Goal: Task Accomplishment & Management: Manage account settings

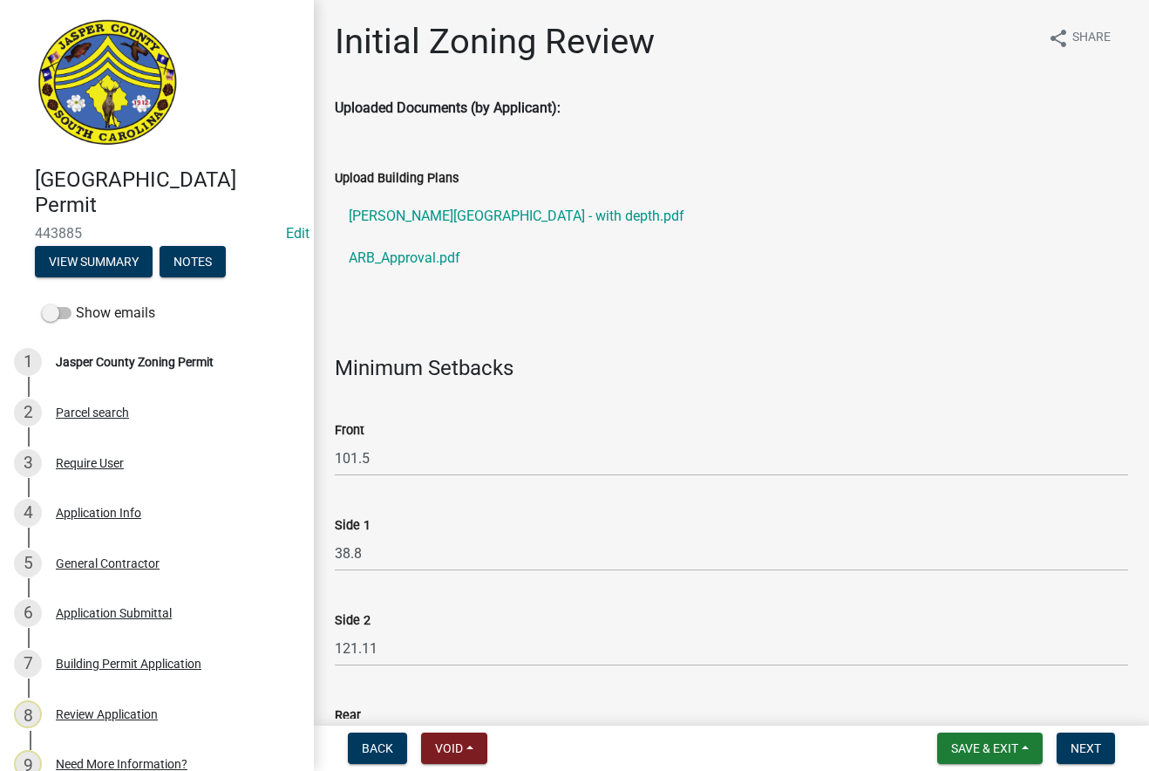
select select "28e8055b-422e-4c2e-9206-ce7b96ebb91b"
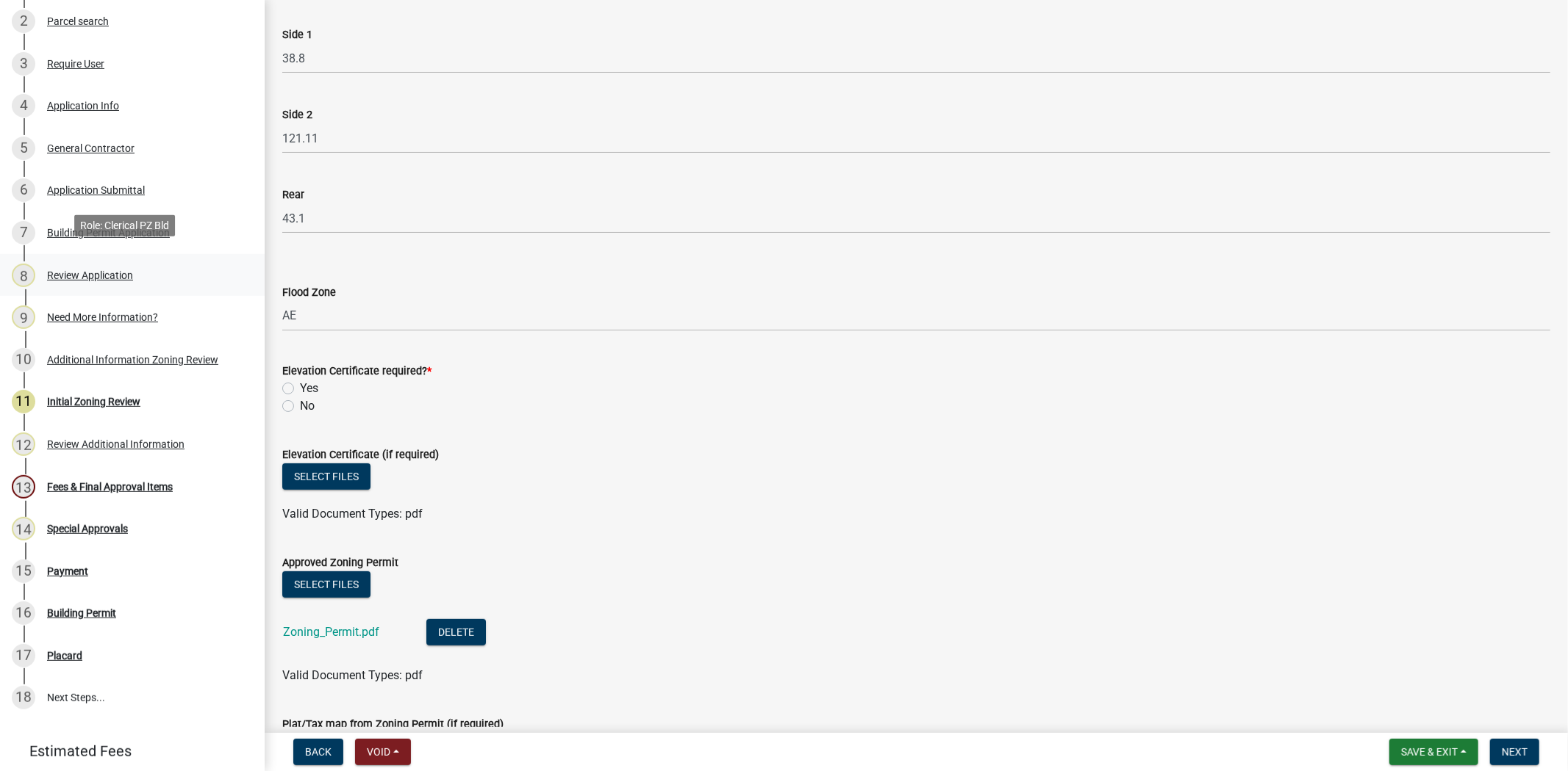
scroll to position [377, 0]
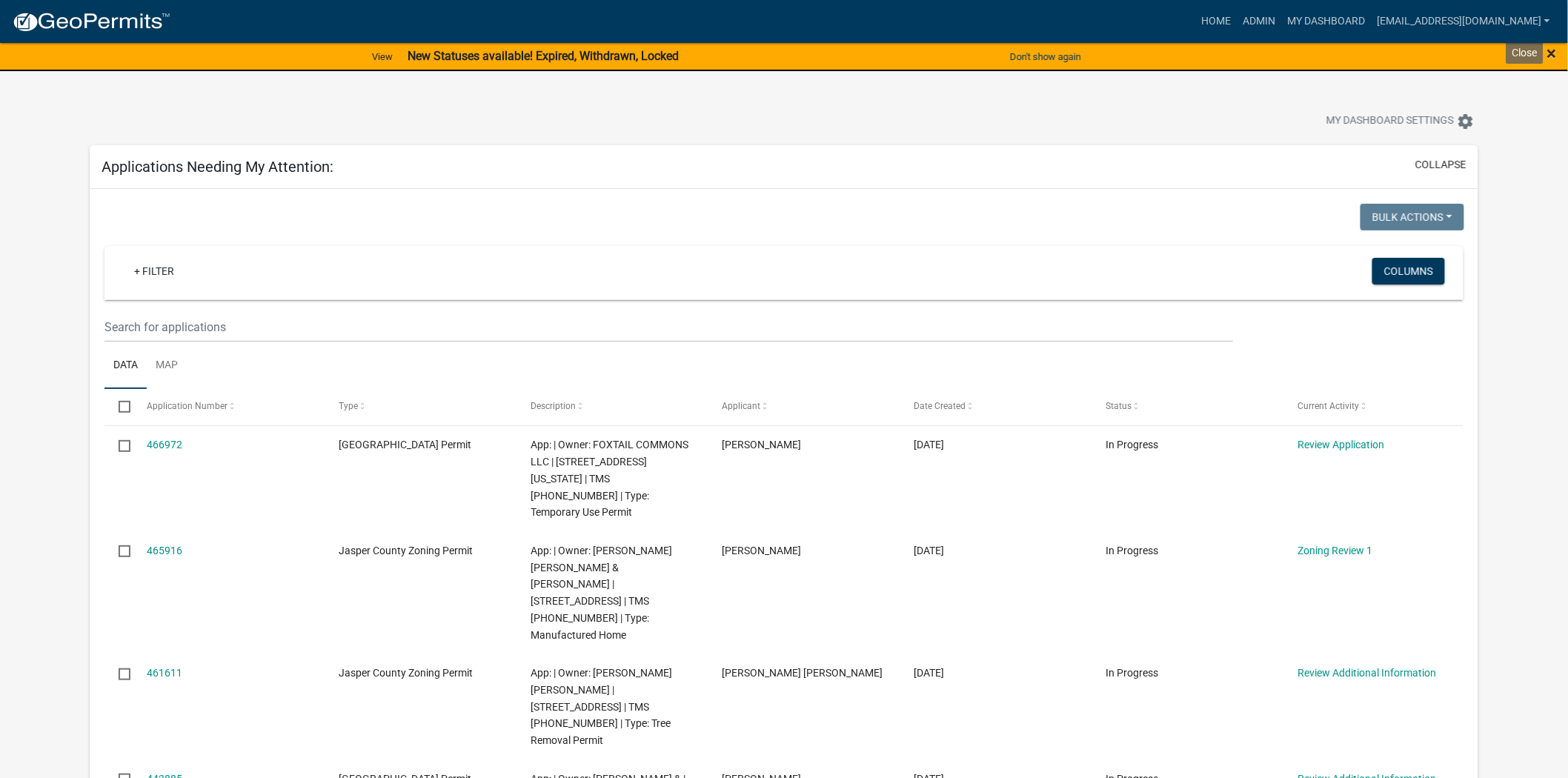
click at [1557, 47] on span "×" at bounding box center [1551, 54] width 9 height 20
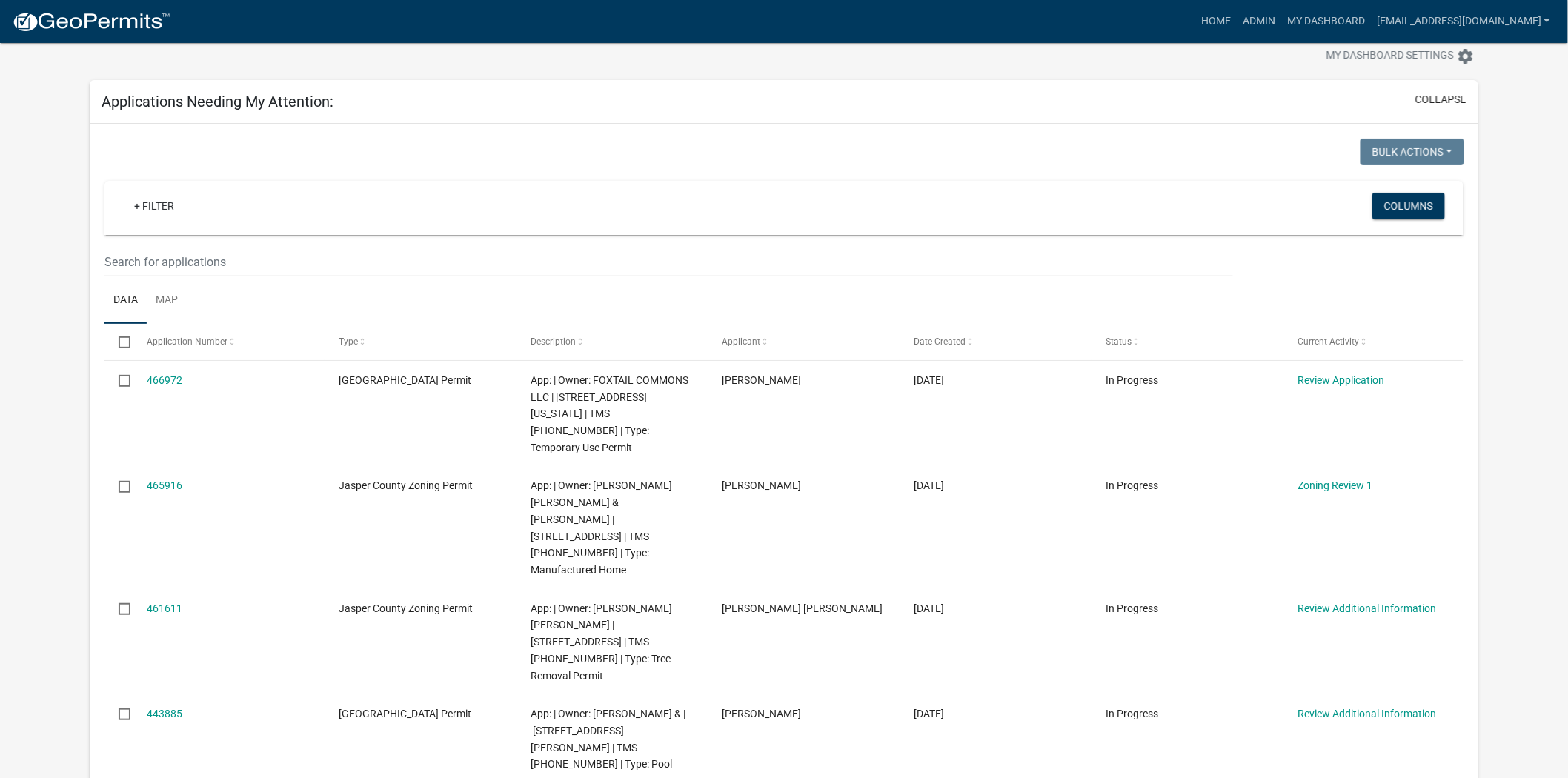
scroll to position [82, 0]
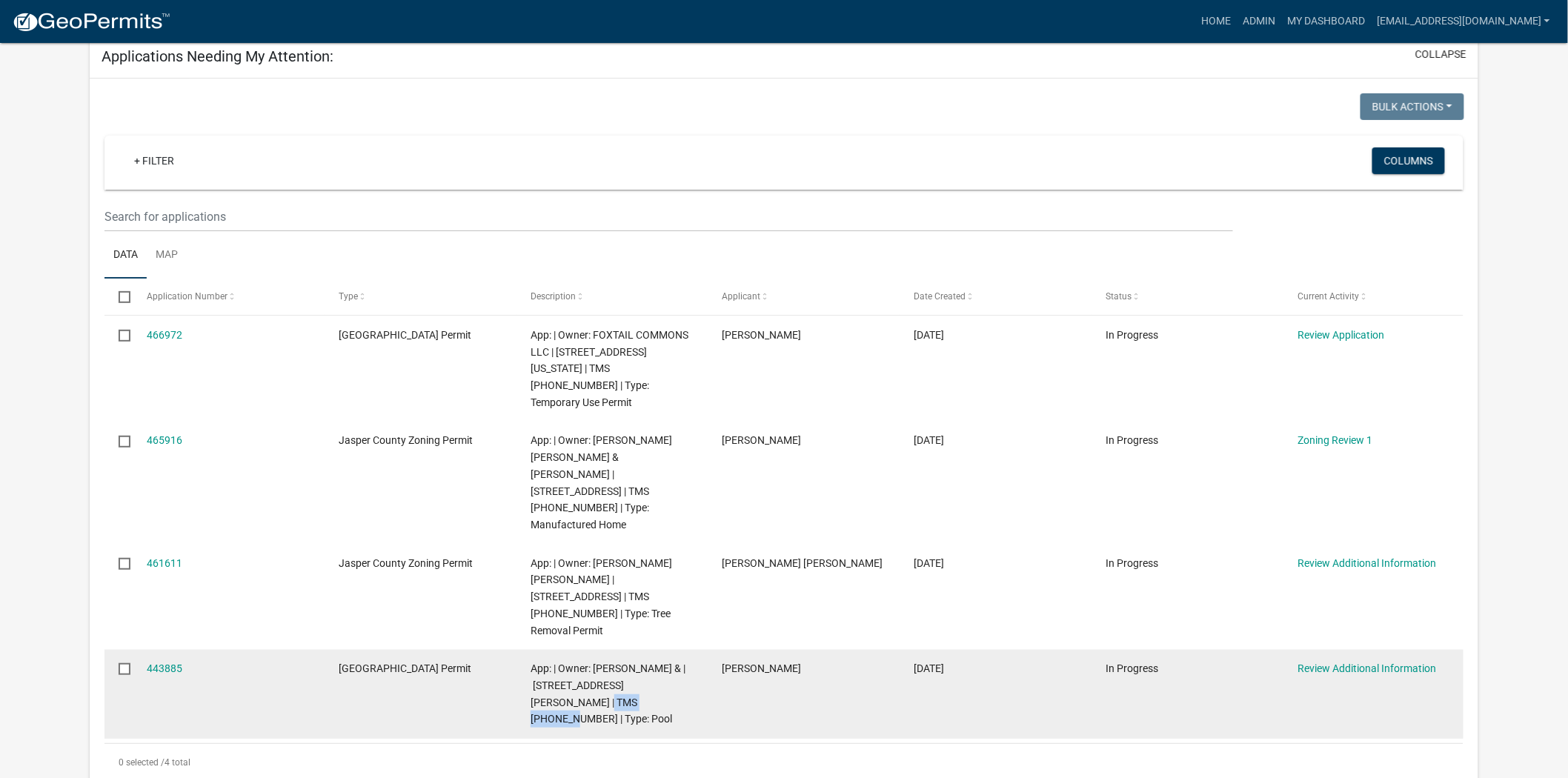
drag, startPoint x: 597, startPoint y: 653, endPoint x: 529, endPoint y: 654, distance: 68.0
click at [529, 654] on datatable-body-cell "App: | Owner: [PERSON_NAME] & | [STREET_ADDRESS][PERSON_NAME] | TMS [PHONE_NUMB…" at bounding box center [613, 695] width 192 height 89
copy span "[PHONE_NUMBER]"
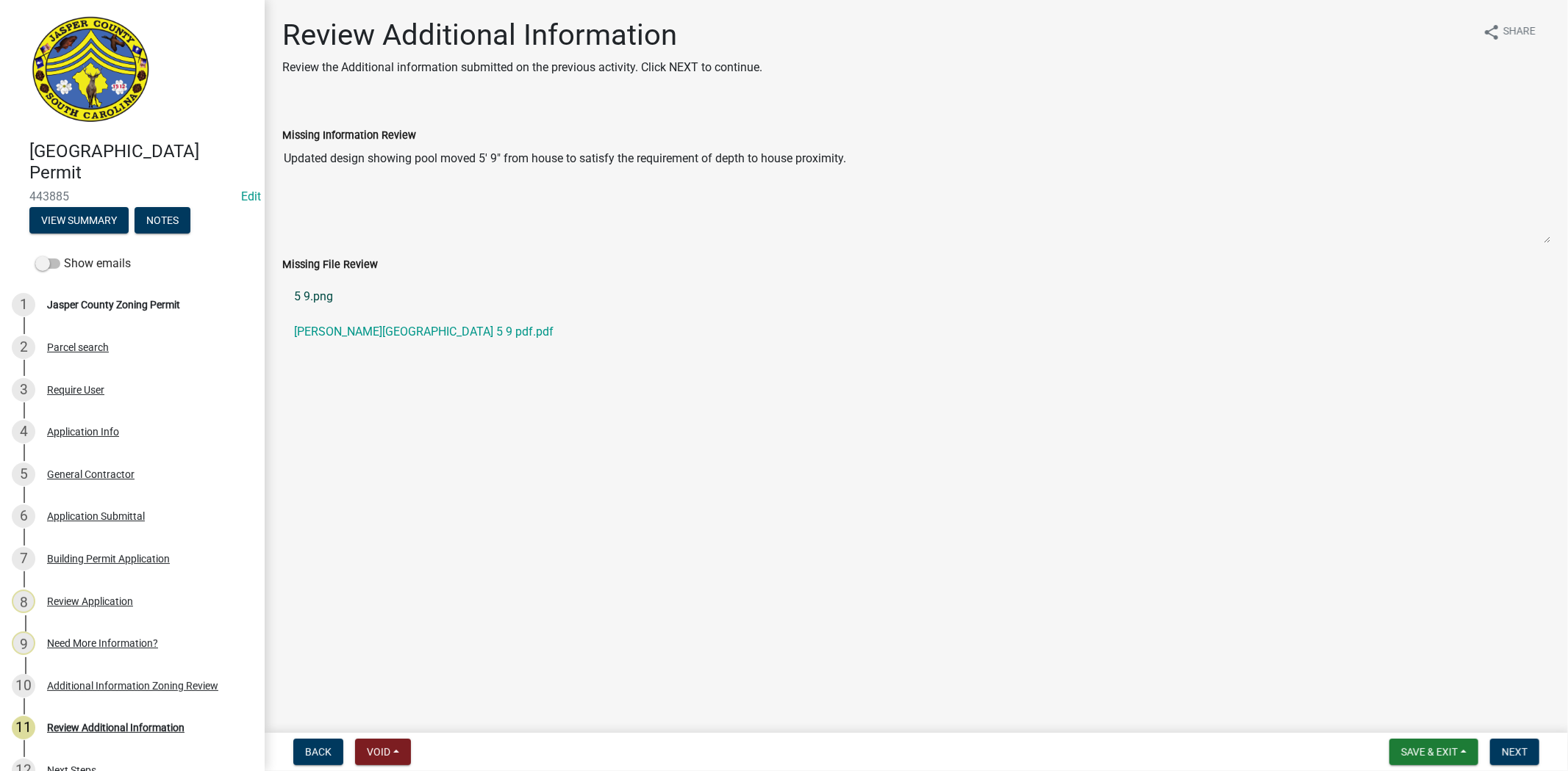
click at [314, 295] on link "5 9.png" at bounding box center [916, 297] width 1268 height 35
click at [444, 327] on link "Namdar - Knowles Island 5 9 pdf.pdf" at bounding box center [916, 332] width 1268 height 35
click at [71, 431] on div "Application Info" at bounding box center [83, 432] width 72 height 10
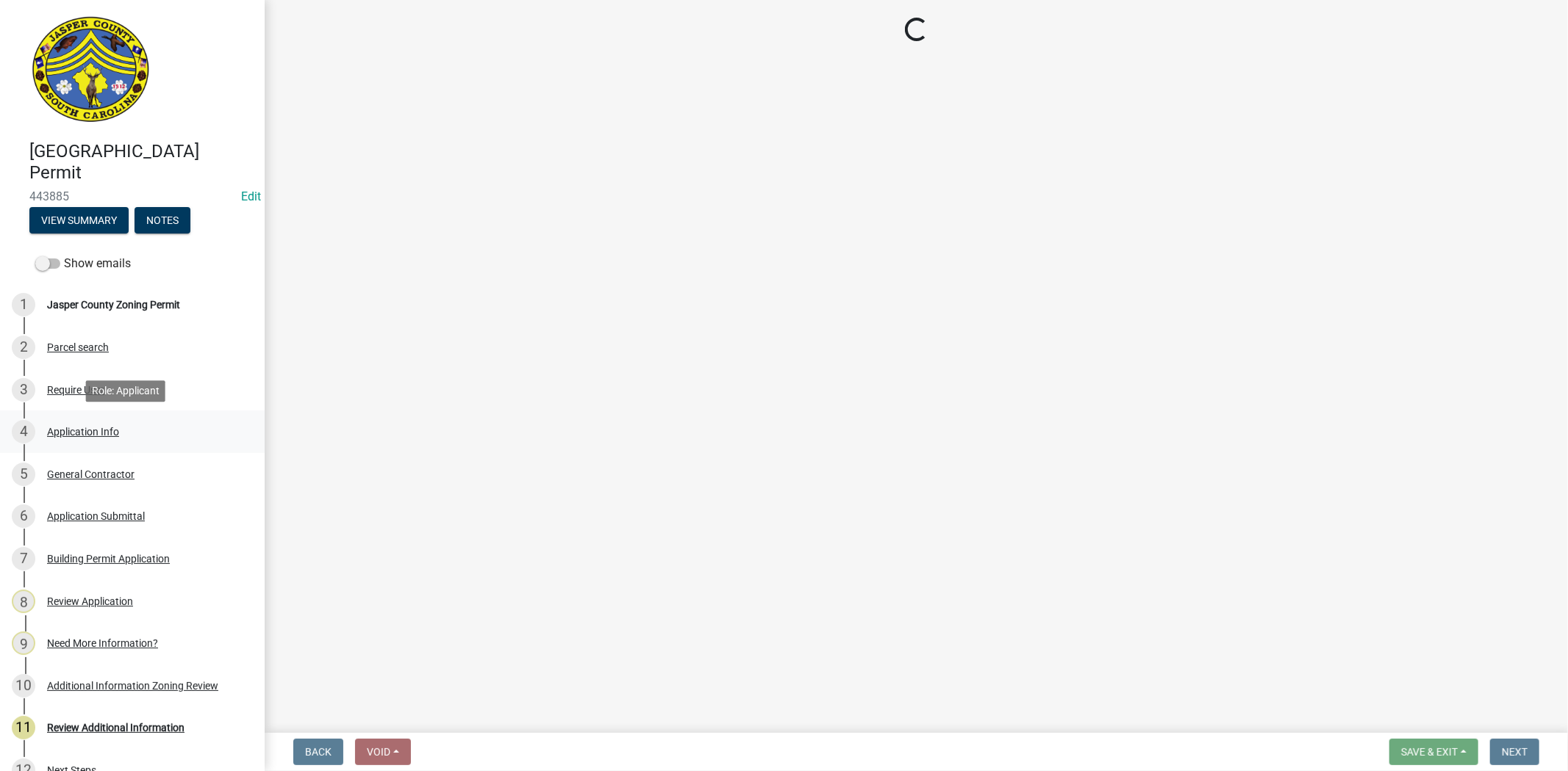
select select "11c75861-9ec4-4c30-88de-90992eda9933"
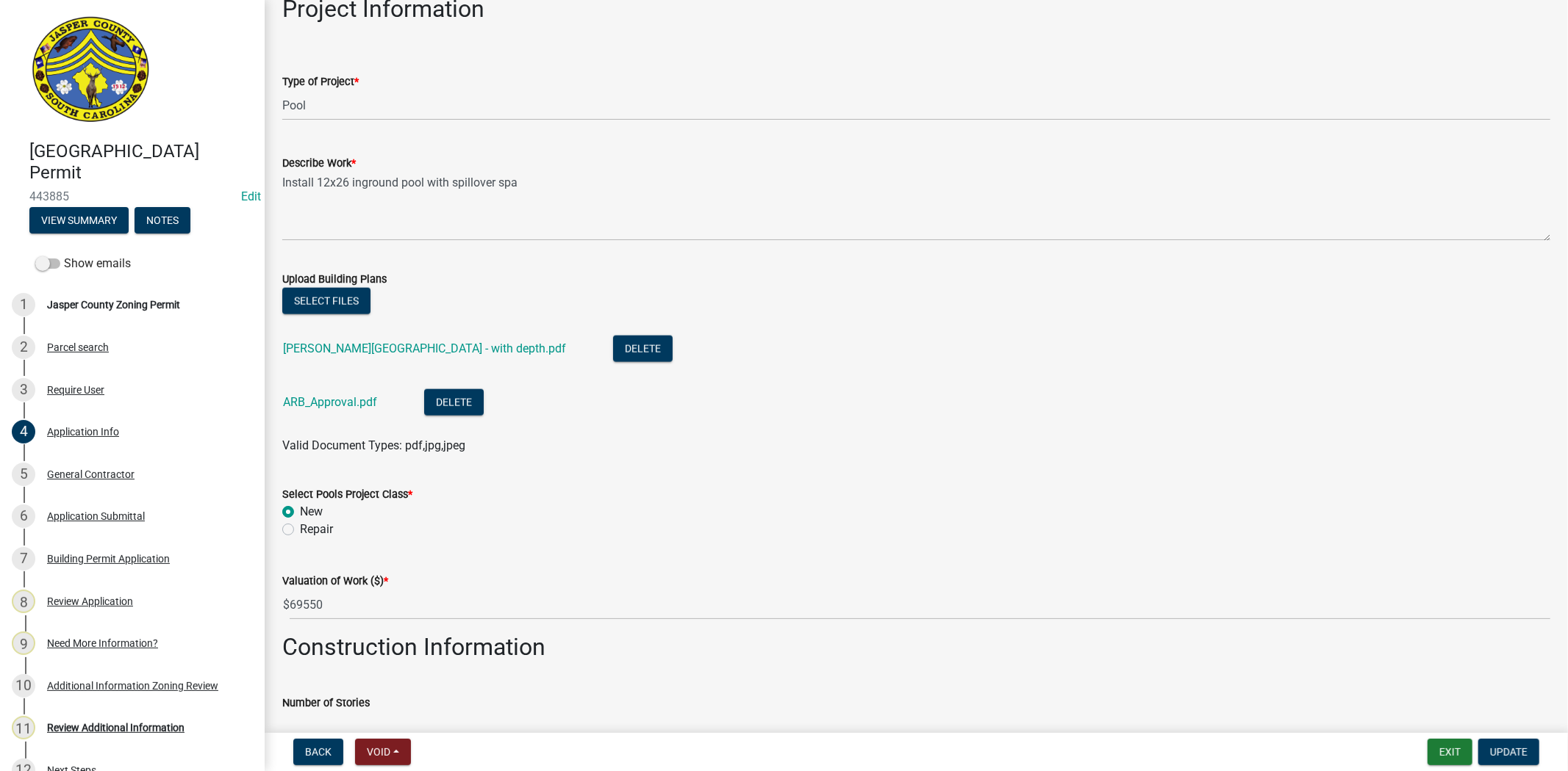
scroll to position [1550, 0]
click at [613, 342] on button "Delete" at bounding box center [642, 348] width 60 height 26
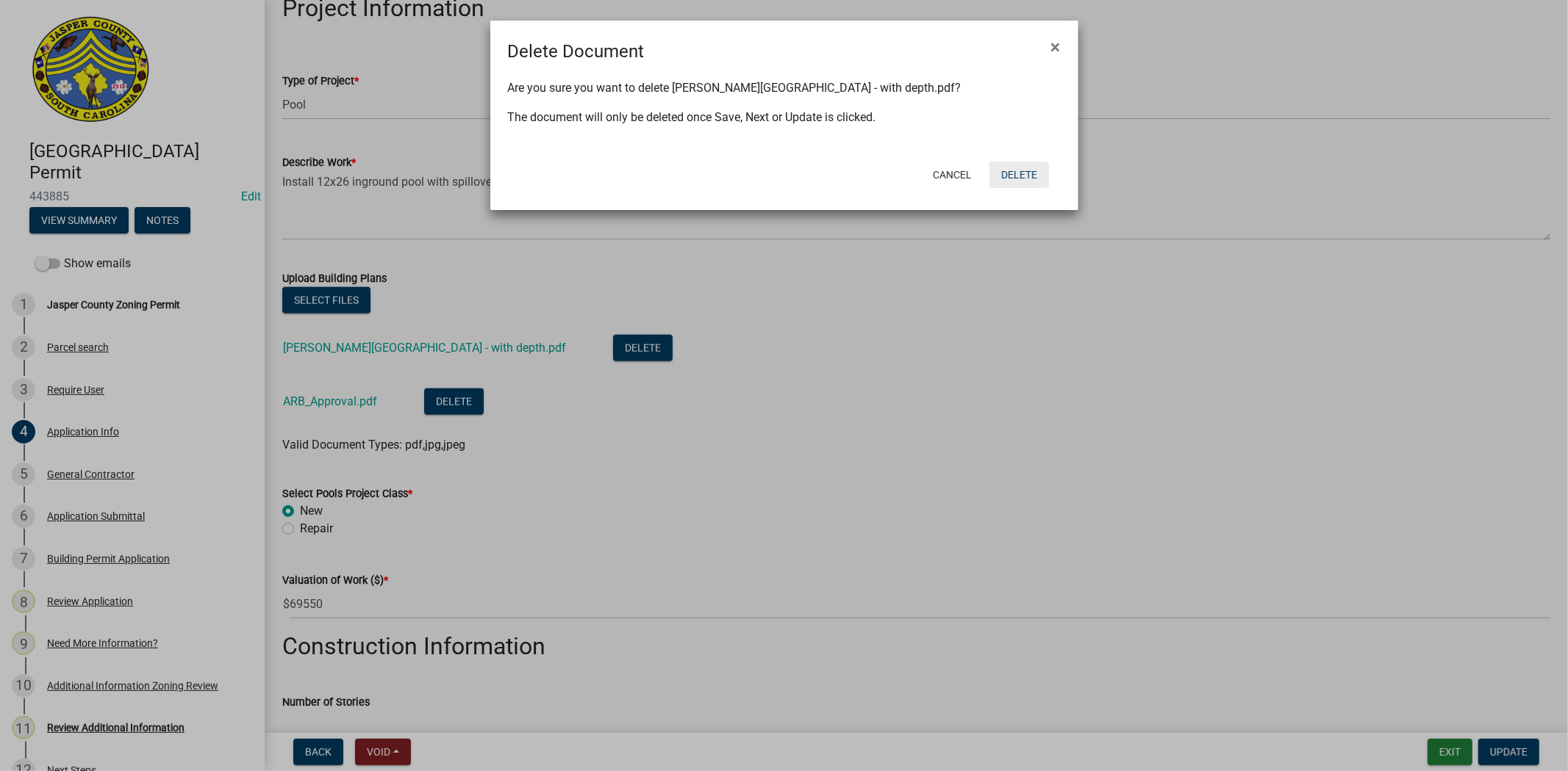
click at [1020, 178] on button "Delete" at bounding box center [1018, 174] width 60 height 26
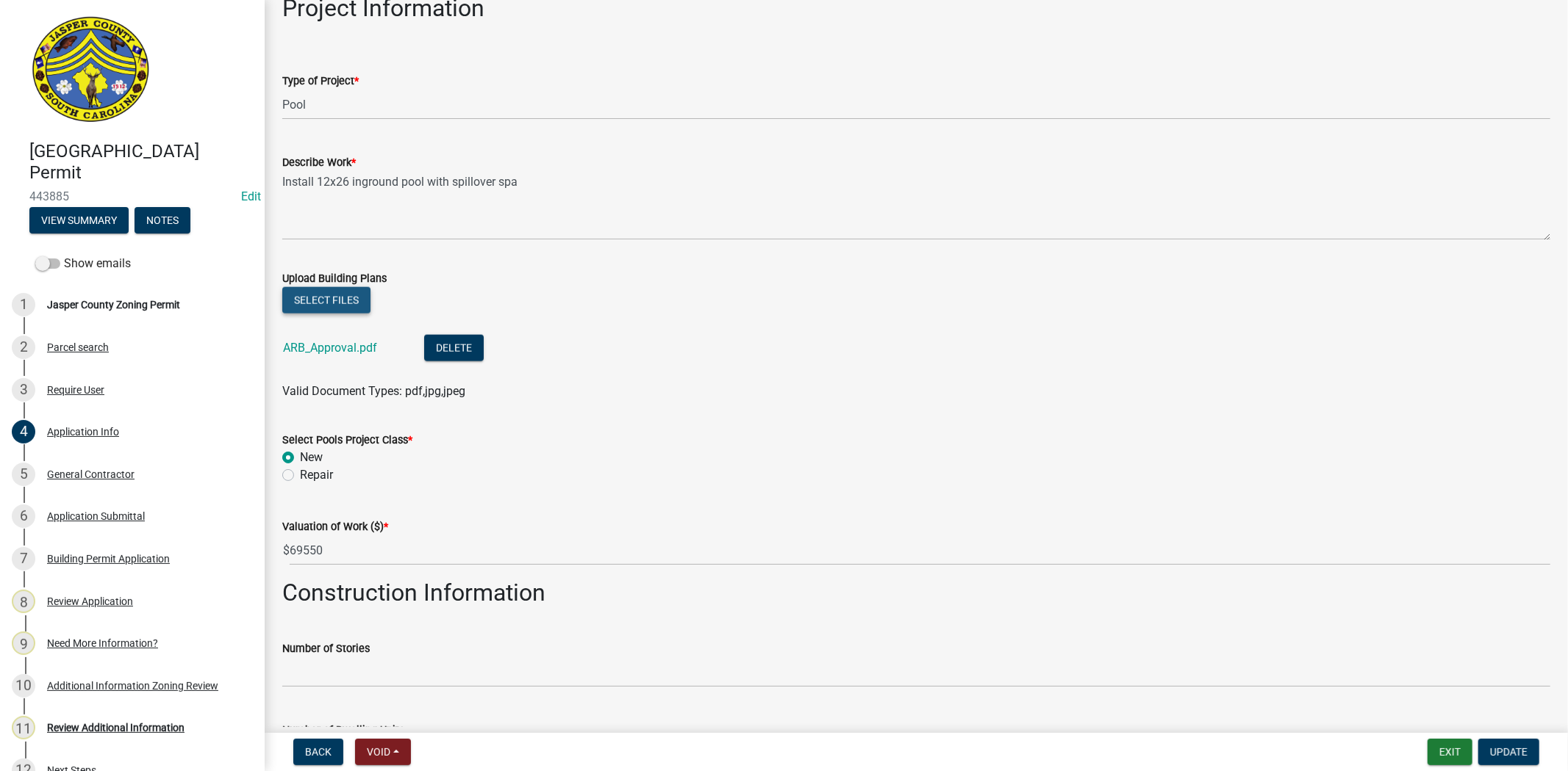
click at [314, 294] on button "Select files" at bounding box center [326, 300] width 89 height 26
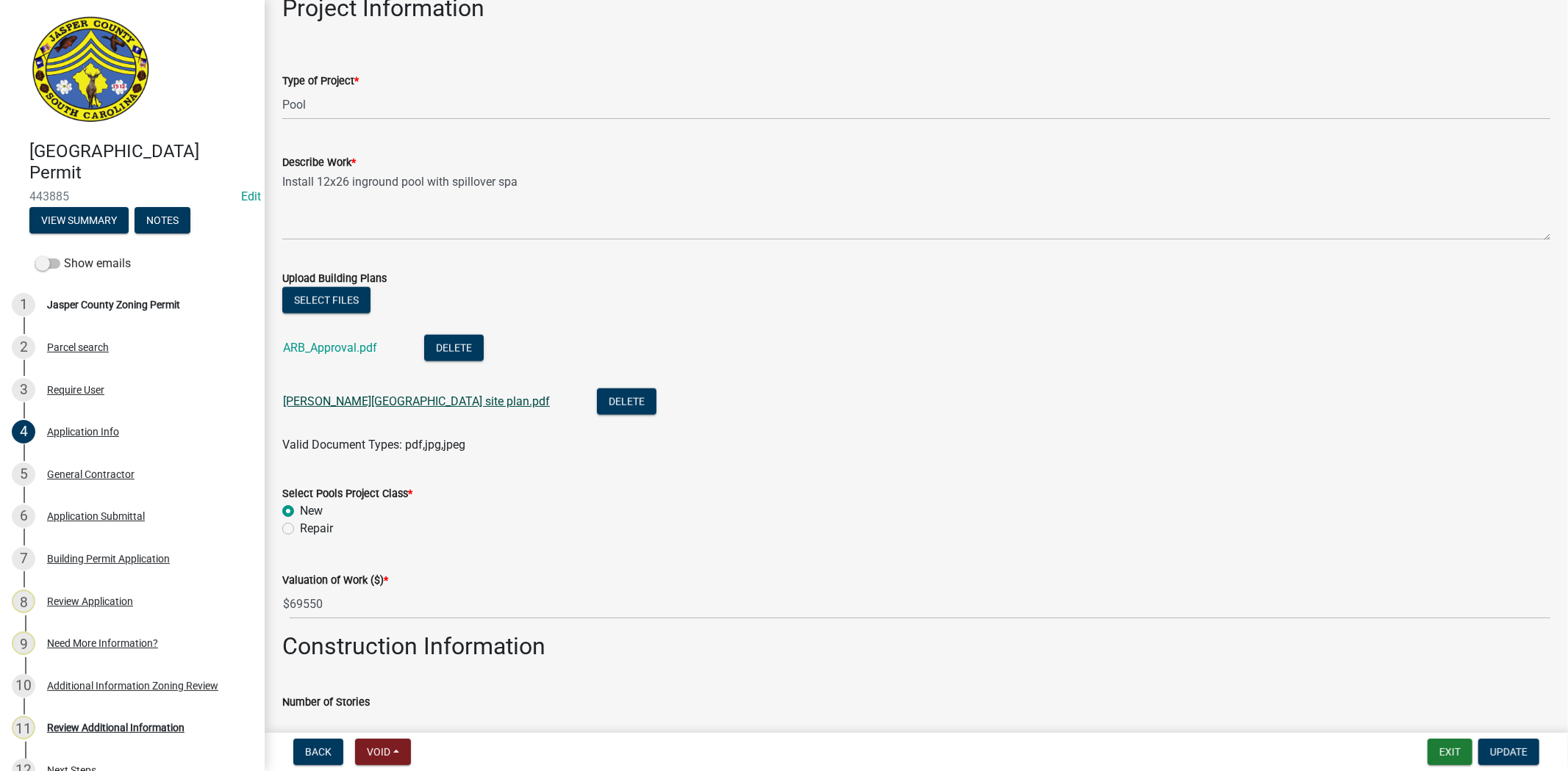
click at [341, 404] on link "[PERSON_NAME][GEOGRAPHIC_DATA] site plan.pdf" at bounding box center [416, 401] width 266 height 14
click at [325, 290] on button "Select files" at bounding box center [326, 300] width 89 height 26
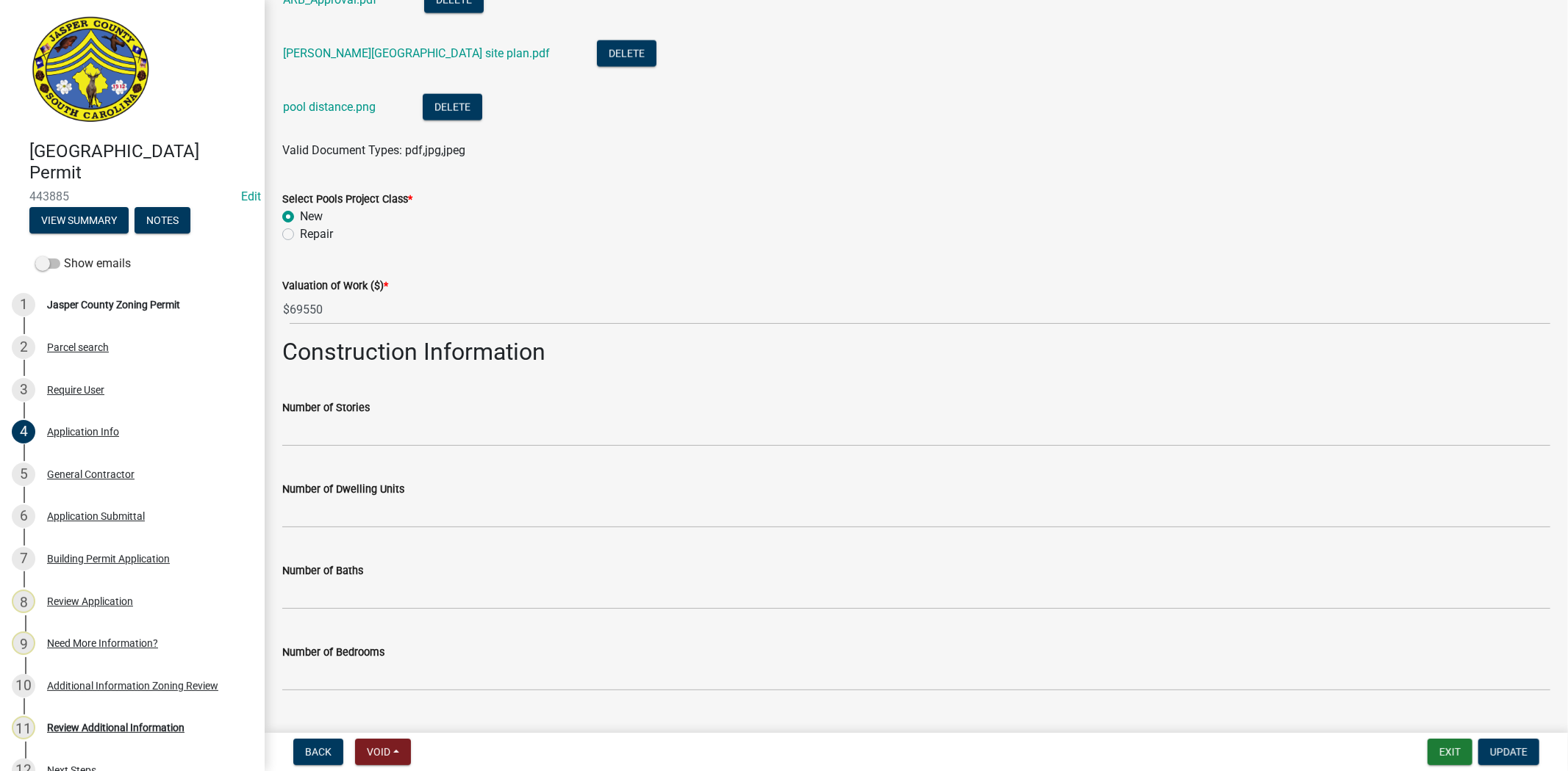
scroll to position [2040, 0]
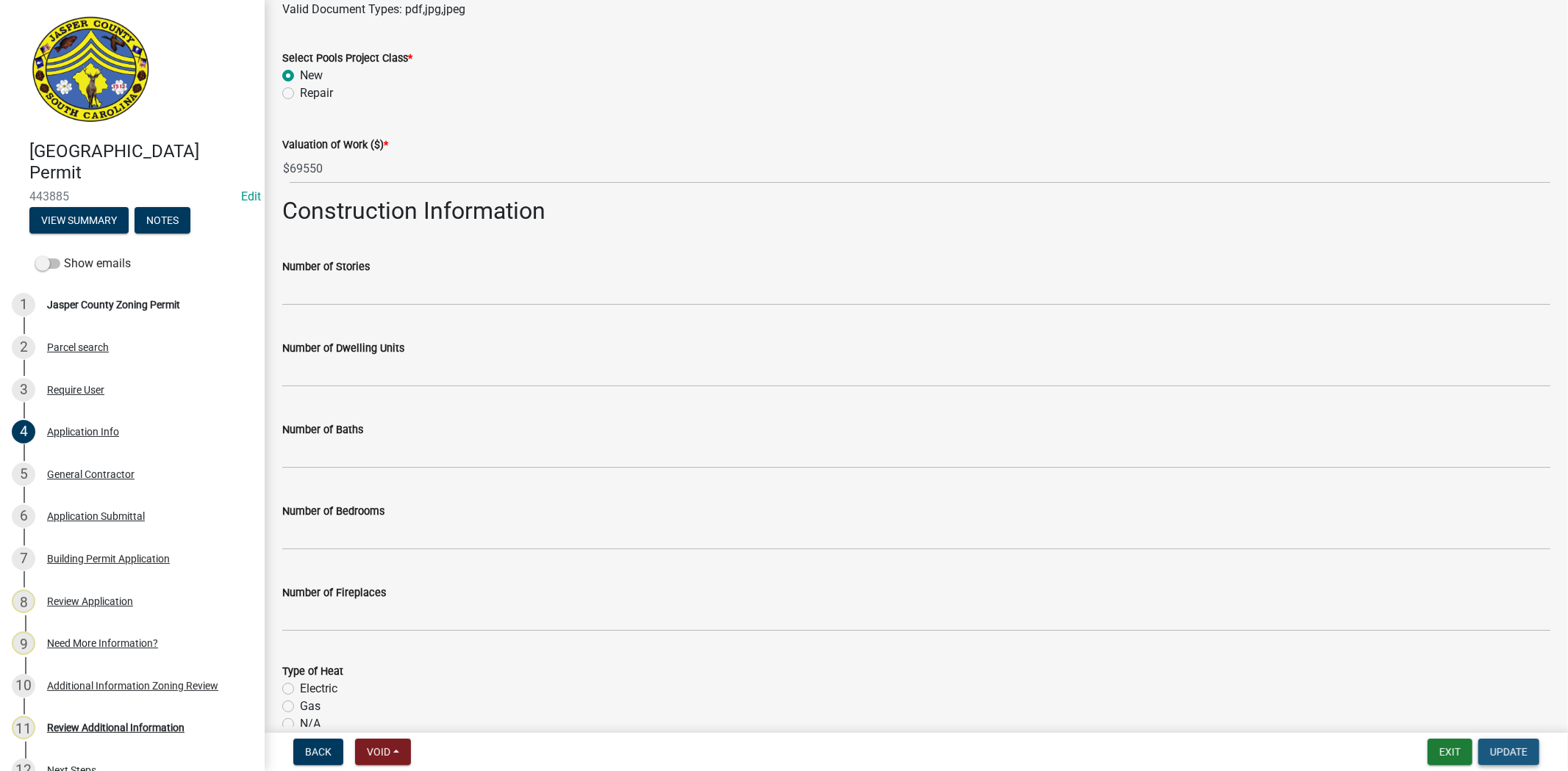
click at [1494, 752] on span "Update" at bounding box center [1508, 752] width 37 height 12
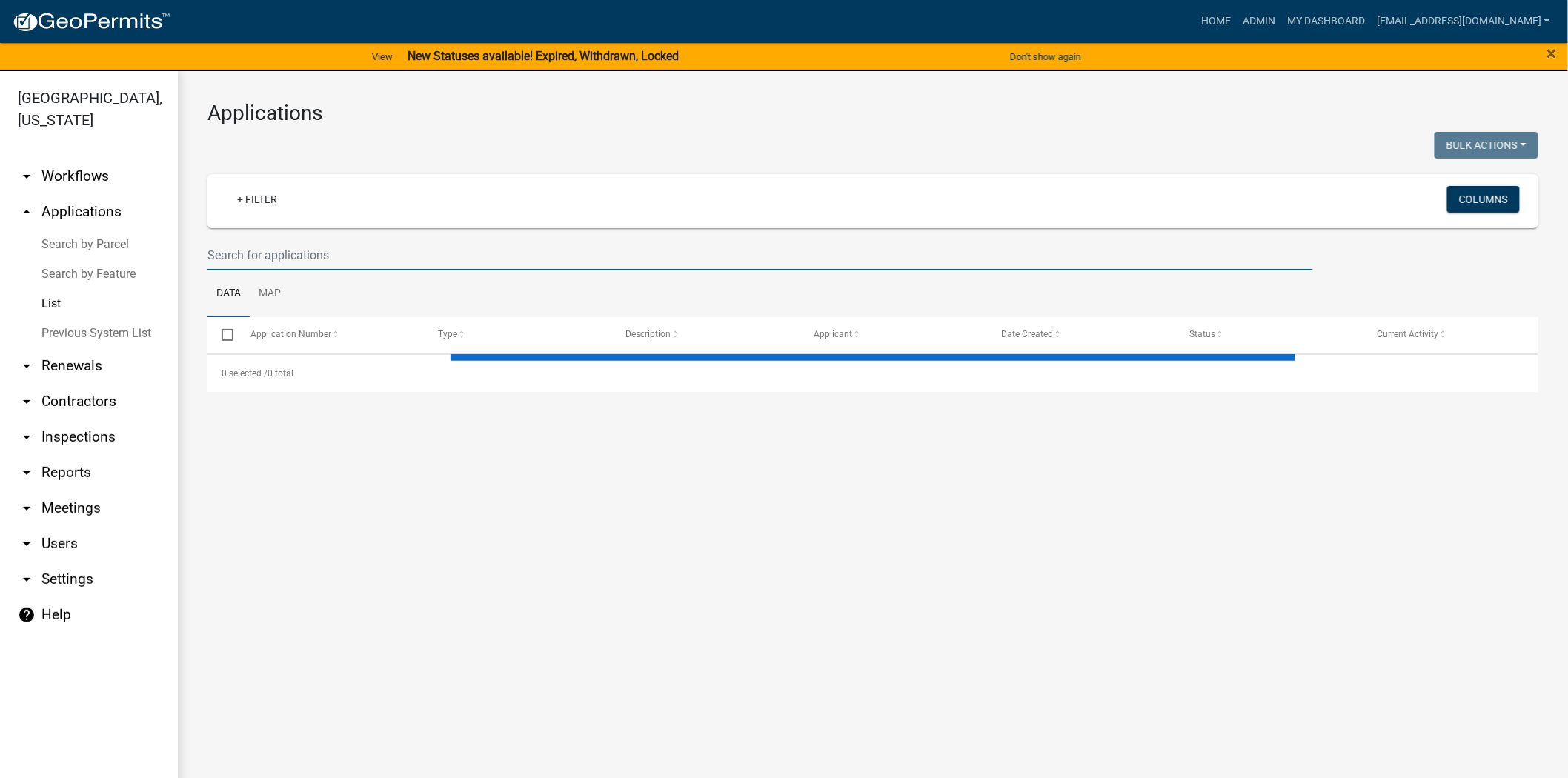
click at [447, 263] on input "text" at bounding box center [760, 255] width 1106 height 31
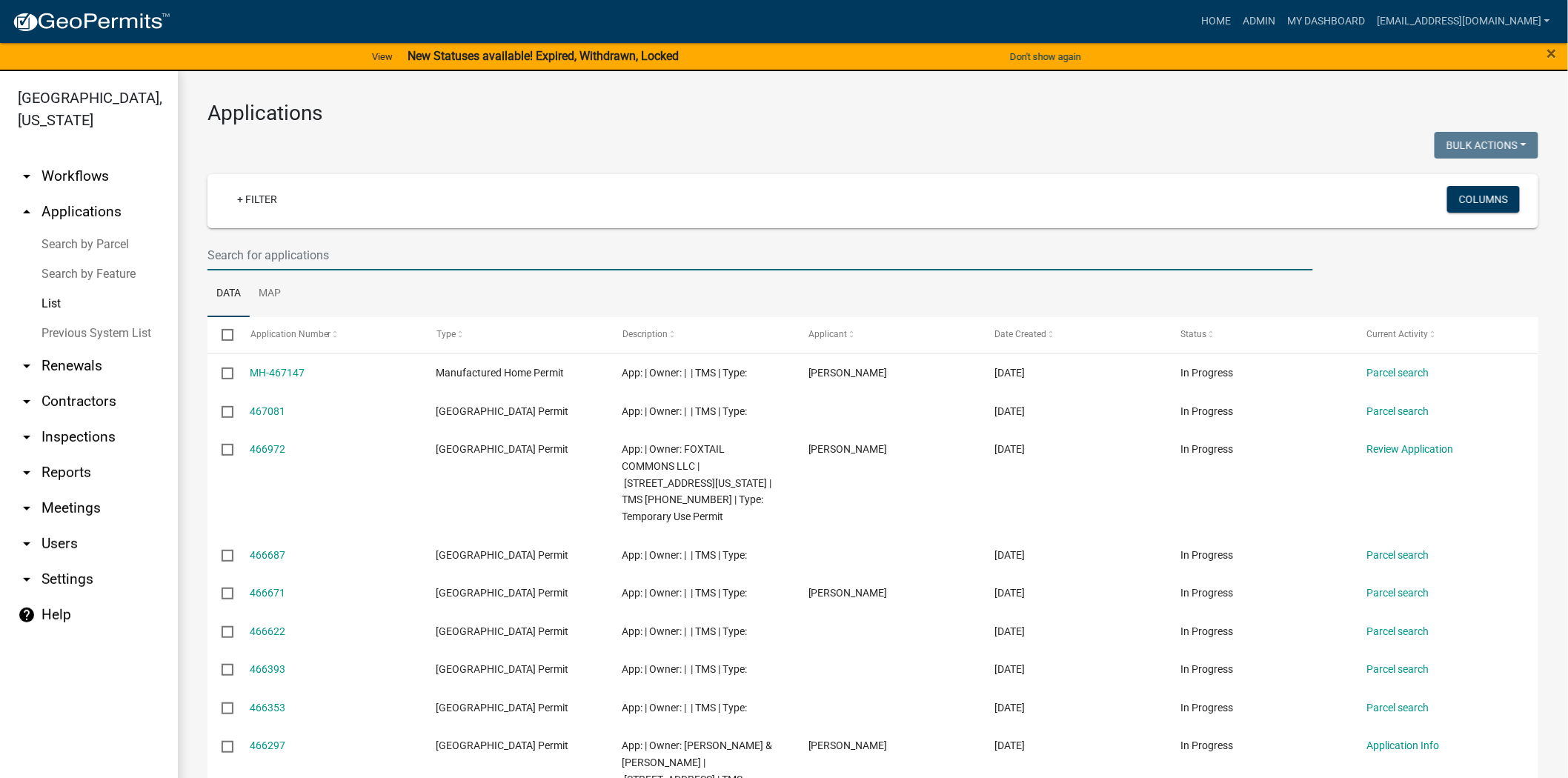
paste input "[PHONE_NUMBER]"
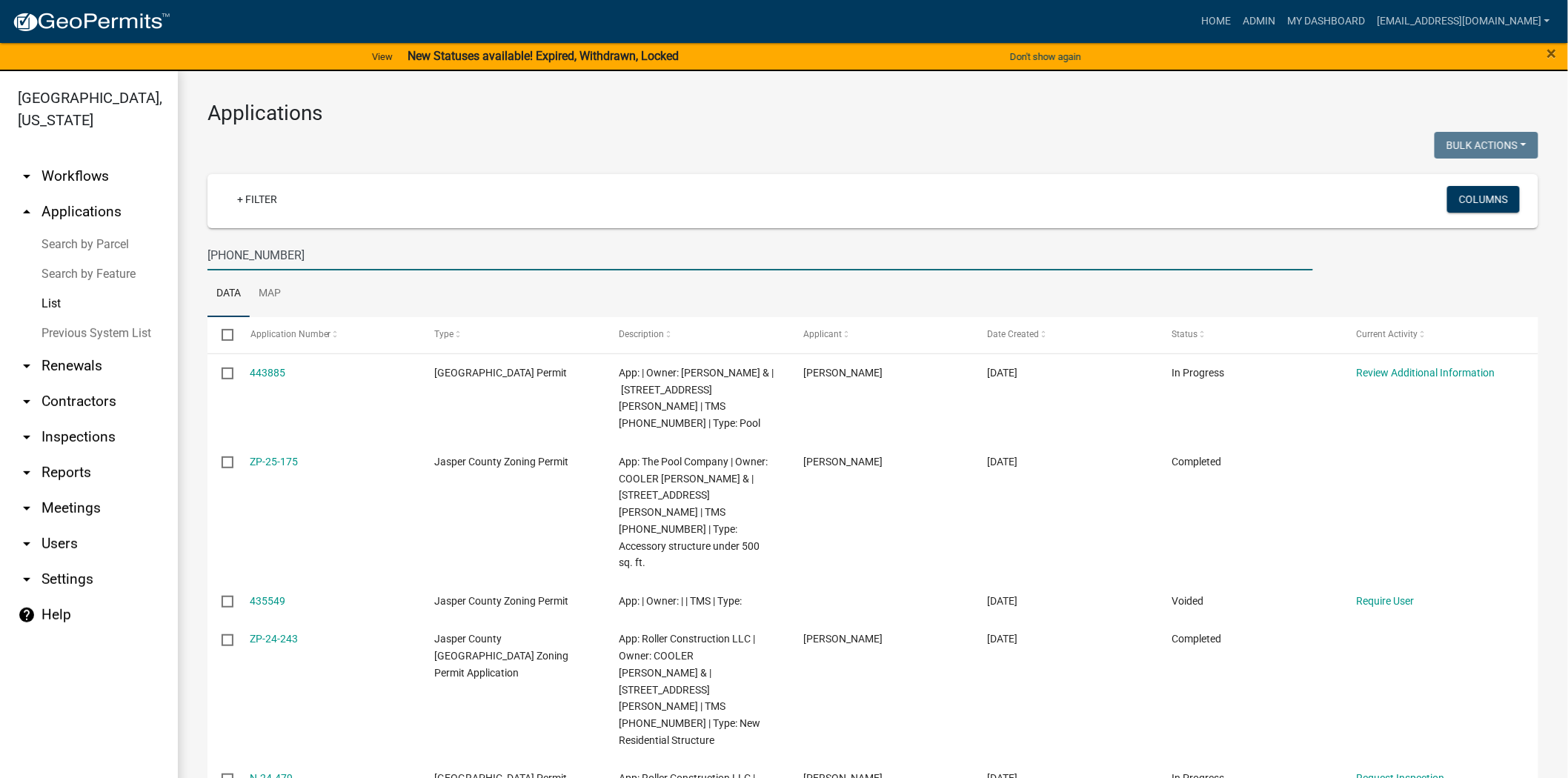
drag, startPoint x: 356, startPoint y: 252, endPoint x: 186, endPoint y: 252, distance: 170.0
click at [186, 252] on div "Applications Bulk Actions Void Expire Lock Withdraw + Filter Columns [PHONE_NUM…" at bounding box center [873, 530] width 1390 height 917
paste input "63-22-01-004K"
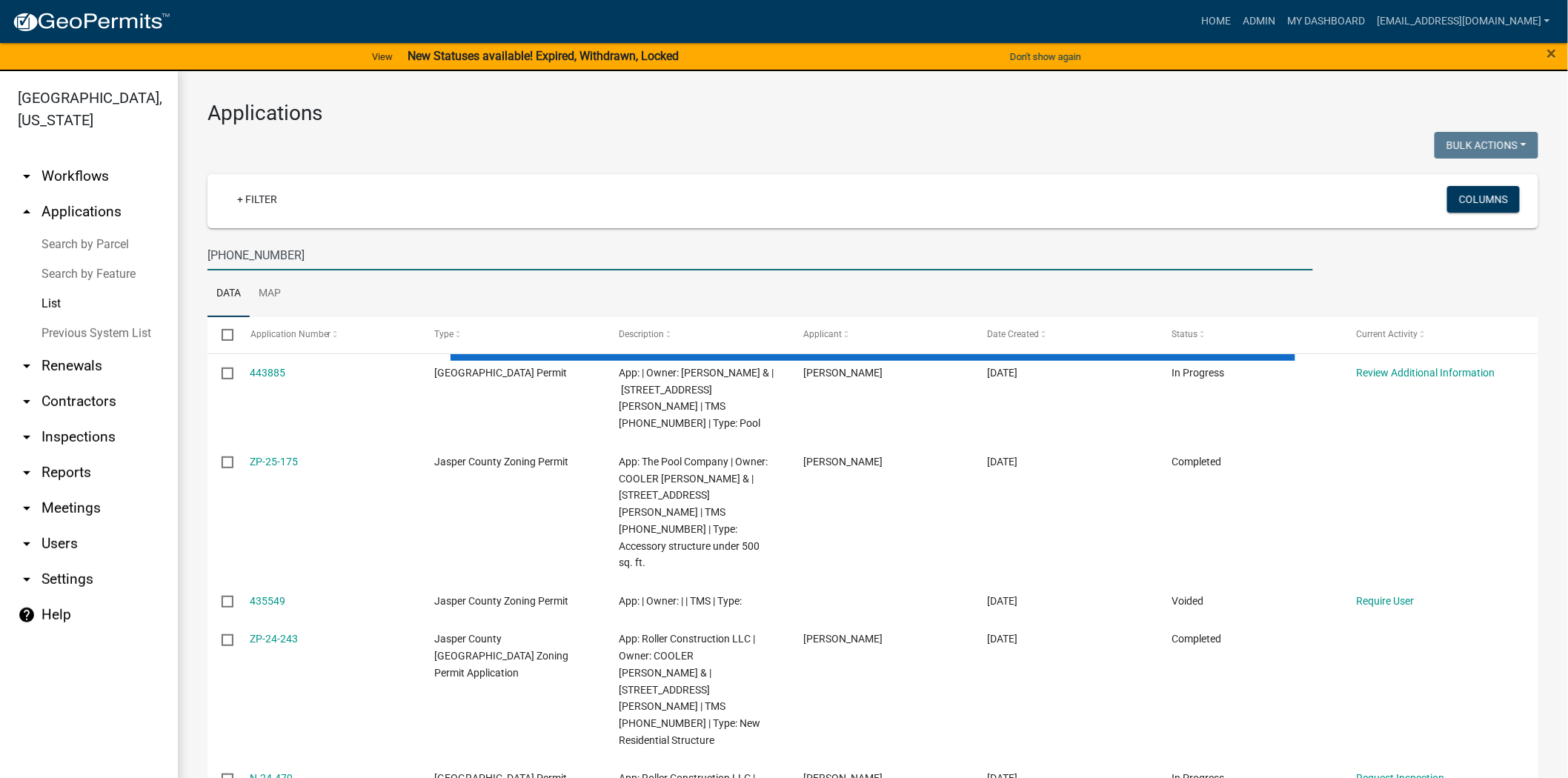
type input "[PHONE_NUMBER]"
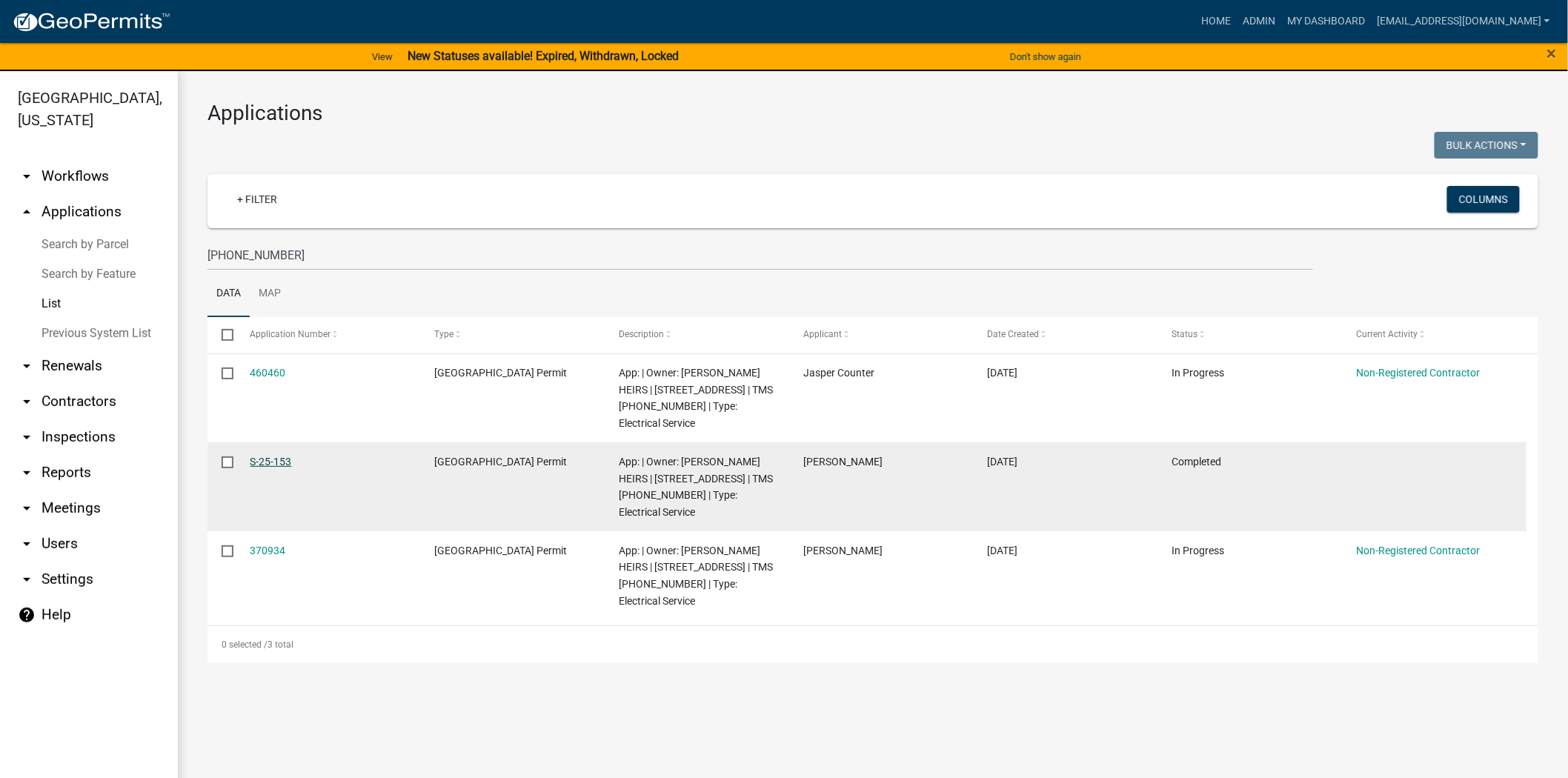
click at [269, 460] on link "S-25-153" at bounding box center [271, 462] width 42 height 12
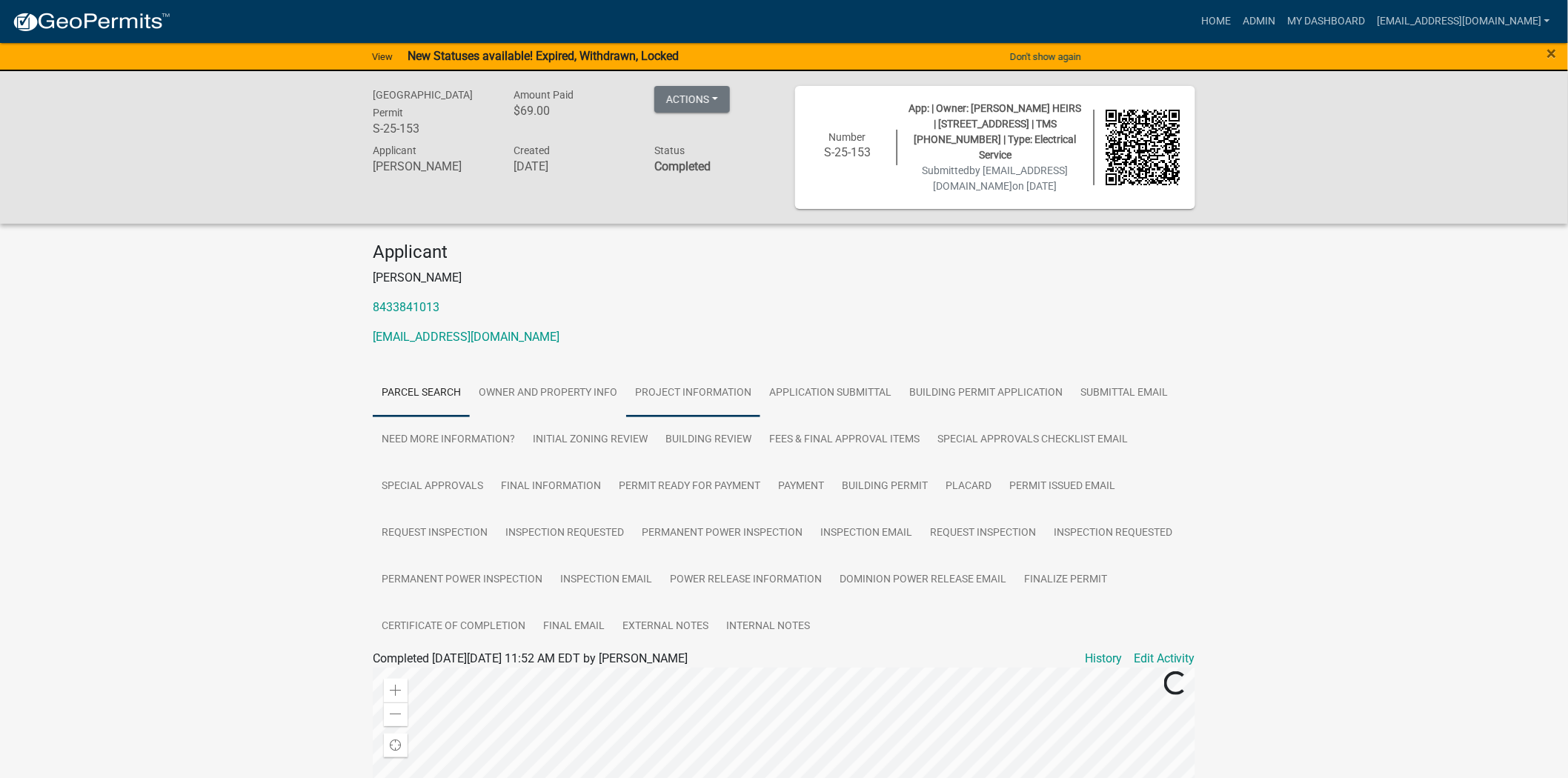
click at [664, 379] on link "Project Information" at bounding box center [693, 394] width 134 height 48
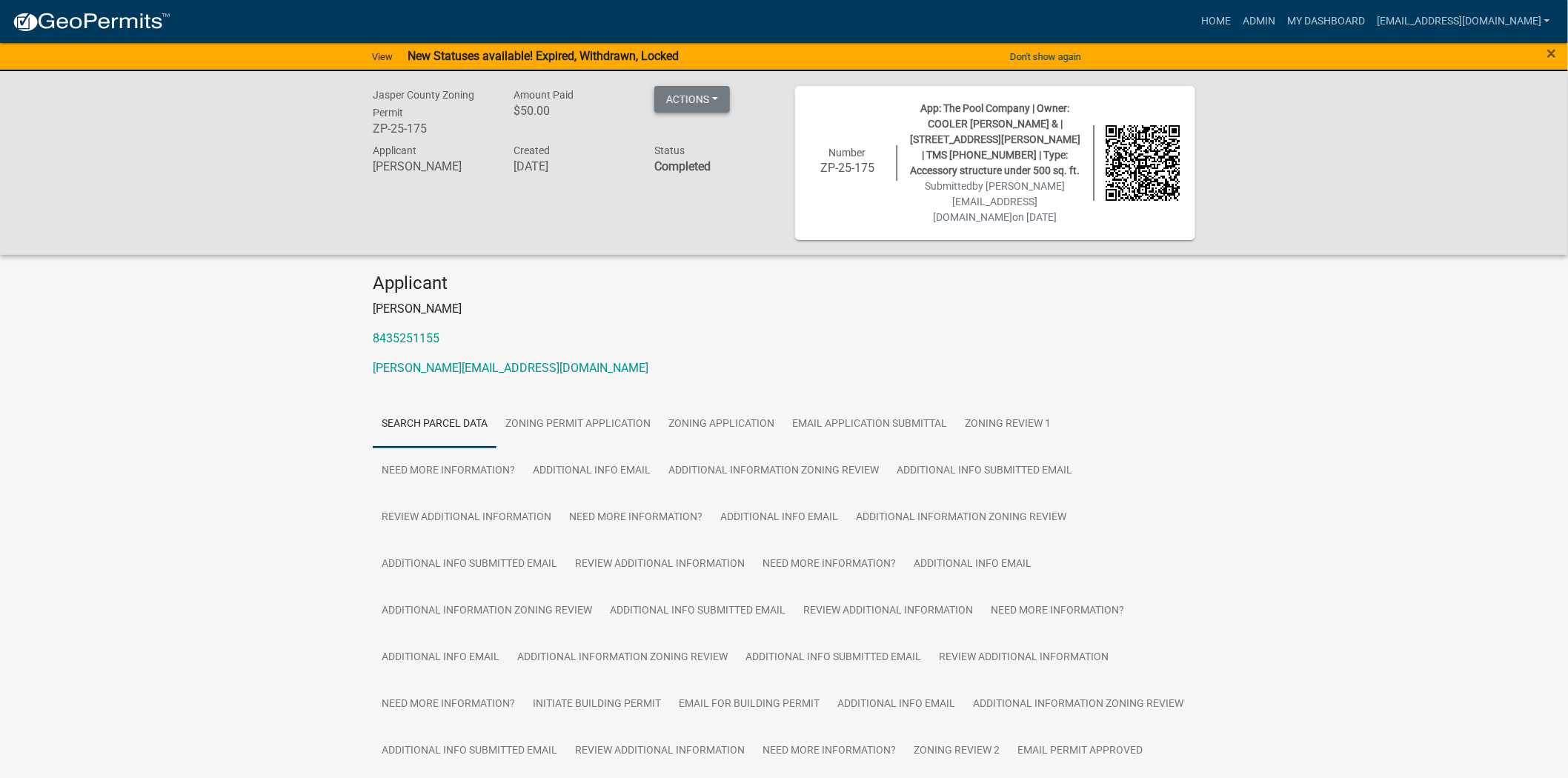
click at [675, 89] on button "Actions" at bounding box center [692, 99] width 76 height 26
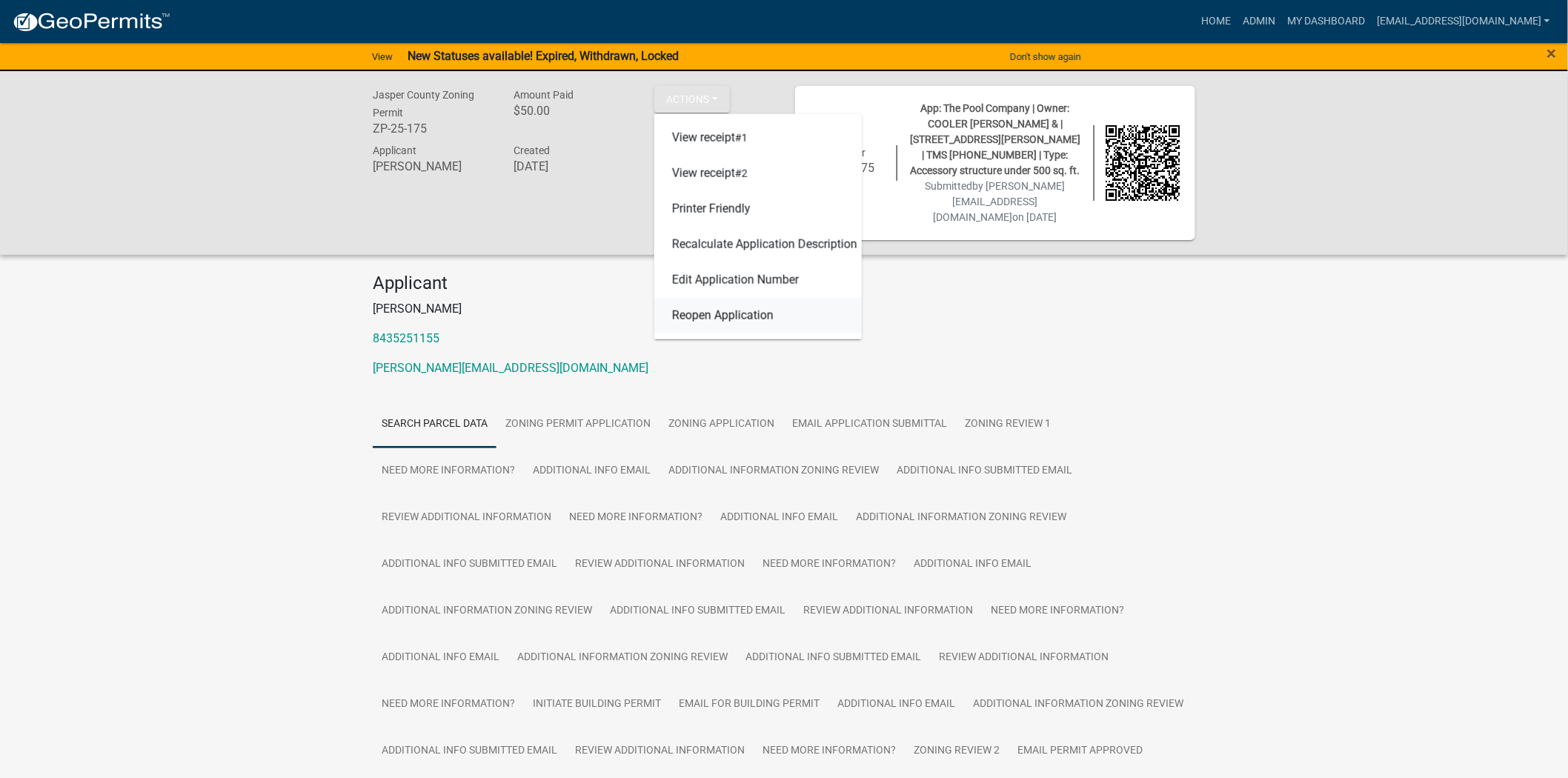
click at [716, 315] on link "Reopen Application" at bounding box center [758, 315] width 207 height 36
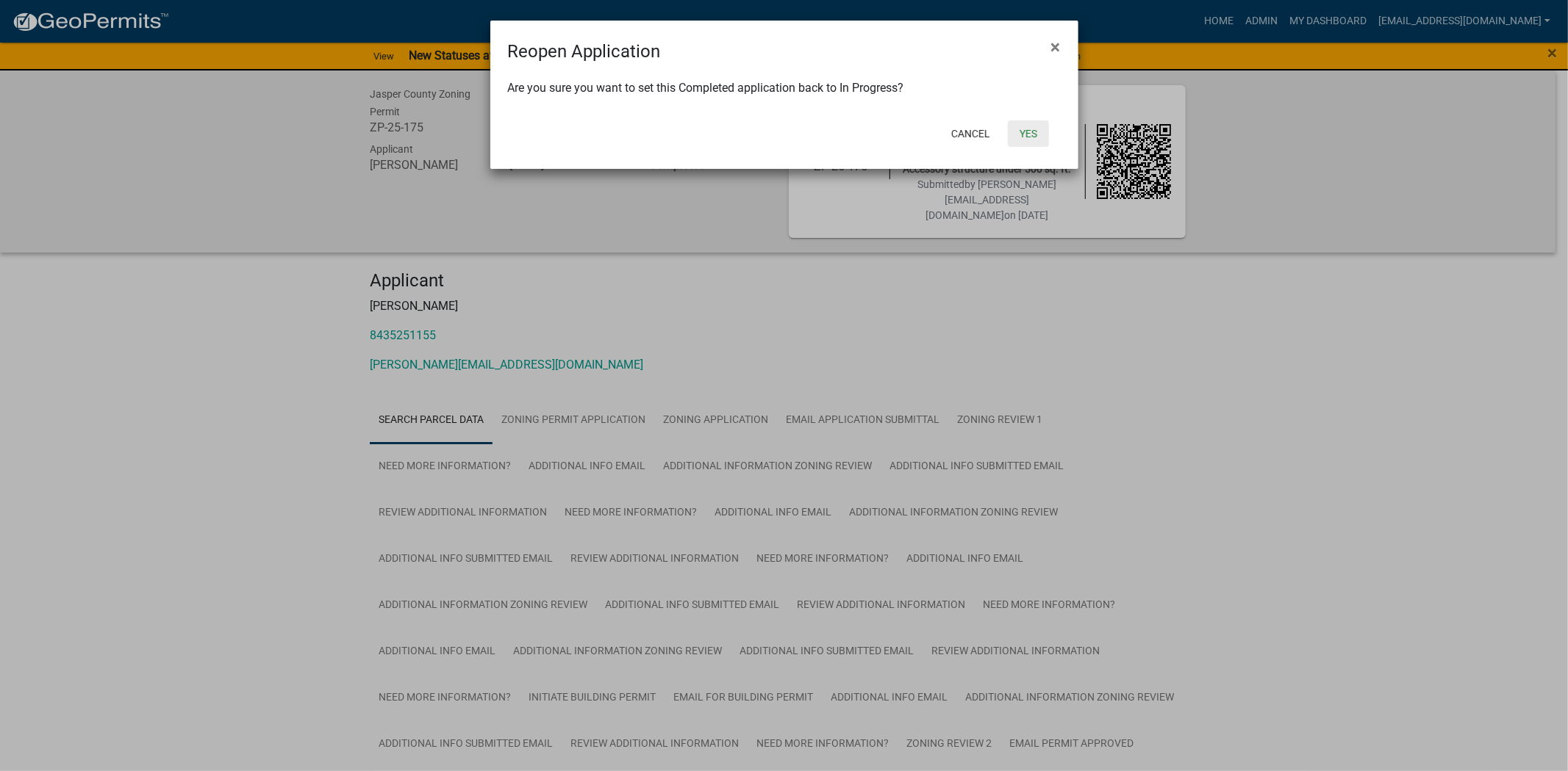
click at [1019, 142] on button "Yes" at bounding box center [1028, 133] width 41 height 26
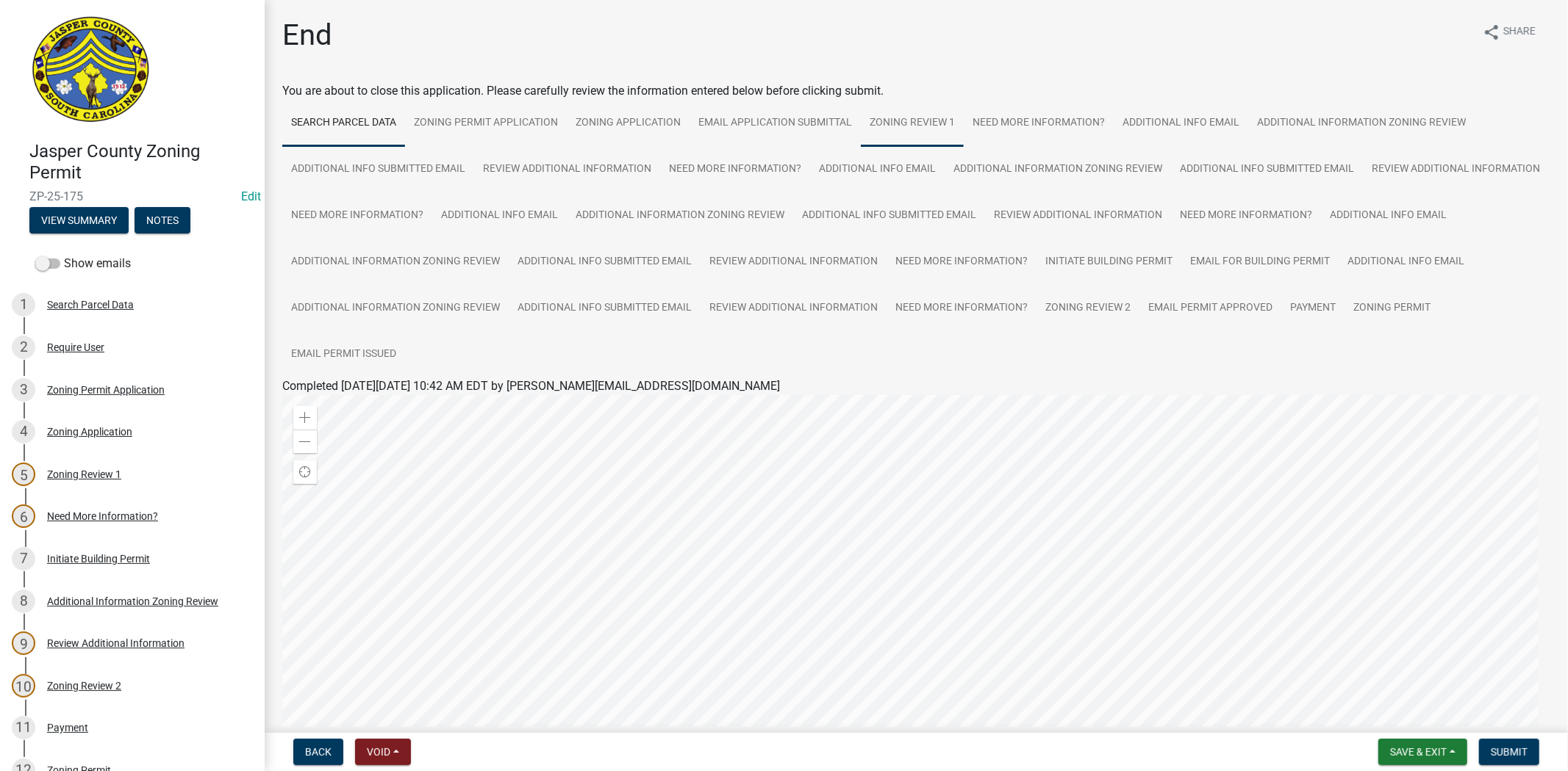
click at [935, 129] on link "Zoning Review 1" at bounding box center [912, 124] width 103 height 47
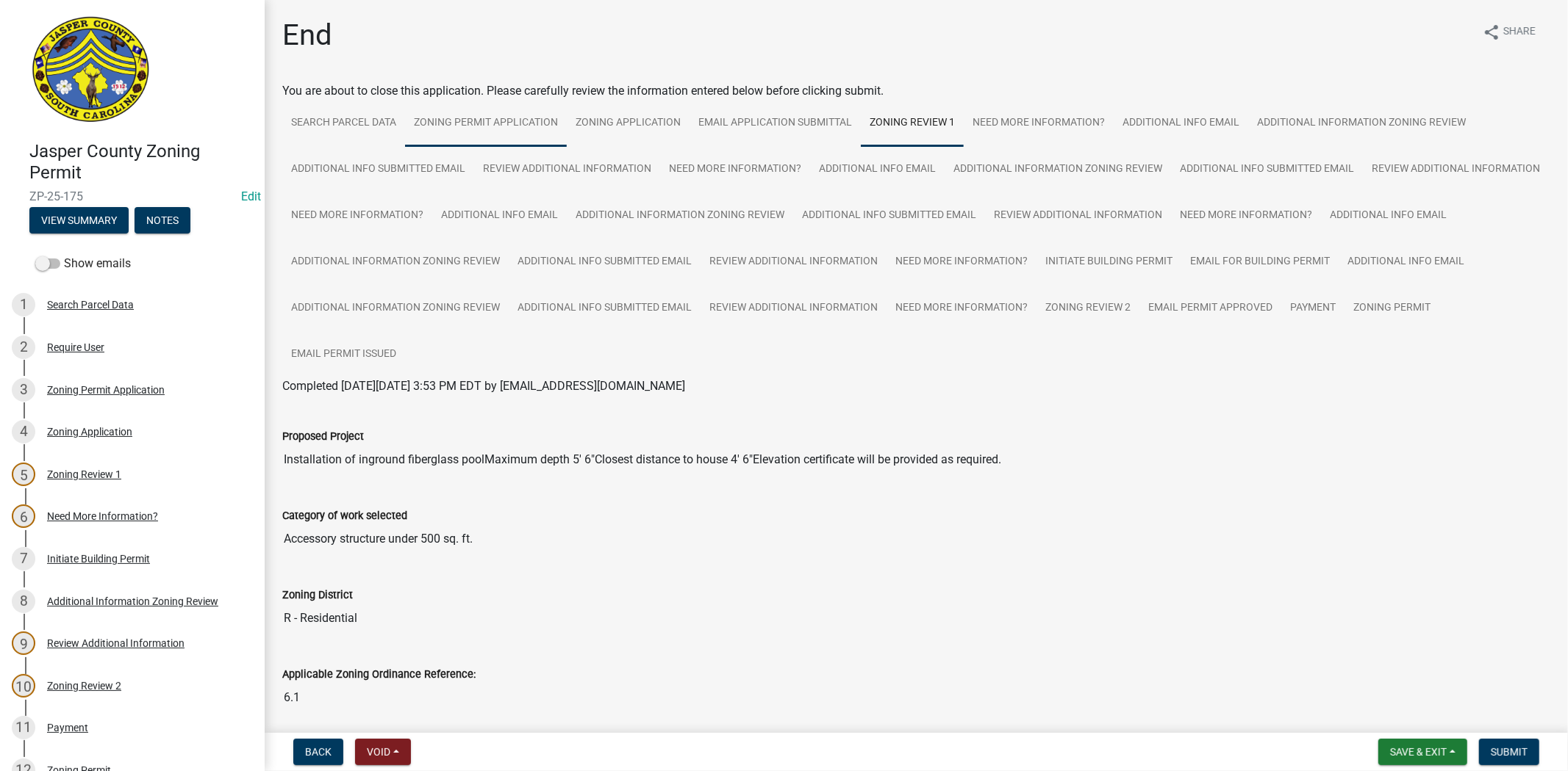
click at [524, 120] on link "Zoning Permit Application" at bounding box center [486, 124] width 162 height 47
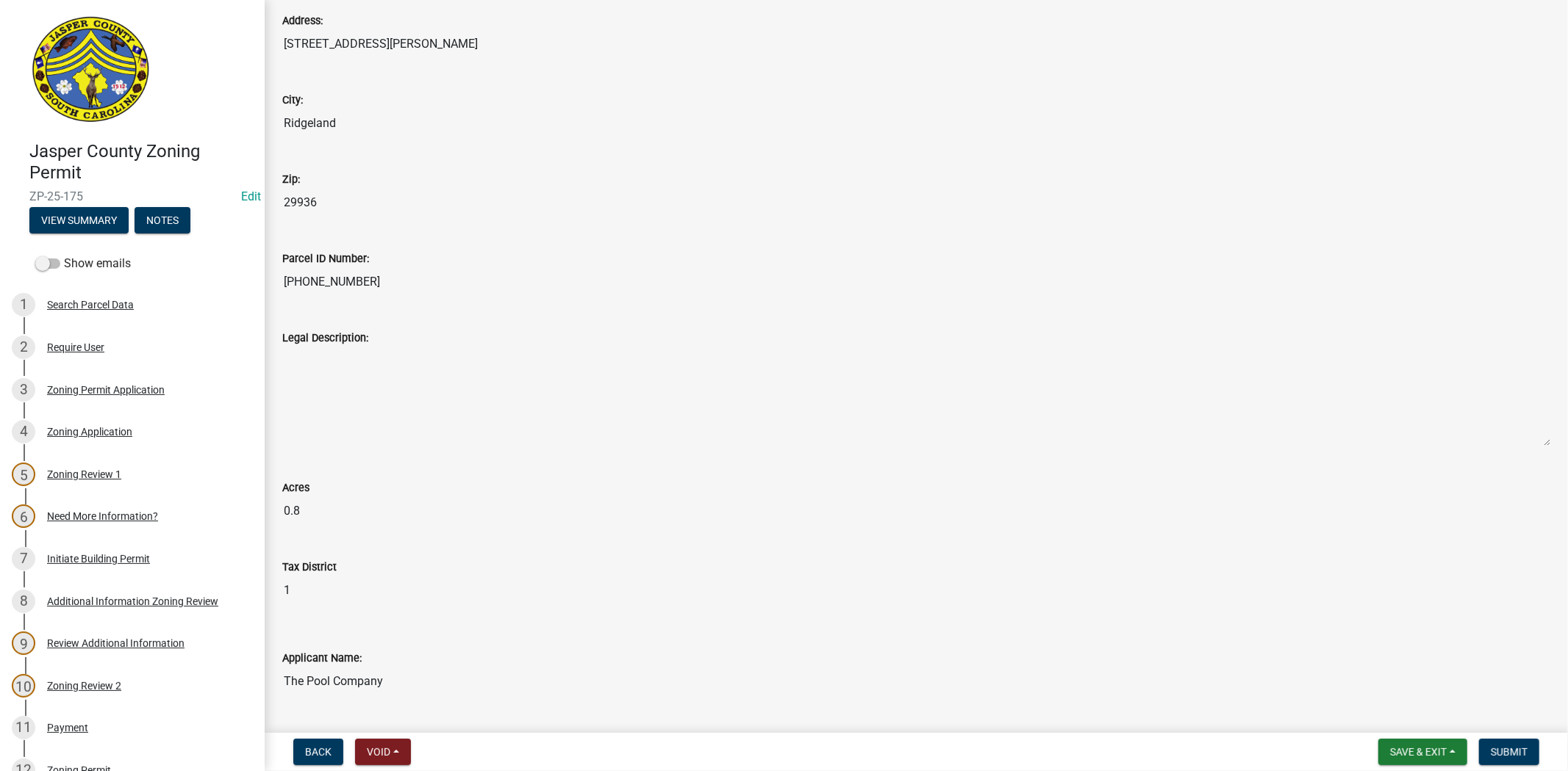
scroll to position [1143, 0]
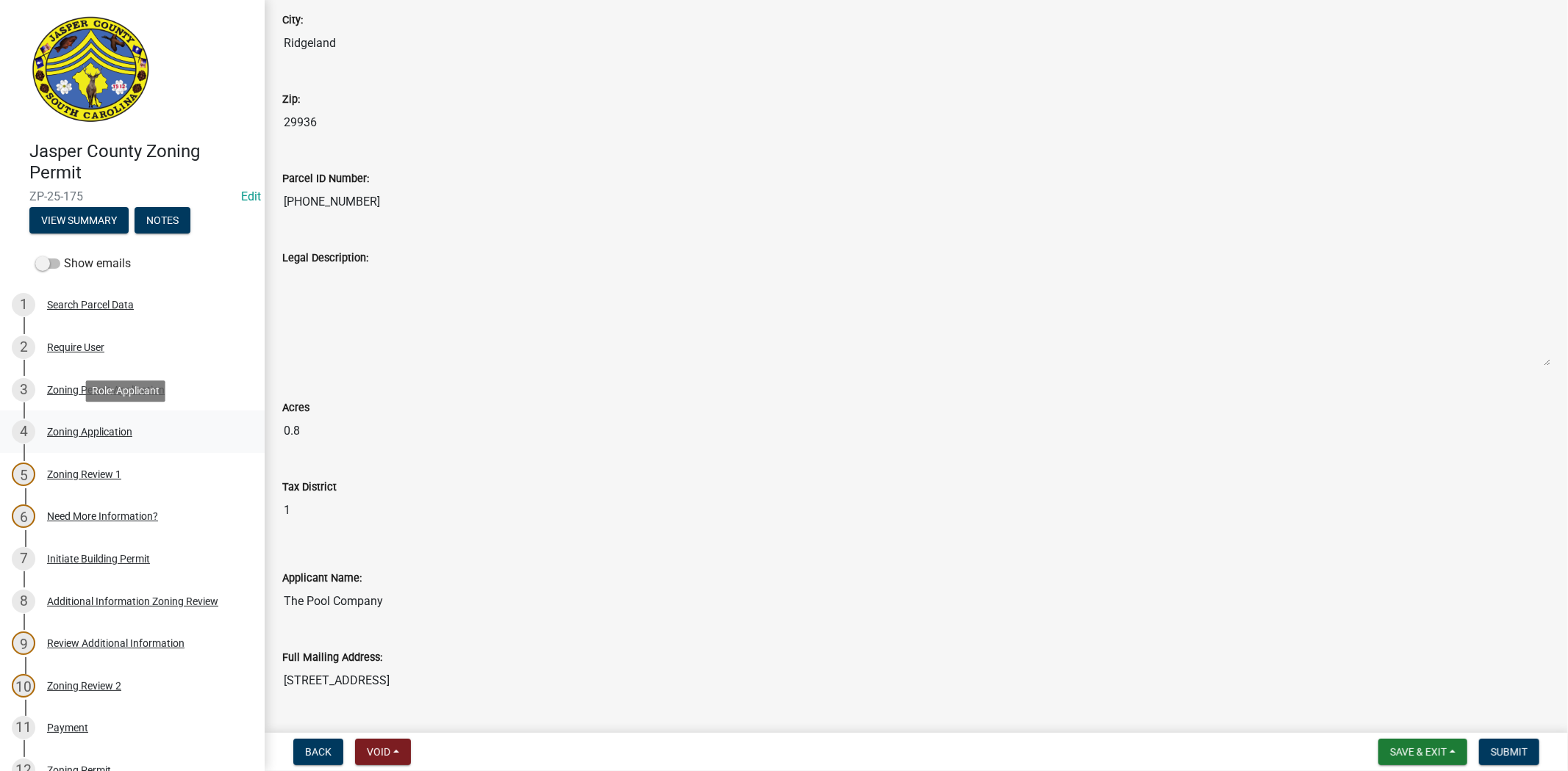
click at [125, 435] on div "Zoning Application" at bounding box center [89, 432] width 85 height 10
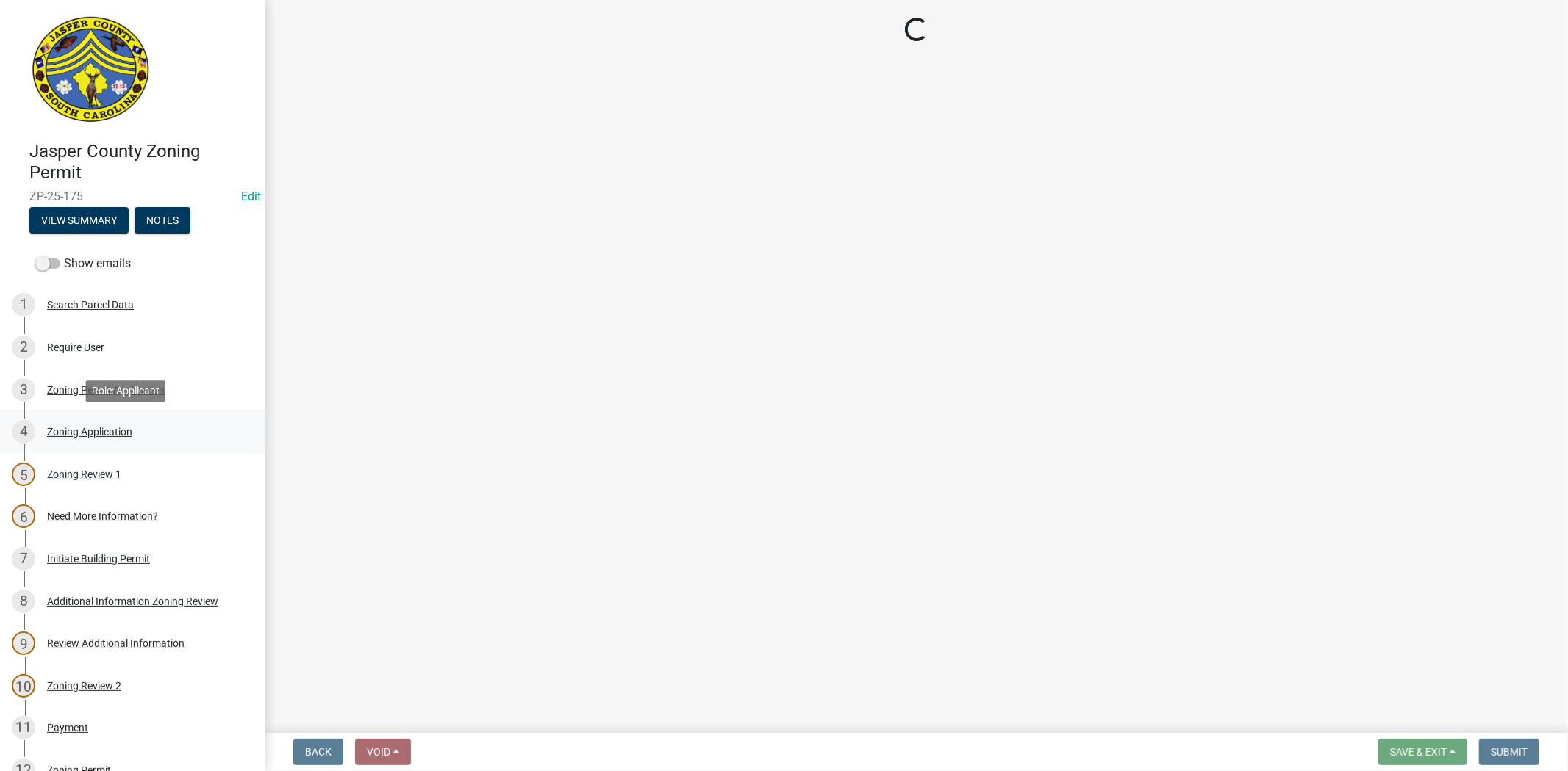
scroll to position [0, 0]
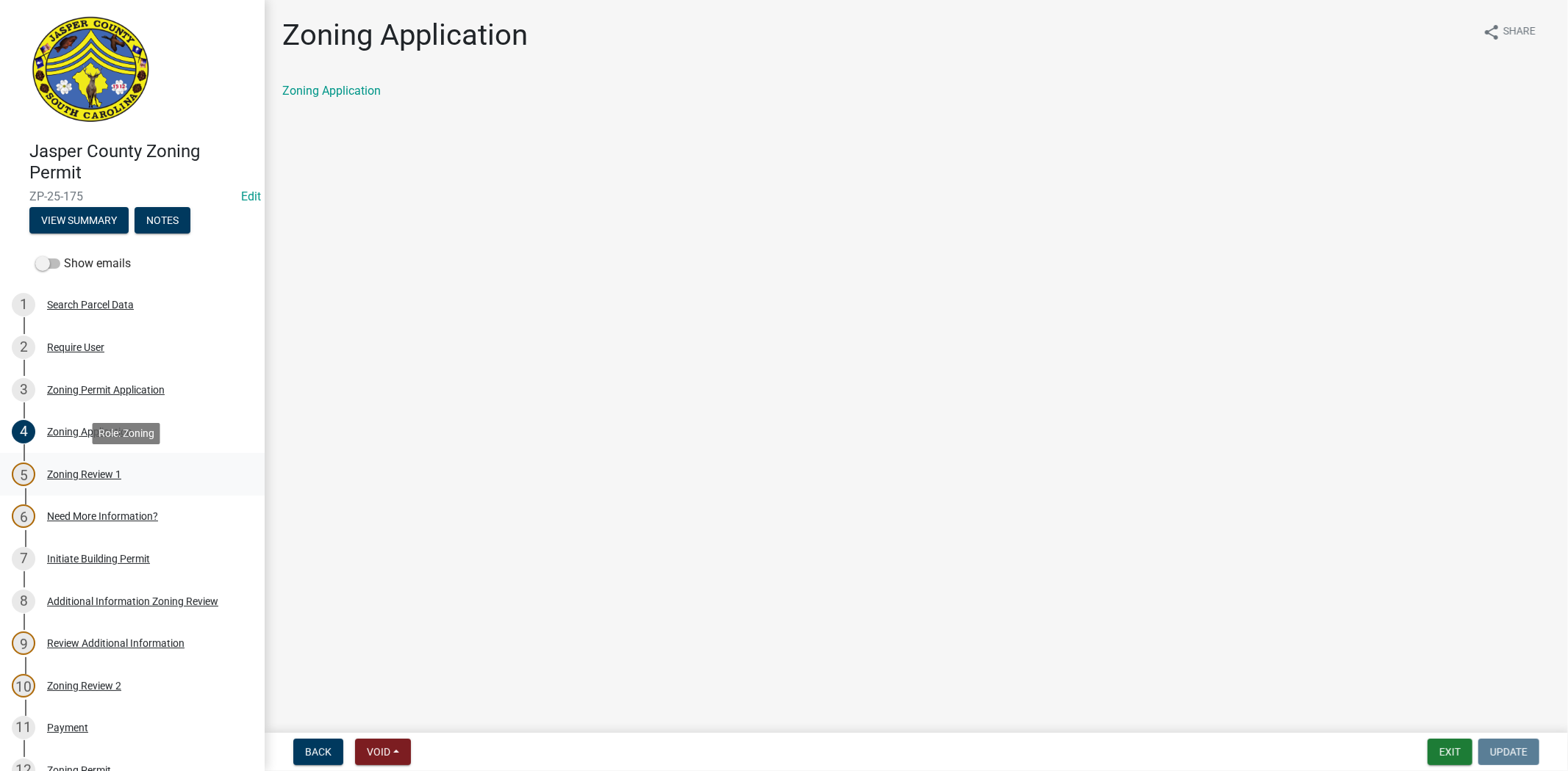
click at [93, 473] on div "Zoning Review 1" at bounding box center [84, 474] width 74 height 10
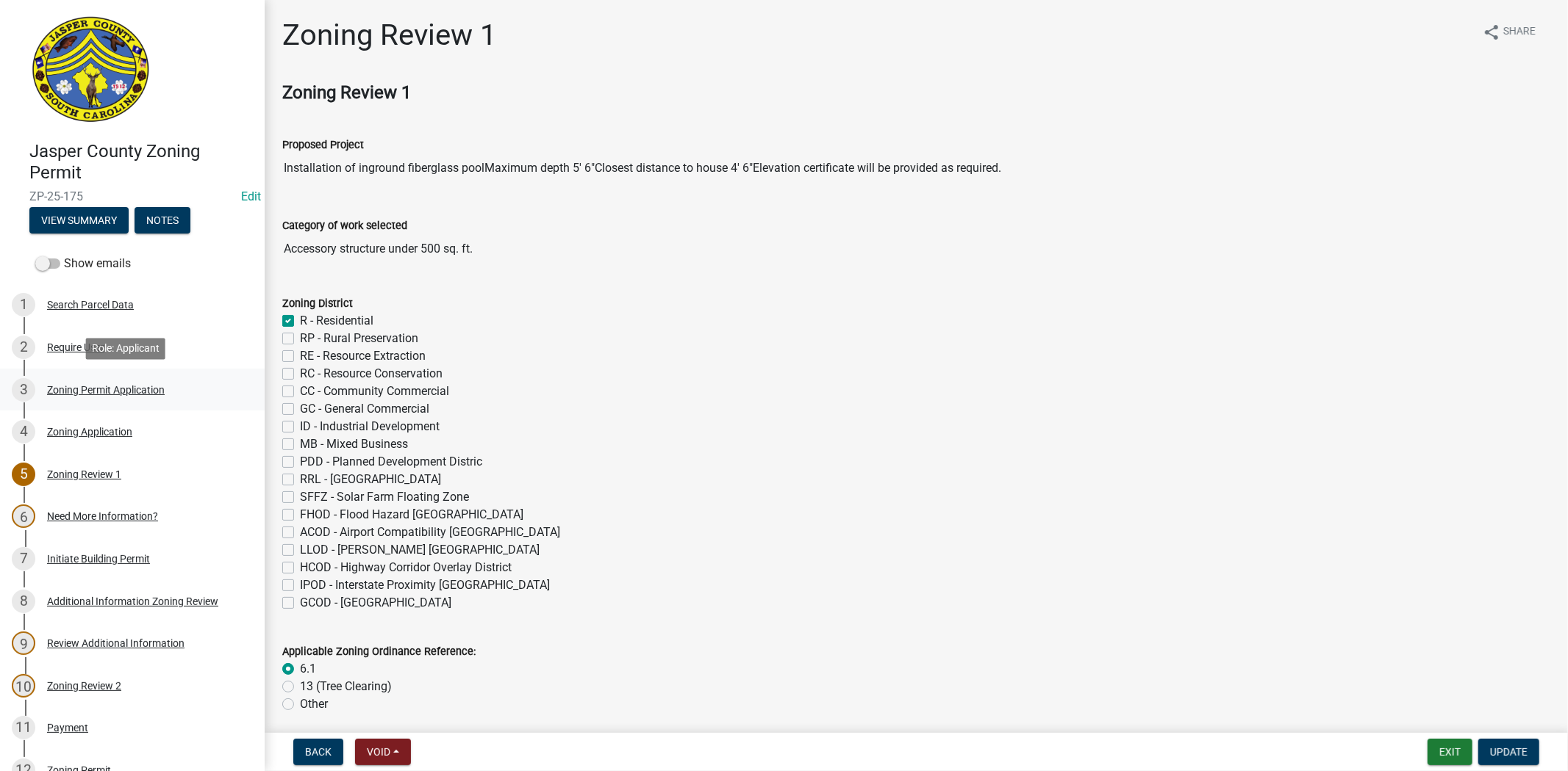
click at [90, 386] on div "Zoning Permit Application" at bounding box center [105, 390] width 117 height 10
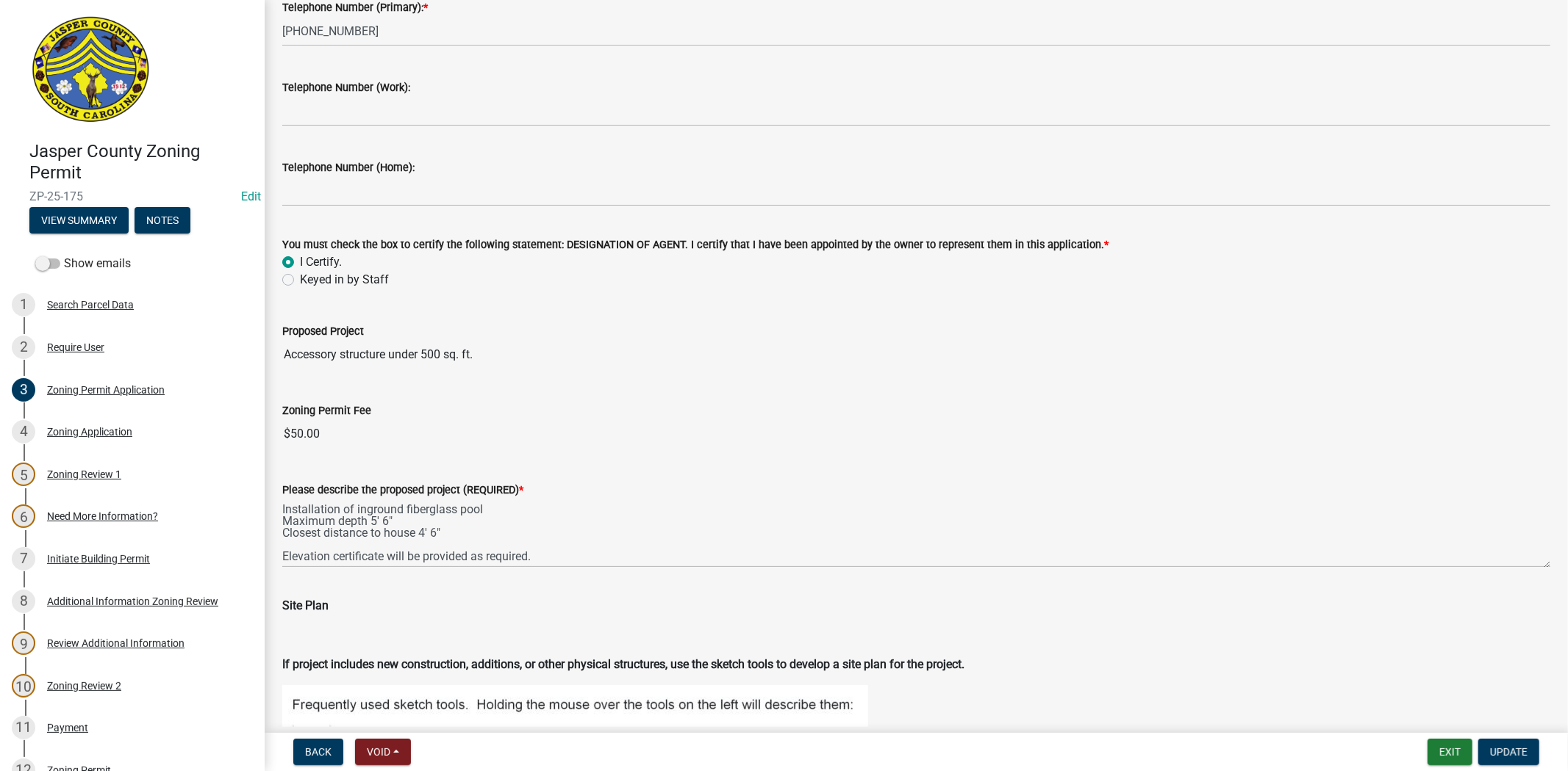
scroll to position [1632, 0]
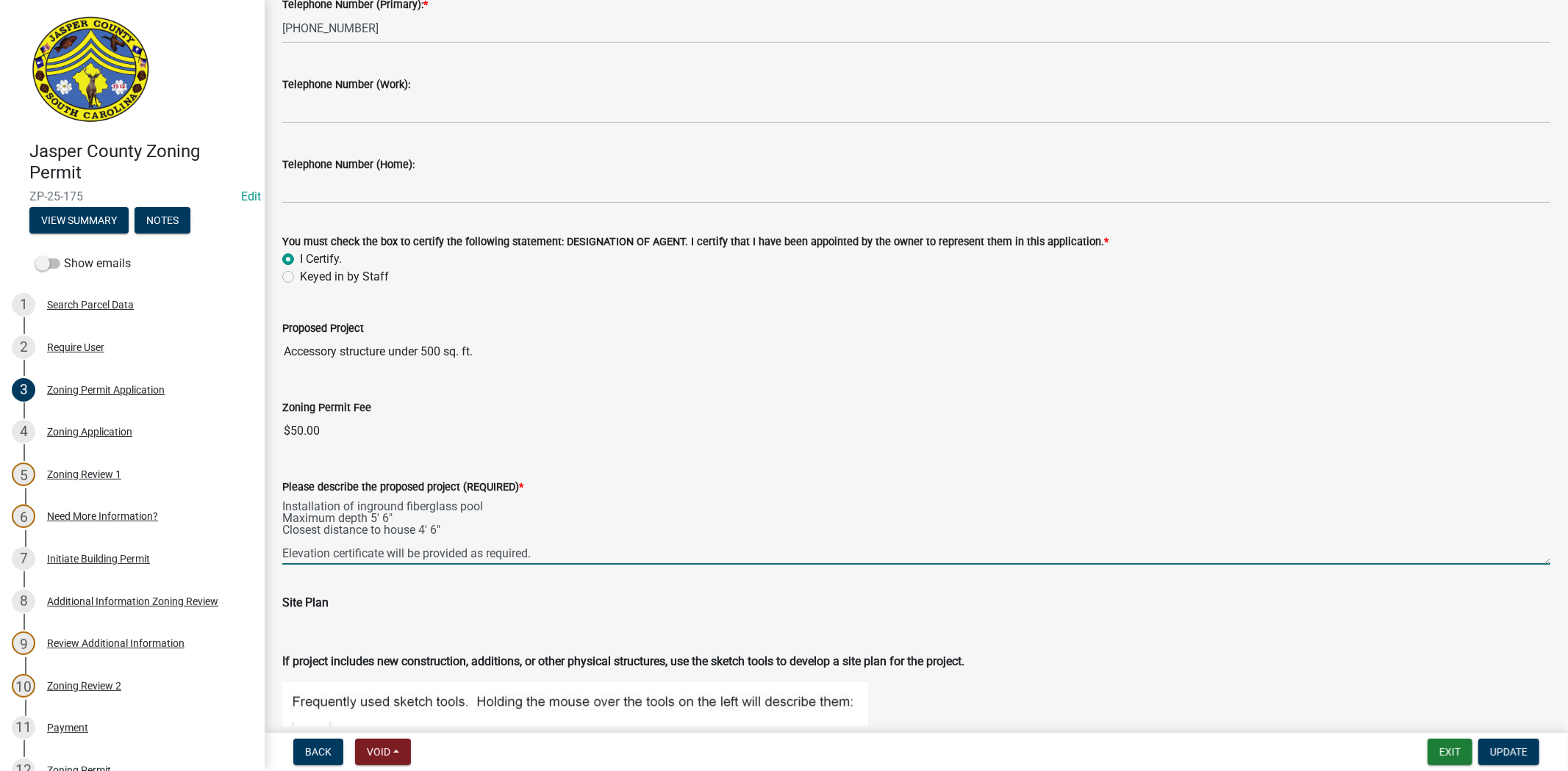
click at [438, 532] on textarea "Installation of inground fiberglass pool Maximum depth 5' 6" Closest distance t…" at bounding box center [916, 530] width 1268 height 69
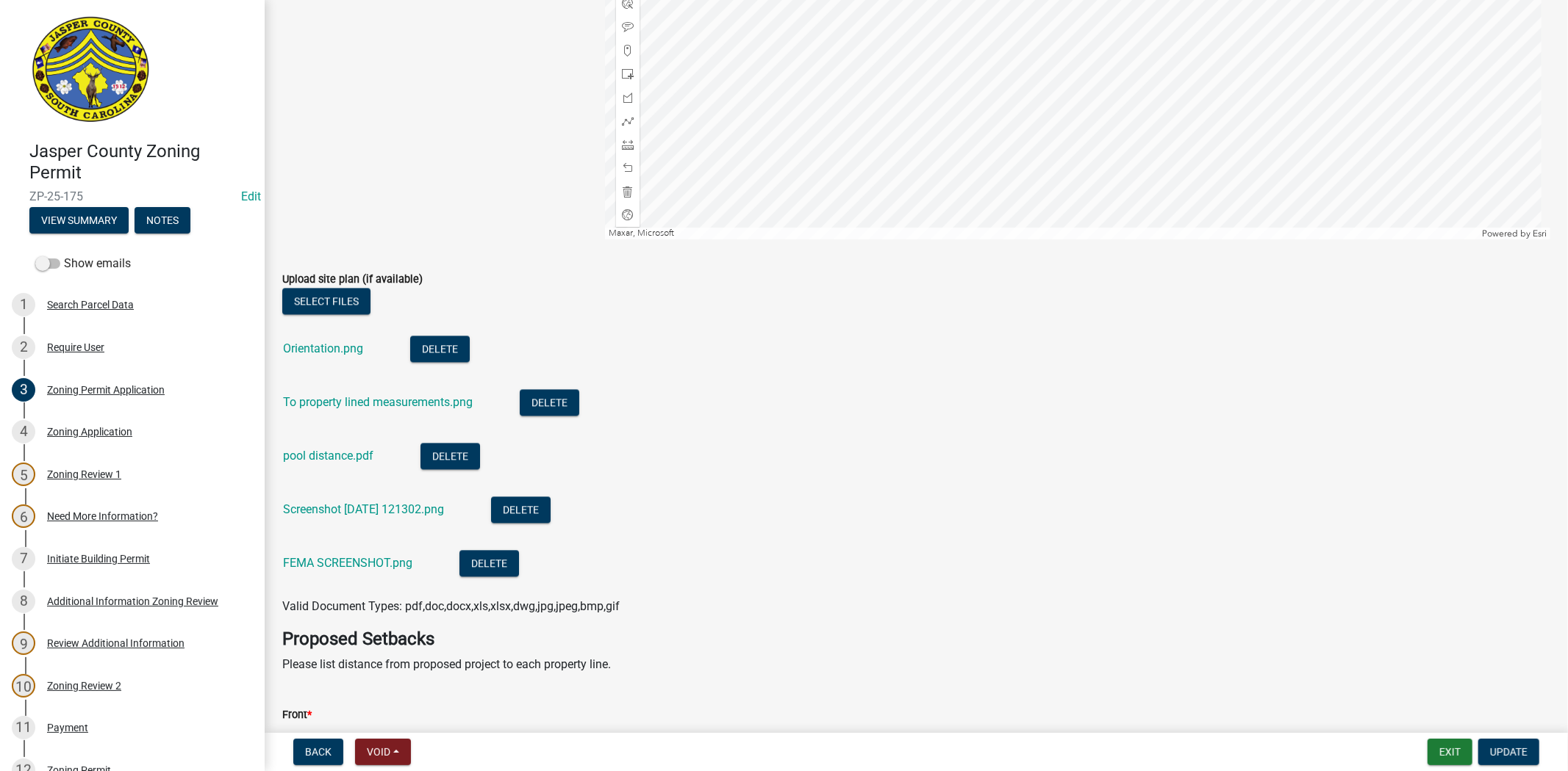
scroll to position [2693, 0]
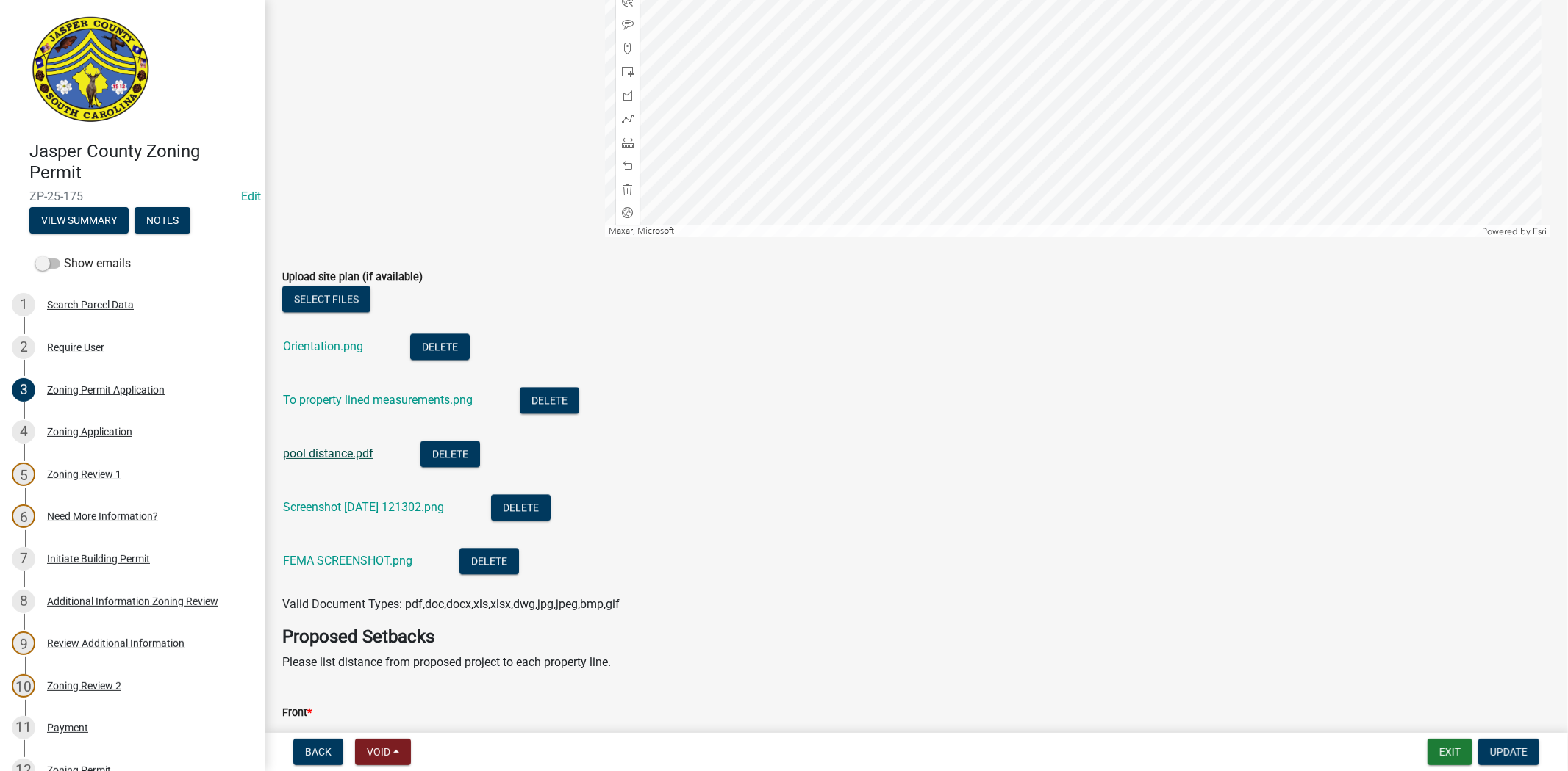
type textarea "Installation of inground fiberglass pool Maximum depth 5' 6" Closest distance t…"
click at [321, 454] on link "pool distance.pdf" at bounding box center [328, 453] width 90 height 14
click at [473, 456] on button "Delete" at bounding box center [450, 453] width 60 height 26
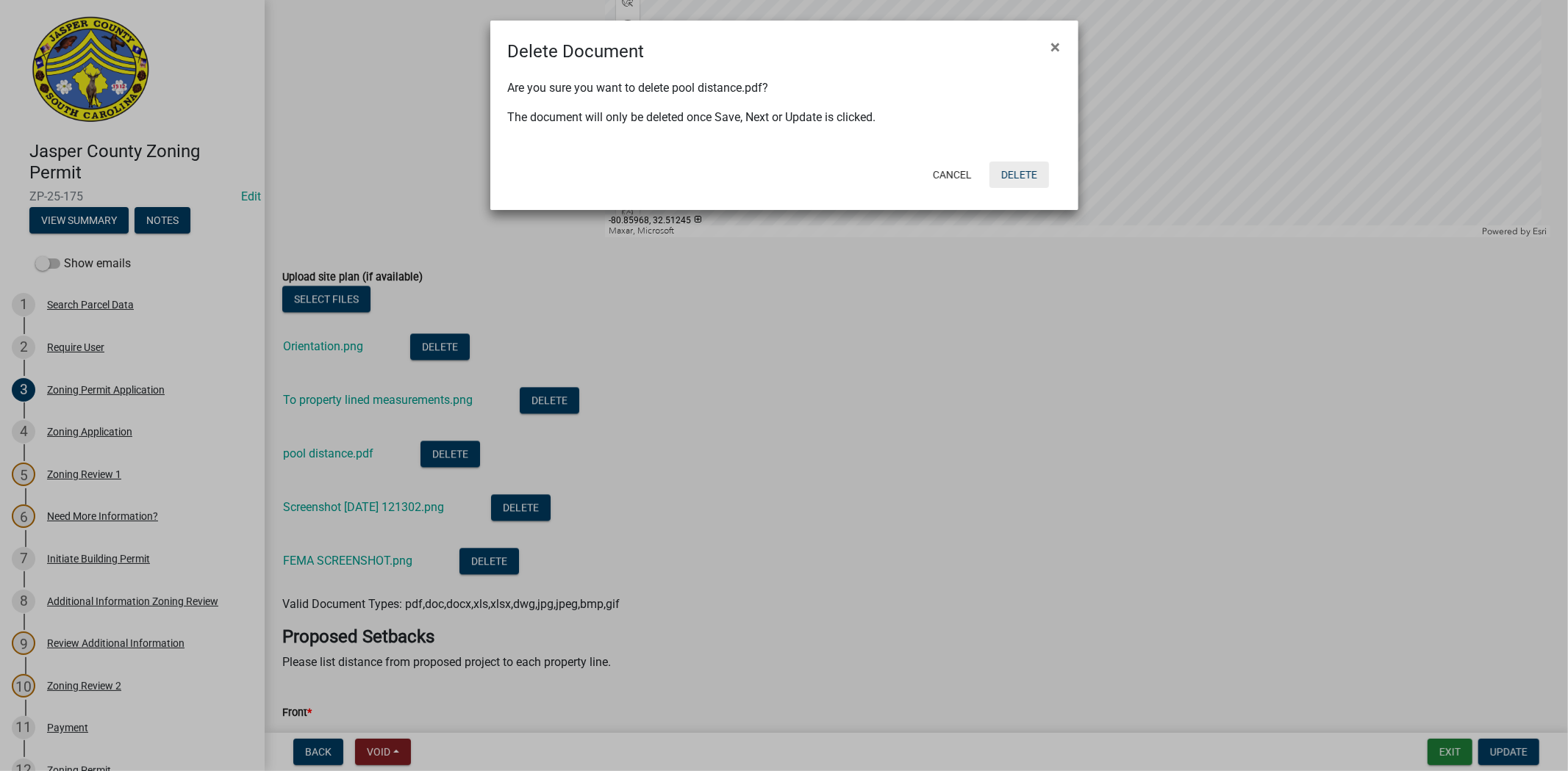
click at [1020, 171] on button "Delete" at bounding box center [1018, 174] width 60 height 26
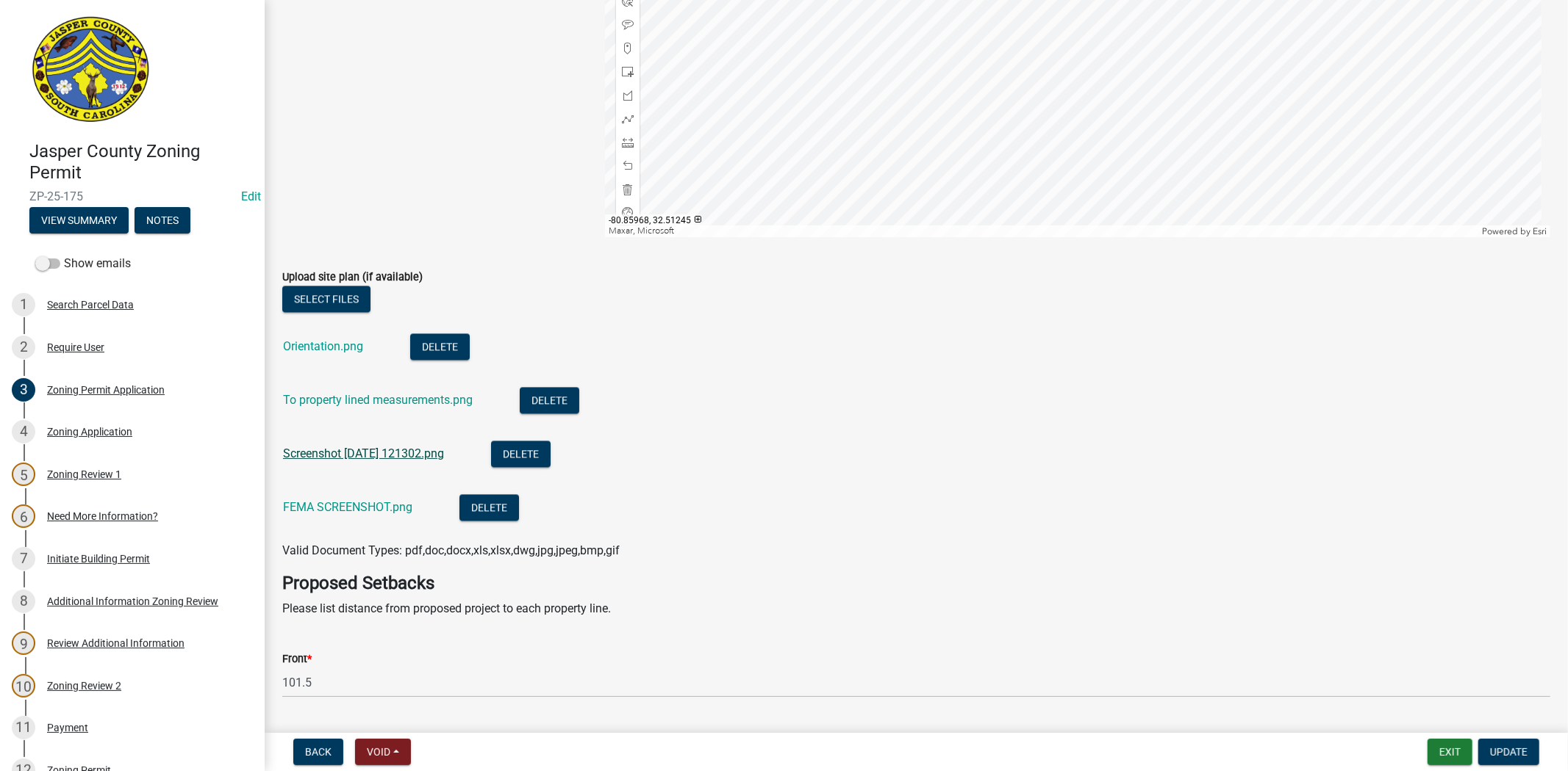
click at [381, 450] on link "Screenshot 2025-07-01 121302.png" at bounding box center [363, 453] width 161 height 14
click at [378, 404] on link "To property lined measurements.png" at bounding box center [378, 399] width 190 height 14
click at [559, 399] on button "Delete" at bounding box center [549, 399] width 60 height 26
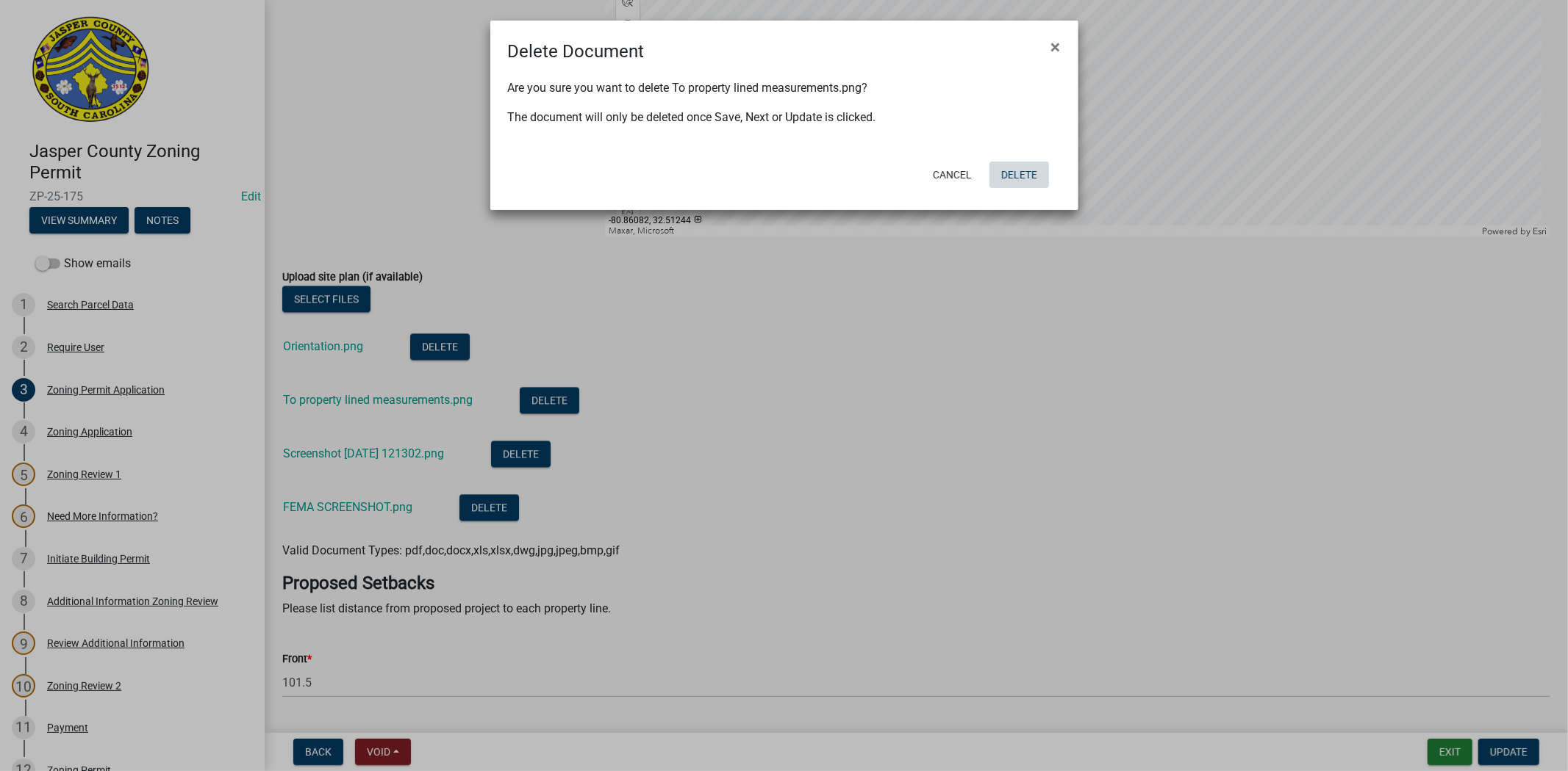
click at [1008, 174] on button "Delete" at bounding box center [1018, 174] width 60 height 26
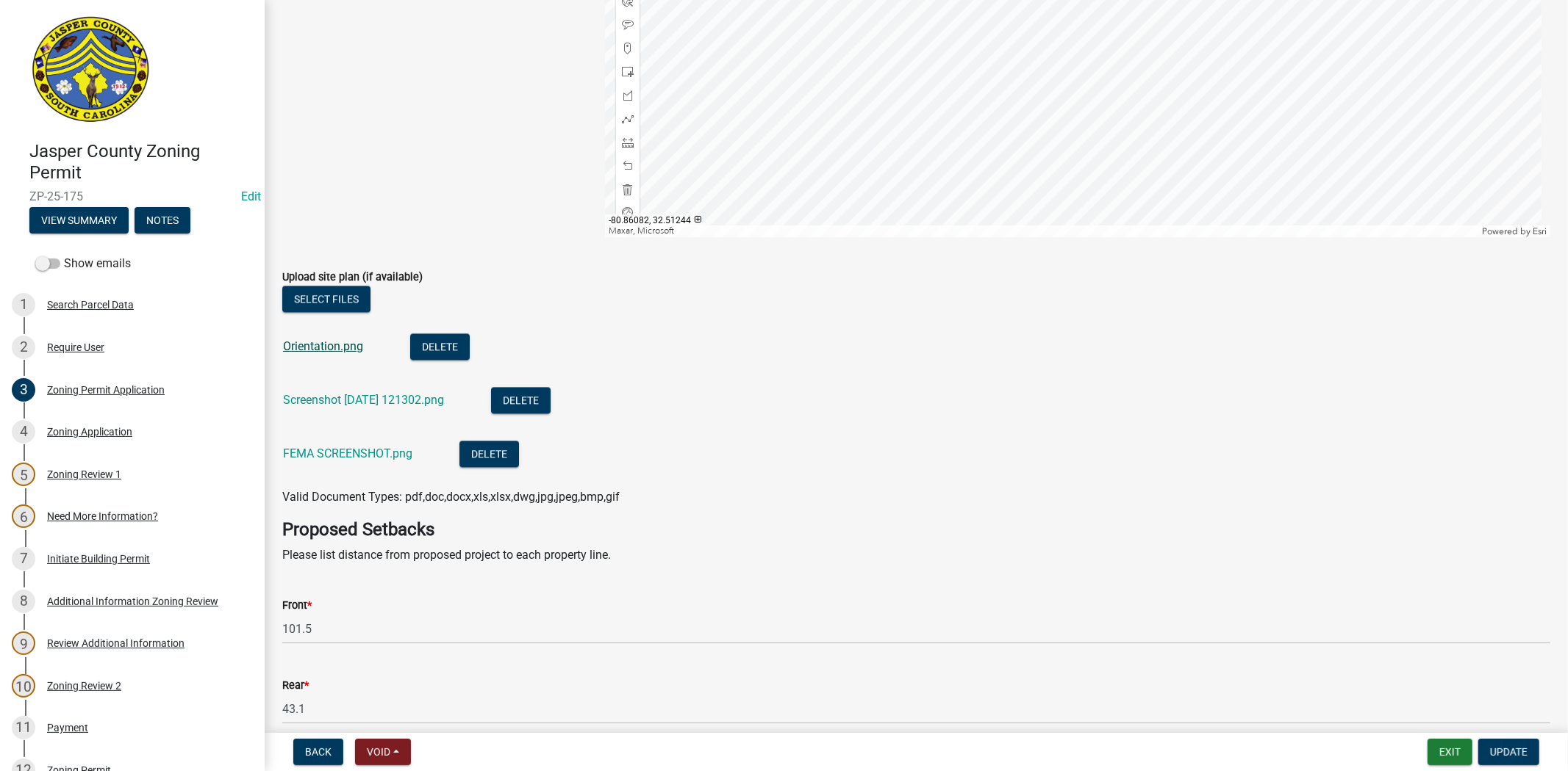
click at [336, 344] on link "Orientation.png" at bounding box center [323, 346] width 80 height 14
click at [448, 351] on button "Delete" at bounding box center [439, 346] width 60 height 26
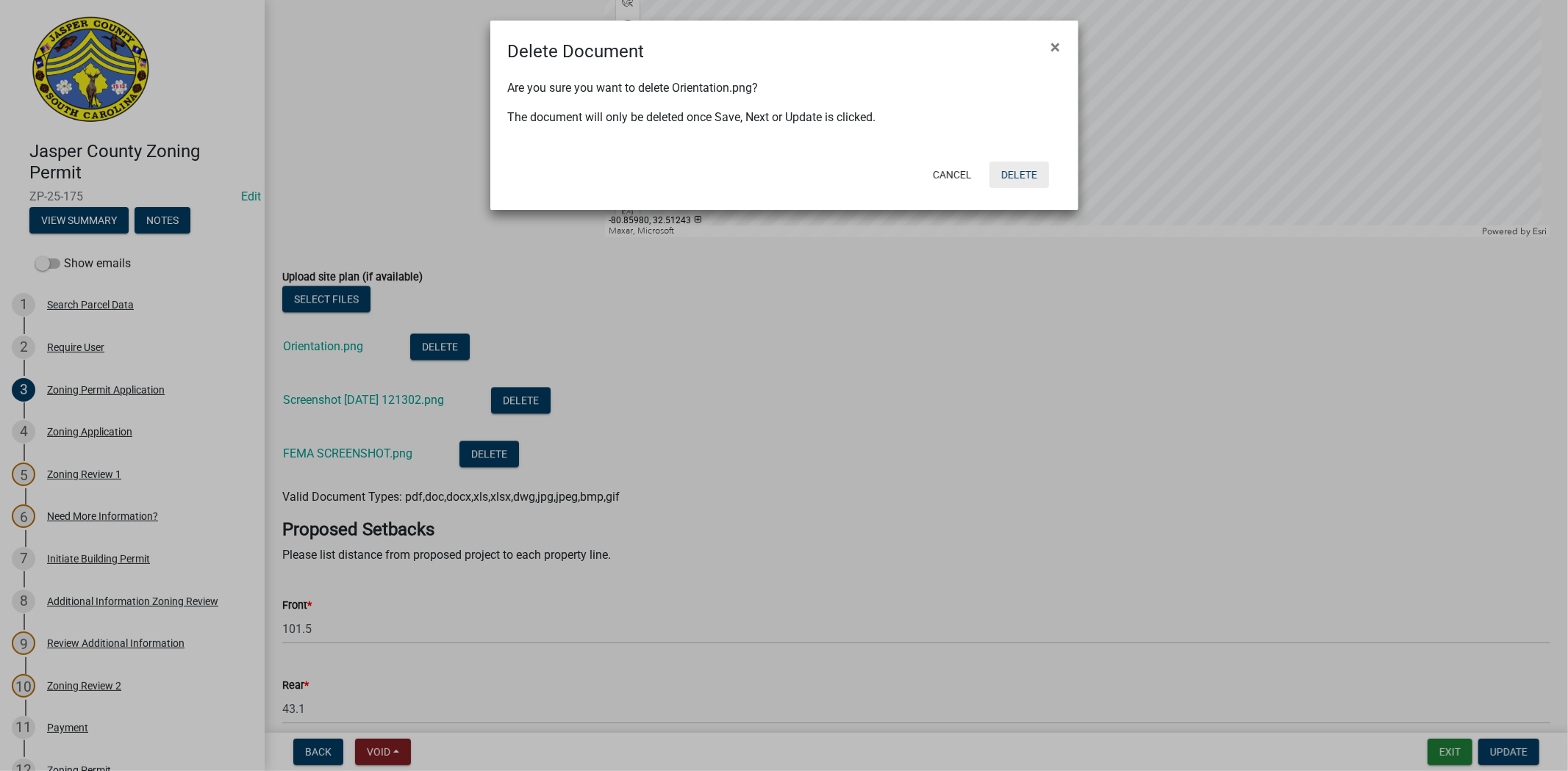
click at [1007, 166] on button "Delete" at bounding box center [1018, 174] width 60 height 26
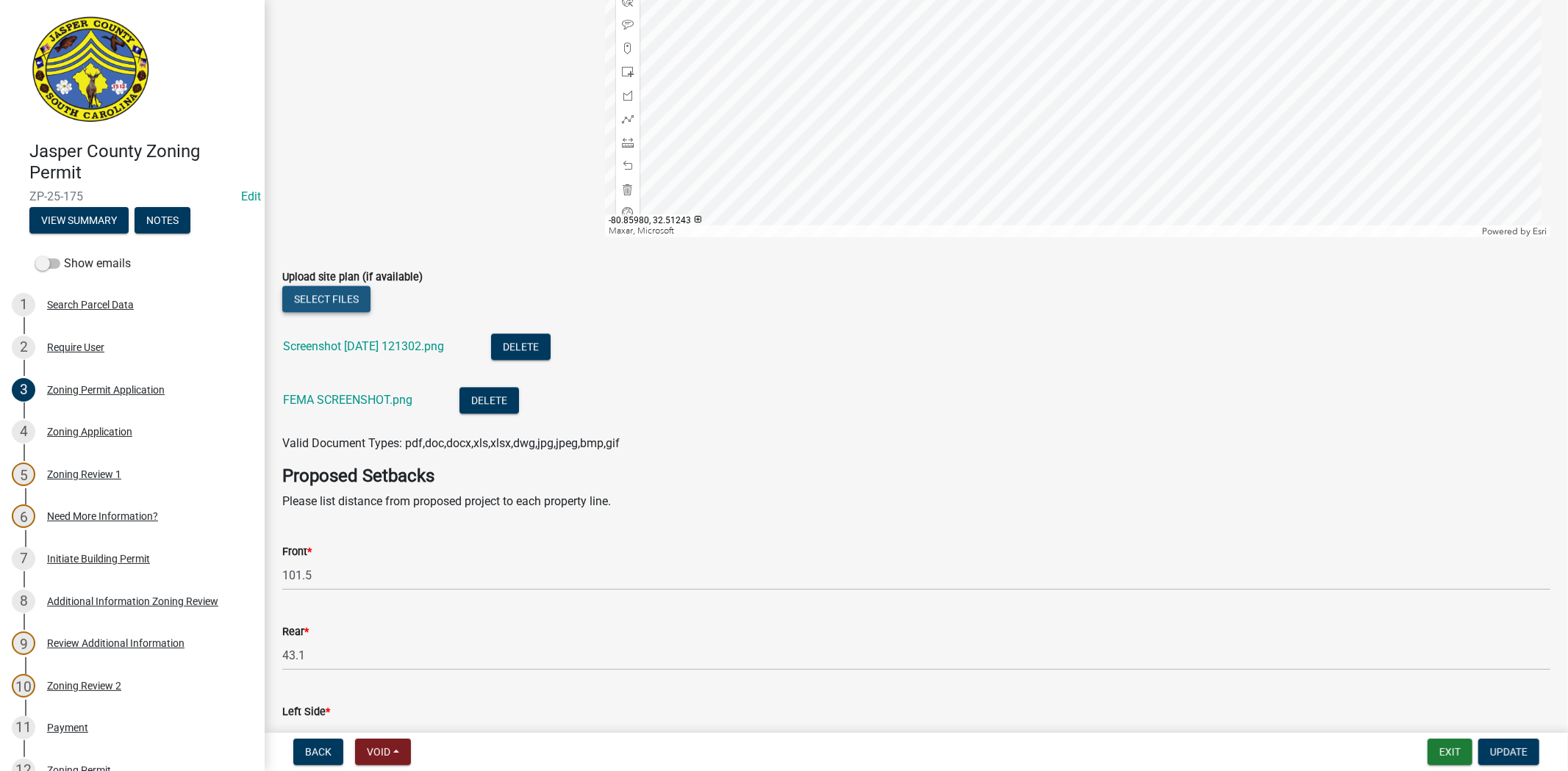
click at [348, 303] on button "Select files" at bounding box center [326, 298] width 89 height 26
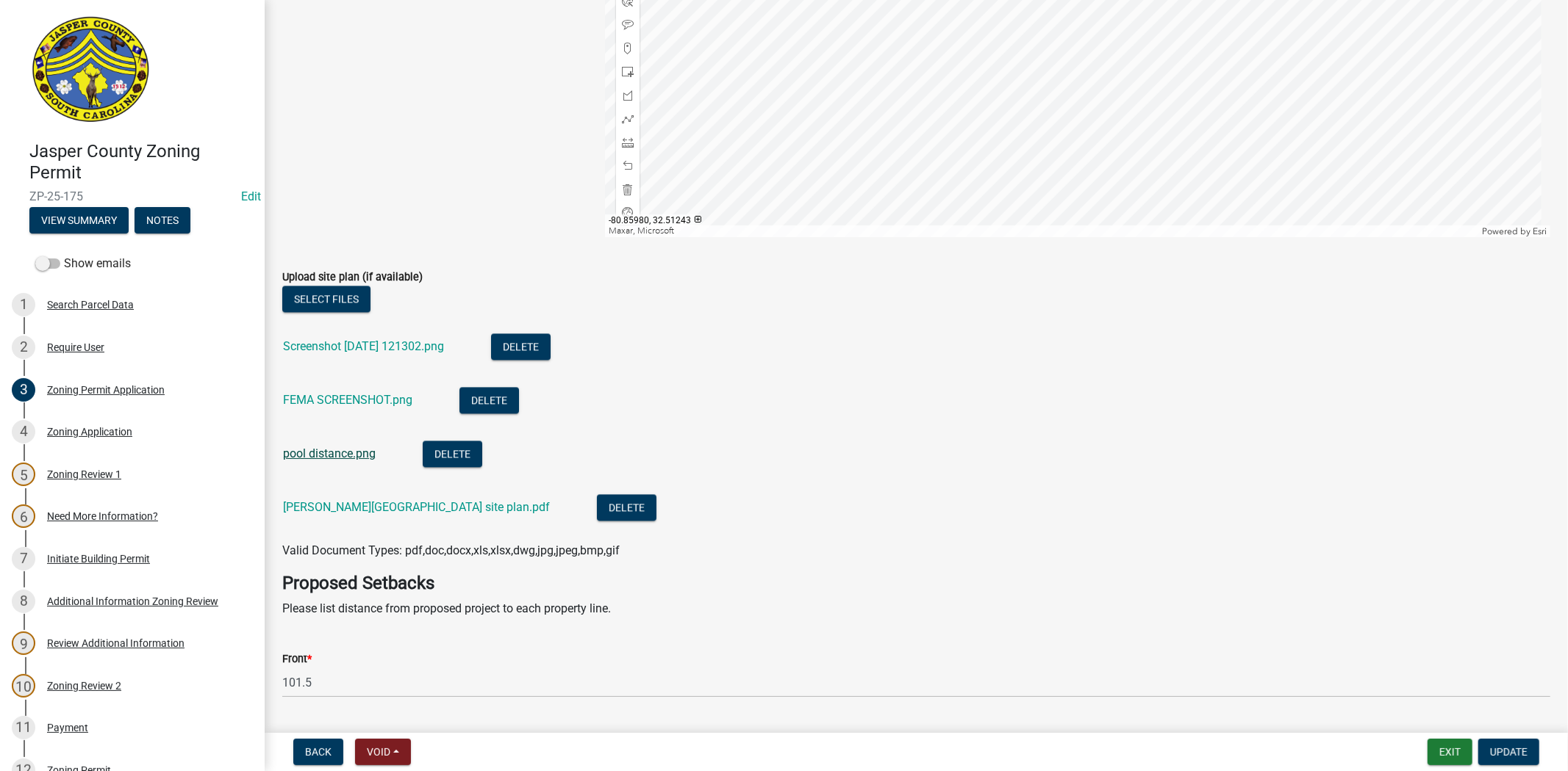
click at [352, 451] on link "pool distance.png" at bounding box center [330, 453] width 93 height 14
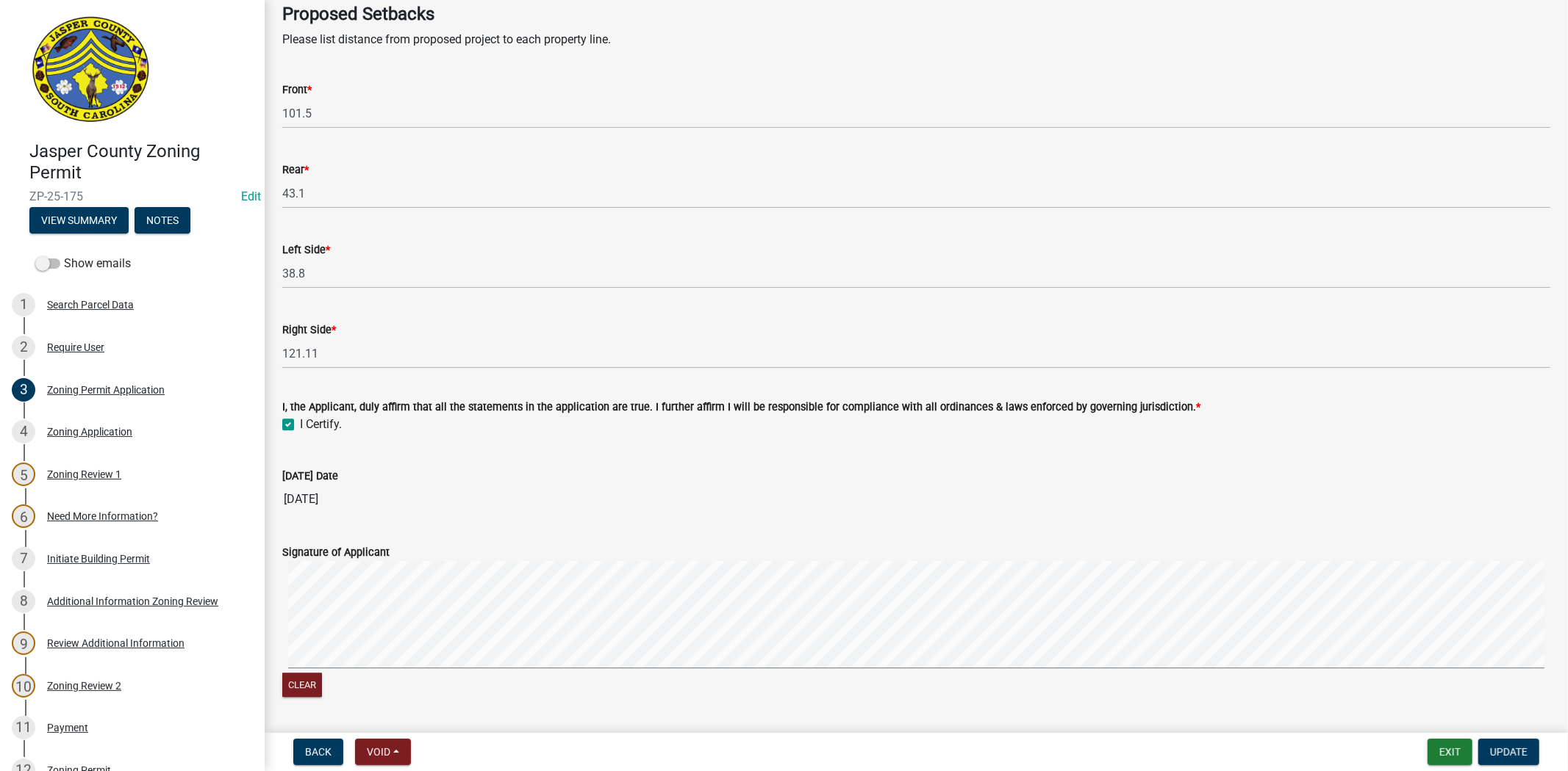
scroll to position [3264, 0]
click at [1501, 747] on span "Update" at bounding box center [1508, 752] width 37 height 12
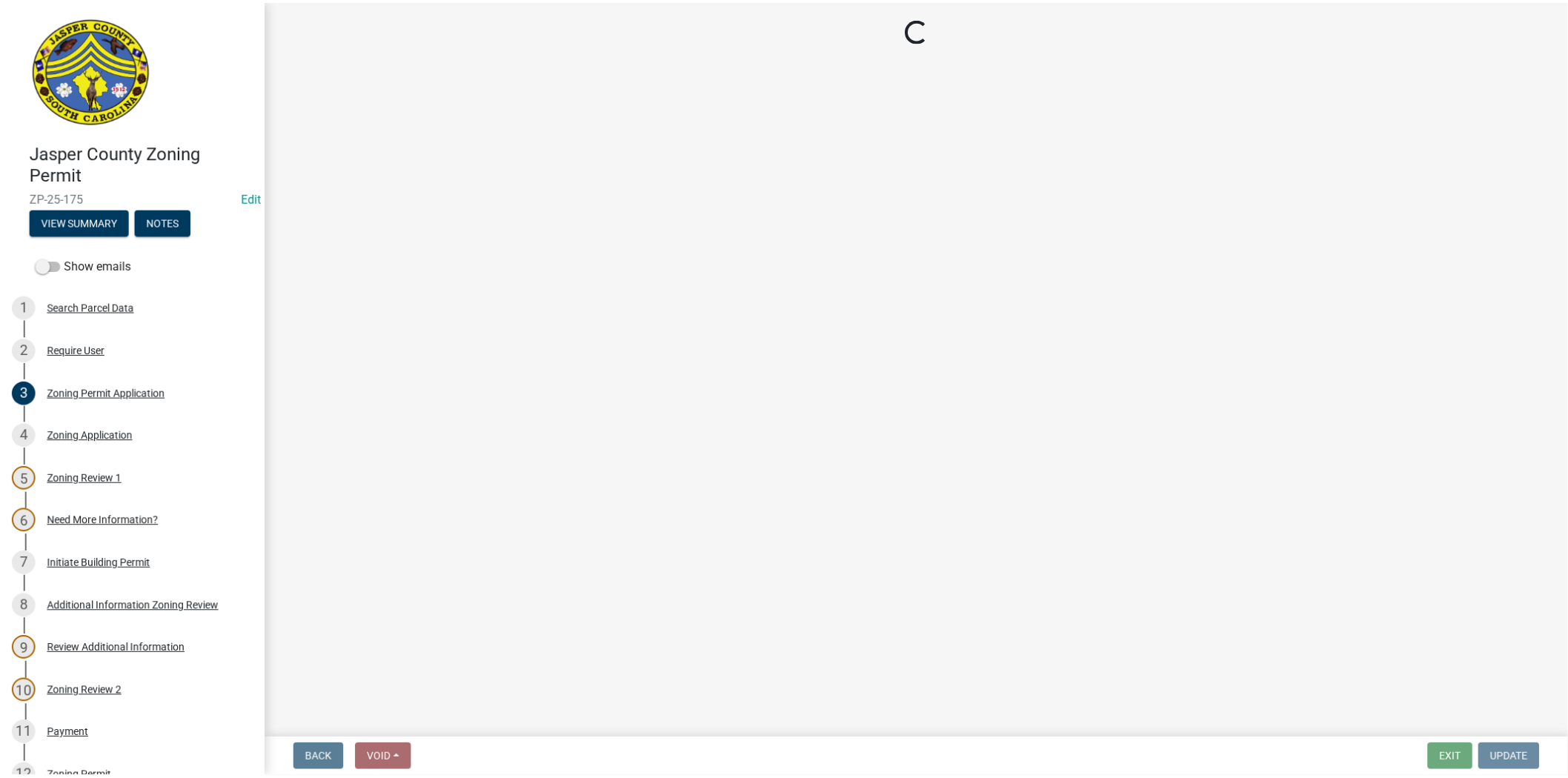
scroll to position [0, 0]
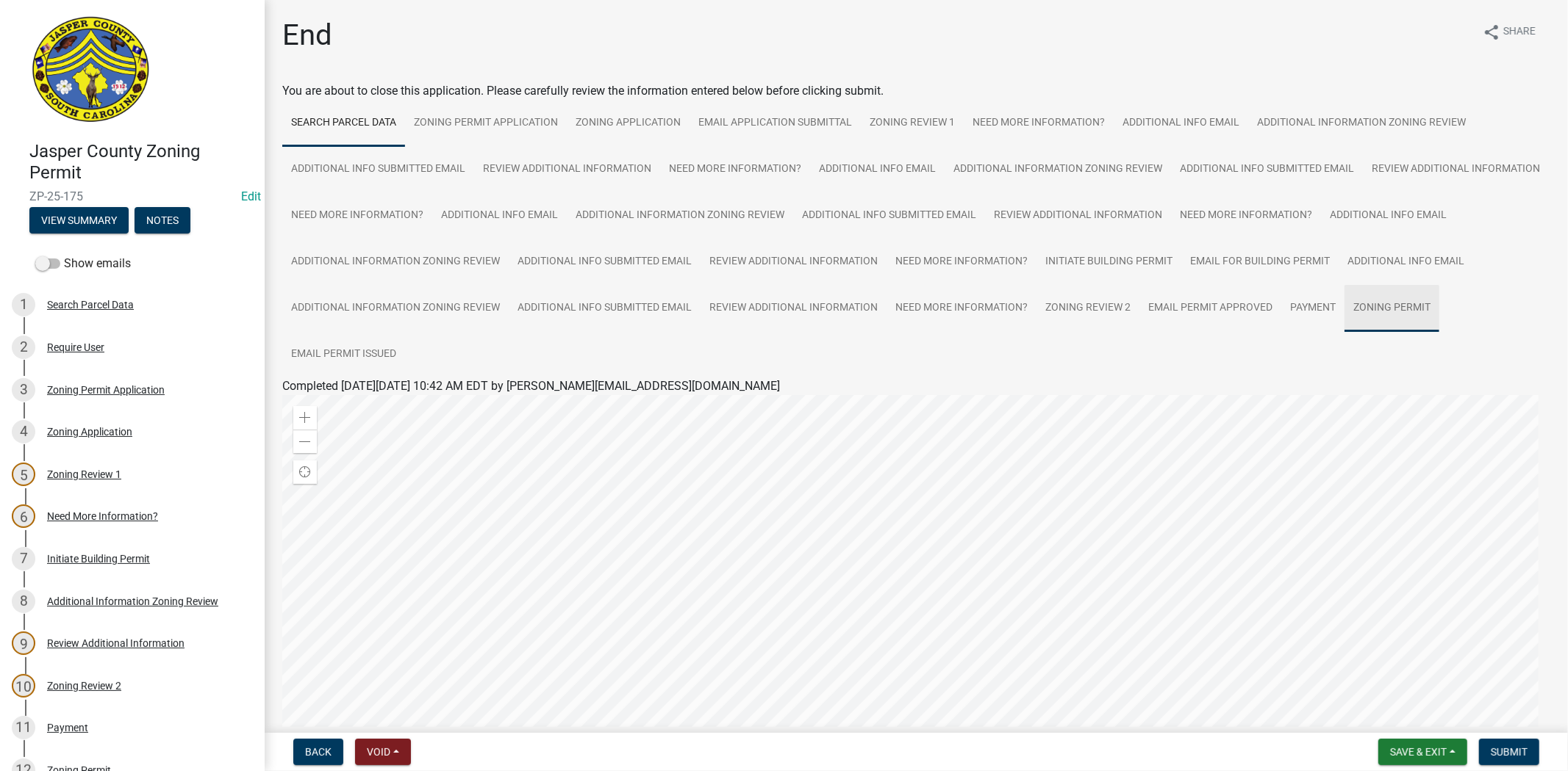
click at [1345, 332] on link "Zoning Permit" at bounding box center [1392, 308] width 94 height 47
click at [322, 404] on link "Zoning Permit" at bounding box center [319, 404] width 73 height 14
click at [1515, 743] on button "Submit" at bounding box center [1508, 752] width 60 height 26
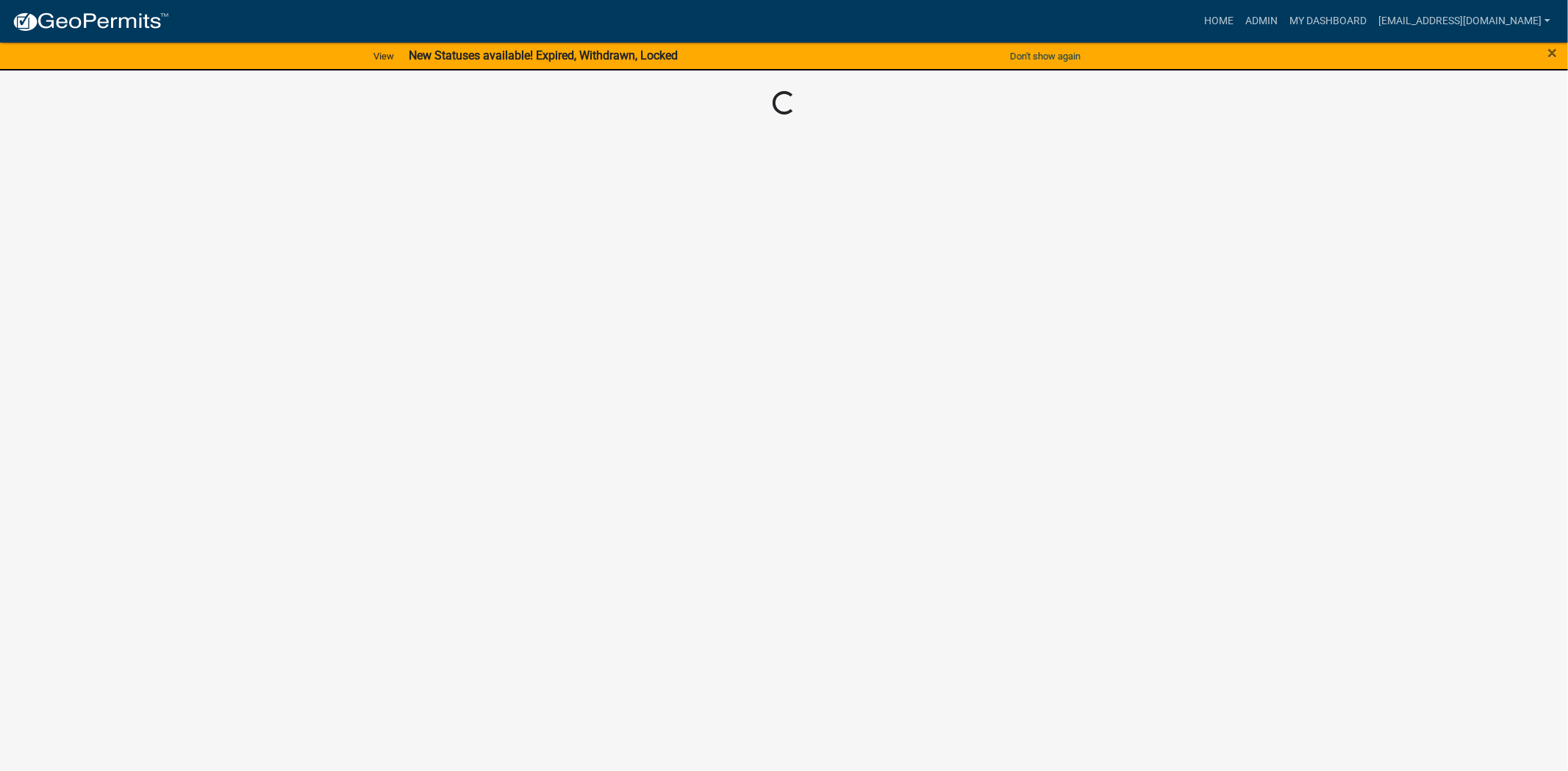
click at [1559, 48] on div "×" at bounding box center [1501, 56] width 131 height 31
click at [1555, 47] on span "×" at bounding box center [1551, 53] width 9 height 20
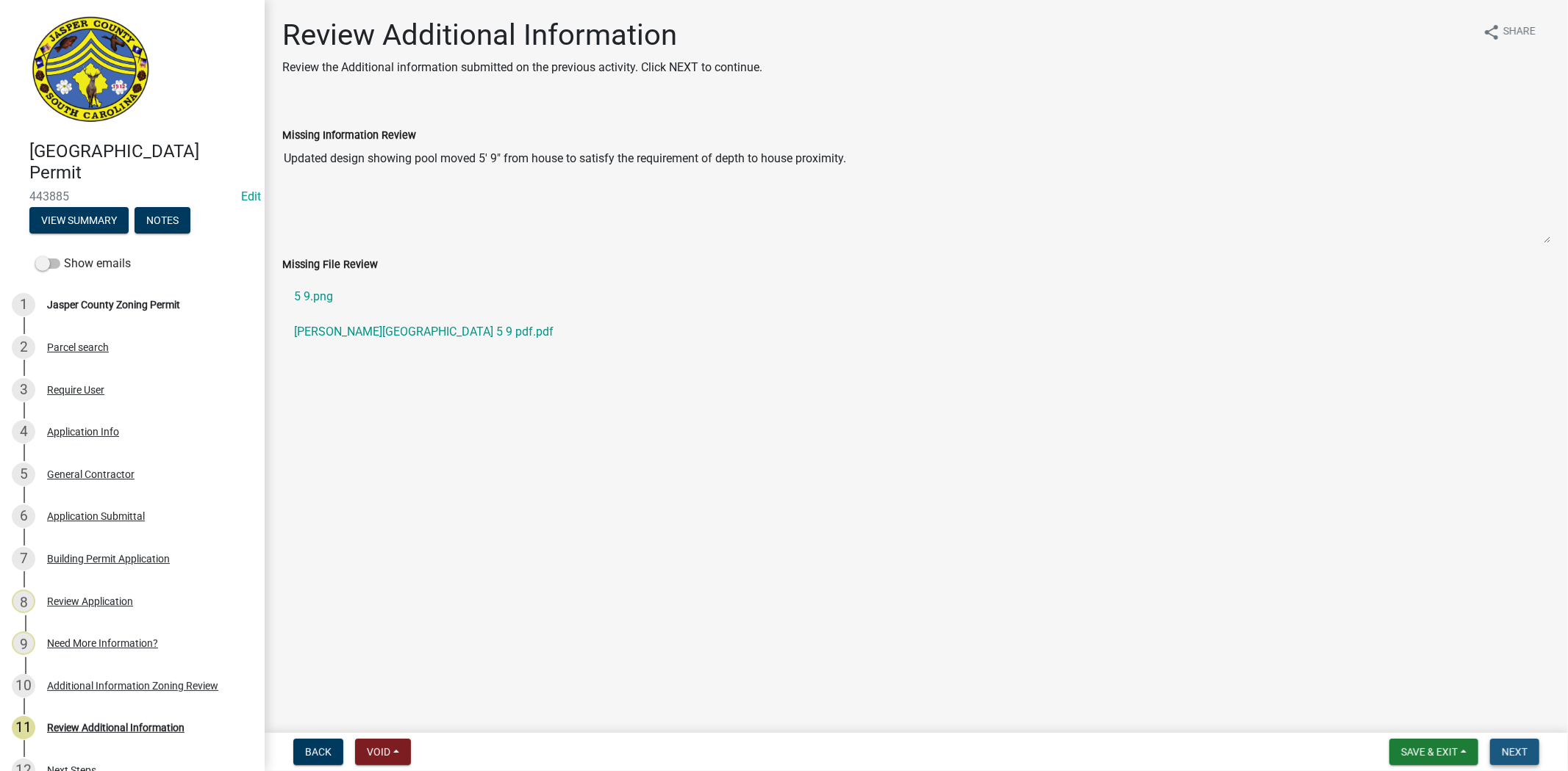
click at [1523, 754] on span "Next" at bounding box center [1514, 752] width 26 height 12
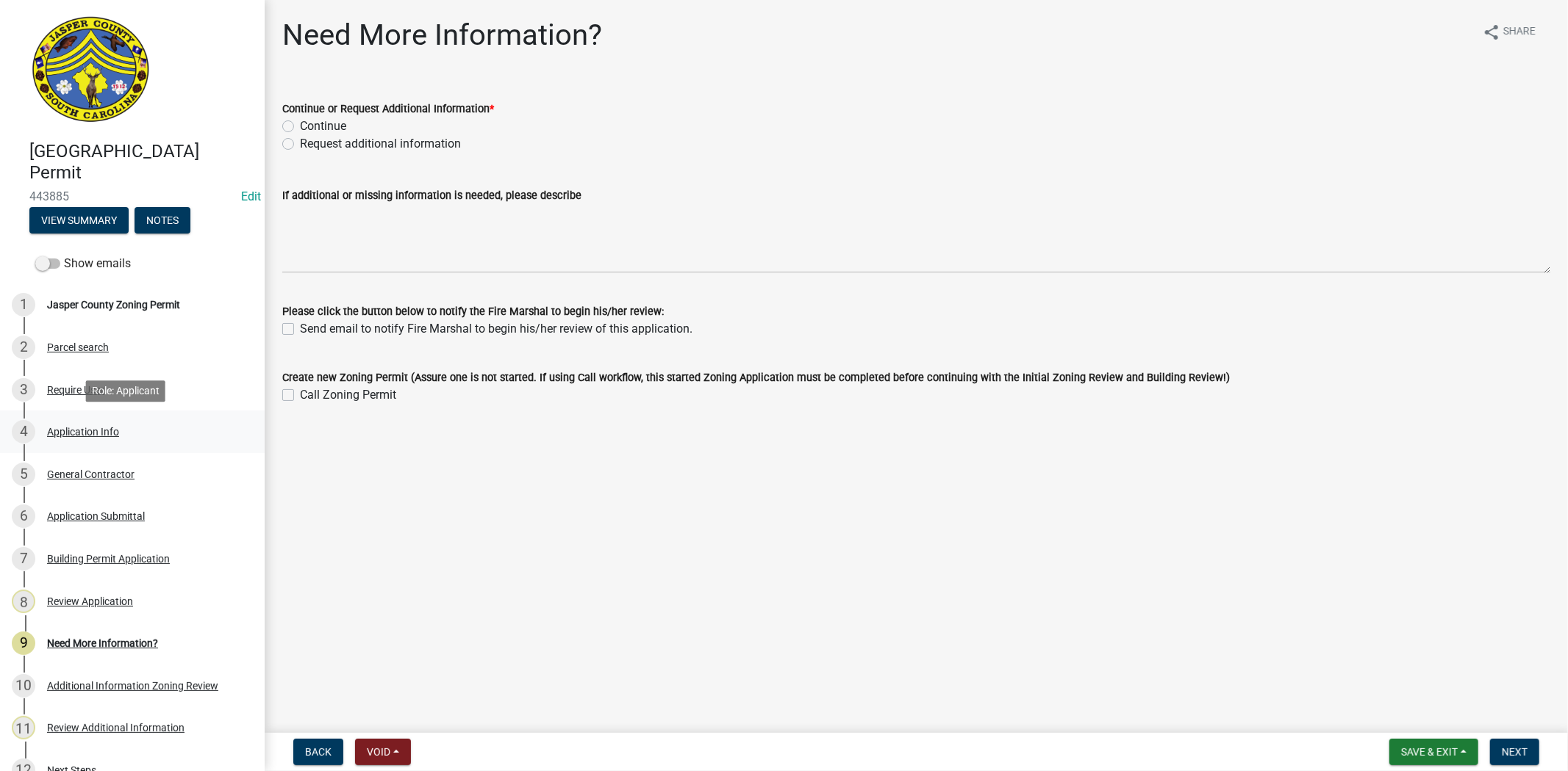
click at [105, 436] on div "Application Info" at bounding box center [83, 432] width 72 height 10
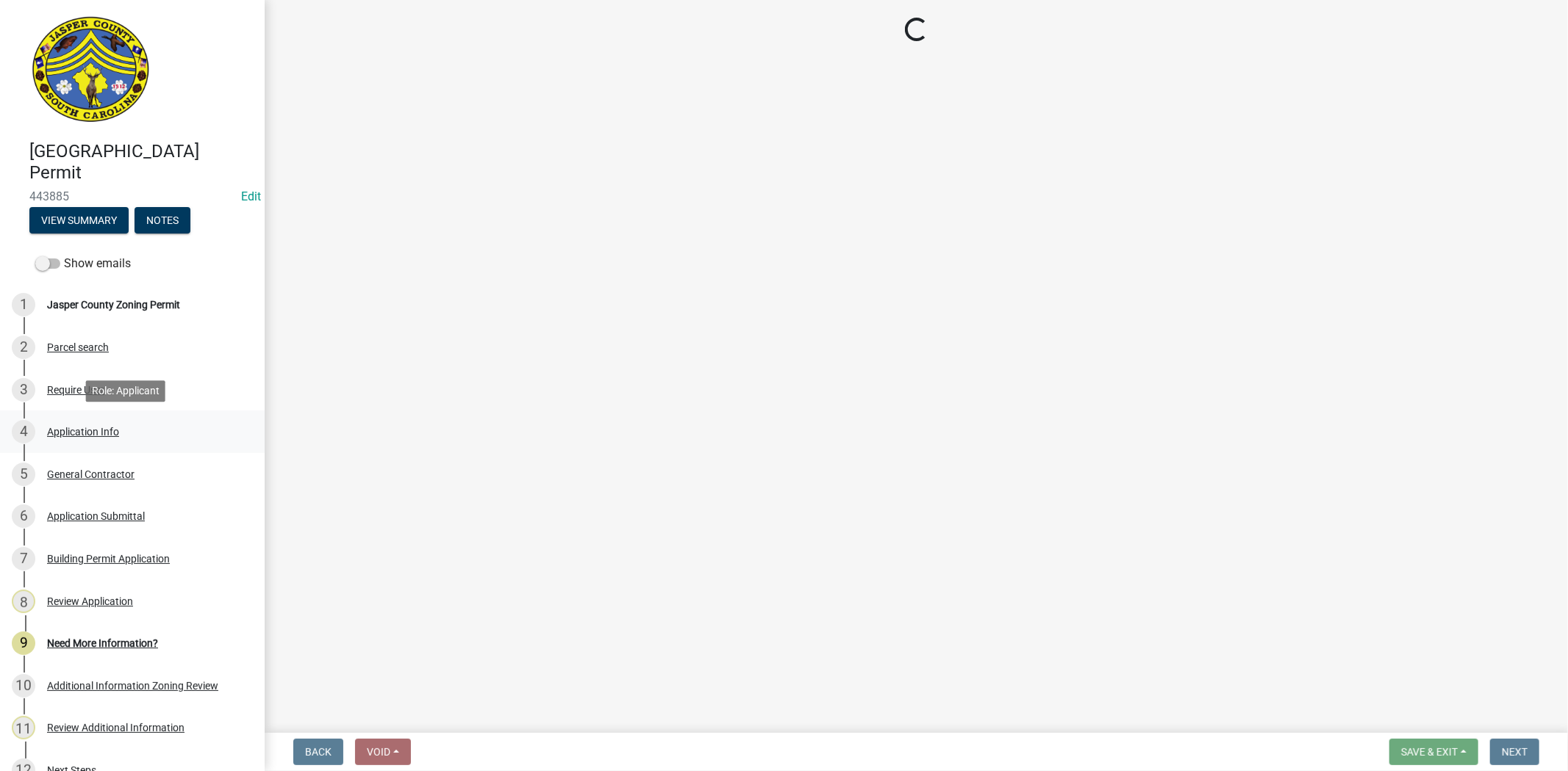
select select "11c75861-9ec4-4c30-88de-90992eda9933"
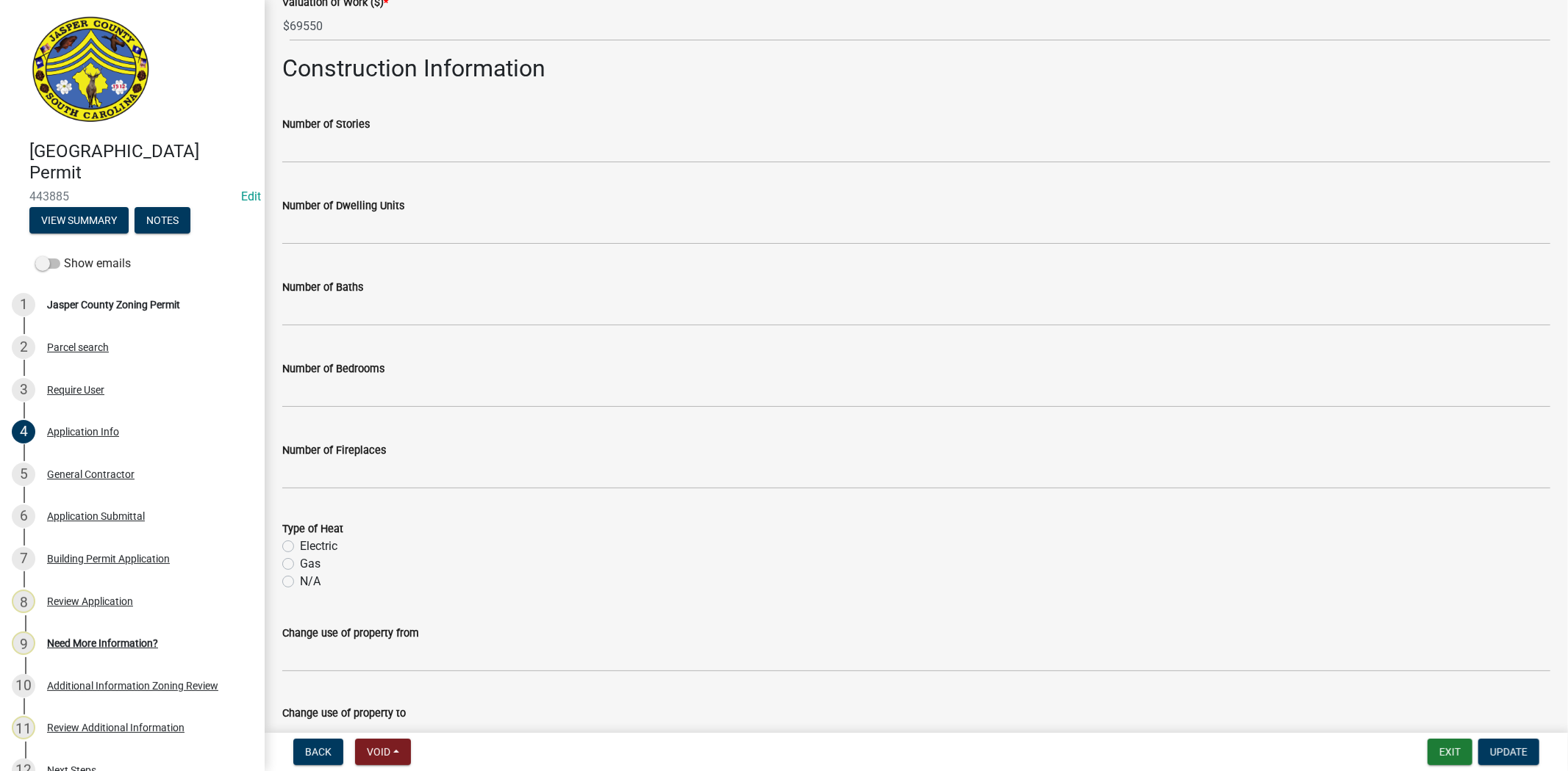
scroll to position [2275, 0]
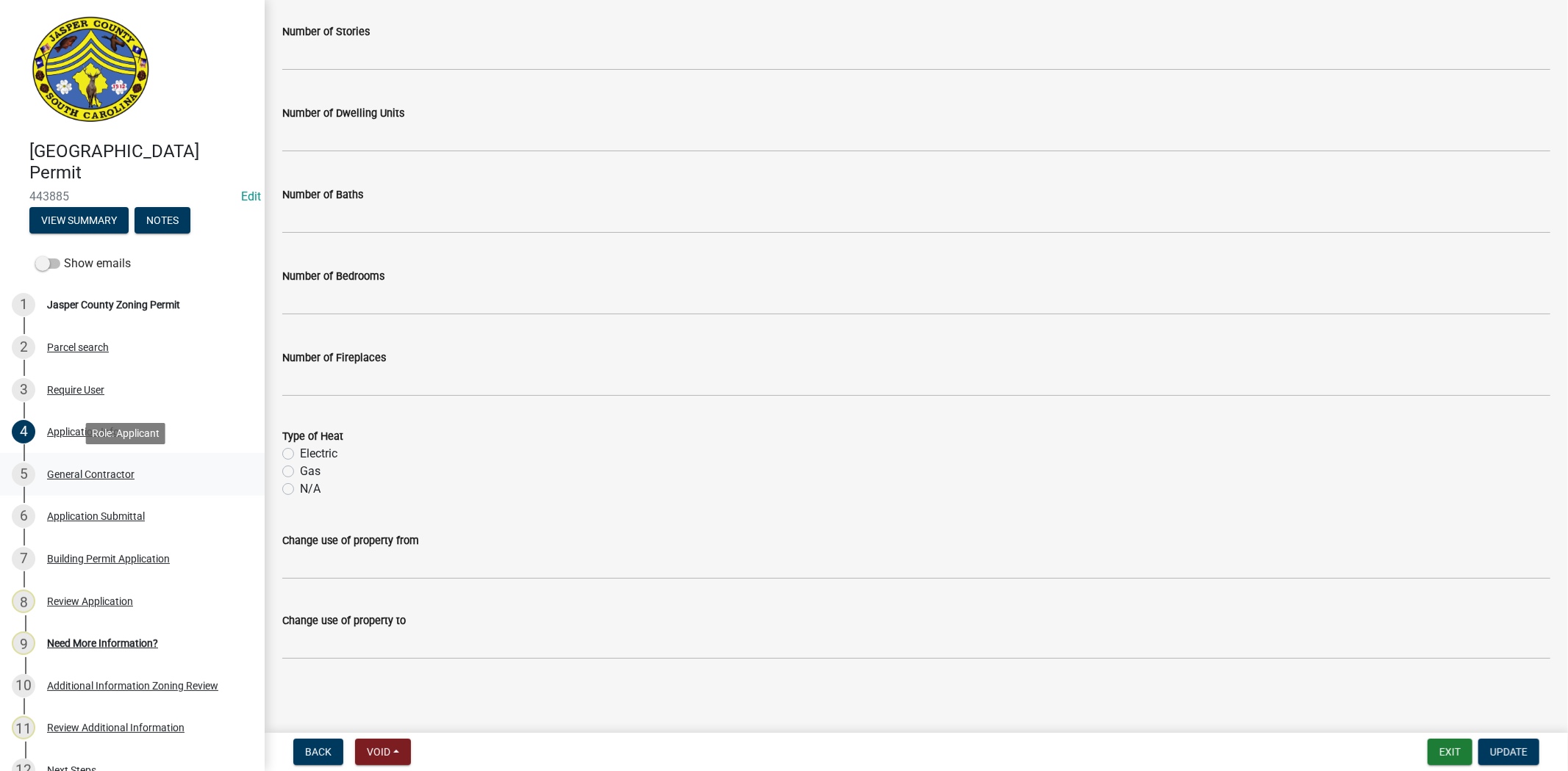
click at [114, 472] on div "General Contractor" at bounding box center [91, 474] width 88 height 10
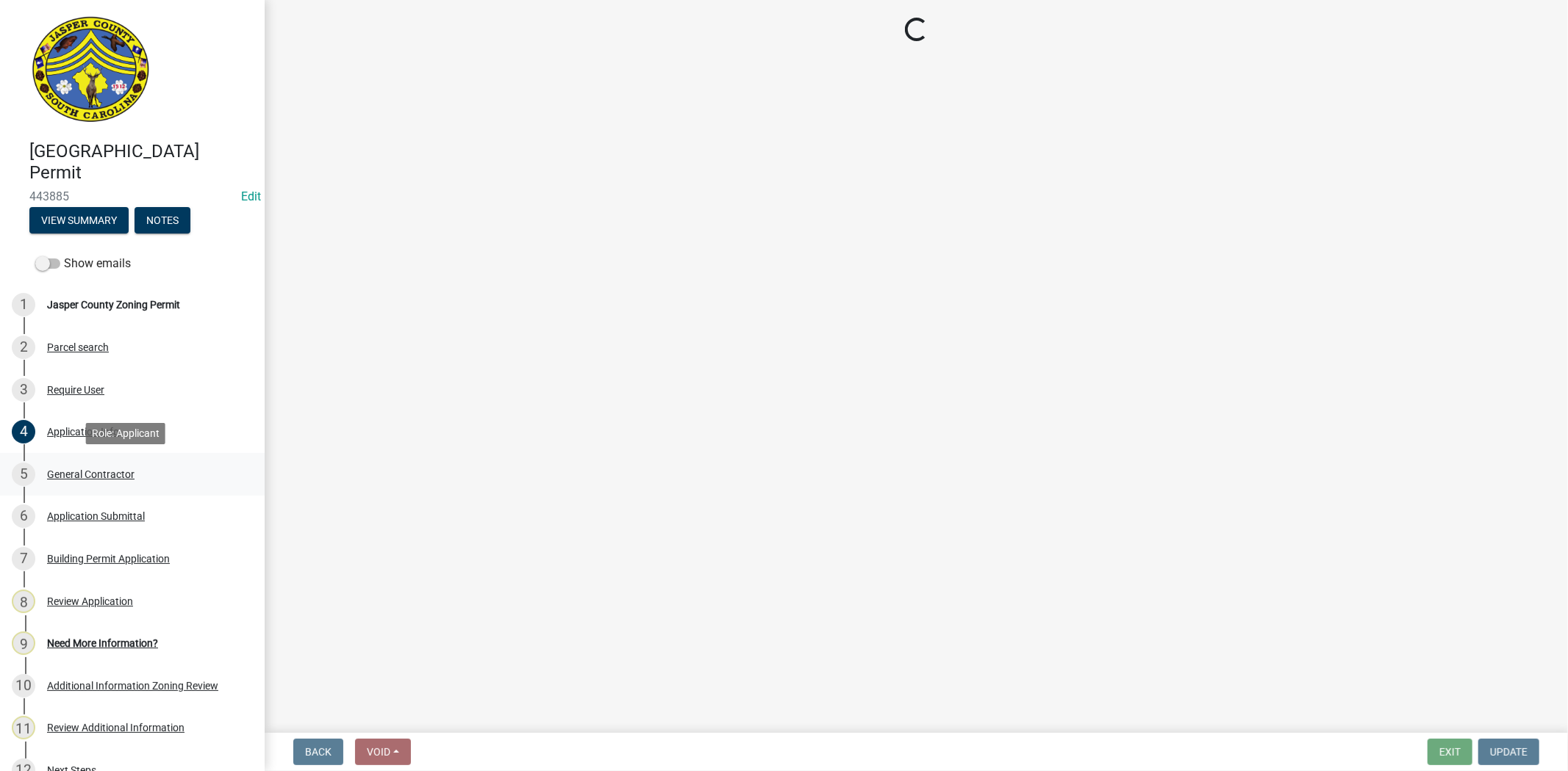
scroll to position [0, 0]
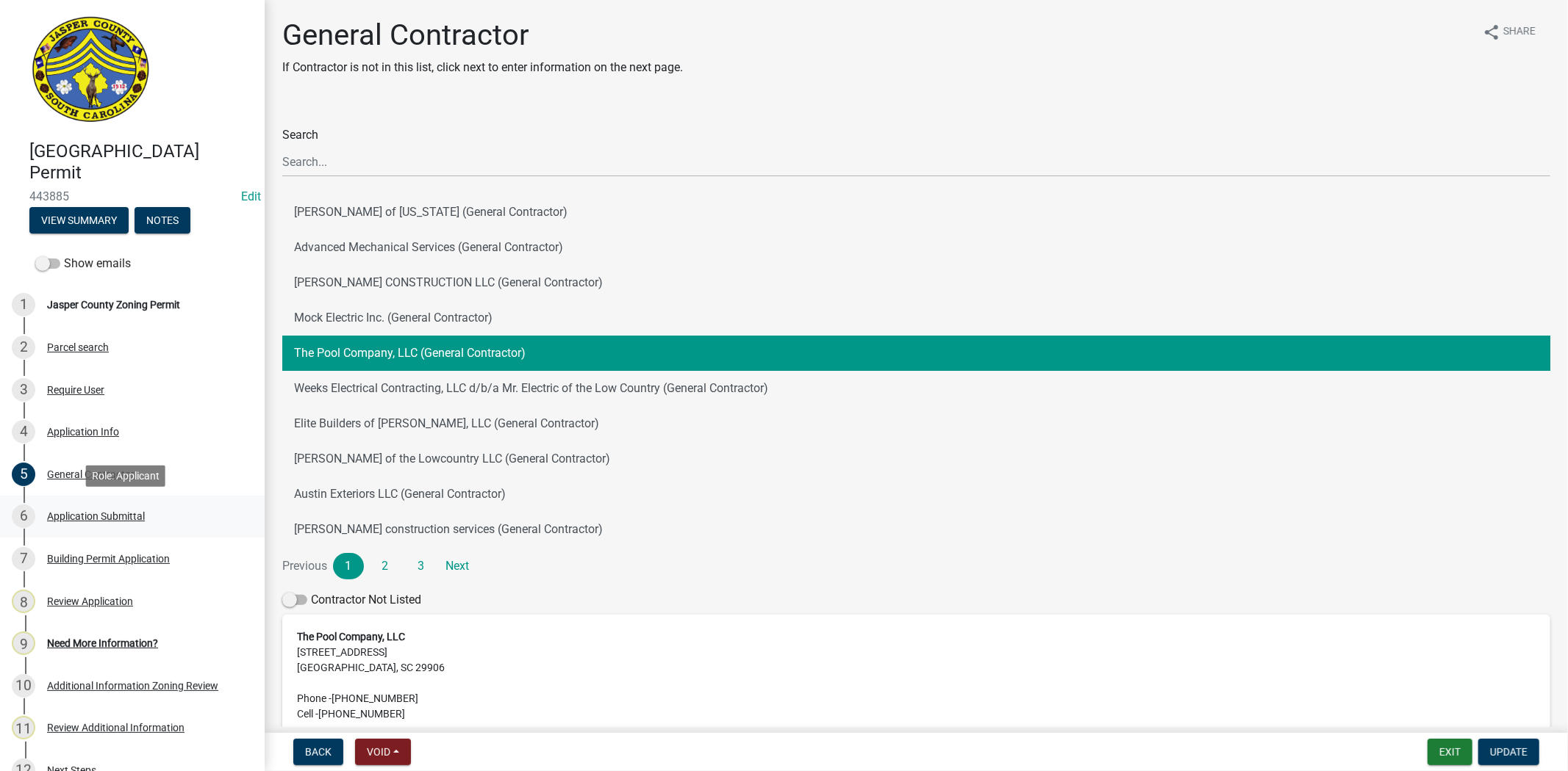
click at [131, 511] on div "Application Submittal" at bounding box center [96, 517] width 98 height 10
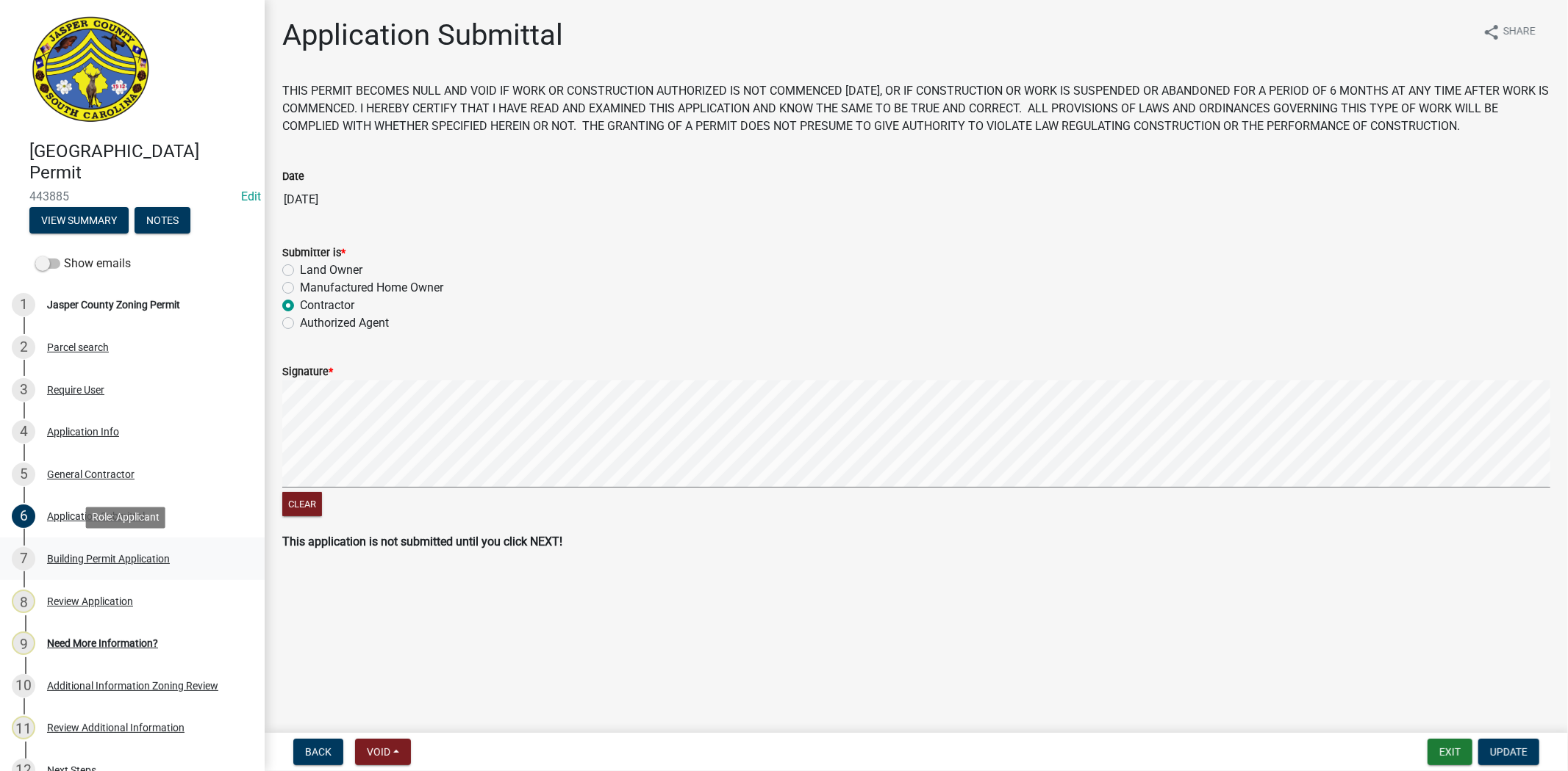
click at [115, 559] on div "Building Permit Application" at bounding box center [109, 559] width 123 height 10
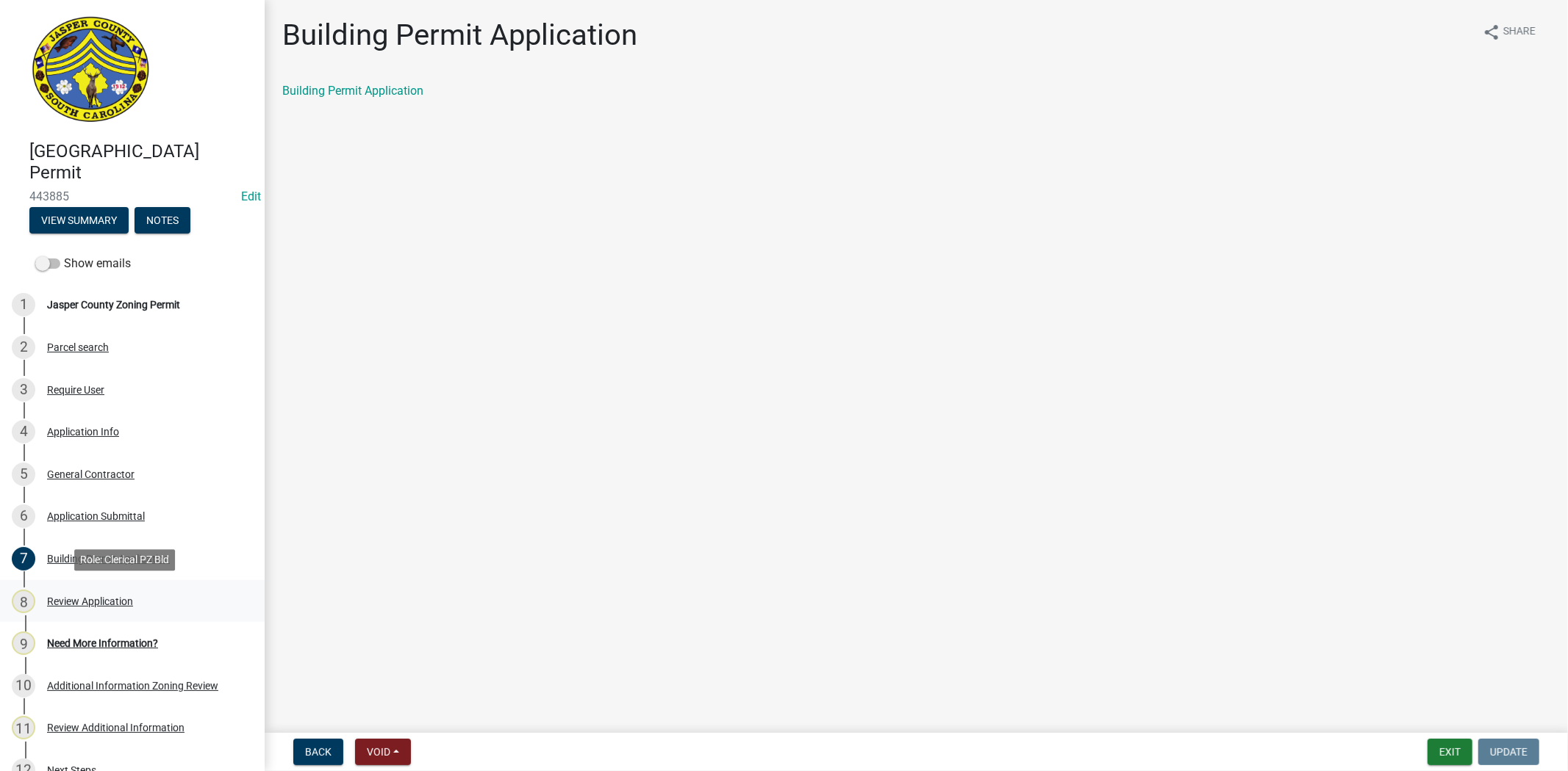
click at [112, 600] on div "Review Application" at bounding box center [90, 602] width 86 height 10
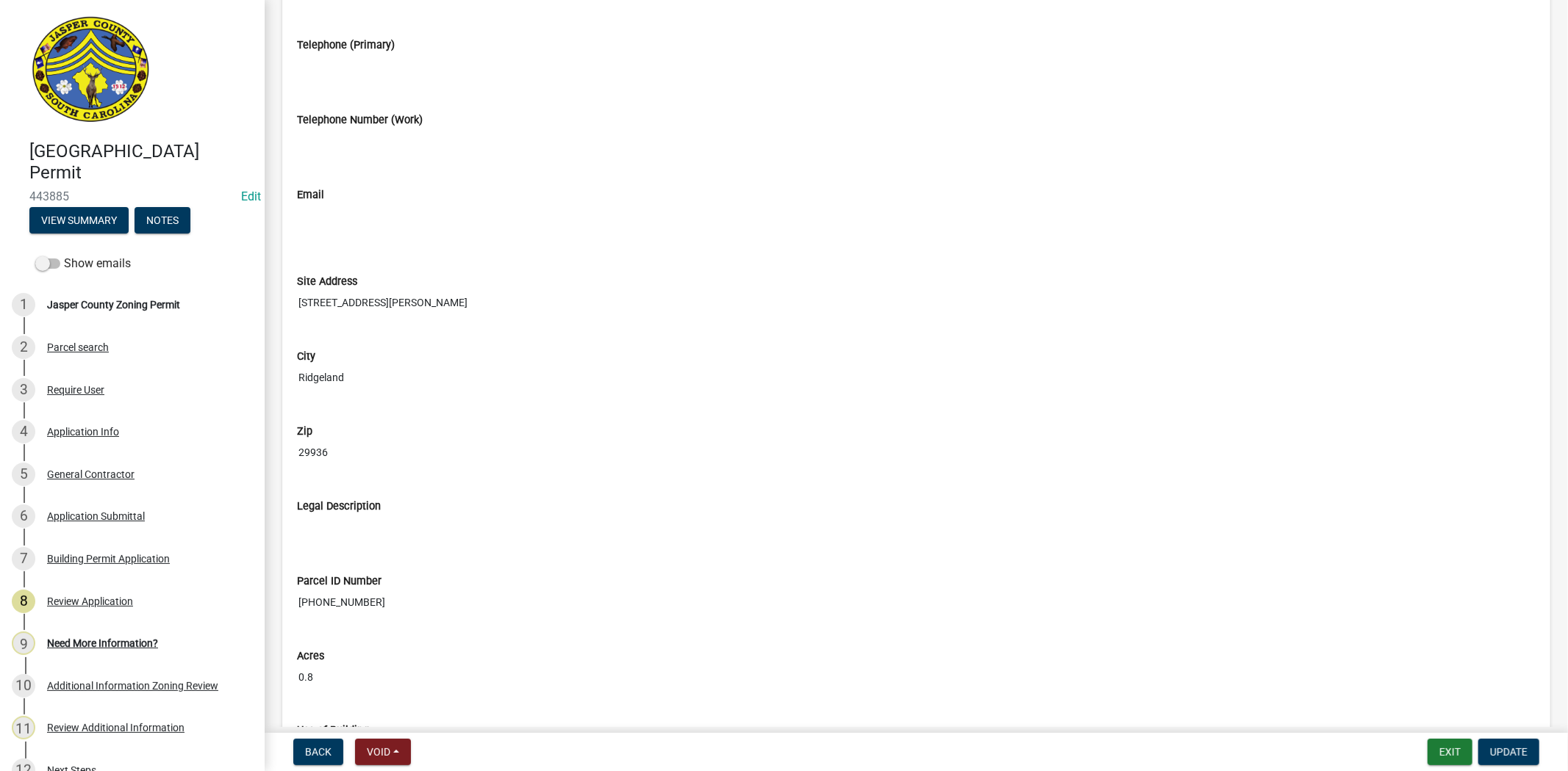
scroll to position [1632, 0]
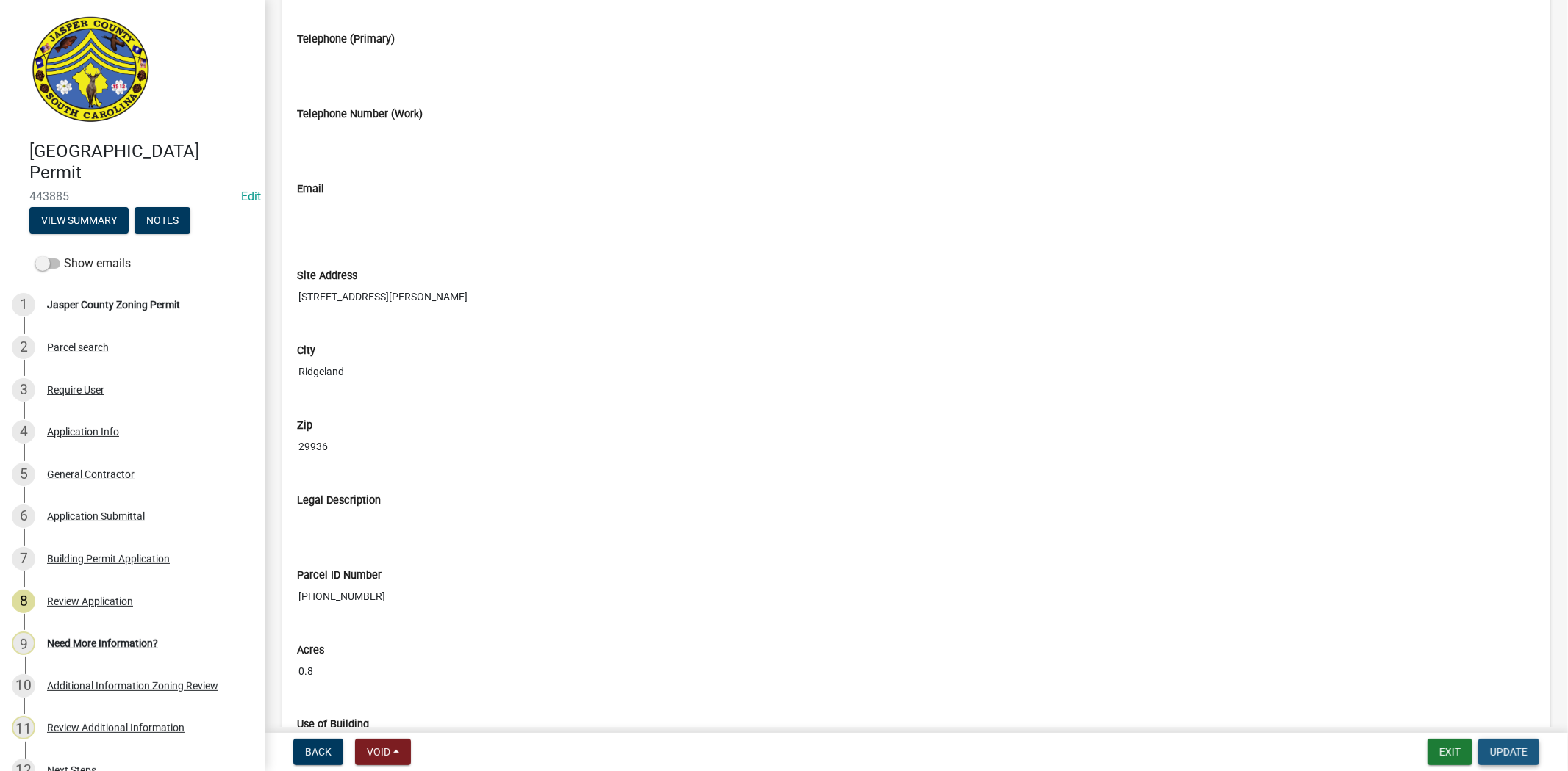
click at [1493, 750] on span "Update" at bounding box center [1508, 752] width 37 height 12
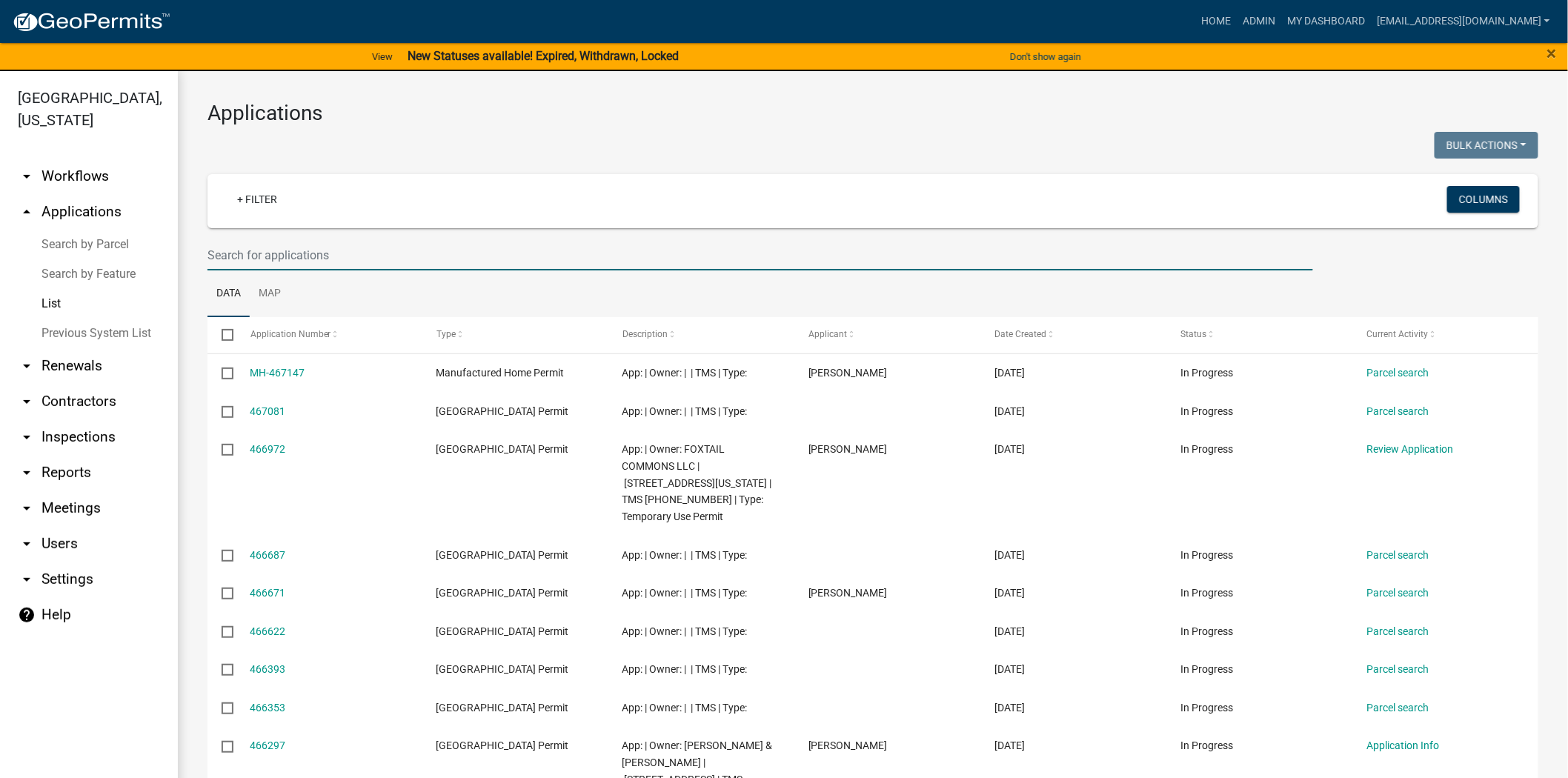
click at [404, 254] on input "text" at bounding box center [760, 255] width 1106 height 31
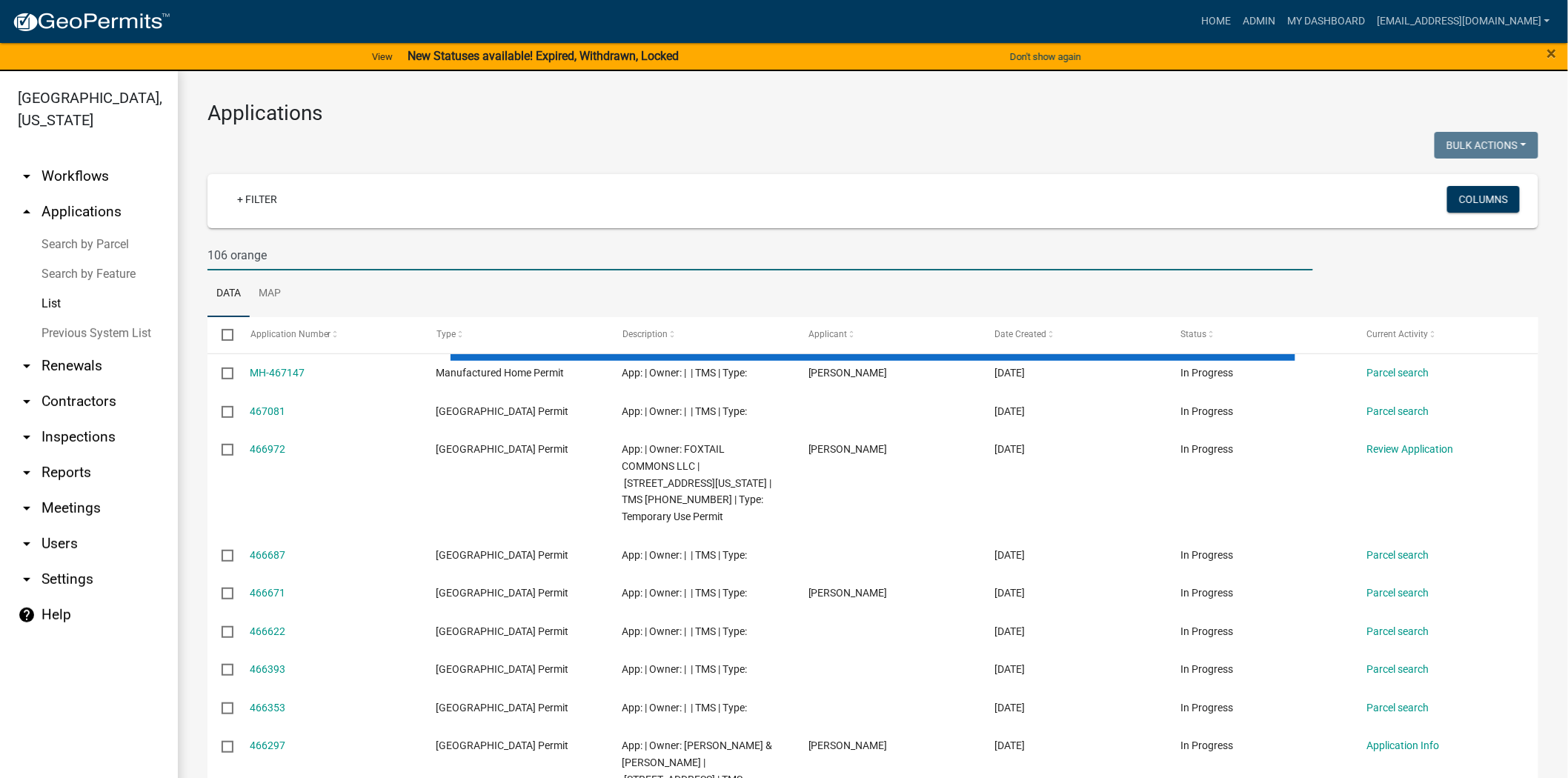
drag, startPoint x: 277, startPoint y: 254, endPoint x: 196, endPoint y: 262, distance: 81.4
click at [196, 262] on div "106 orange" at bounding box center [760, 255] width 1128 height 31
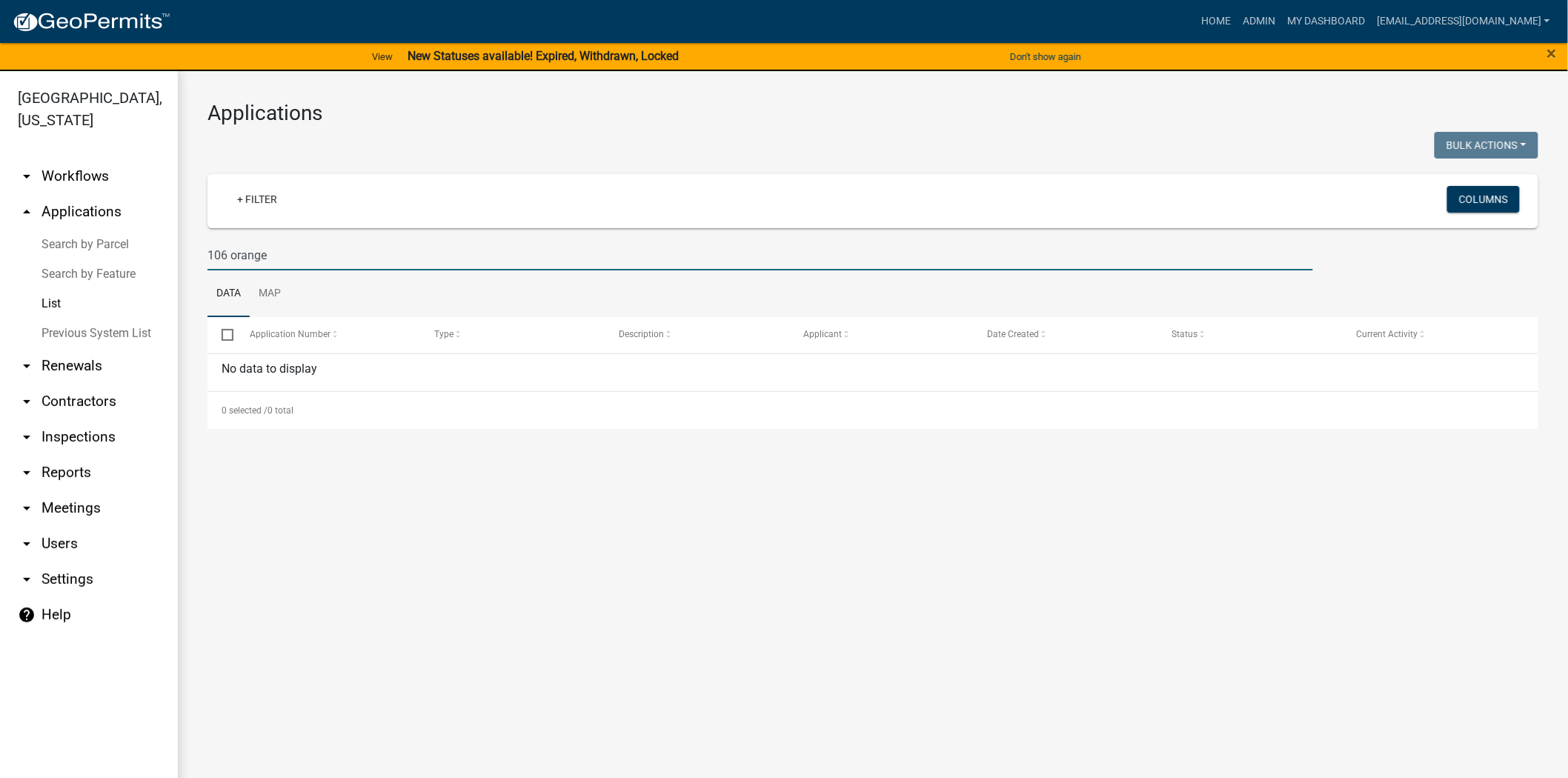
type input "106 orange"
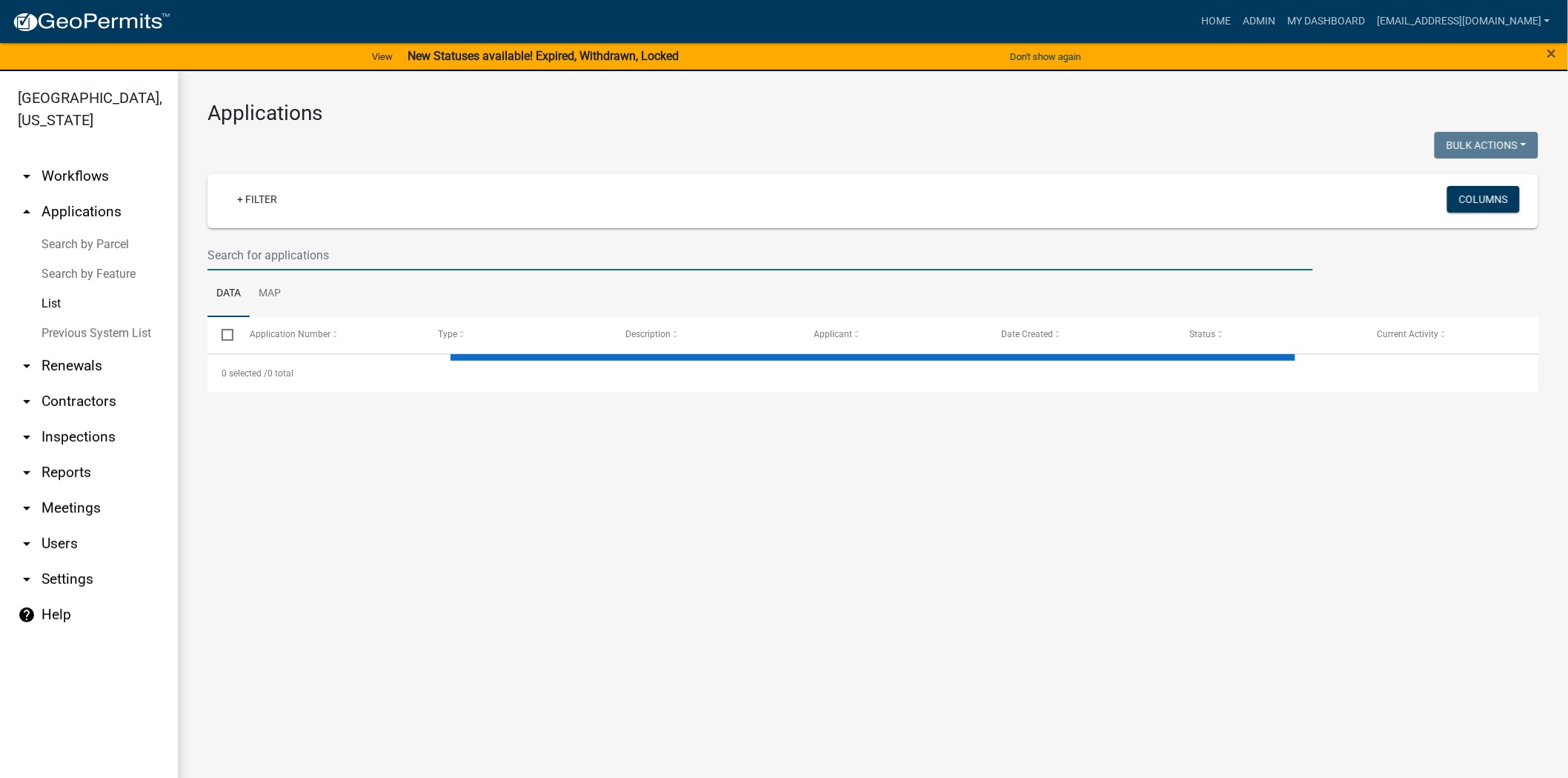
click at [528, 258] on input "text" at bounding box center [760, 255] width 1106 height 31
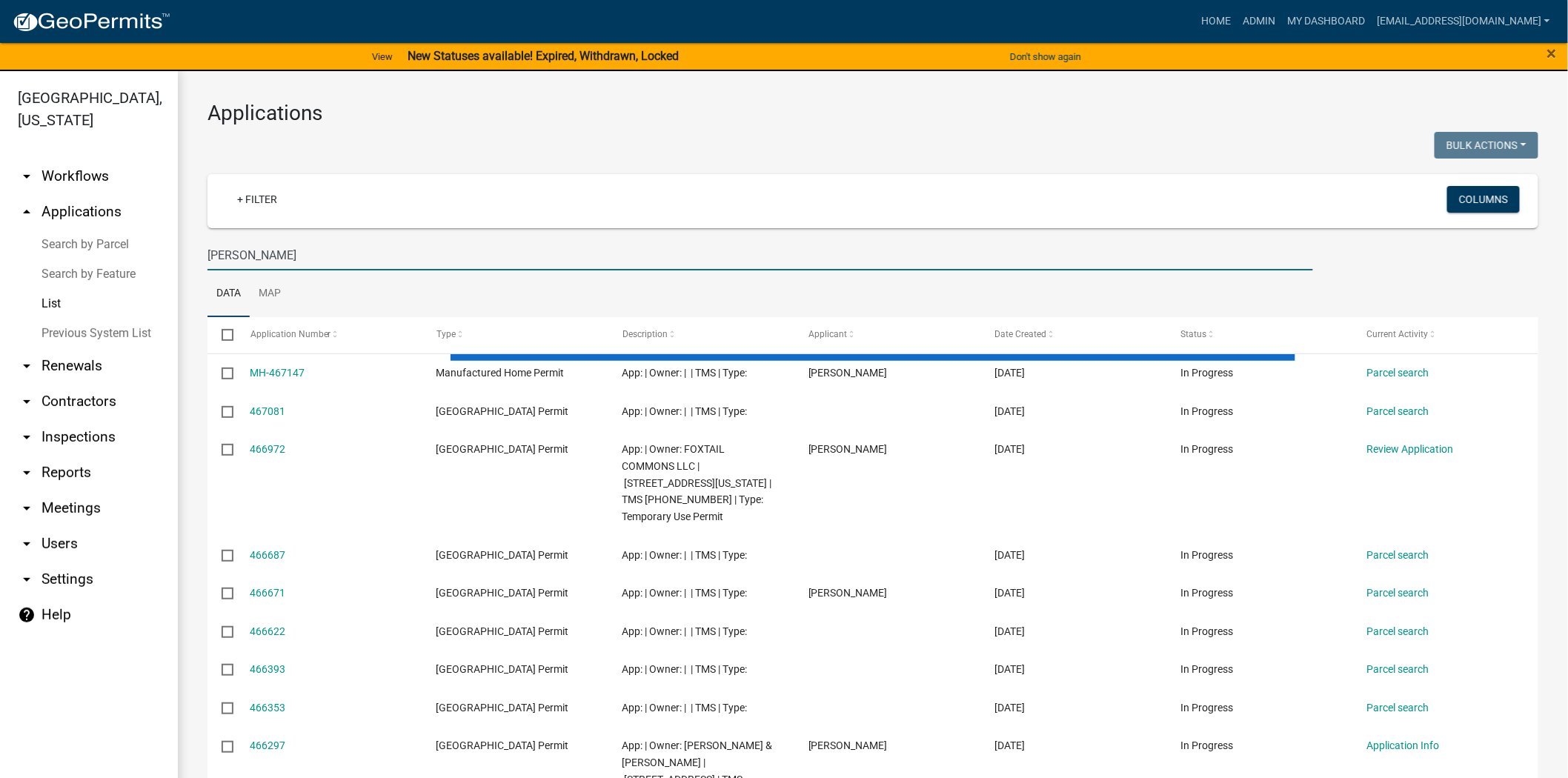
type input "[PERSON_NAME]"
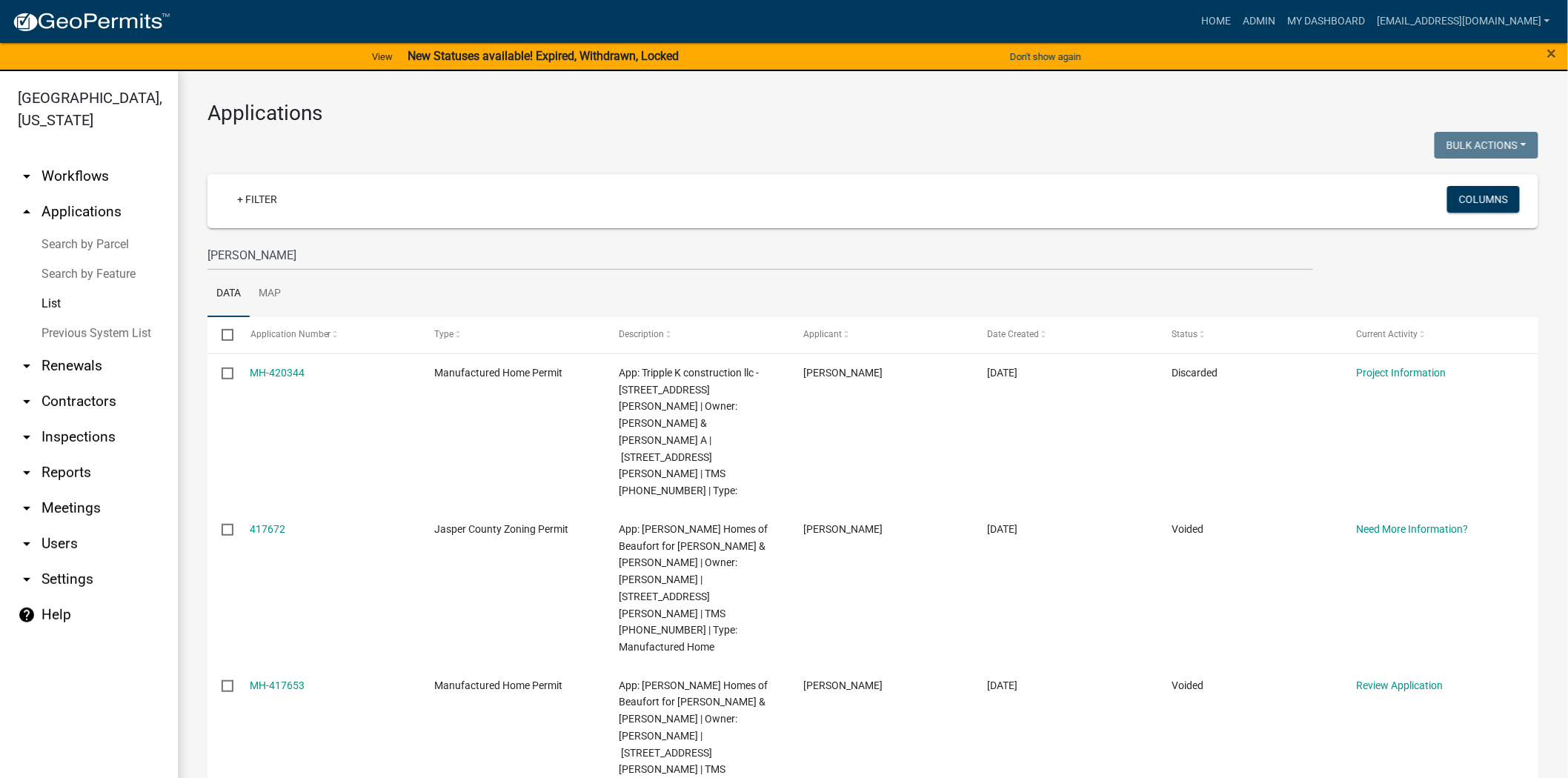
click at [83, 209] on link "arrow_drop_up Applications" at bounding box center [88, 212] width 178 height 36
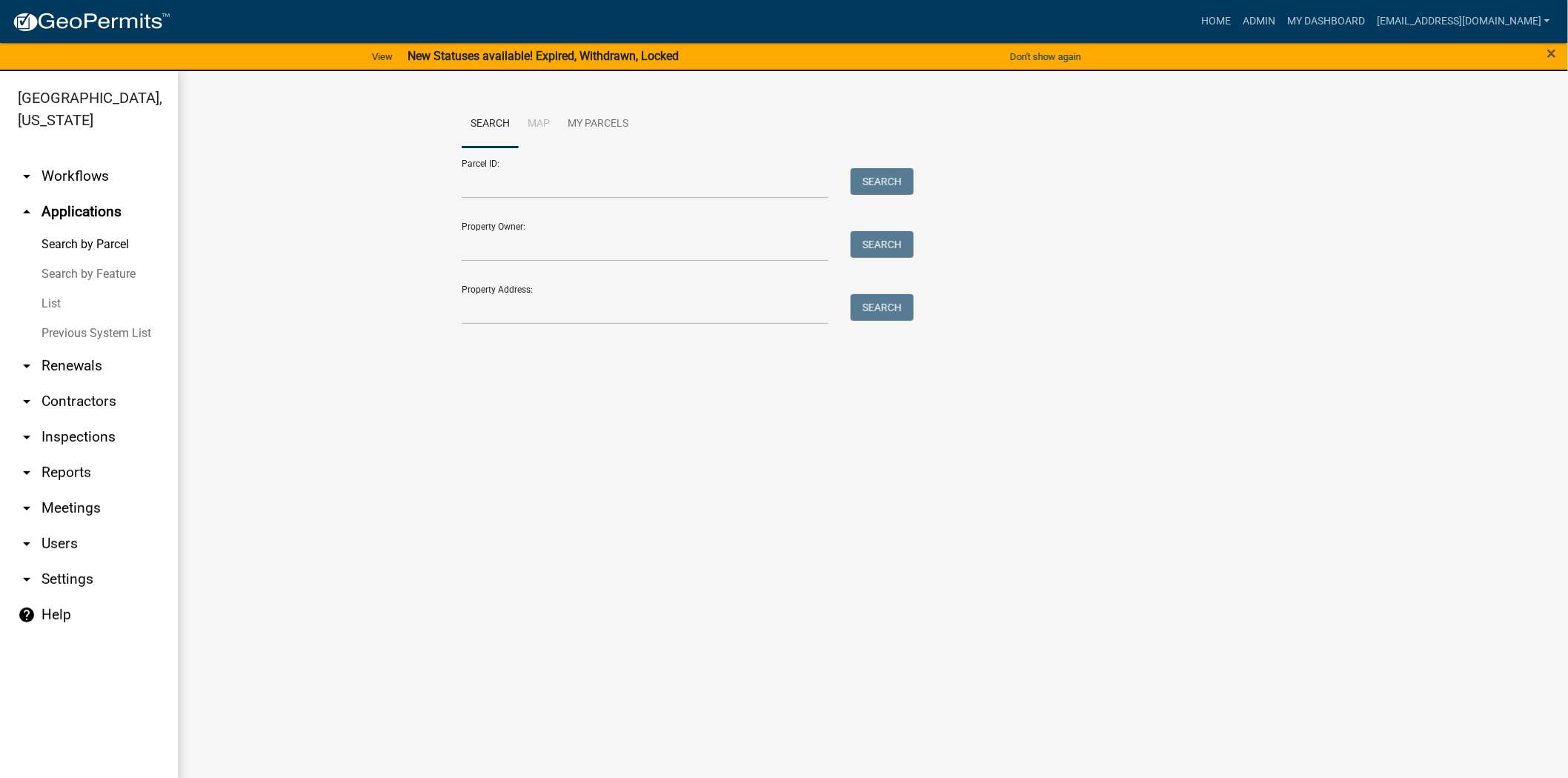
click at [53, 306] on link "List" at bounding box center [88, 304] width 178 height 30
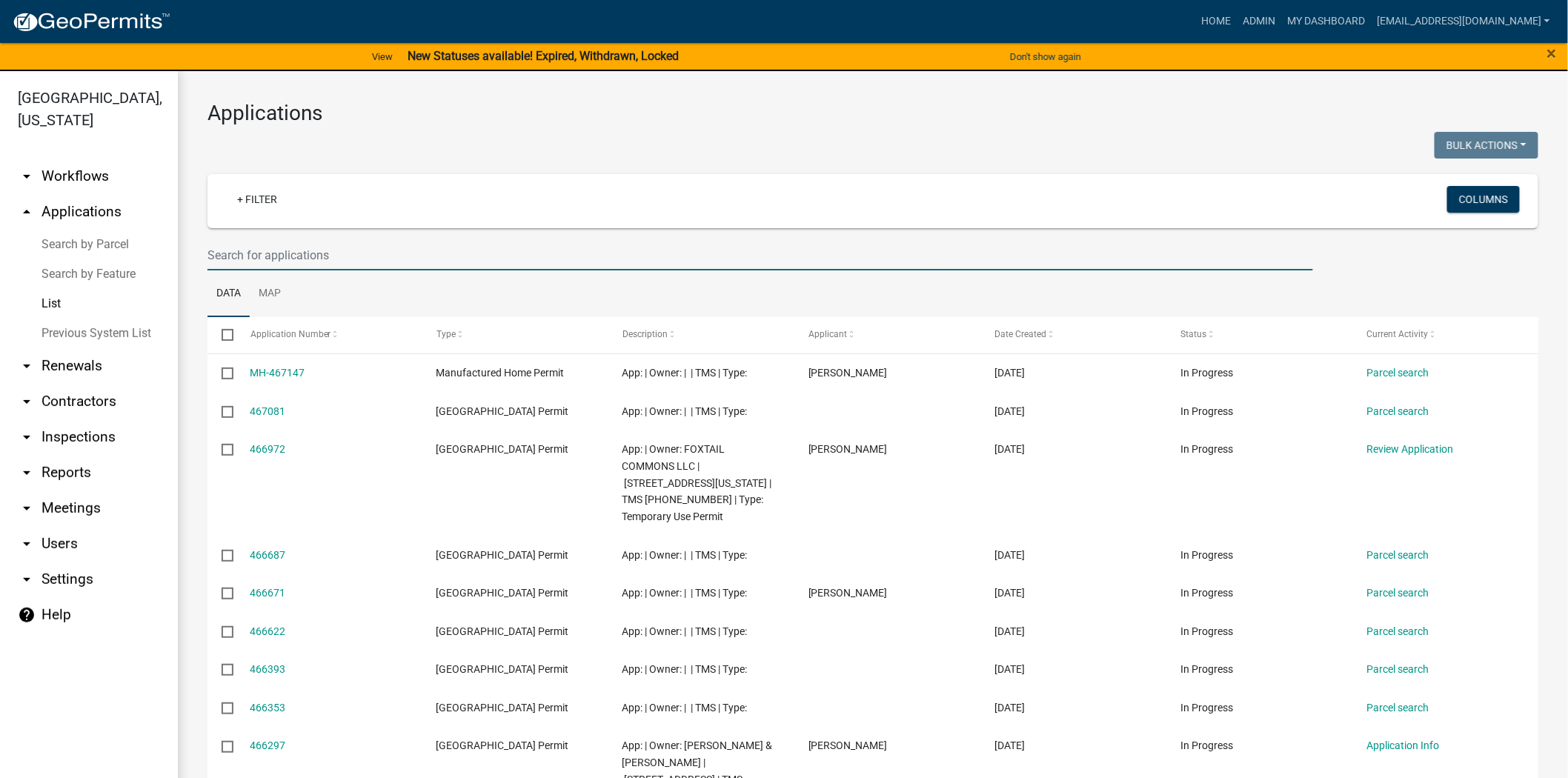
click at [549, 263] on input "text" at bounding box center [760, 255] width 1106 height 31
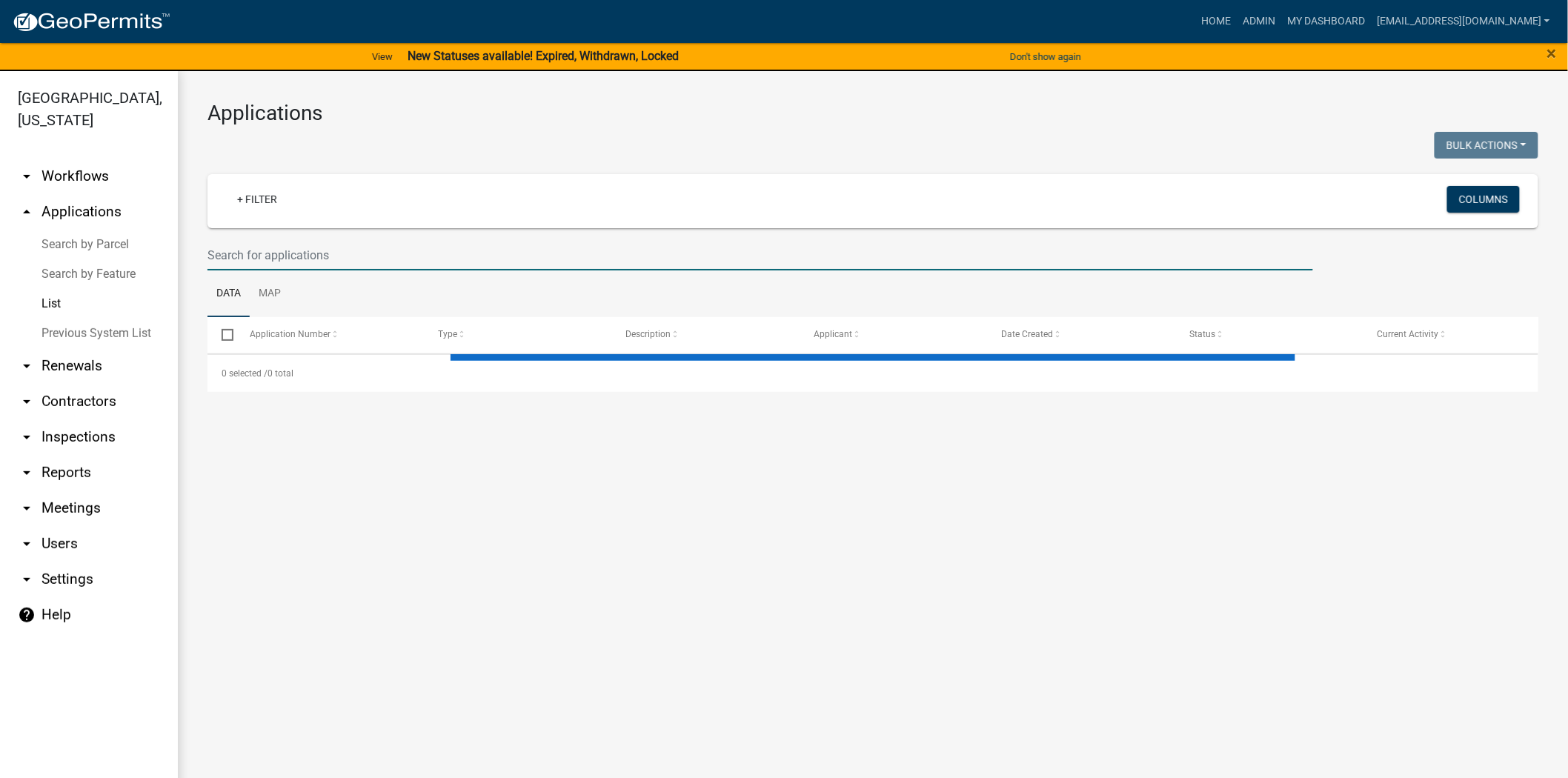
click at [389, 257] on input "text" at bounding box center [760, 255] width 1106 height 31
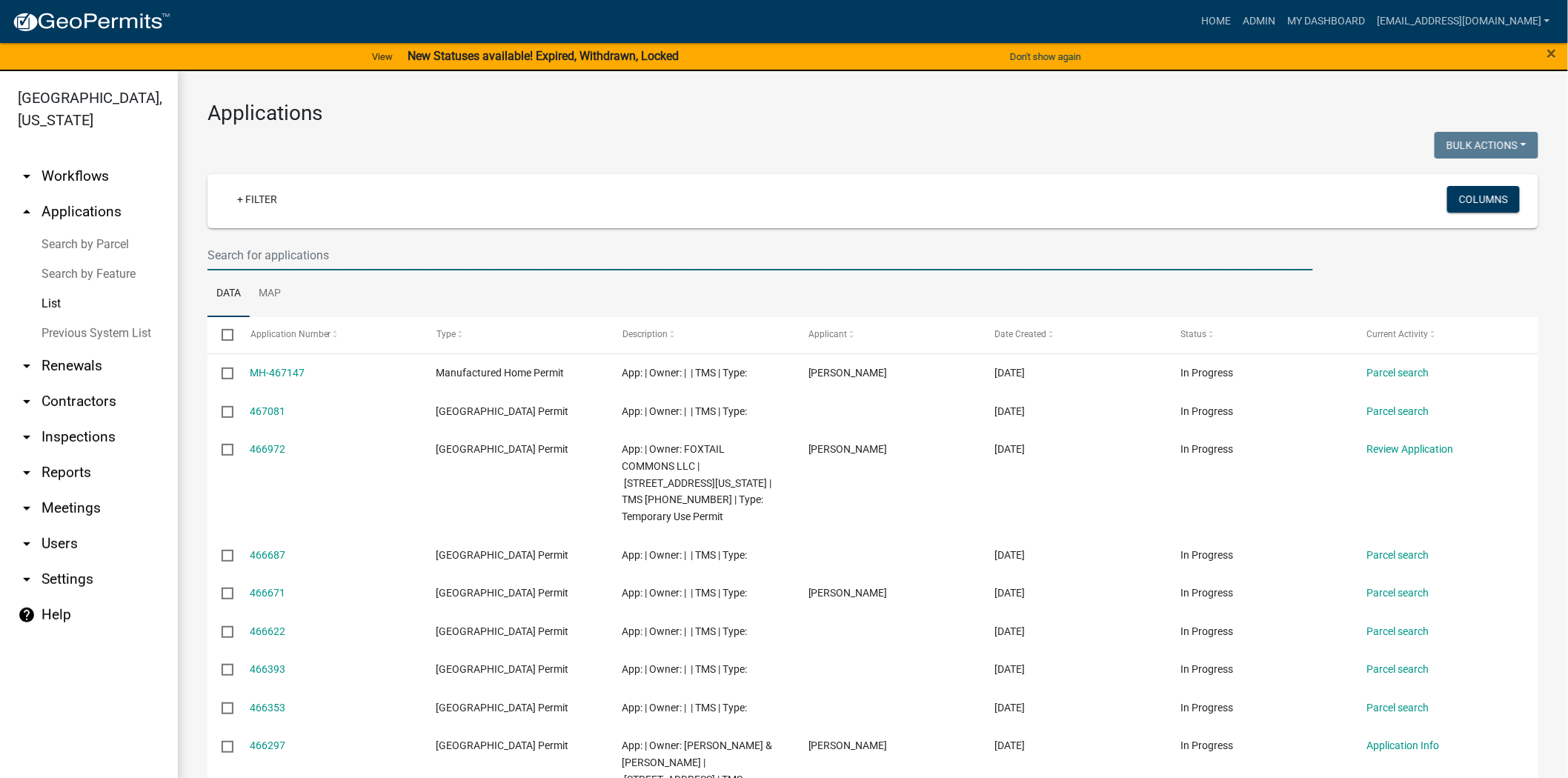
paste input "063-22-01-004K"
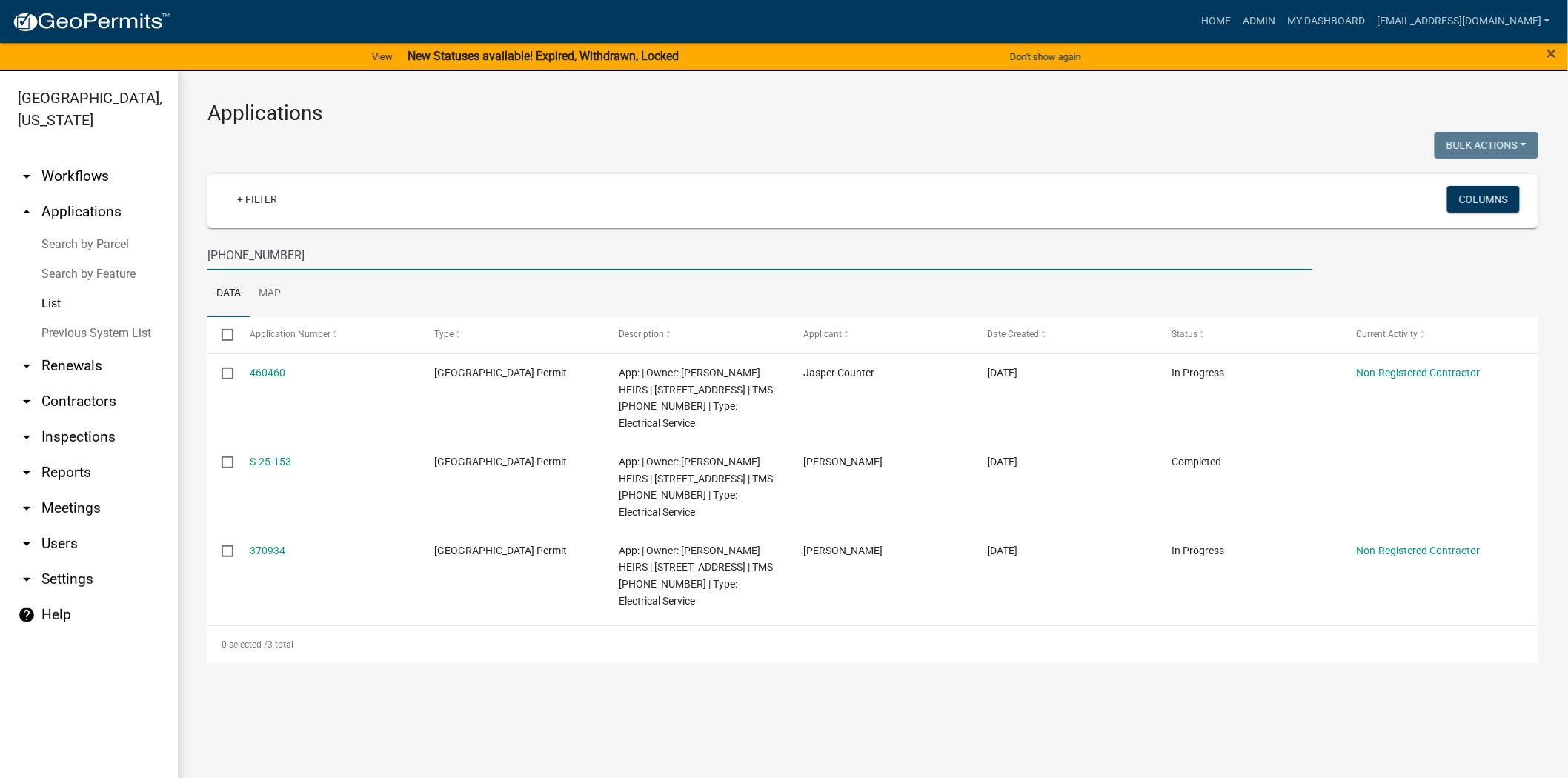
drag, startPoint x: 322, startPoint y: 262, endPoint x: 120, endPoint y: 275, distance: 202.4
click at [120, 275] on div "Jasper County, South Carolina arrow_drop_down Workflows List arrow_drop_up Appl…" at bounding box center [784, 434] width 1568 height 725
paste input "081-00-04-068"
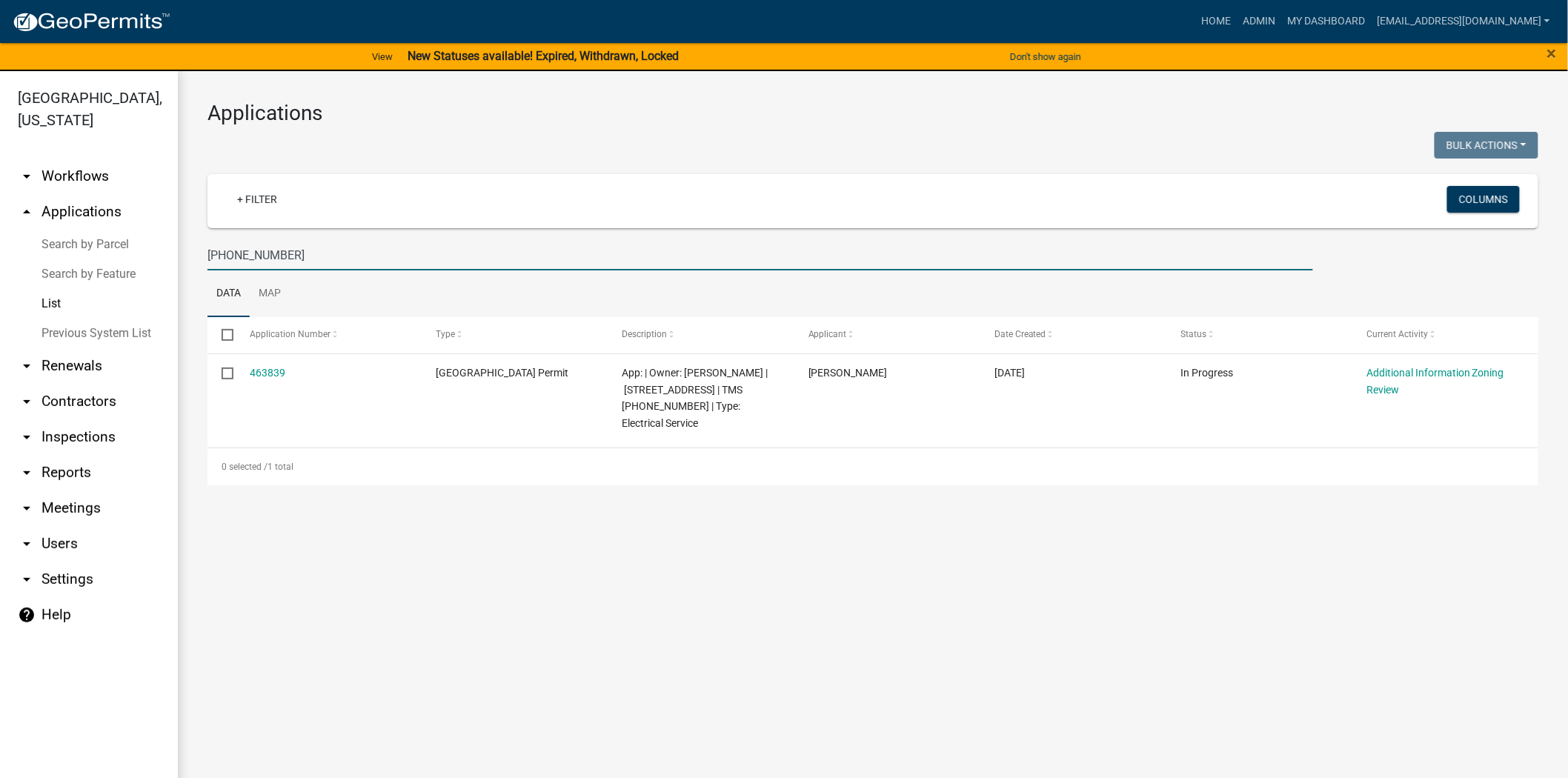
click at [312, 252] on input "081-00-04-068" at bounding box center [760, 255] width 1106 height 31
type input "081-00-04-068"
drag, startPoint x: 297, startPoint y: 257, endPoint x: 198, endPoint y: 257, distance: 99.0
click at [198, 257] on div "081-00-04-068" at bounding box center [760, 255] width 1128 height 31
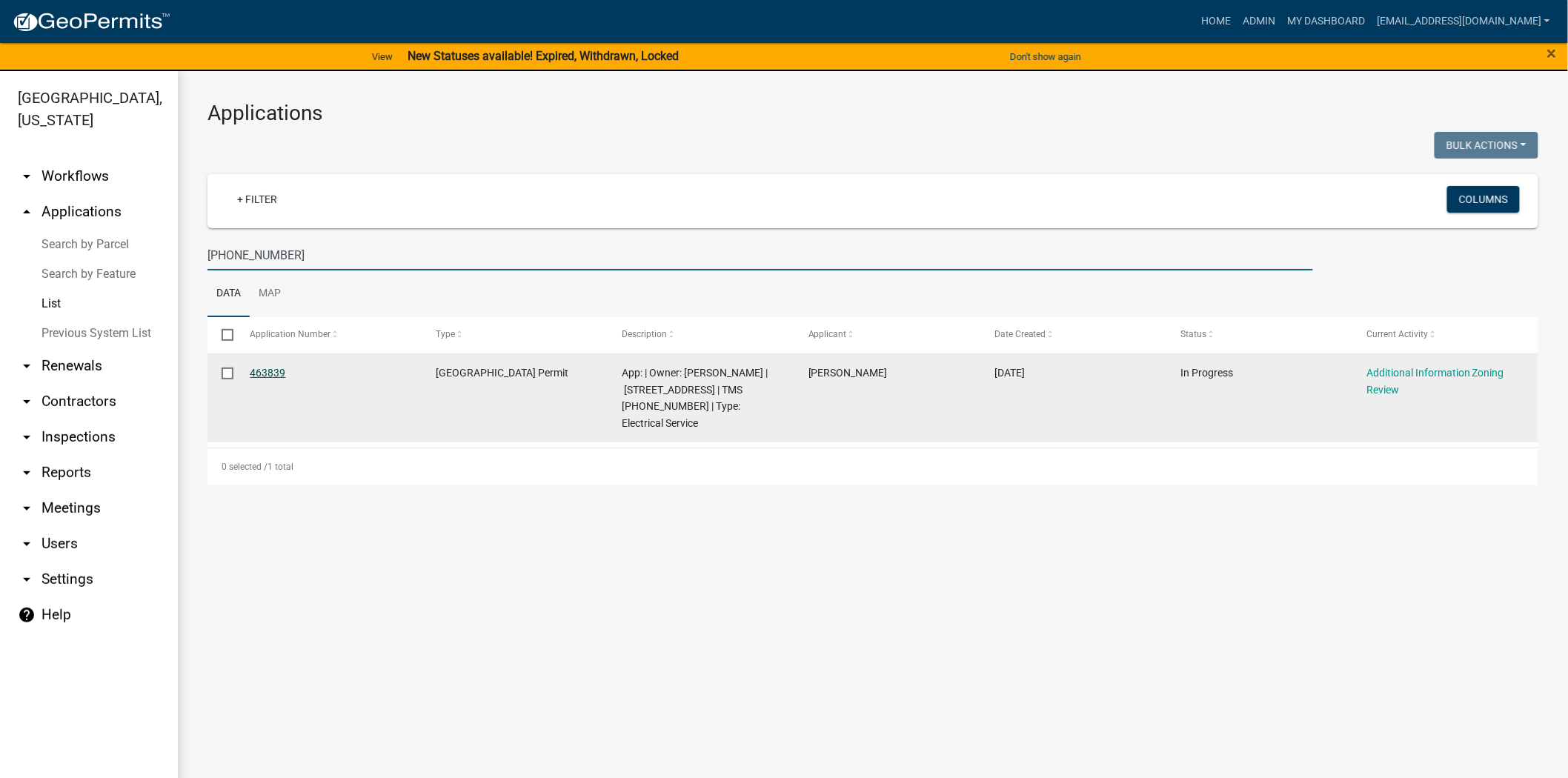
click at [263, 368] on link "463839" at bounding box center [269, 373] width 36 height 12
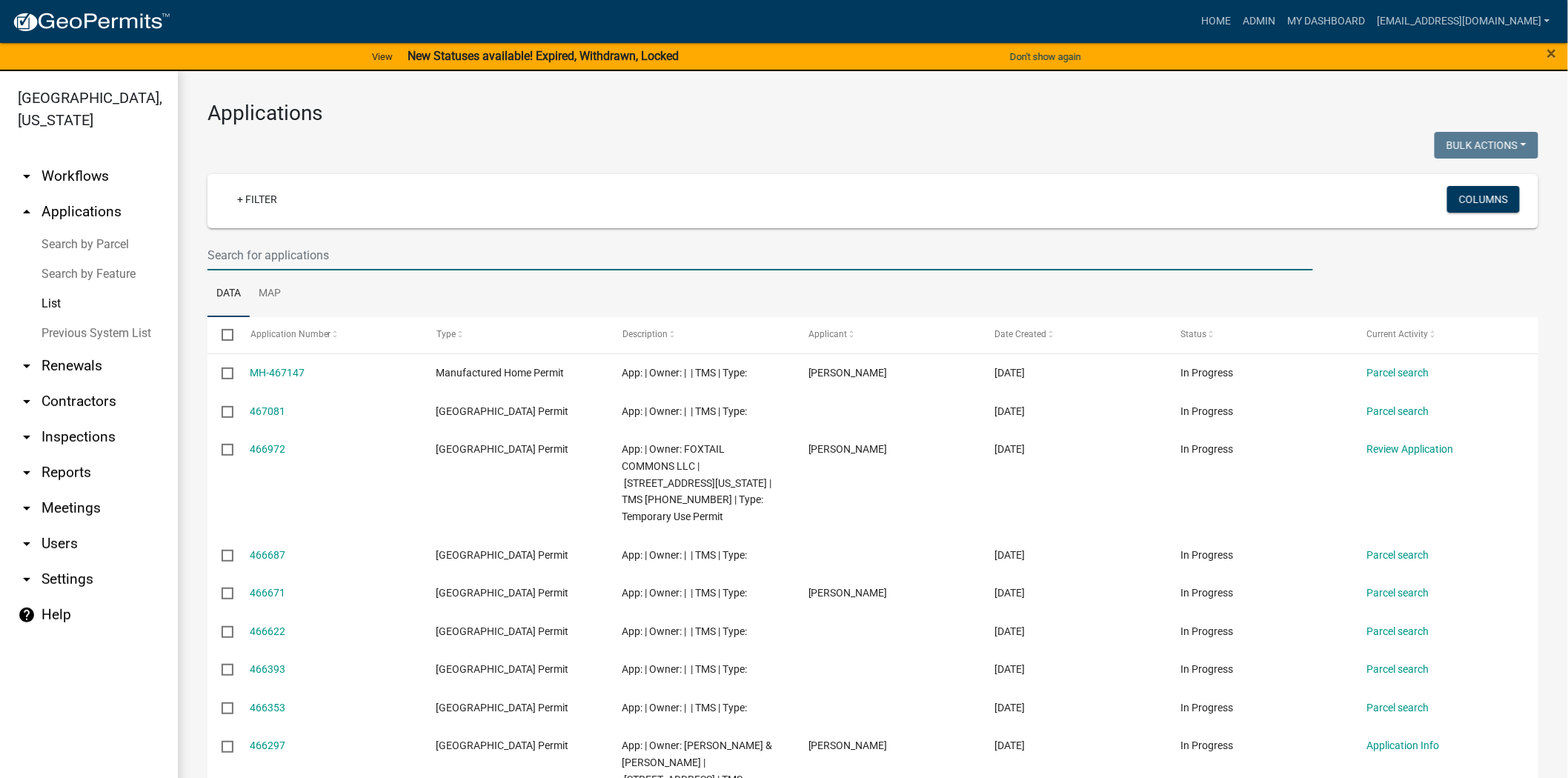
click at [441, 241] on input "text" at bounding box center [760, 255] width 1106 height 31
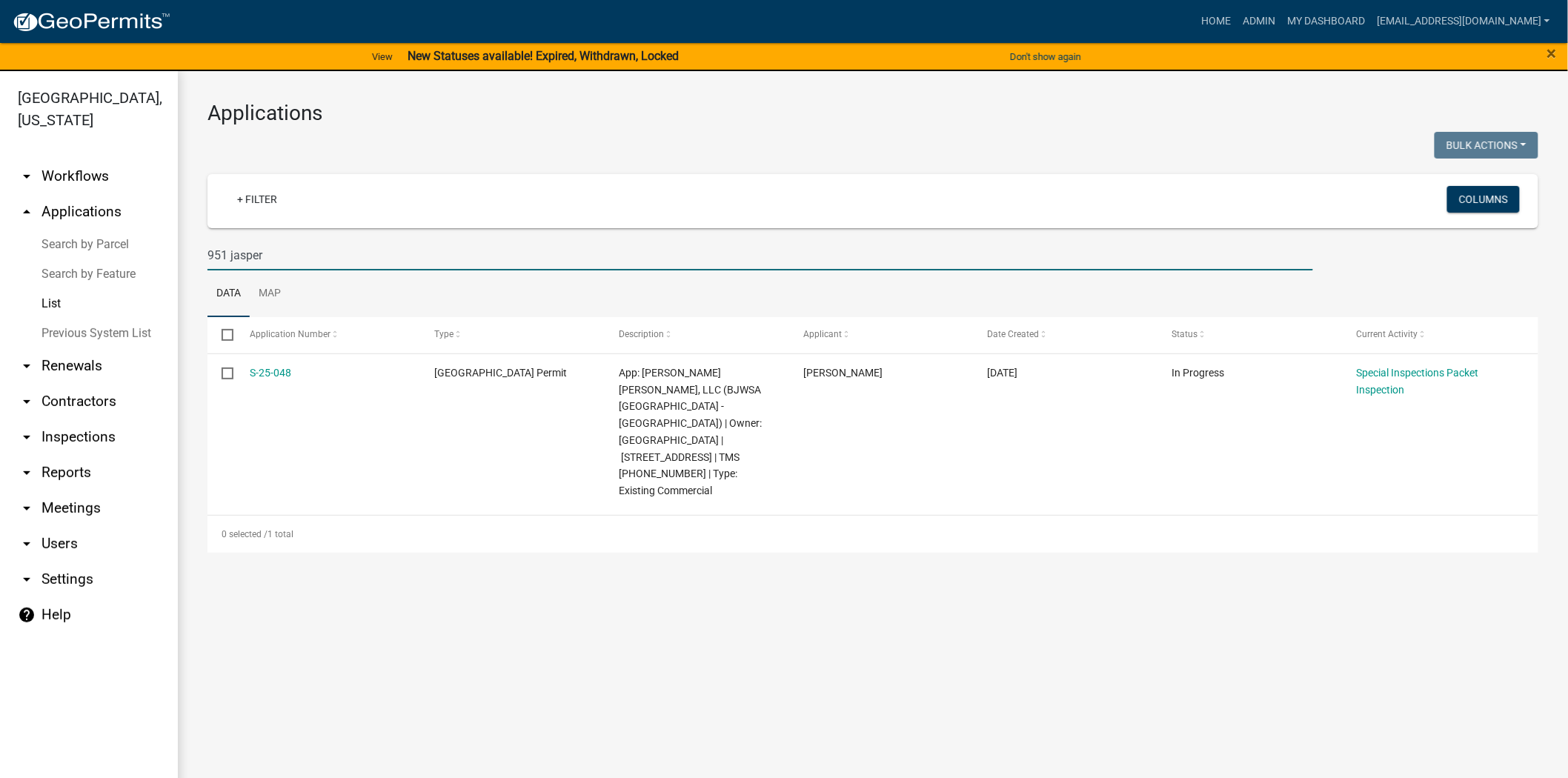
type input "951 jasper"
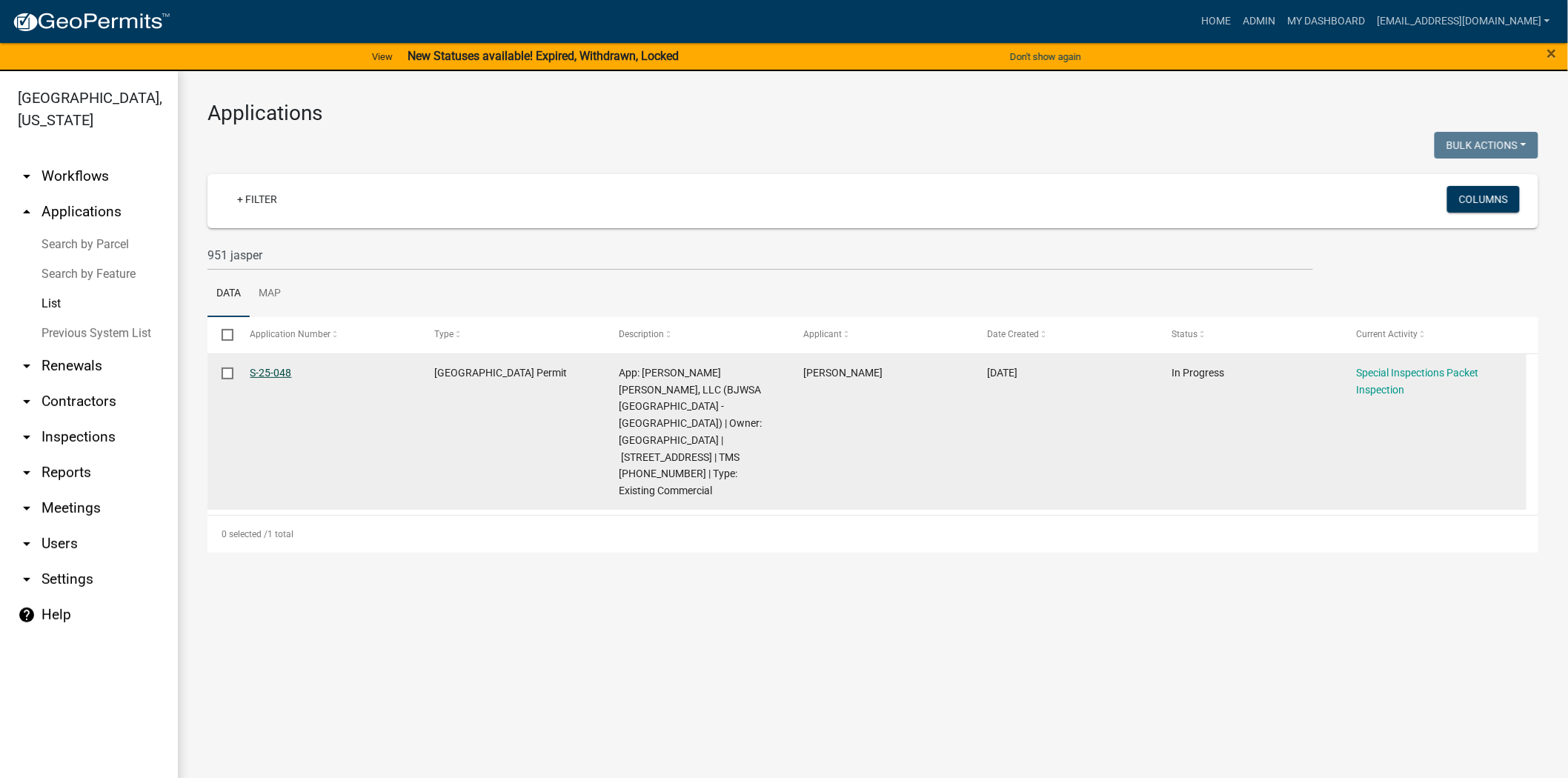
drag, startPoint x: 306, startPoint y: 377, endPoint x: 251, endPoint y: 378, distance: 55.0
click at [251, 378] on div "S-25-048" at bounding box center [328, 373] width 156 height 17
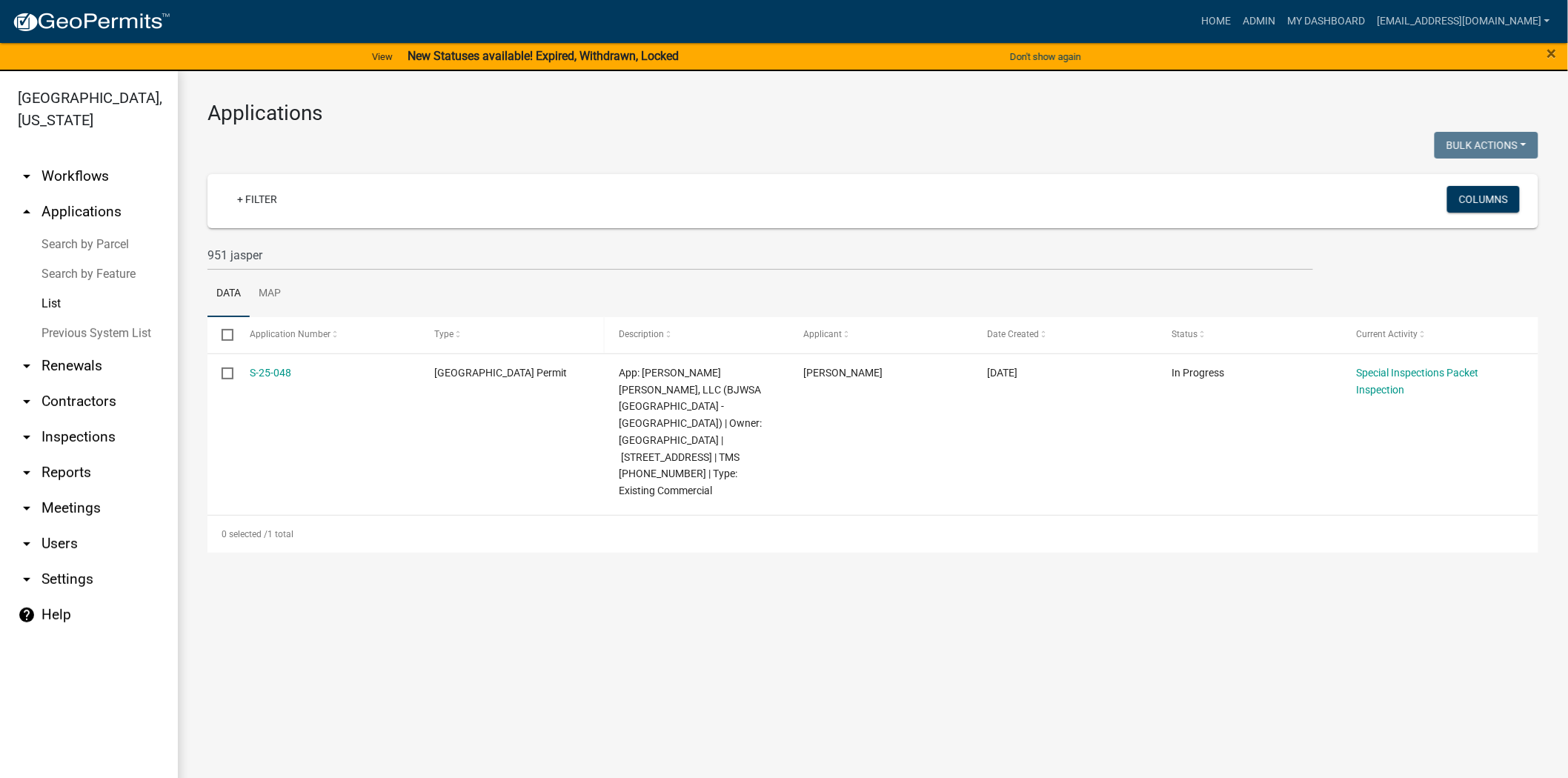
copy link "S-25-048"
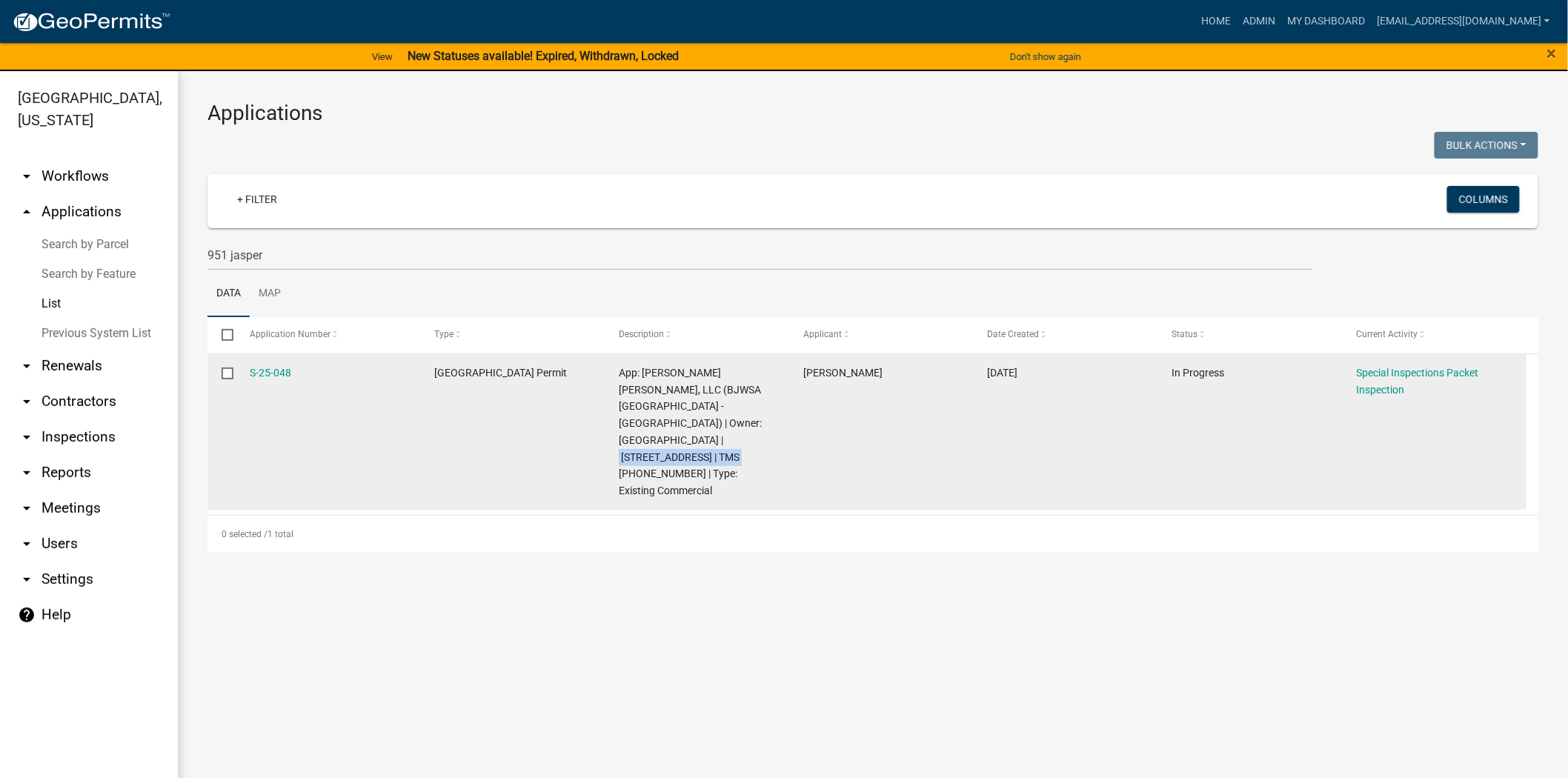
drag, startPoint x: 711, startPoint y: 440, endPoint x: 744, endPoint y: 425, distance: 36.2
click at [743, 425] on span "App: [PERSON_NAME] [PERSON_NAME], LLC (BJWSA [GEOGRAPHIC_DATA] - [GEOGRAPHIC_DA…" at bounding box center [690, 432] width 143 height 130
copy span "[GEOGRAPHIC_DATA]"
click at [1367, 391] on link "Inspection" at bounding box center [1379, 390] width 48 height 12
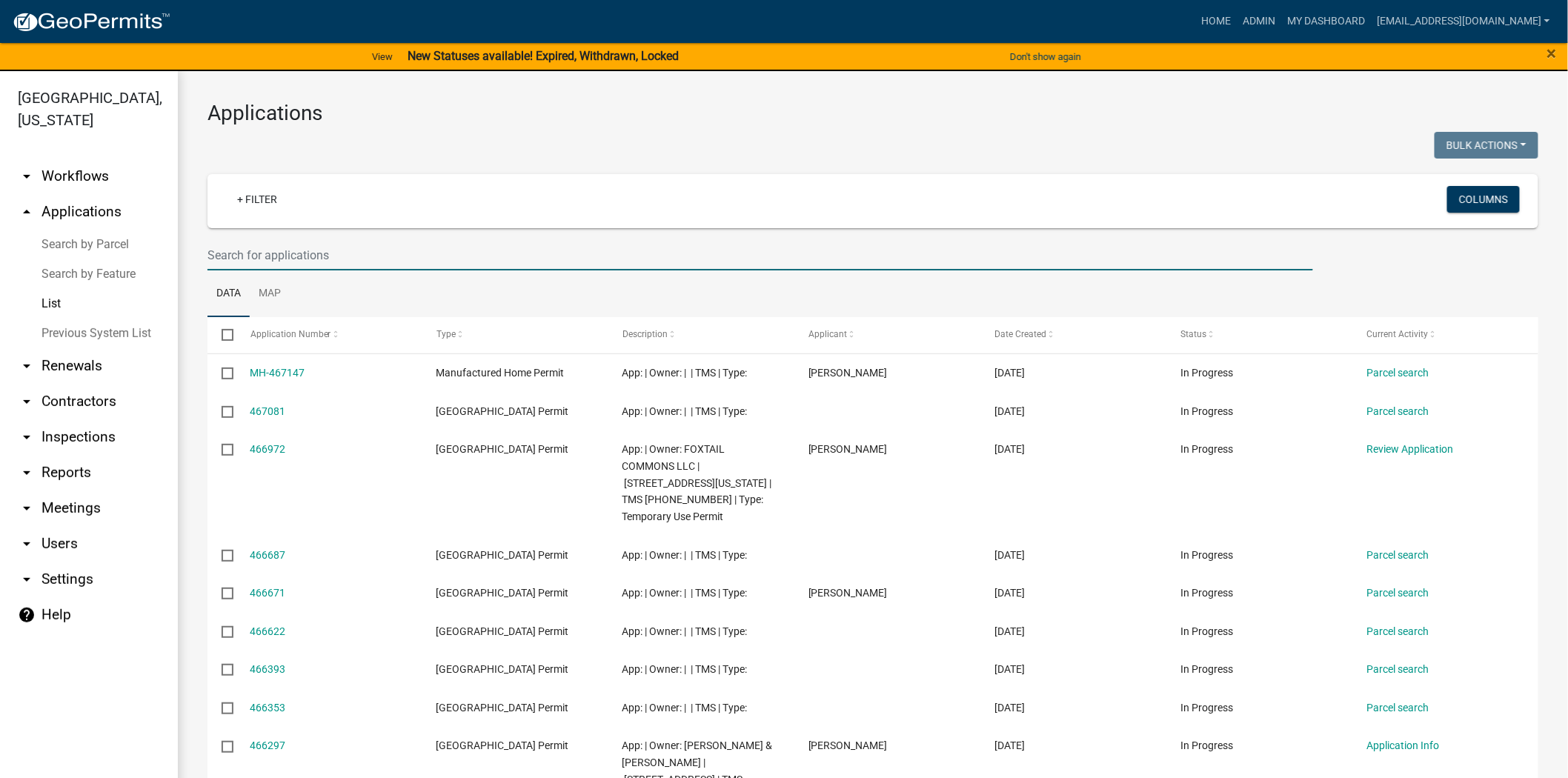
click at [347, 258] on input "text" at bounding box center [760, 255] width 1106 height 31
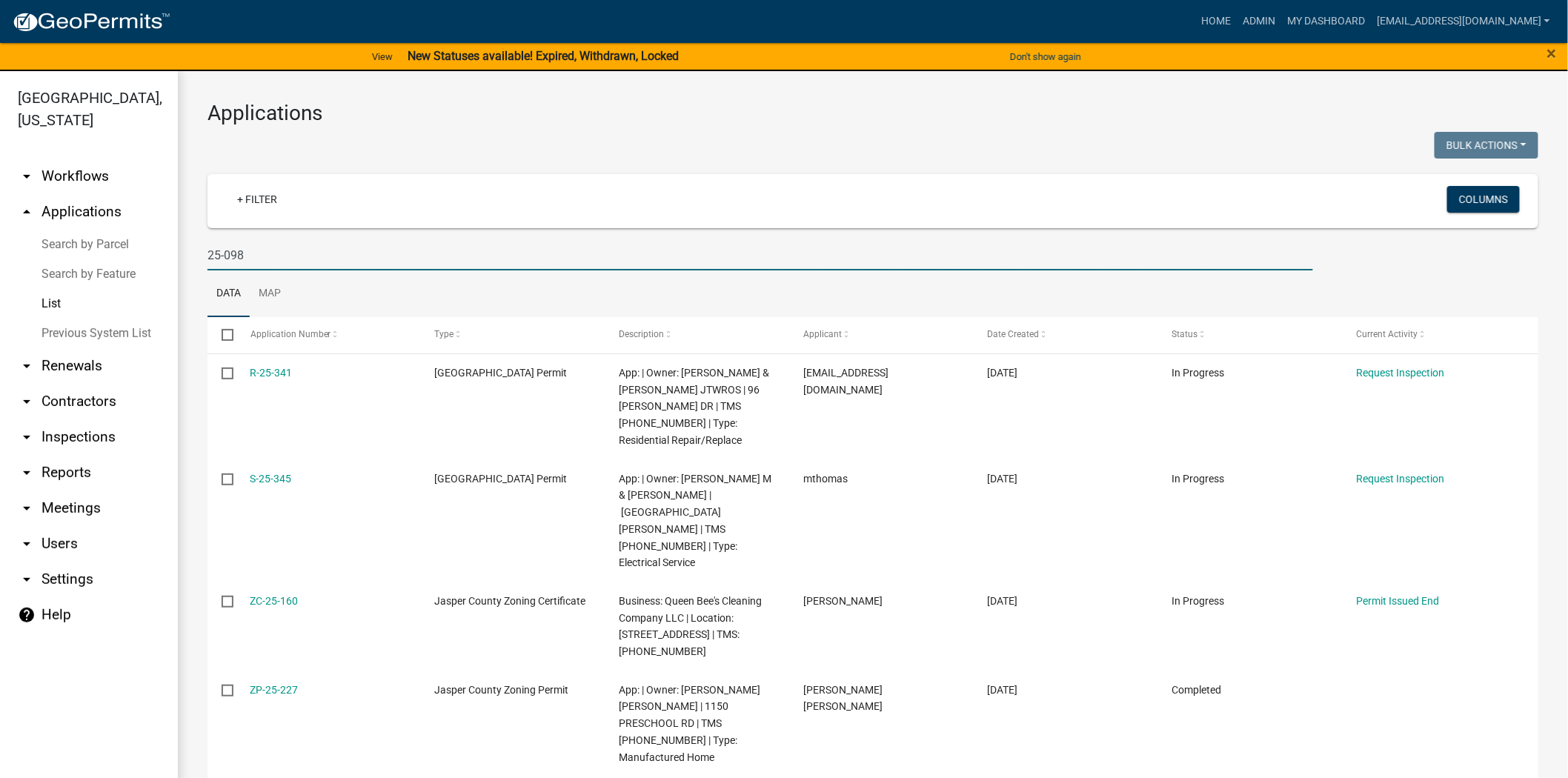
type input "25-098"
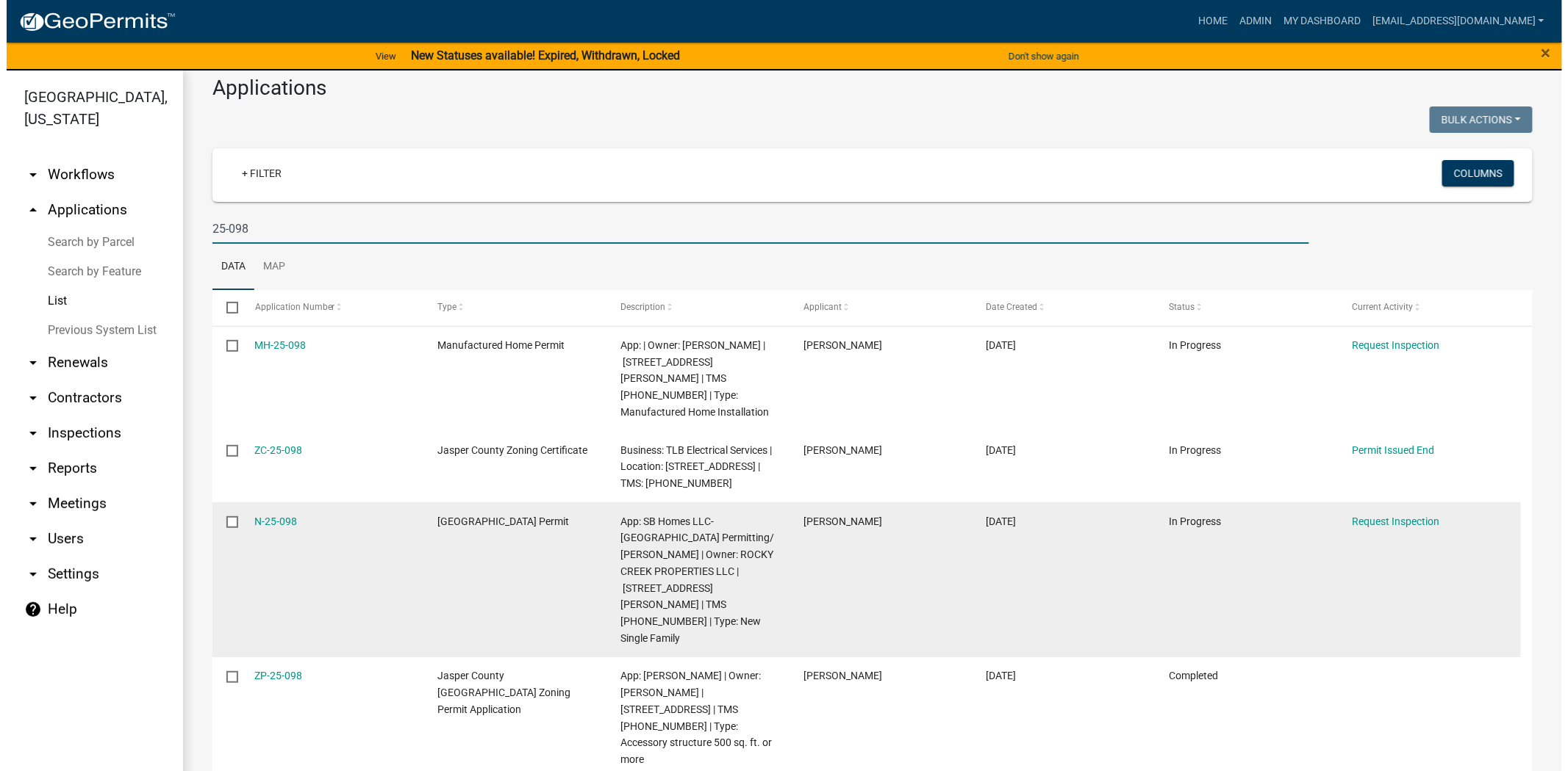
scroll to position [35, 0]
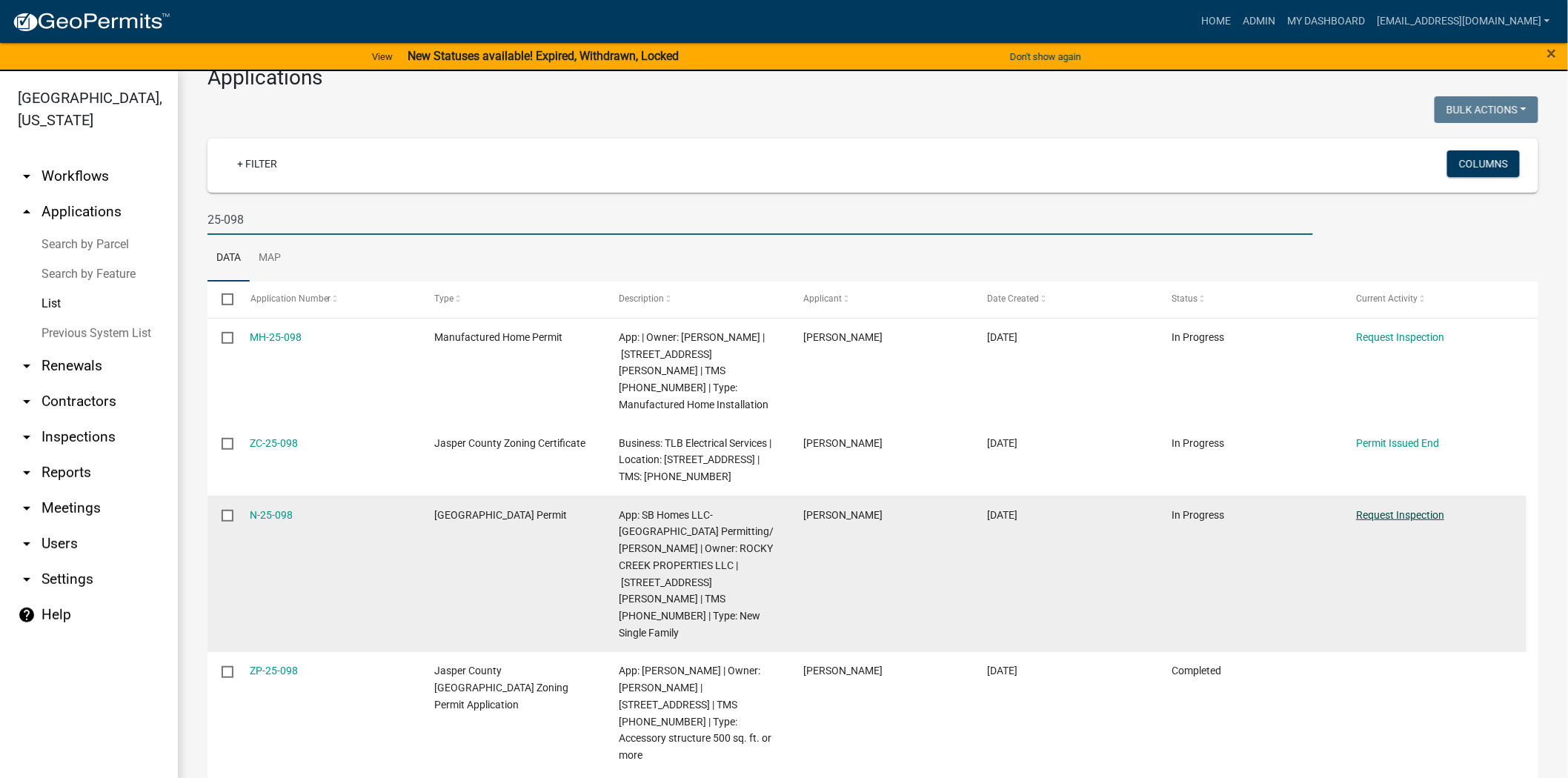
click at [1403, 509] on link "Request Inspection" at bounding box center [1400, 515] width 88 height 12
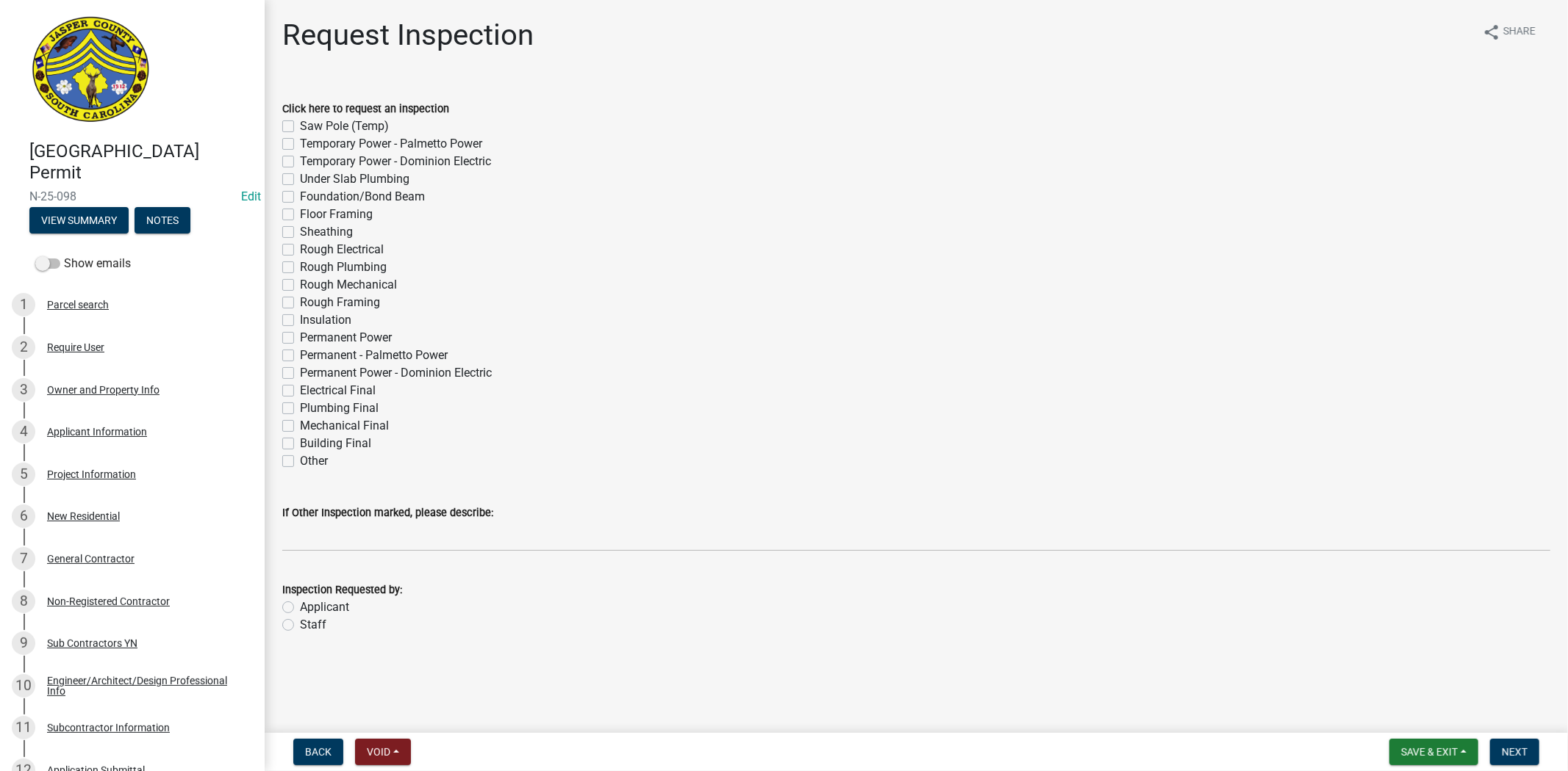
click at [300, 285] on label "Rough Mechanical" at bounding box center [348, 285] width 97 height 18
click at [300, 285] on input "Rough Mechanical" at bounding box center [304, 281] width 9 height 9
checkbox input "true"
checkbox input "false"
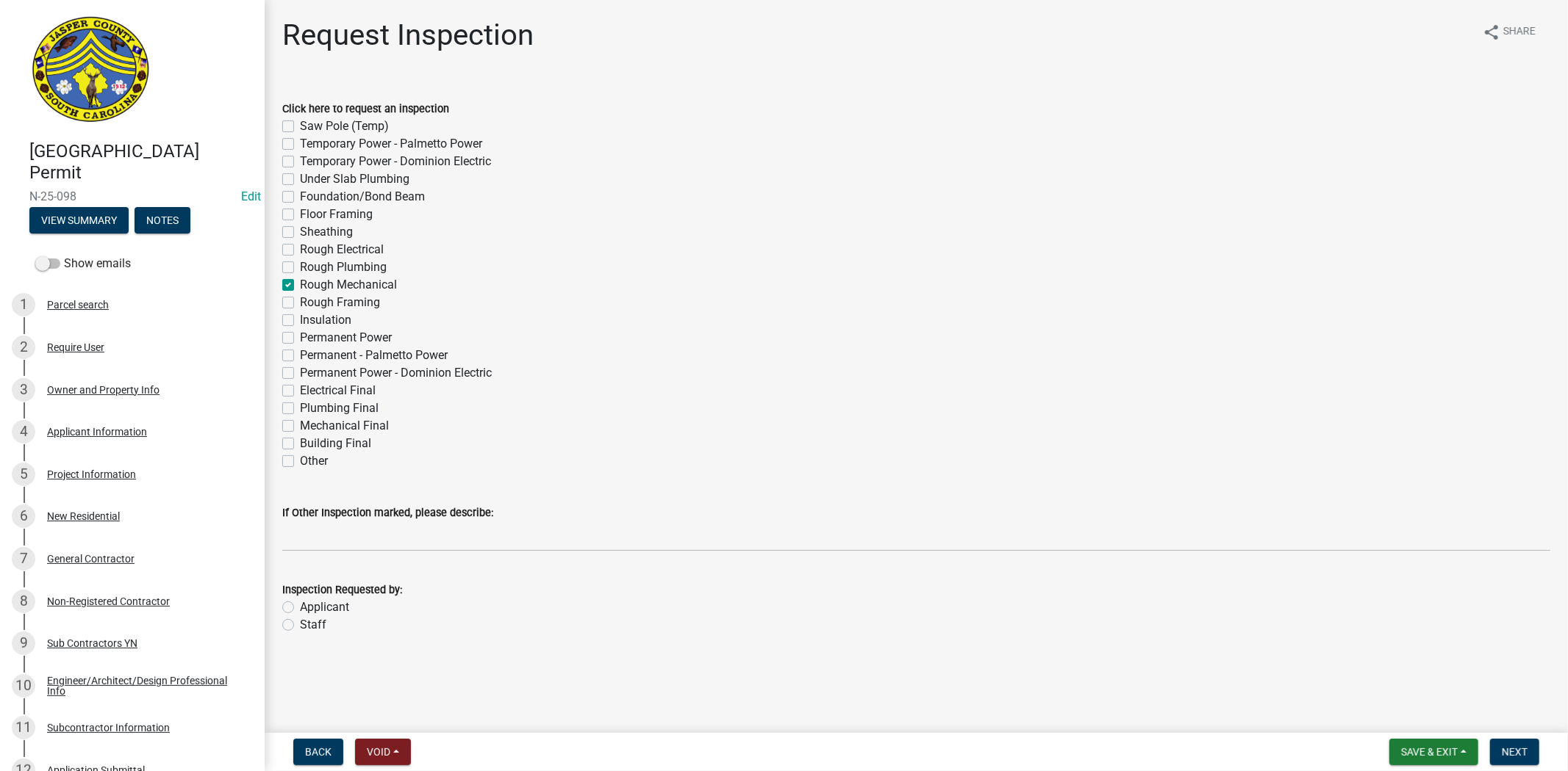
checkbox input "false"
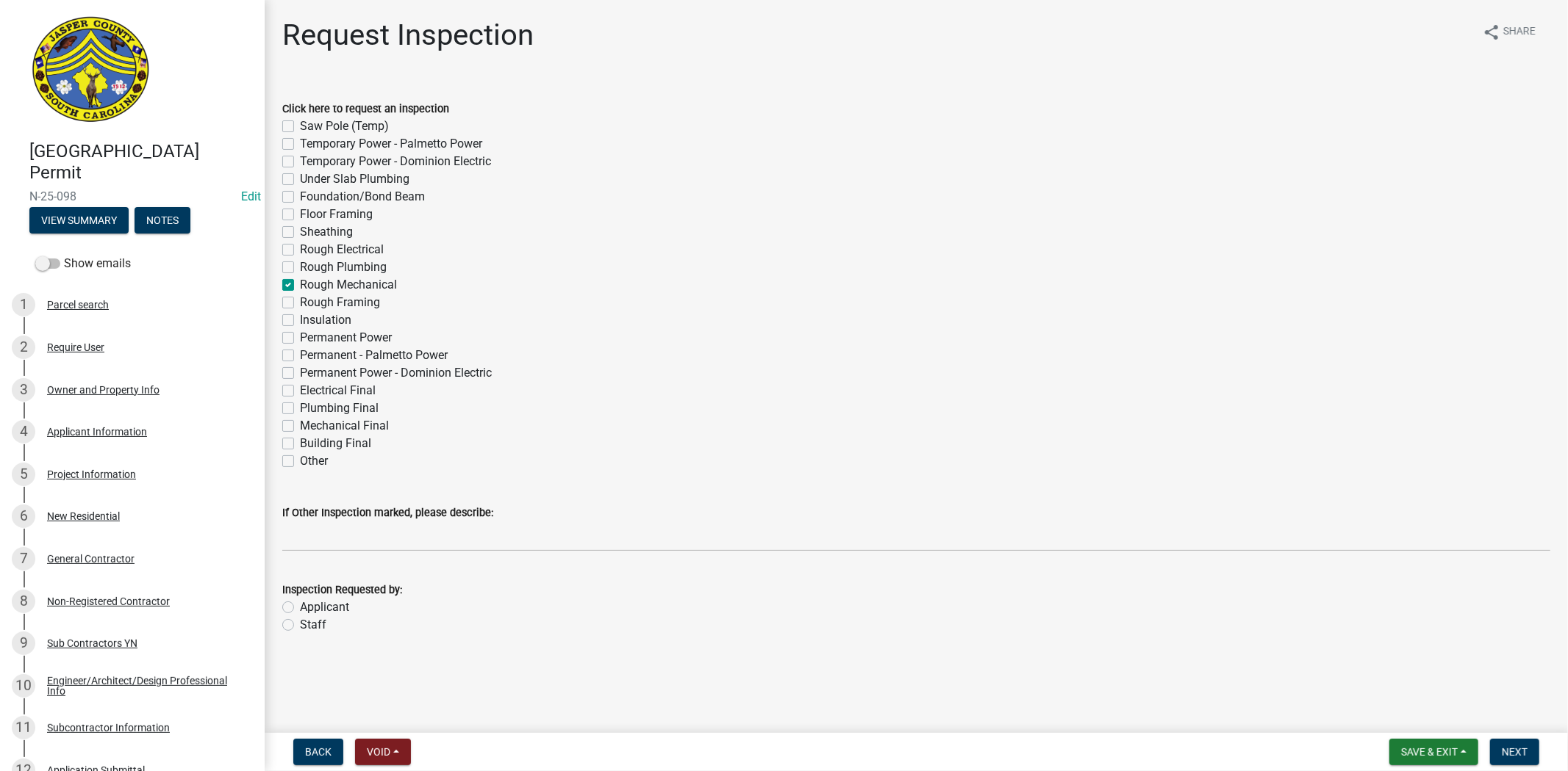
checkbox input "false"
checkbox input "true"
checkbox input "false"
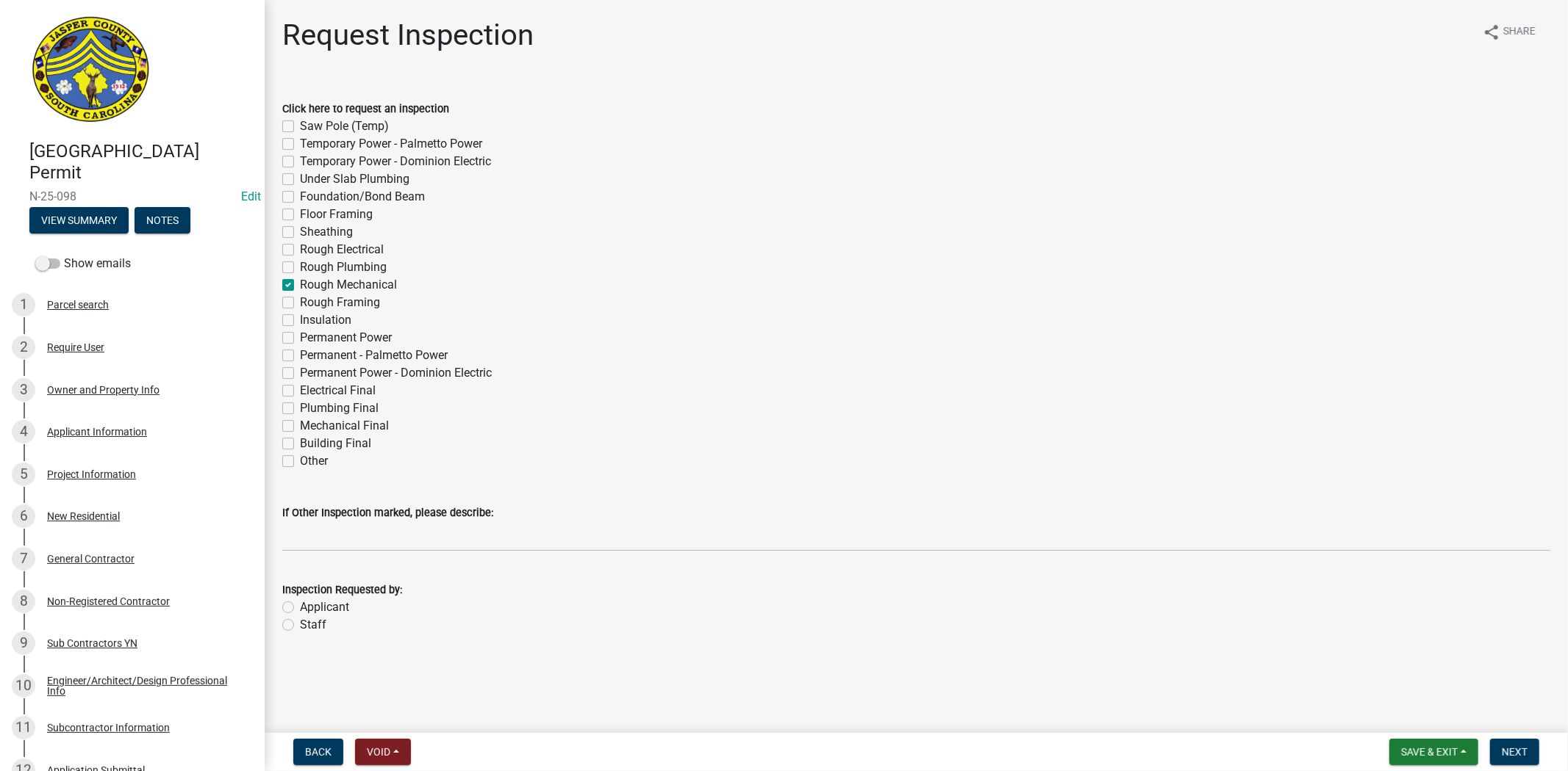
checkbox input "false"
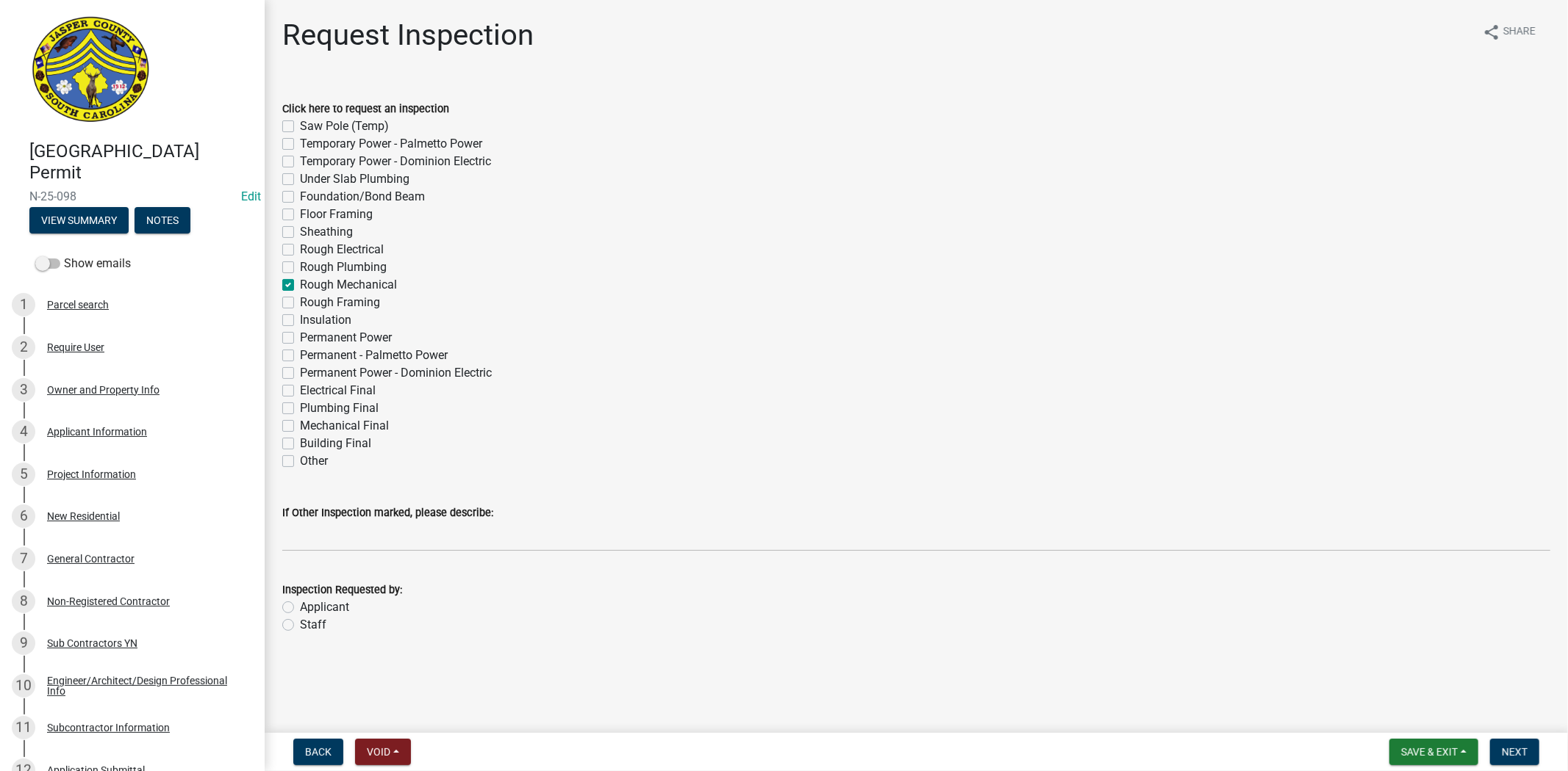
checkbox input "false"
click at [300, 262] on label "Rough Plumbing" at bounding box center [343, 267] width 87 height 18
click at [300, 262] on input "Rough Plumbing" at bounding box center [304, 263] width 9 height 9
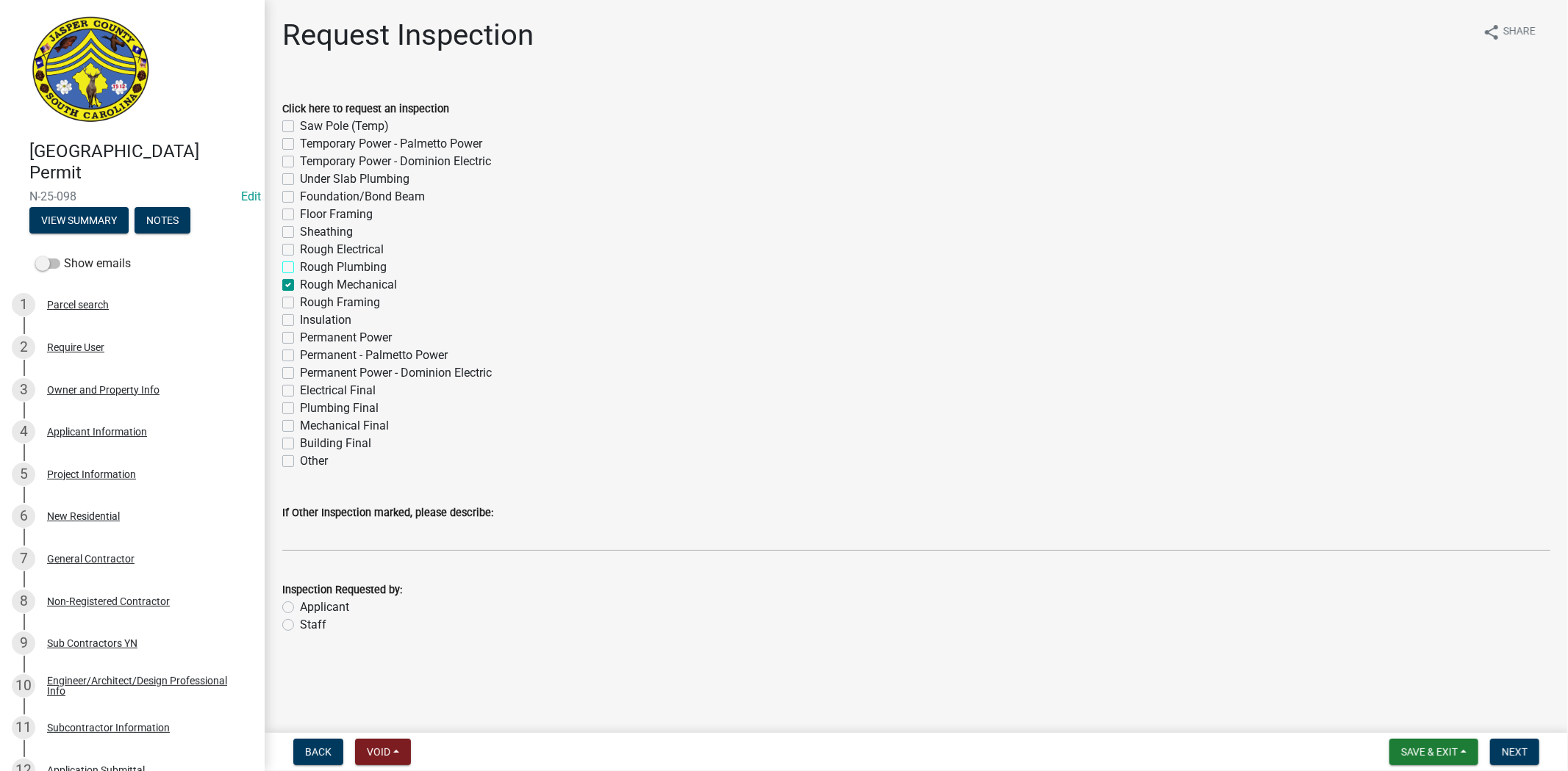
checkbox input "true"
checkbox input "false"
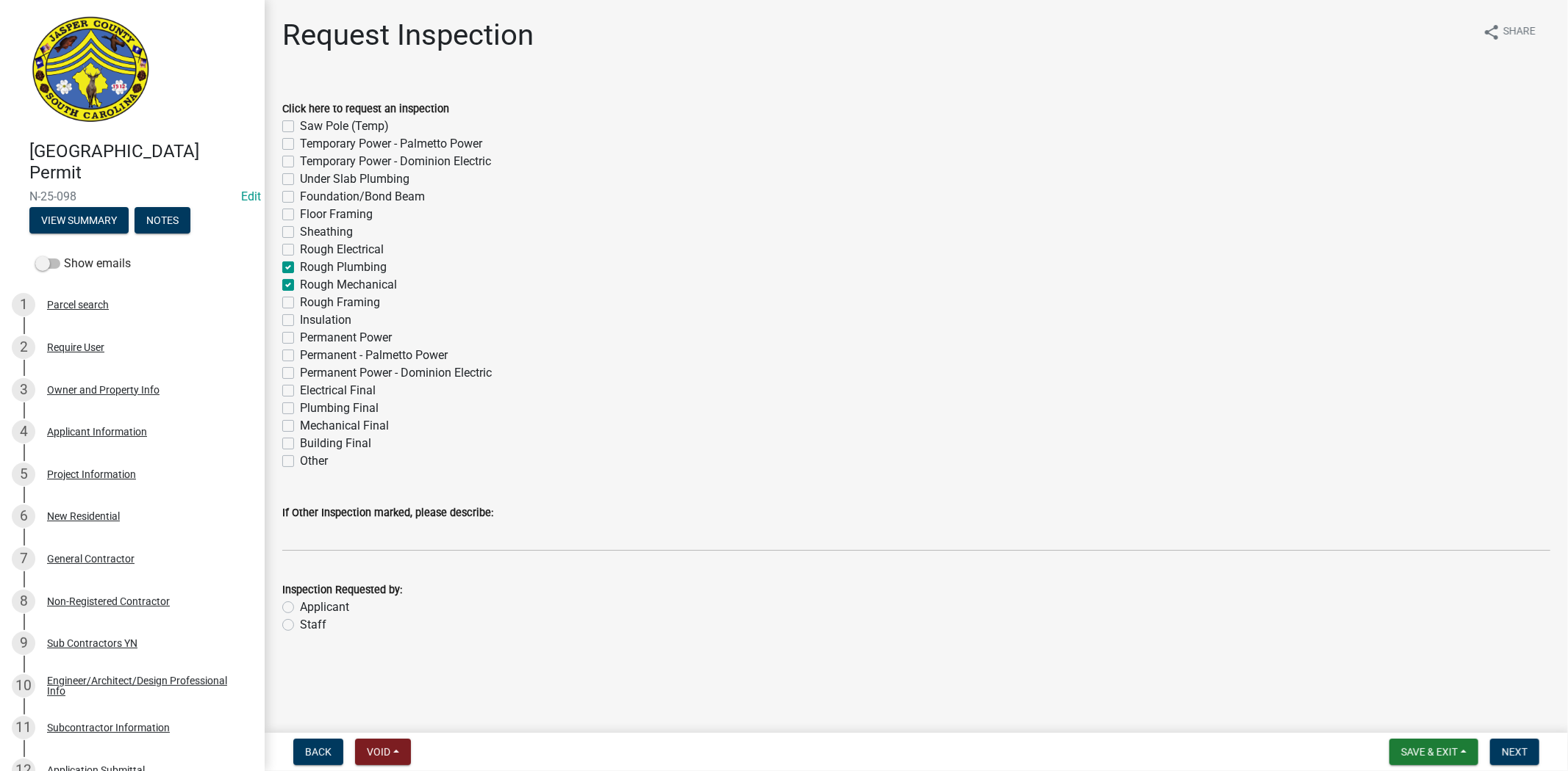
checkbox input "false"
checkbox input "true"
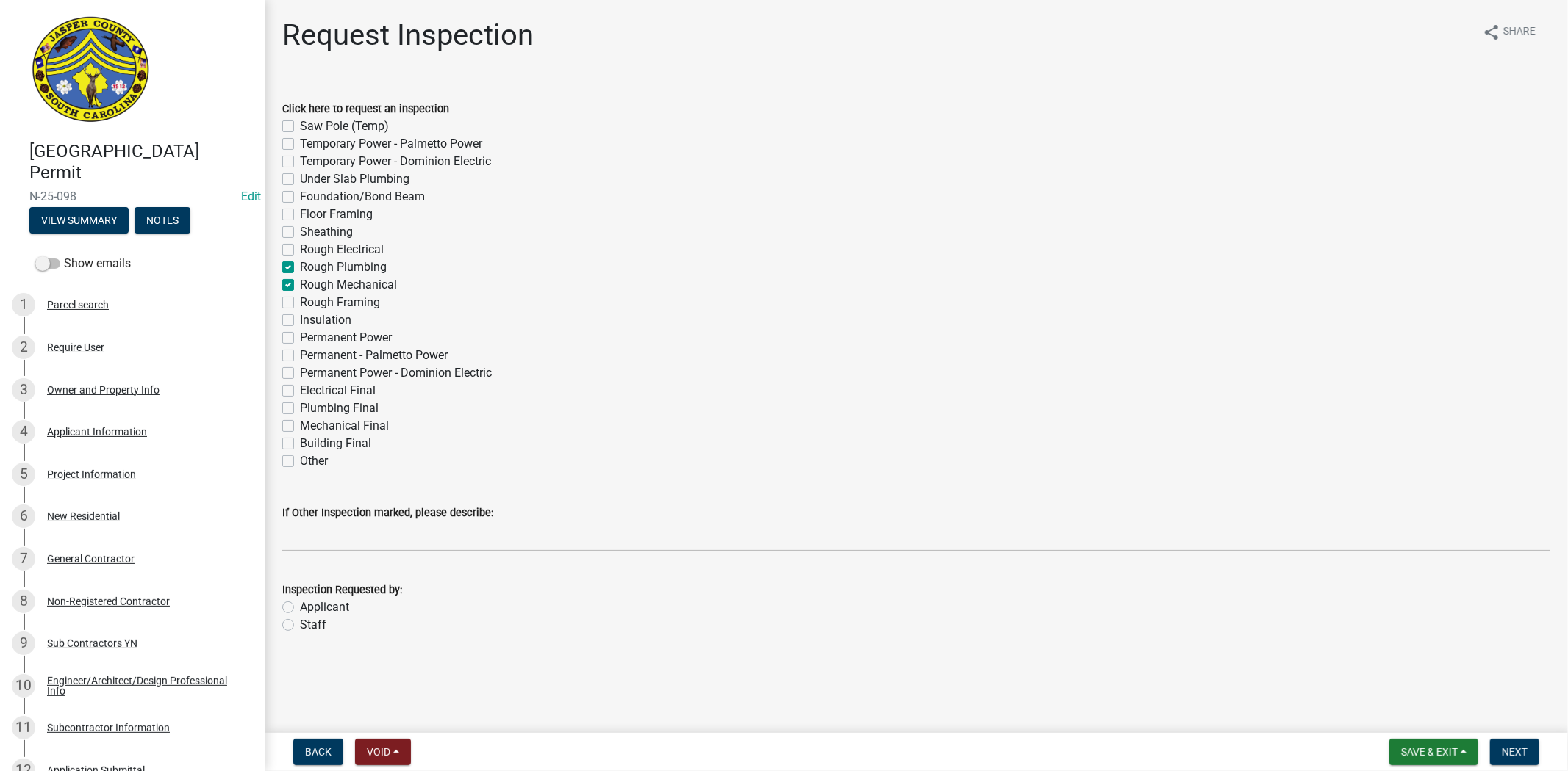
checkbox input "true"
checkbox input "false"
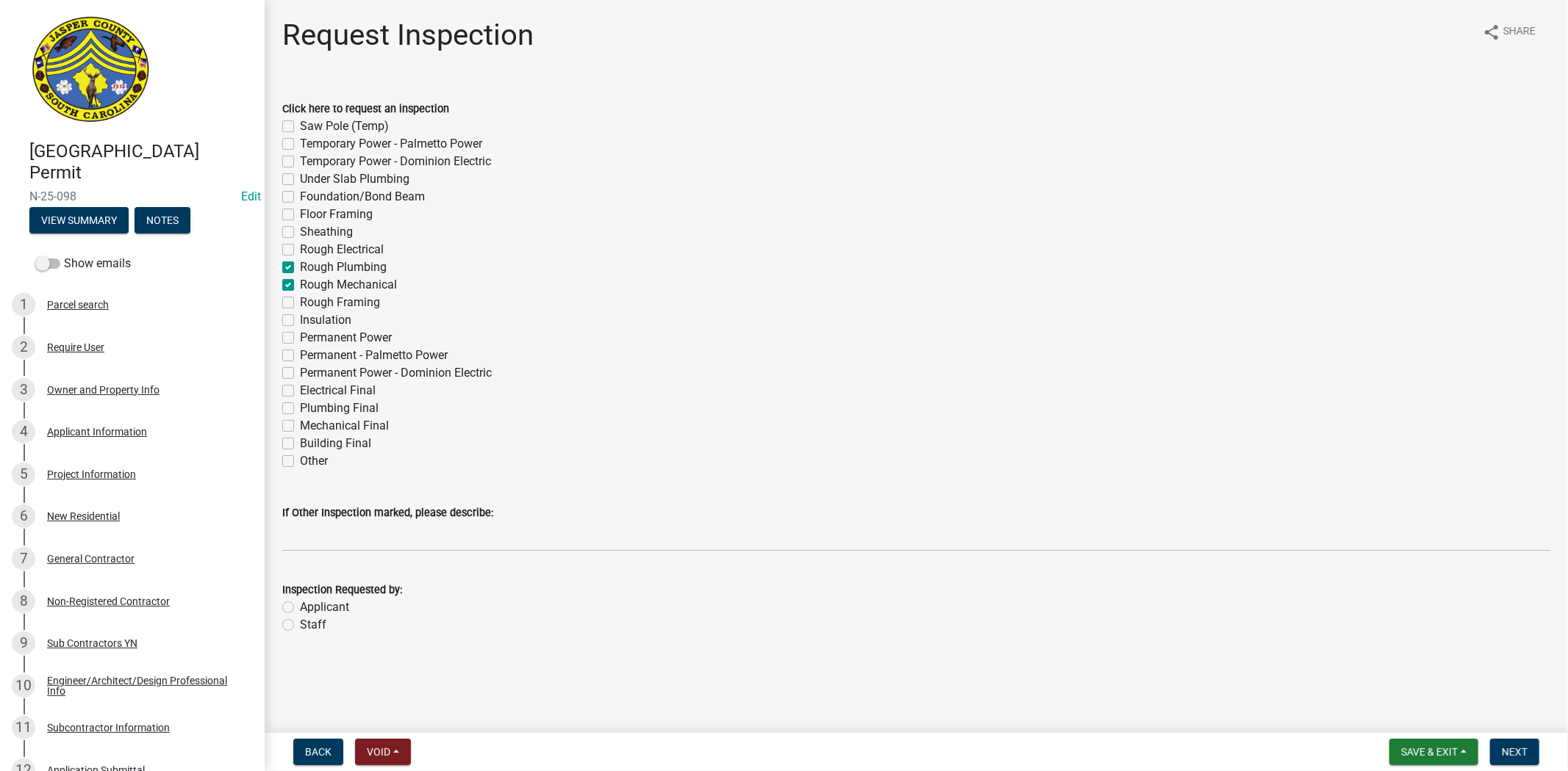
checkbox input "false"
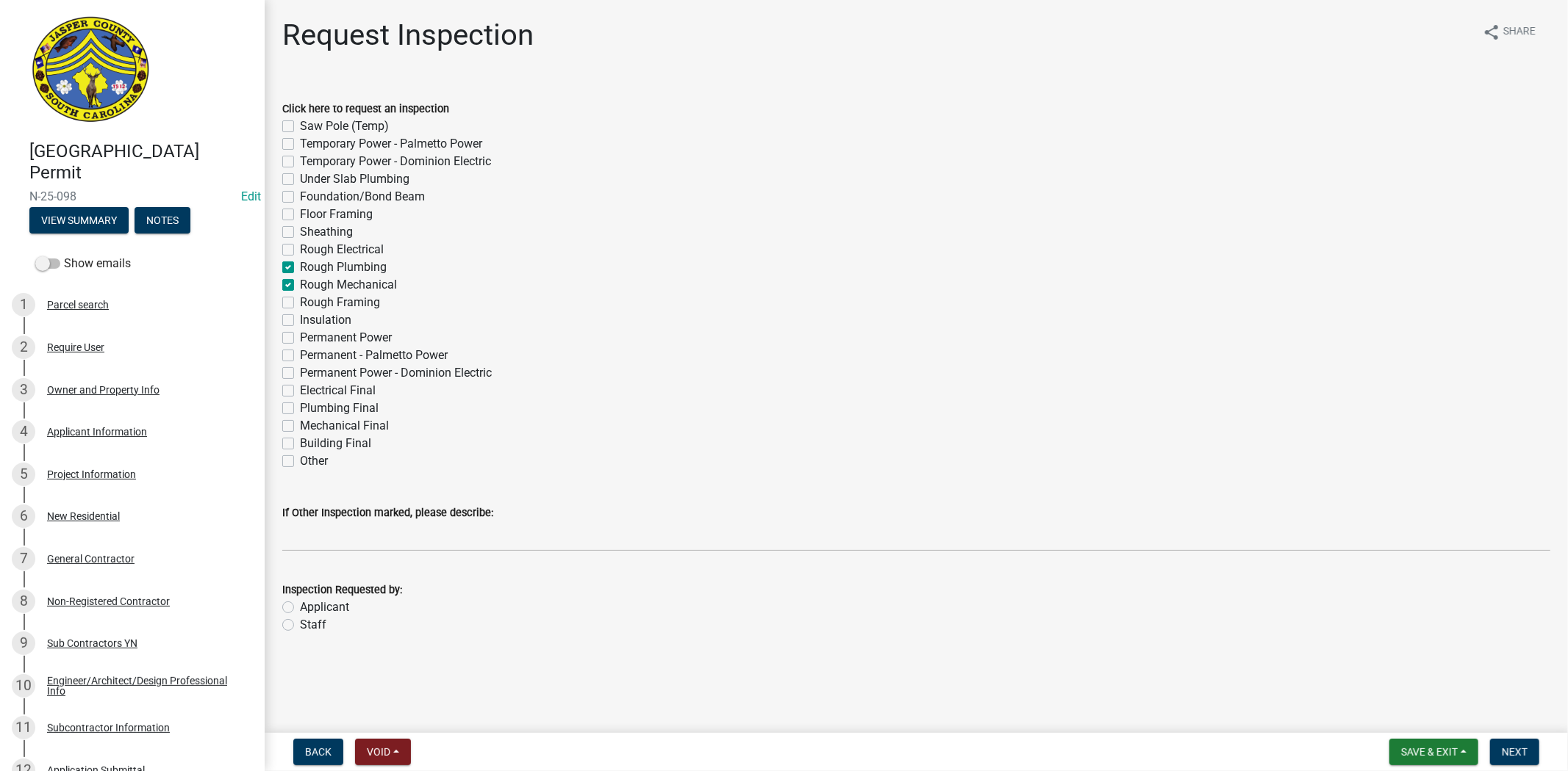
checkbox input "false"
click at [287, 243] on div "Rough Electrical" at bounding box center [916, 249] width 1268 height 18
click at [300, 244] on label "Rough Electrical" at bounding box center [341, 249] width 83 height 18
click at [300, 244] on input "Rough Electrical" at bounding box center [304, 245] width 9 height 9
checkbox input "true"
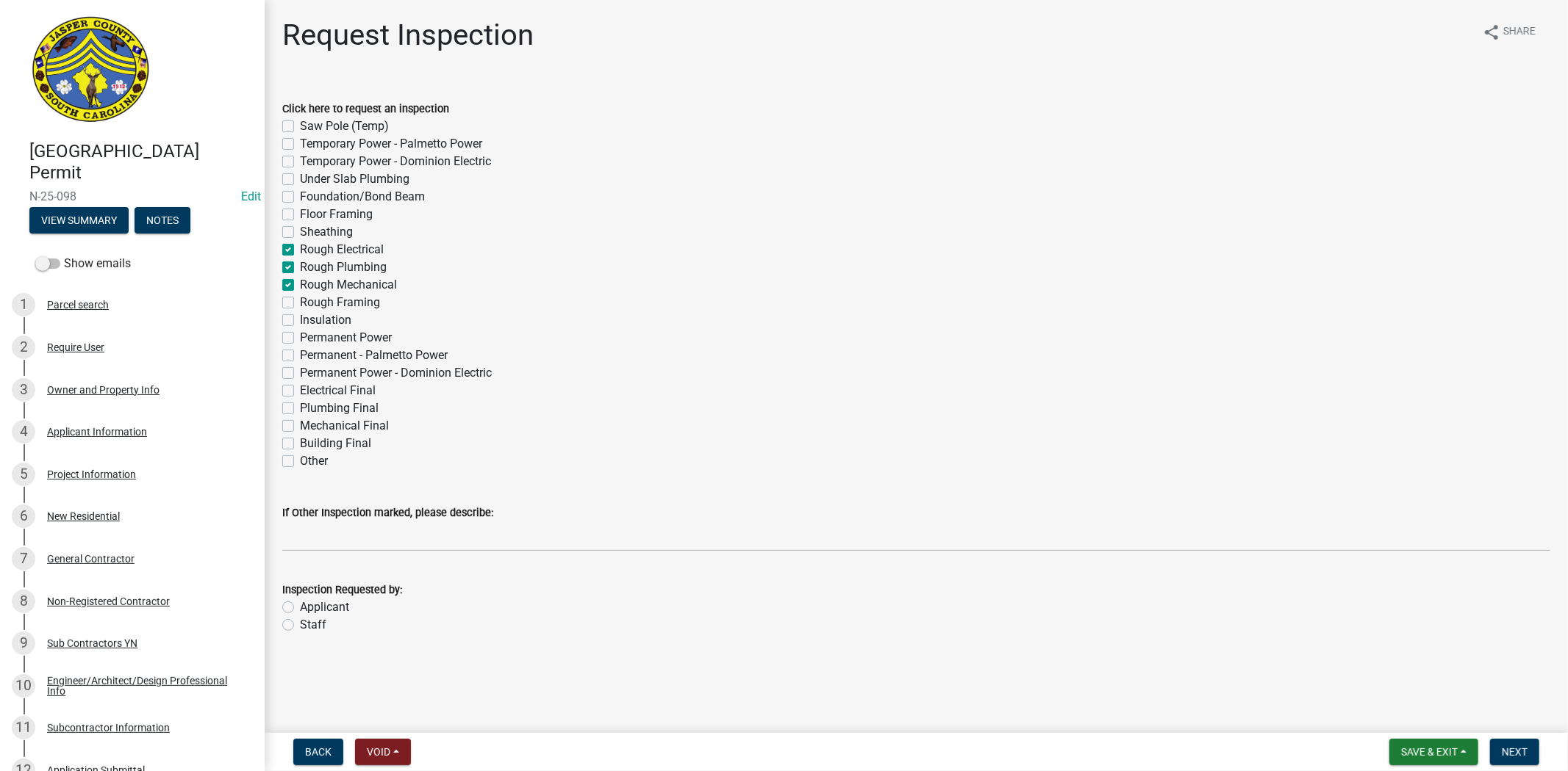
checkbox input "false"
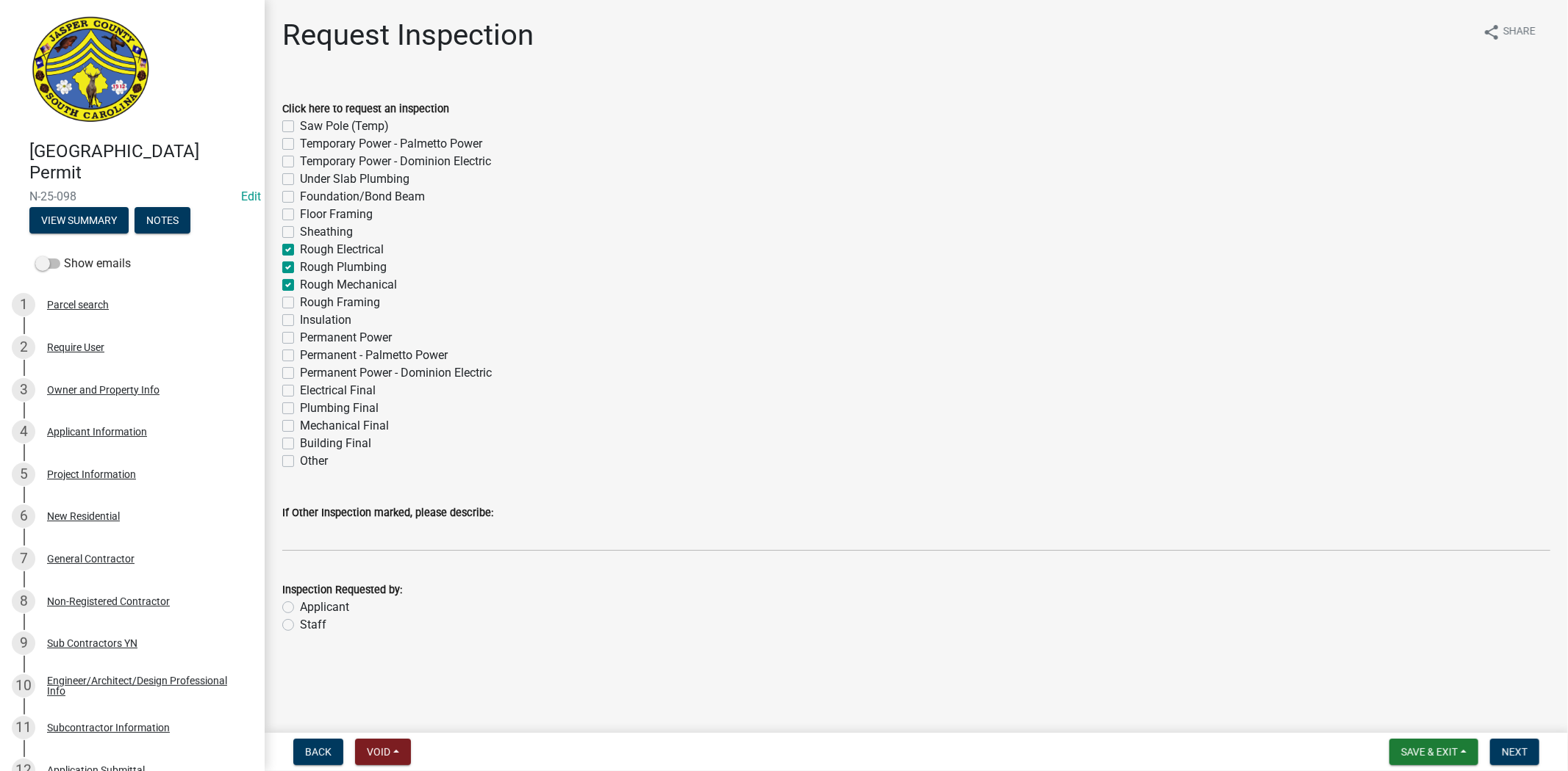
checkbox input "false"
checkbox input "true"
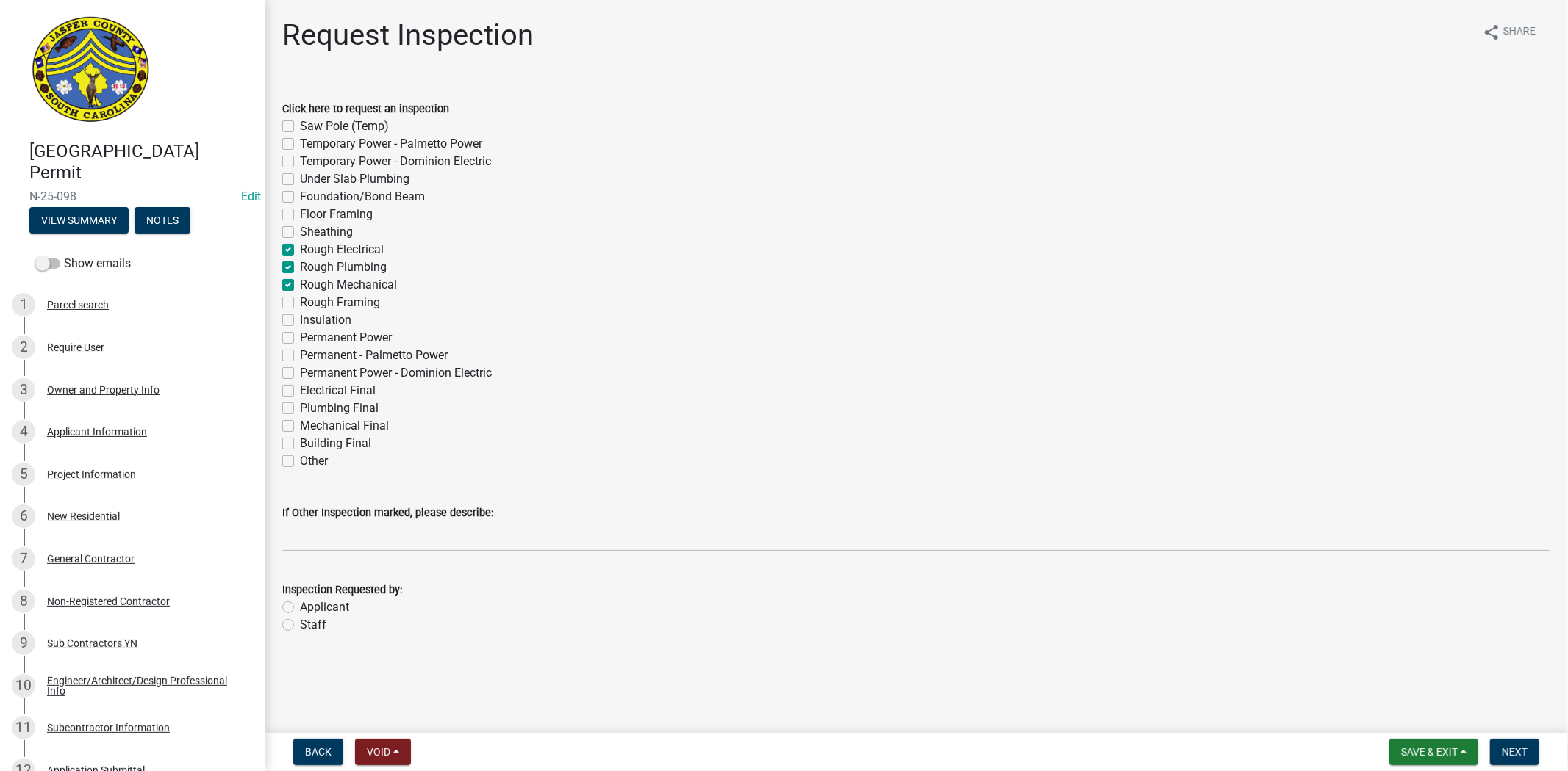
checkbox input "false"
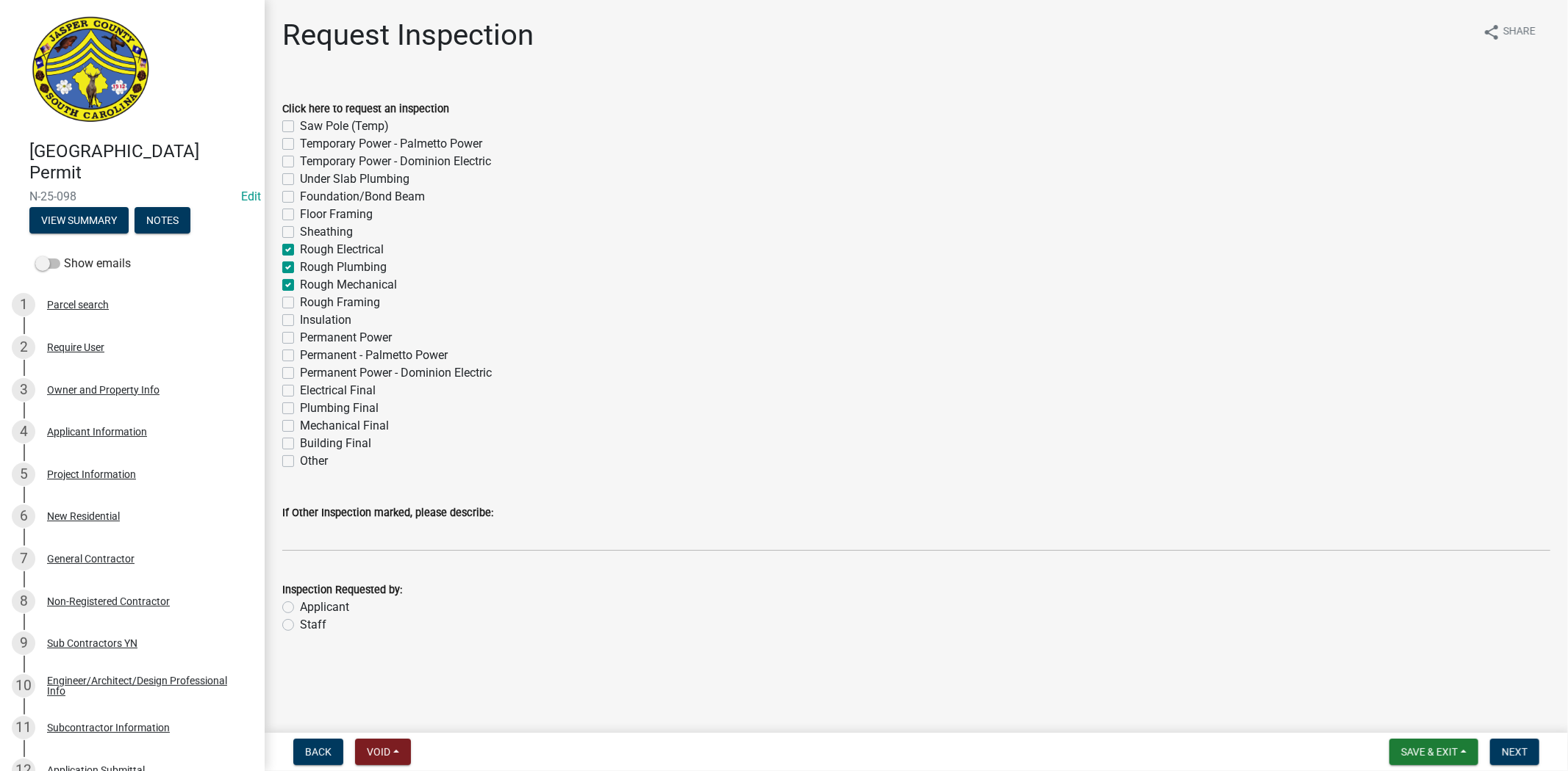
checkbox input "false"
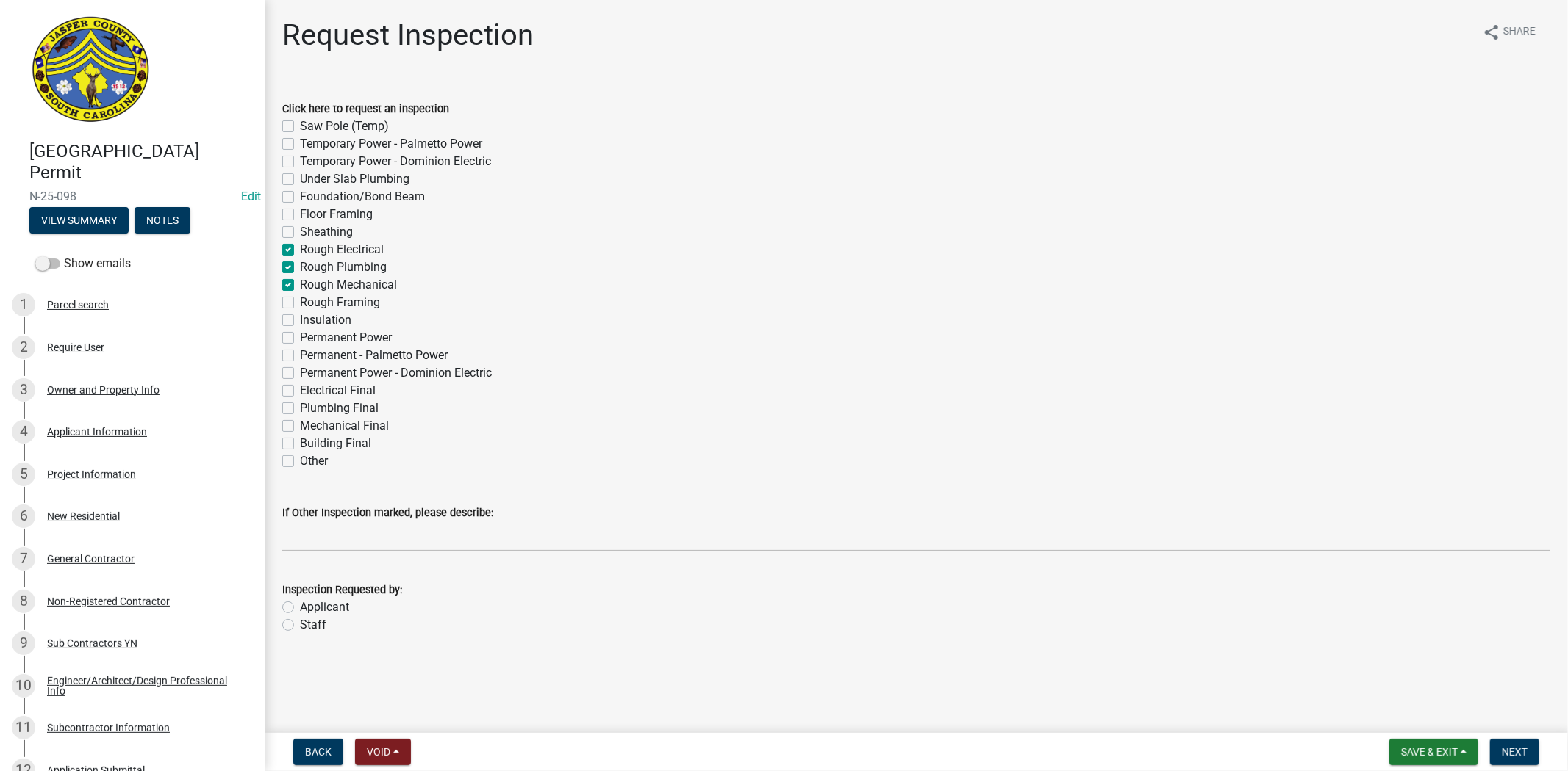
click at [300, 304] on label "Rough Framing" at bounding box center [340, 303] width 80 height 18
click at [300, 303] on input "Rough Framing" at bounding box center [304, 298] width 9 height 9
checkbox input "true"
checkbox input "false"
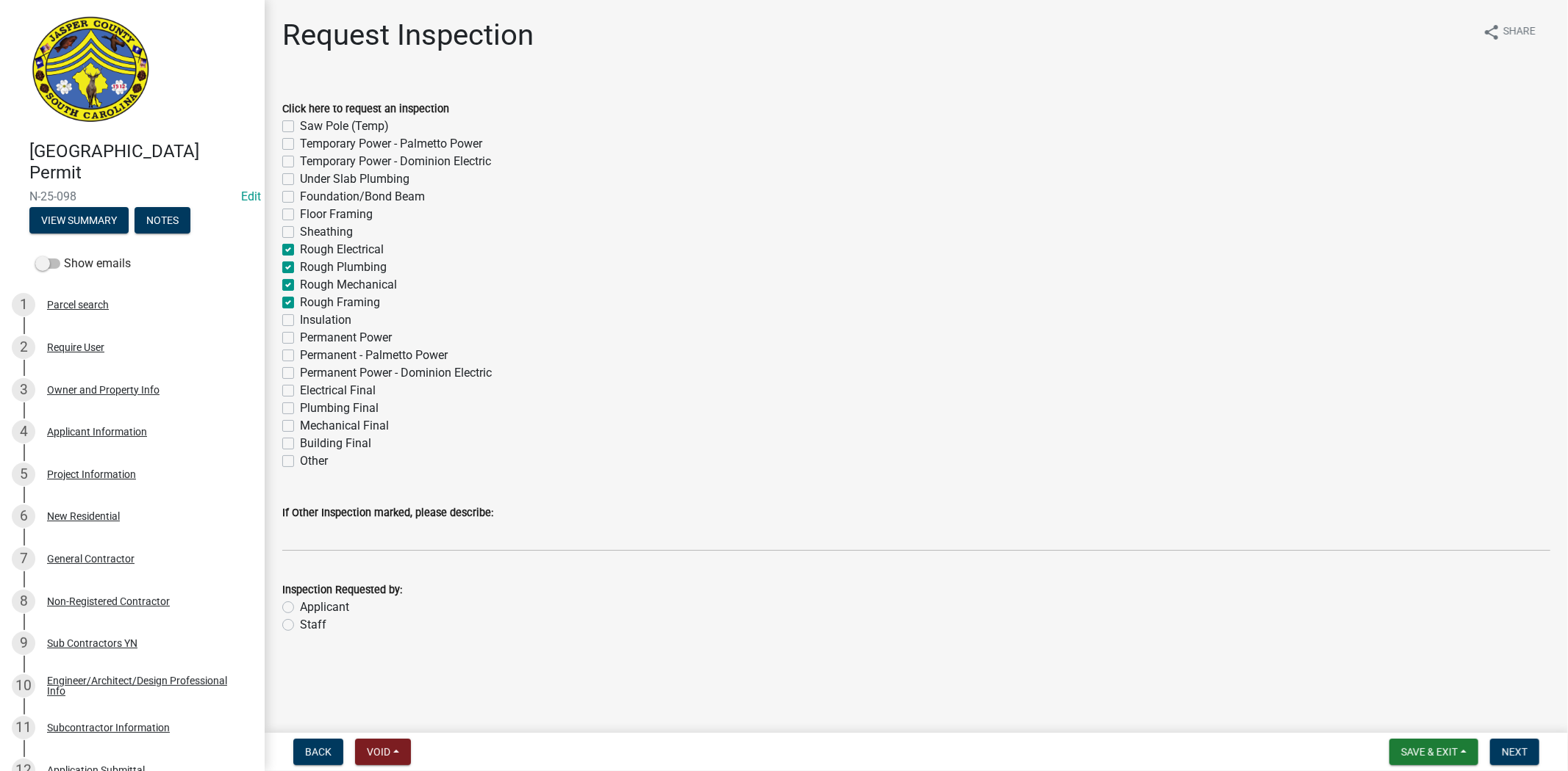
checkbox input "false"
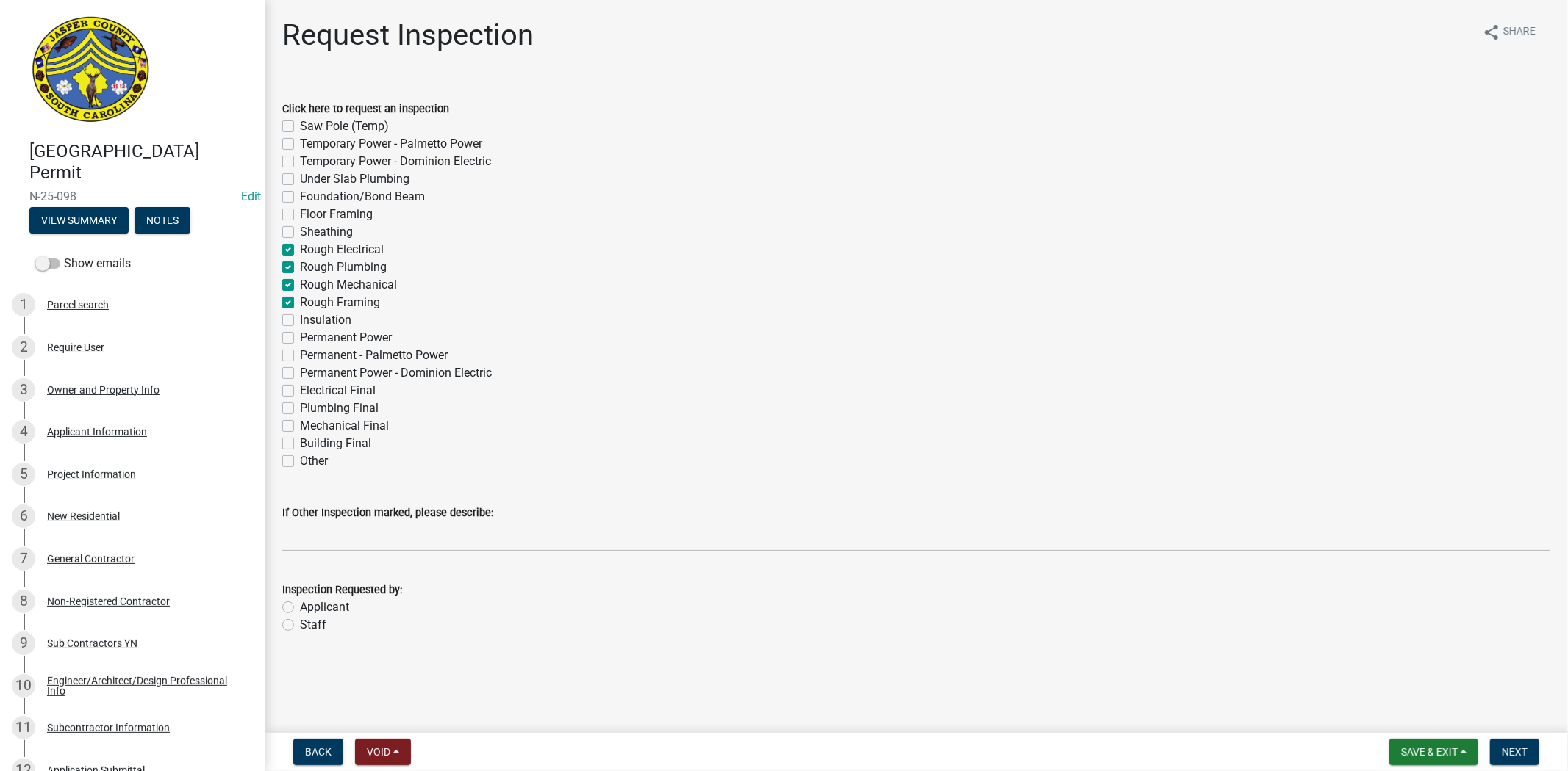
checkbox input "true"
checkbox input "false"
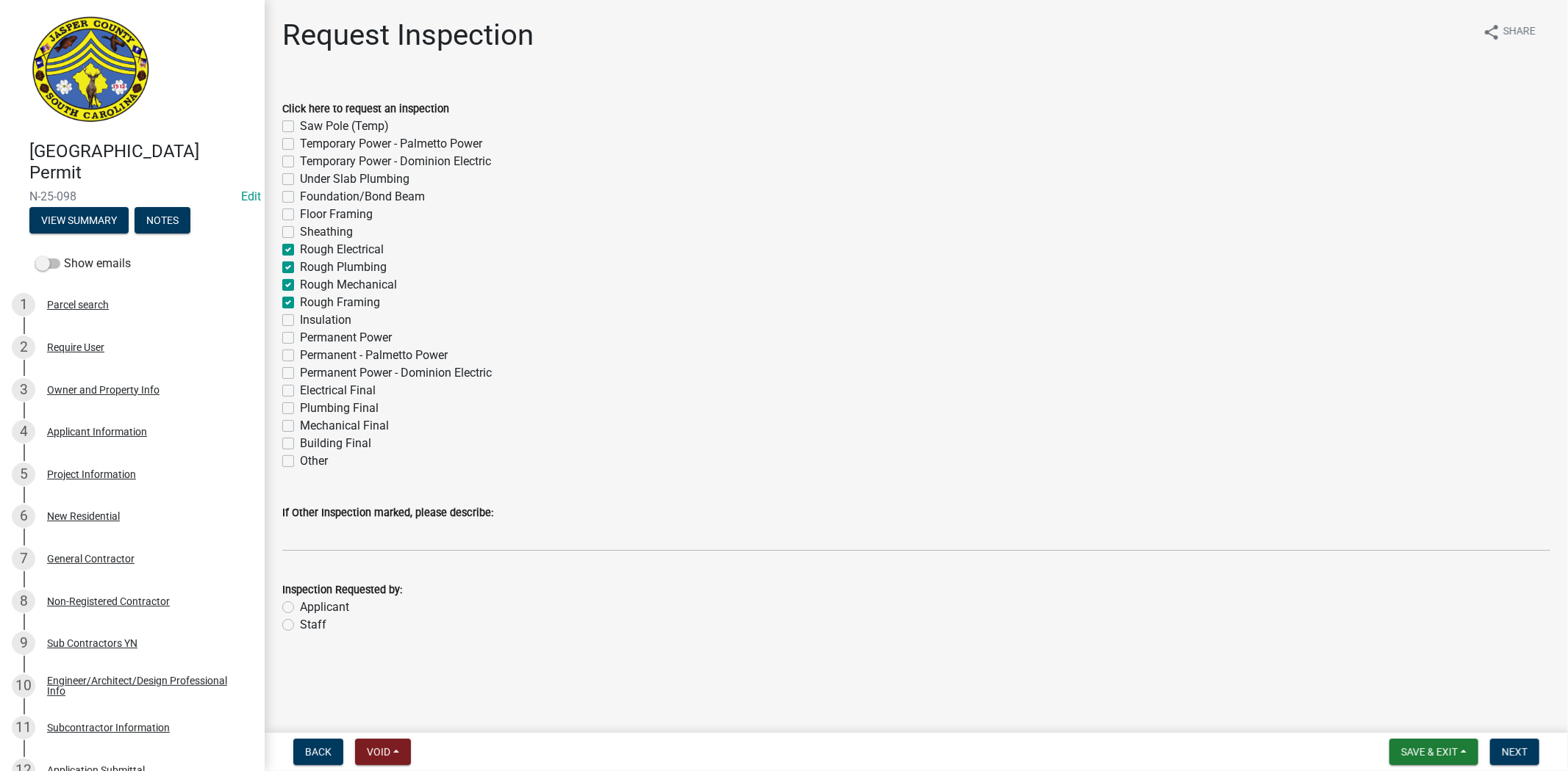
checkbox input "false"
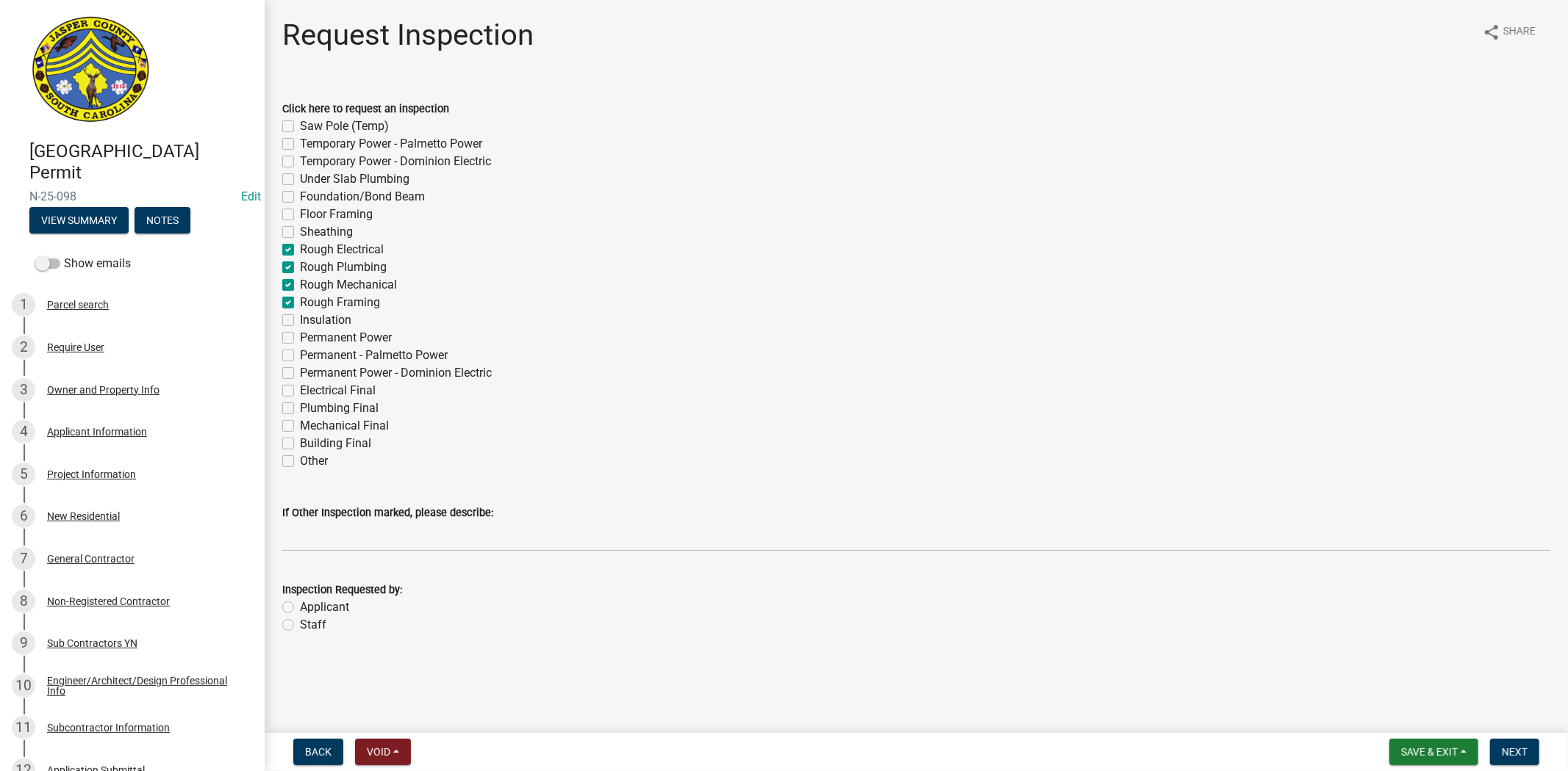
checkbox input "false"
click at [294, 603] on div "Applicant" at bounding box center [916, 608] width 1268 height 18
click at [300, 608] on label "Applicant" at bounding box center [325, 608] width 49 height 18
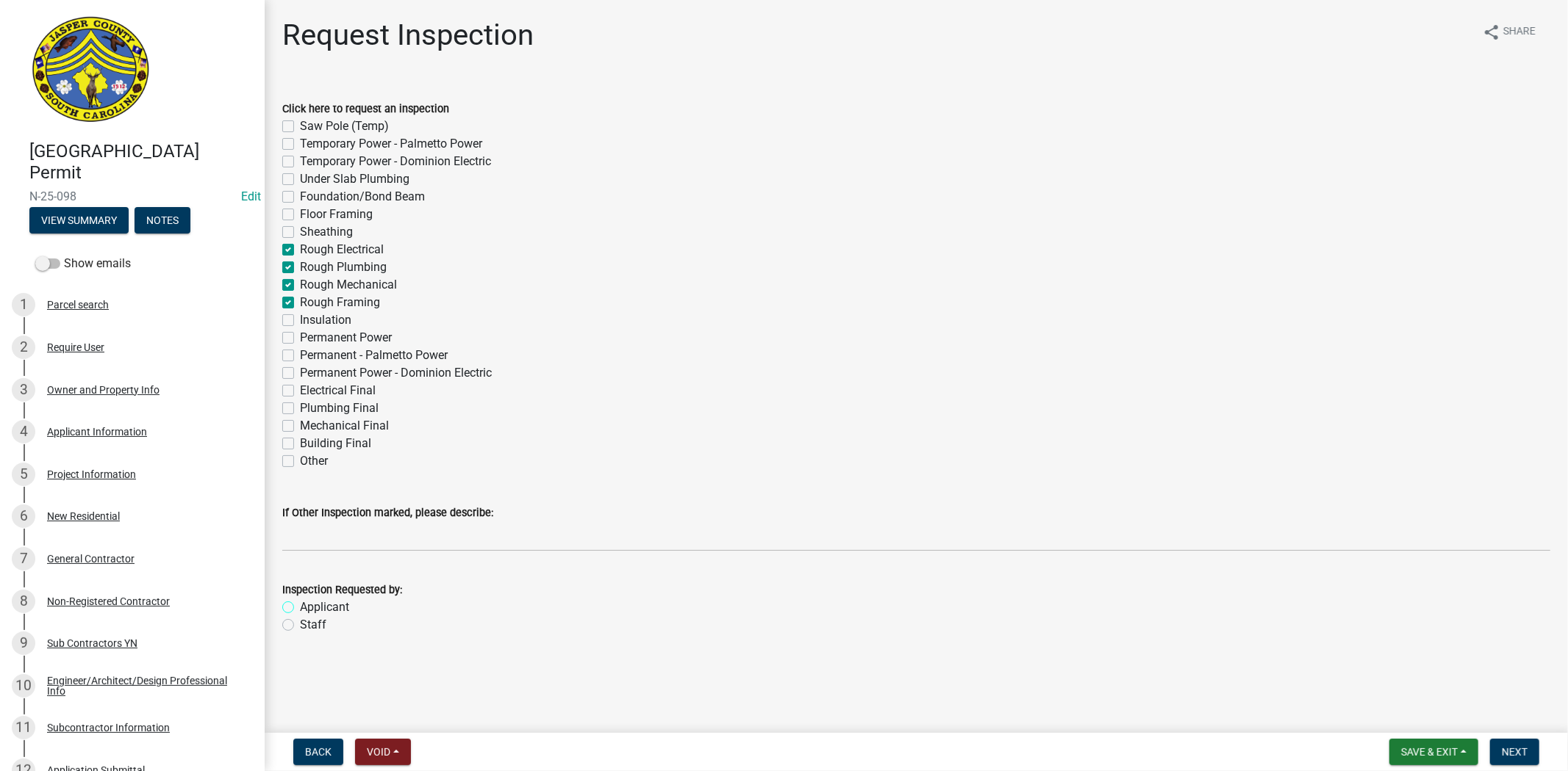
click at [300, 608] on input "Applicant" at bounding box center [304, 603] width 9 height 9
radio input "true"
click at [1515, 749] on span "Next" at bounding box center [1514, 752] width 26 height 12
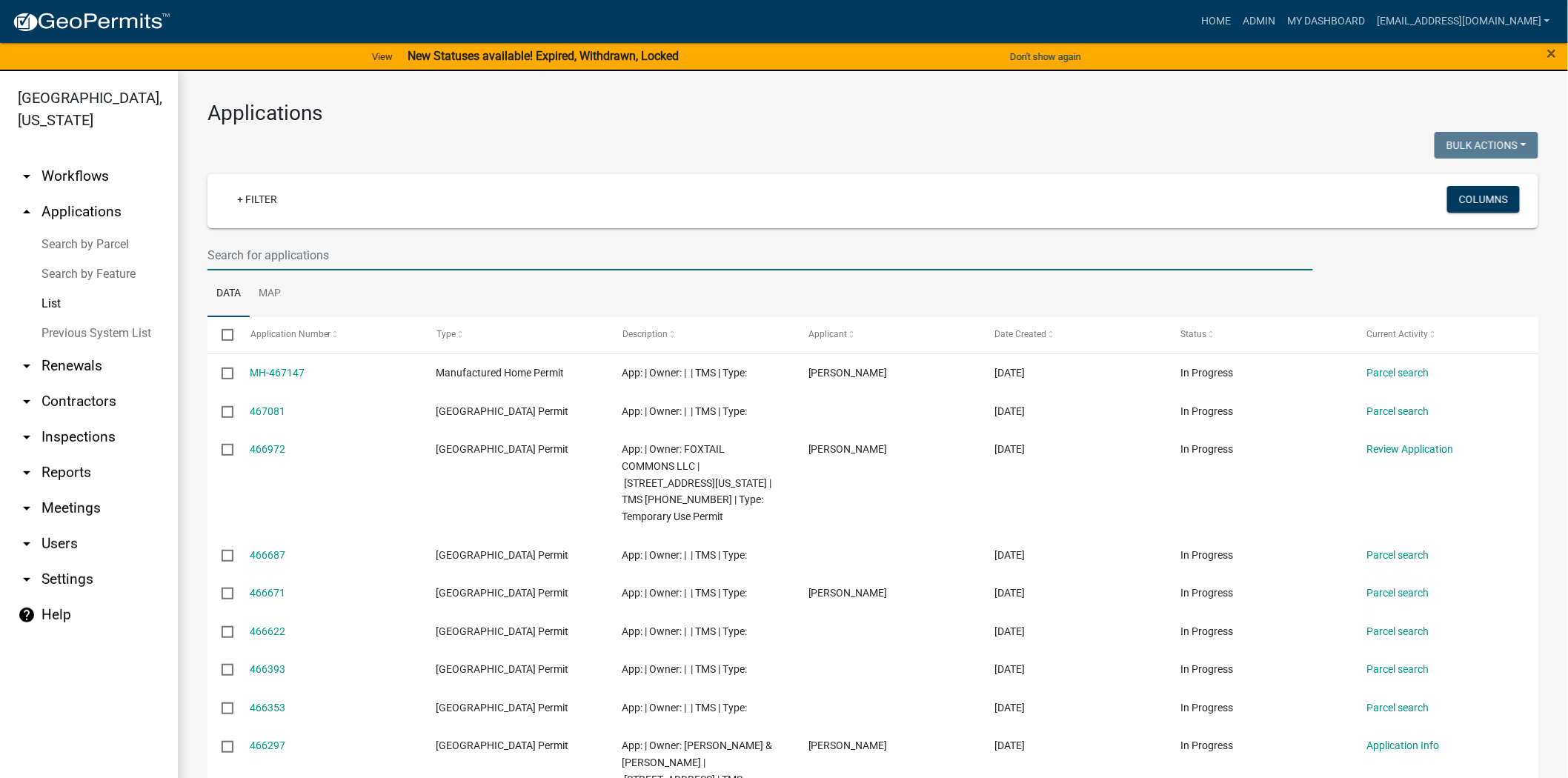
click at [401, 258] on input "text" at bounding box center [760, 255] width 1106 height 31
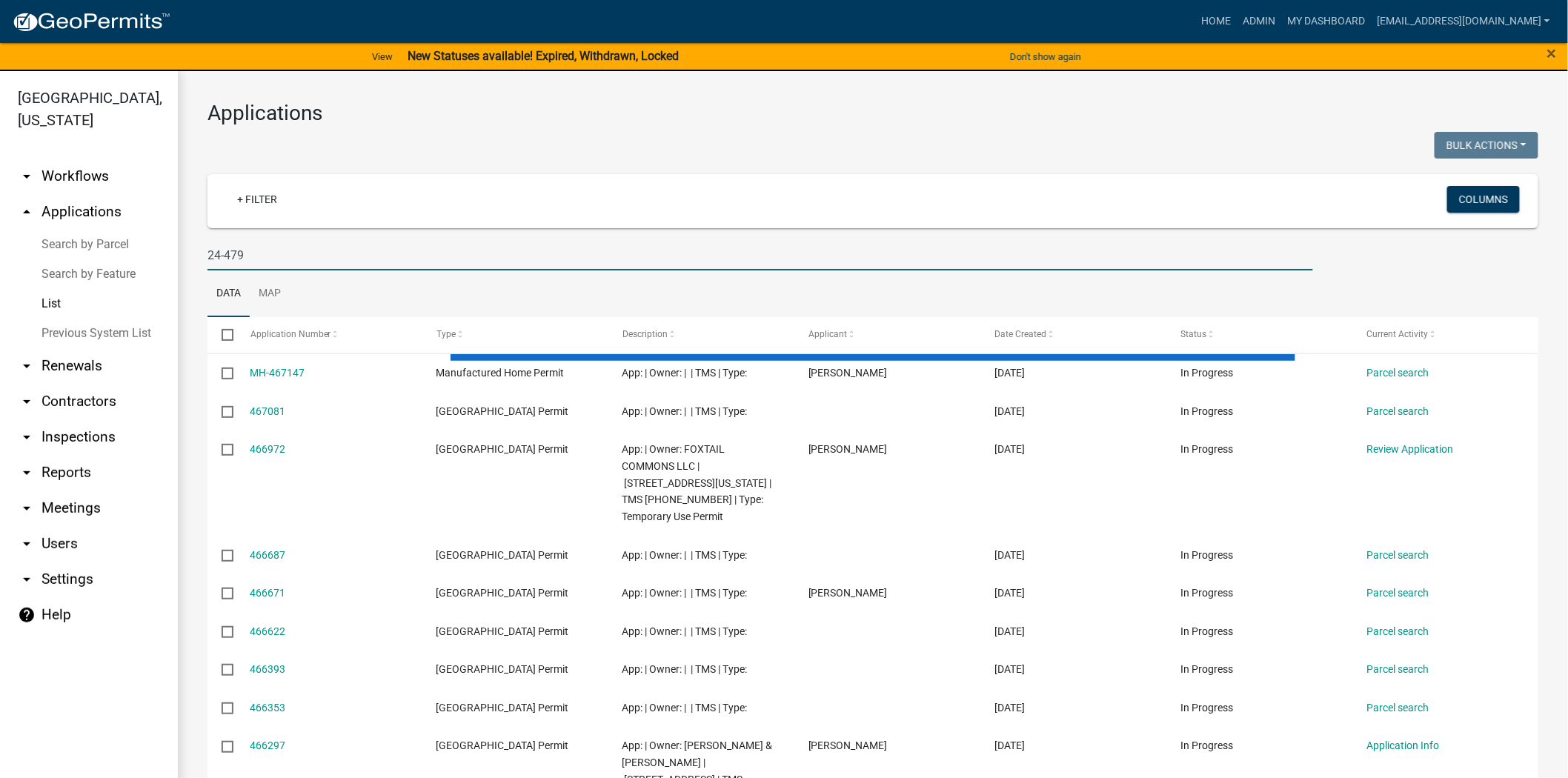
type input "24-479"
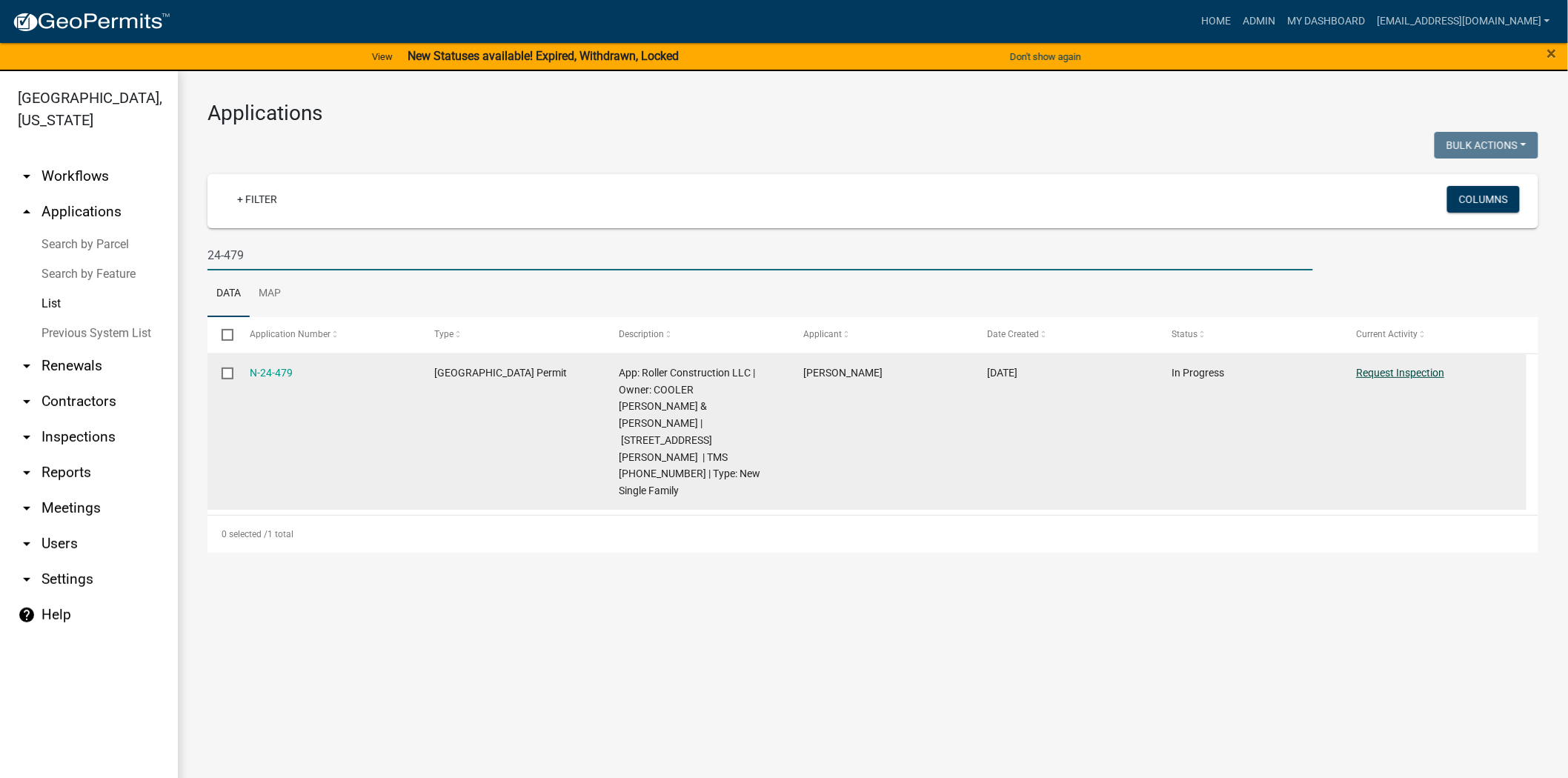
click at [1379, 368] on link "Request Inspection" at bounding box center [1400, 373] width 88 height 12
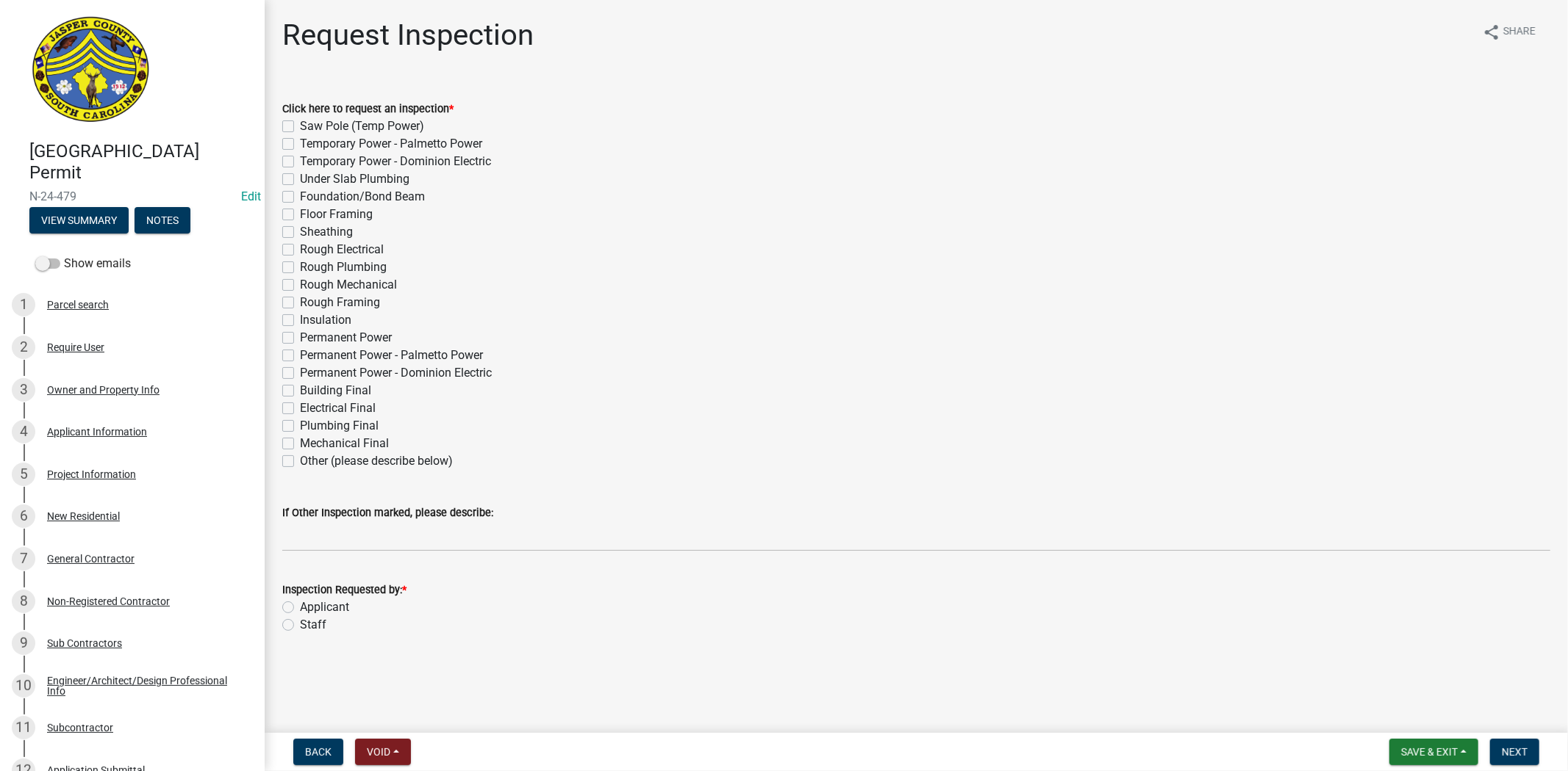
click at [300, 336] on label "Permanent Power" at bounding box center [346, 338] width 92 height 18
click at [300, 336] on input "Permanent Power" at bounding box center [304, 334] width 9 height 9
checkbox input "true"
checkbox input "false"
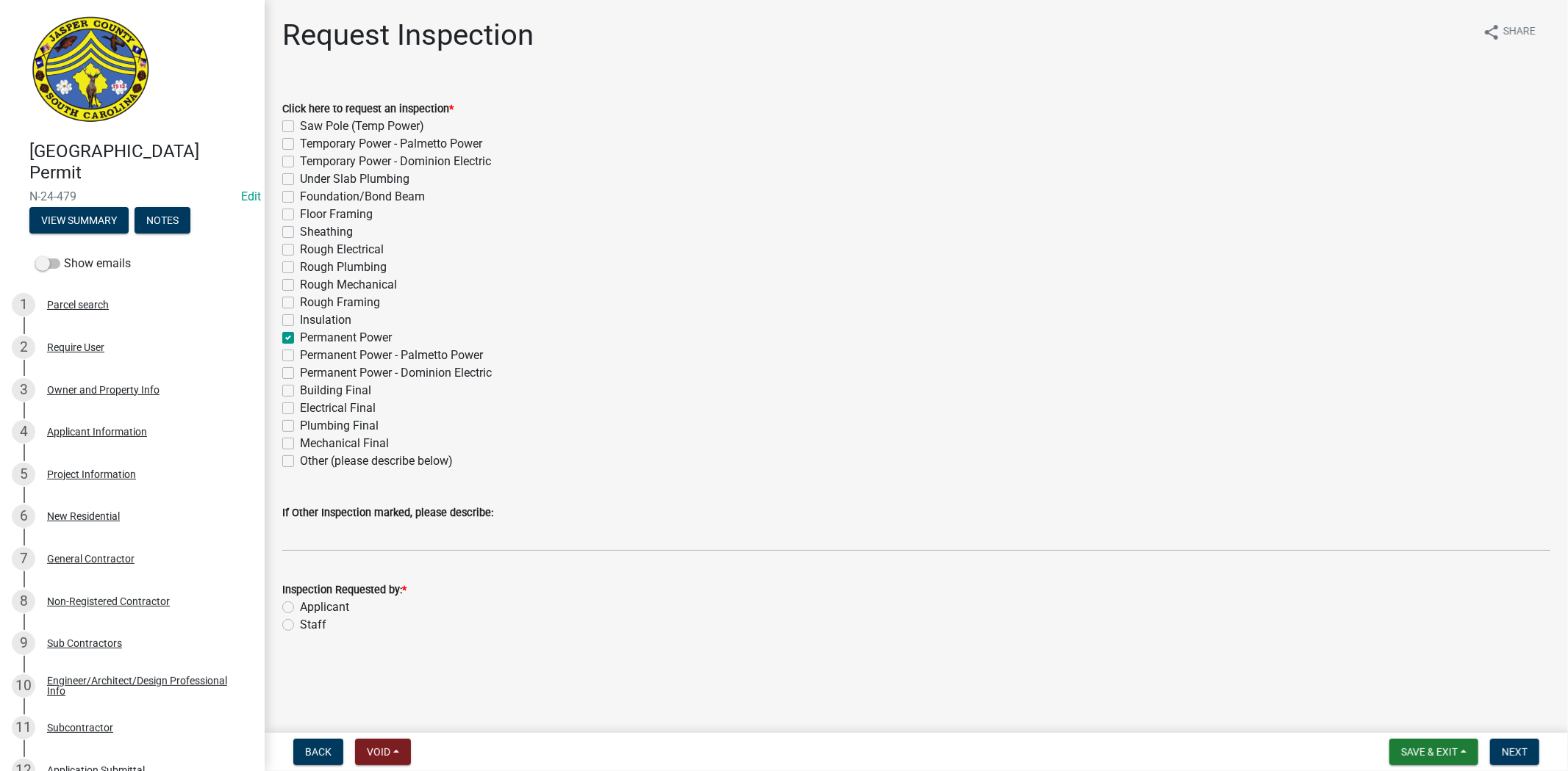
checkbox input "false"
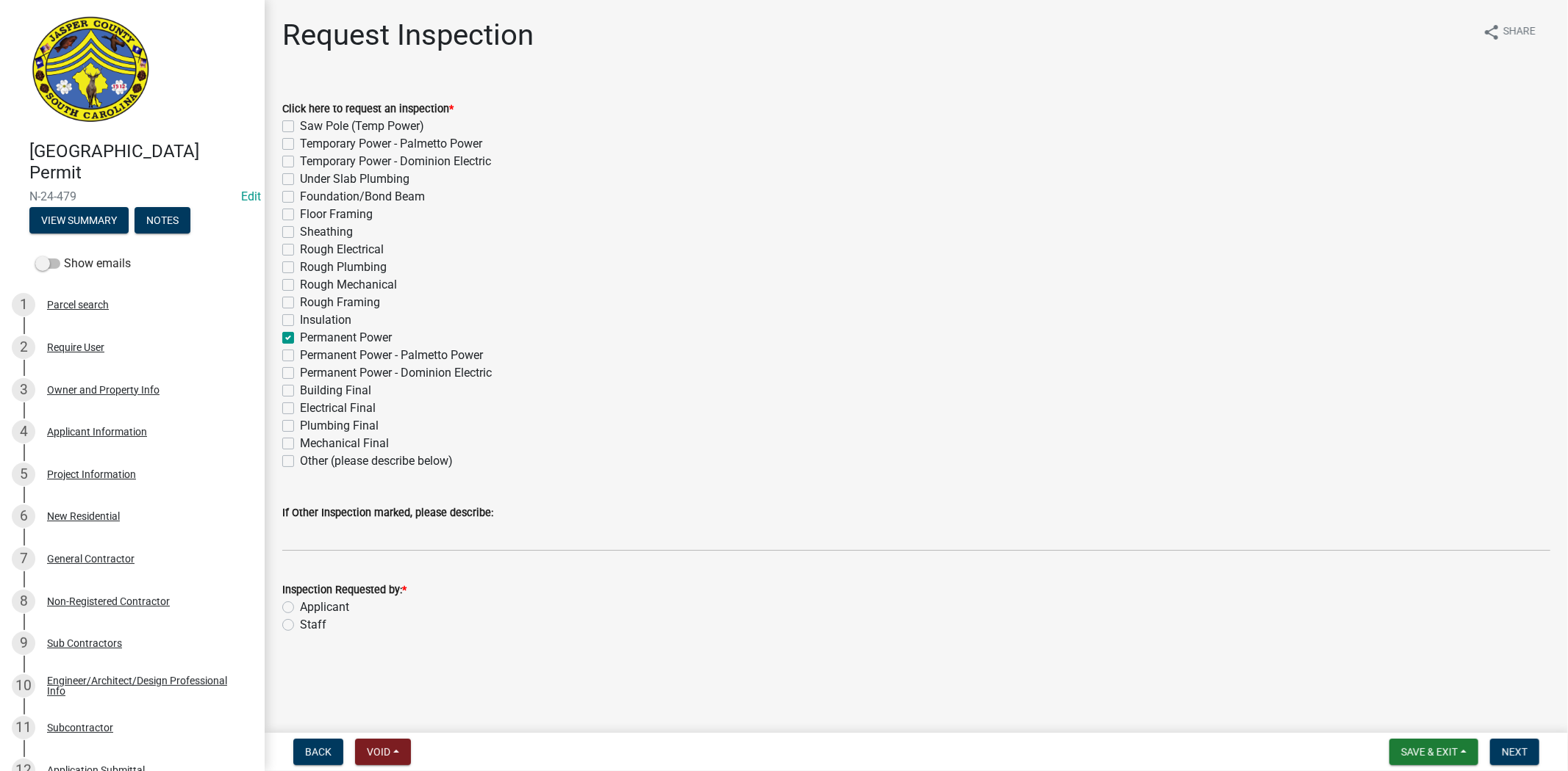
checkbox input "false"
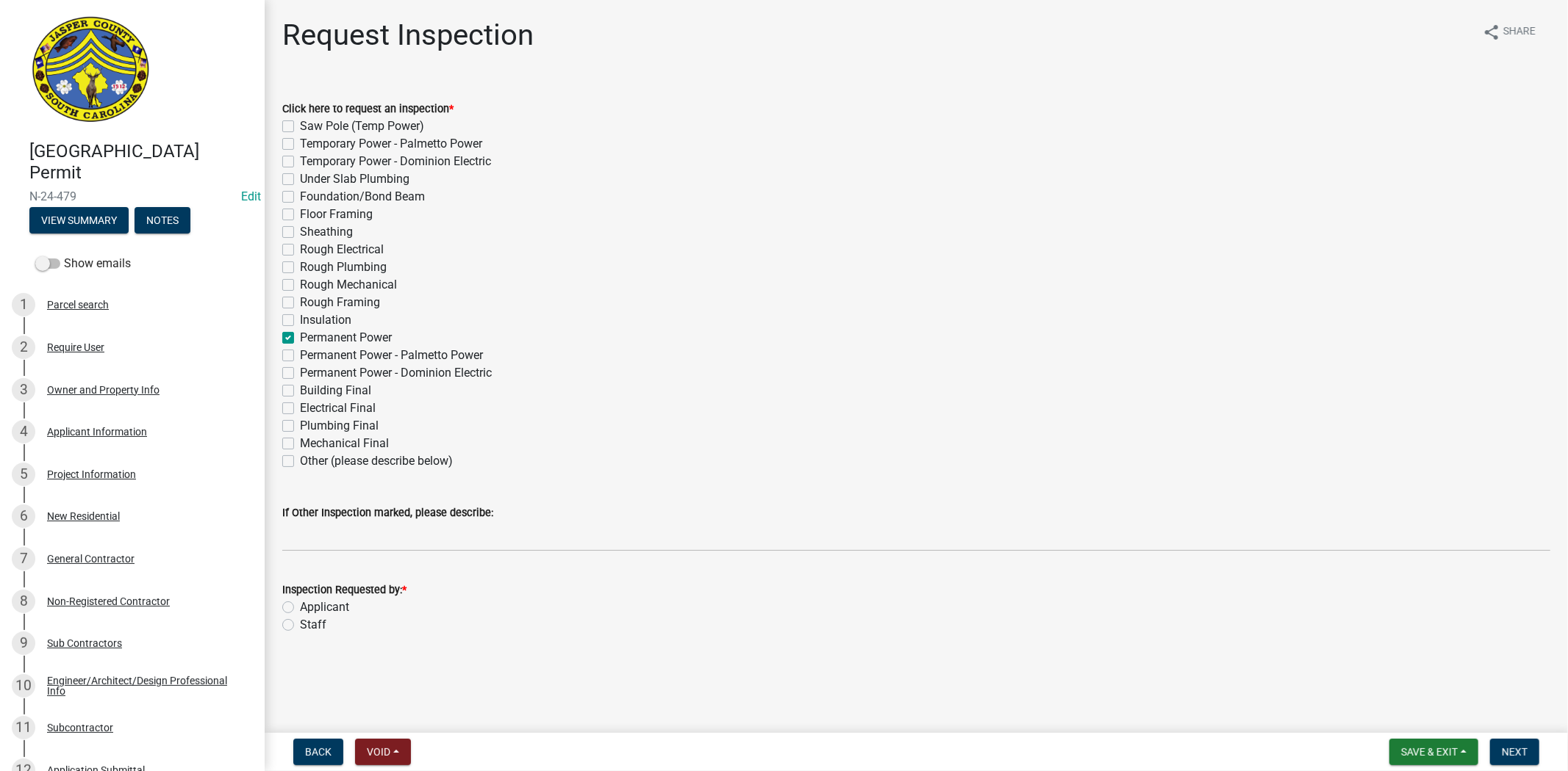
checkbox input "true"
checkbox input "false"
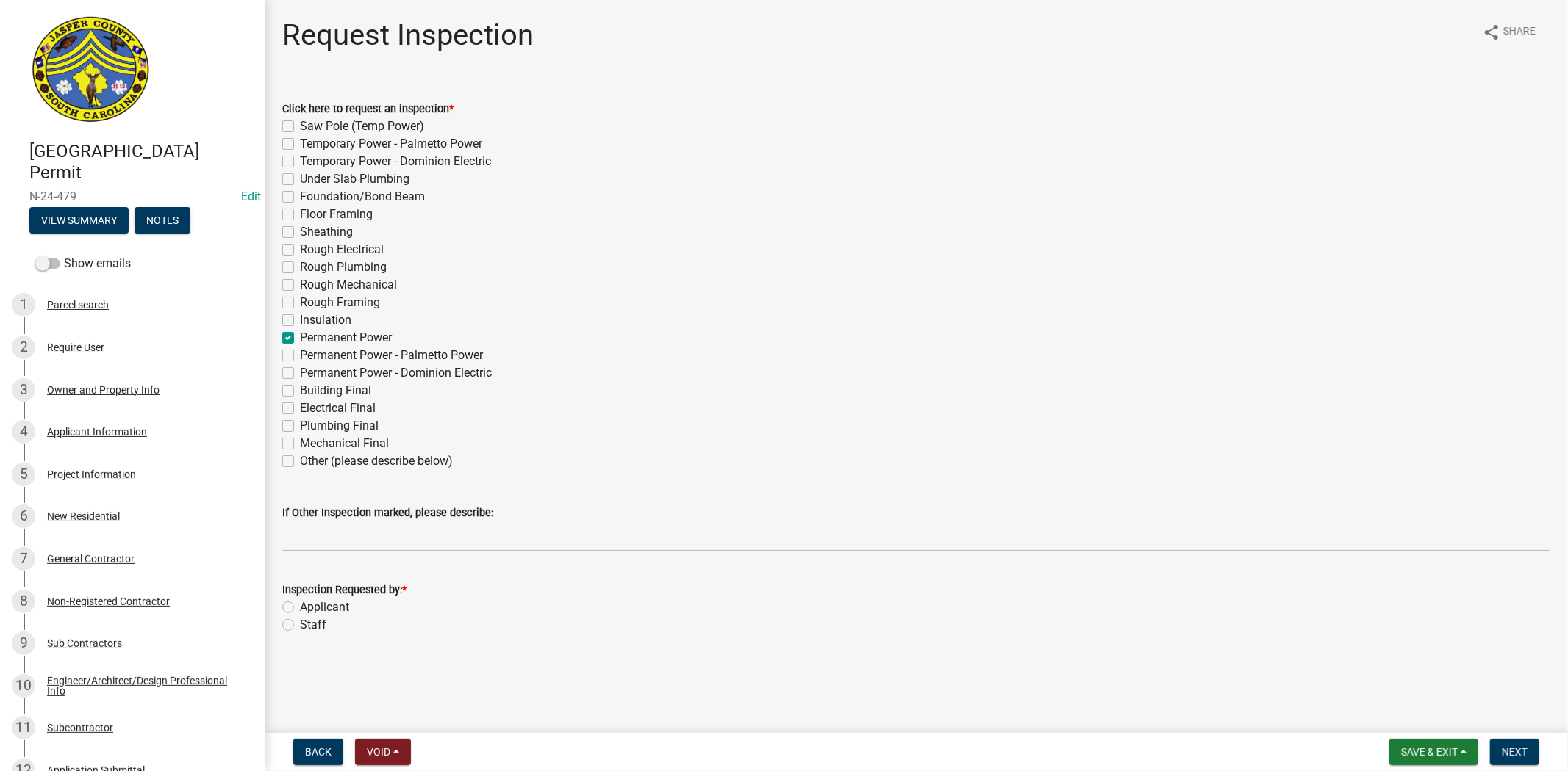
checkbox input "false"
click at [300, 610] on label "Applicant" at bounding box center [325, 608] width 49 height 18
click at [300, 608] on input "Applicant" at bounding box center [304, 603] width 9 height 9
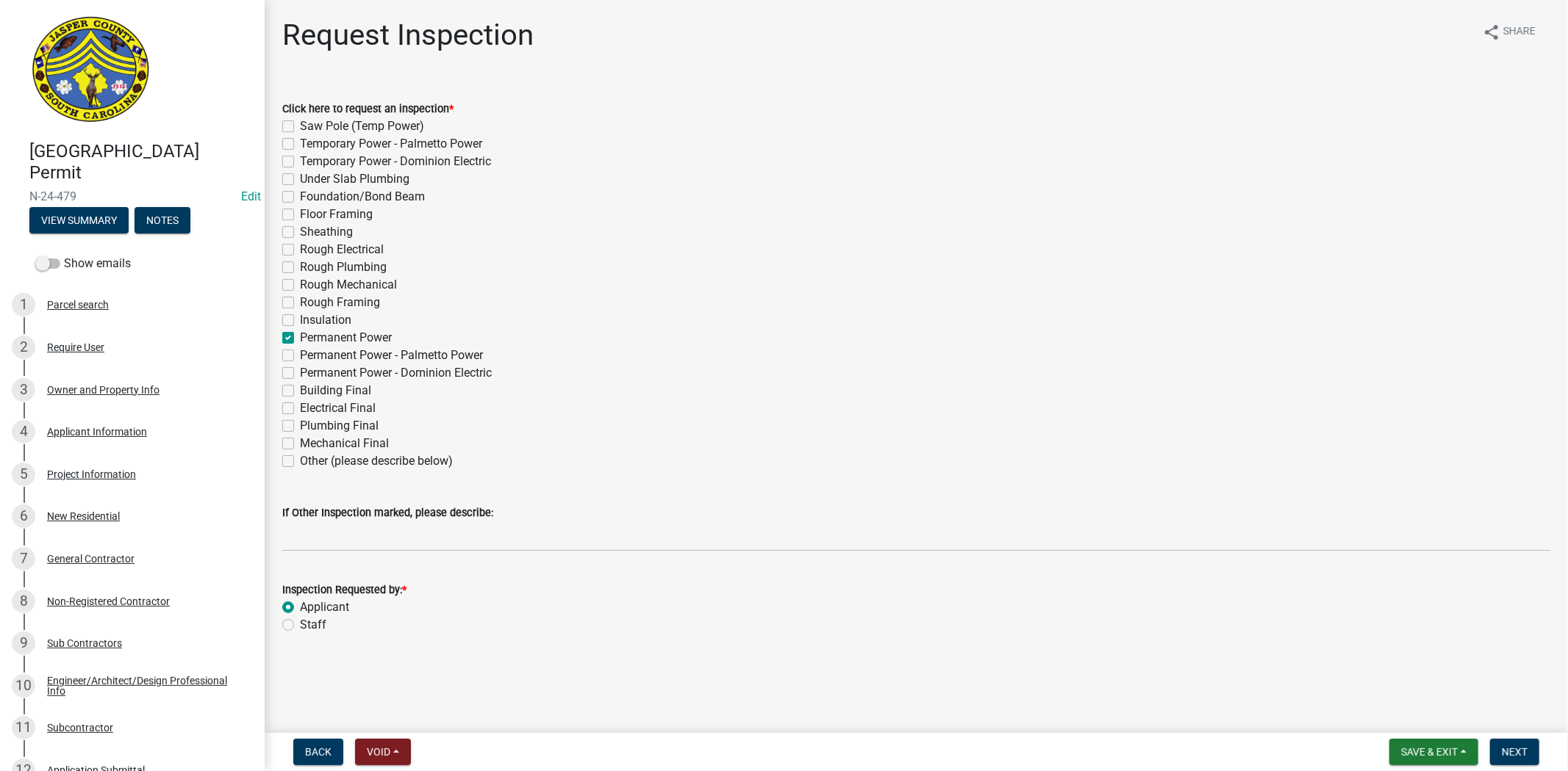
radio input "true"
click at [1526, 754] on span "Next" at bounding box center [1514, 752] width 26 height 12
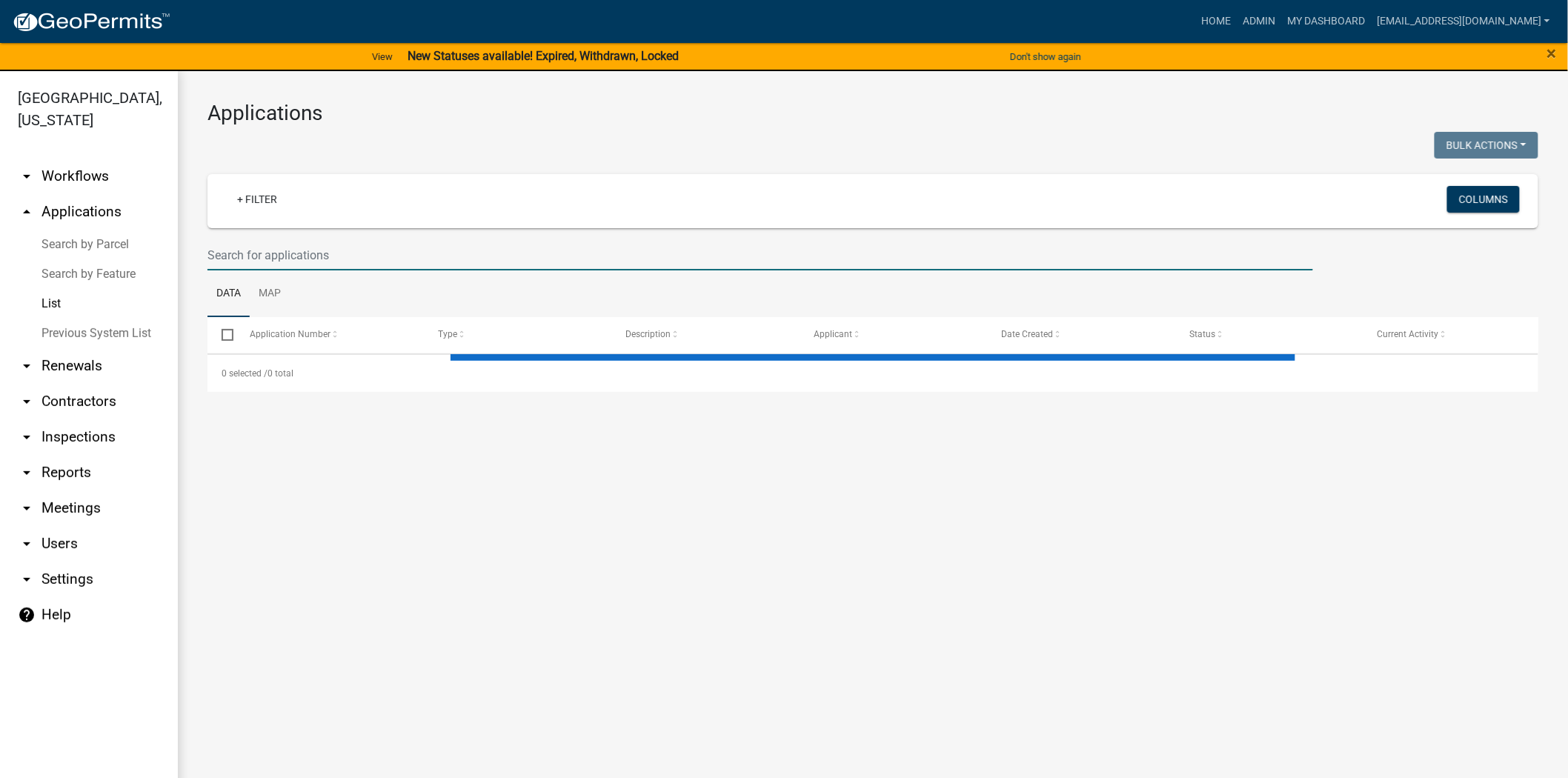
click at [513, 259] on input "text" at bounding box center [760, 255] width 1106 height 31
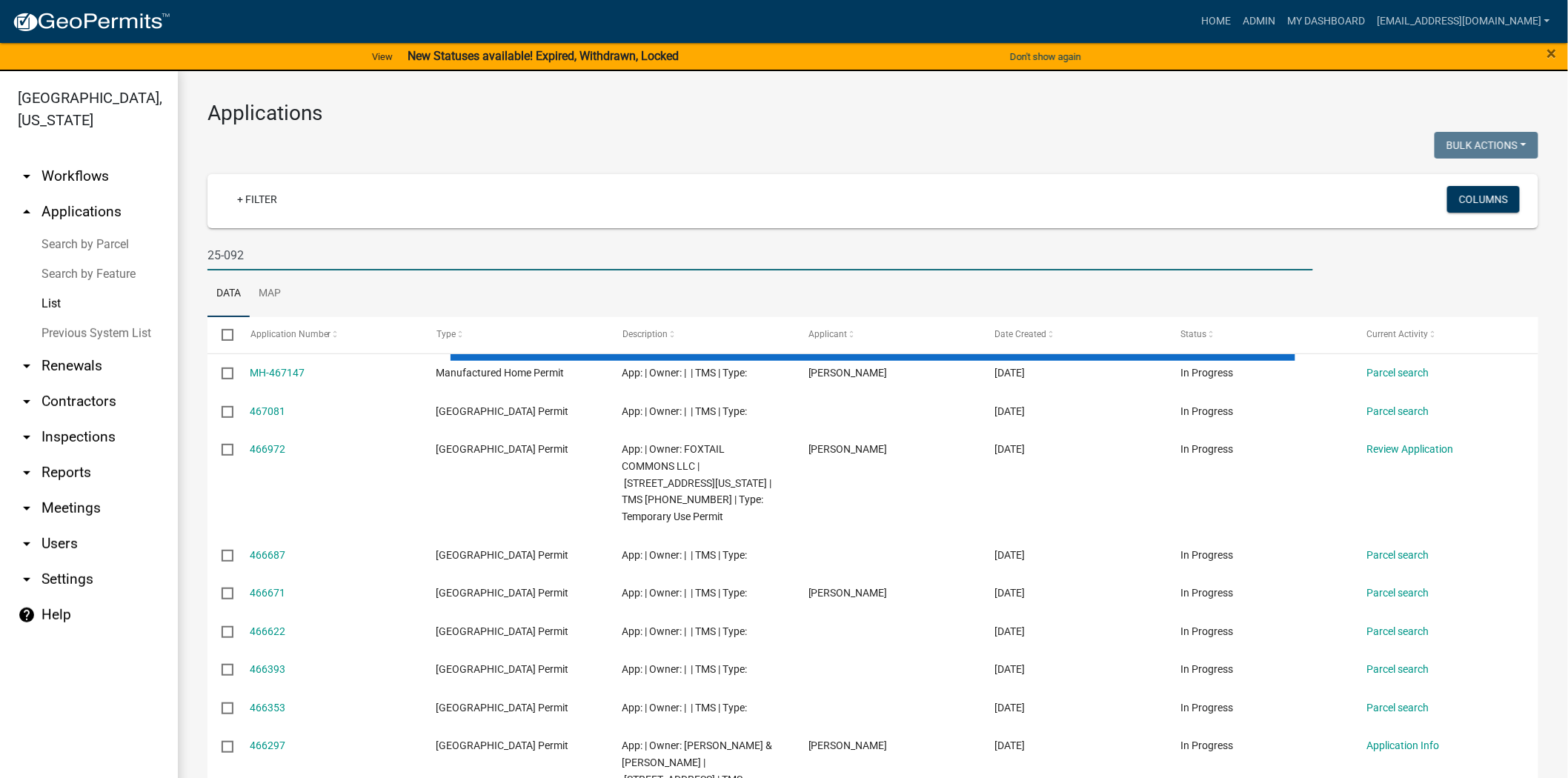
type input "25-092"
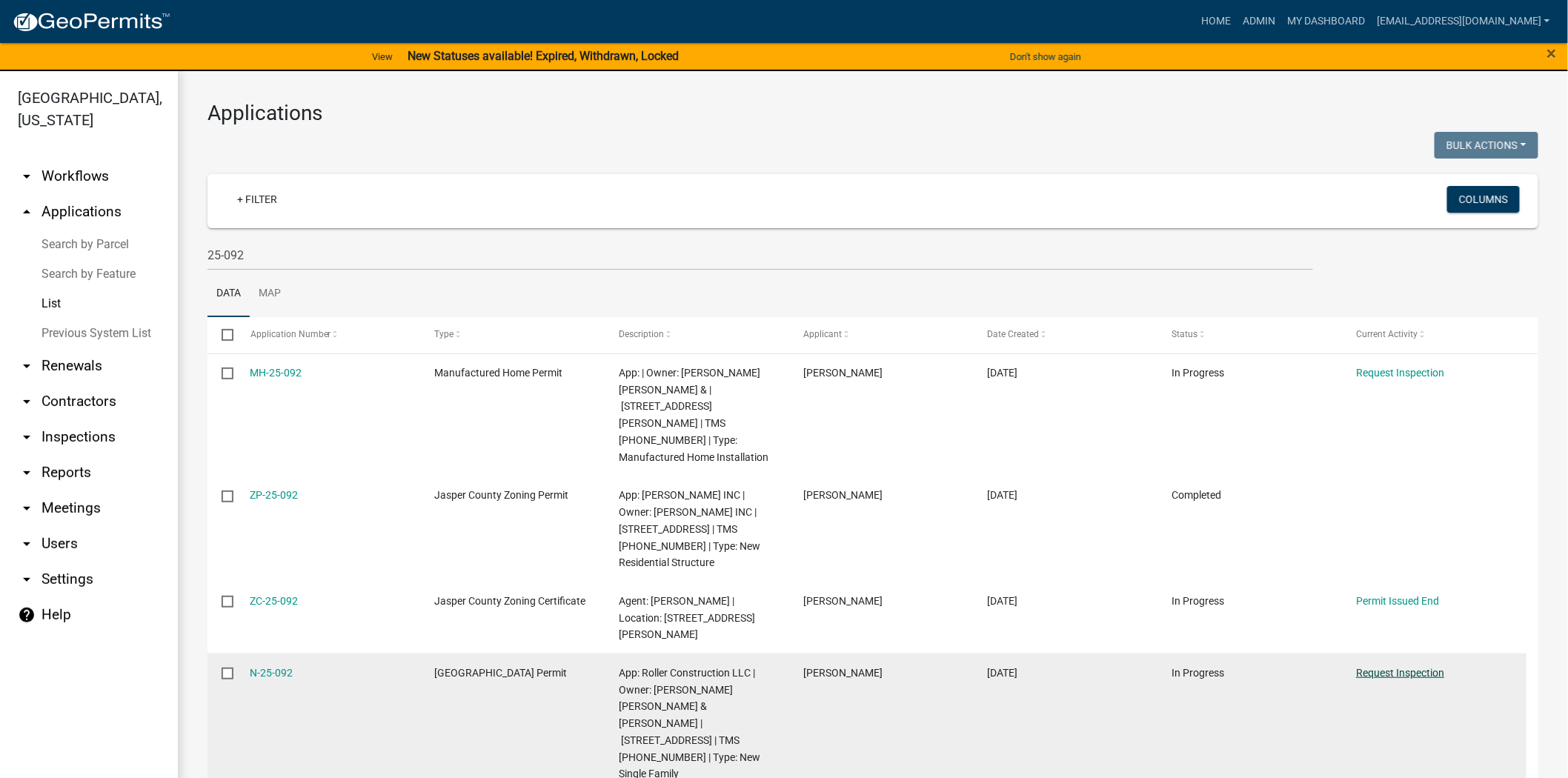
click at [1367, 667] on link "Request Inspection" at bounding box center [1400, 673] width 88 height 12
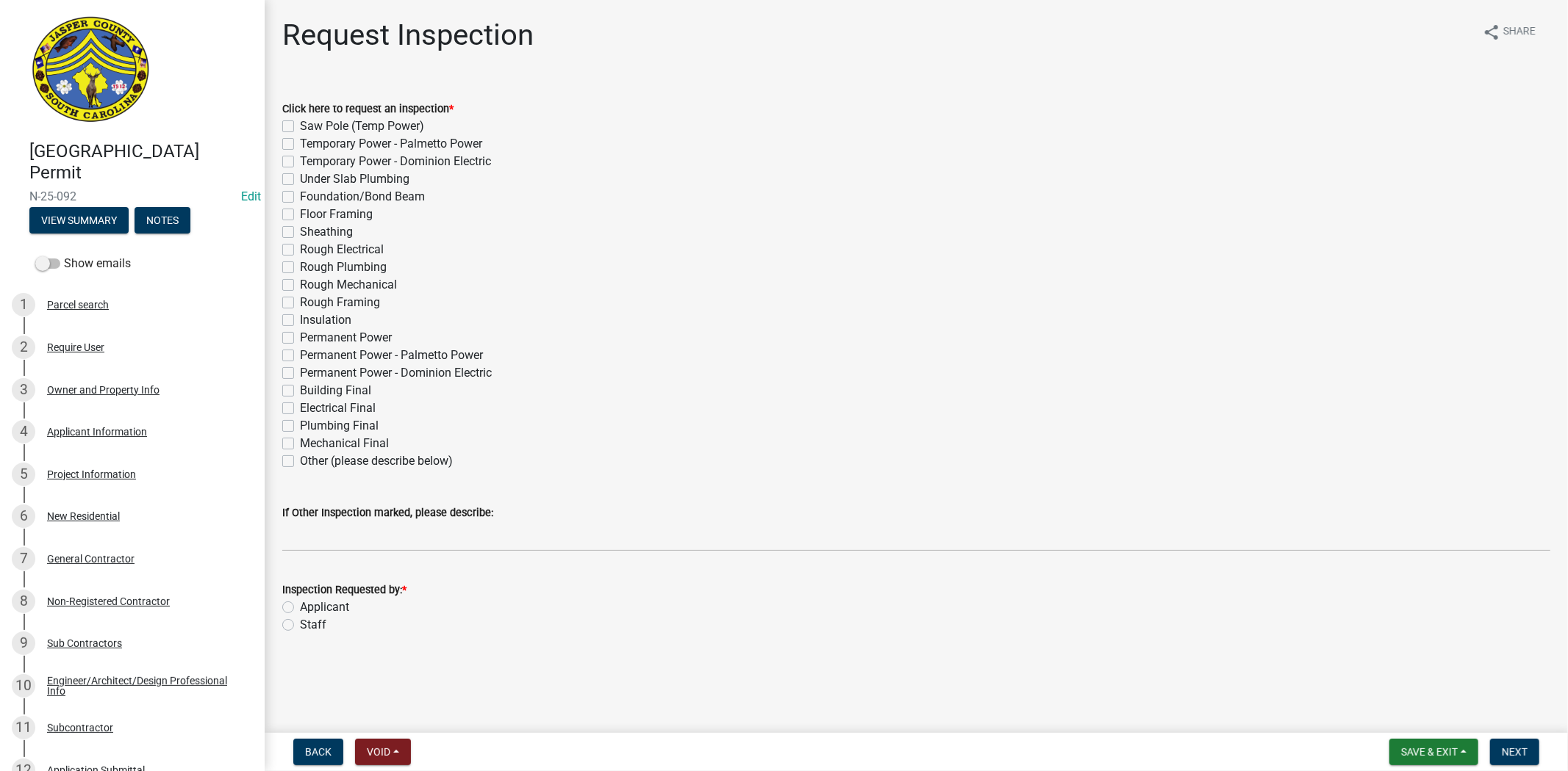
click at [300, 322] on label "Insulation" at bounding box center [325, 320] width 51 height 18
click at [300, 321] on input "Insulation" at bounding box center [304, 316] width 9 height 9
checkbox input "true"
checkbox input "false"
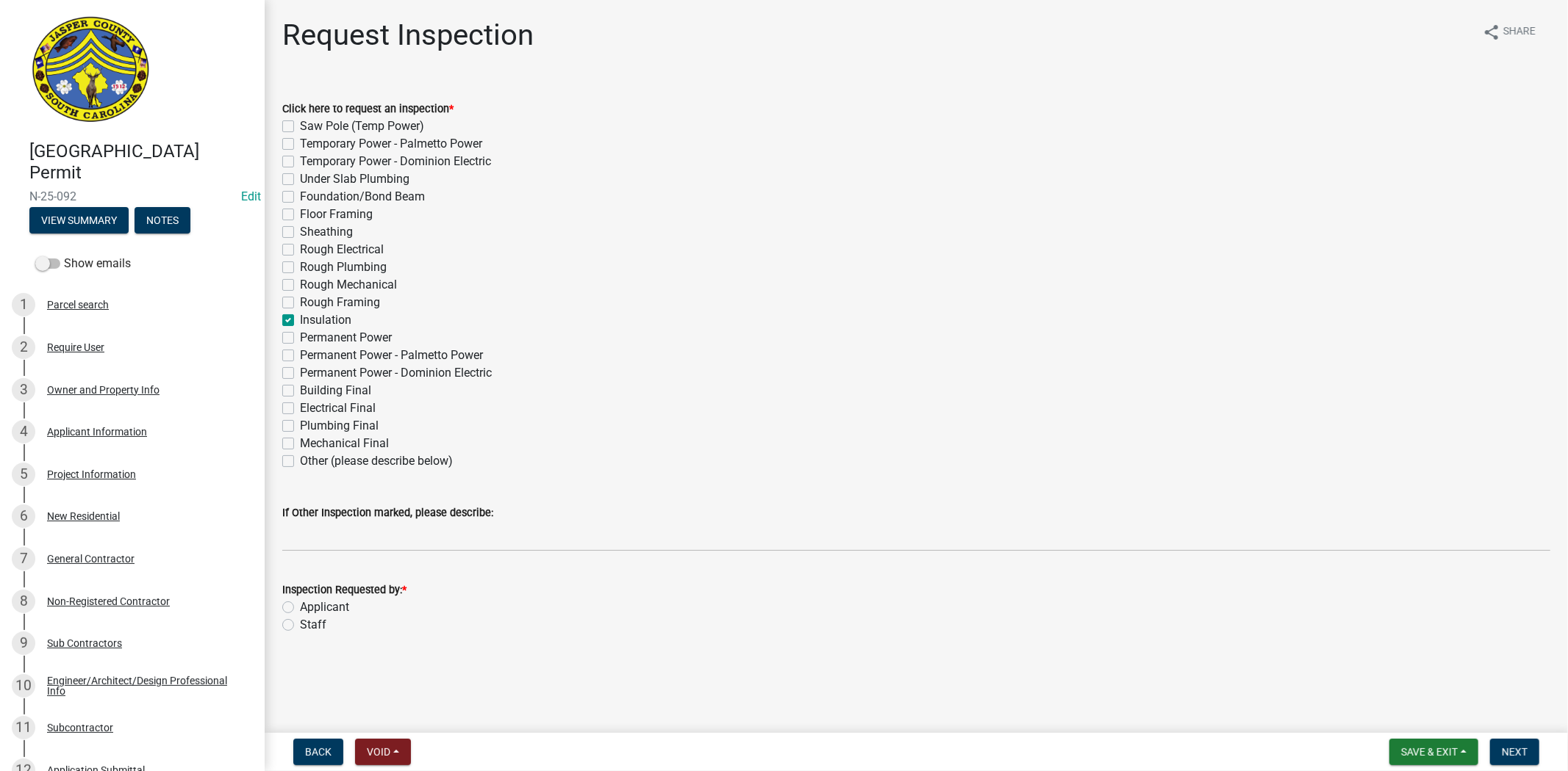
checkbox input "false"
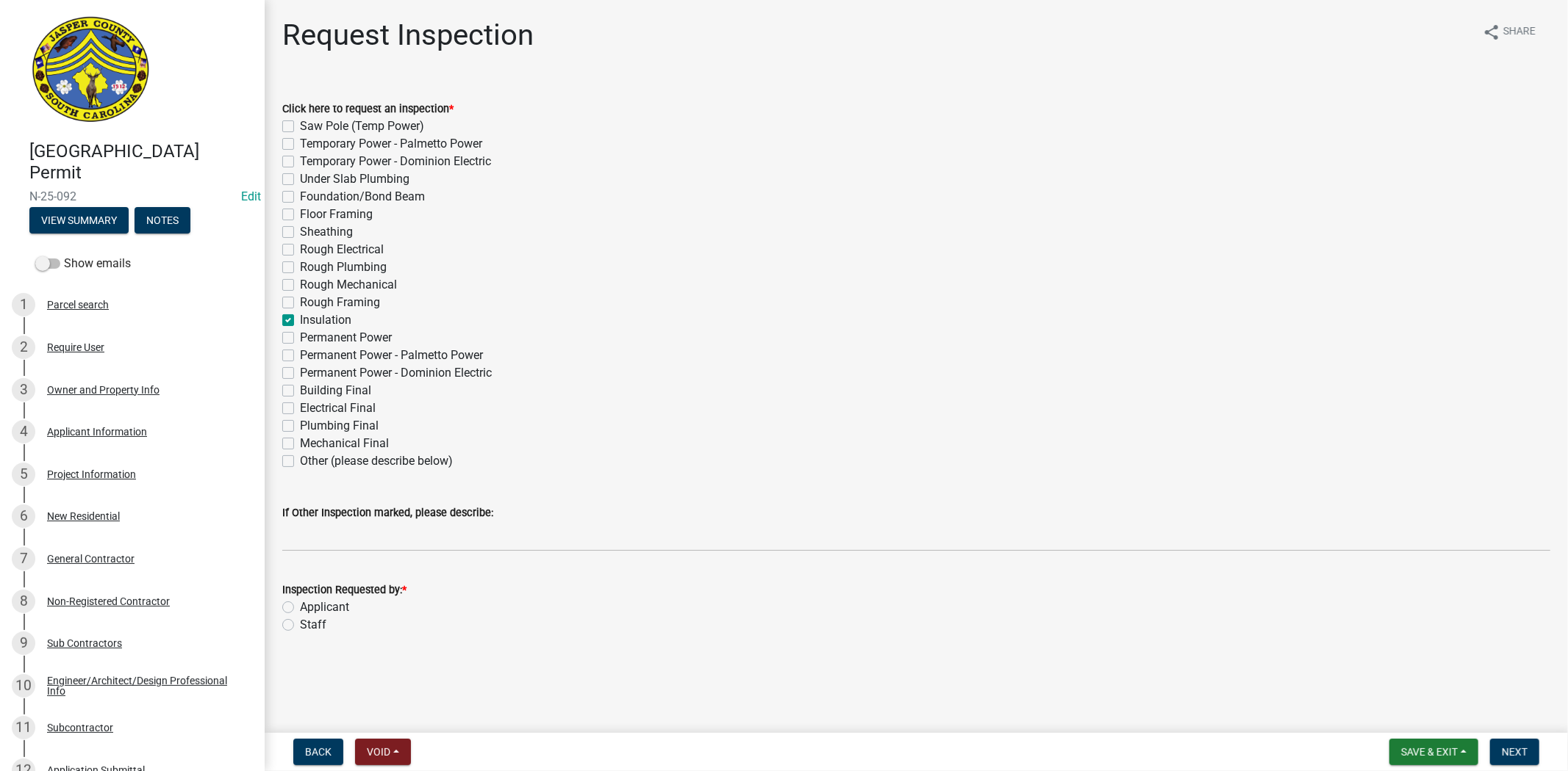
checkbox input "false"
checkbox input "true"
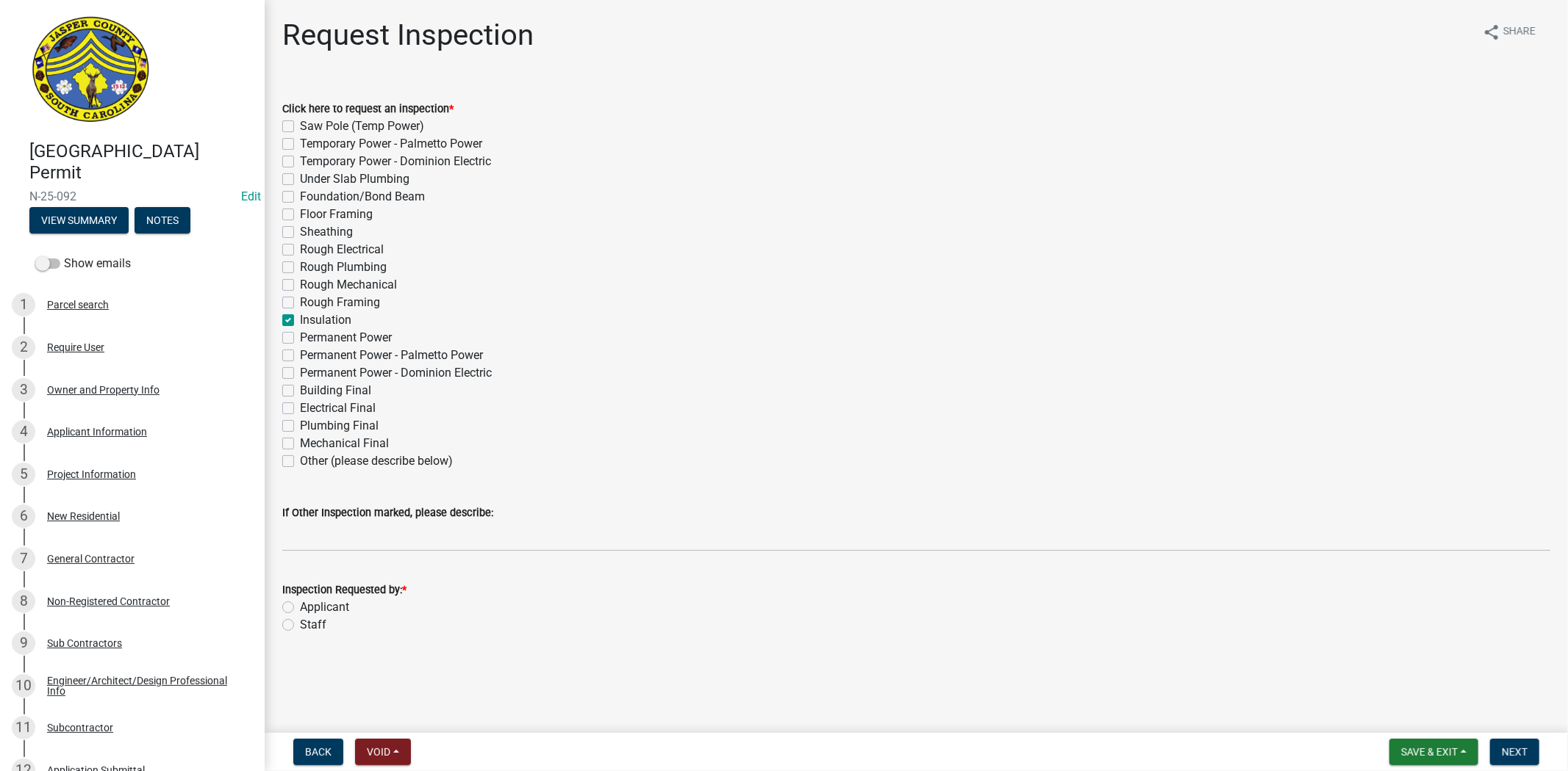
checkbox input "false"
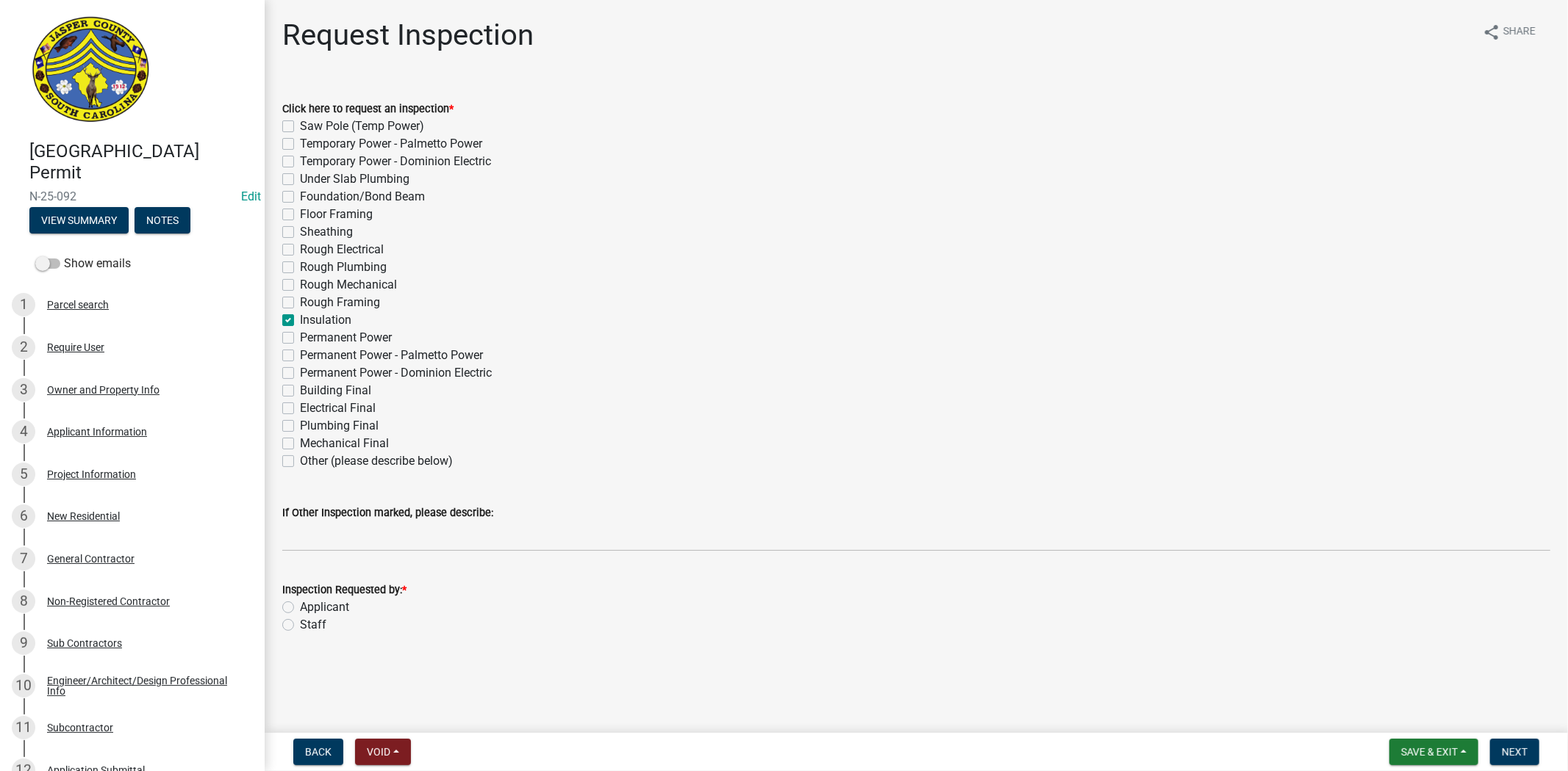
checkbox input "false"
click at [300, 606] on label "Applicant" at bounding box center [325, 608] width 49 height 18
click at [300, 606] on input "Applicant" at bounding box center [304, 603] width 9 height 9
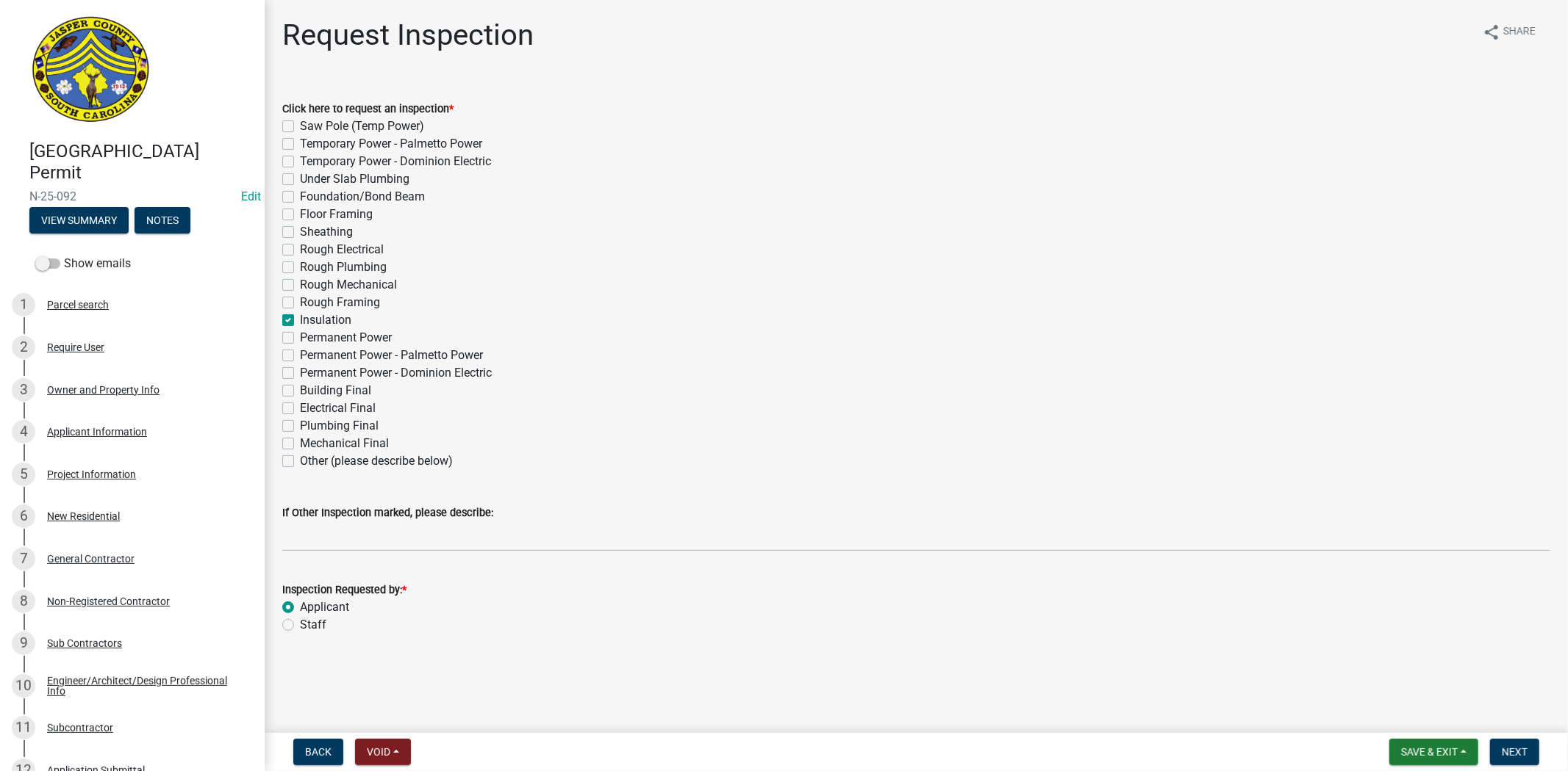
radio input "true"
click at [1495, 752] on button "Next" at bounding box center [1514, 752] width 49 height 26
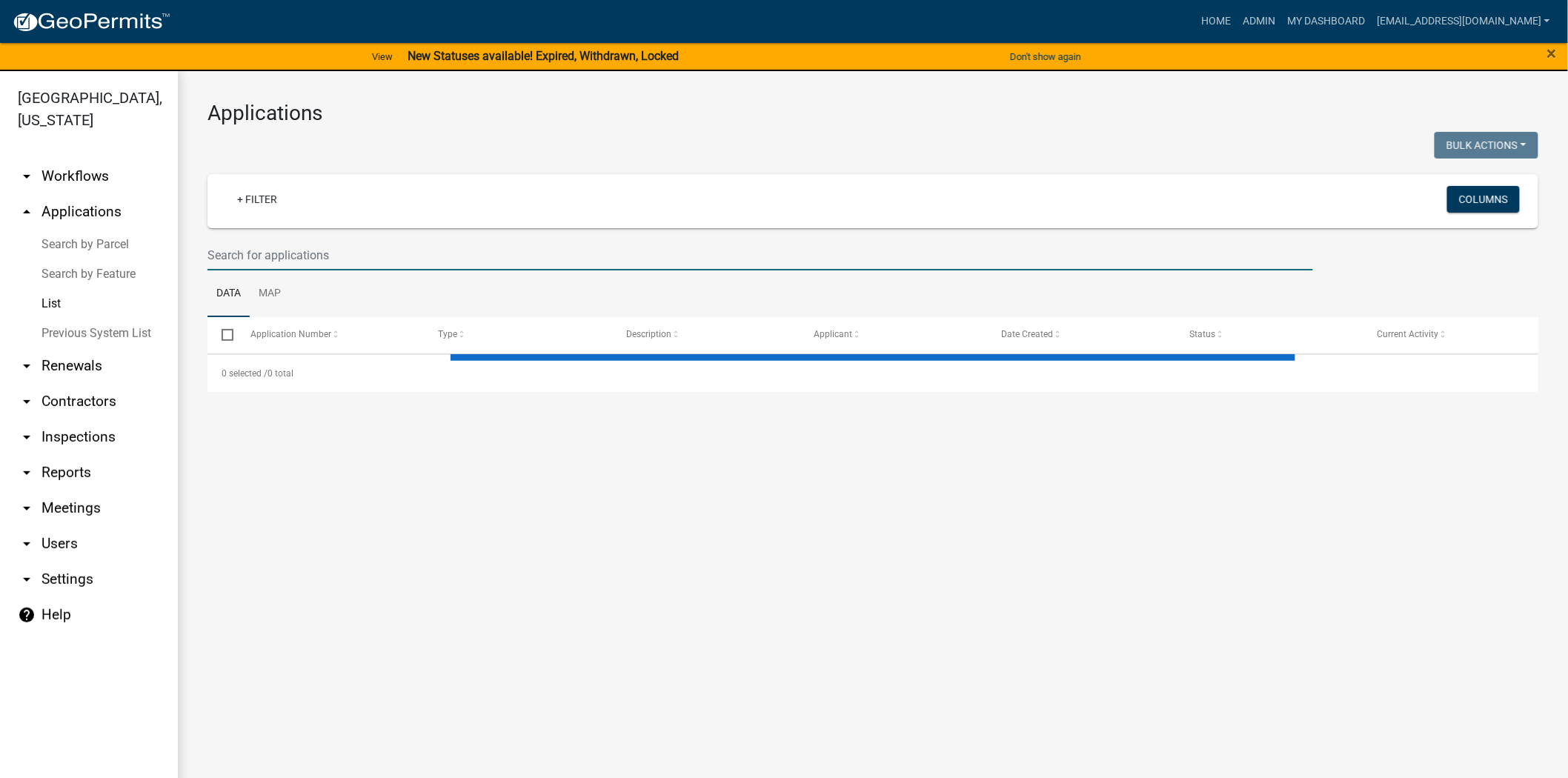
click at [281, 269] on input "text" at bounding box center [760, 255] width 1106 height 31
paste input "N-25-098"
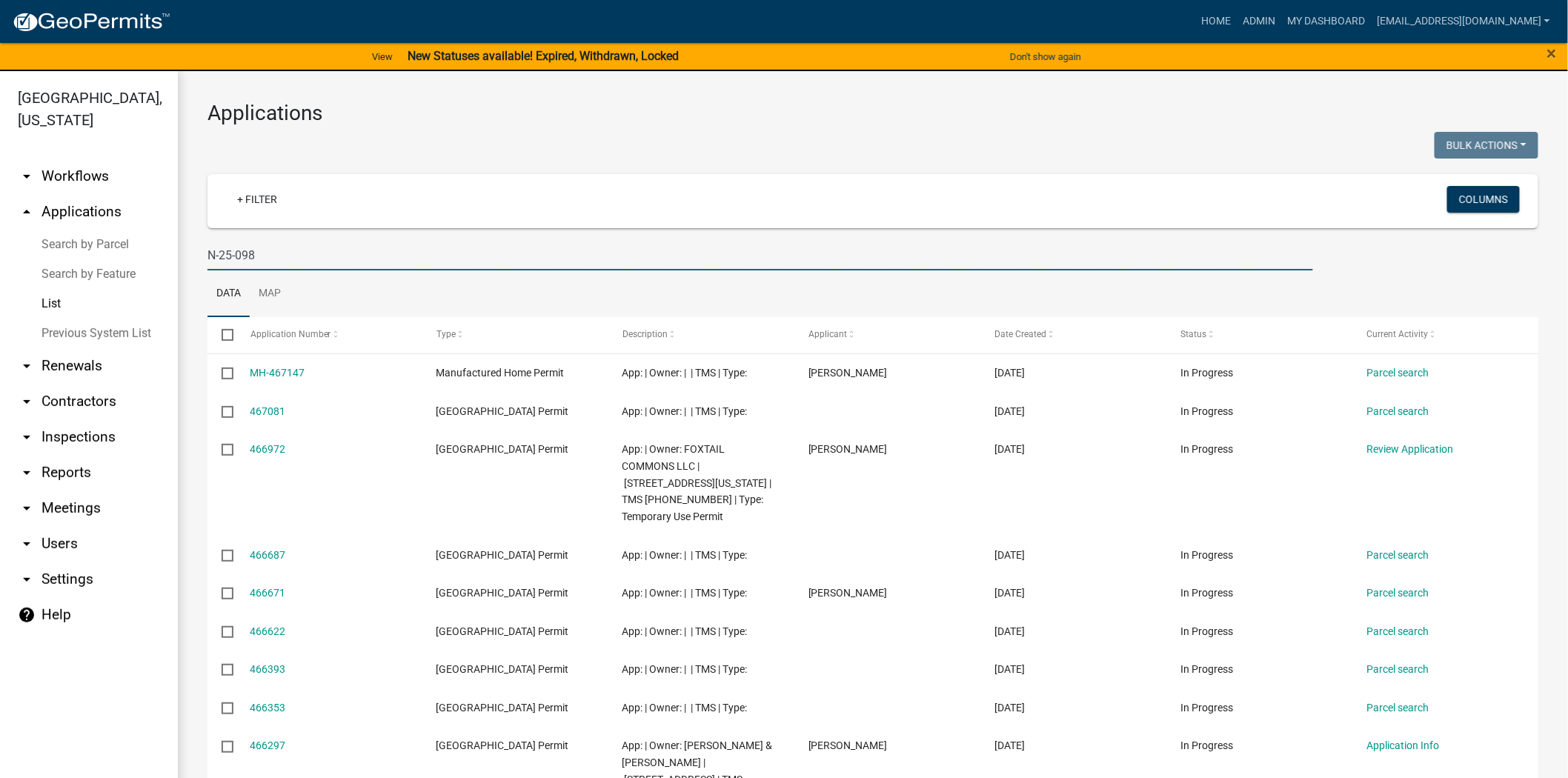
type input "N-25-098"
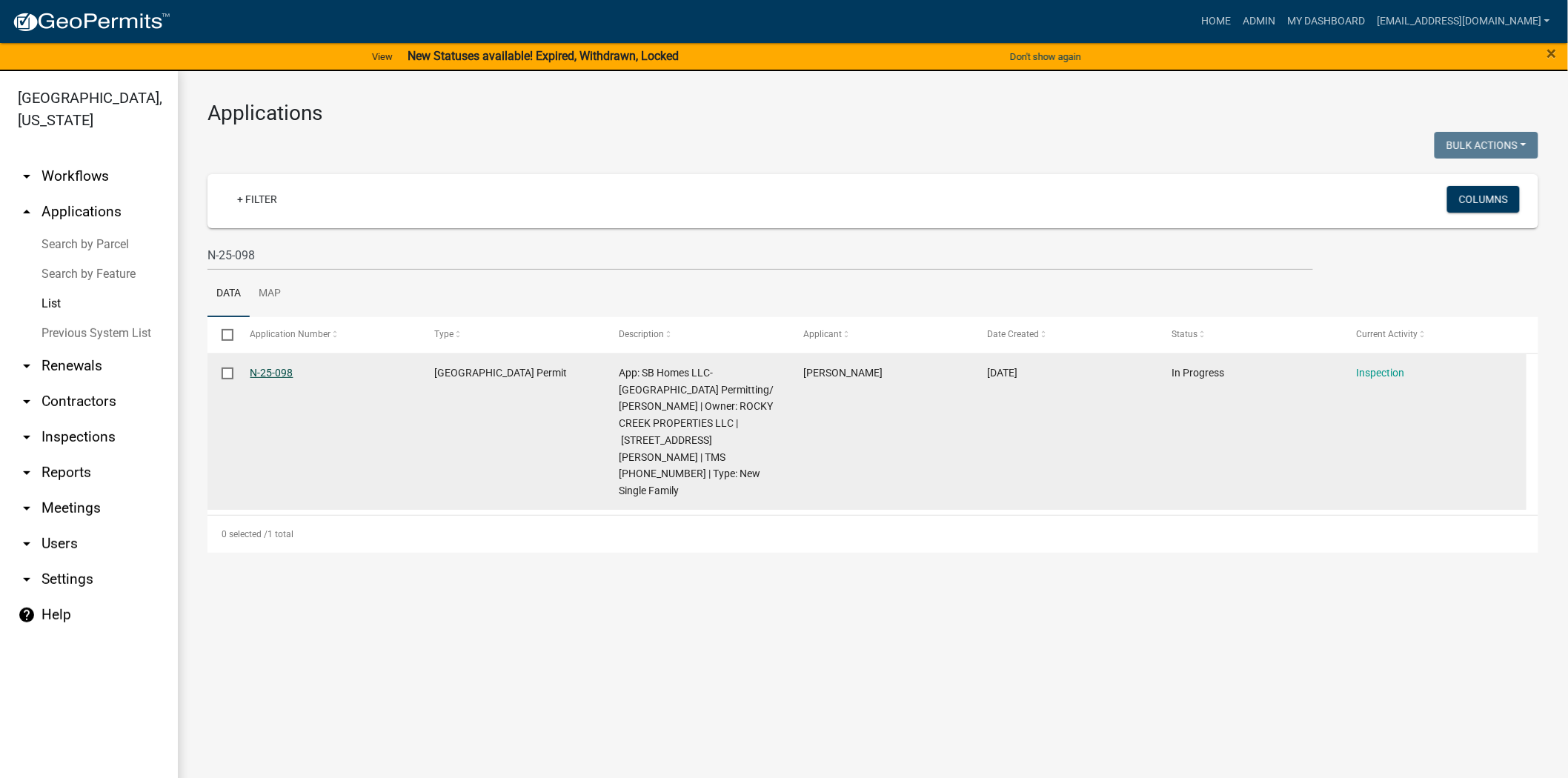
drag, startPoint x: 303, startPoint y: 365, endPoint x: 249, endPoint y: 374, distance: 54.7
click at [249, 374] on datatable-body-cell "N-25-098" at bounding box center [327, 433] width 184 height 156
copy link "N-25-098"
drag, startPoint x: 660, startPoint y: 440, endPoint x: 705, endPoint y: 421, distance: 48.8
click at [705, 421] on span "App: SB Homes LLC- Southern Oak Permitting/ Emily Siegfried | Owner: ROCKY CREE…" at bounding box center [696, 432] width 155 height 130
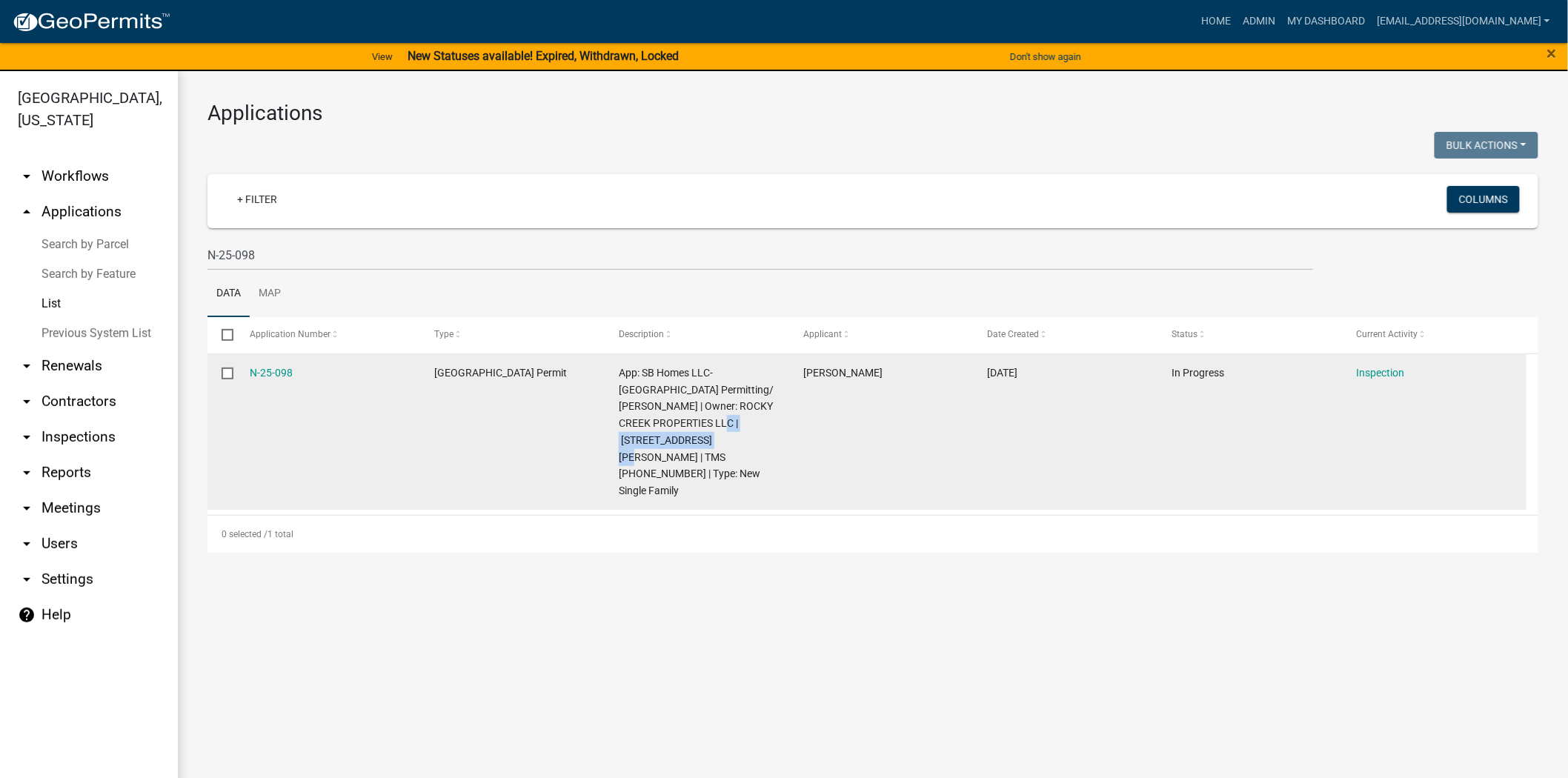
copy span "2493 Knowles Island Rd"
click at [1378, 374] on link "Inspection" at bounding box center [1379, 373] width 48 height 12
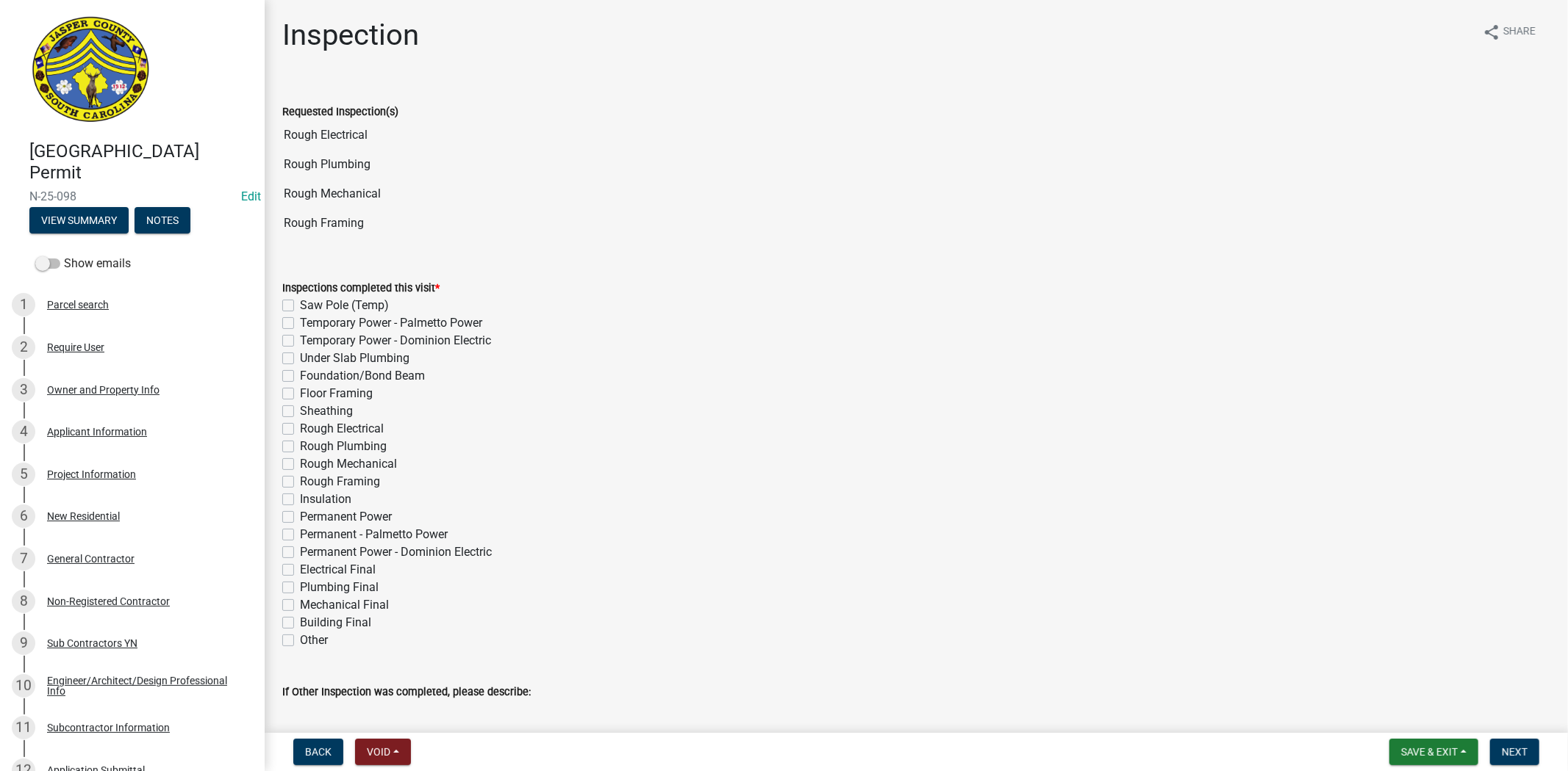
drag, startPoint x: 373, startPoint y: 218, endPoint x: 249, endPoint y: 222, distance: 124.1
click at [249, 222] on div "Jasper County Building Permit N-25-098 Edit View Summary Notes Show emails 1 Pa…" at bounding box center [784, 385] width 1568 height 771
drag, startPoint x: 383, startPoint y: 137, endPoint x: 266, endPoint y: 142, distance: 117.1
click at [266, 142] on div "Inspection share Share Requested Inspection(s) Rough Electrical Rough Plumbing …" at bounding box center [916, 782] width 1303 height 1529
drag, startPoint x: 364, startPoint y: 164, endPoint x: 283, endPoint y: 181, distance: 82.8
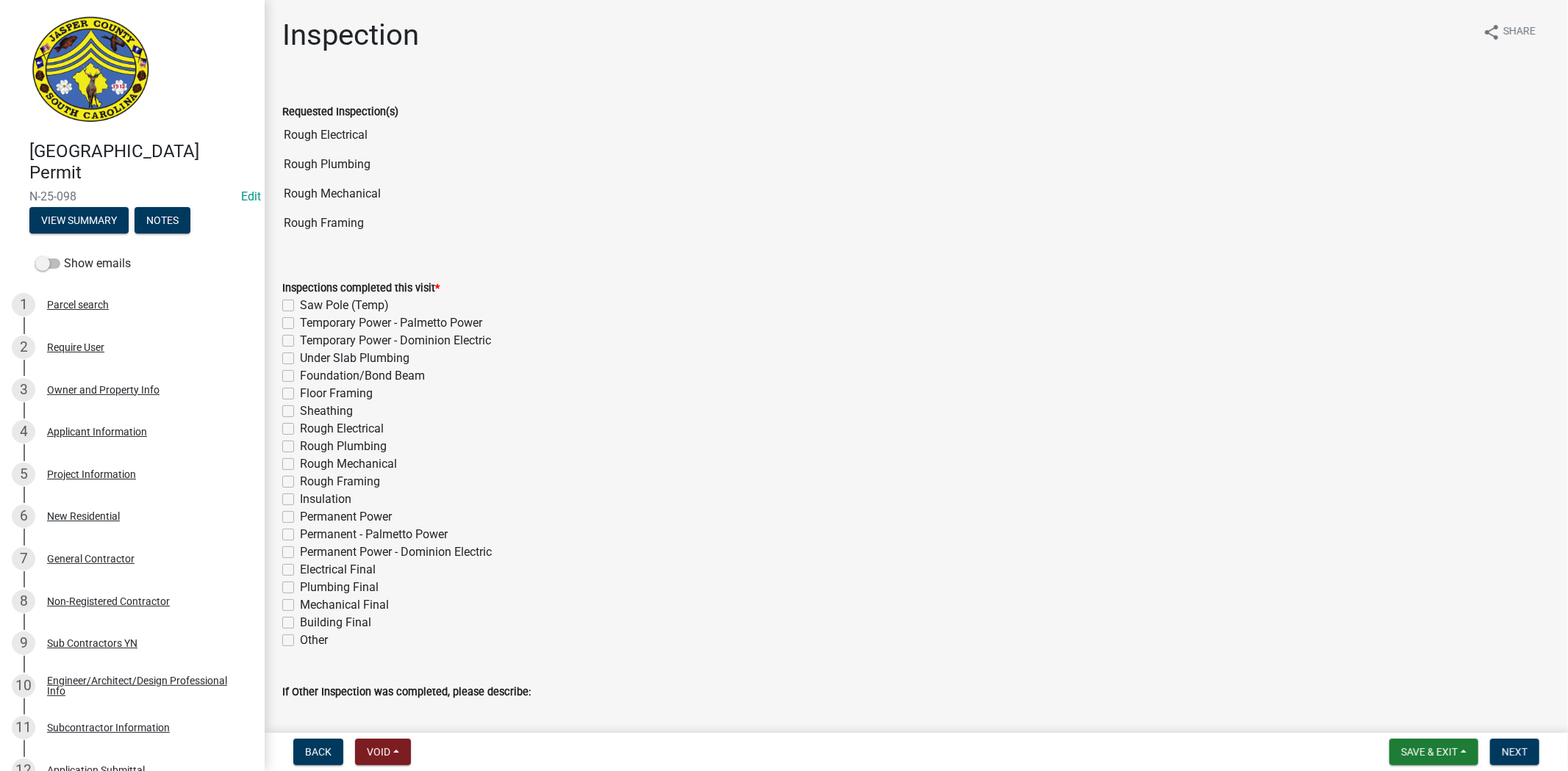
click at [283, 181] on div "Requested Inspection(s) Rough Electrical Rough Plumbing Rough Mechanical Rough …" at bounding box center [916, 160] width 1268 height 156
drag, startPoint x: 379, startPoint y: 168, endPoint x: 279, endPoint y: 174, distance: 100.2
click at [279, 174] on div "Requested Inspection(s) Rough Electrical Rough Plumbing Rough Mechanical Rough …" at bounding box center [916, 160] width 1290 height 156
drag, startPoint x: 394, startPoint y: 195, endPoint x: 278, endPoint y: 194, distance: 116.0
click at [278, 194] on div "Requested Inspection(s) Rough Electrical Rough Plumbing Rough Mechanical Rough …" at bounding box center [916, 160] width 1290 height 156
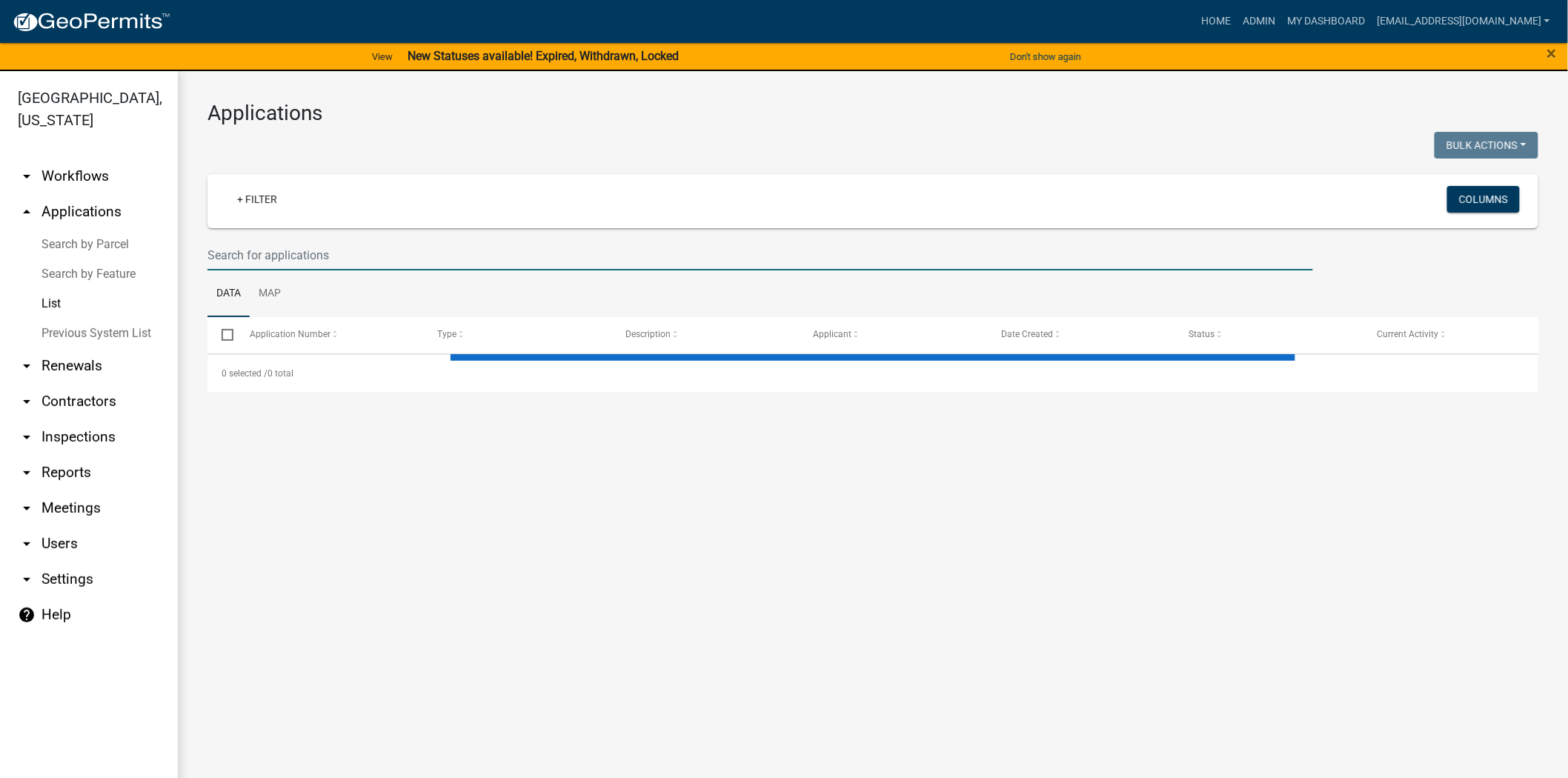
click at [342, 254] on input "text" at bounding box center [760, 255] width 1106 height 31
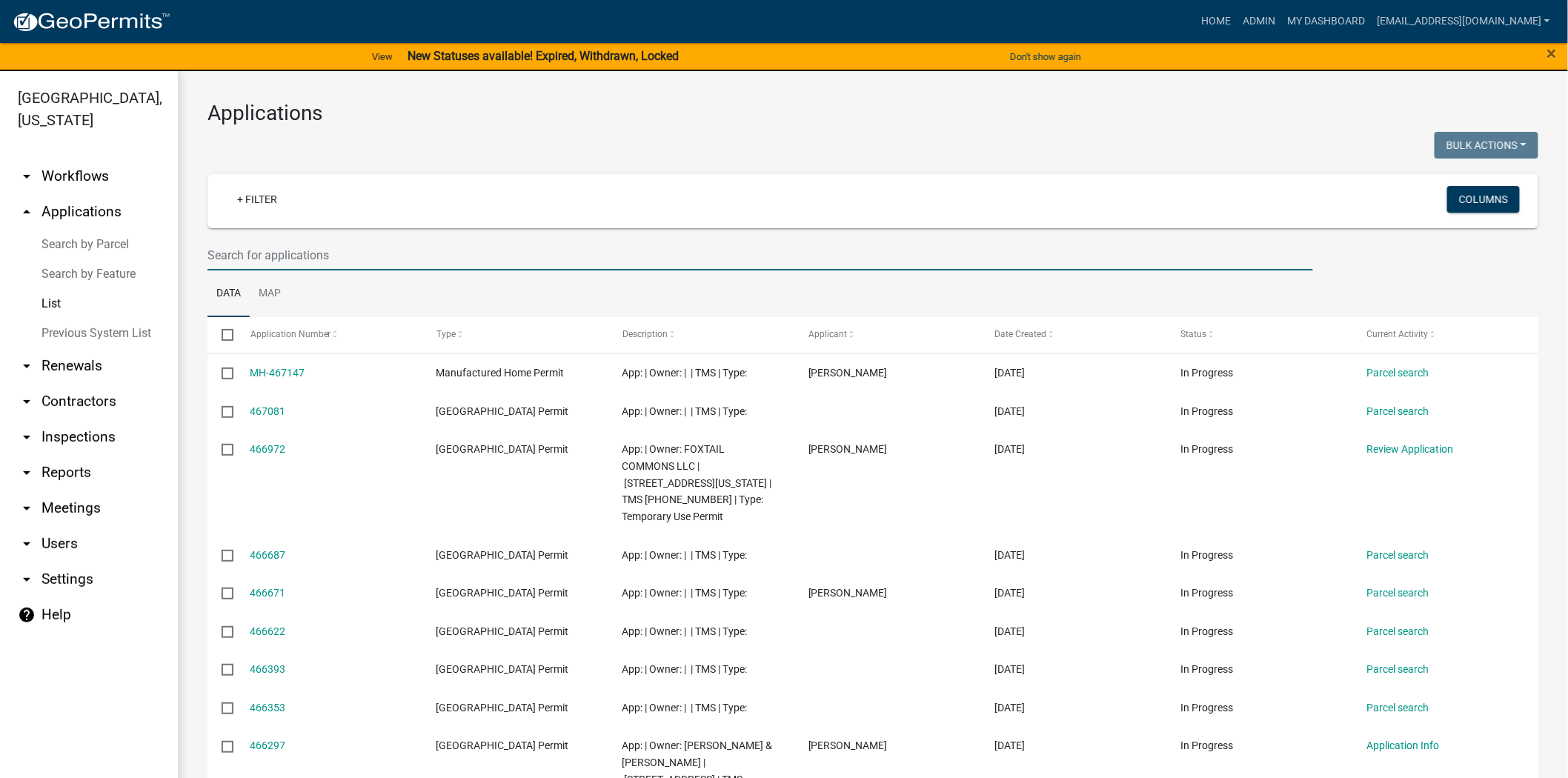
paste input "Number: N-24-479"
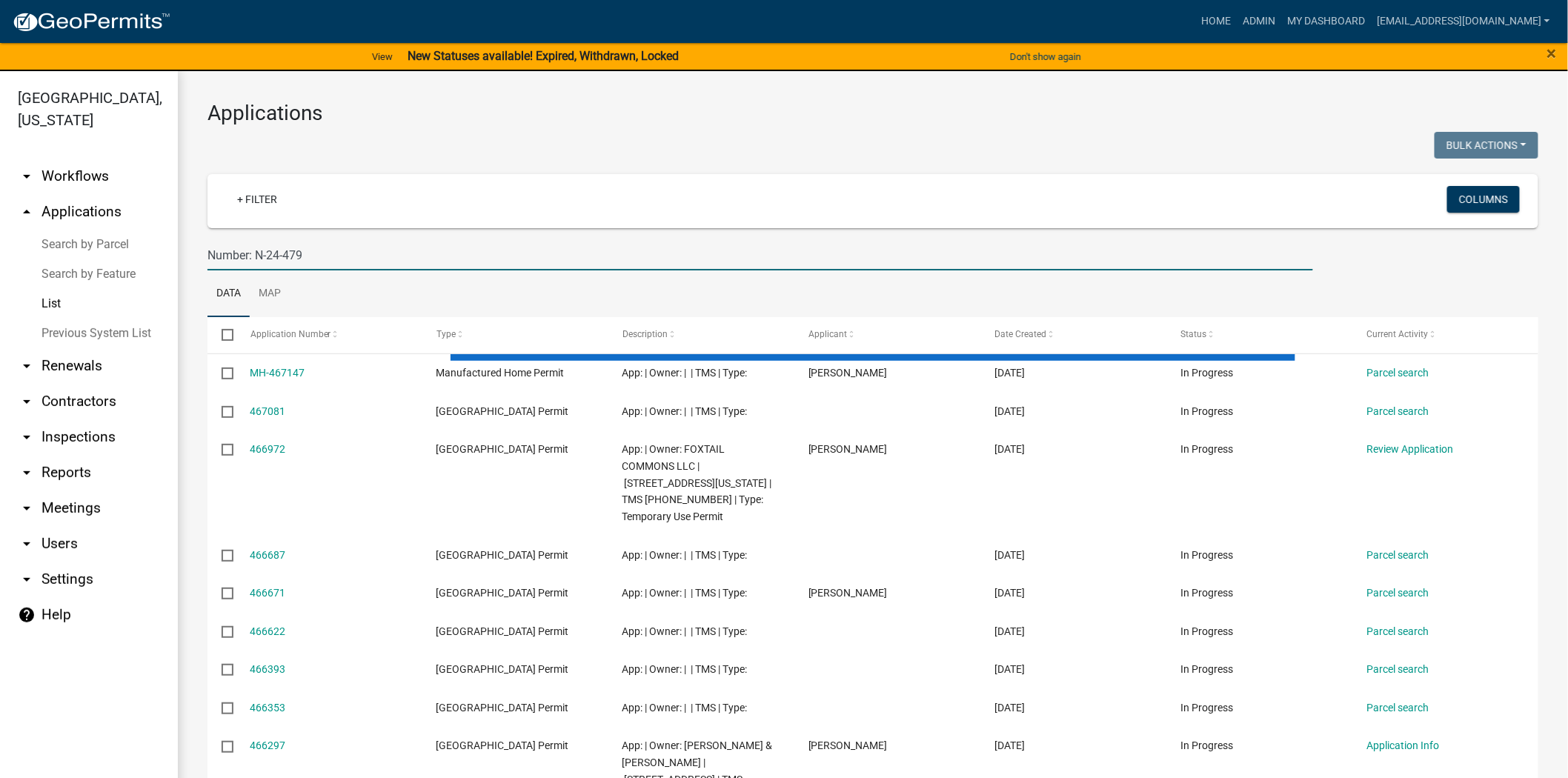
drag, startPoint x: 253, startPoint y: 255, endPoint x: 160, endPoint y: 255, distance: 93.0
click at [160, 255] on div "[GEOGRAPHIC_DATA], [US_STATE] arrow_drop_down Workflows List arrow_drop_up Appl…" at bounding box center [784, 434] width 1568 height 725
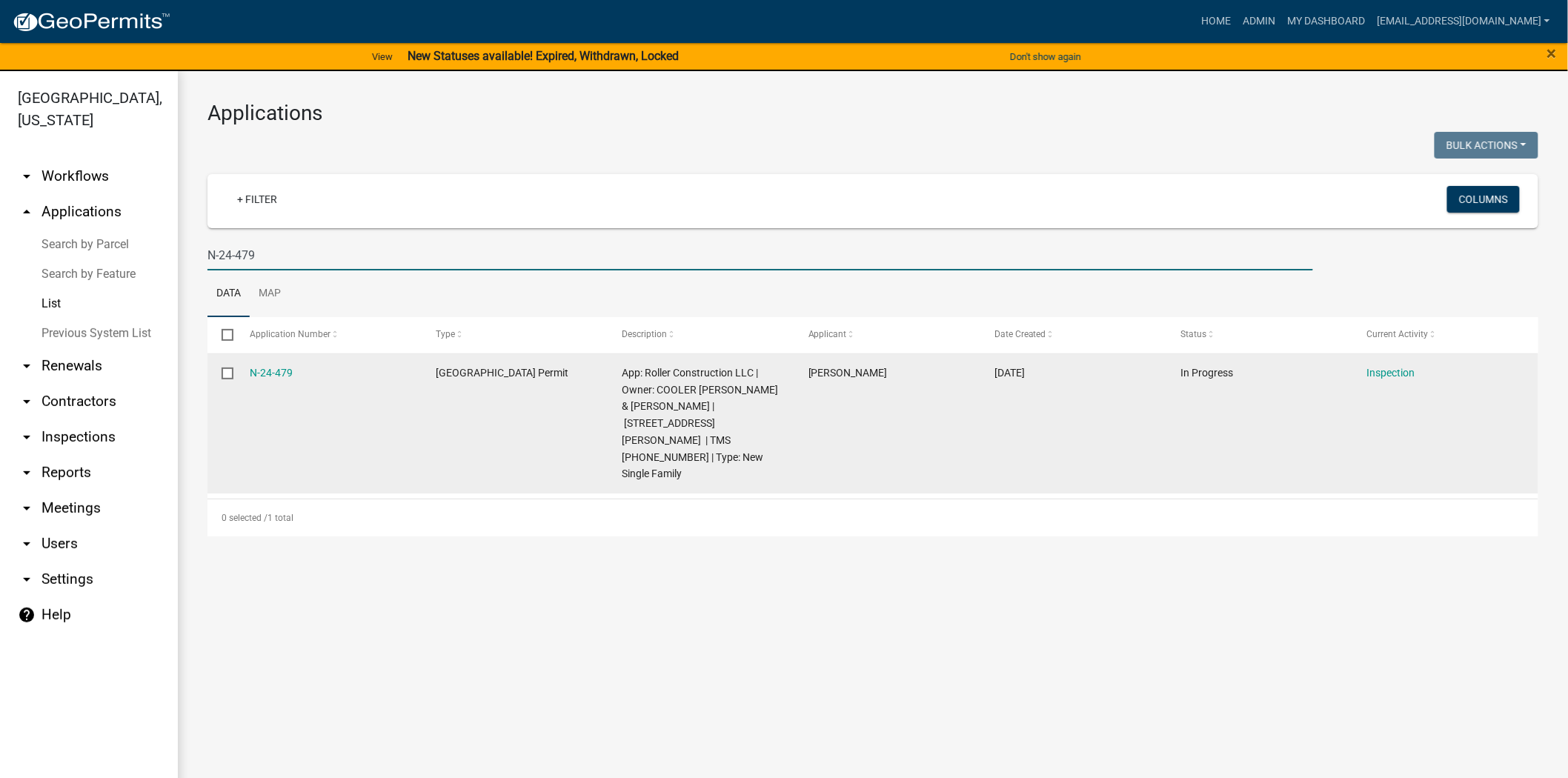
type input "N-24-479"
drag, startPoint x: 314, startPoint y: 368, endPoint x: 233, endPoint y: 379, distance: 81.7
click at [233, 379] on div "N-24-479 [GEOGRAPHIC_DATA] Permit App: Roller Construction LLC | Owner: [PERSON…" at bounding box center [873, 424] width 1331 height 139
copy div "N-24-479"
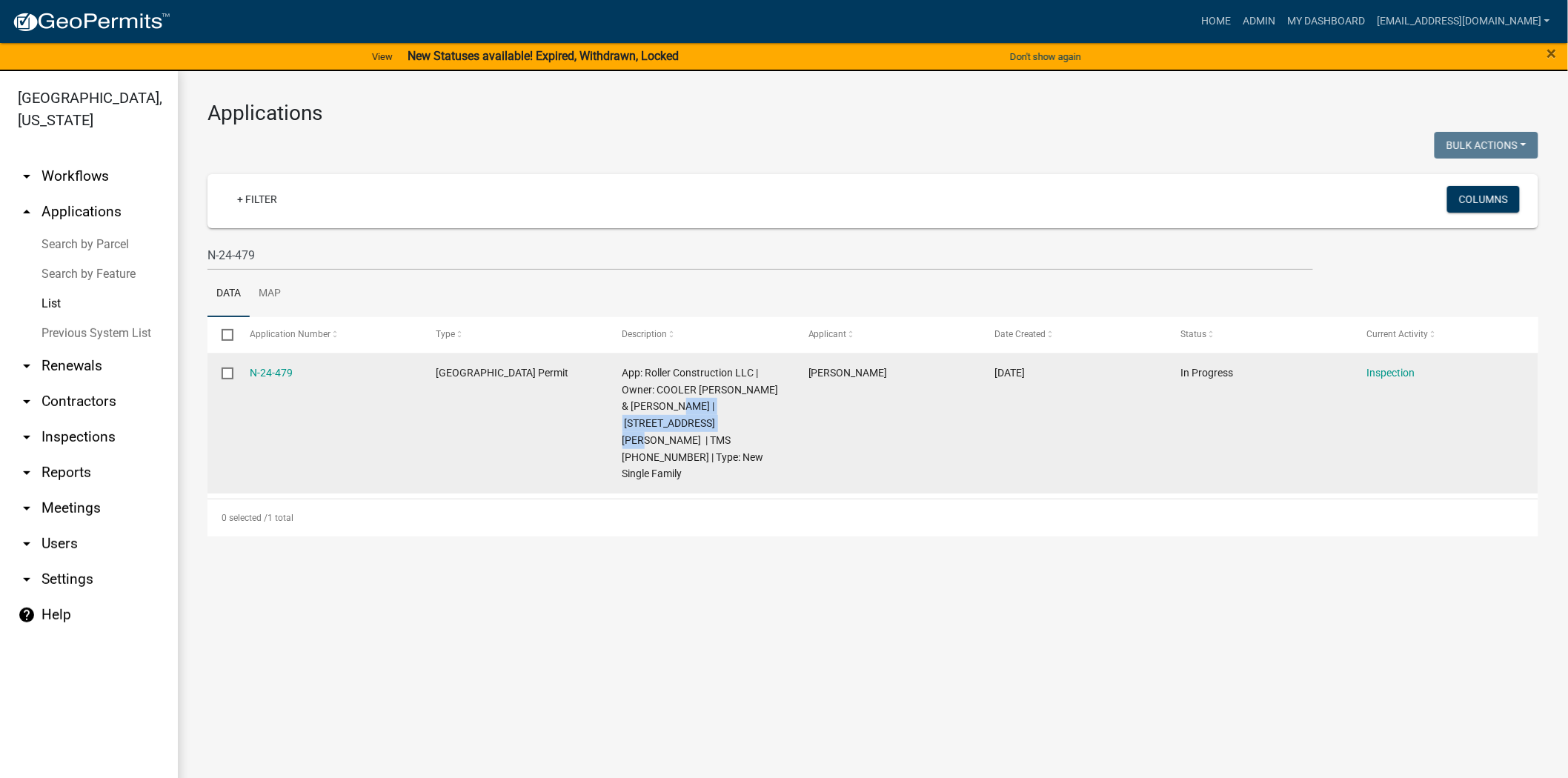
drag, startPoint x: 691, startPoint y: 419, endPoint x: 710, endPoint y: 401, distance: 26.2
click at [710, 401] on span "App: Roller Construction LLC | Owner: COOLER [PERSON_NAME] & [PERSON_NAME] | [S…" at bounding box center [700, 423] width 156 height 113
copy span "[GEOGRAPHIC_DATA][PERSON_NAME]"
drag, startPoint x: 635, startPoint y: 441, endPoint x: 723, endPoint y: 419, distance: 90.7
click at [723, 419] on span "App: Roller Construction LLC | Owner: COOLER [PERSON_NAME] & [PERSON_NAME] | [S…" at bounding box center [700, 423] width 156 height 113
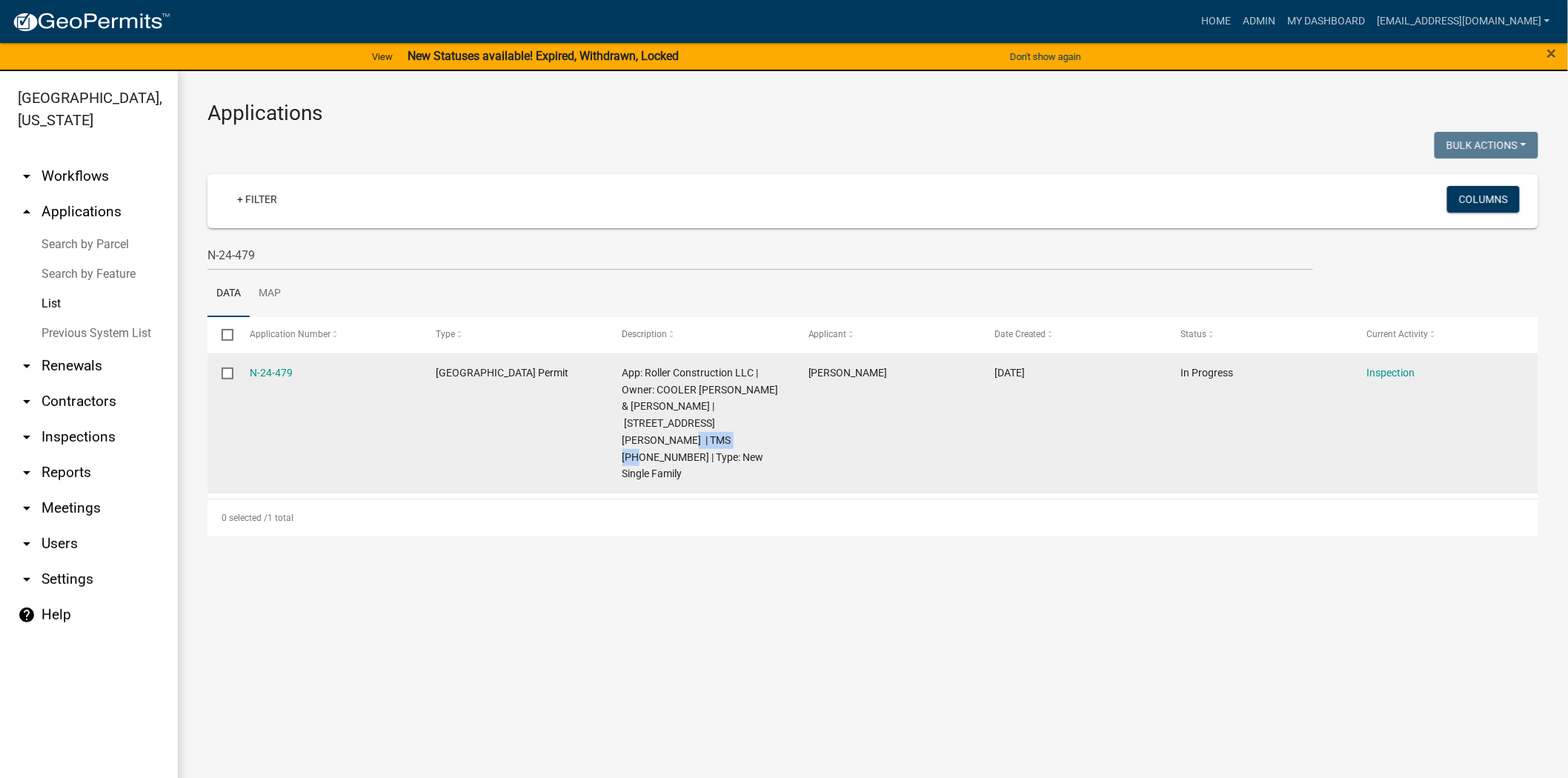
copy span "[PHONE_NUMBER]"
click at [261, 373] on link "N-24-479" at bounding box center [272, 373] width 43 height 12
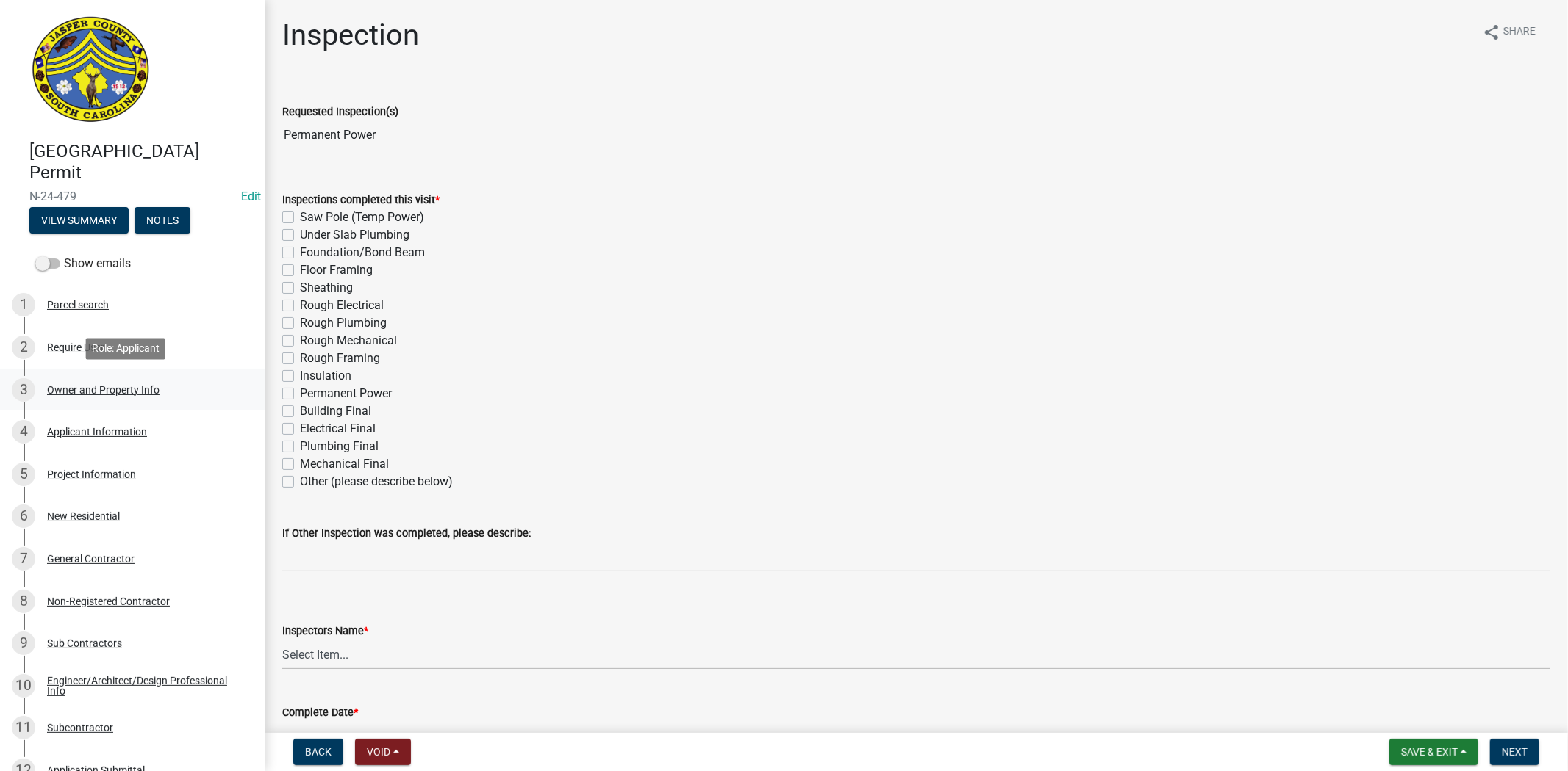
click at [128, 390] on div "Owner and Property Info" at bounding box center [103, 390] width 112 height 10
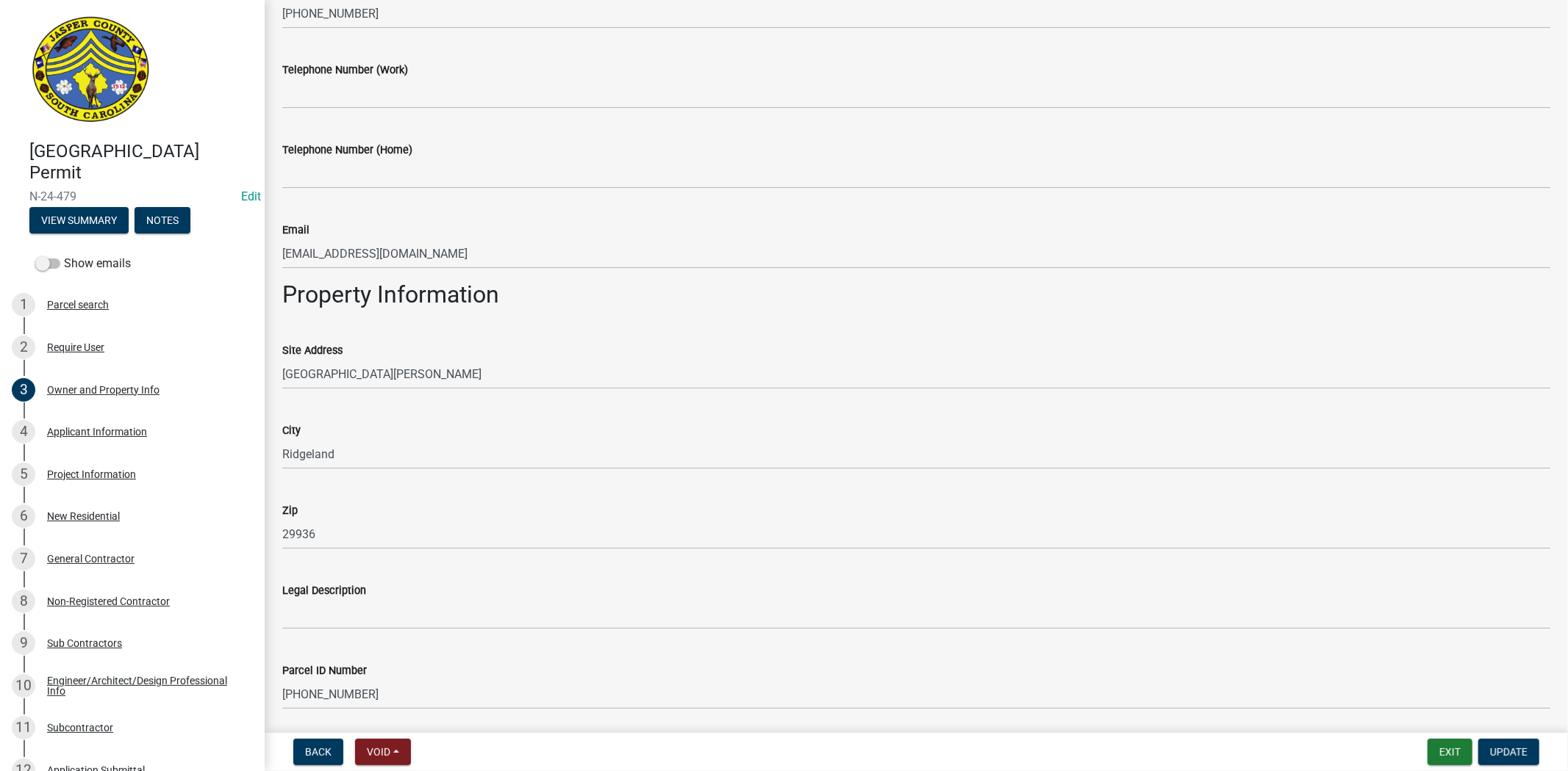
scroll to position [652, 0]
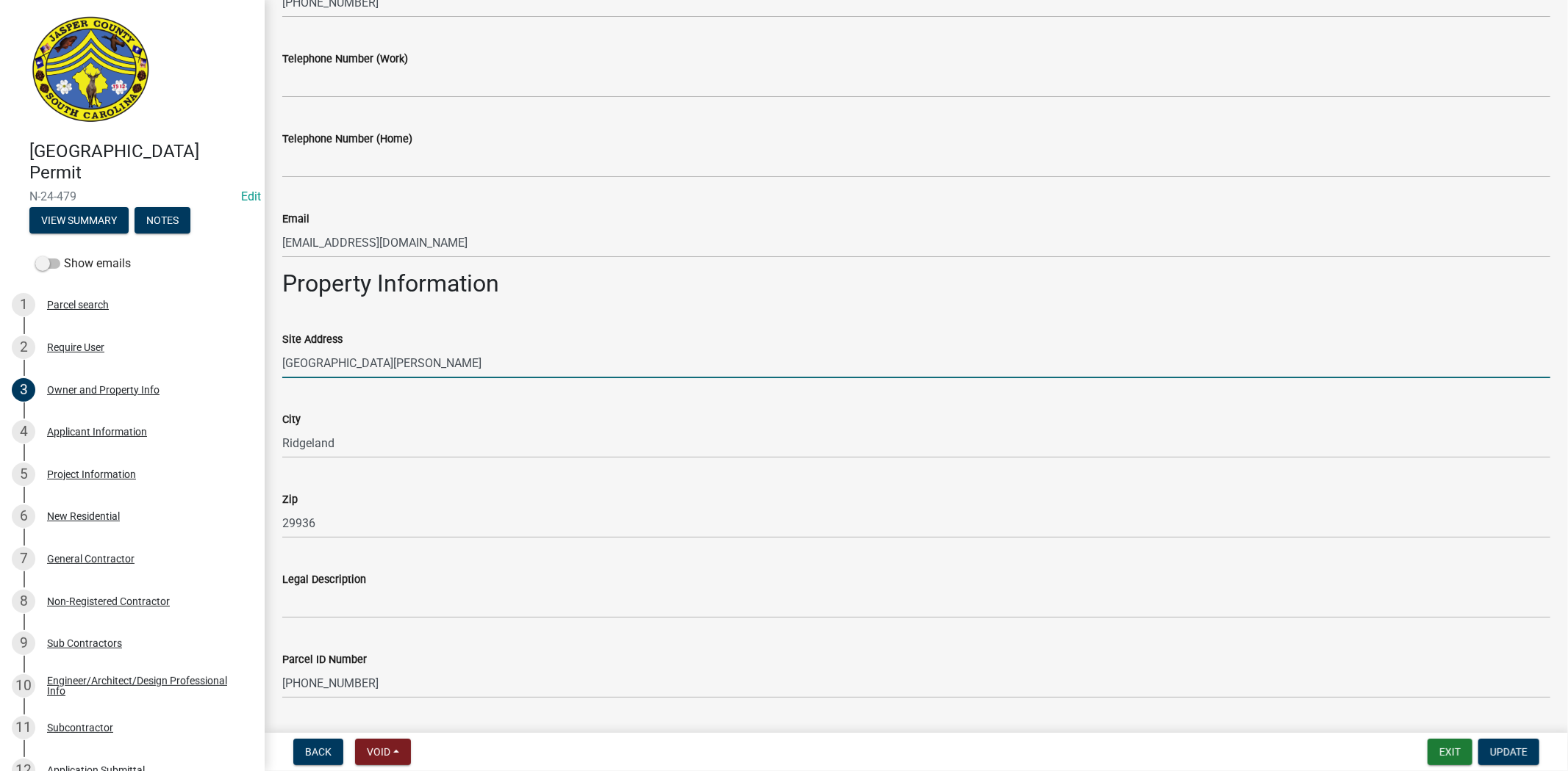
click at [518, 358] on input "[GEOGRAPHIC_DATA][PERSON_NAME]" at bounding box center [916, 363] width 1268 height 30
type input "[STREET_ADDRESS][PERSON_NAME]"
click at [1495, 749] on span "Update" at bounding box center [1508, 752] width 37 height 12
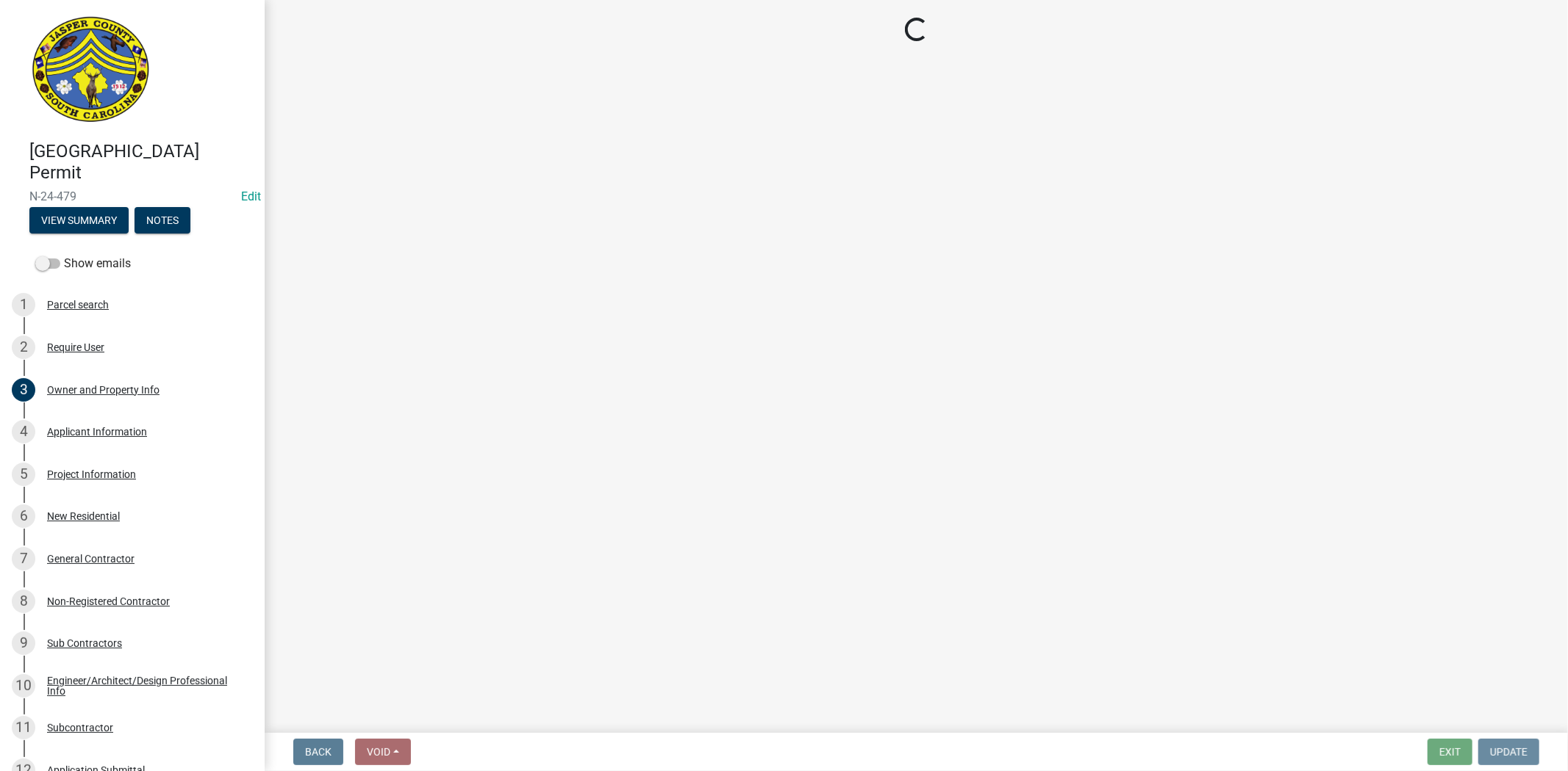
scroll to position [0, 0]
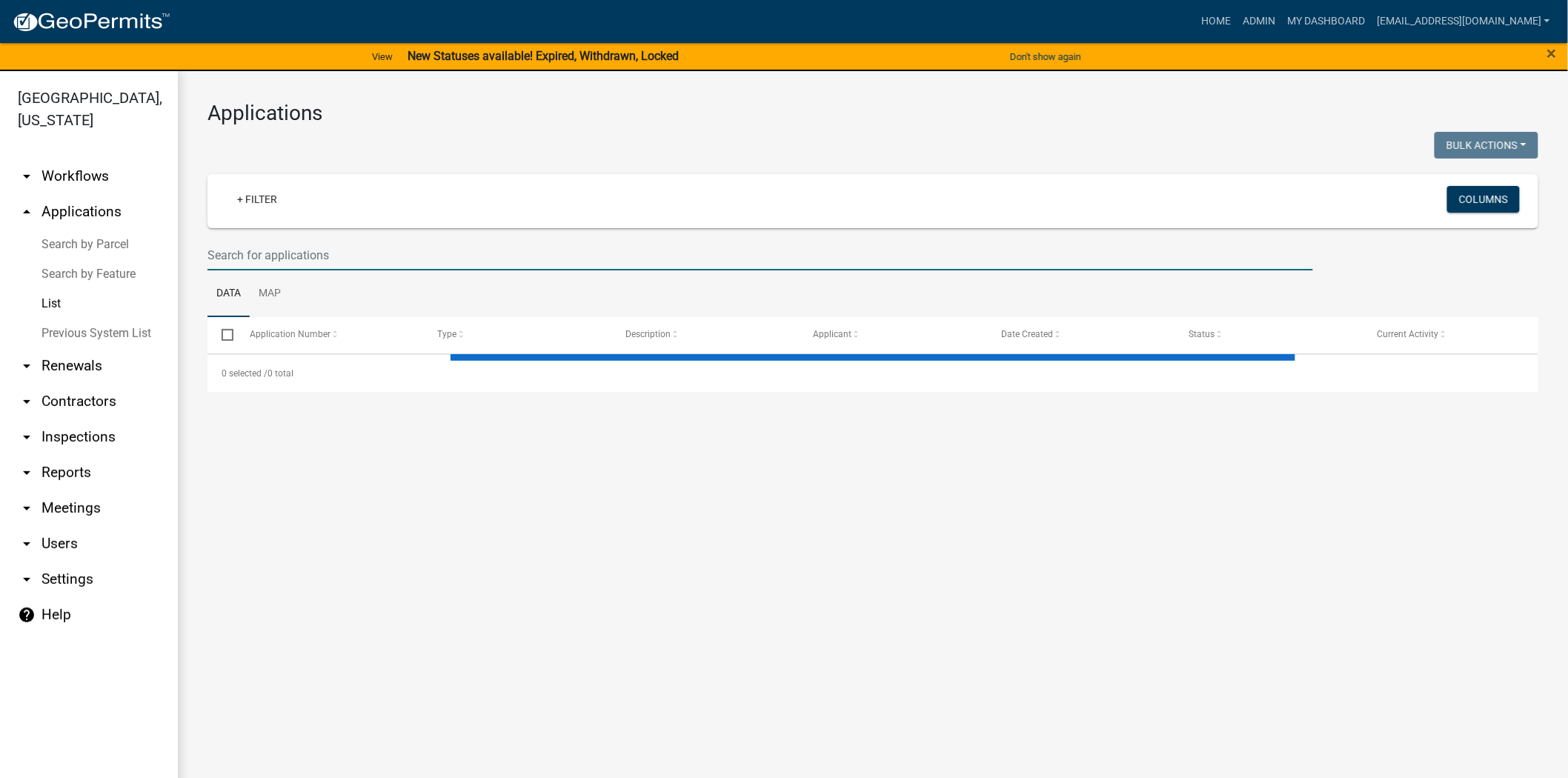
click at [471, 254] on input "text" at bounding box center [760, 255] width 1106 height 31
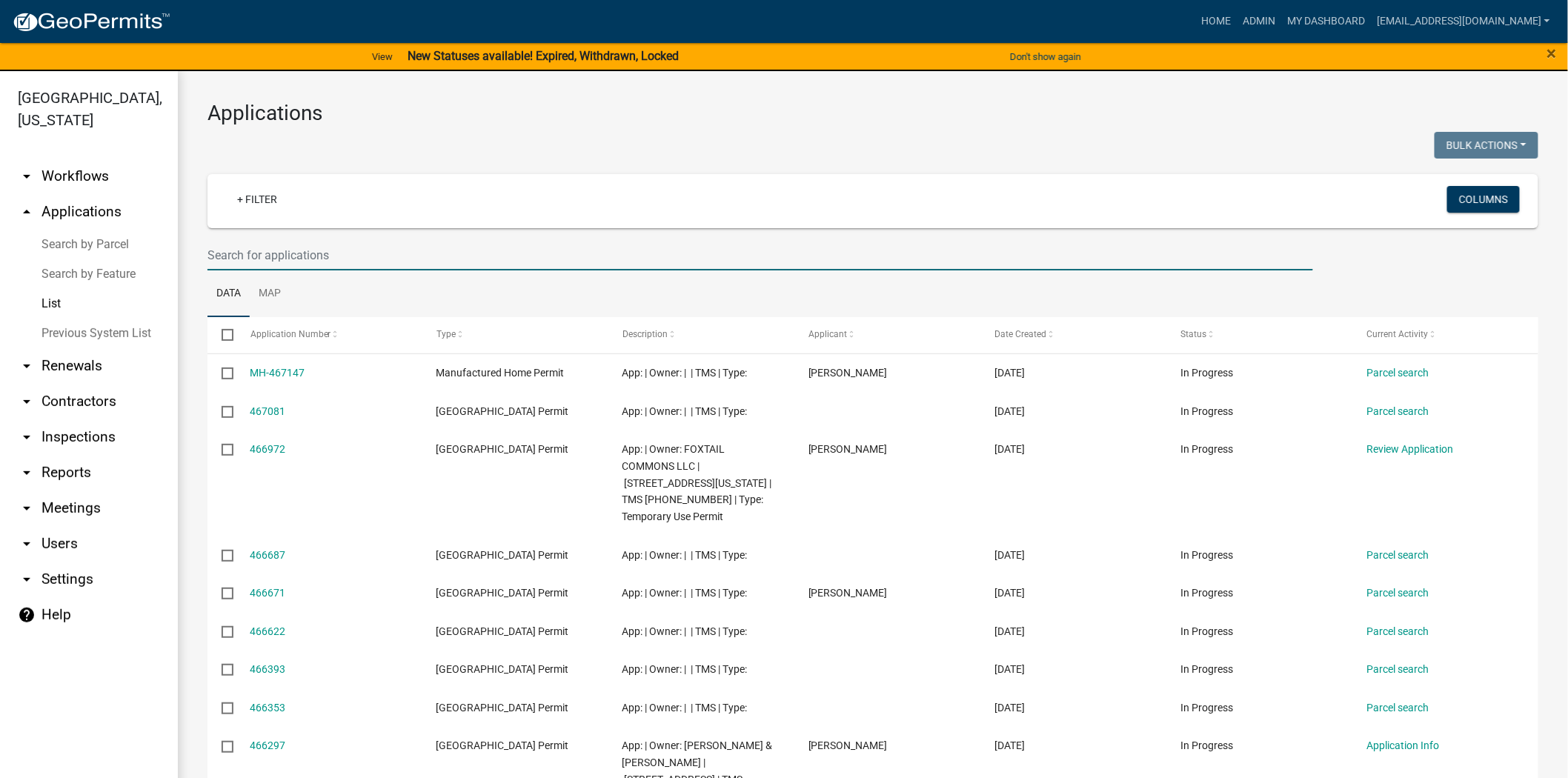
paste input "[PHONE_NUMBER]"
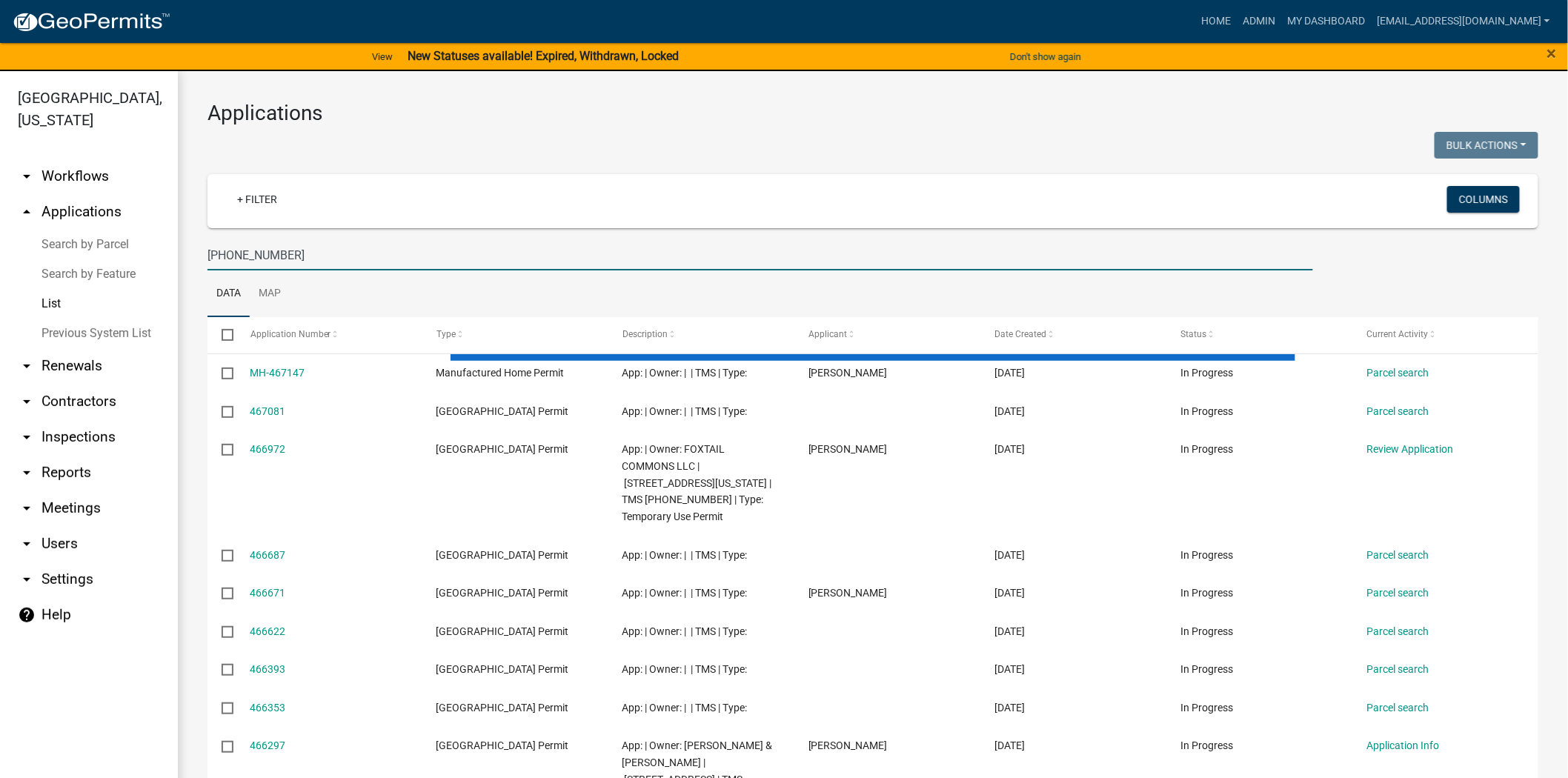
type input "[PHONE_NUMBER]"
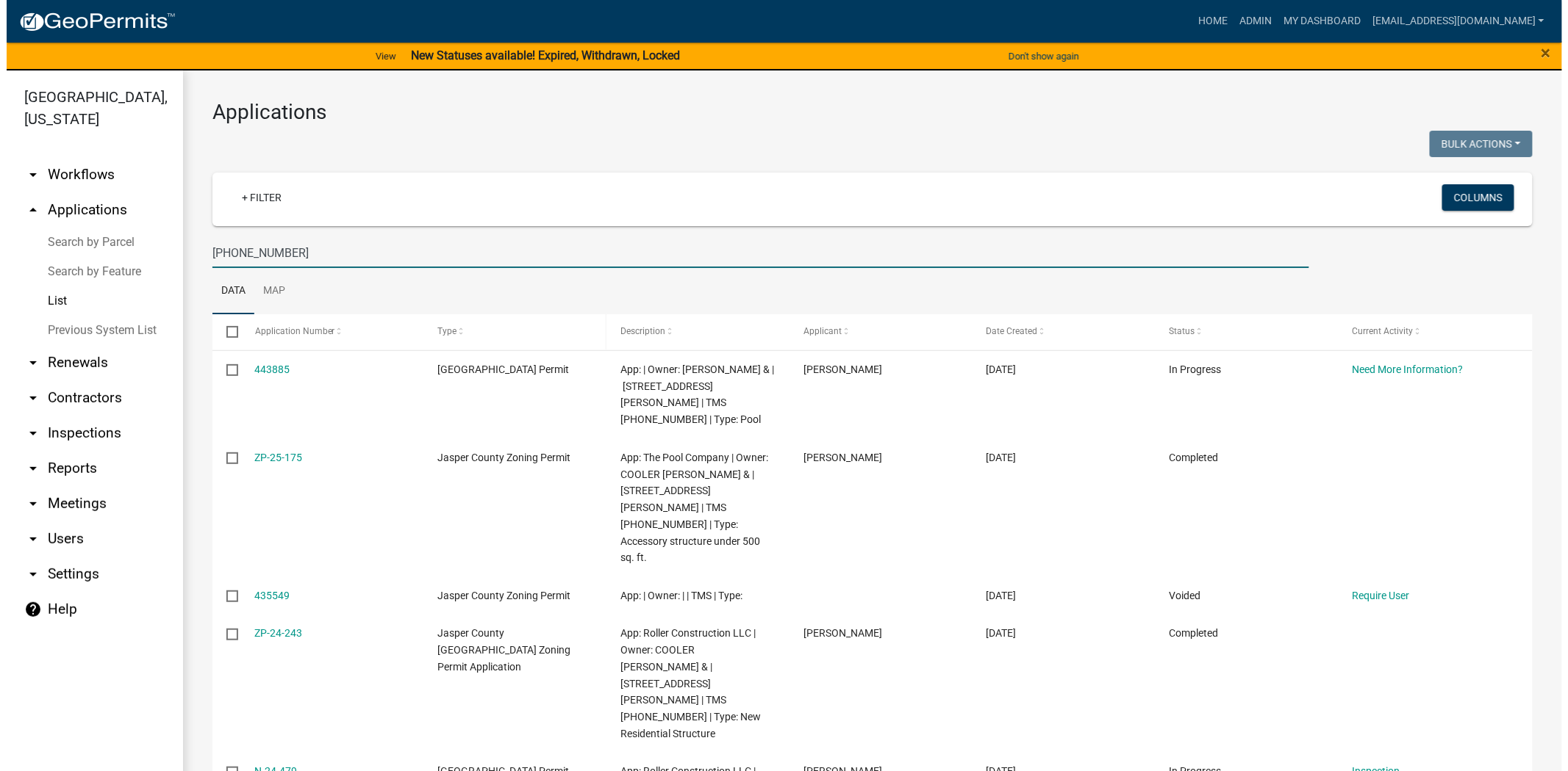
scroll to position [56, 0]
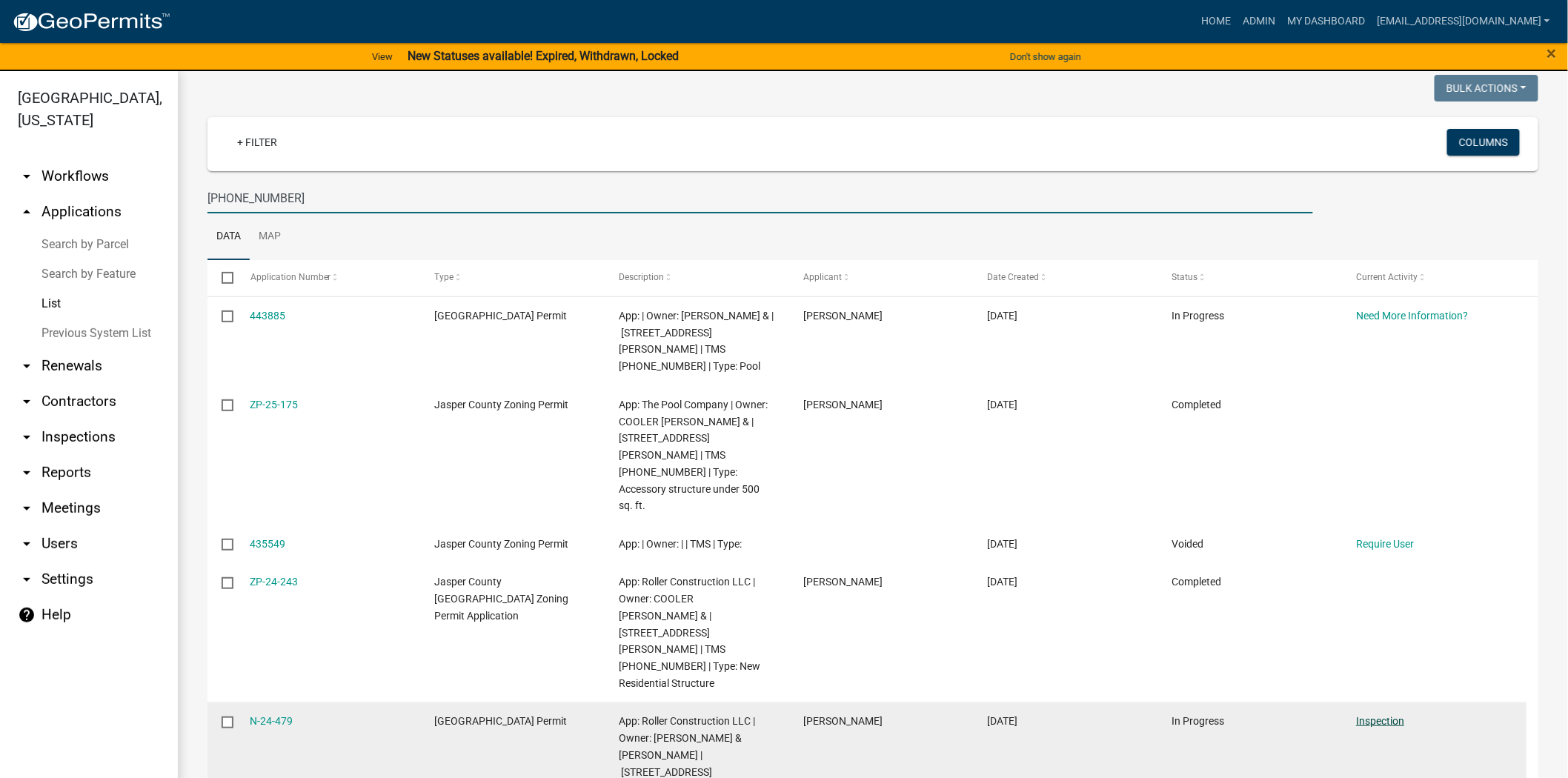
click at [1390, 715] on link "Inspection" at bounding box center [1379, 721] width 48 height 12
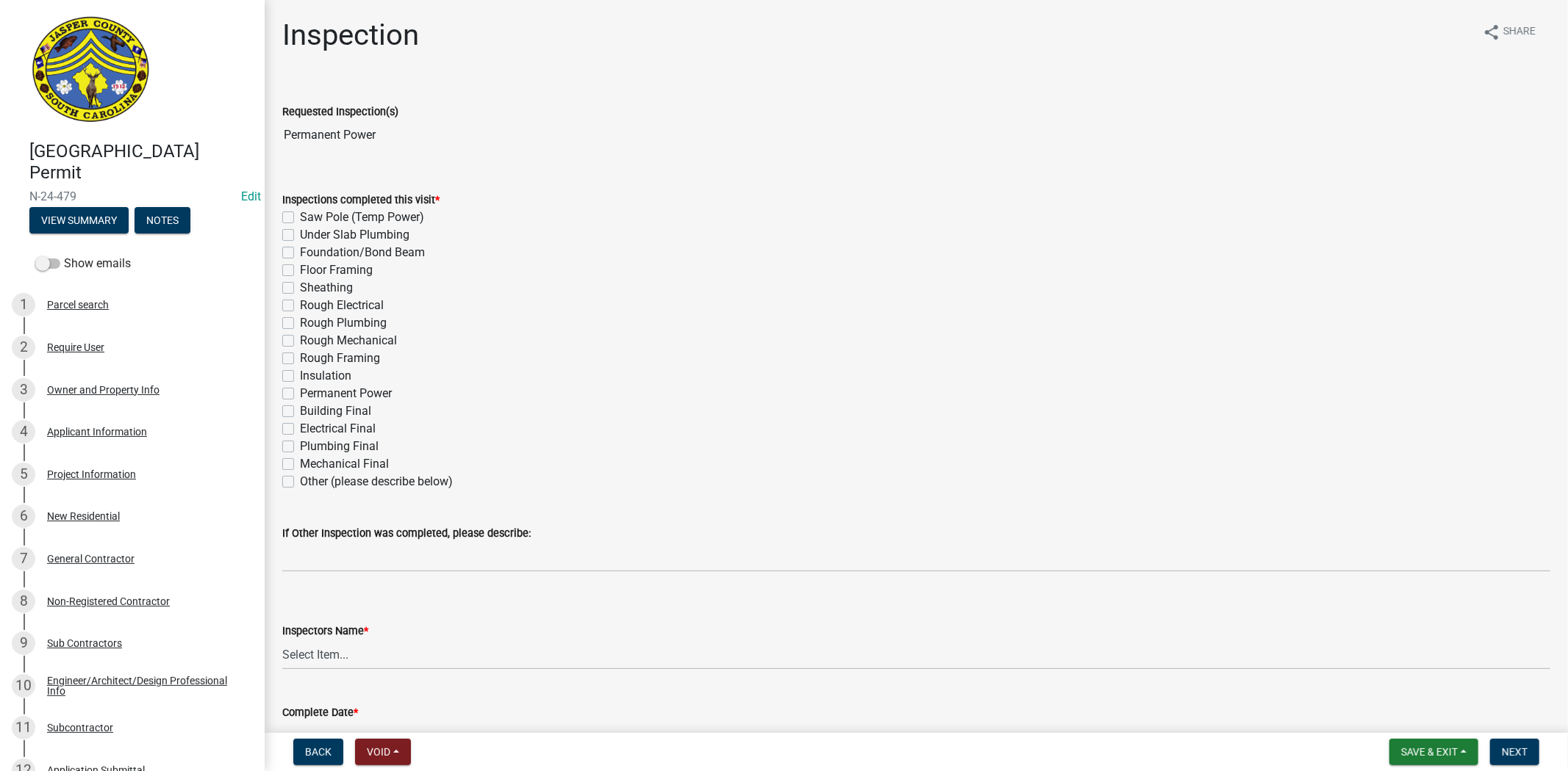
drag, startPoint x: 391, startPoint y: 141, endPoint x: 278, endPoint y: 141, distance: 113.0
click at [278, 141] on div "Requested Inspection(s) Permanent Power" at bounding box center [916, 116] width 1290 height 67
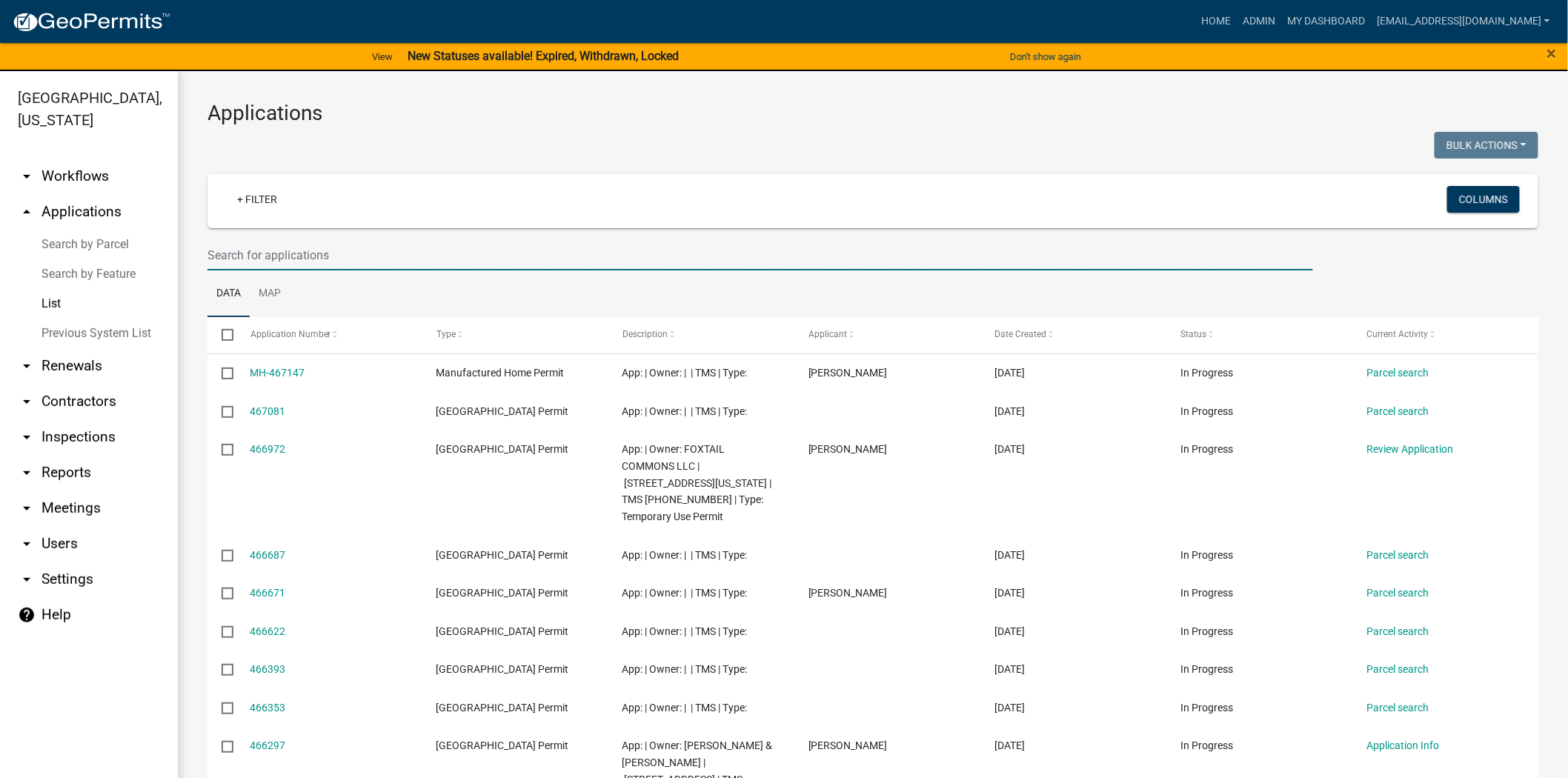
click at [364, 261] on input "text" at bounding box center [760, 255] width 1106 height 31
paste input "Number: N-25-092"
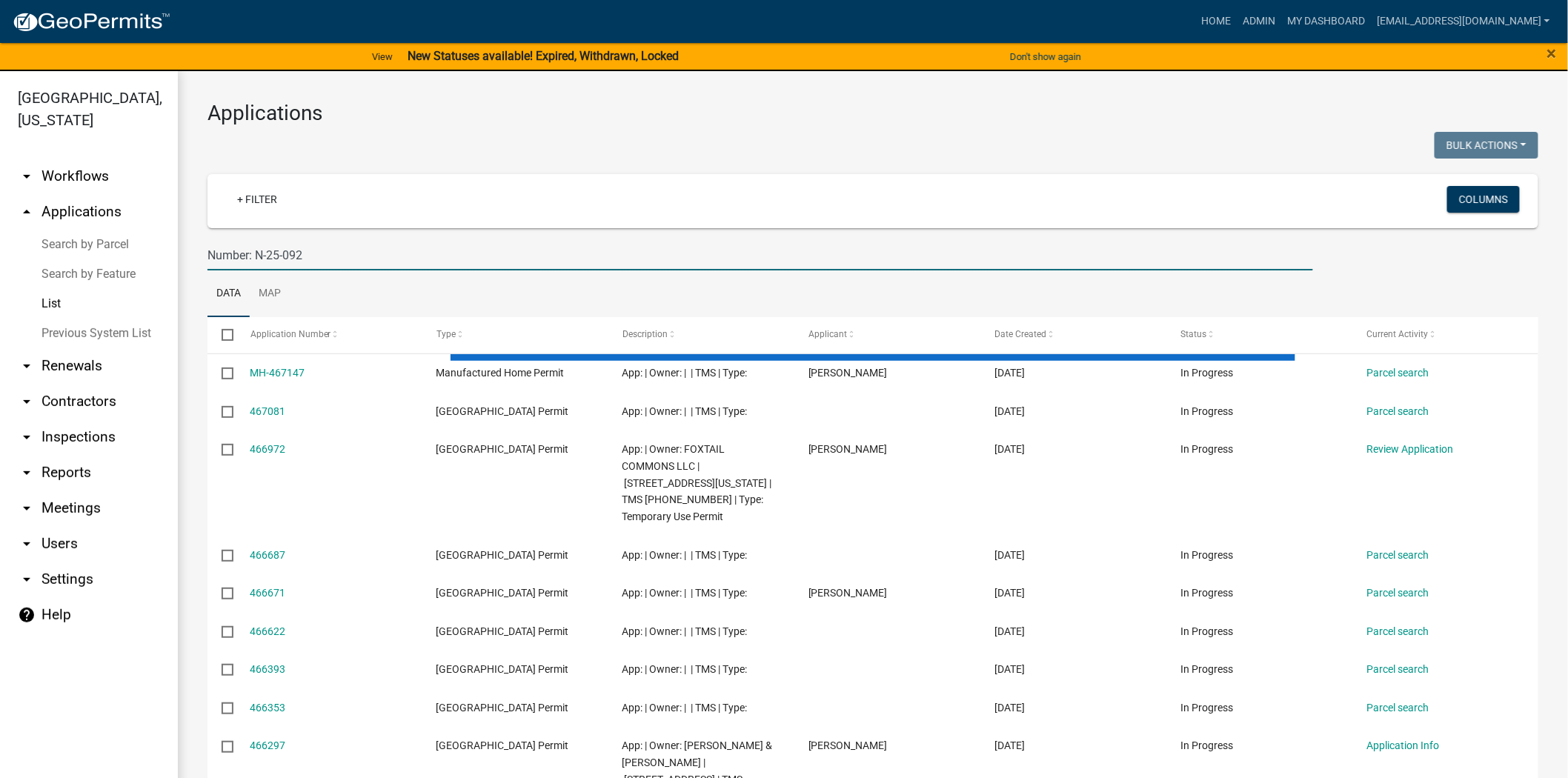
drag, startPoint x: 254, startPoint y: 253, endPoint x: 88, endPoint y: 254, distance: 166.0
click at [88, 254] on div "Jasper County, South Carolina arrow_drop_down Workflows List arrow_drop_up Appl…" at bounding box center [784, 434] width 1568 height 725
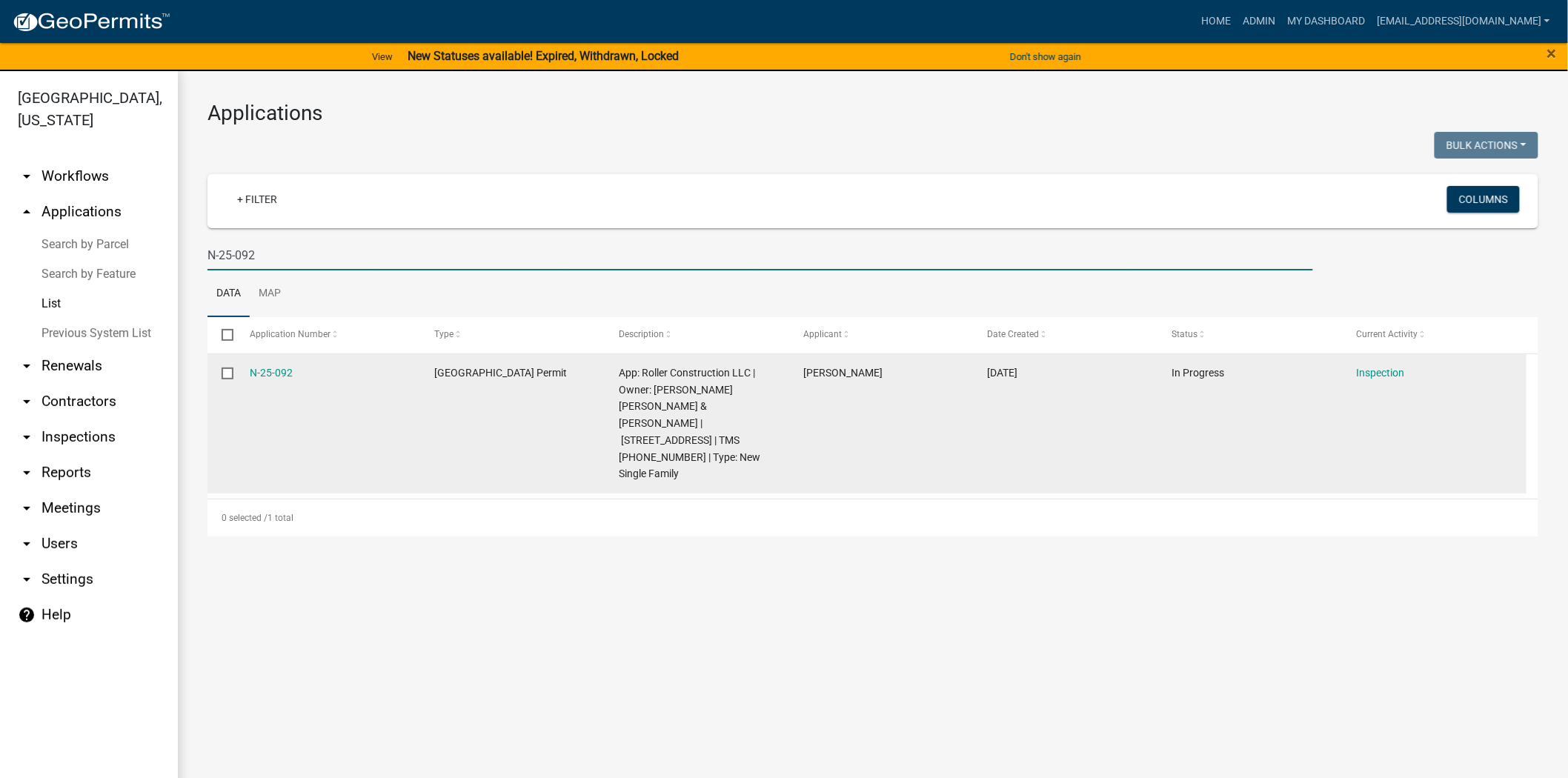
type input "N-25-092"
drag, startPoint x: 331, startPoint y: 374, endPoint x: 228, endPoint y: 385, distance: 103.6
click at [228, 385] on div "N-25-092 Jasper County Building Permit App: Roller Construction LLC | Owner: GR…" at bounding box center [867, 424] width 1319 height 139
copy div "N-25-092"
click at [284, 375] on link "N-25-092" at bounding box center [272, 373] width 43 height 12
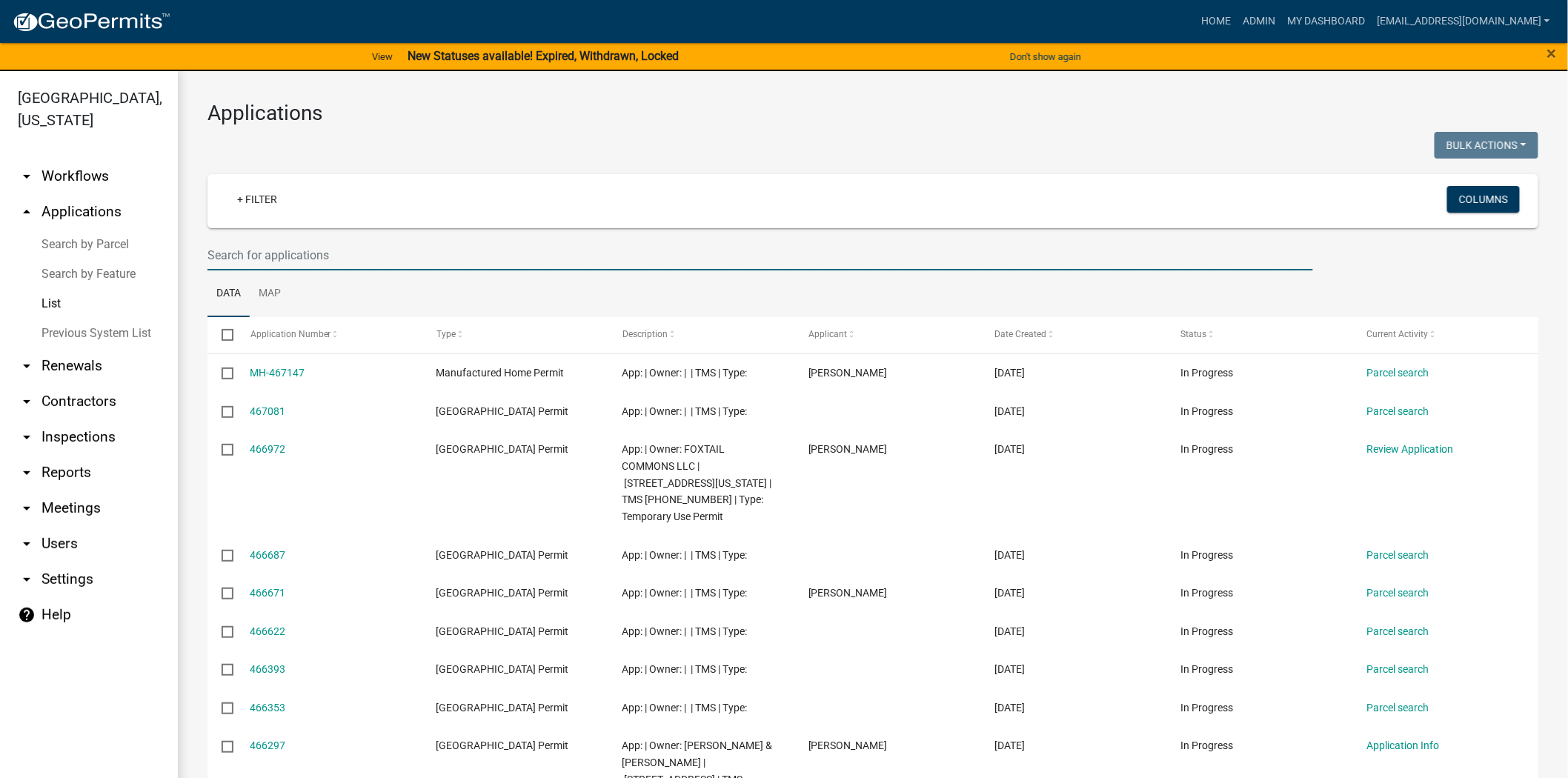
click at [275, 246] on input "text" at bounding box center [760, 255] width 1106 height 31
paste input "N-25-092"
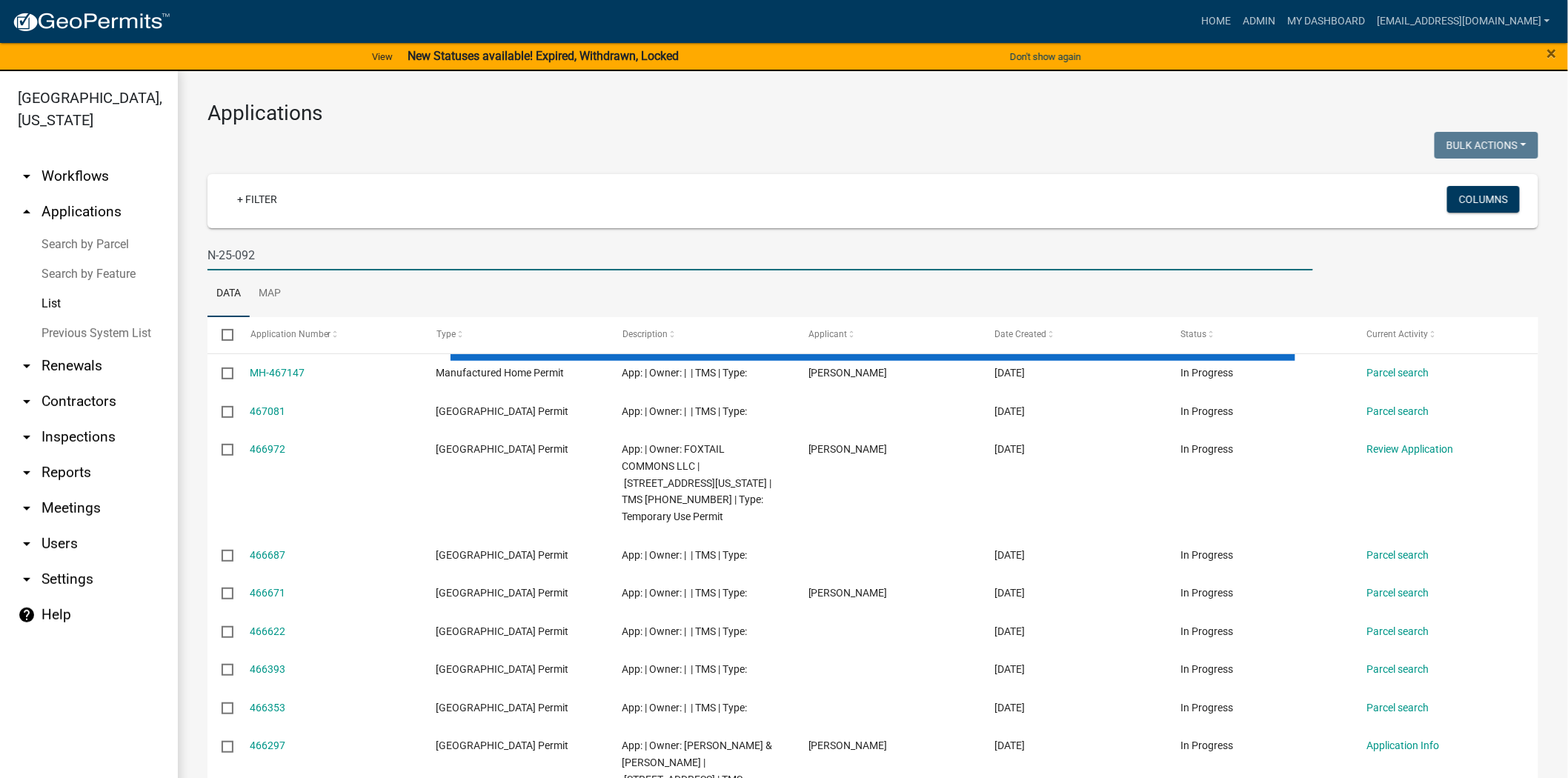
type input "N-25-092"
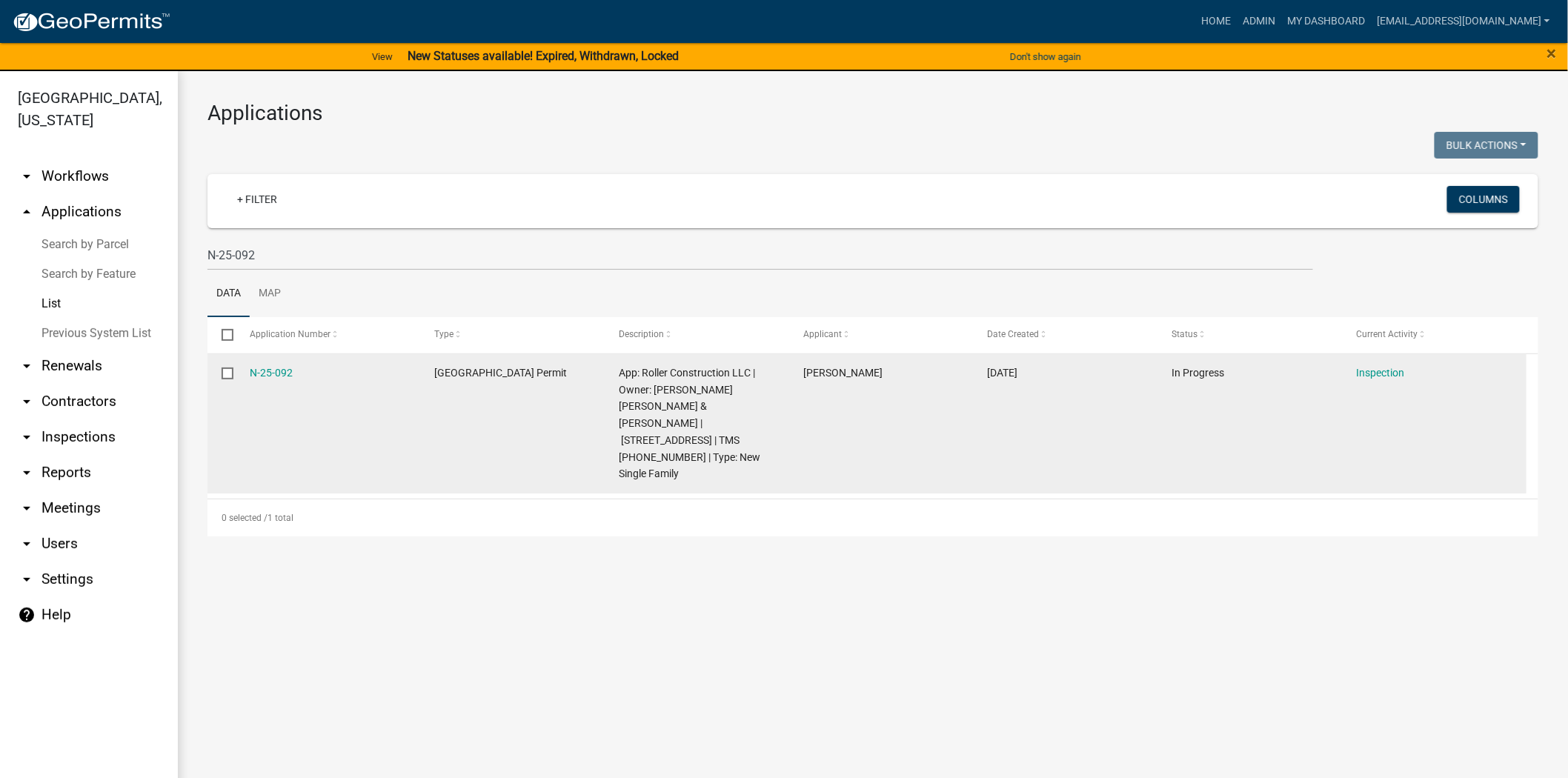
drag, startPoint x: 317, startPoint y: 383, endPoint x: 250, endPoint y: 381, distance: 67.0
click at [250, 381] on datatable-body-cell "N-25-092" at bounding box center [327, 424] width 184 height 139
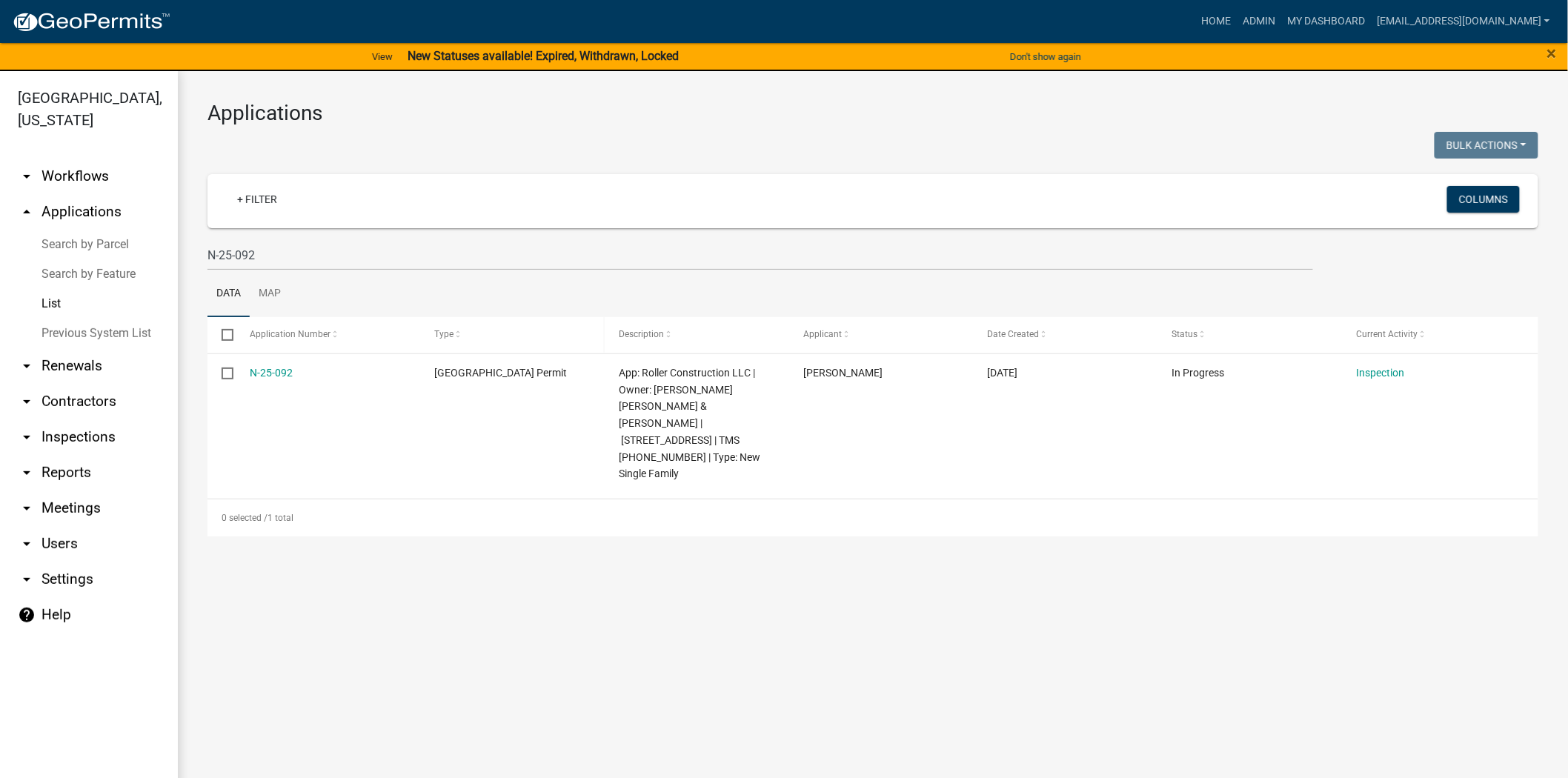
copy link "N-25-092"
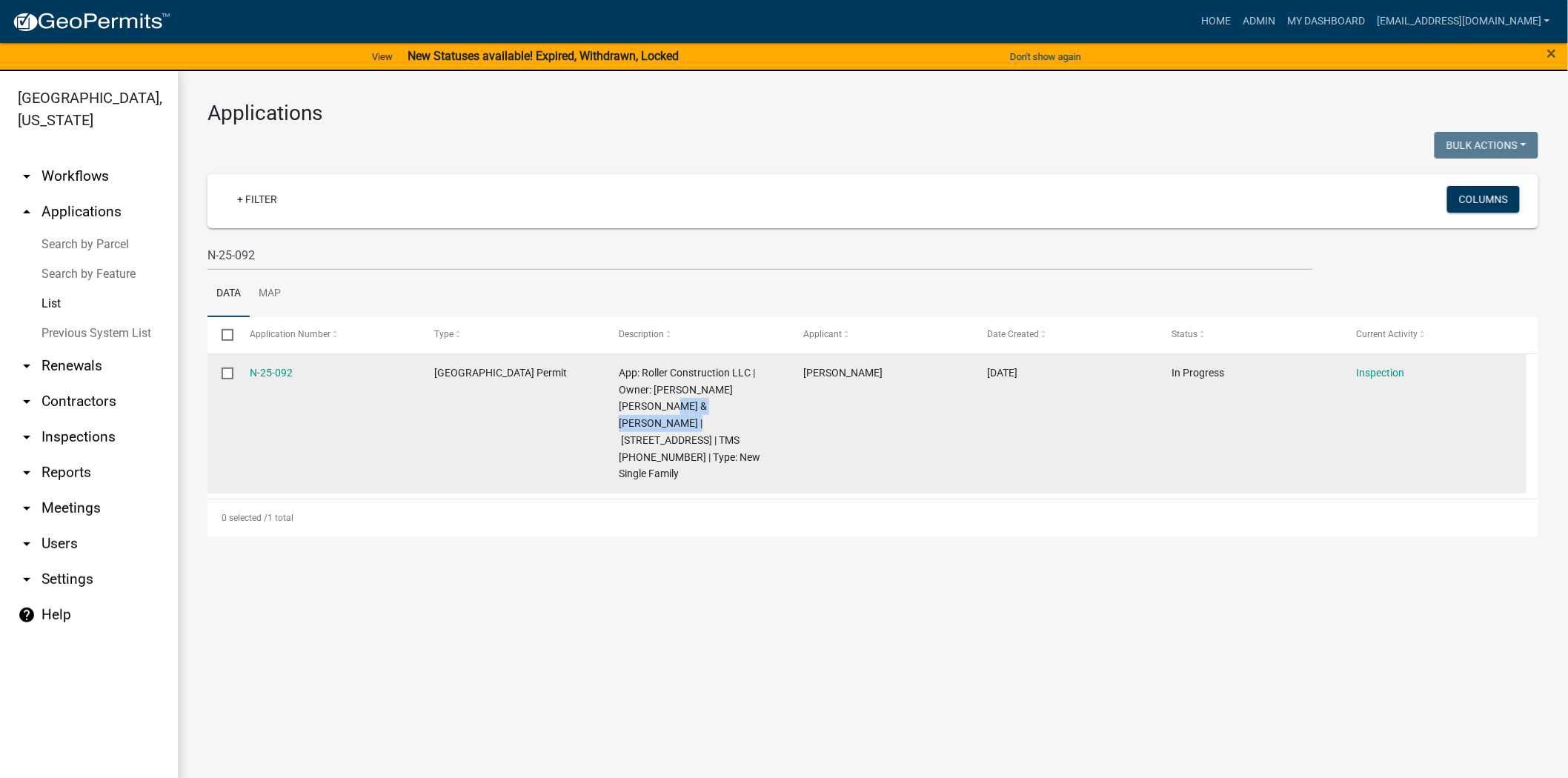
drag, startPoint x: 742, startPoint y: 411, endPoint x: 625, endPoint y: 406, distance: 117.1
click at [625, 406] on span "App: Roller Construction LLC | Owner: GRECO KRIEG & SPENCER | 191 CASSIQUE CREE…" at bounding box center [689, 423] width 142 height 113
copy span "191 CASSIQUE CREEK DR"
click at [1361, 369] on link "Inspection" at bounding box center [1379, 373] width 48 height 12
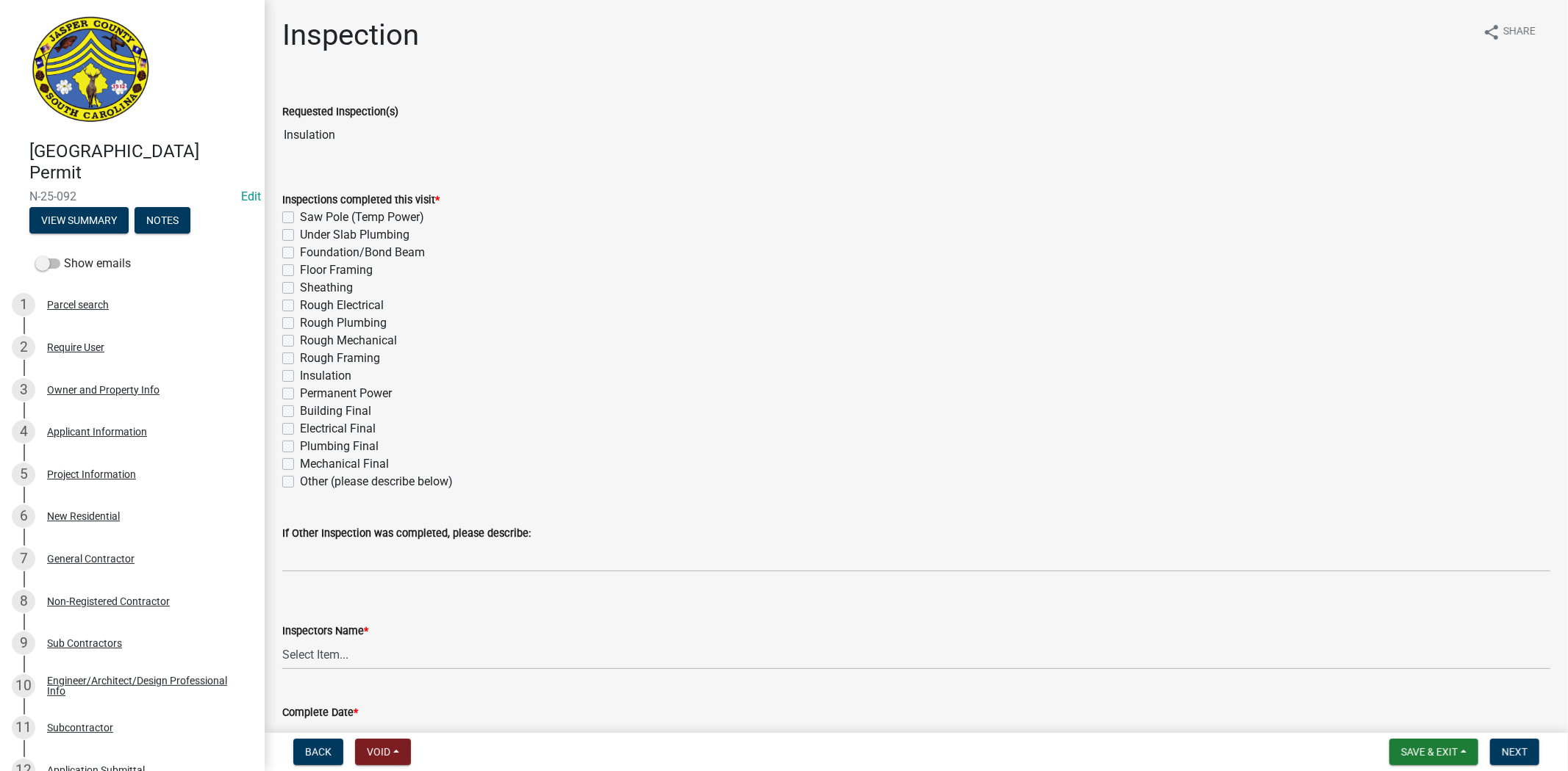
drag, startPoint x: 379, startPoint y: 147, endPoint x: 239, endPoint y: 159, distance: 140.5
click at [239, 159] on div "Jasper County Building Permit N-25-092 Edit View Summary Notes Show emails 1 Pa…" at bounding box center [784, 385] width 1568 height 771
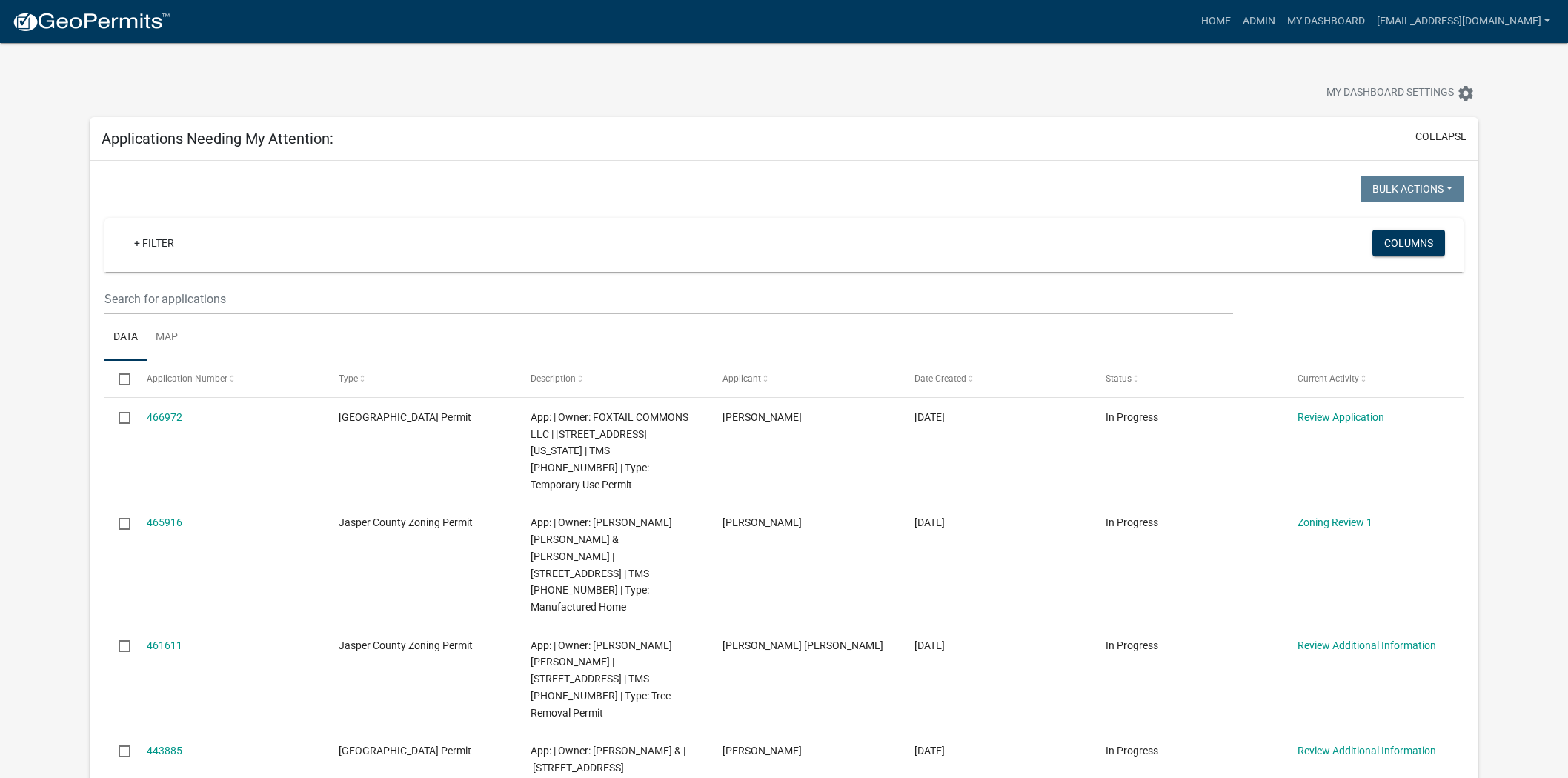
scroll to position [82, 0]
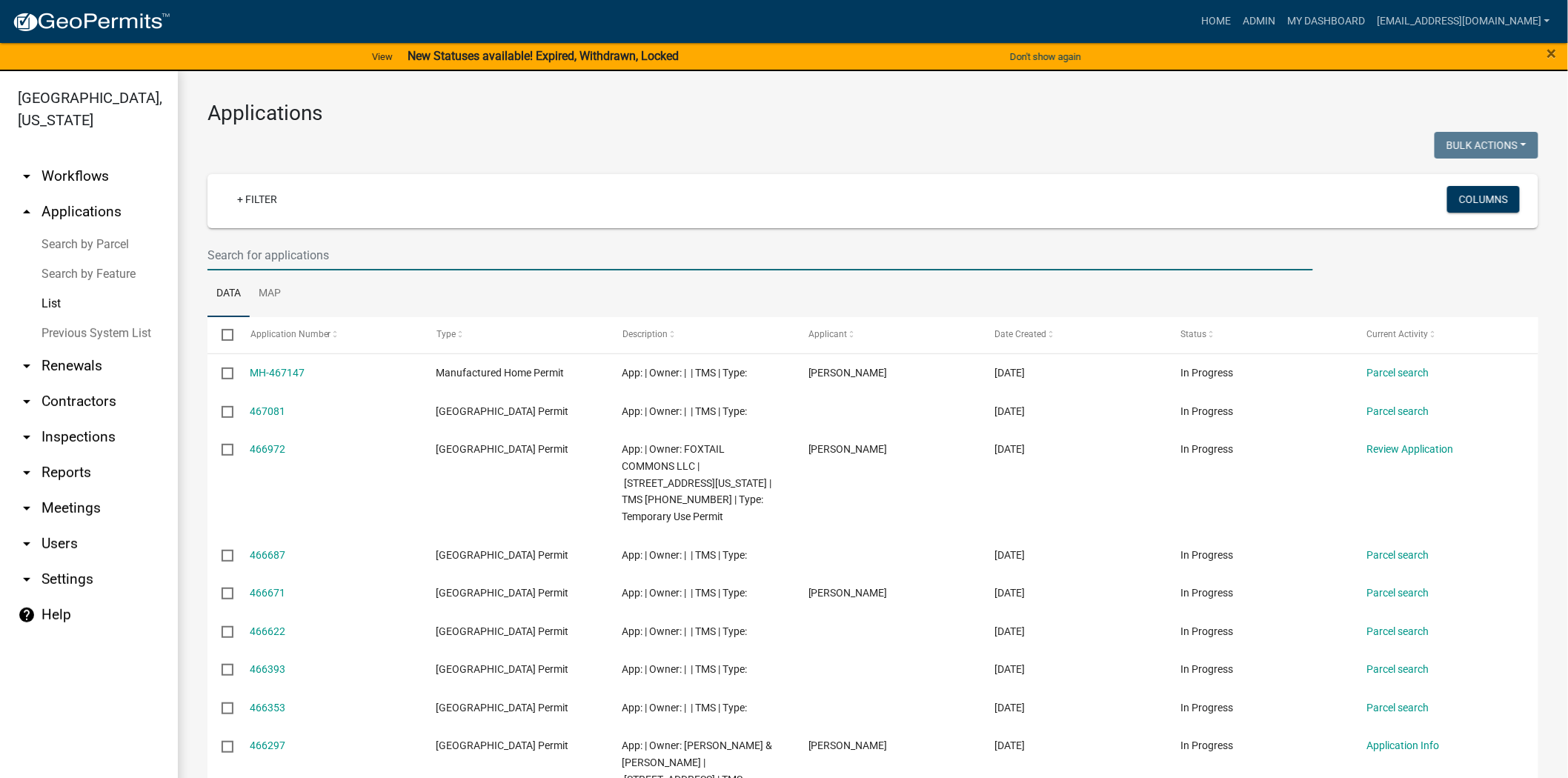
click at [551, 265] on input "text" at bounding box center [760, 255] width 1106 height 31
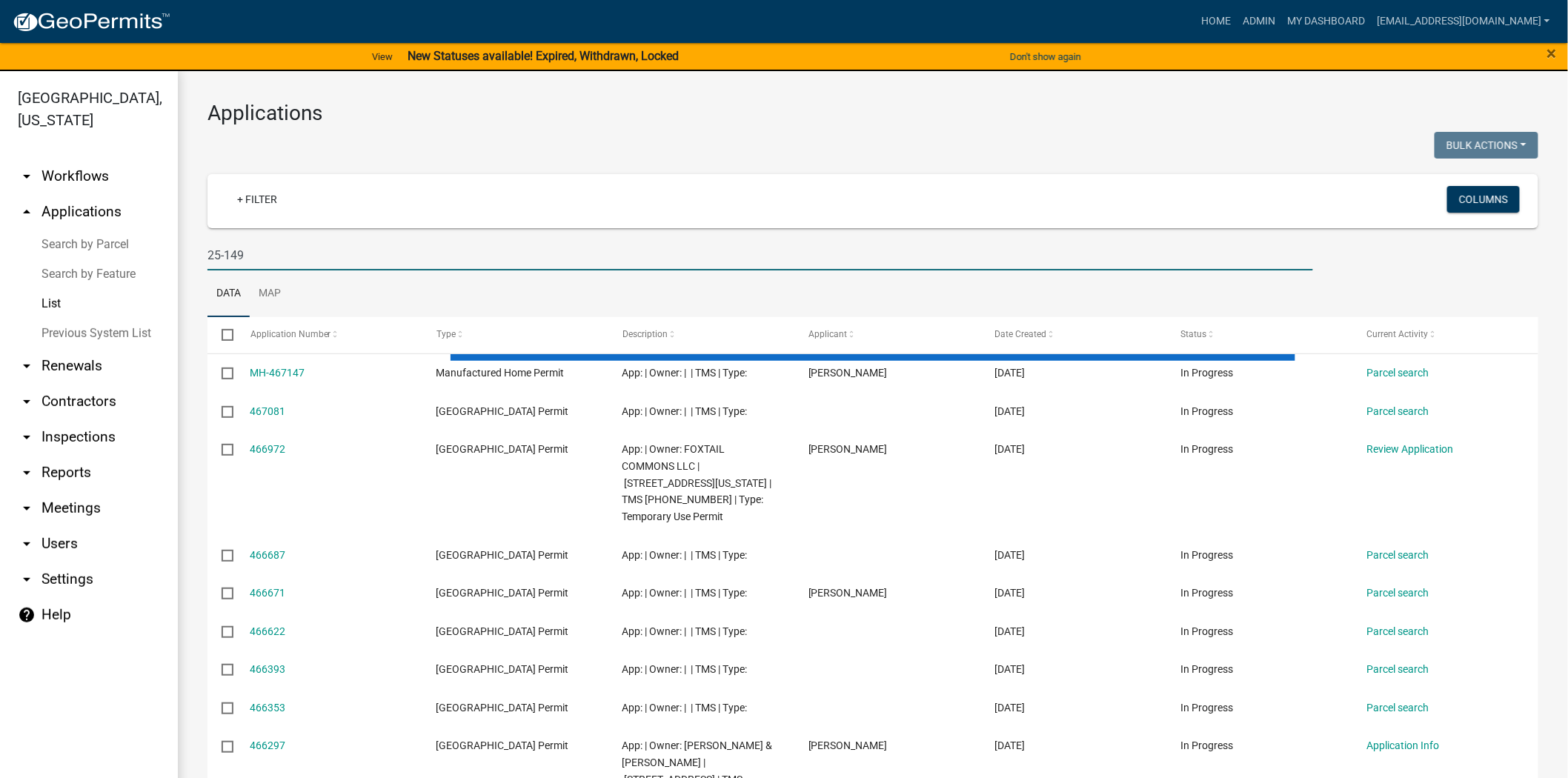
type input "25-149"
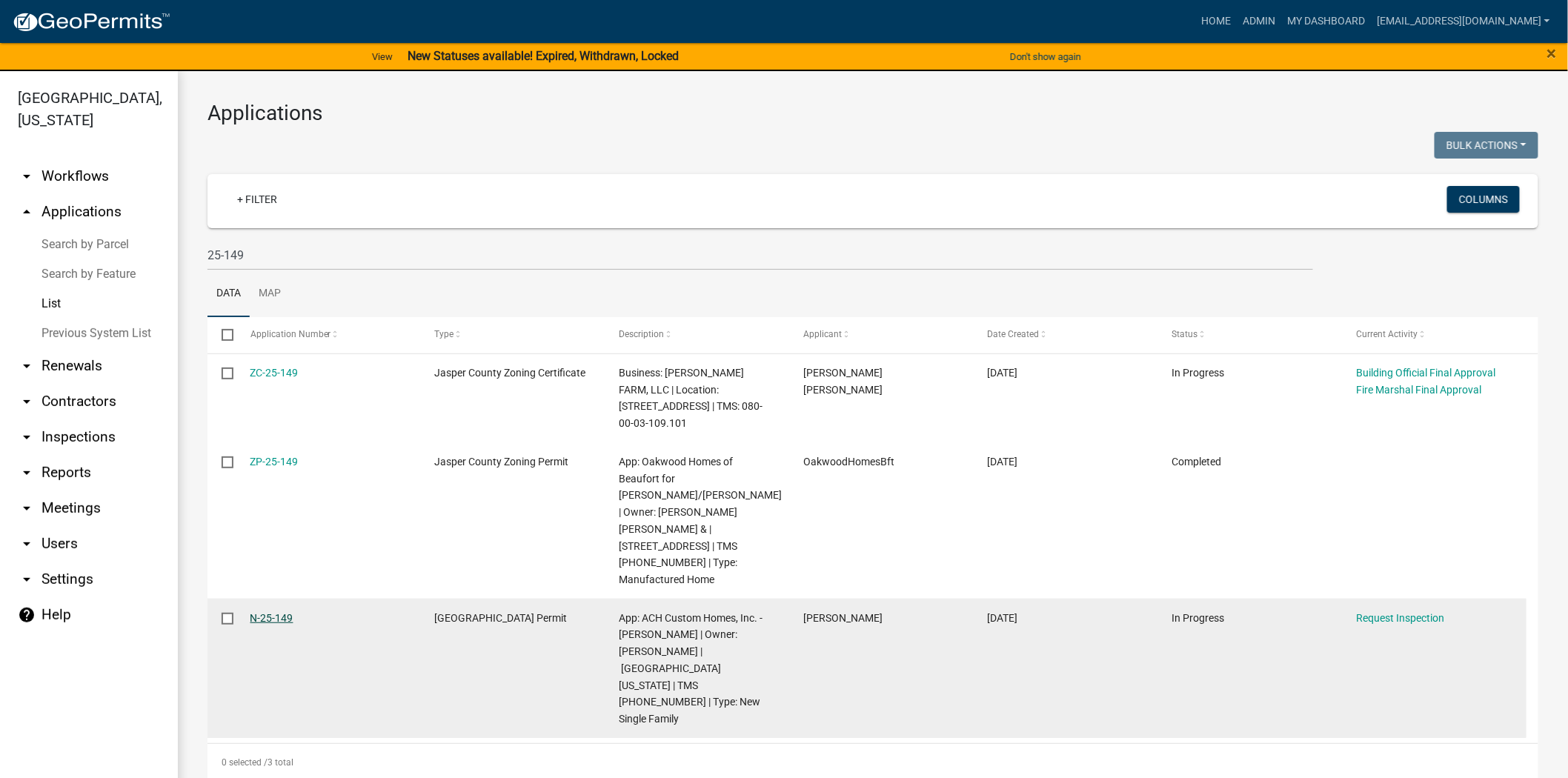
drag, startPoint x: 302, startPoint y: 582, endPoint x: 252, endPoint y: 587, distance: 50.2
click at [252, 610] on div "N-25-149" at bounding box center [328, 619] width 156 height 17
copy link "N-25-149"
drag, startPoint x: 747, startPoint y: 618, endPoint x: 672, endPoint y: 616, distance: 75.0
click at [672, 616] on span "App: ACH Custom Homes, Inc. - [PERSON_NAME] | Owner: [PERSON_NAME] | [GEOGRAPHI…" at bounding box center [690, 668] width 144 height 113
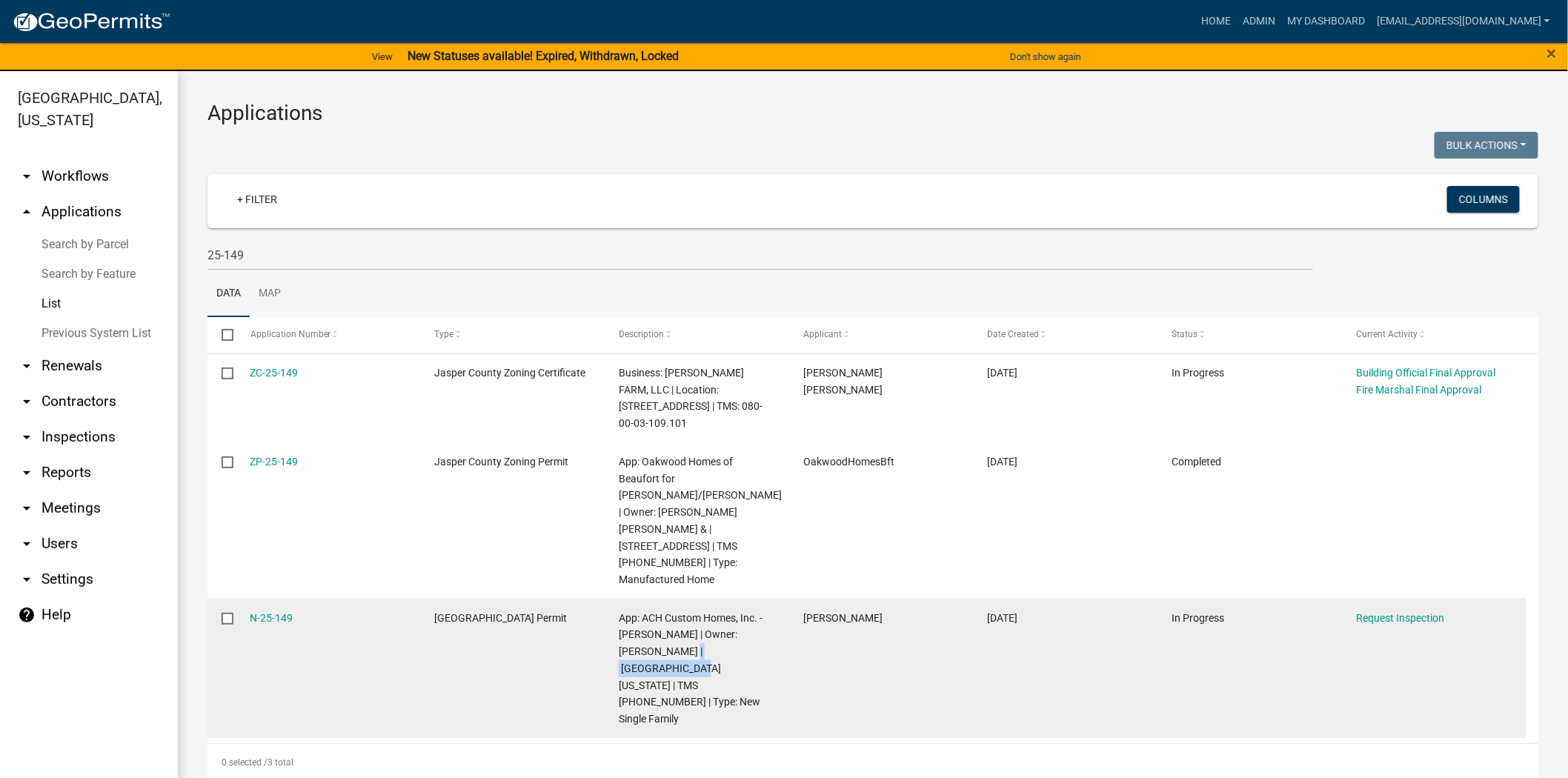
copy span "[STREET_ADDRESS][US_STATE]"
click at [1373, 612] on link "Request Inspection" at bounding box center [1400, 618] width 88 height 12
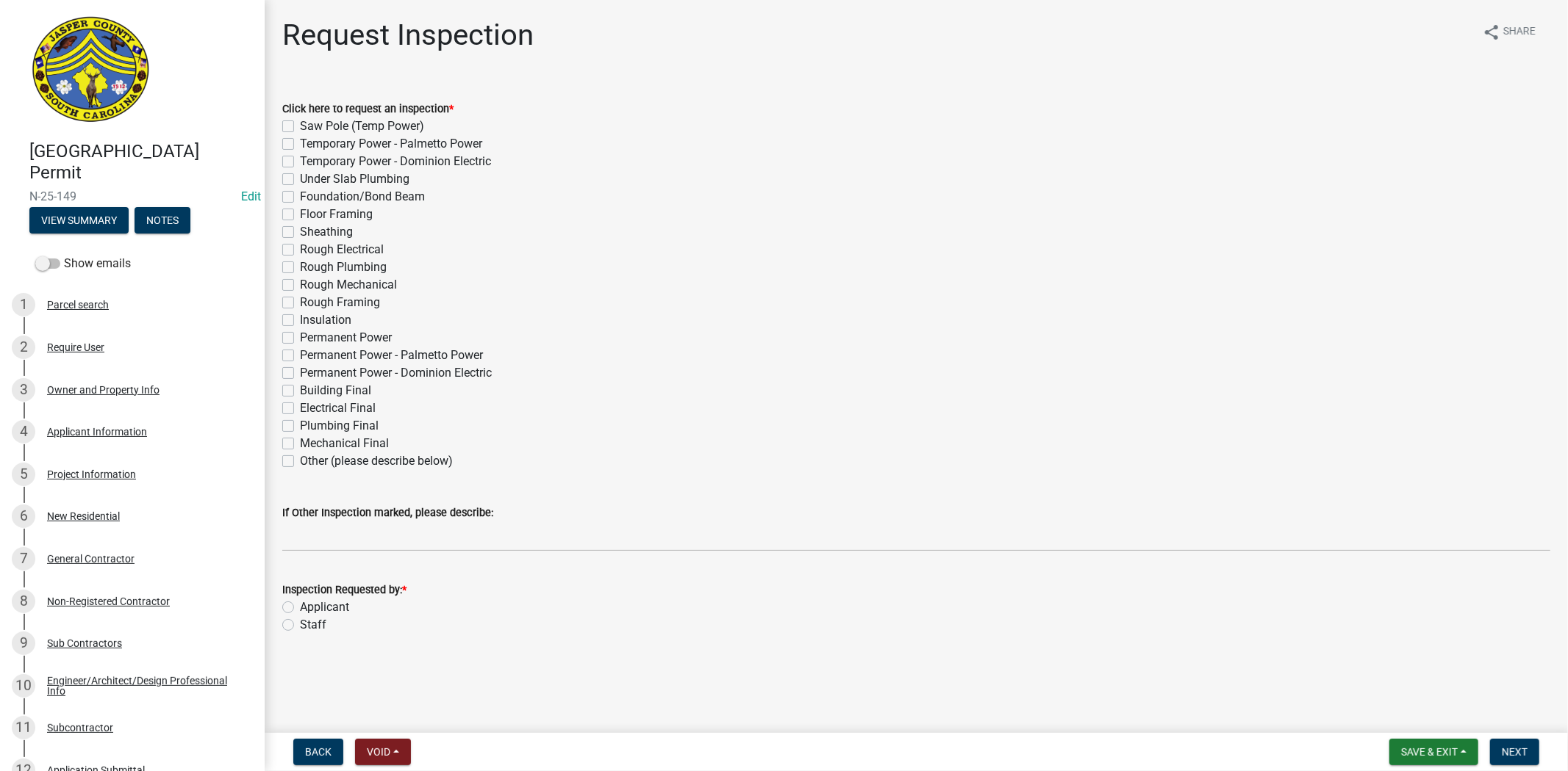
click at [300, 465] on label "Other (please describe below)" at bounding box center [376, 461] width 153 height 18
click at [300, 462] on input "Other (please describe below)" at bounding box center [304, 457] width 9 height 9
checkbox input "true"
checkbox input "false"
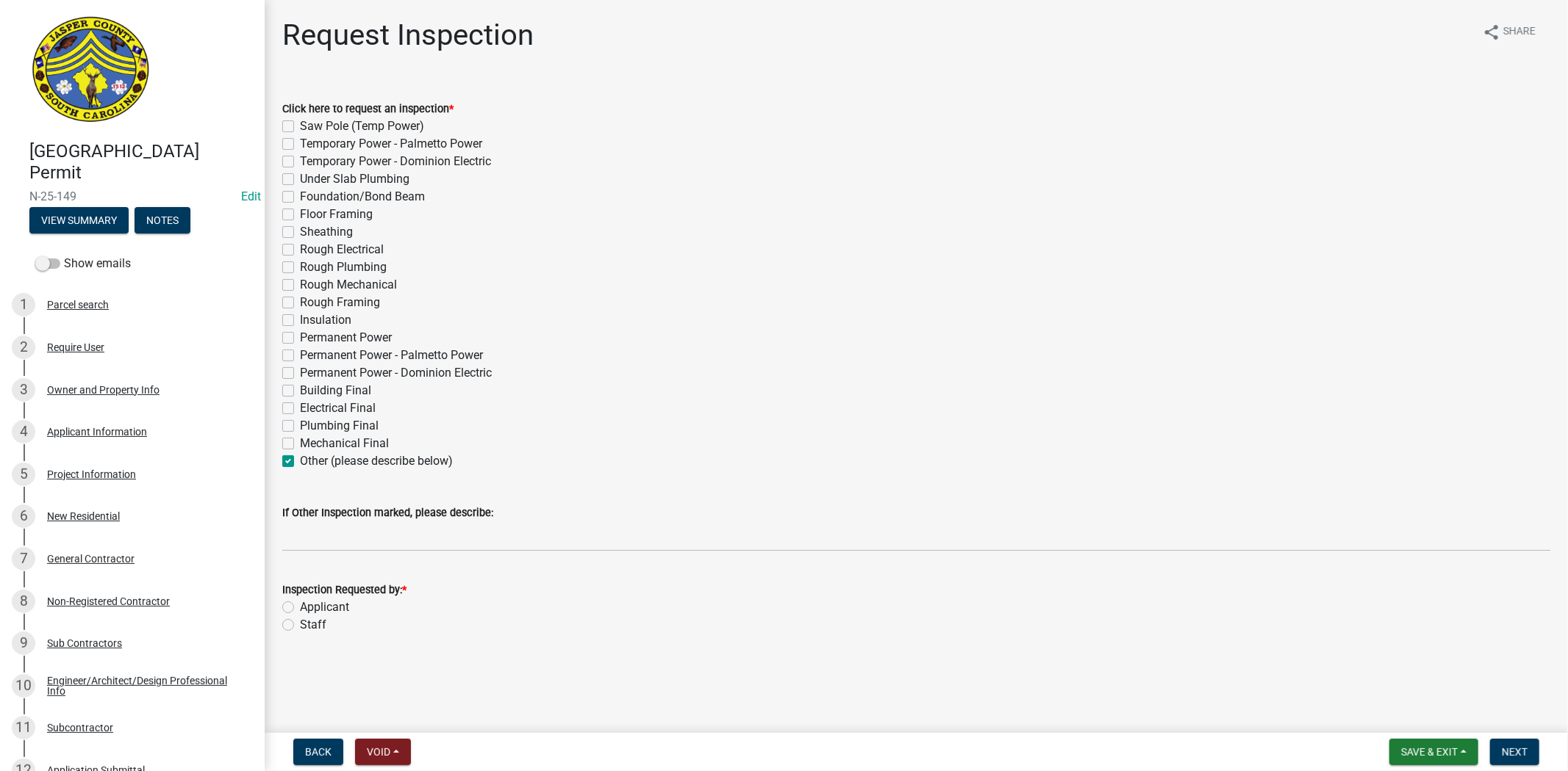
checkbox input "false"
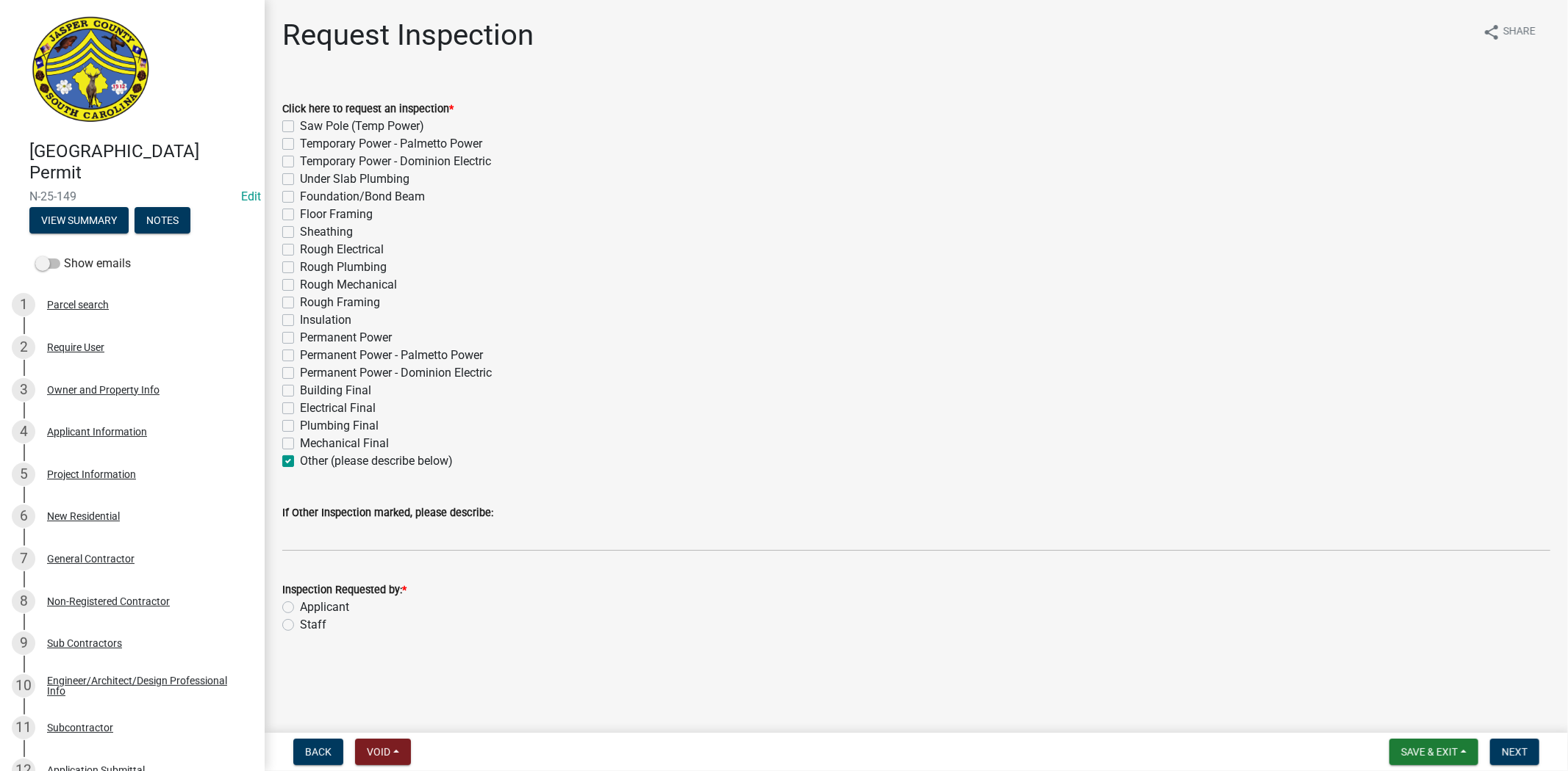
checkbox input "false"
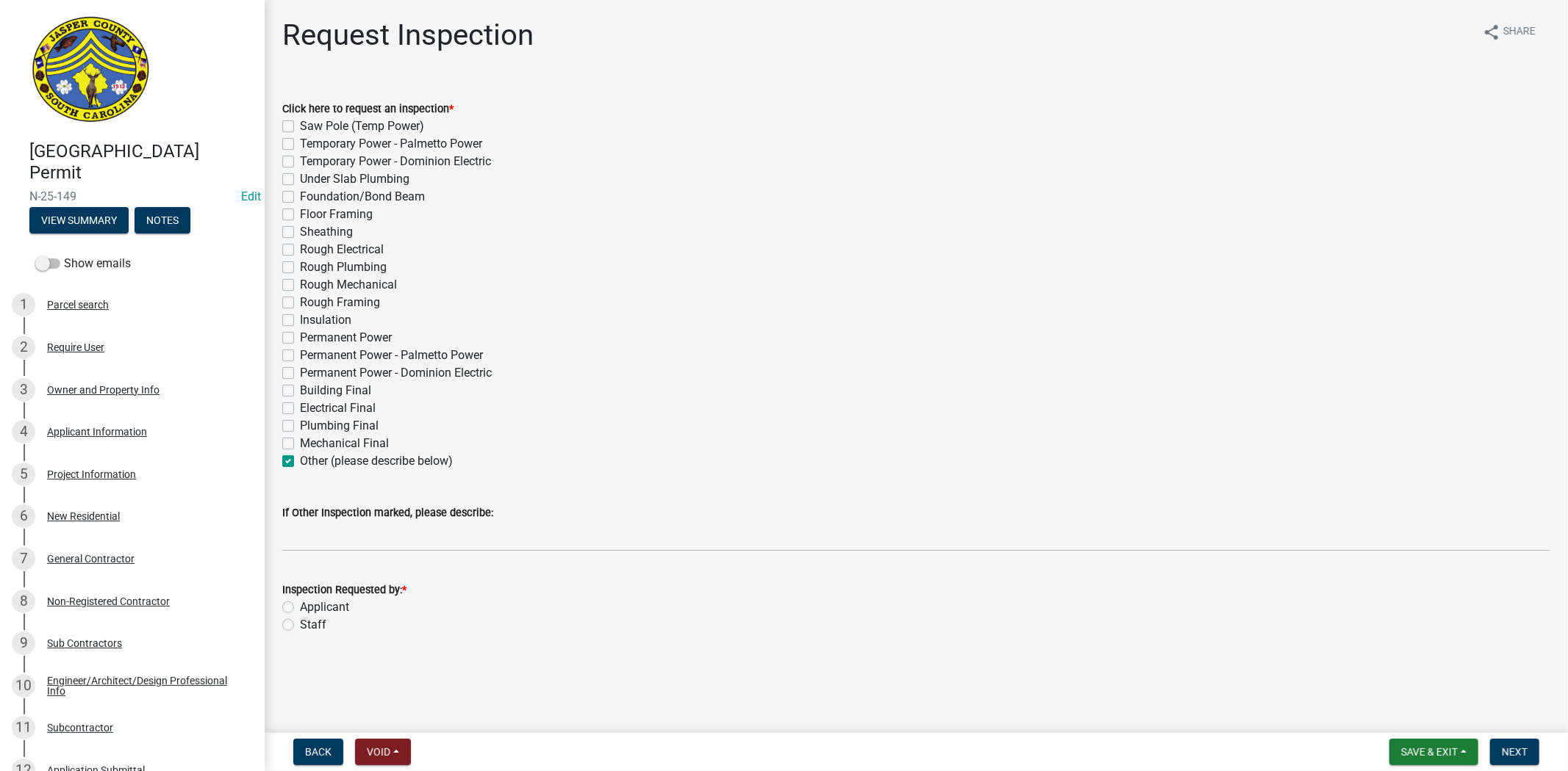
checkbox input "false"
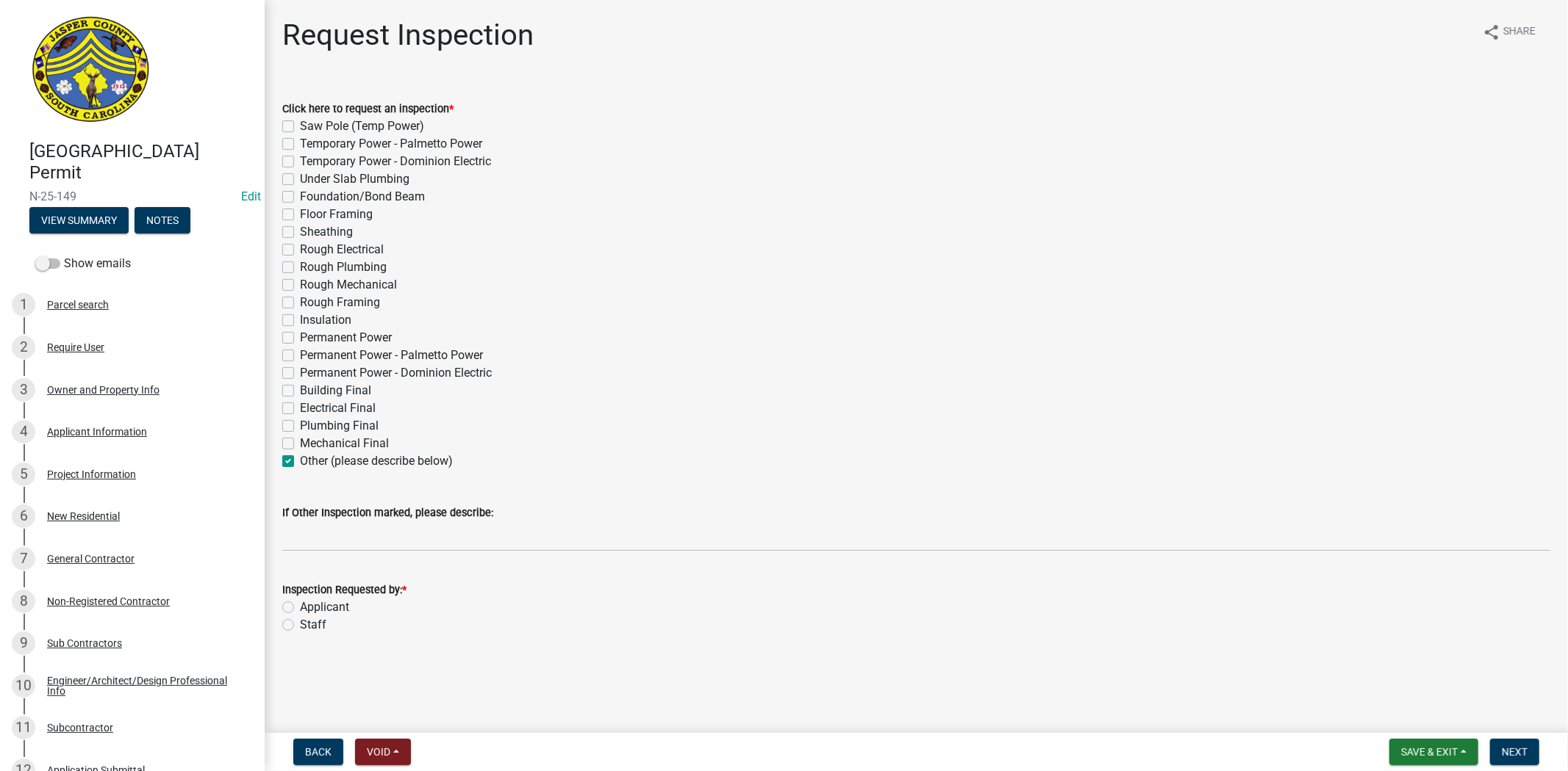
checkbox input "false"
checkbox input "true"
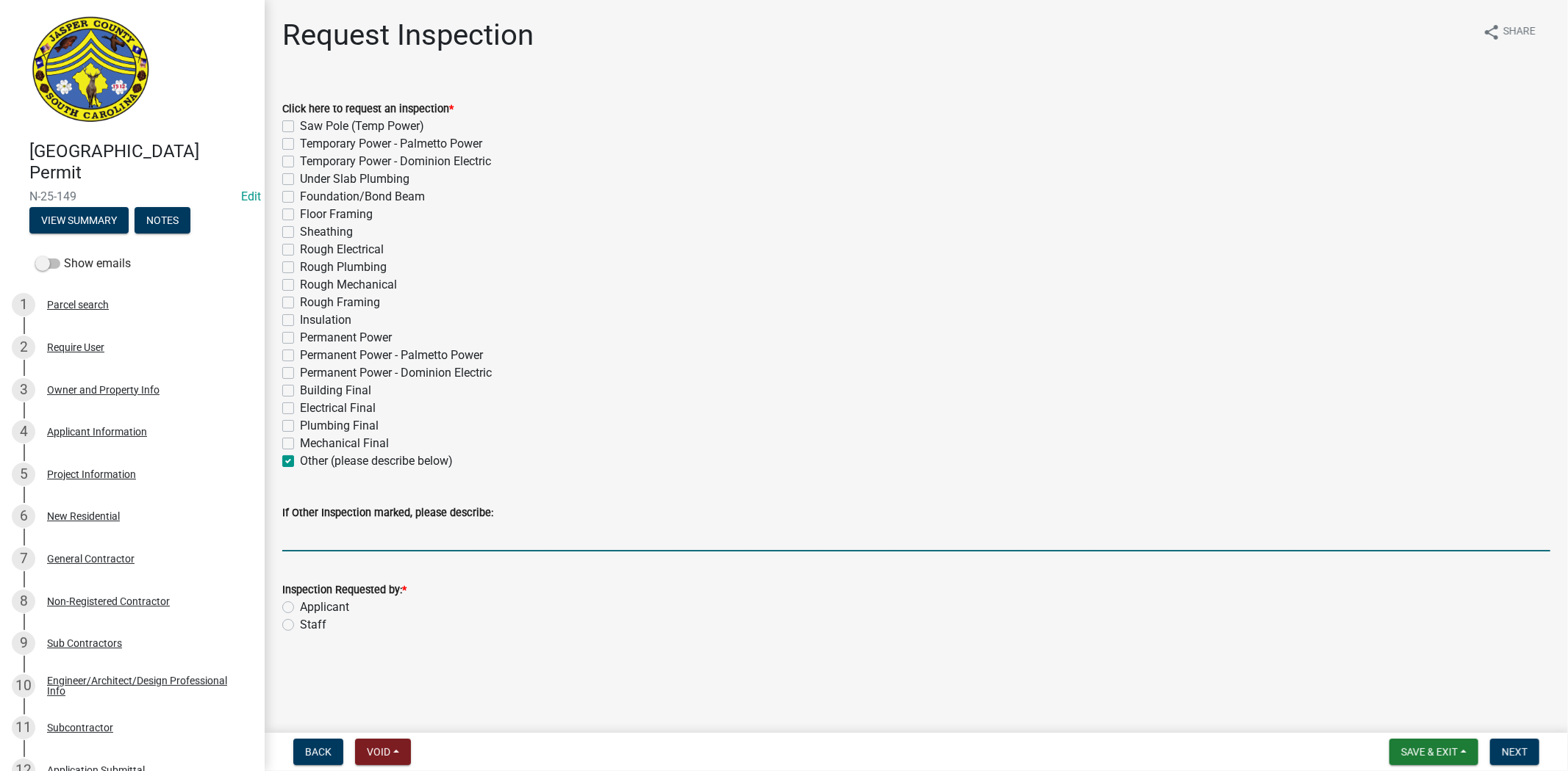
click at [313, 534] on input "If Other Inspection marked, please describe:" at bounding box center [916, 537] width 1268 height 30
type input "T"
type input "Lathe Inspection"
click at [621, 386] on div "Building Final" at bounding box center [916, 390] width 1268 height 18
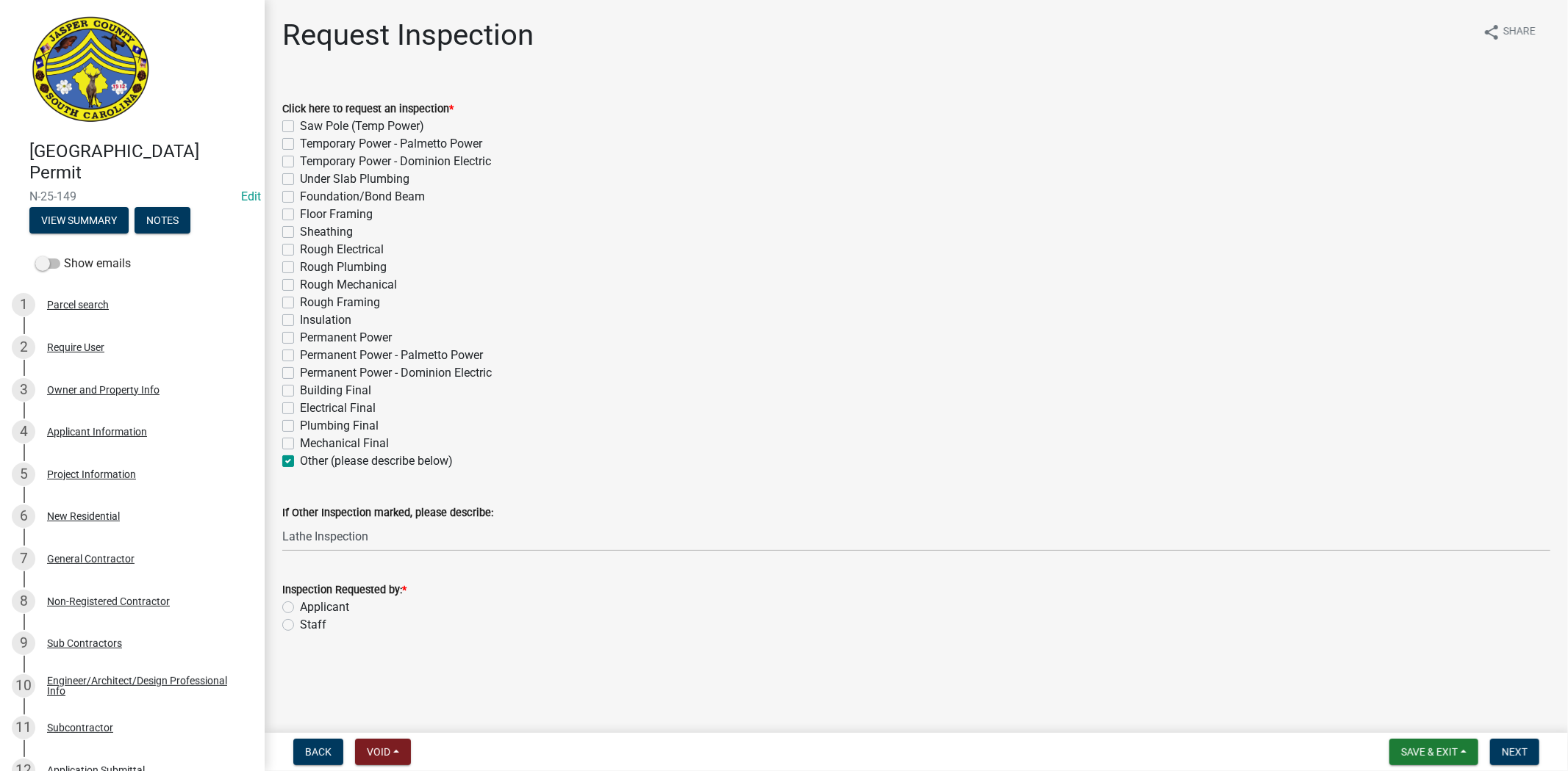
click at [300, 608] on label "Applicant" at bounding box center [325, 608] width 49 height 18
click at [300, 608] on input "Applicant" at bounding box center [304, 603] width 9 height 9
radio input "true"
click at [1511, 749] on span "Next" at bounding box center [1514, 752] width 26 height 12
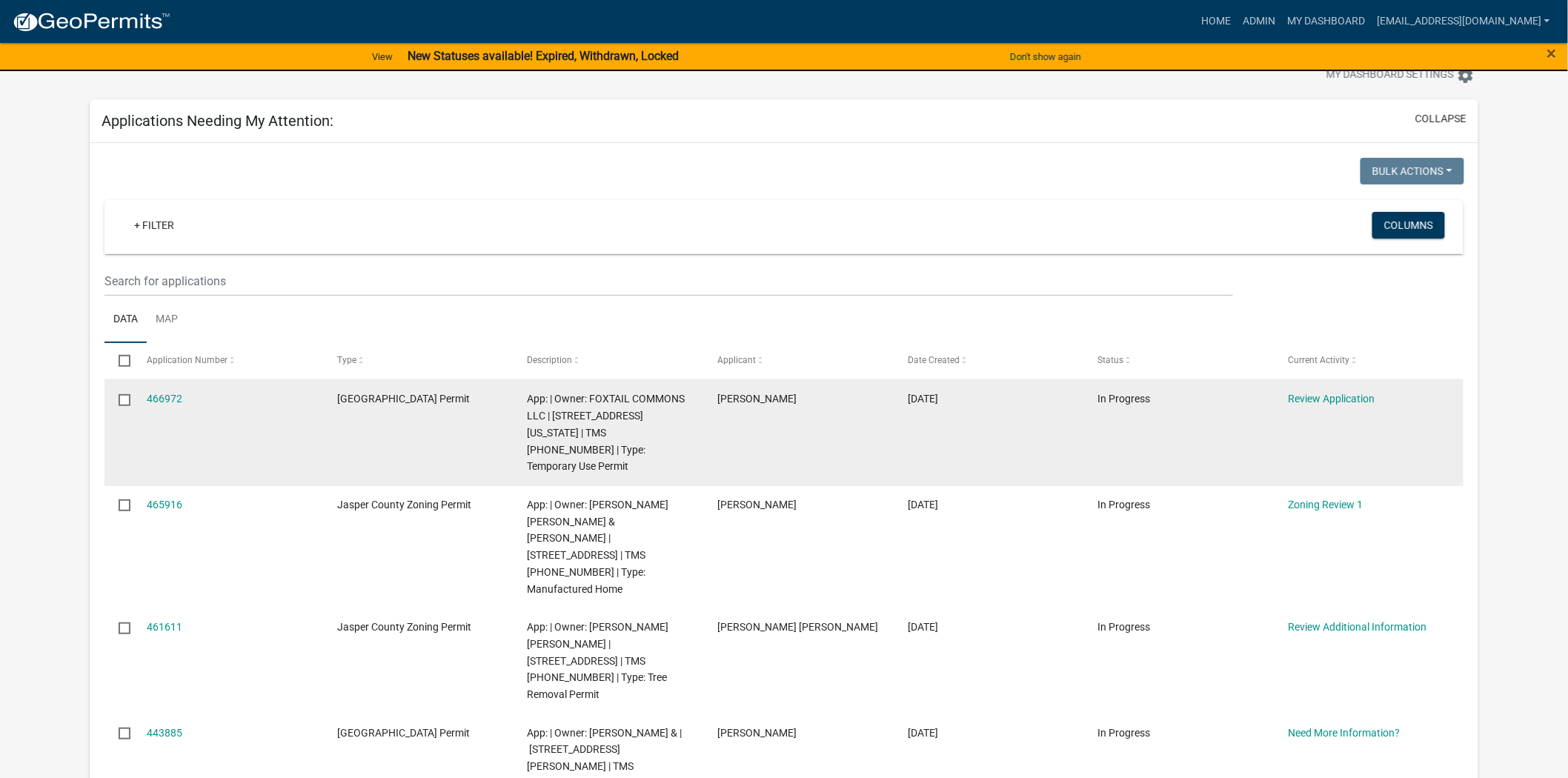
scroll to position [82, 0]
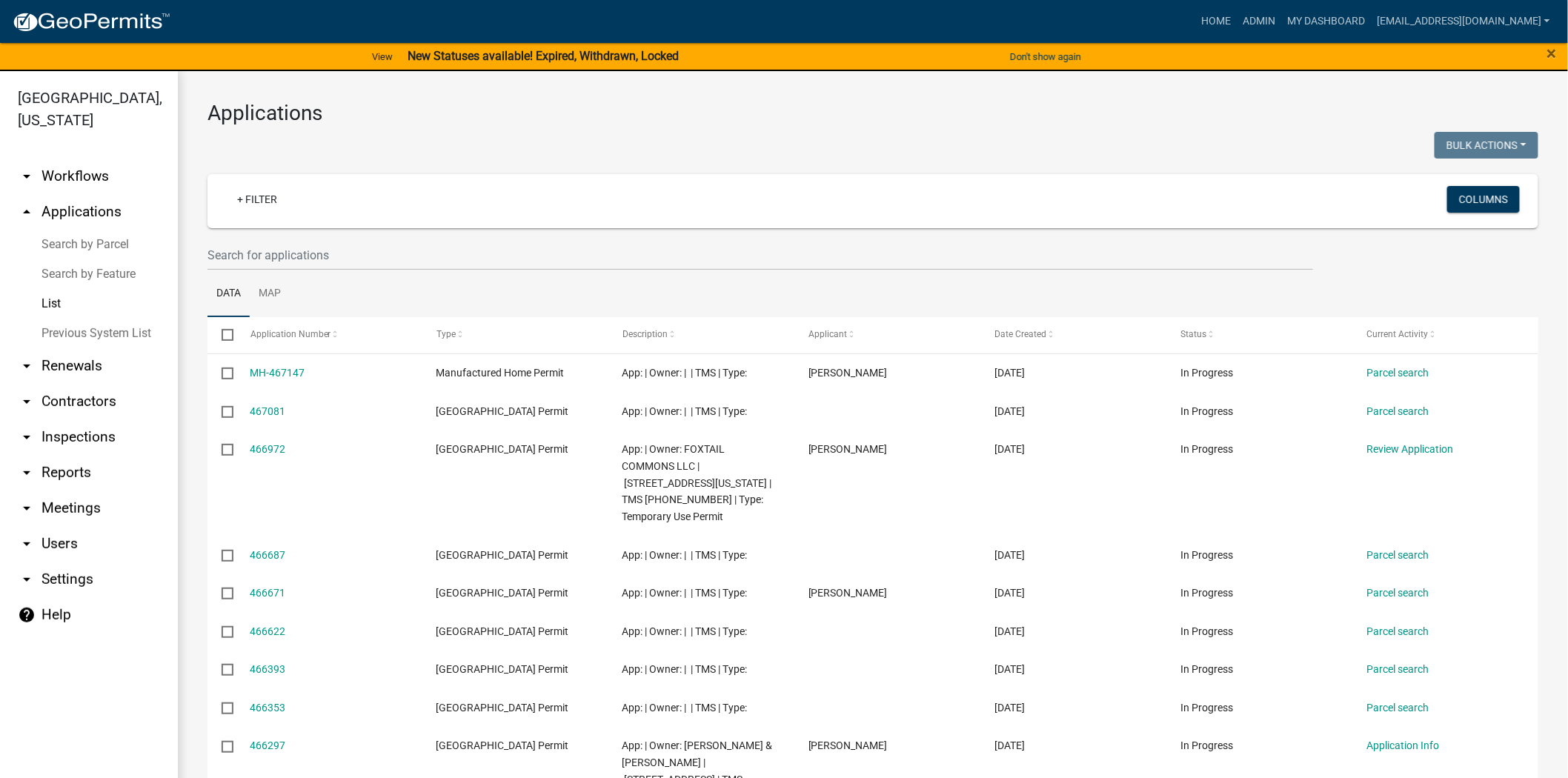
click at [54, 300] on link "List" at bounding box center [88, 304] width 178 height 30
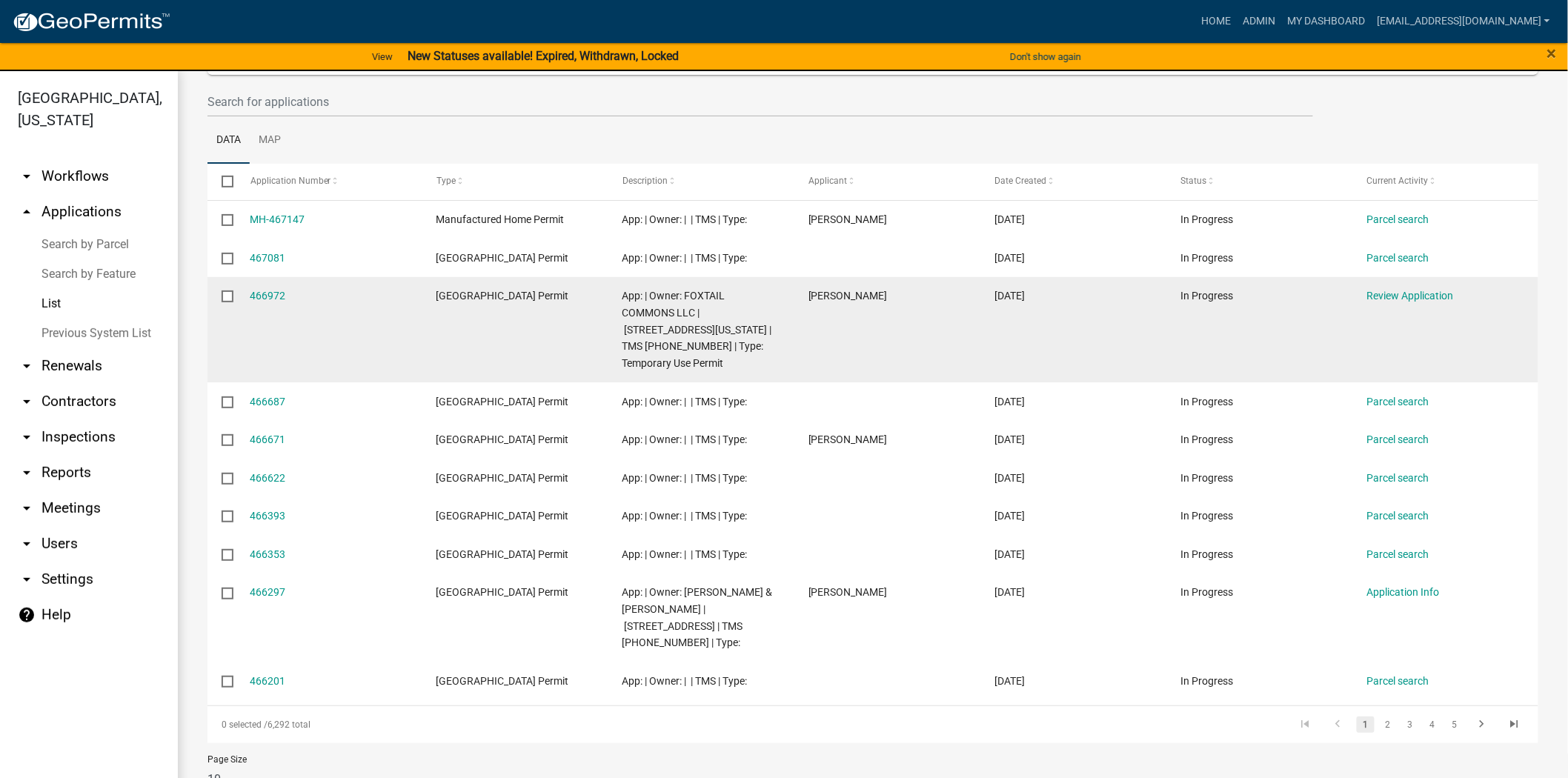
scroll to position [176, 0]
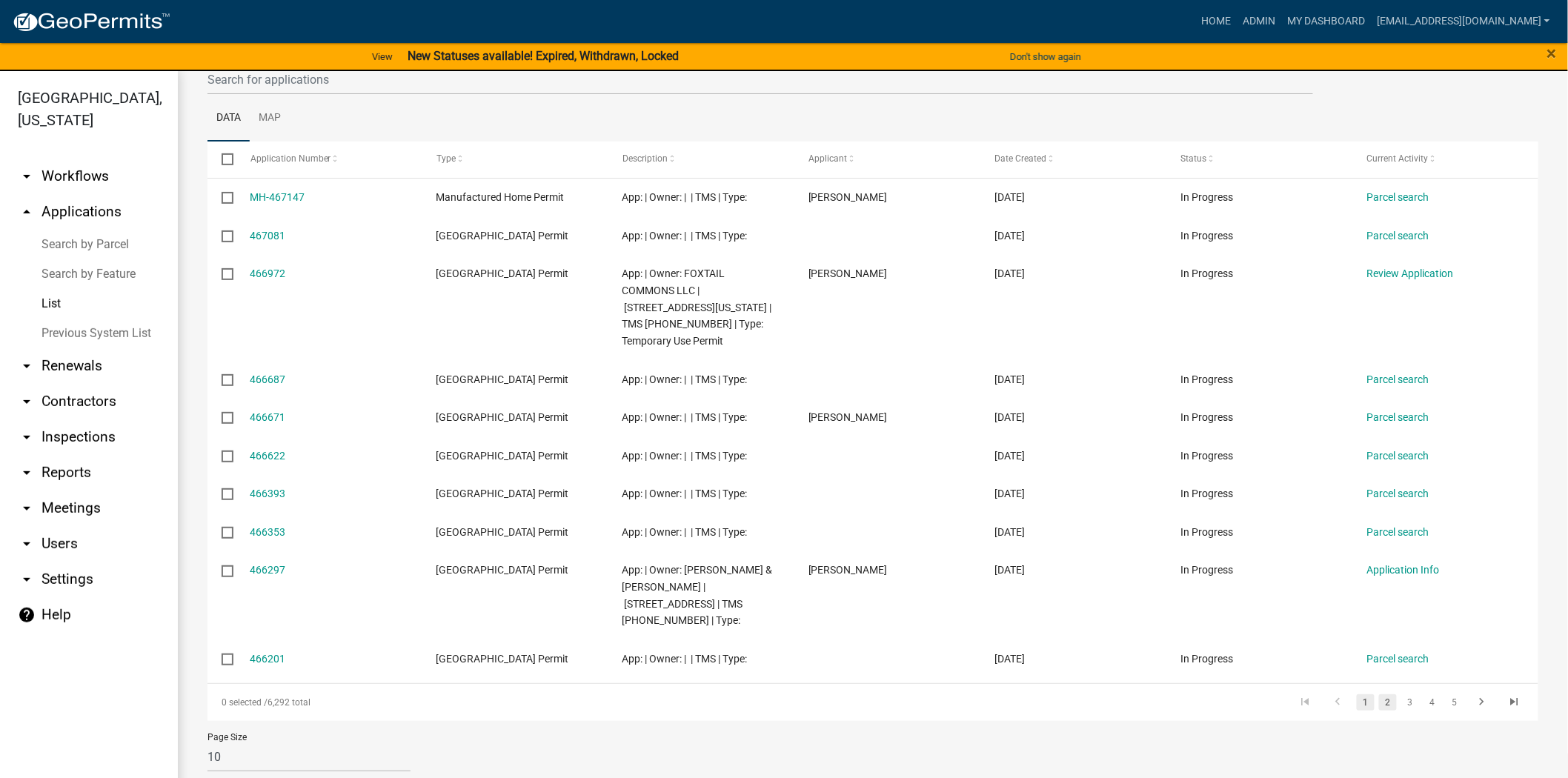
click at [1378, 695] on link "2" at bounding box center [1387, 702] width 18 height 16
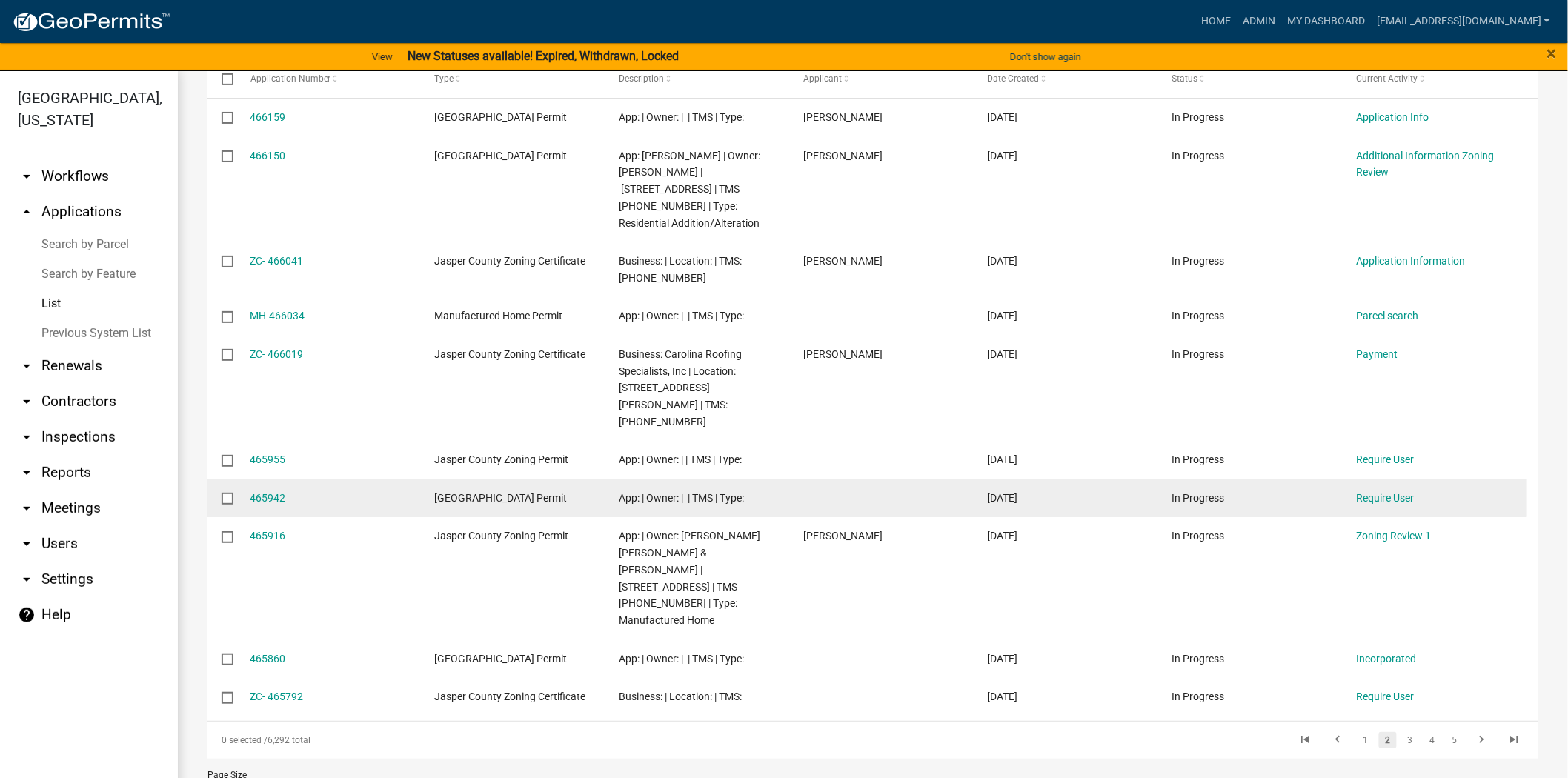
scroll to position [261, 0]
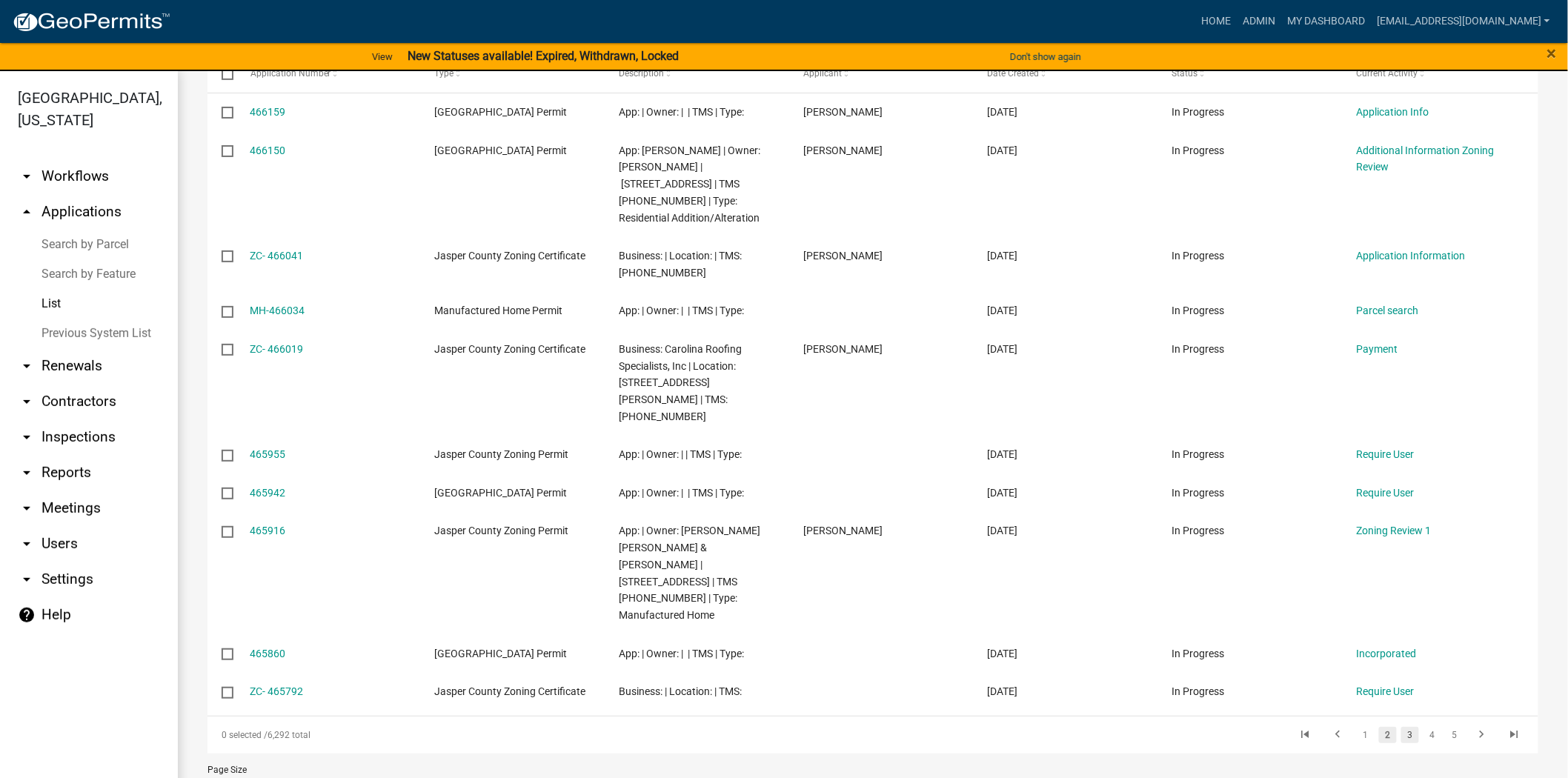
click at [1401, 727] on link "3" at bounding box center [1410, 735] width 18 height 16
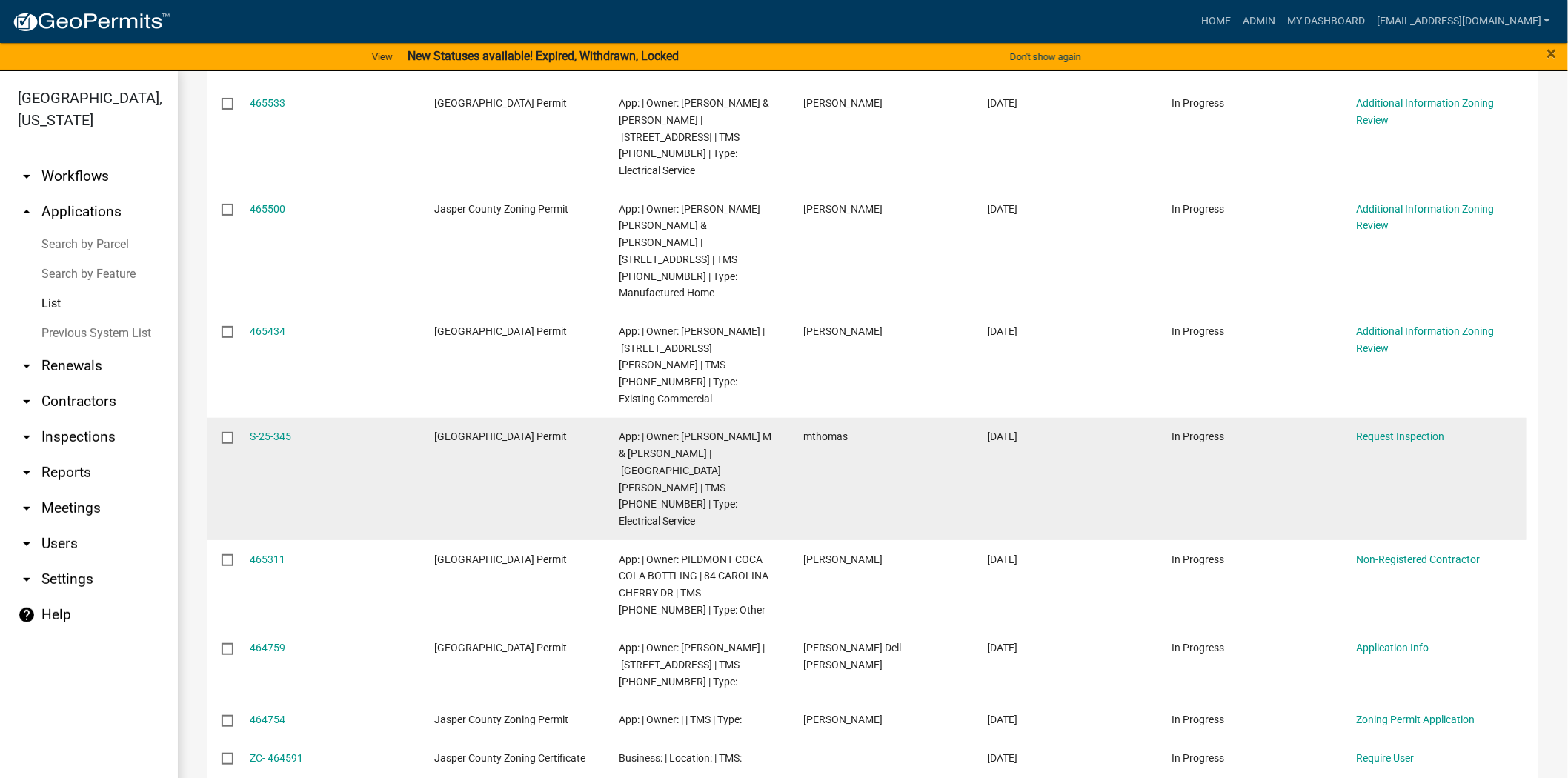
scroll to position [425, 0]
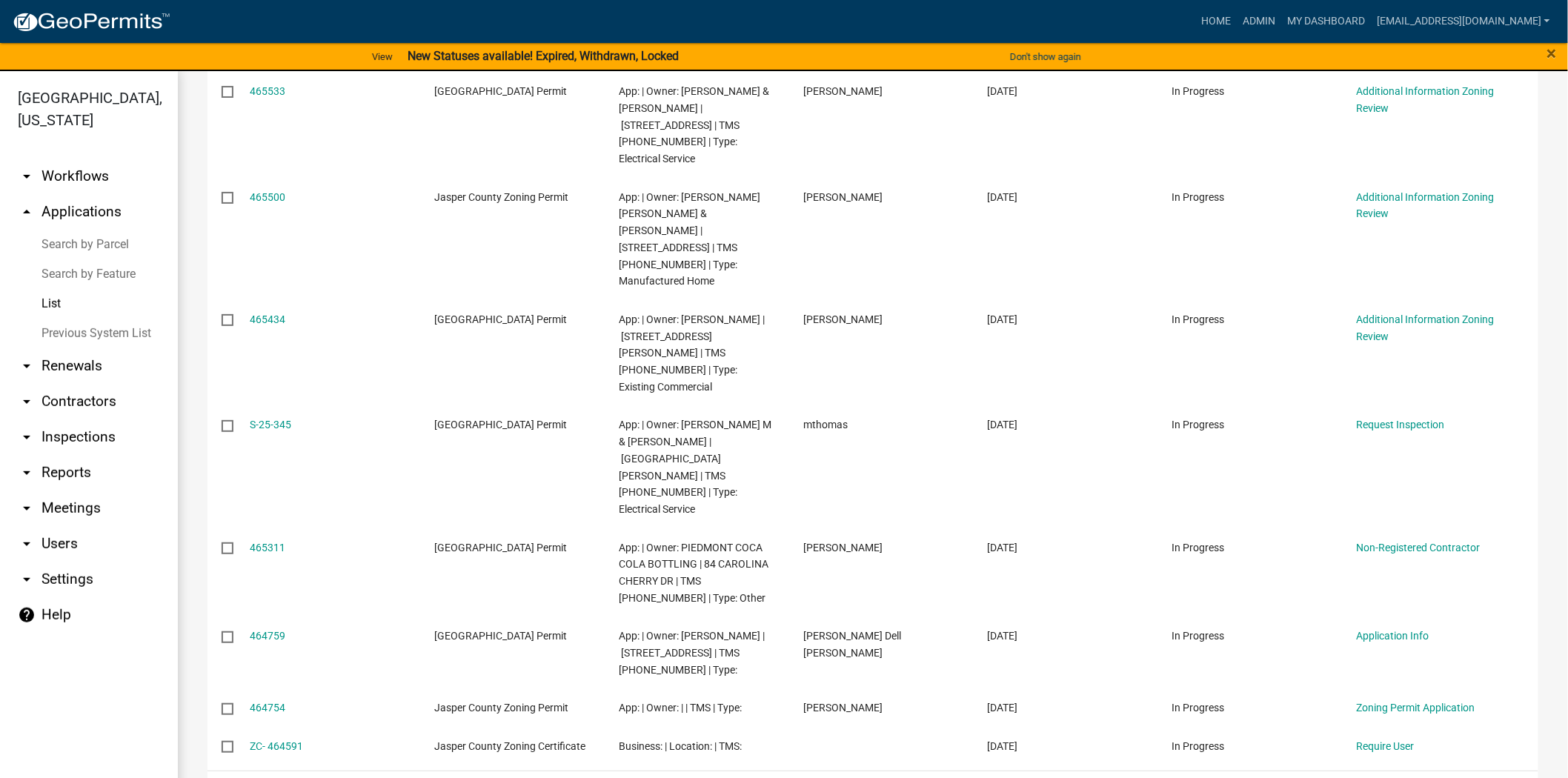
click at [1424, 778] on link "4" at bounding box center [1432, 790] width 18 height 16
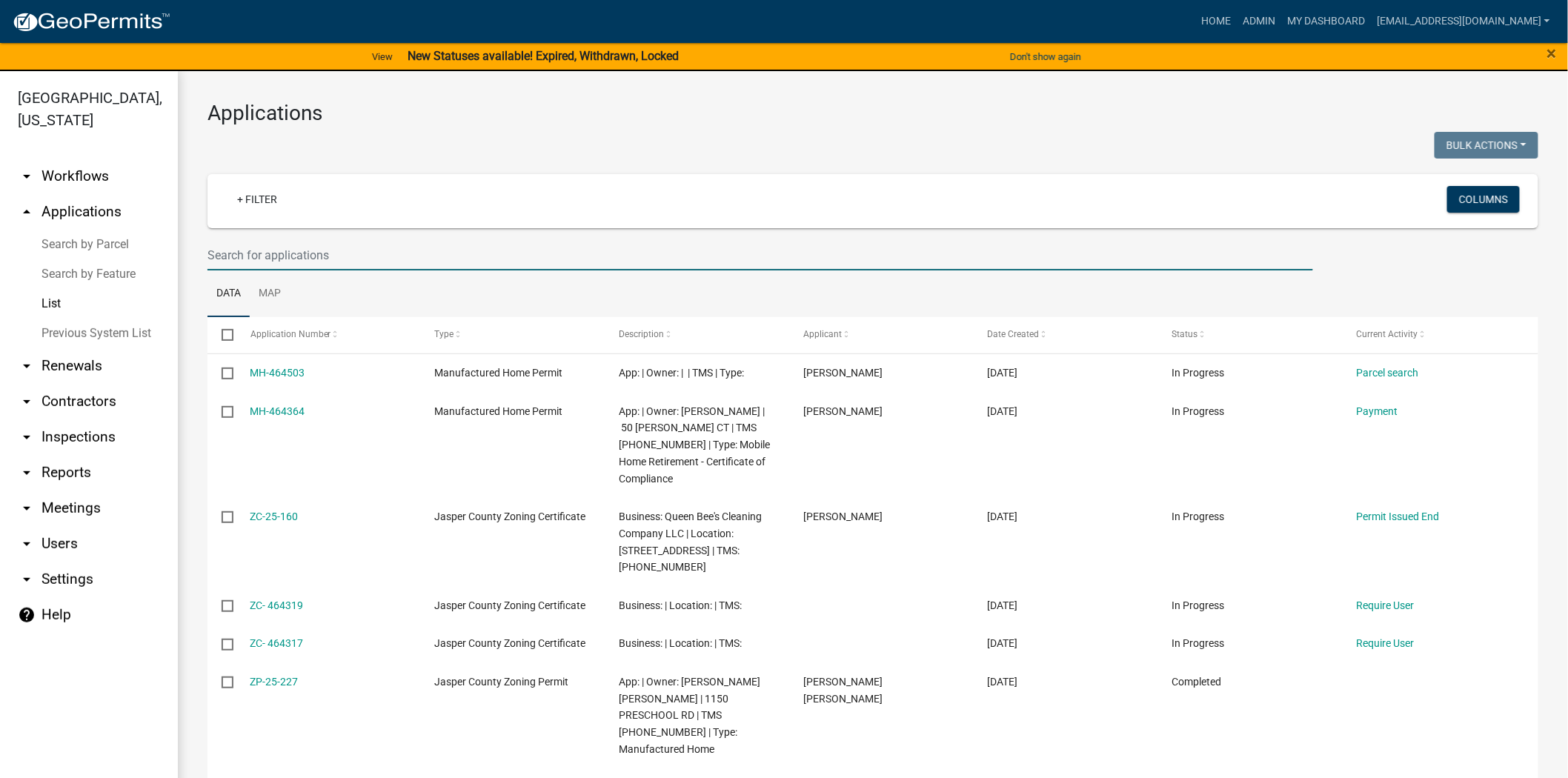
click at [359, 259] on input "text" at bounding box center [760, 255] width 1106 height 31
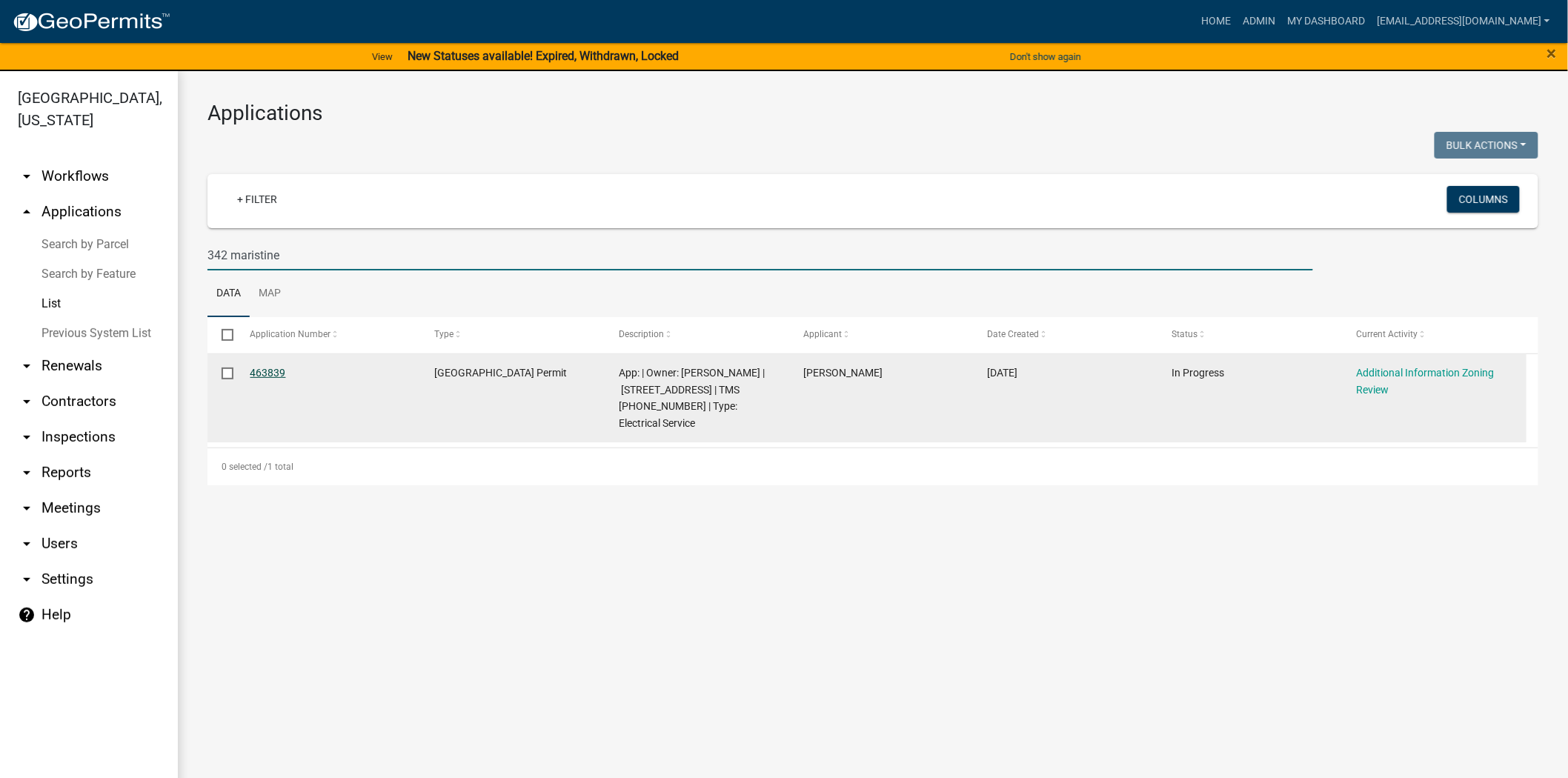
type input "342 maristine"
click at [263, 372] on link "463839" at bounding box center [269, 373] width 36 height 12
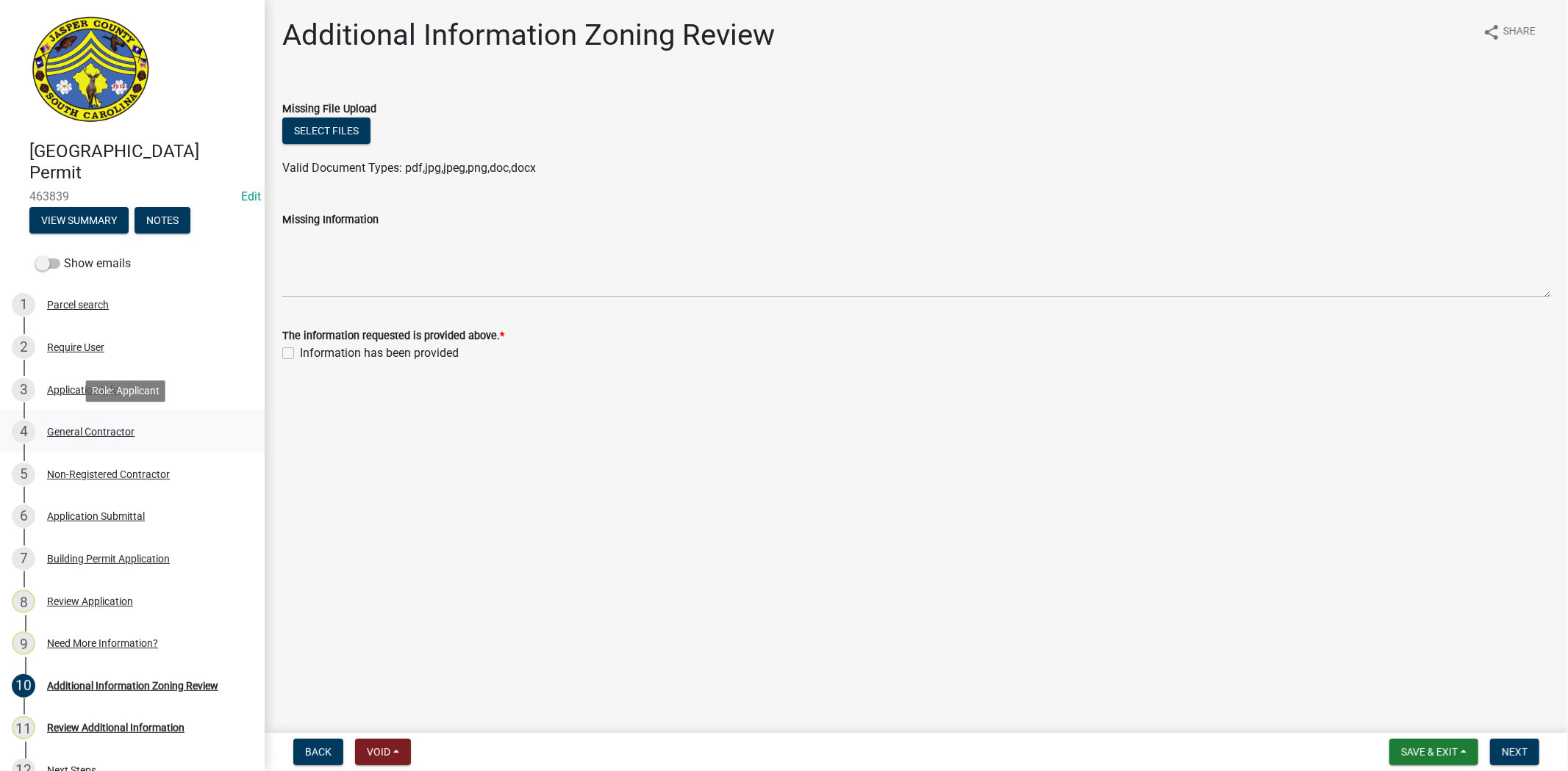
click at [105, 433] on div "General Contractor" at bounding box center [91, 432] width 88 height 10
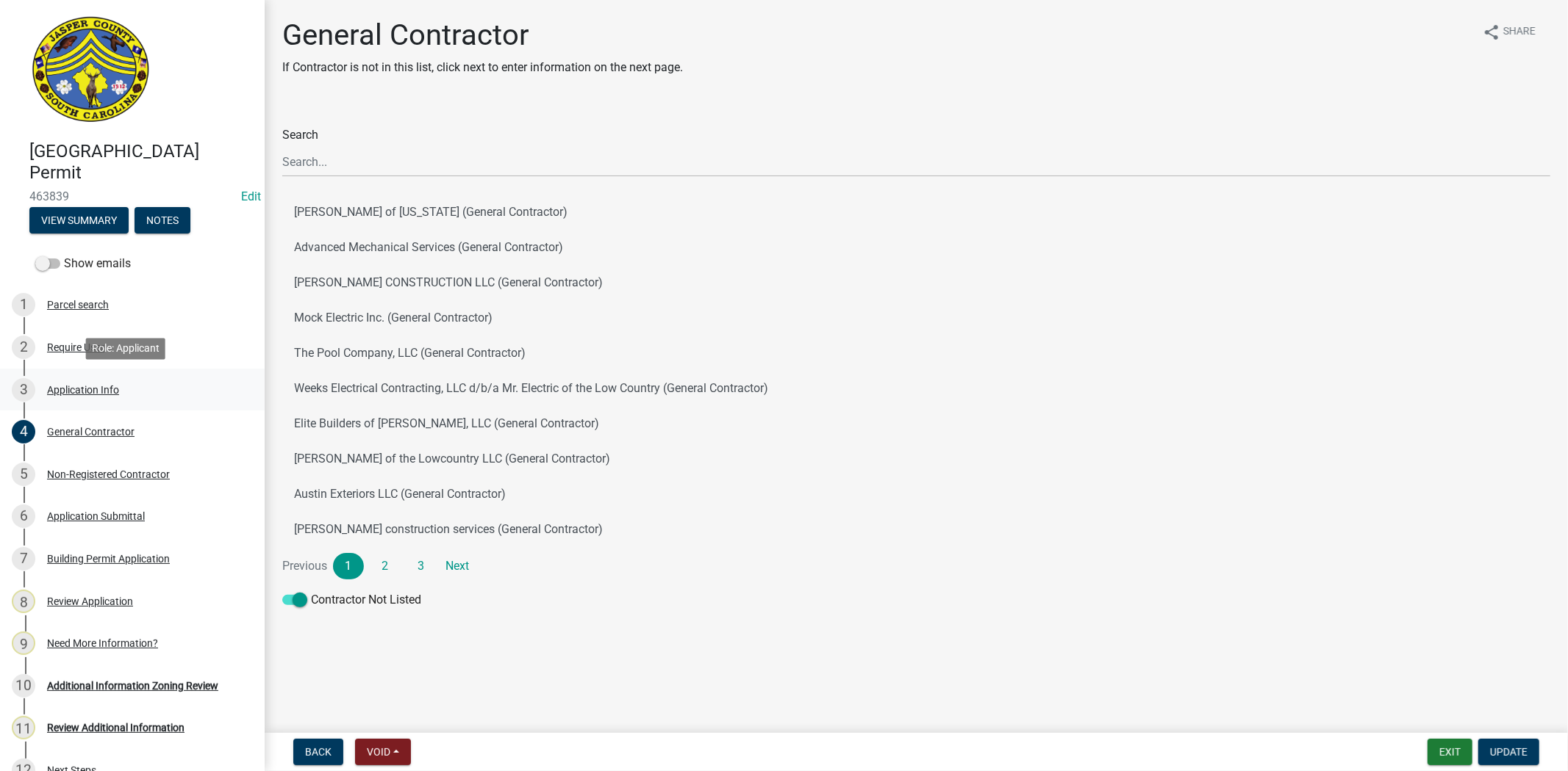
click at [78, 389] on div "Application Info" at bounding box center [83, 390] width 72 height 10
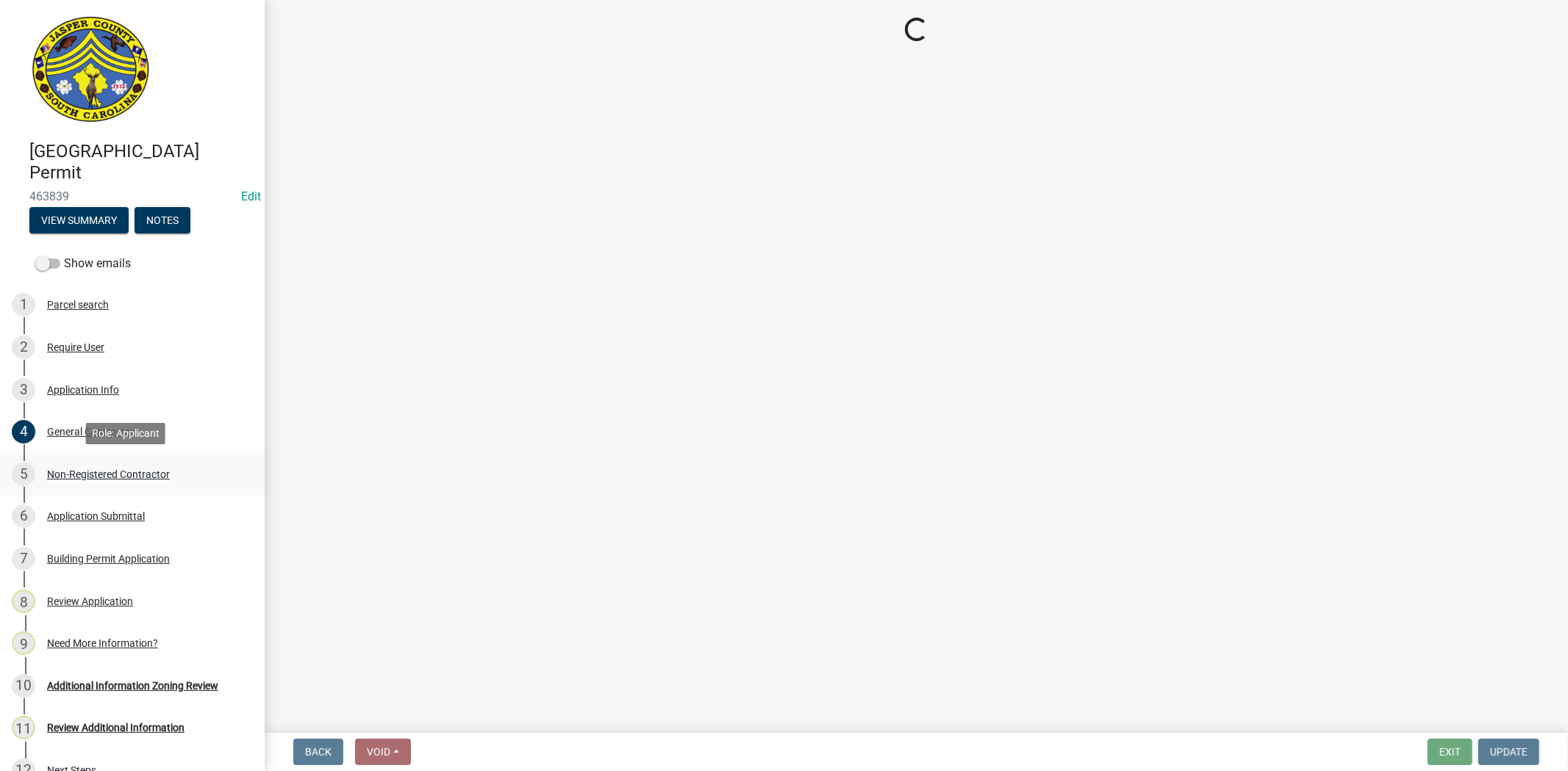
click at [94, 471] on div "Non-Registered Contractor" at bounding box center [109, 474] width 123 height 10
select select "83a29df9-b3ca-487b-b3ec-56d88b03b1fe"
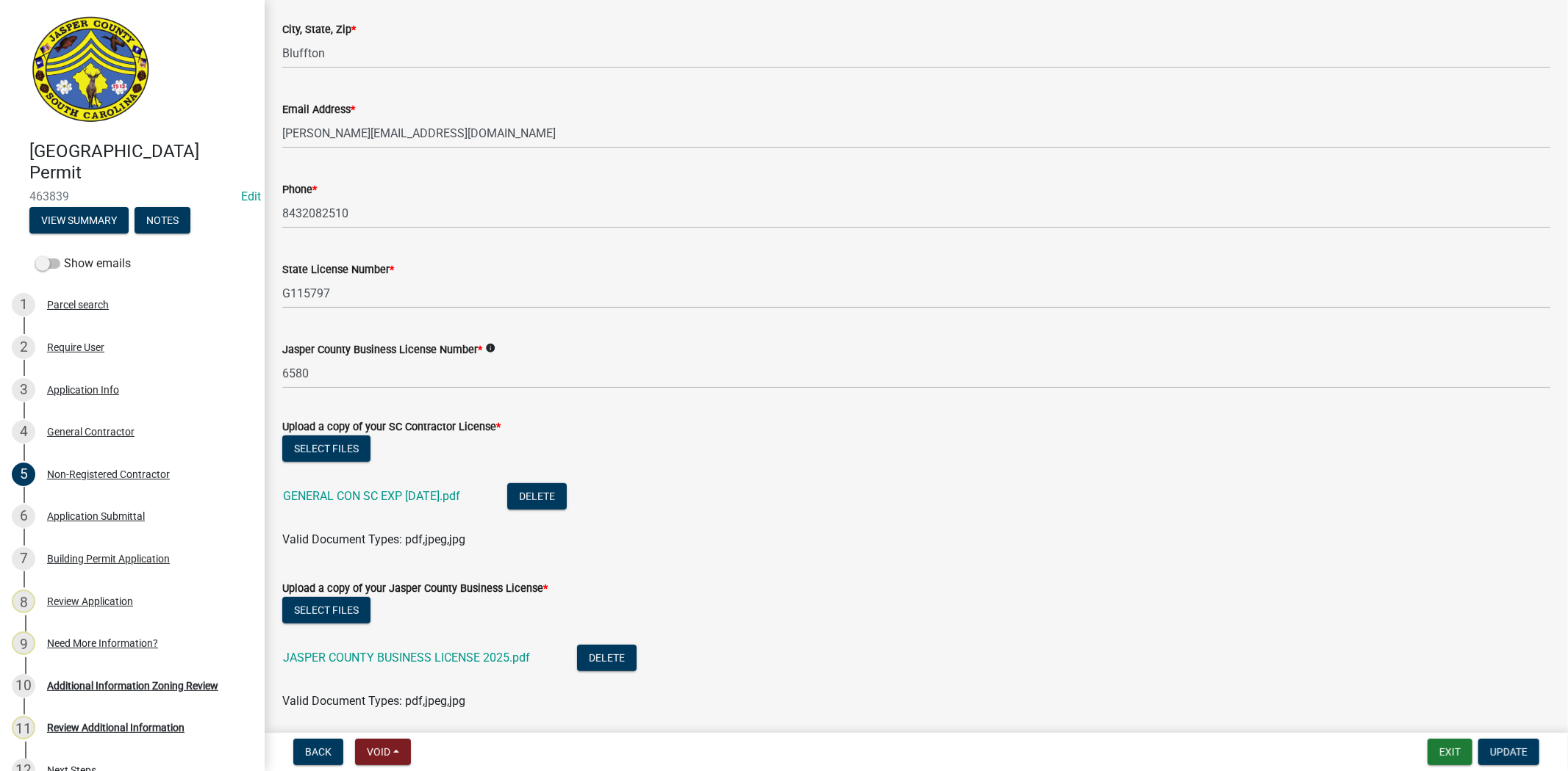
scroll to position [490, 0]
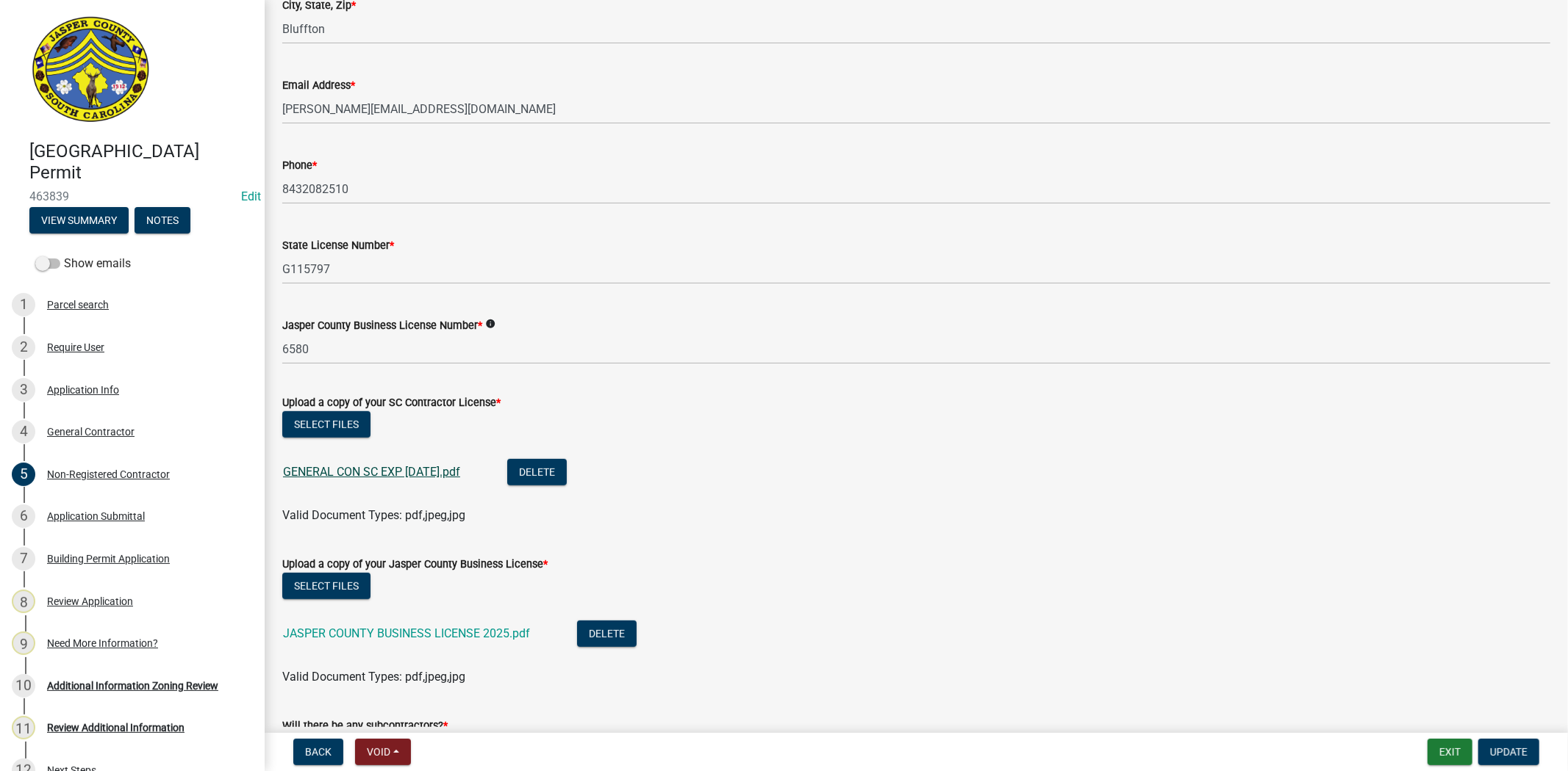
click at [427, 473] on link "GENERAL CON SC EXP 10.31.26.pdf" at bounding box center [372, 472] width 177 height 14
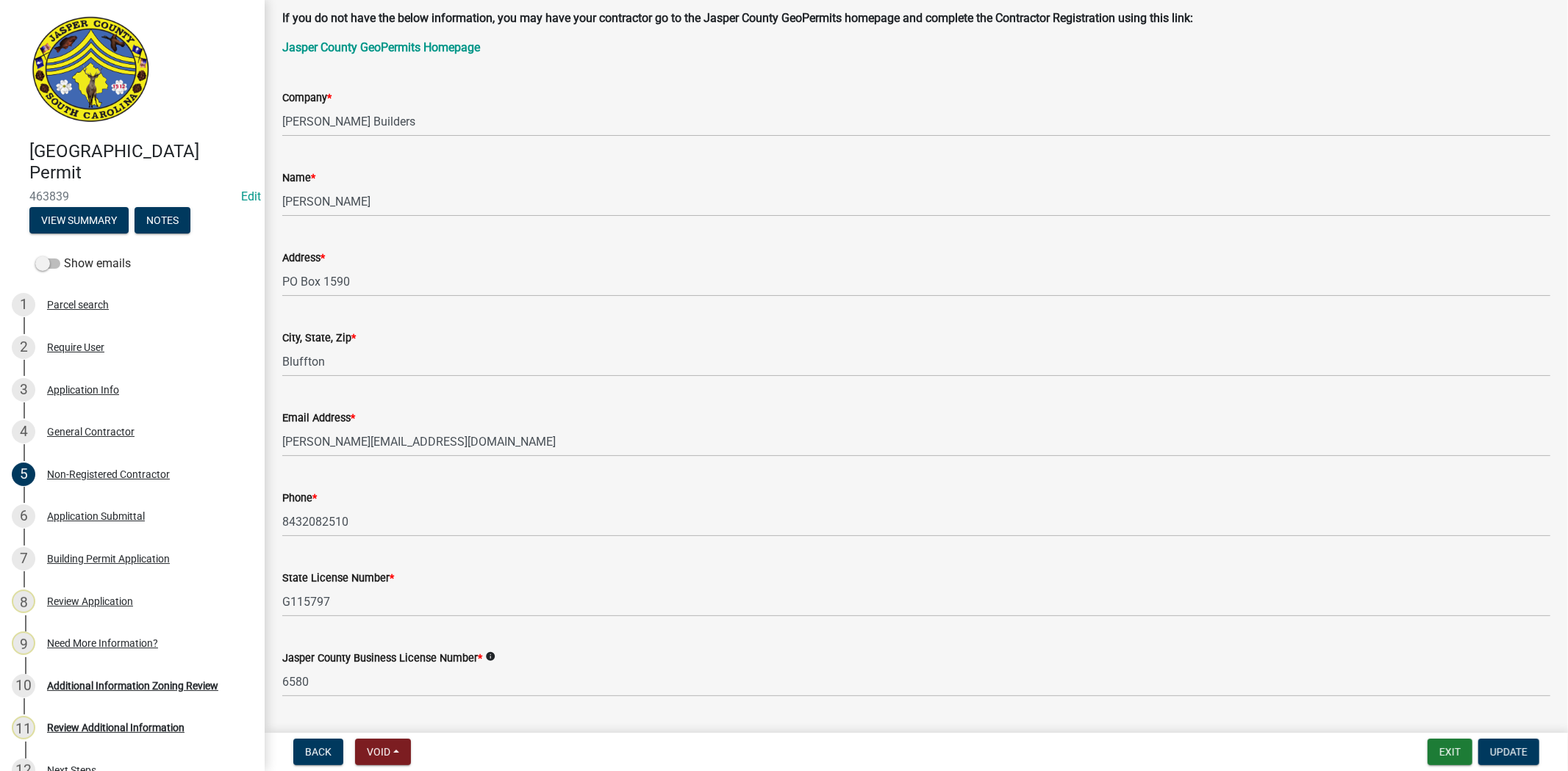
scroll to position [565, 0]
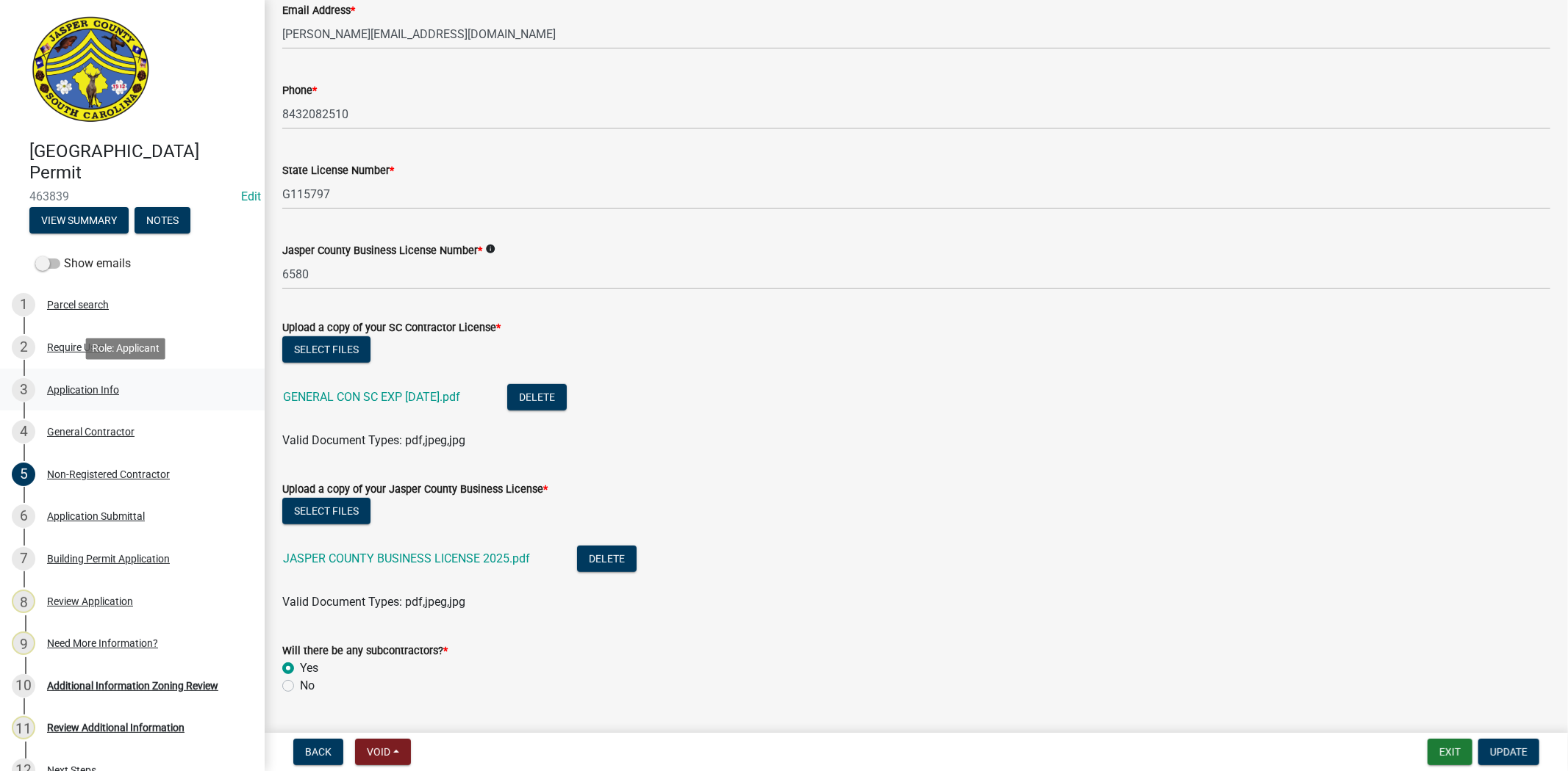
click at [90, 399] on div "3 Application Info" at bounding box center [126, 390] width 229 height 24
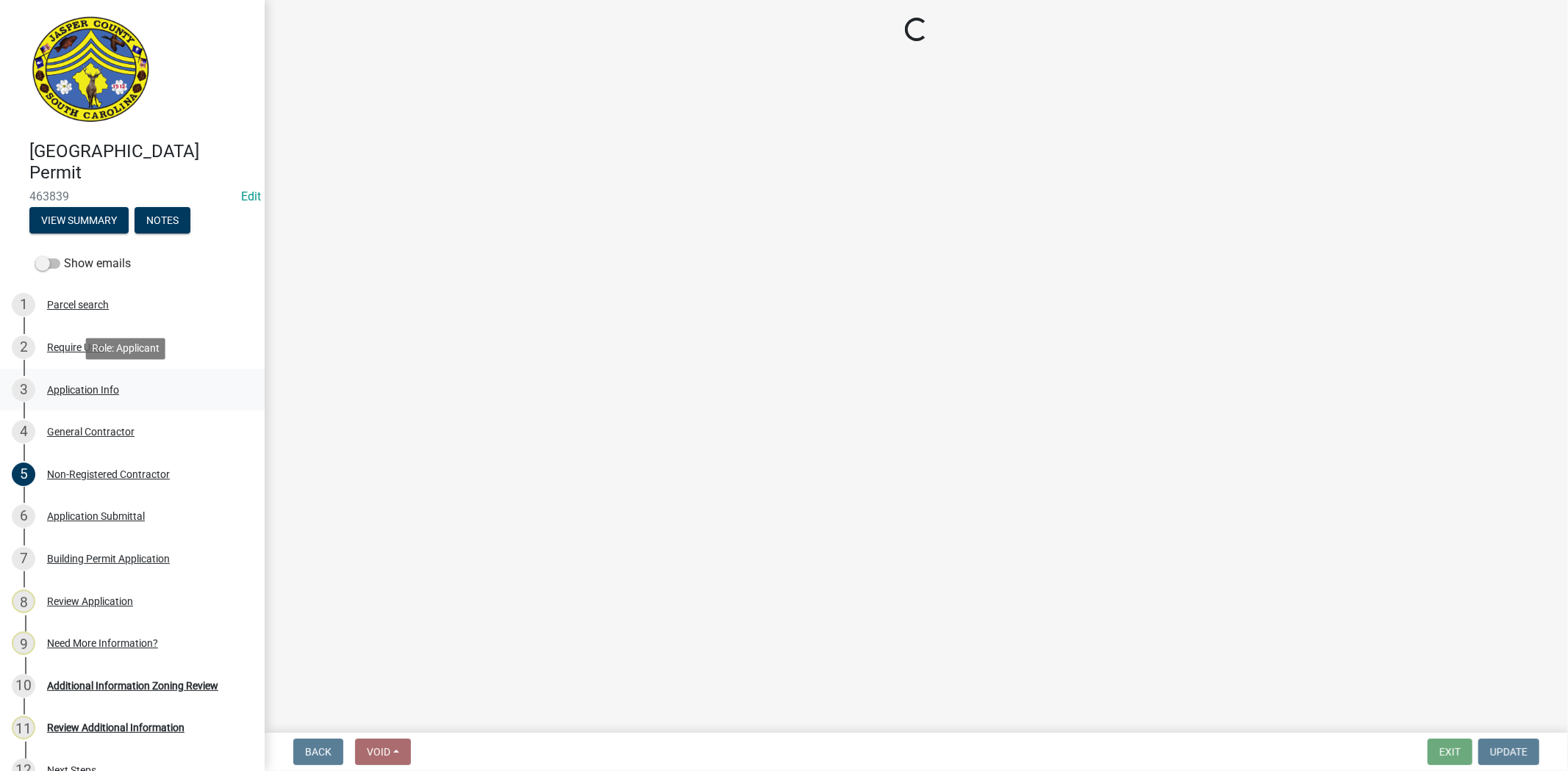
select select "83a29df9-b3ca-487b-b3ec-56d88b03b1fe"
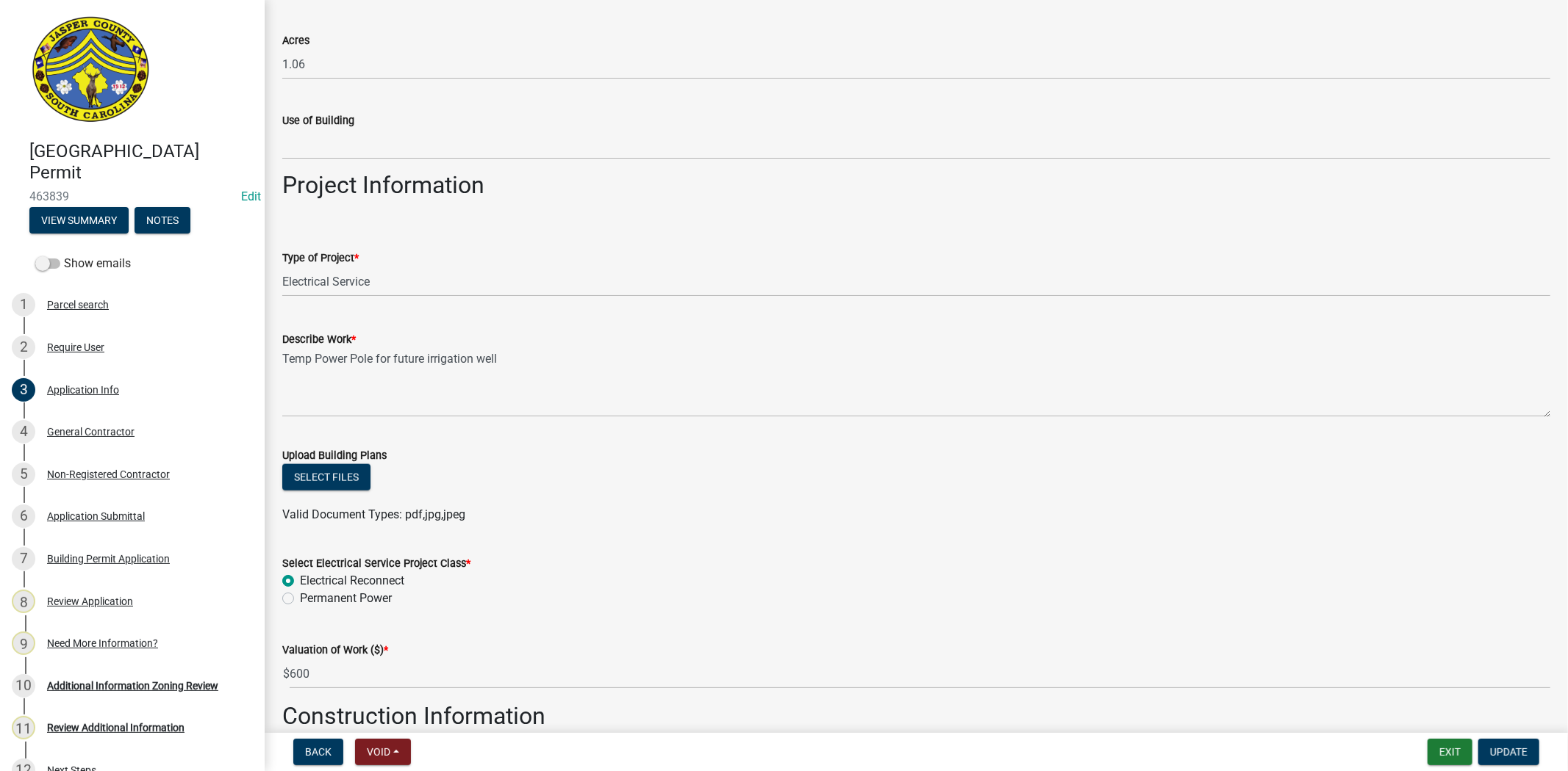
scroll to position [1387, 0]
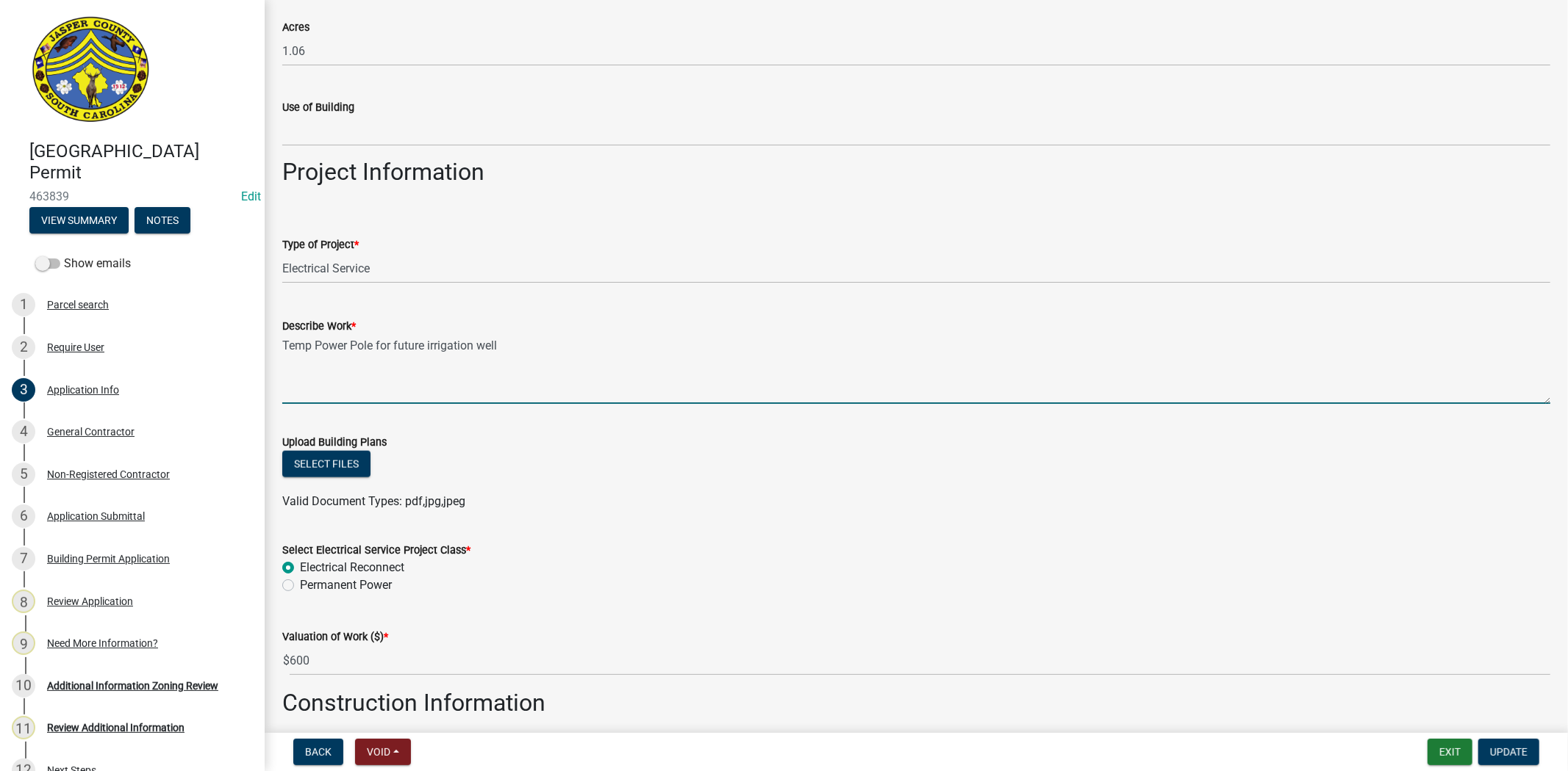
drag, startPoint x: 393, startPoint y: 343, endPoint x: 503, endPoint y: 347, distance: 110.1
click at [503, 347] on textarea "Temp Power Pole for future irrigation well" at bounding box center [916, 370] width 1268 height 69
type textarea "T"
click at [639, 354] on textarea "Power pole to add separate meter for landscaping equipment" at bounding box center [916, 370] width 1268 height 69
drag, startPoint x: 353, startPoint y: 345, endPoint x: 341, endPoint y: 345, distance: 12.0
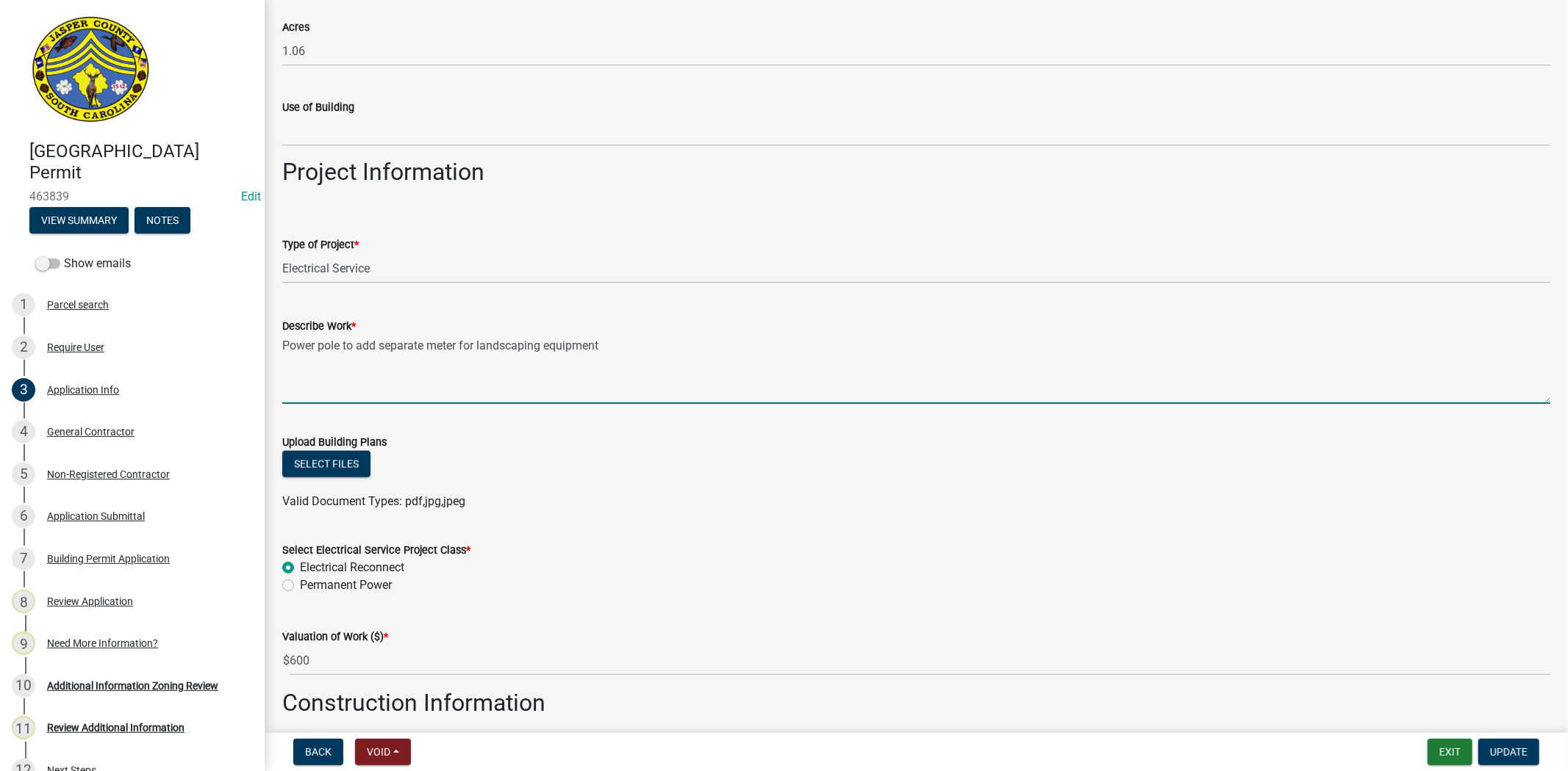
click at [341, 345] on textarea "Power pole to add separate meter for landscaping equipment" at bounding box center [916, 370] width 1268 height 69
click at [598, 351] on textarea "Power pole for small shed where landscaping equipment" at bounding box center [916, 370] width 1268 height 69
drag, startPoint x: 389, startPoint y: 342, endPoint x: 344, endPoint y: 342, distance: 45.0
click at [344, 342] on textarea "Power pole for small shed where landscaping equipment wis kept" at bounding box center [916, 370] width 1268 height 69
click at [626, 345] on textarea "Power pole to small existing shed where landscaping equipment wis kept" at bounding box center [916, 370] width 1268 height 69
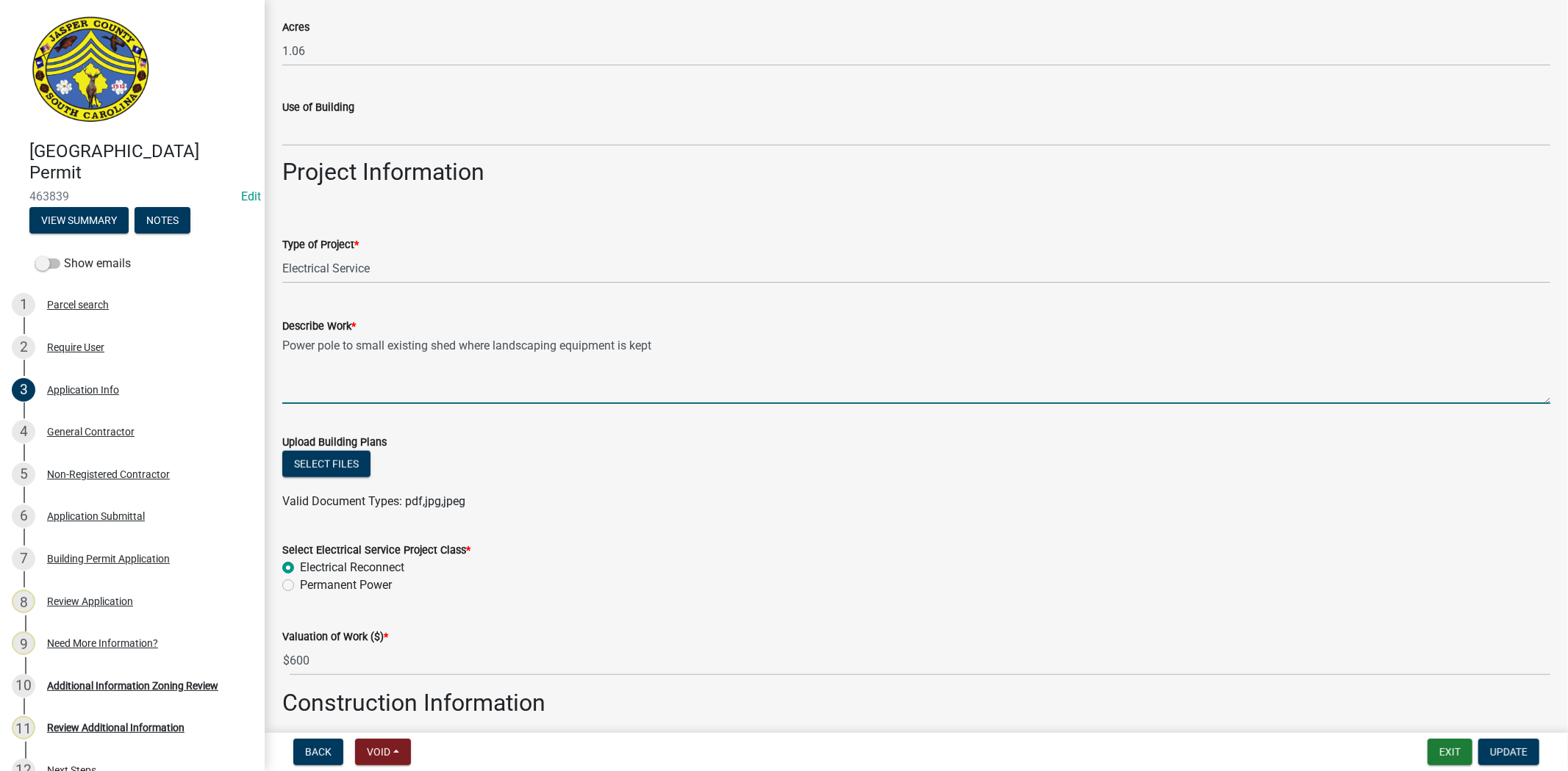
click at [700, 336] on textarea "Power pole to small existing shed where landscaping equipment is kept" at bounding box center [916, 370] width 1268 height 69
click at [339, 345] on textarea "Power pole to small existing shed where landscaping equipment is kept." at bounding box center [916, 370] width 1268 height 69
type textarea "Power pole for meter to be hooked for small 8ft x 6ft existing shed where lands…"
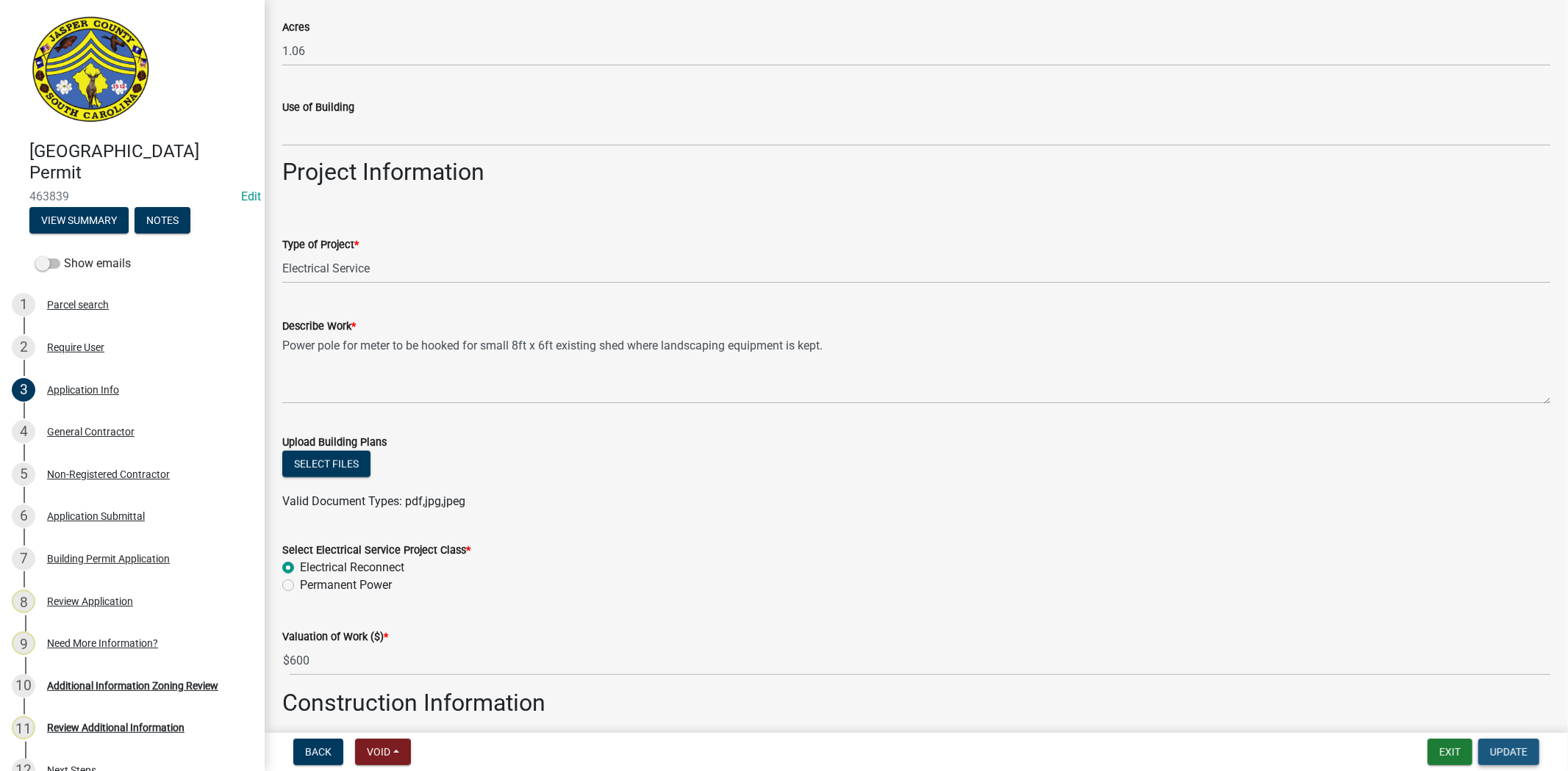
click at [1510, 755] on span "Update" at bounding box center [1508, 752] width 37 height 12
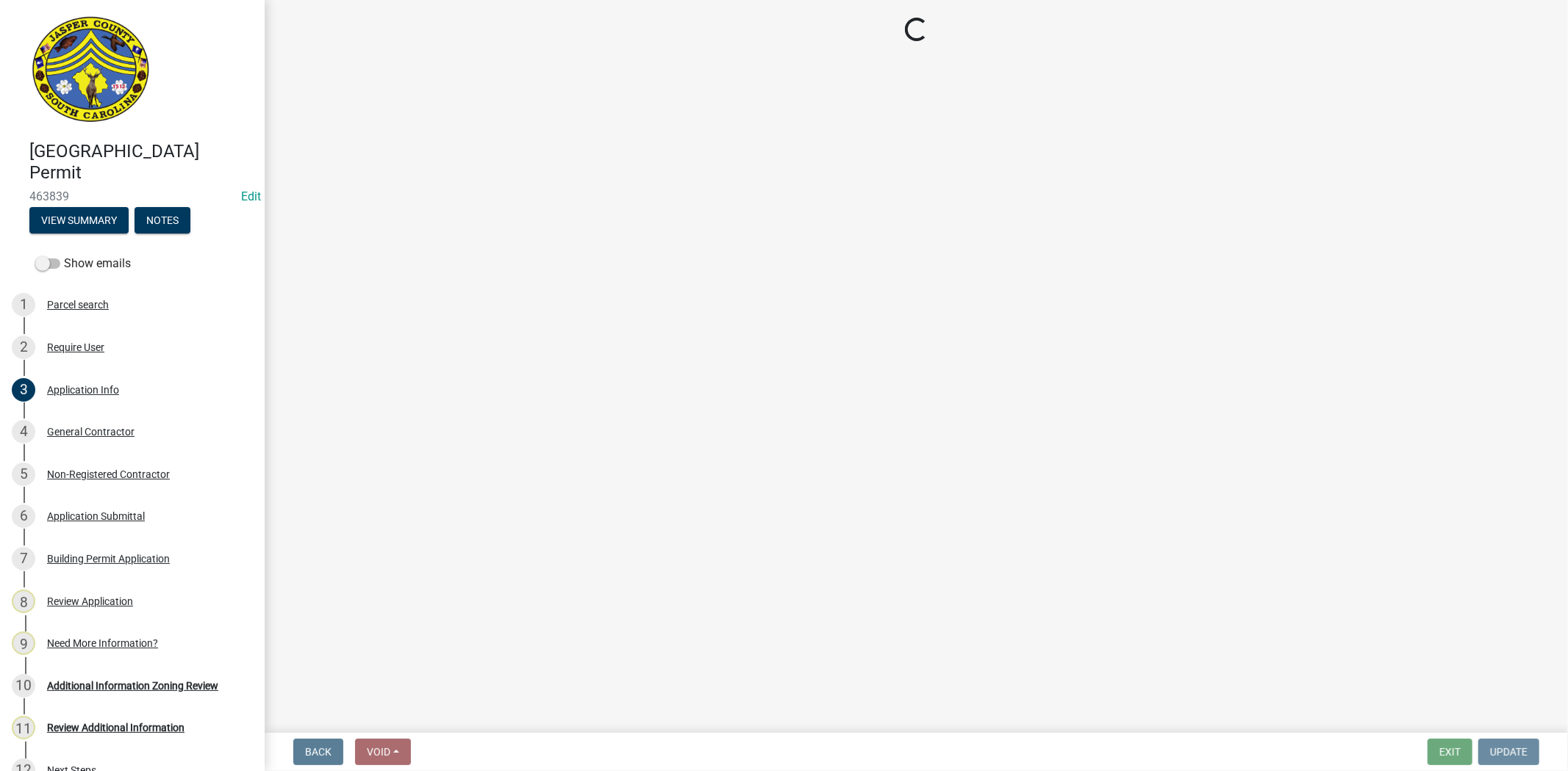
scroll to position [0, 0]
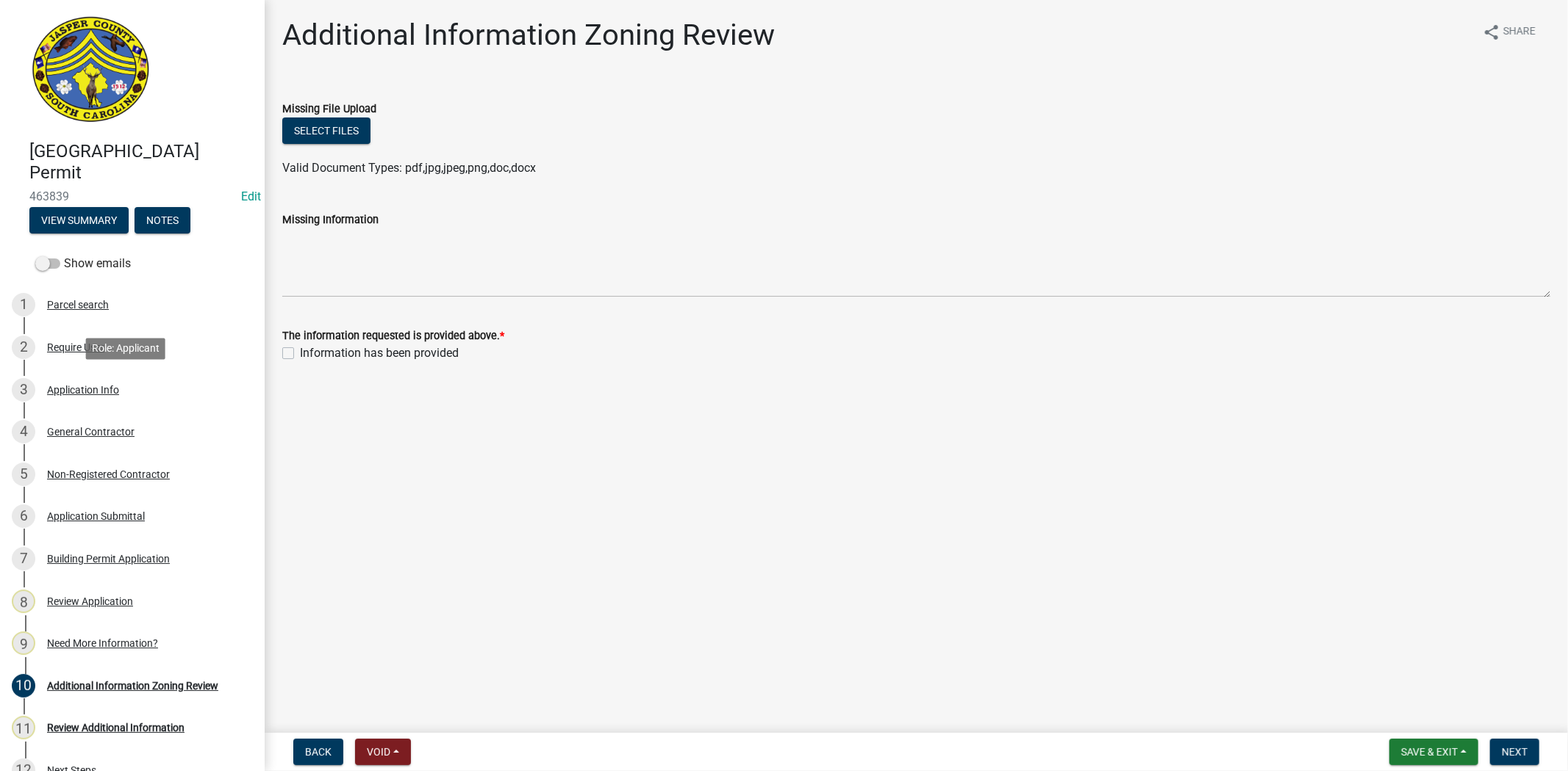
click at [94, 387] on div "Application Info" at bounding box center [83, 390] width 72 height 10
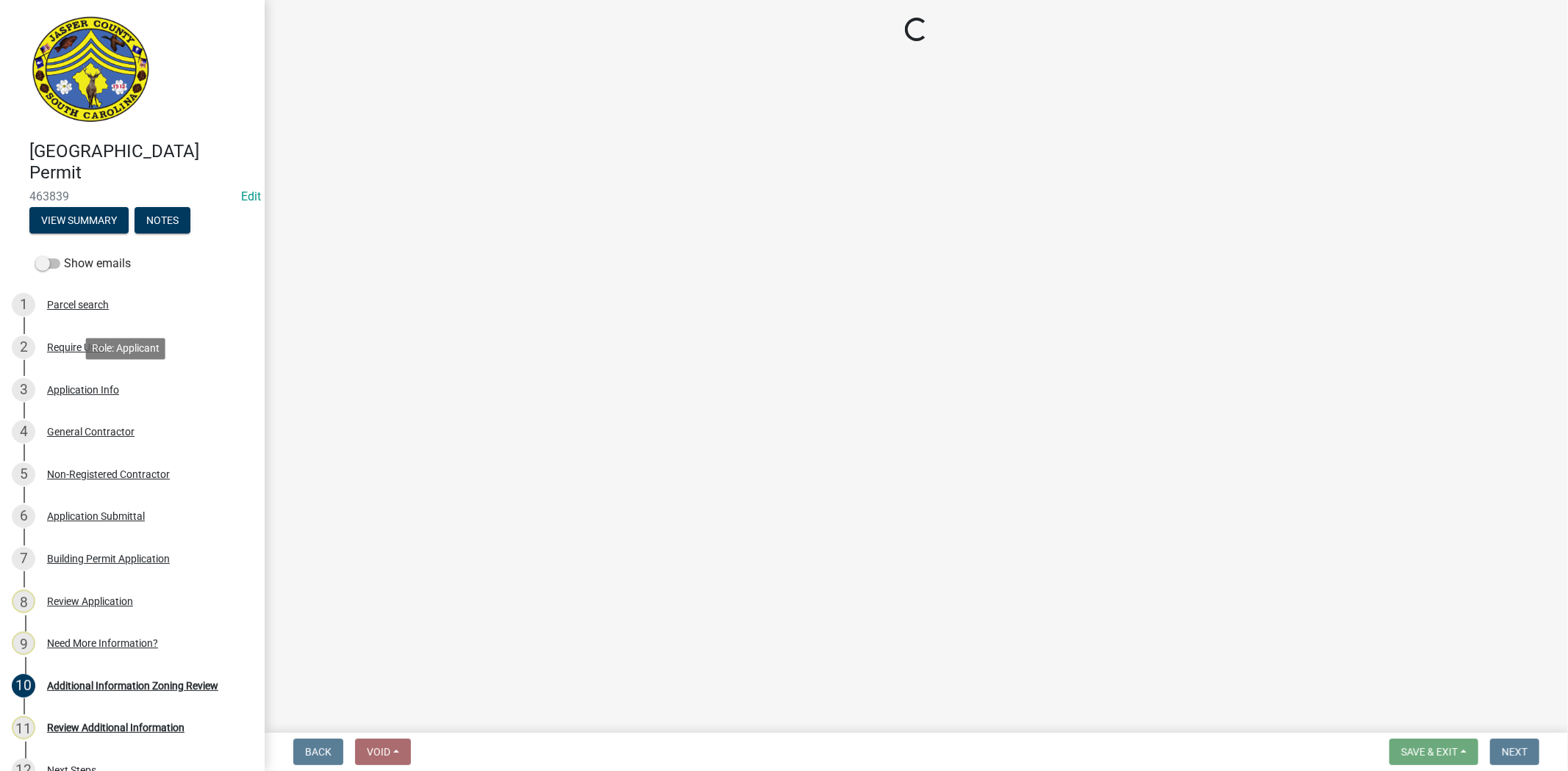
select select "83a29df9-b3ca-487b-b3ec-56d88b03b1fe"
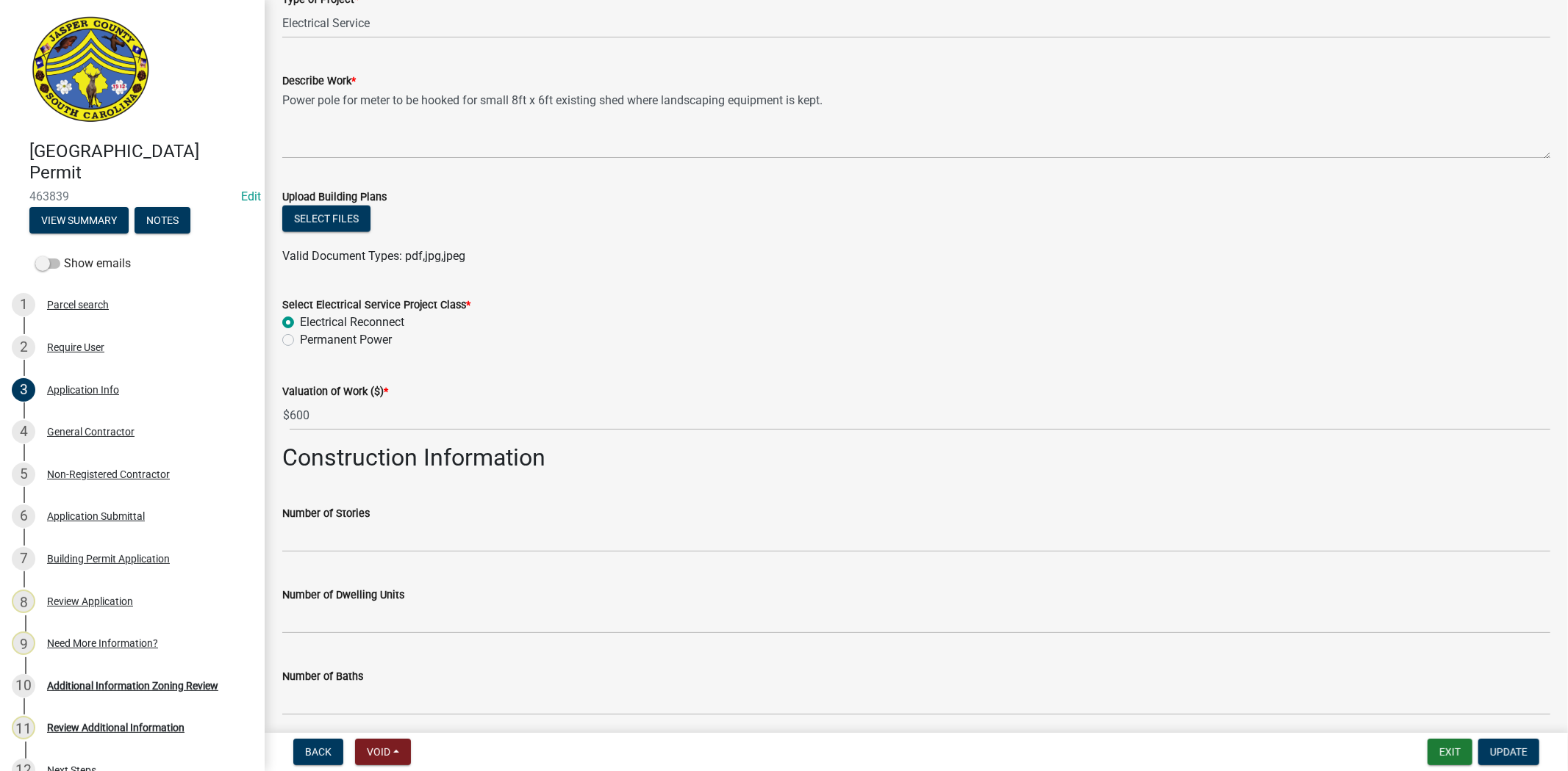
scroll to position [2114, 0]
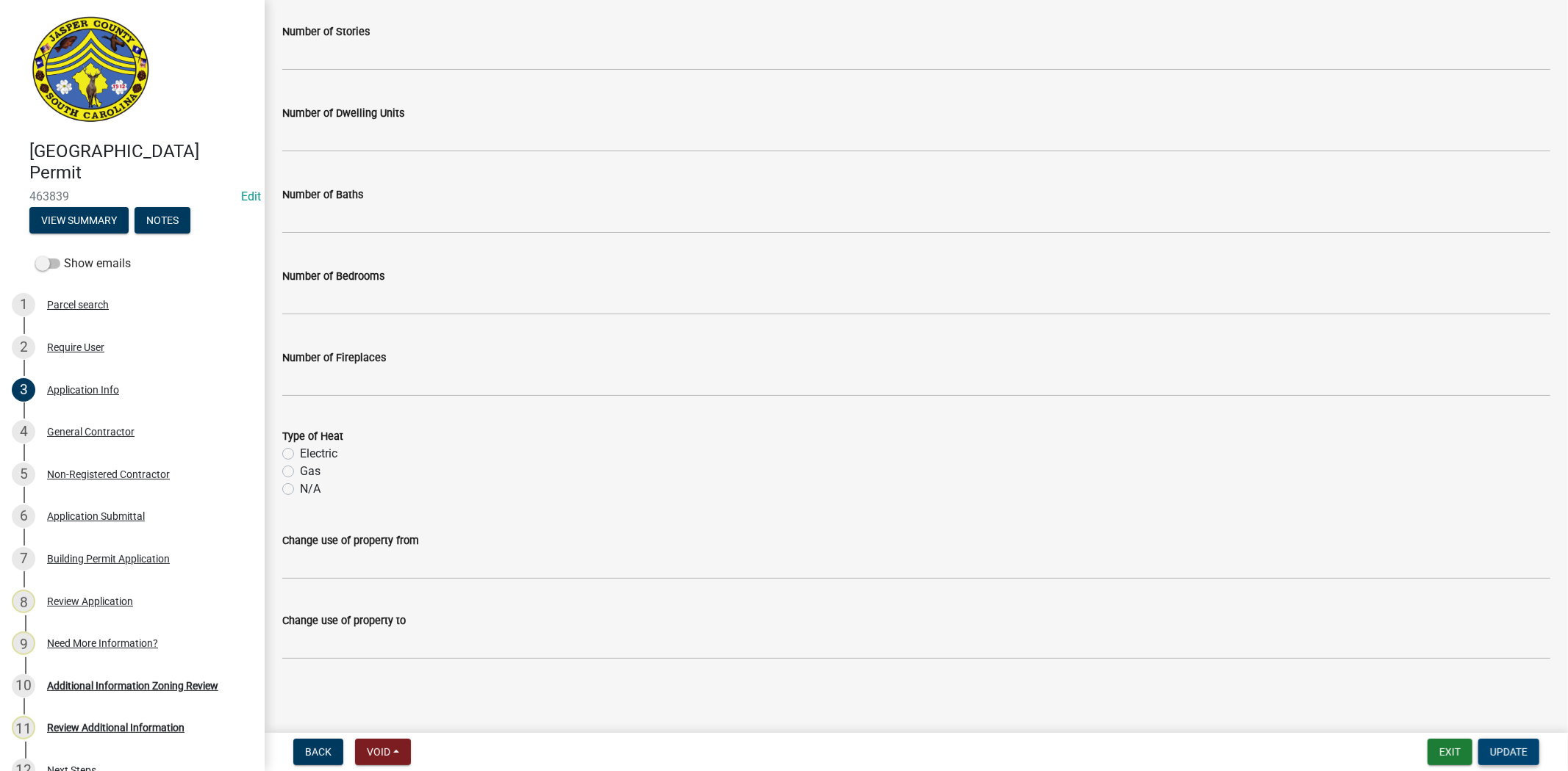
click at [1505, 758] on button "Update" at bounding box center [1508, 752] width 61 height 26
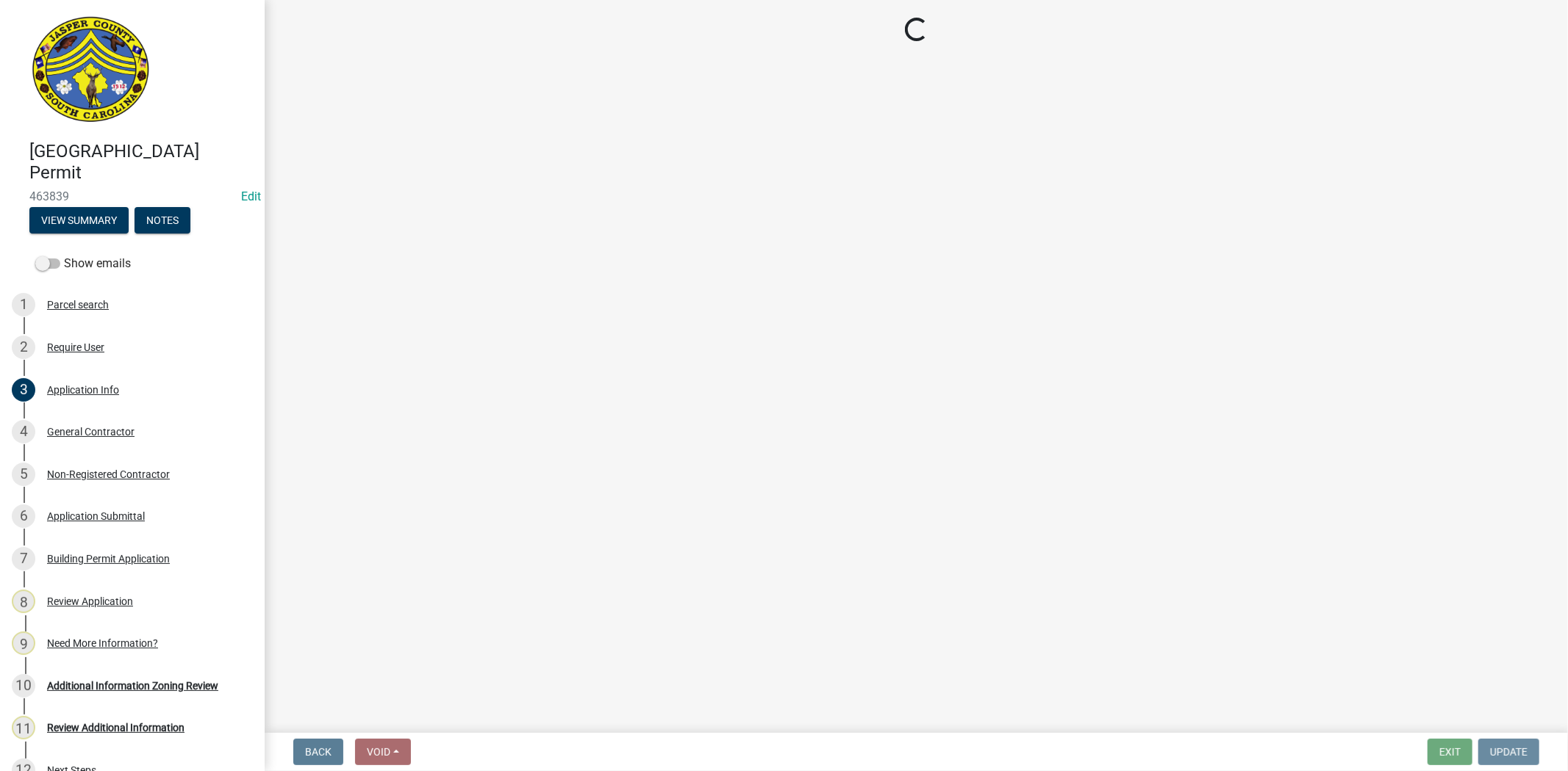
scroll to position [0, 0]
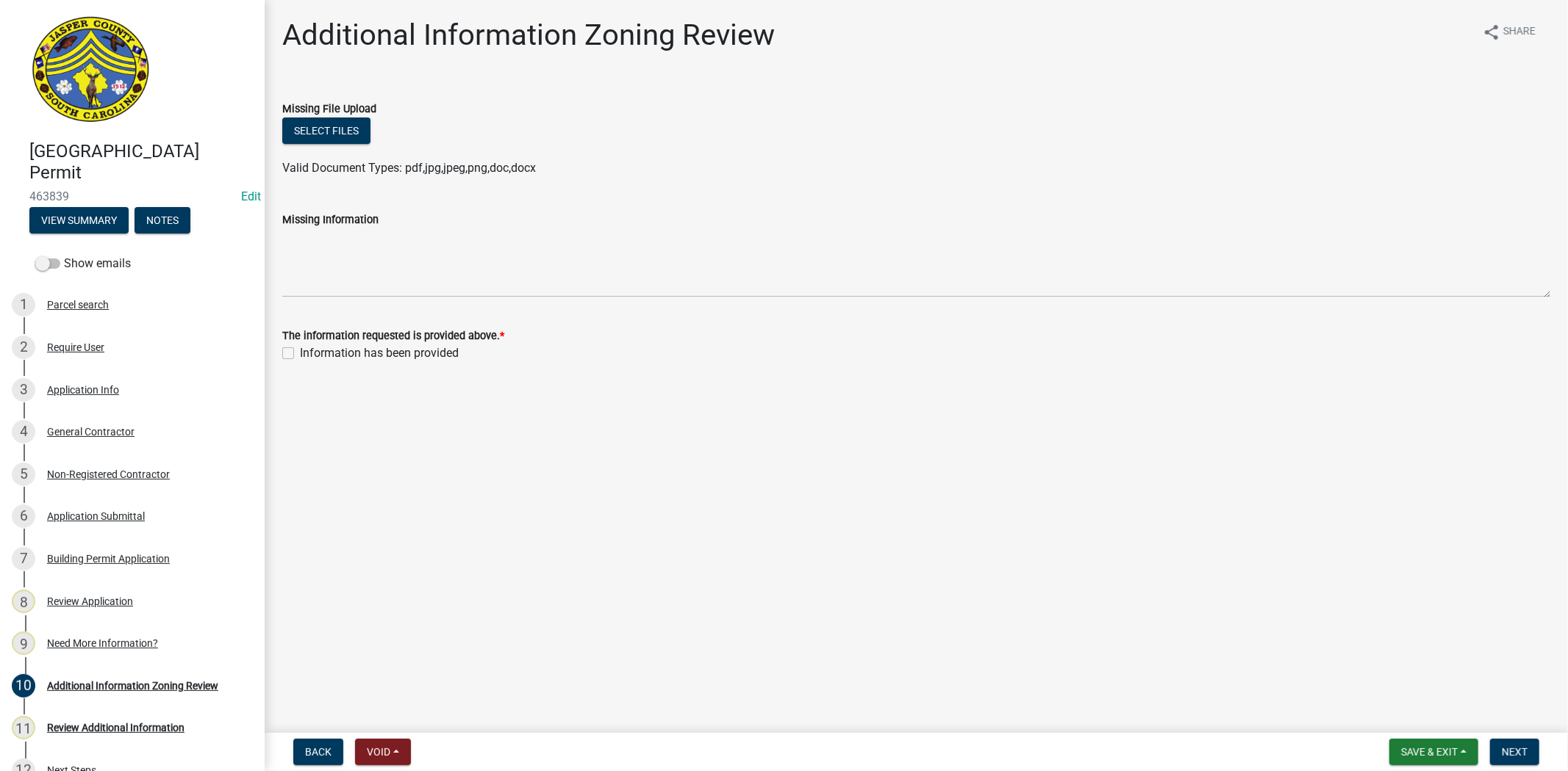
click at [300, 347] on label "Information has been provided" at bounding box center [379, 353] width 158 height 18
click at [300, 347] on input "Information has been provided" at bounding box center [304, 349] width 9 height 9
checkbox input "true"
click at [1509, 747] on span "Next" at bounding box center [1514, 752] width 26 height 12
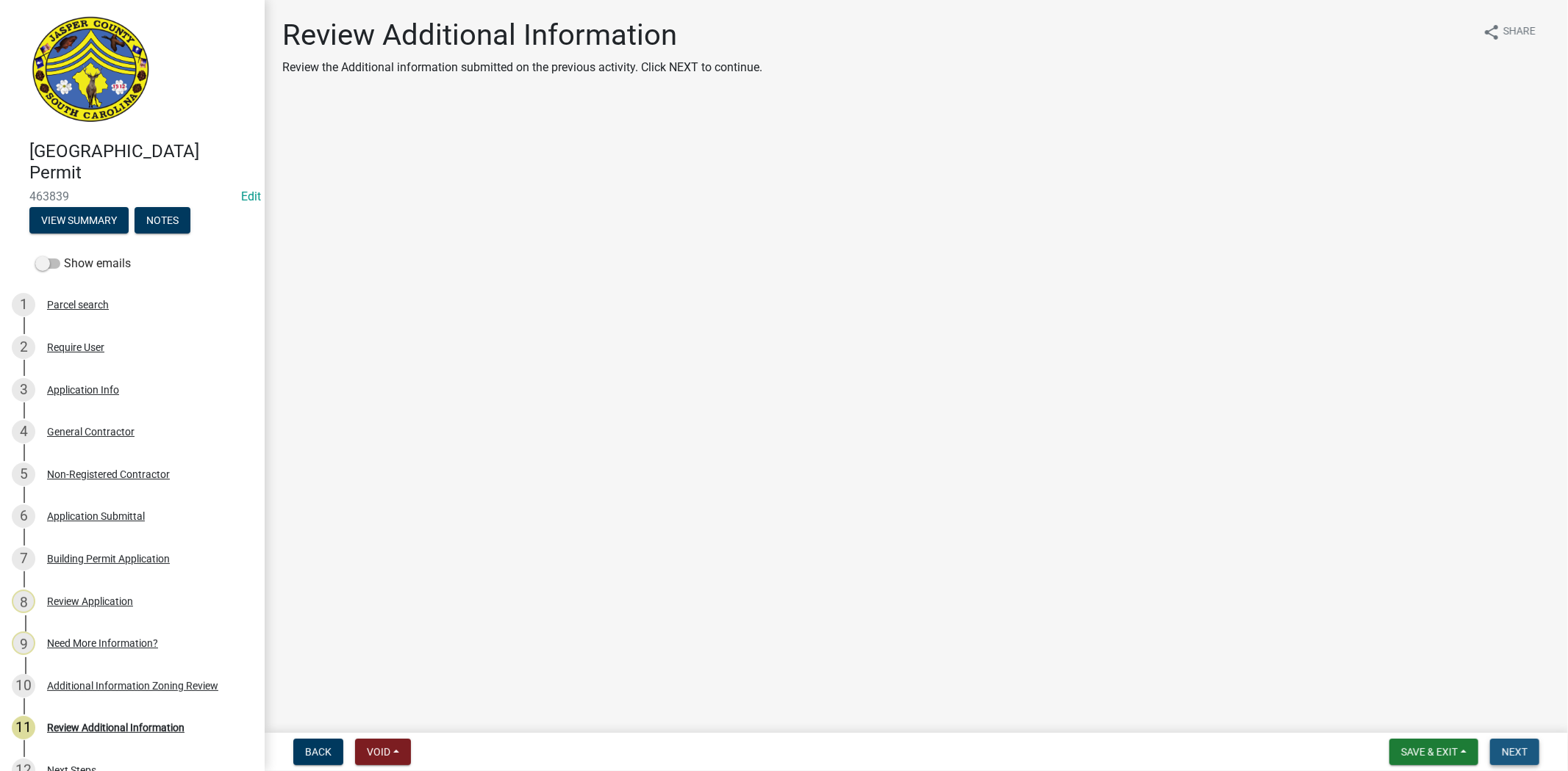
click at [1509, 747] on span "Next" at bounding box center [1514, 752] width 26 height 12
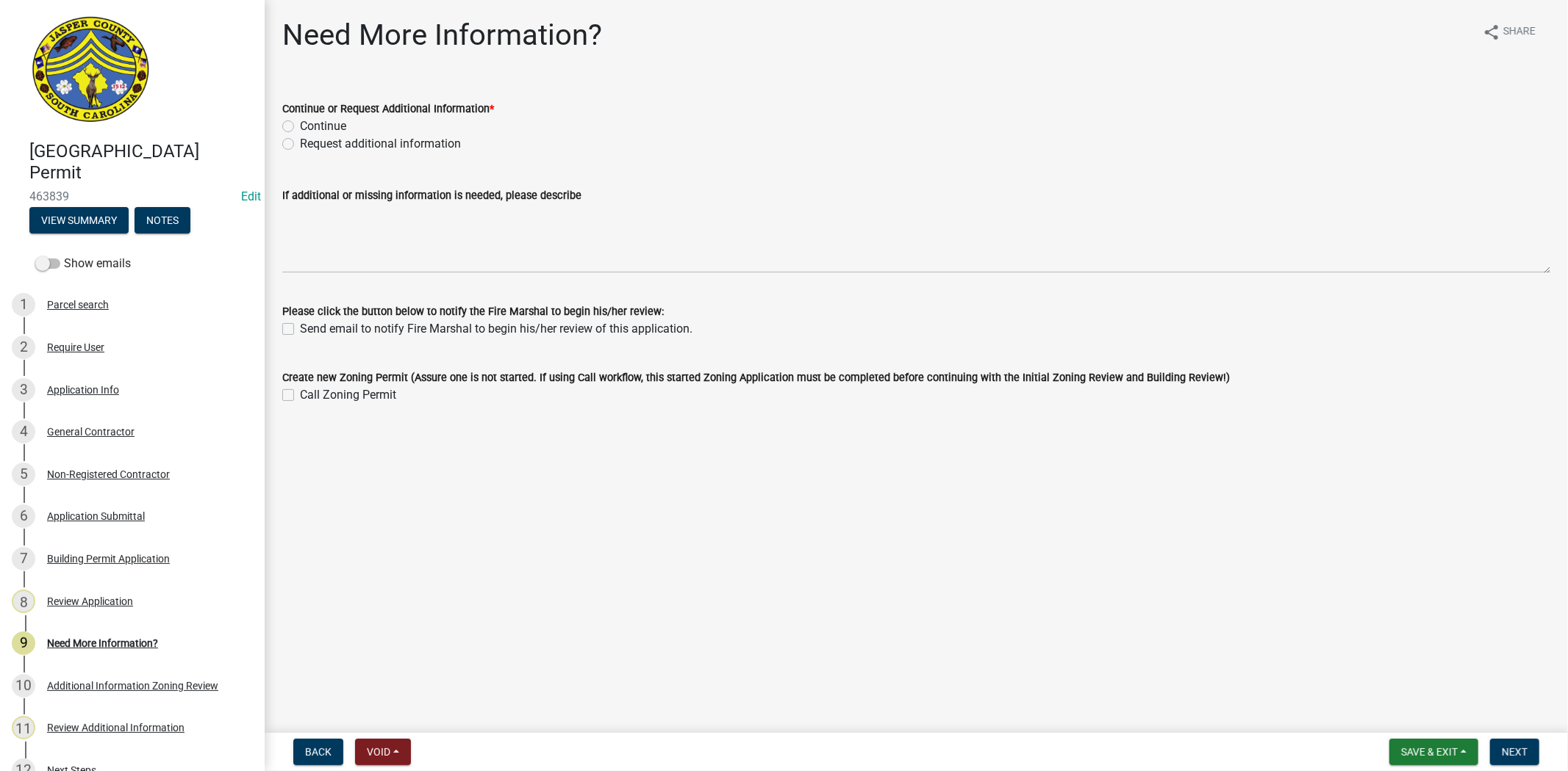
click at [300, 126] on label "Continue" at bounding box center [323, 126] width 46 height 18
click at [300, 126] on input "Continue" at bounding box center [304, 121] width 9 height 9
radio input "true"
click at [1516, 739] on button "Next" at bounding box center [1514, 752] width 49 height 26
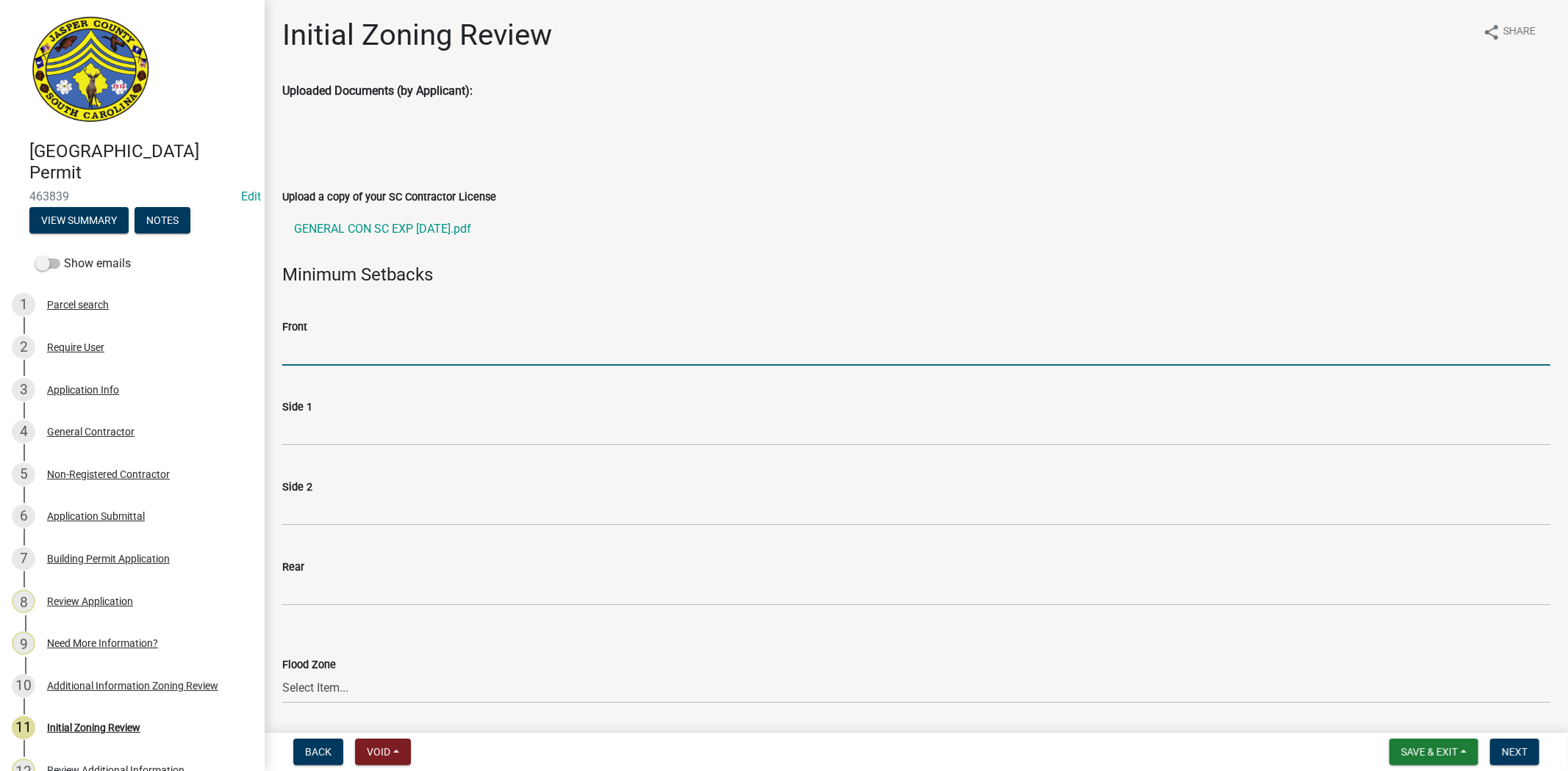
click at [376, 356] on input "Front" at bounding box center [916, 351] width 1268 height 30
type input "N/A"
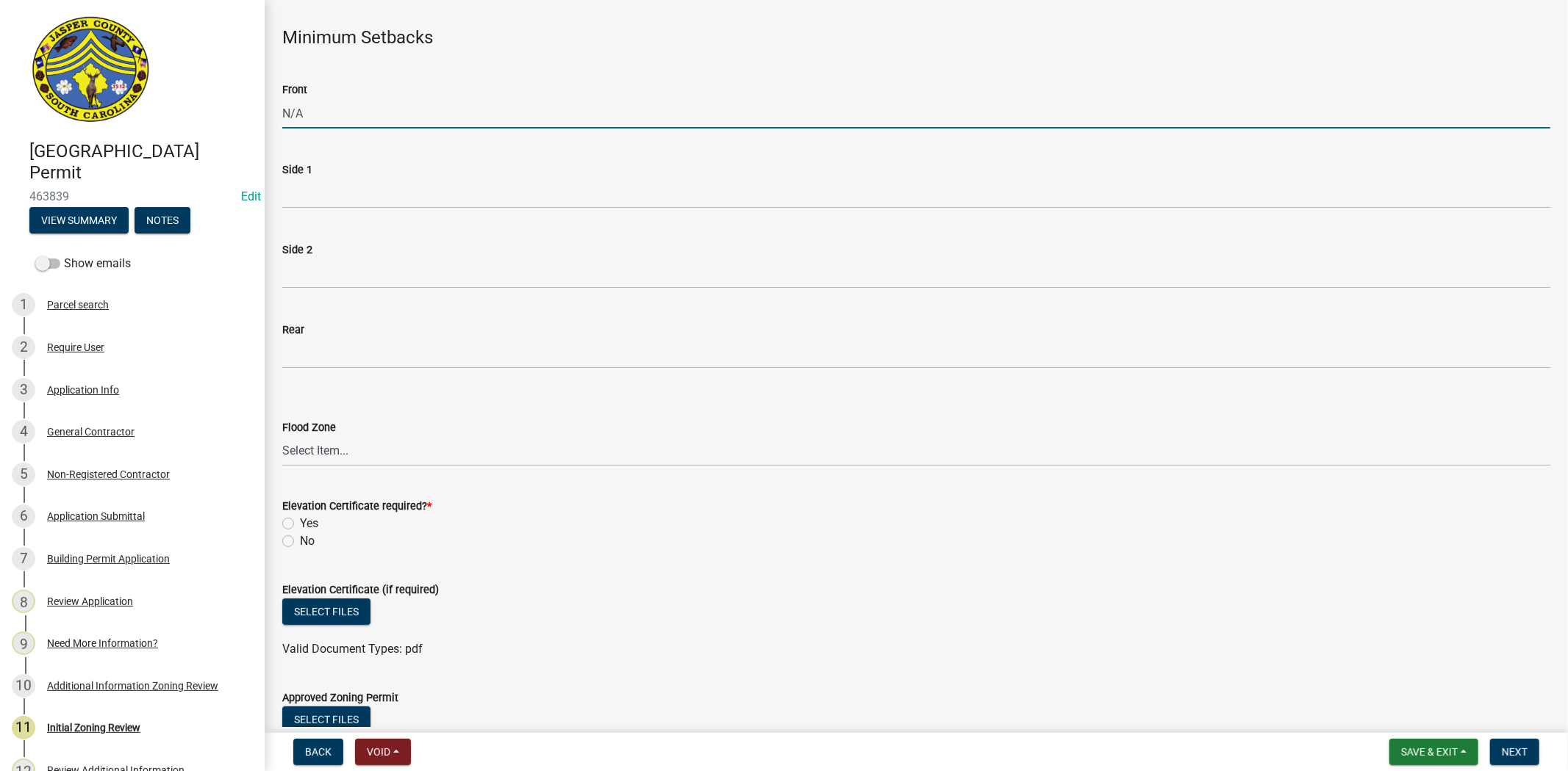
scroll to position [244, 0]
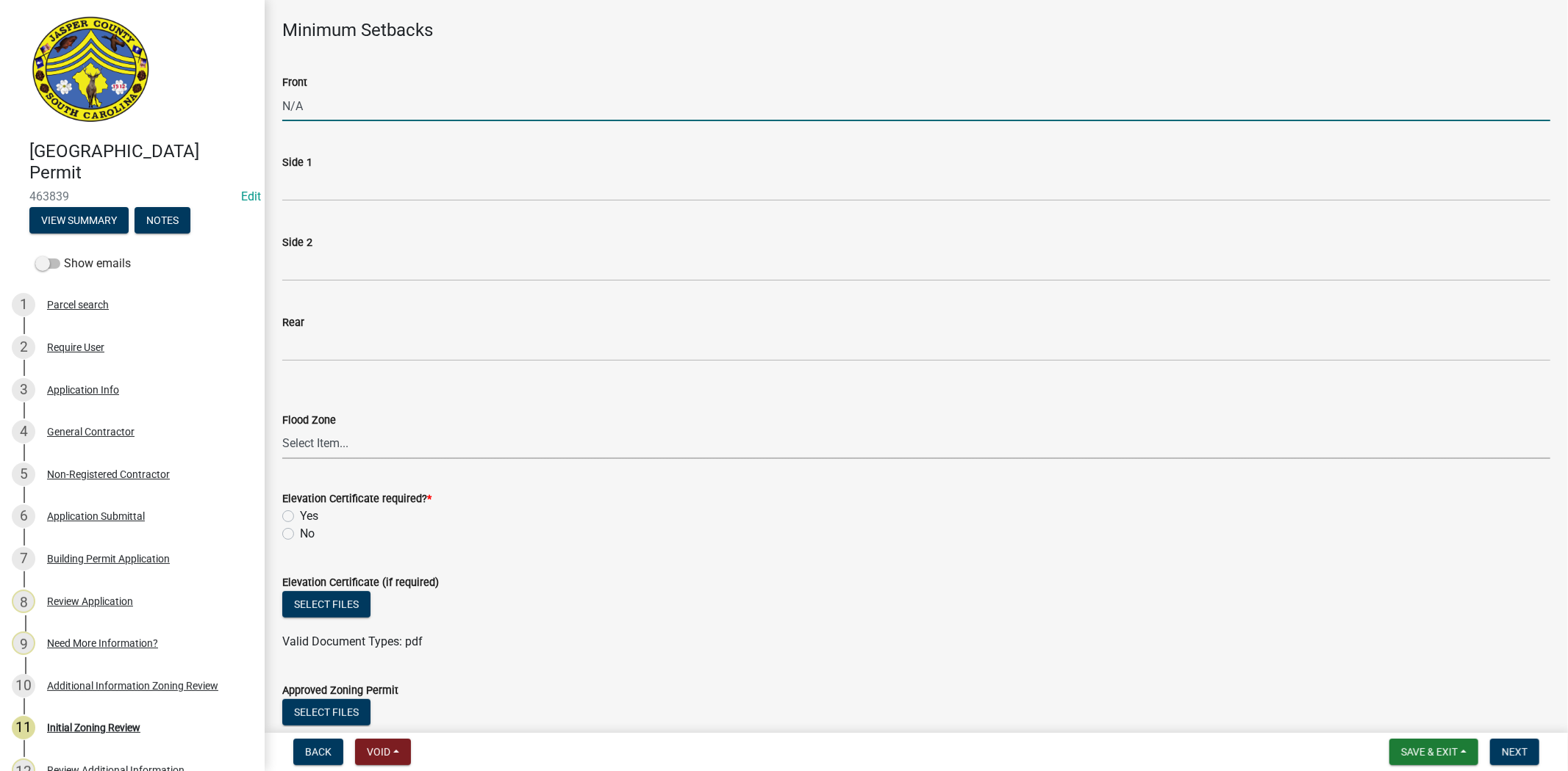
click at [357, 450] on select "Select Item... A AE X Shaded X N/A" at bounding box center [916, 444] width 1268 height 30
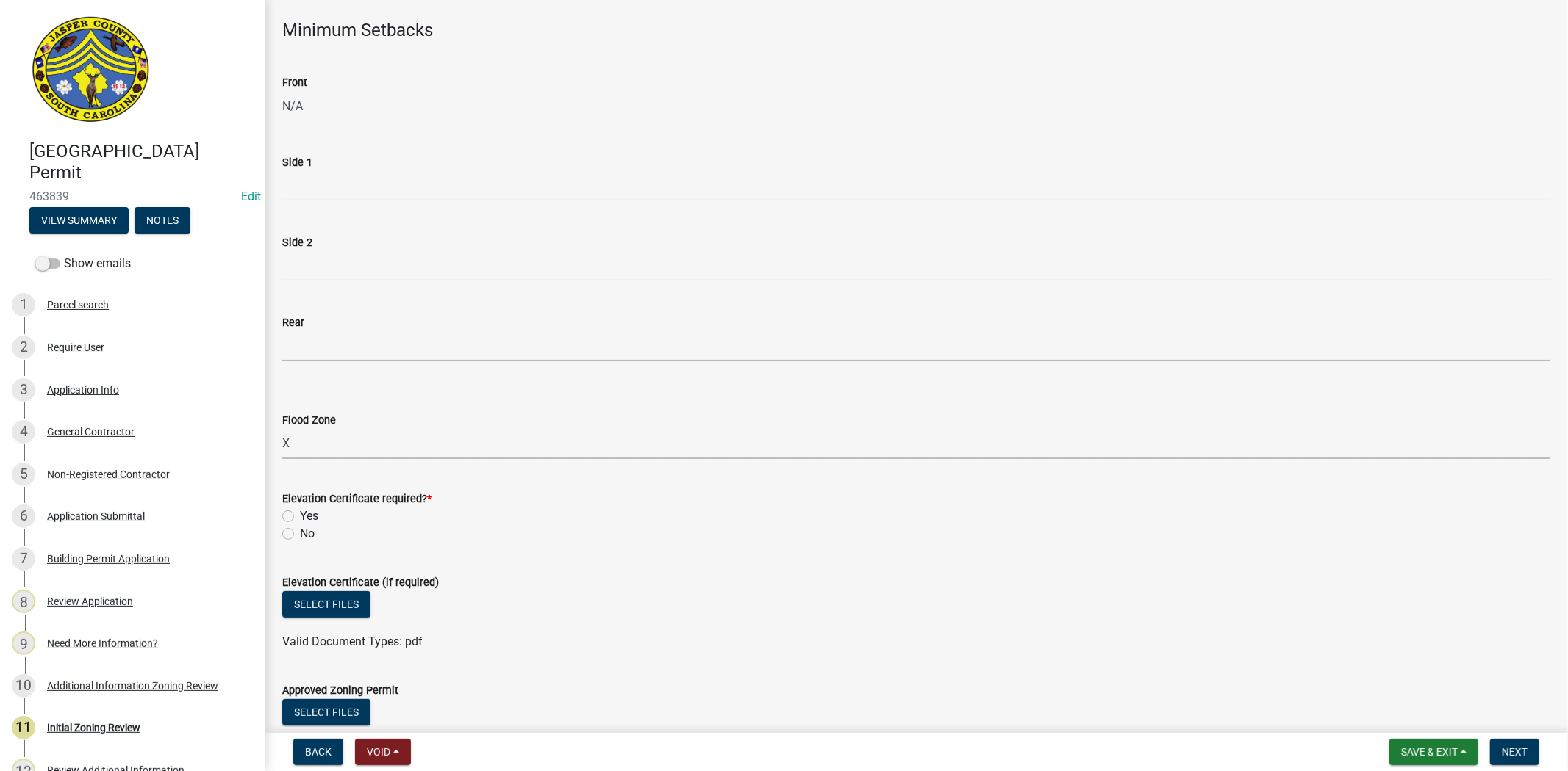
click at [282, 429] on select "Select Item... A AE X Shaded X N/A" at bounding box center [916, 444] width 1268 height 30
select select "61611ad6-14f2-499c-805c-58607f11e2fc"
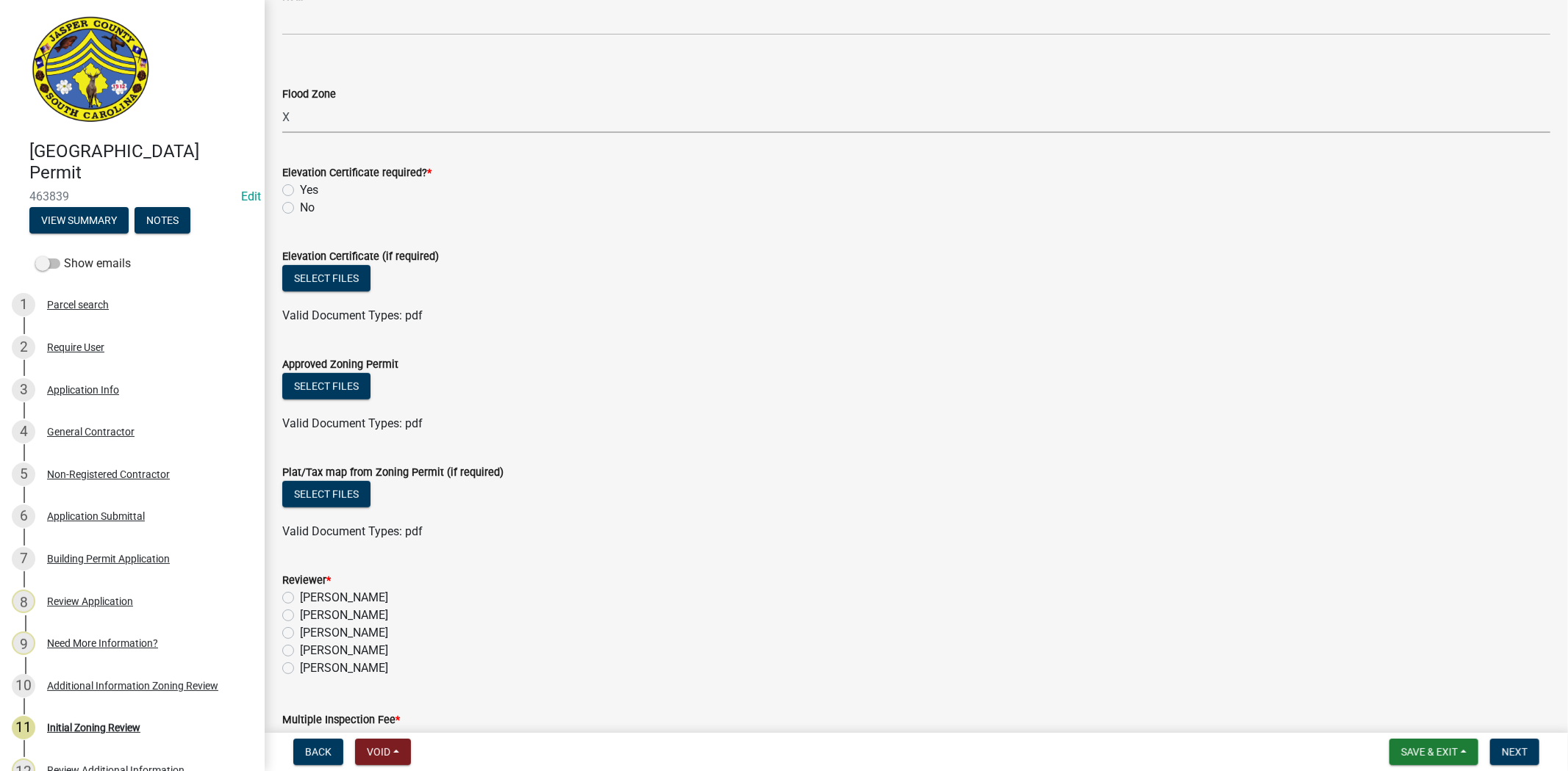
click at [300, 210] on label "No" at bounding box center [307, 207] width 14 height 18
click at [300, 209] on input "No" at bounding box center [304, 203] width 9 height 9
radio input "true"
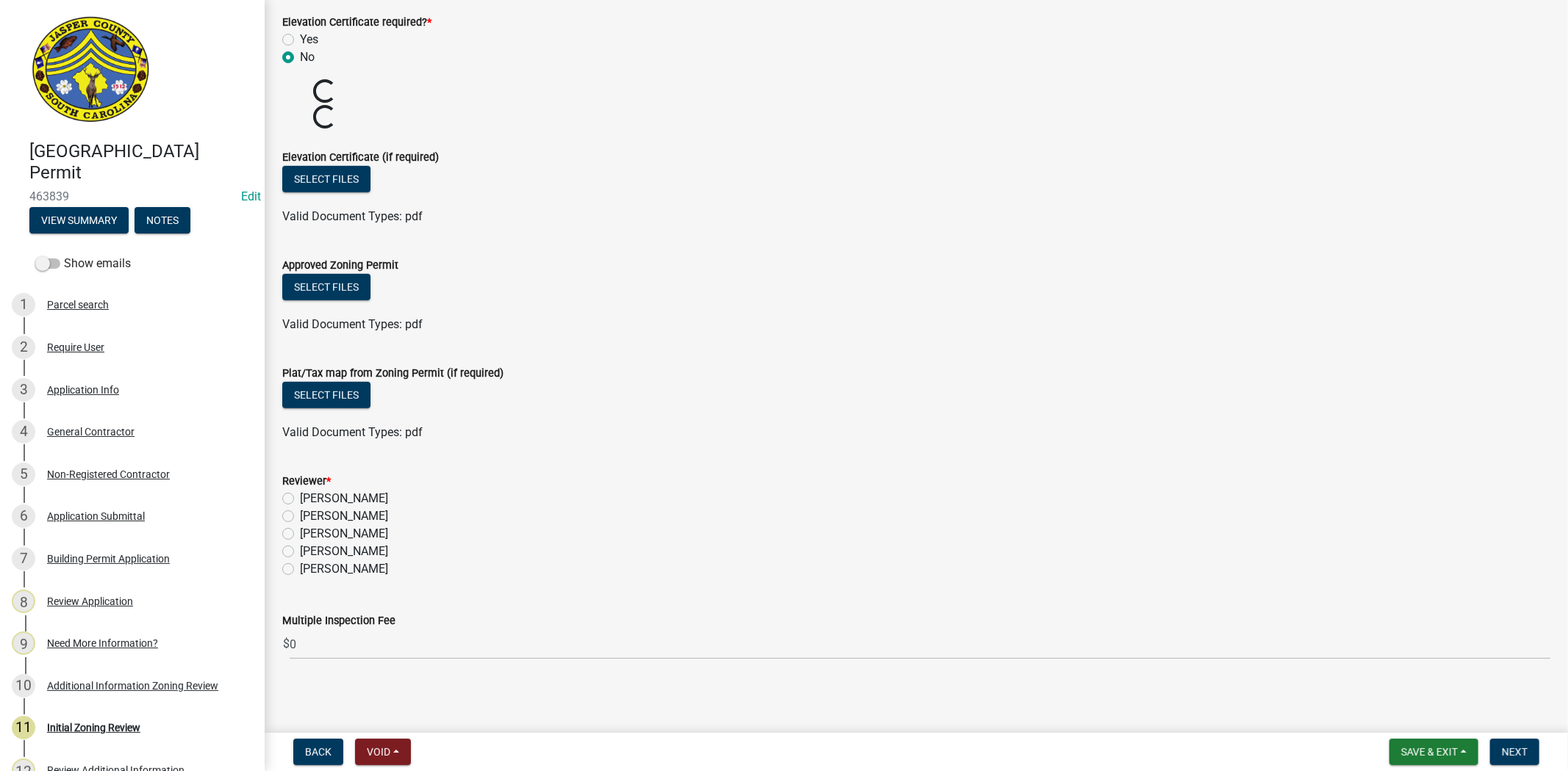
scroll to position [724, 0]
click at [300, 544] on label "Stephanie Oviedo" at bounding box center [344, 549] width 89 height 18
click at [300, 544] on input "Stephanie Oviedo" at bounding box center [304, 545] width 9 height 9
radio input "true"
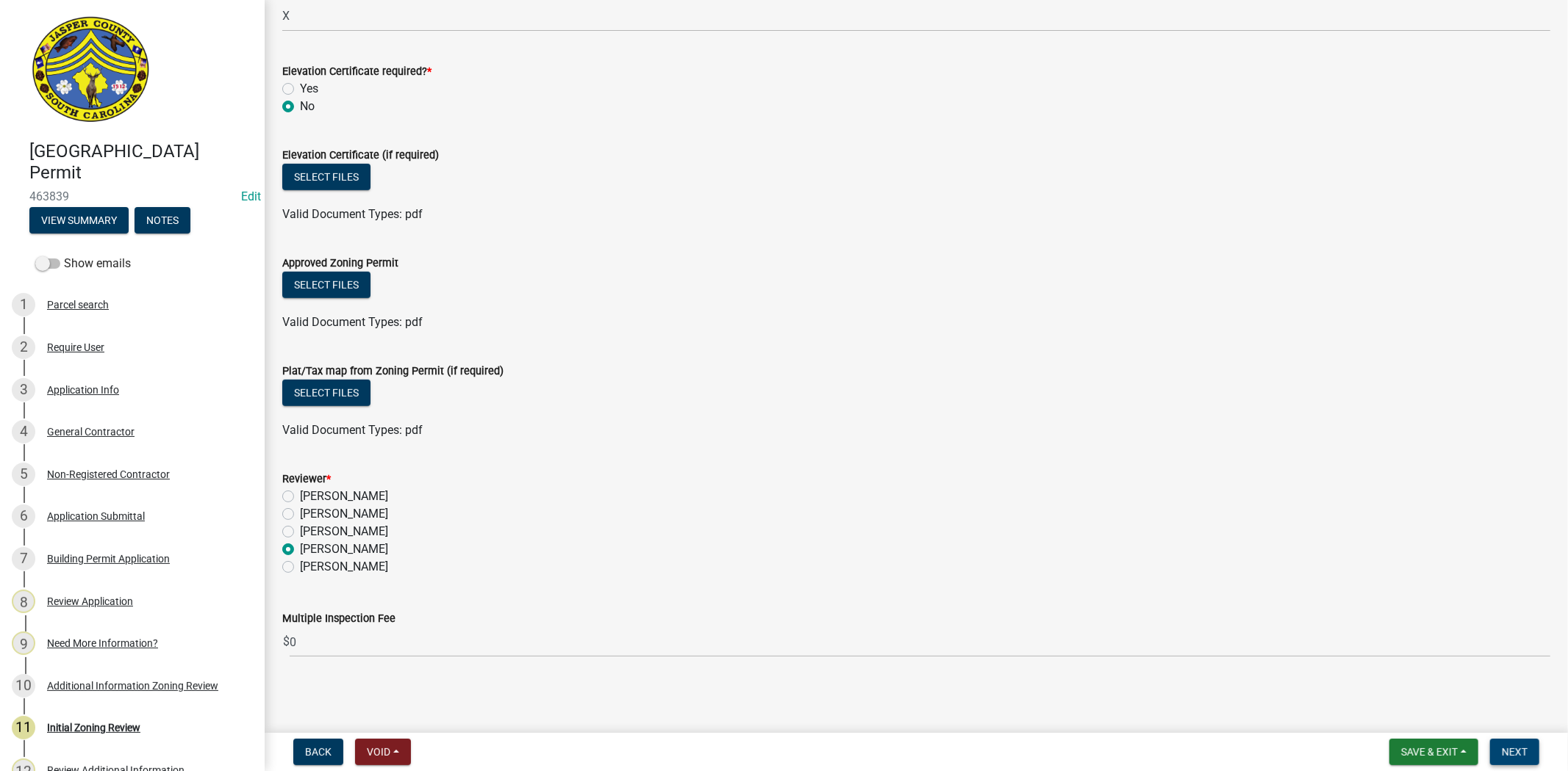
click at [1517, 747] on span "Next" at bounding box center [1514, 752] width 26 height 12
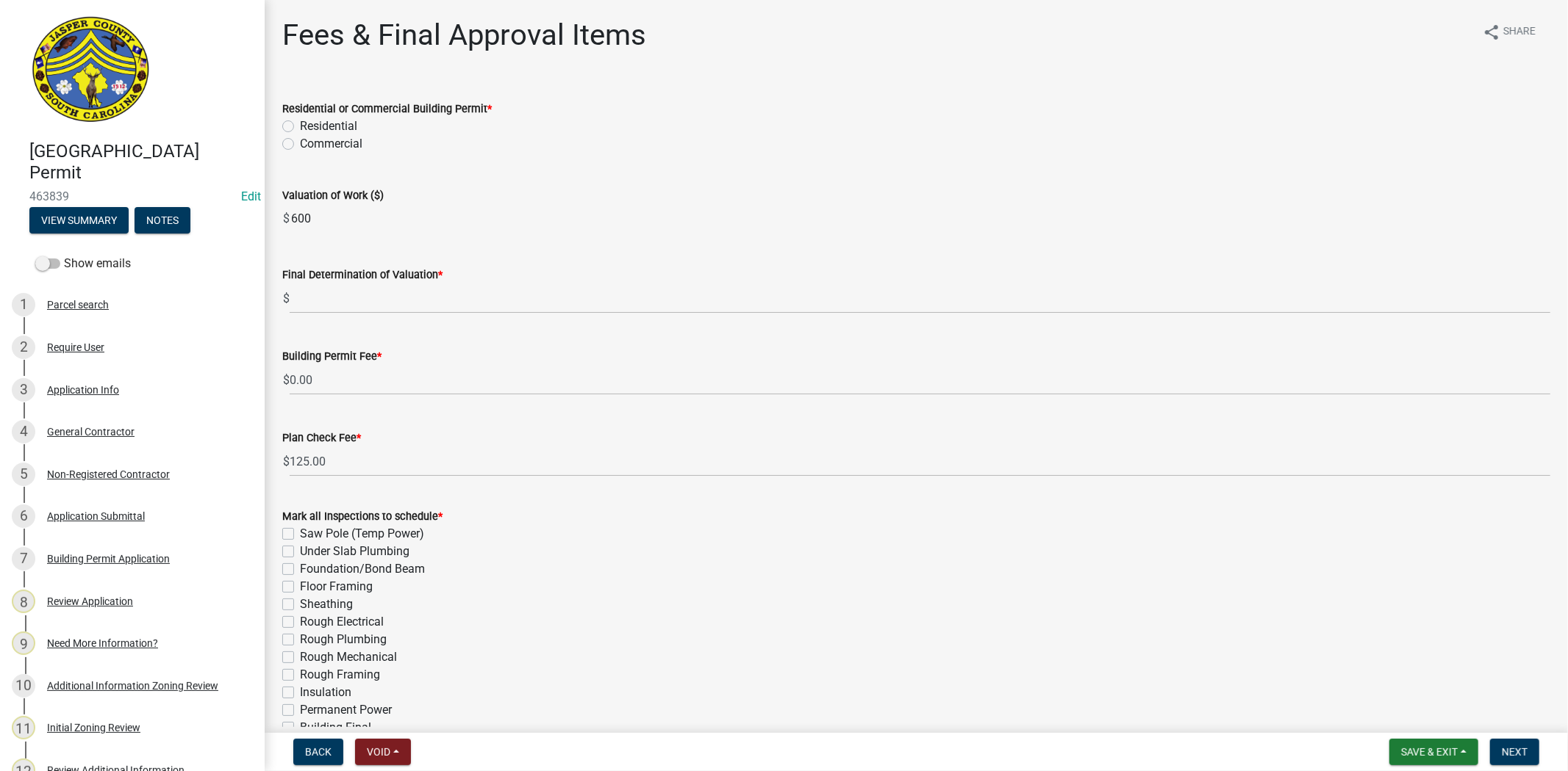
click at [300, 126] on label "Residential" at bounding box center [329, 126] width 57 height 18
click at [300, 126] on input "Residential" at bounding box center [304, 121] width 9 height 9
radio input "true"
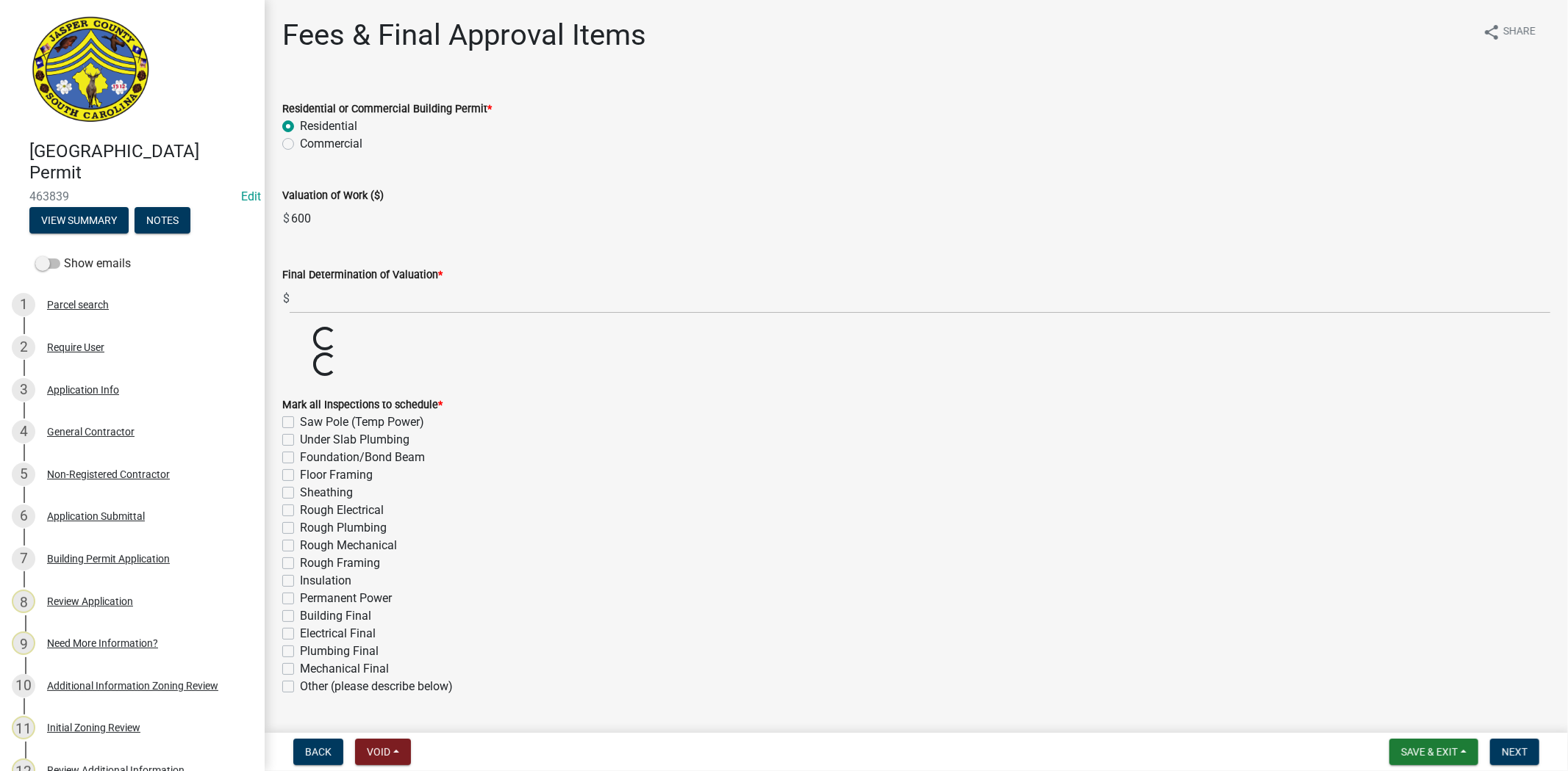
drag, startPoint x: 314, startPoint y: 216, endPoint x: 272, endPoint y: 226, distance: 43.2
click at [272, 226] on div "Valuation of Work ($) $ 600" at bounding box center [916, 200] width 1290 height 67
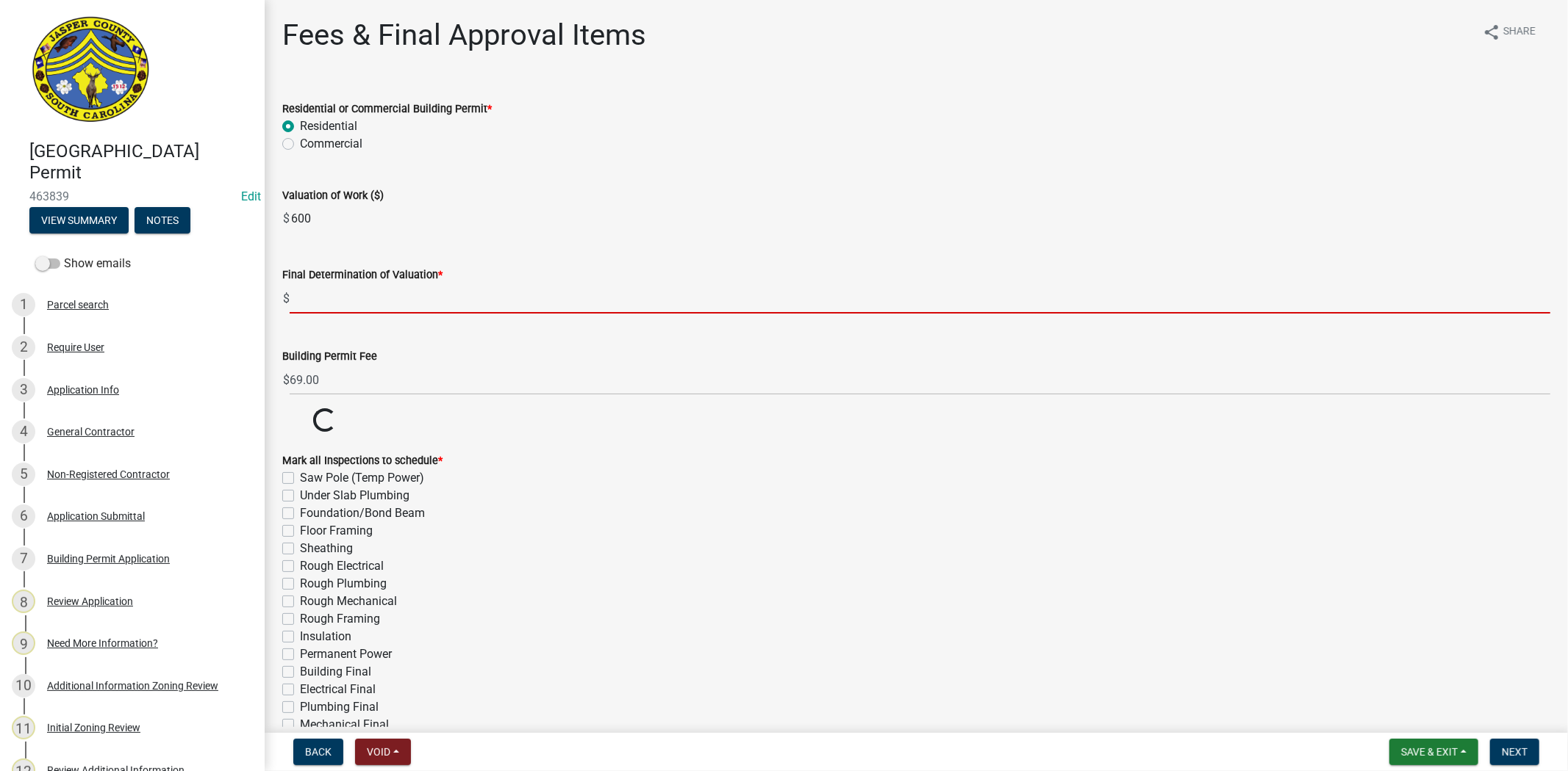
click at [328, 292] on input "text" at bounding box center [920, 299] width 1260 height 30
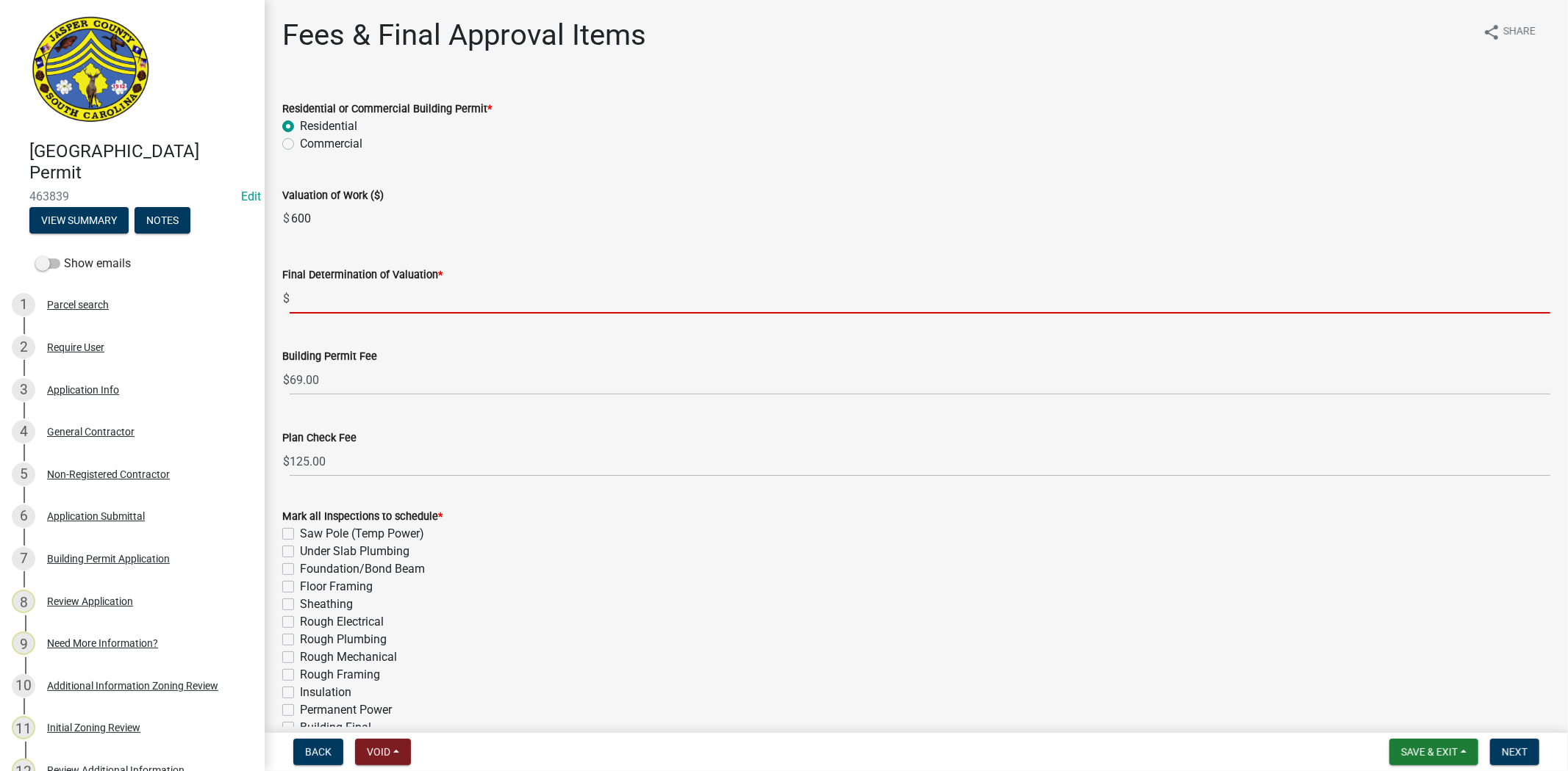
paste input "600"
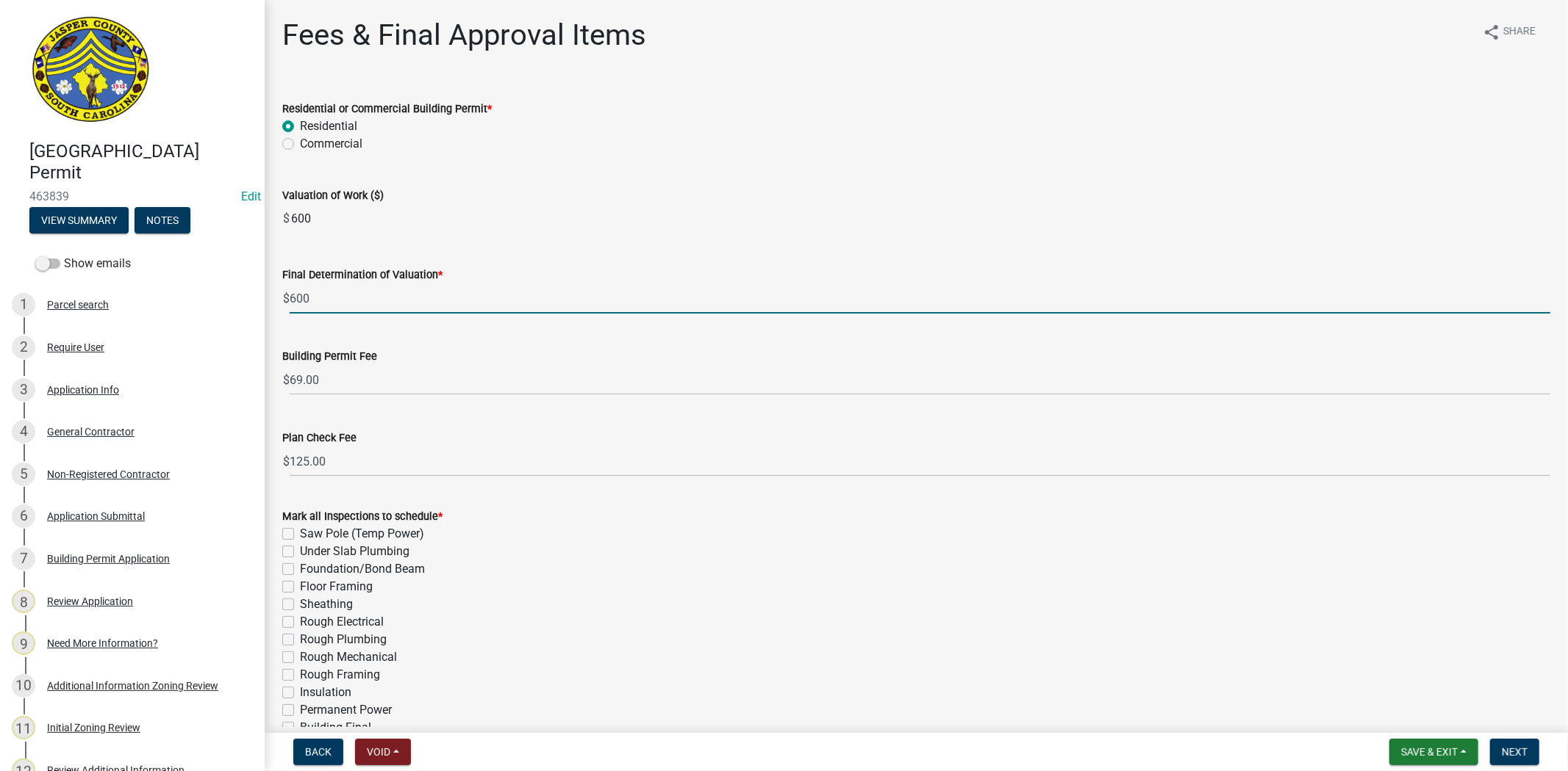
type input "600"
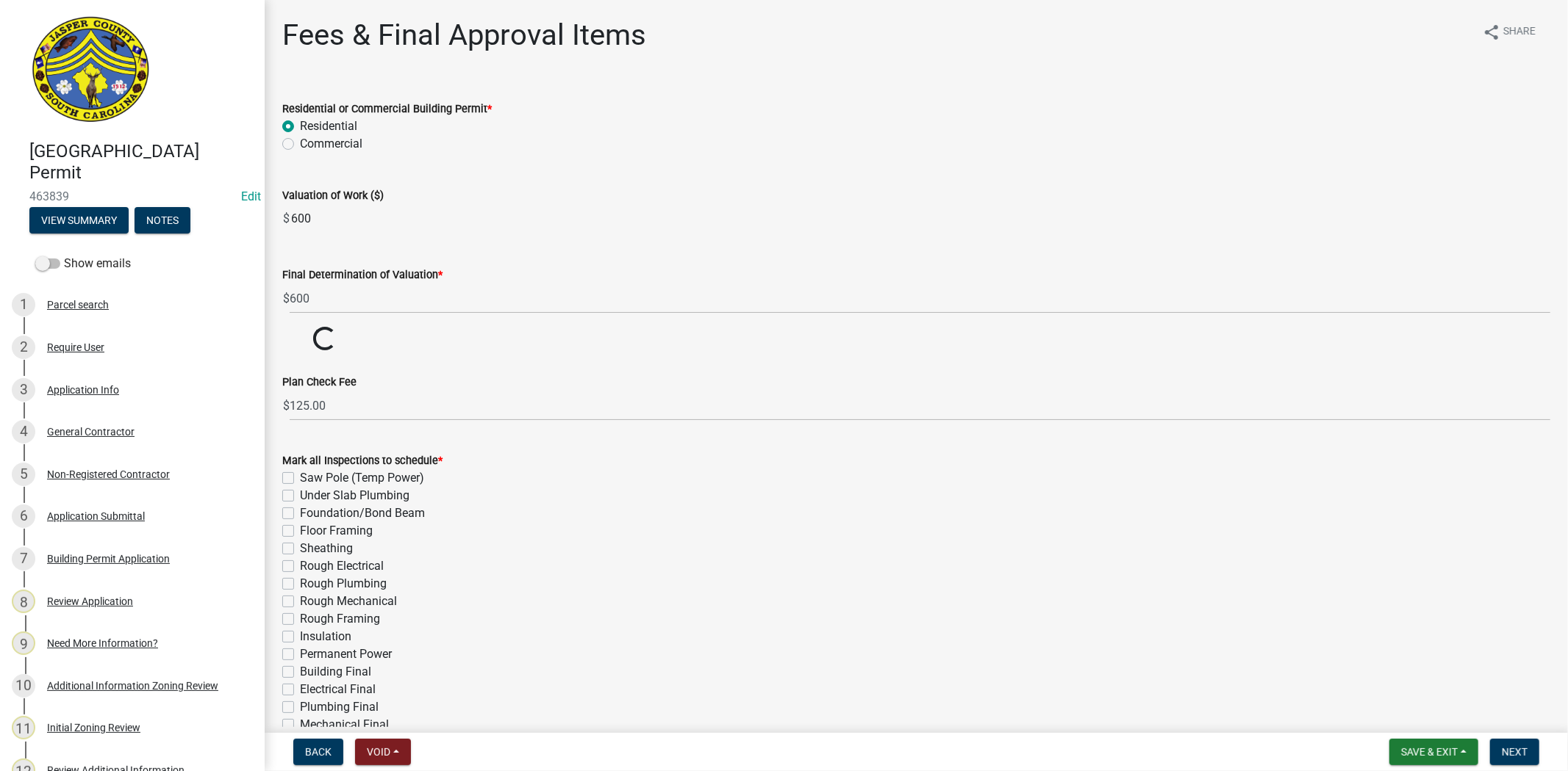
click at [776, 189] on div "Valuation of Work ($)" at bounding box center [916, 195] width 1268 height 18
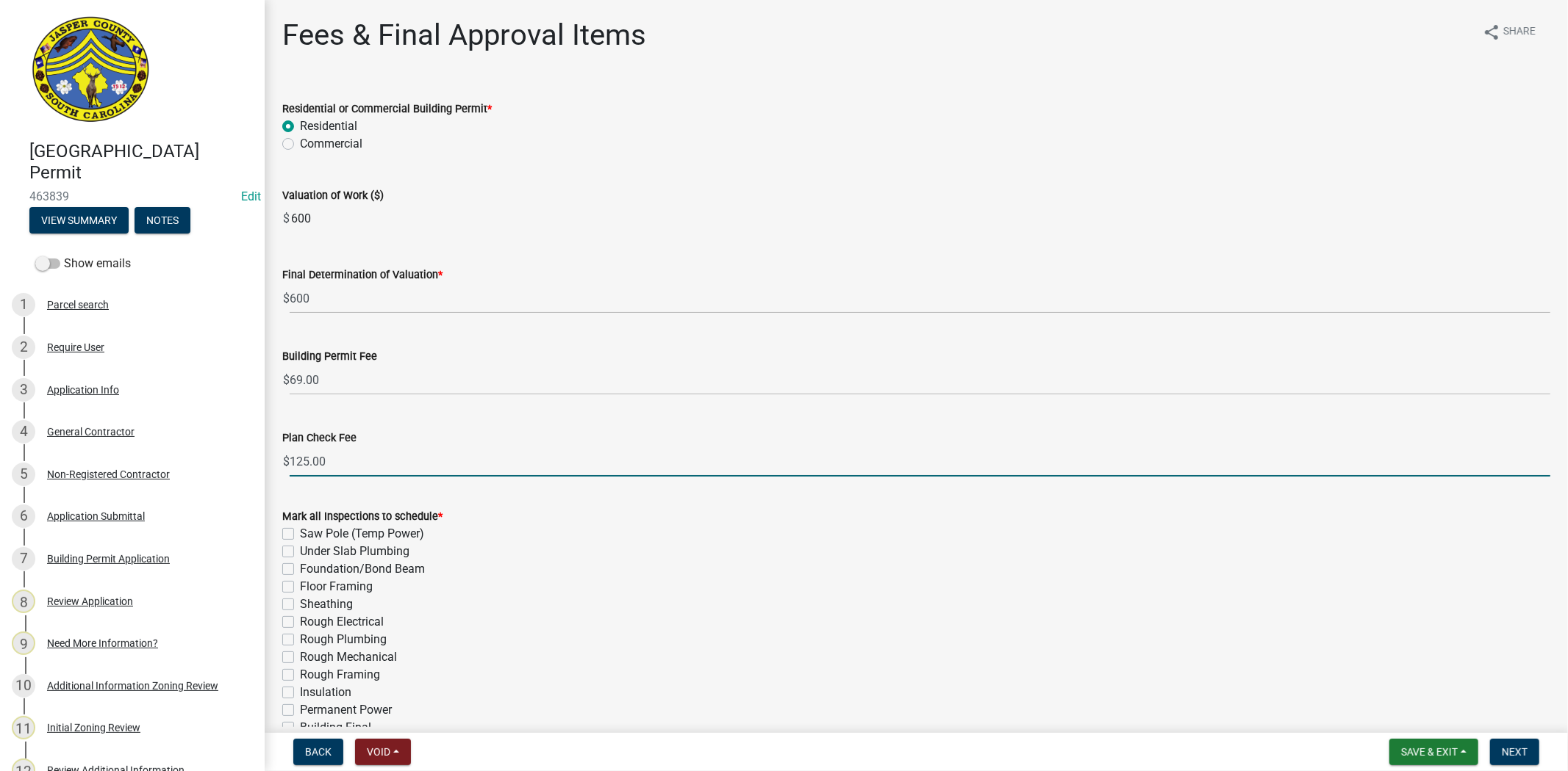
drag, startPoint x: 303, startPoint y: 458, endPoint x: 282, endPoint y: 460, distance: 21.1
click at [282, 460] on div "$ 125.00" at bounding box center [916, 462] width 1268 height 30
type input "0.00"
click at [960, 147] on div "Commercial" at bounding box center [916, 143] width 1268 height 18
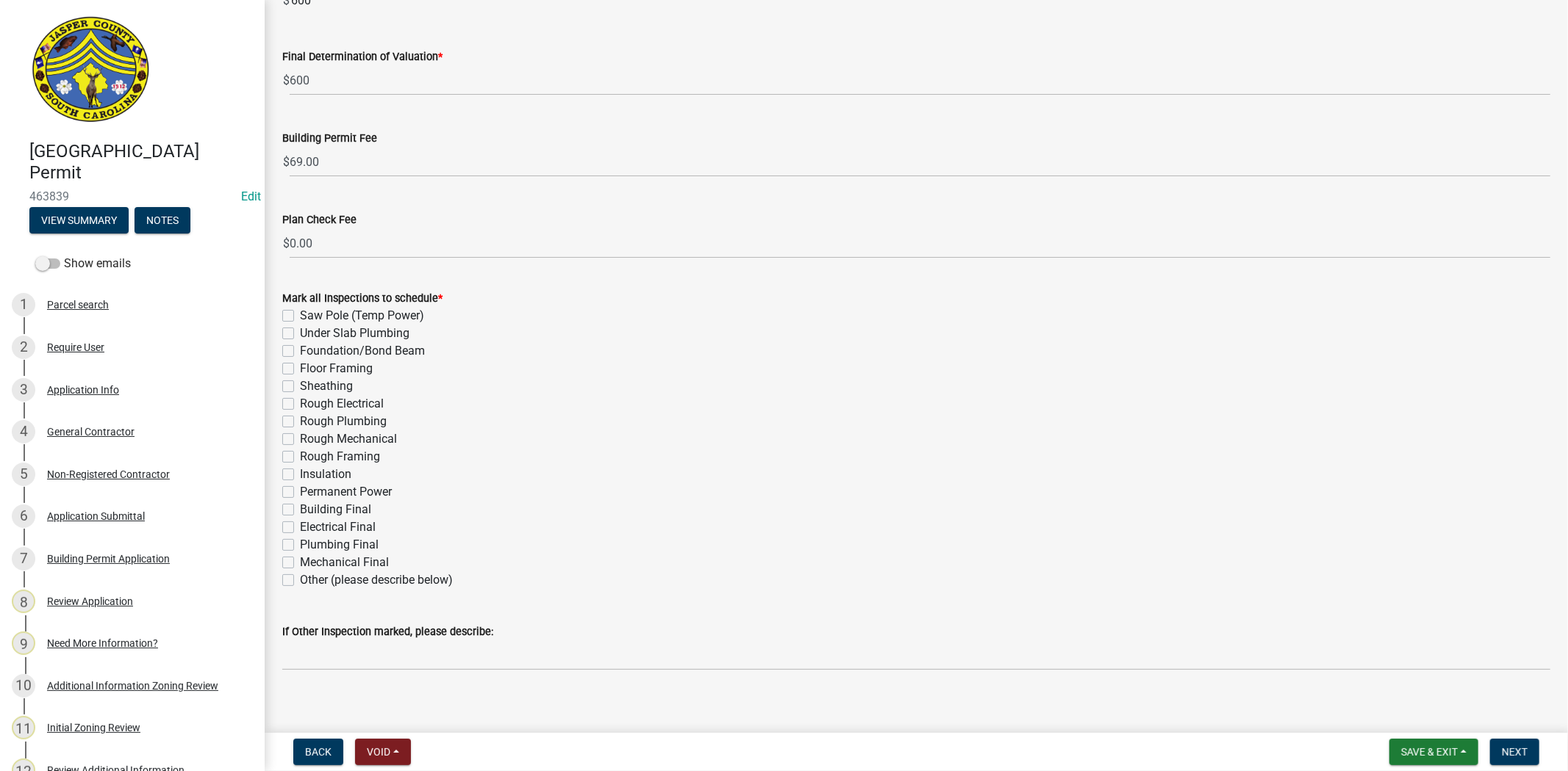
scroll to position [231, 0]
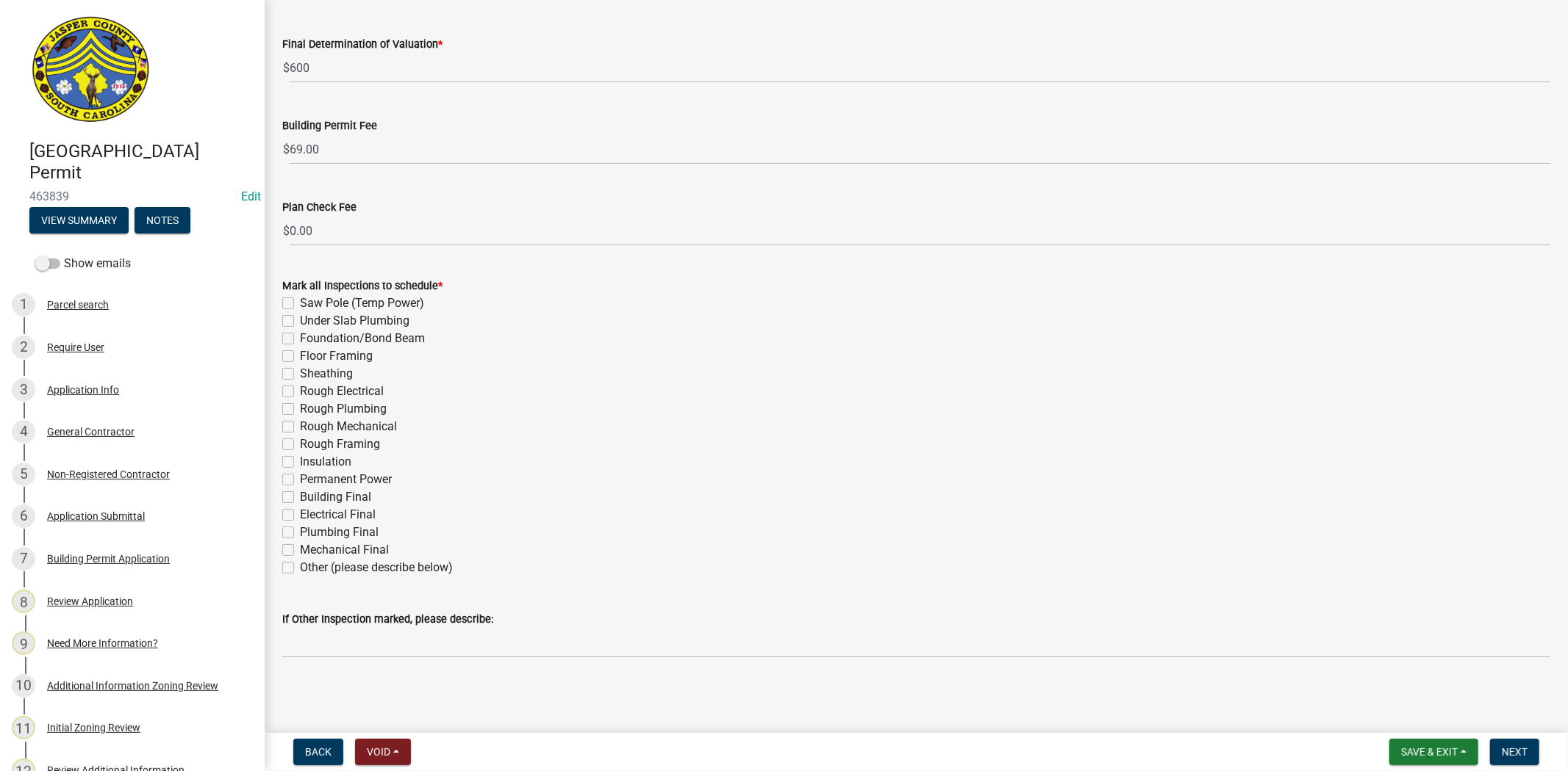
click at [300, 479] on label "Permanent Power" at bounding box center [346, 479] width 92 height 18
click at [300, 479] on input "Permanent Power" at bounding box center [304, 475] width 9 height 9
checkbox input "true"
checkbox input "false"
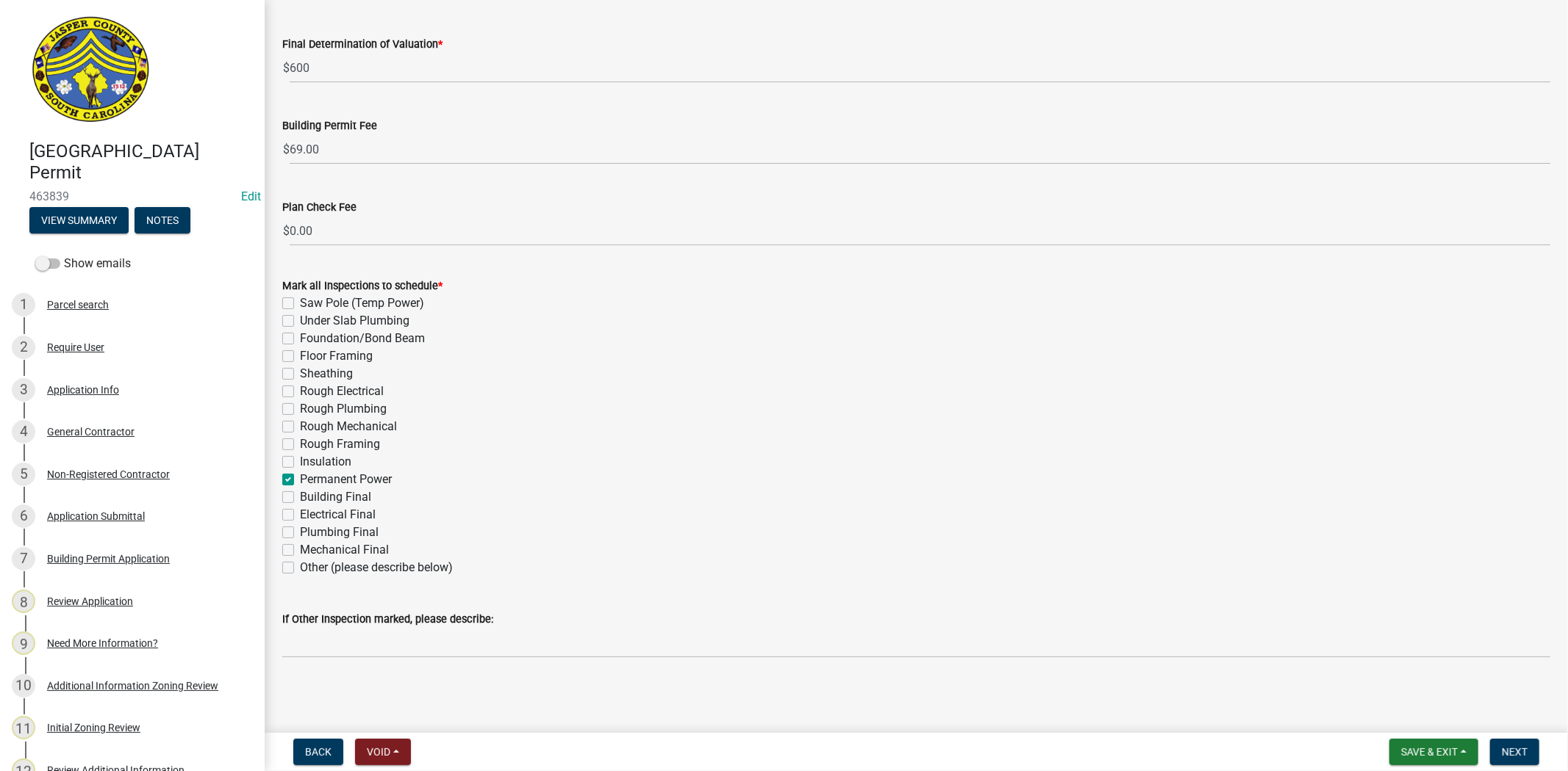
checkbox input "false"
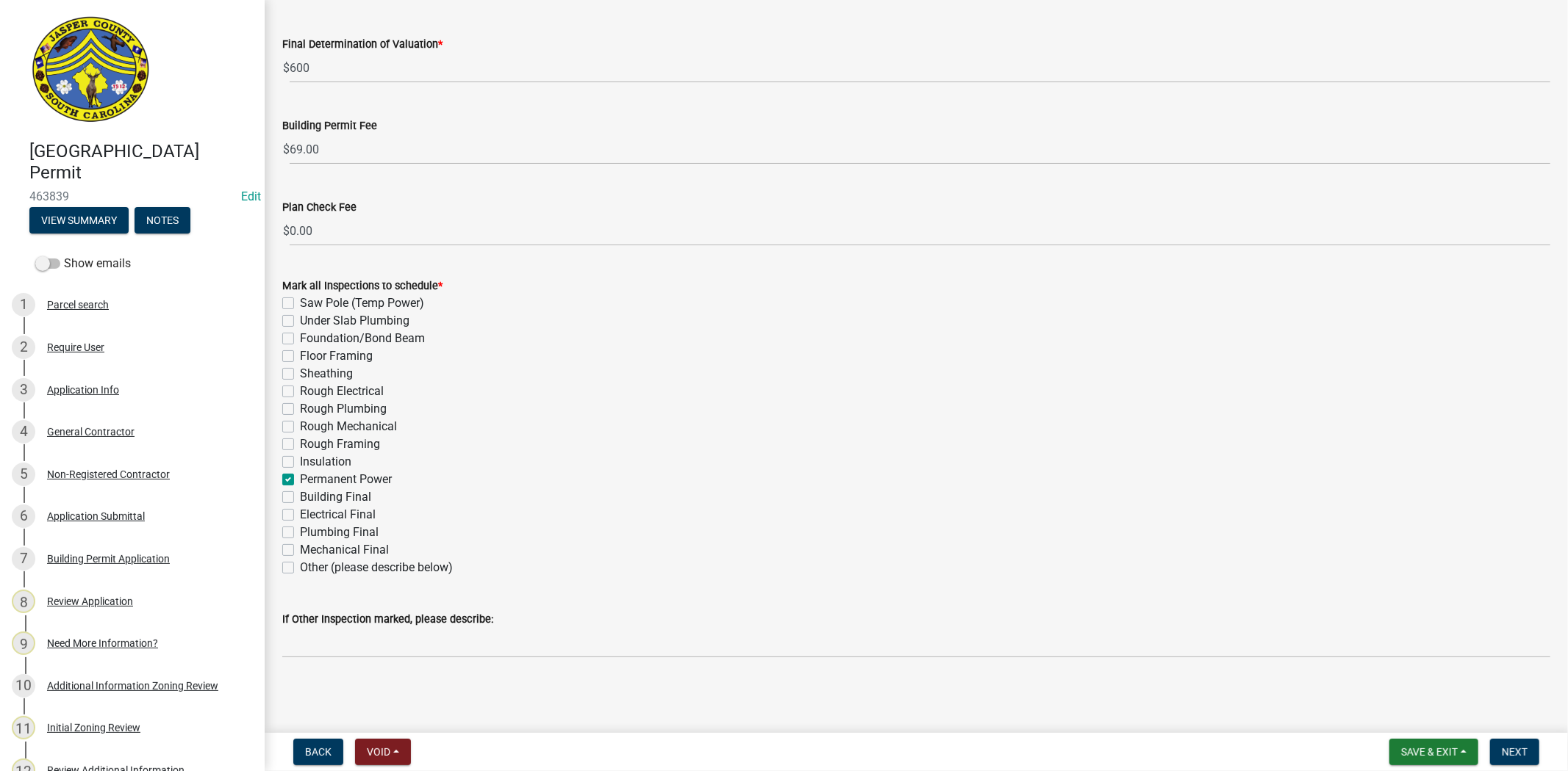
checkbox input "false"
checkbox input "true"
checkbox input "false"
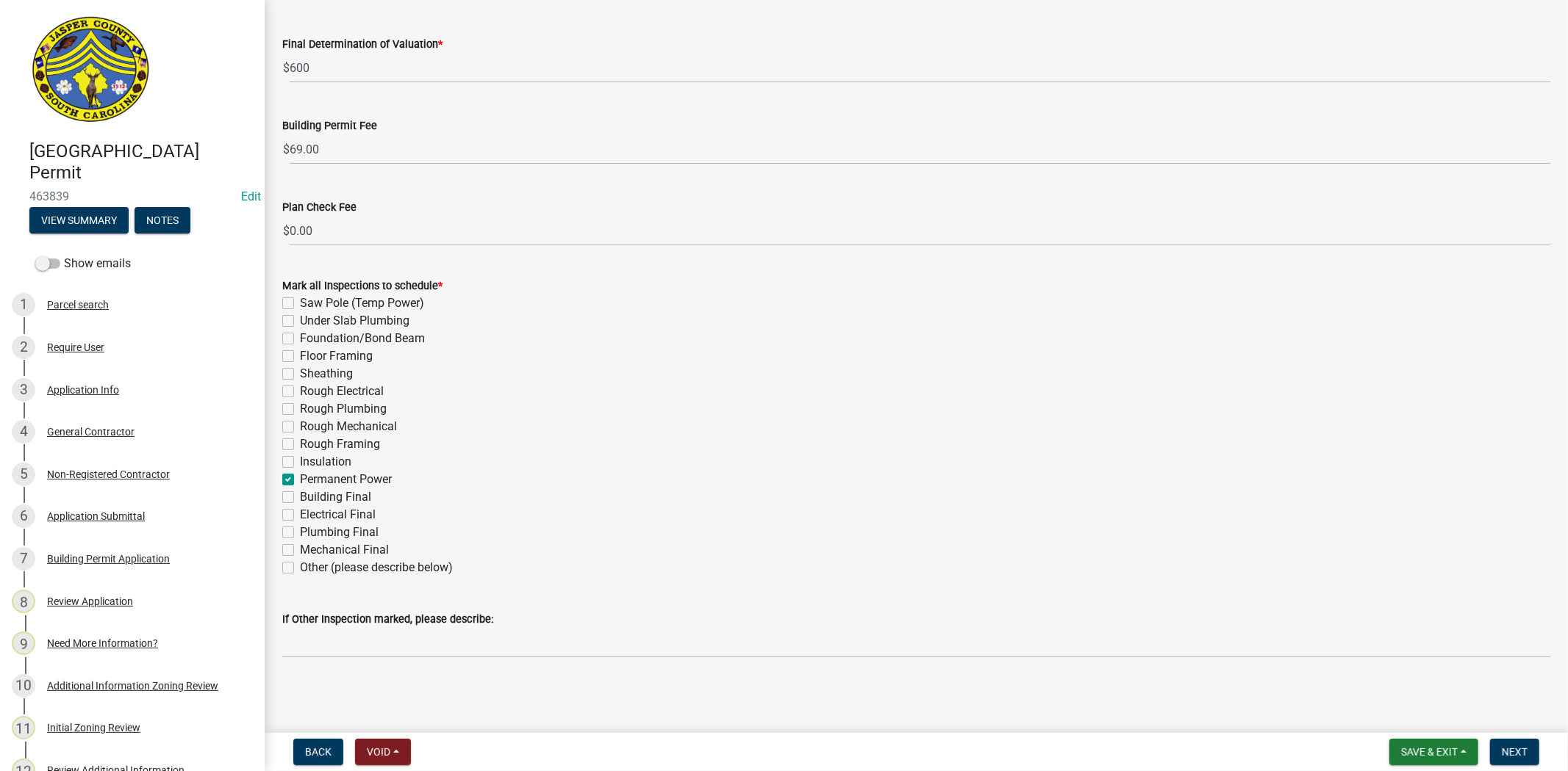
checkbox input "false"
click at [1510, 747] on span "Next" at bounding box center [1514, 752] width 26 height 12
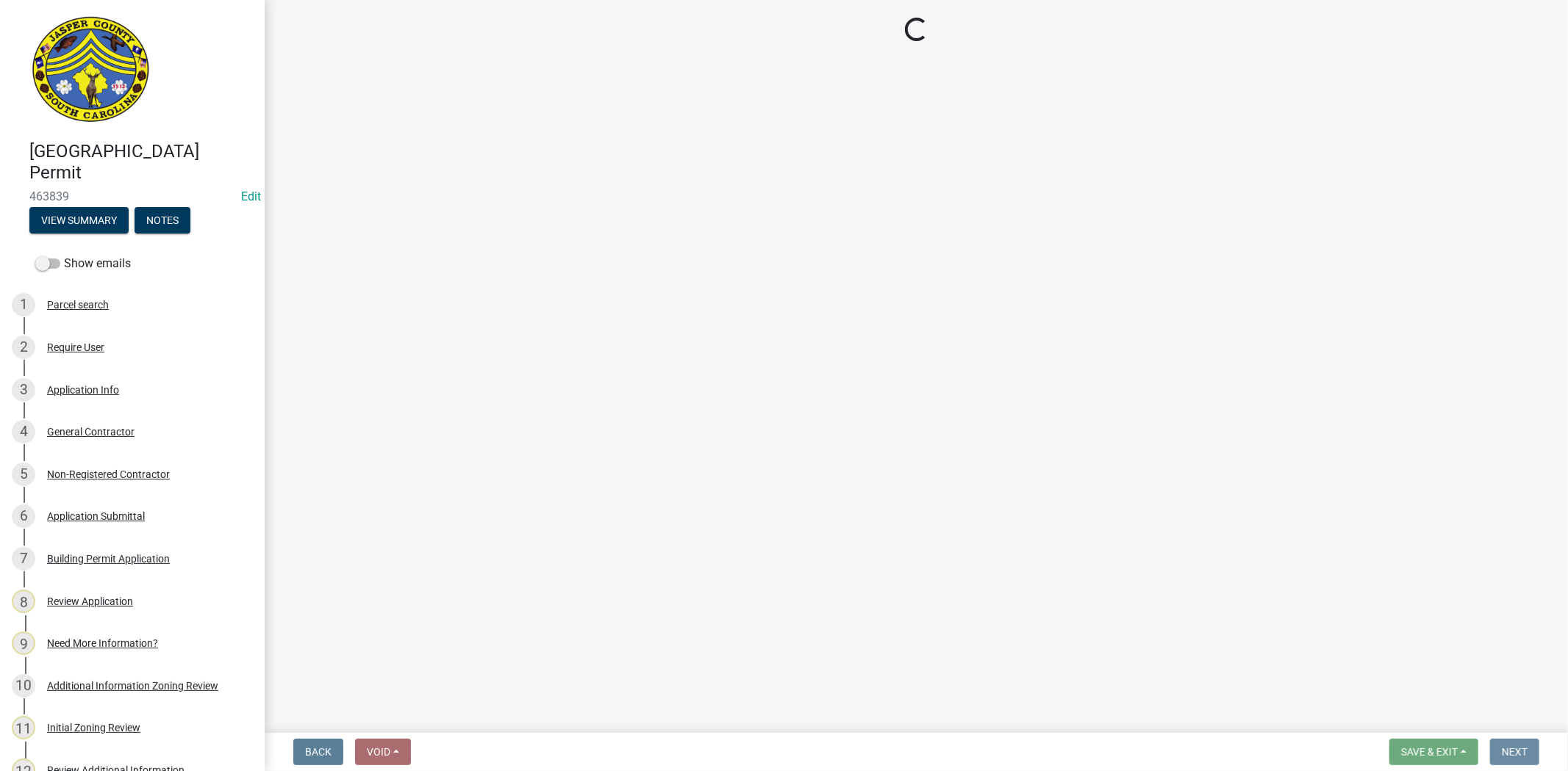
scroll to position [0, 0]
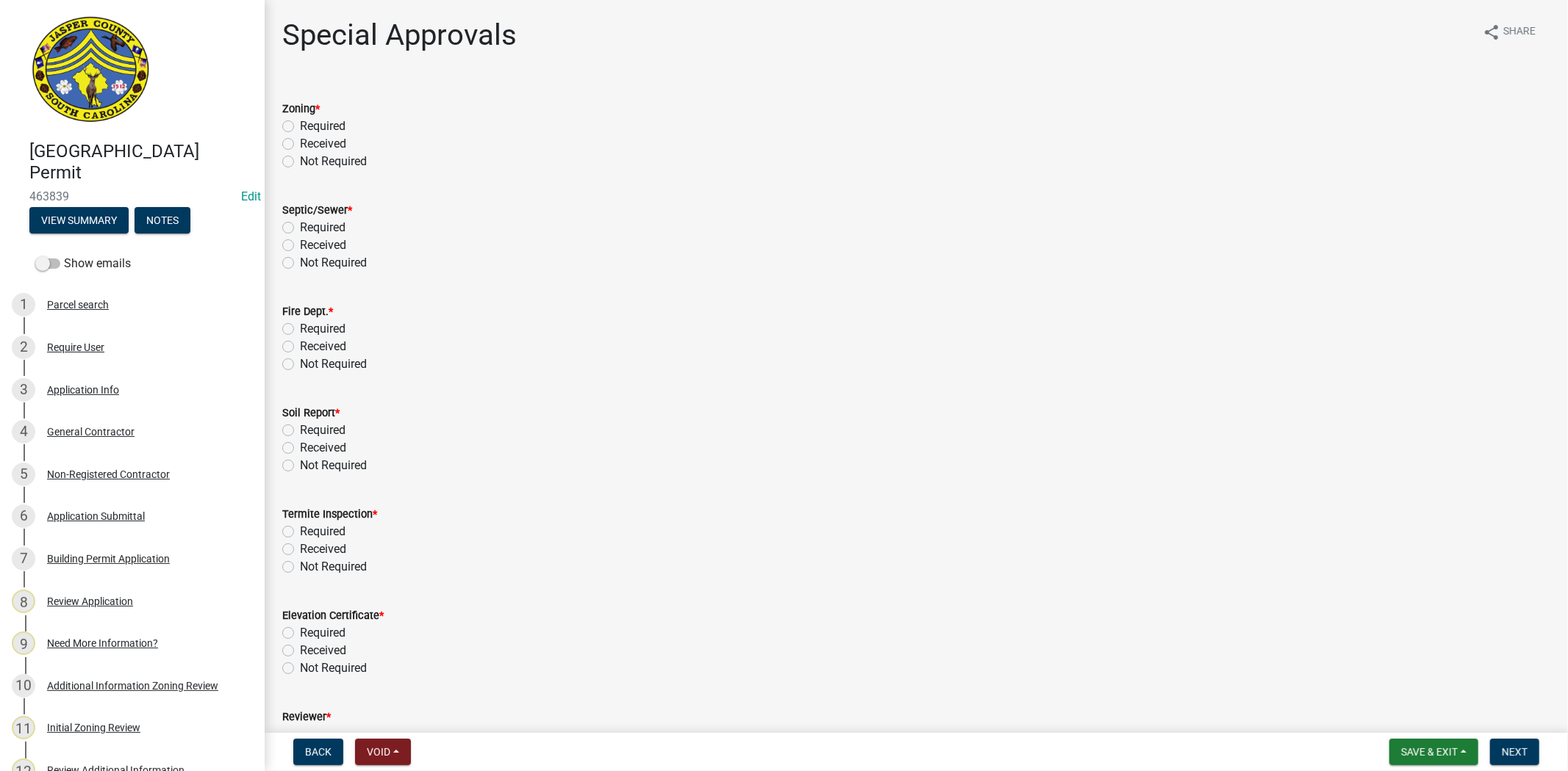
click at [300, 157] on label "Not Required" at bounding box center [333, 161] width 67 height 18
click at [300, 157] on input "Not Required" at bounding box center [304, 157] width 9 height 9
radio input "true"
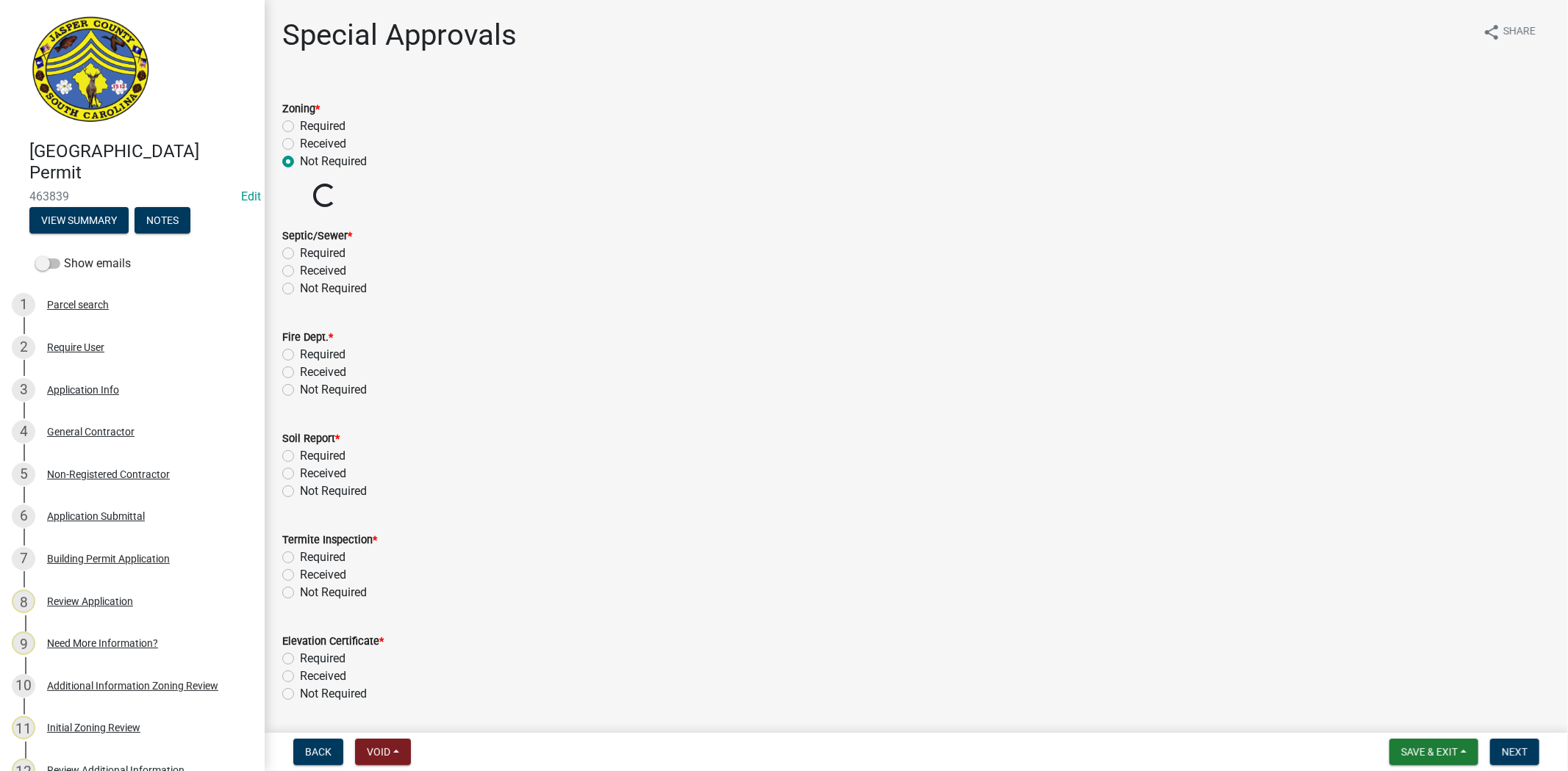
click at [300, 285] on label "Not Required" at bounding box center [333, 288] width 67 height 18
click at [300, 285] on input "Not Required" at bounding box center [304, 284] width 9 height 9
radio input "true"
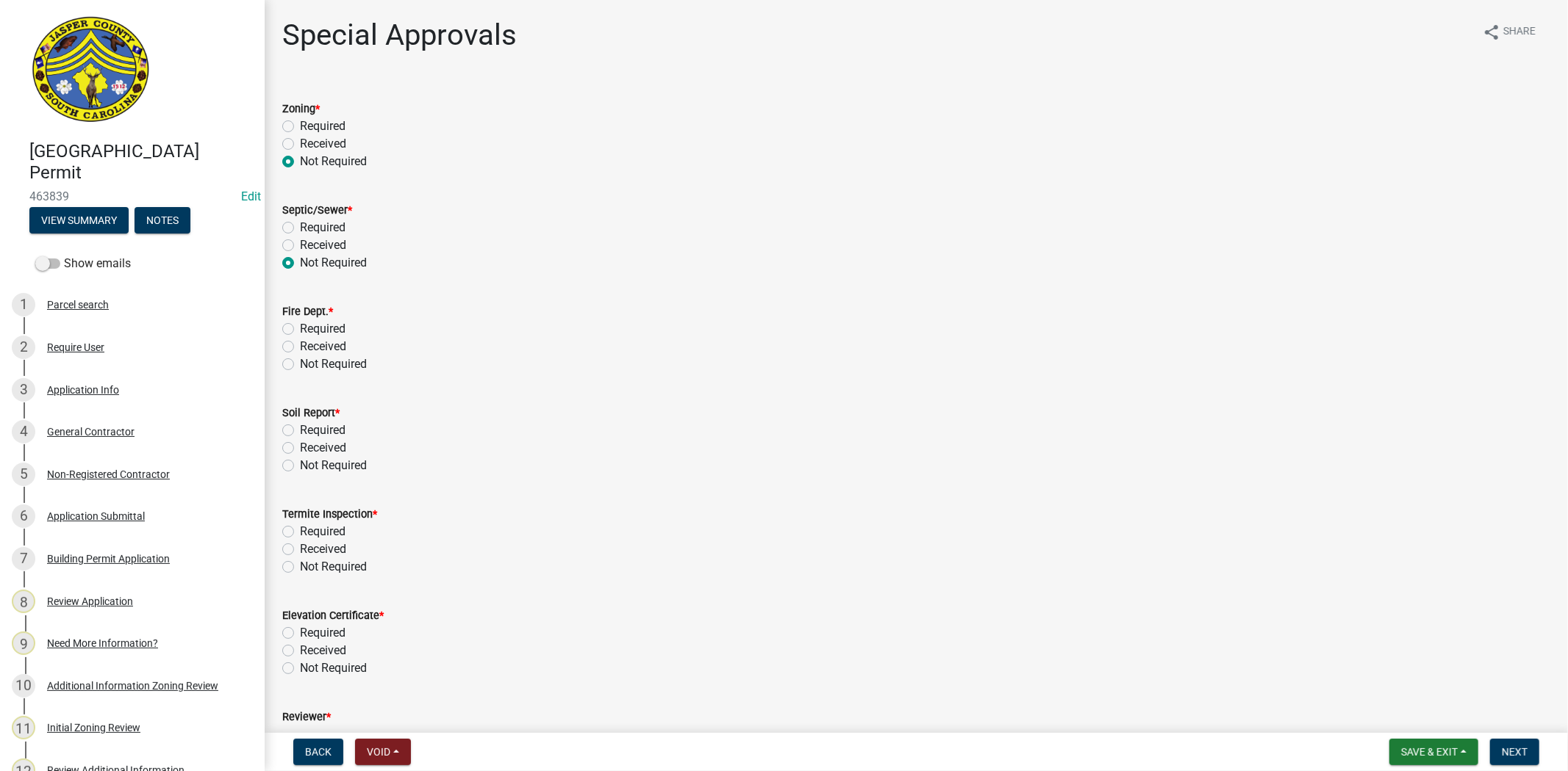
click at [300, 365] on label "Not Required" at bounding box center [333, 364] width 67 height 18
click at [300, 365] on input "Not Required" at bounding box center [304, 360] width 9 height 9
radio input "true"
click at [300, 467] on label "Not Required" at bounding box center [333, 465] width 67 height 18
click at [300, 467] on input "Not Required" at bounding box center [304, 461] width 9 height 9
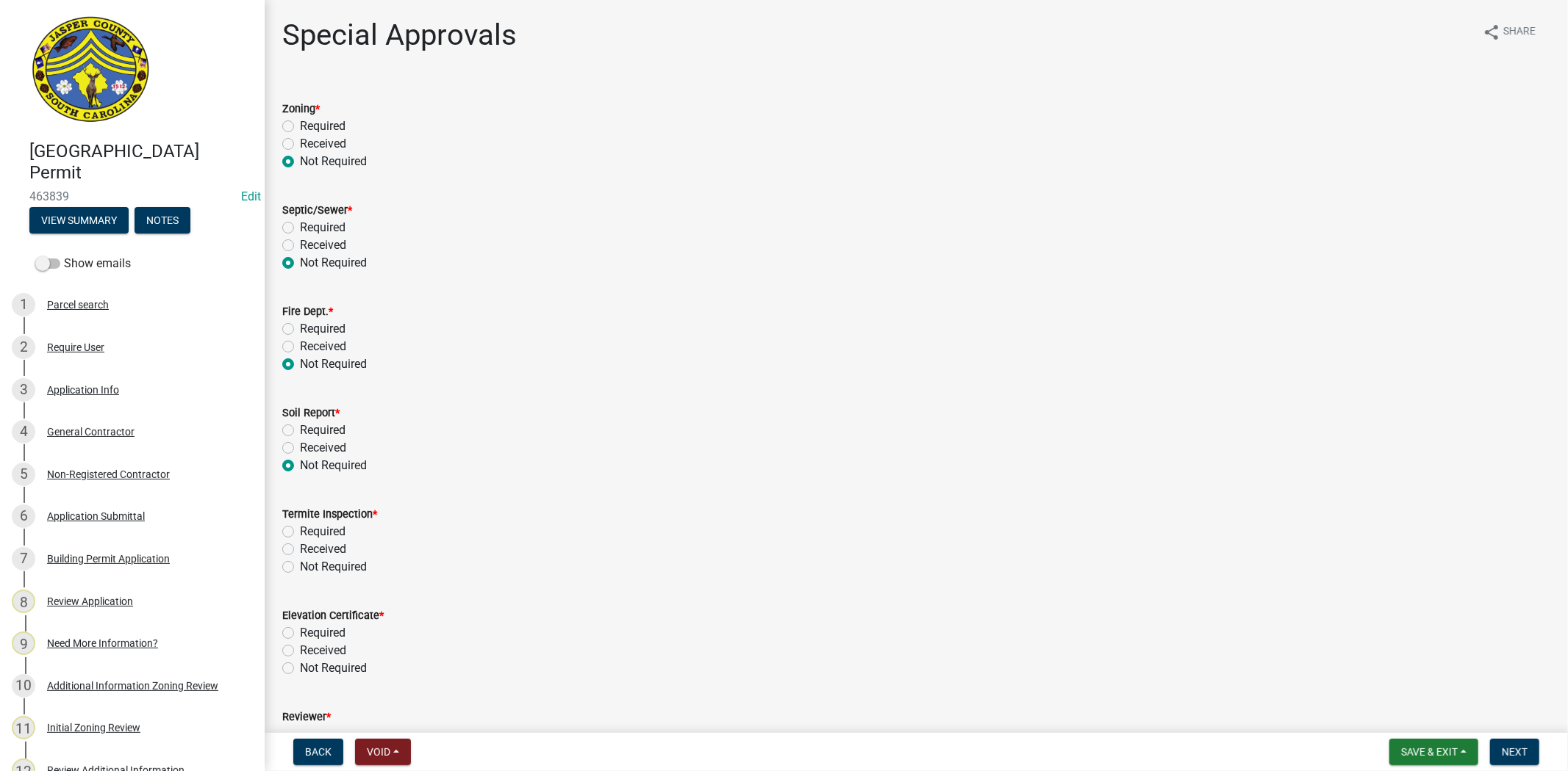
radio input "true"
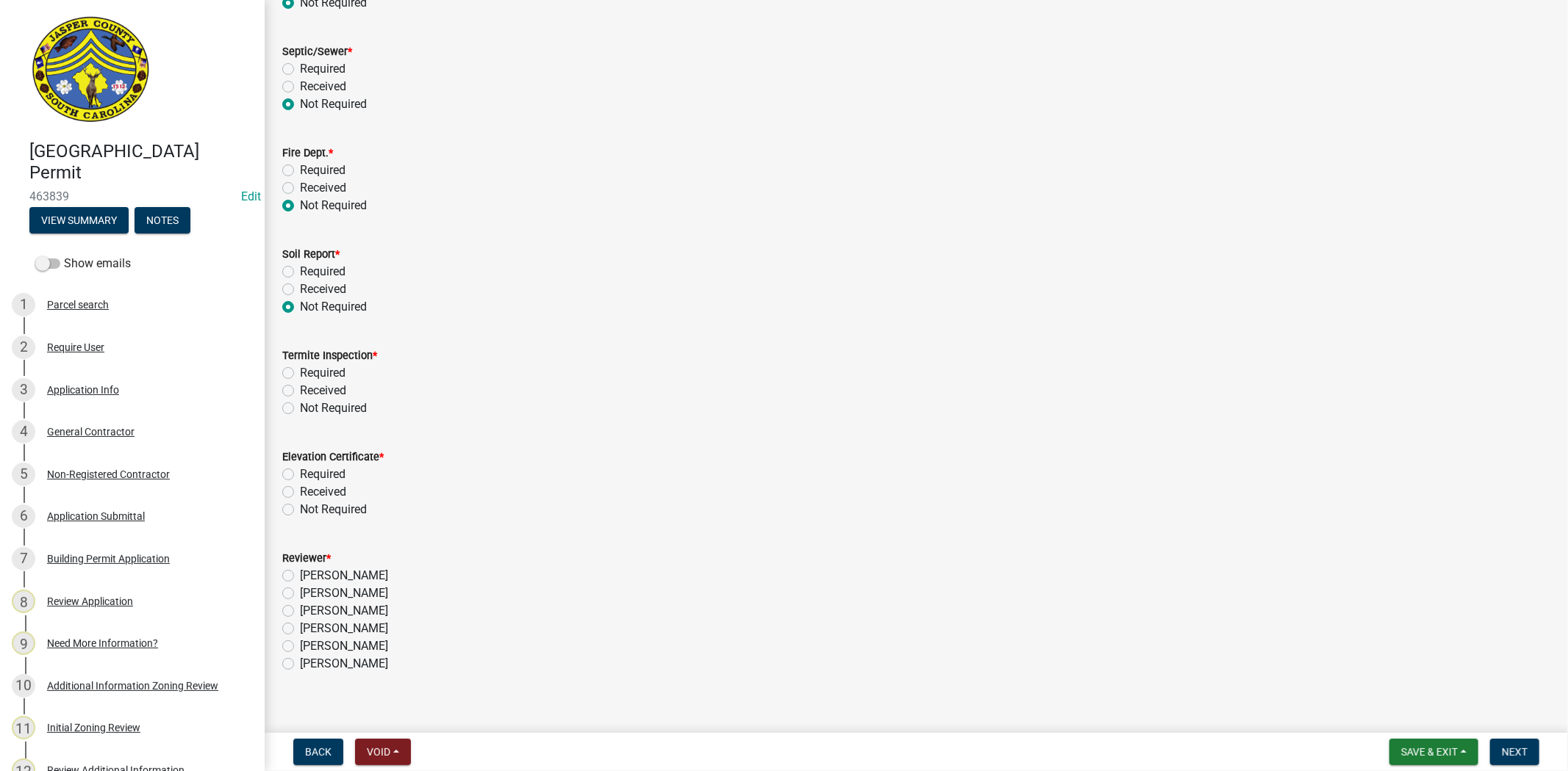
scroll to position [174, 0]
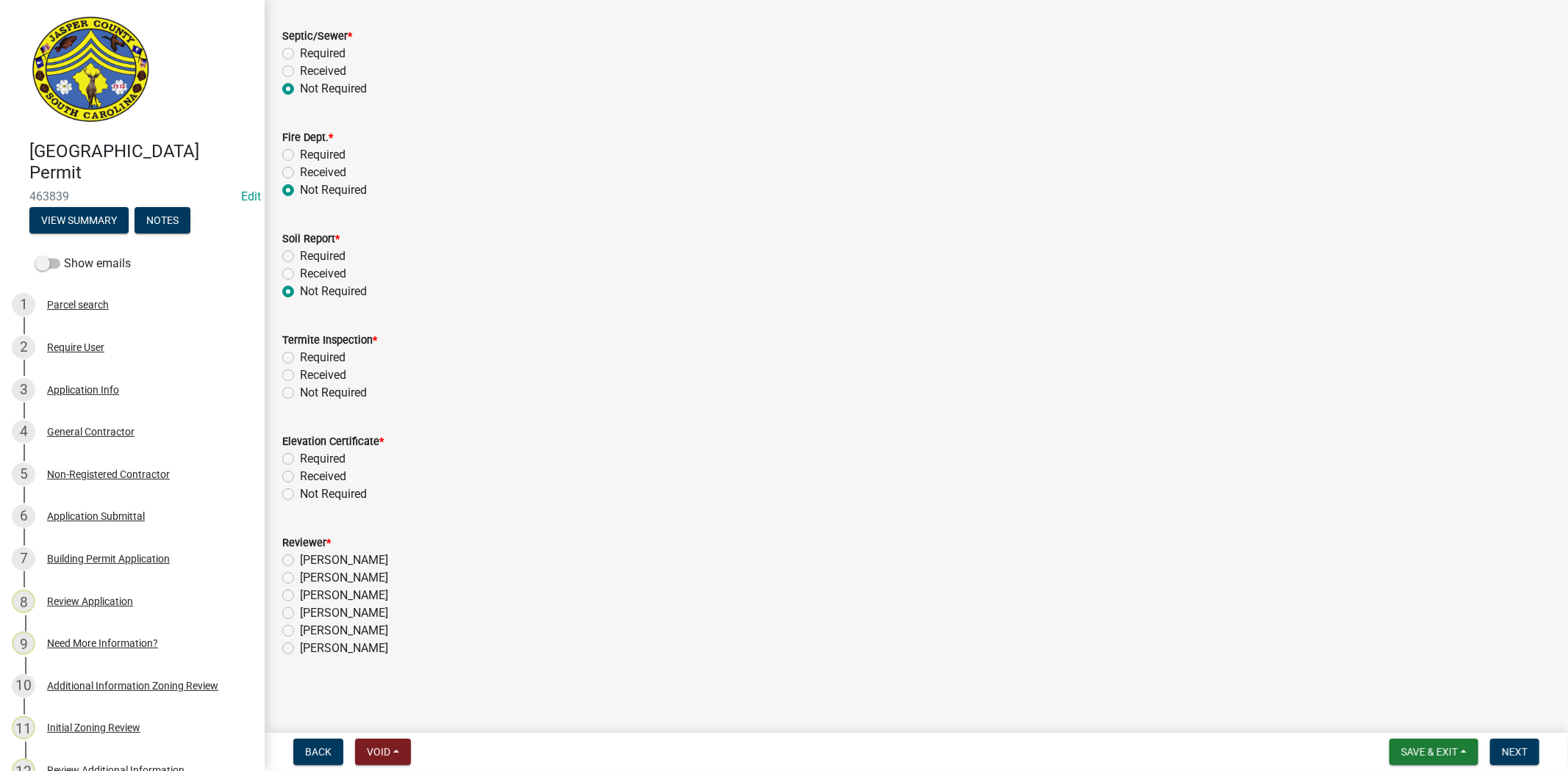
click at [300, 393] on label "Not Required" at bounding box center [333, 393] width 67 height 18
click at [300, 393] on input "Not Required" at bounding box center [304, 388] width 9 height 9
radio input "true"
click at [300, 493] on label "Not Required" at bounding box center [333, 494] width 67 height 18
click at [300, 493] on input "Not Required" at bounding box center [304, 490] width 9 height 9
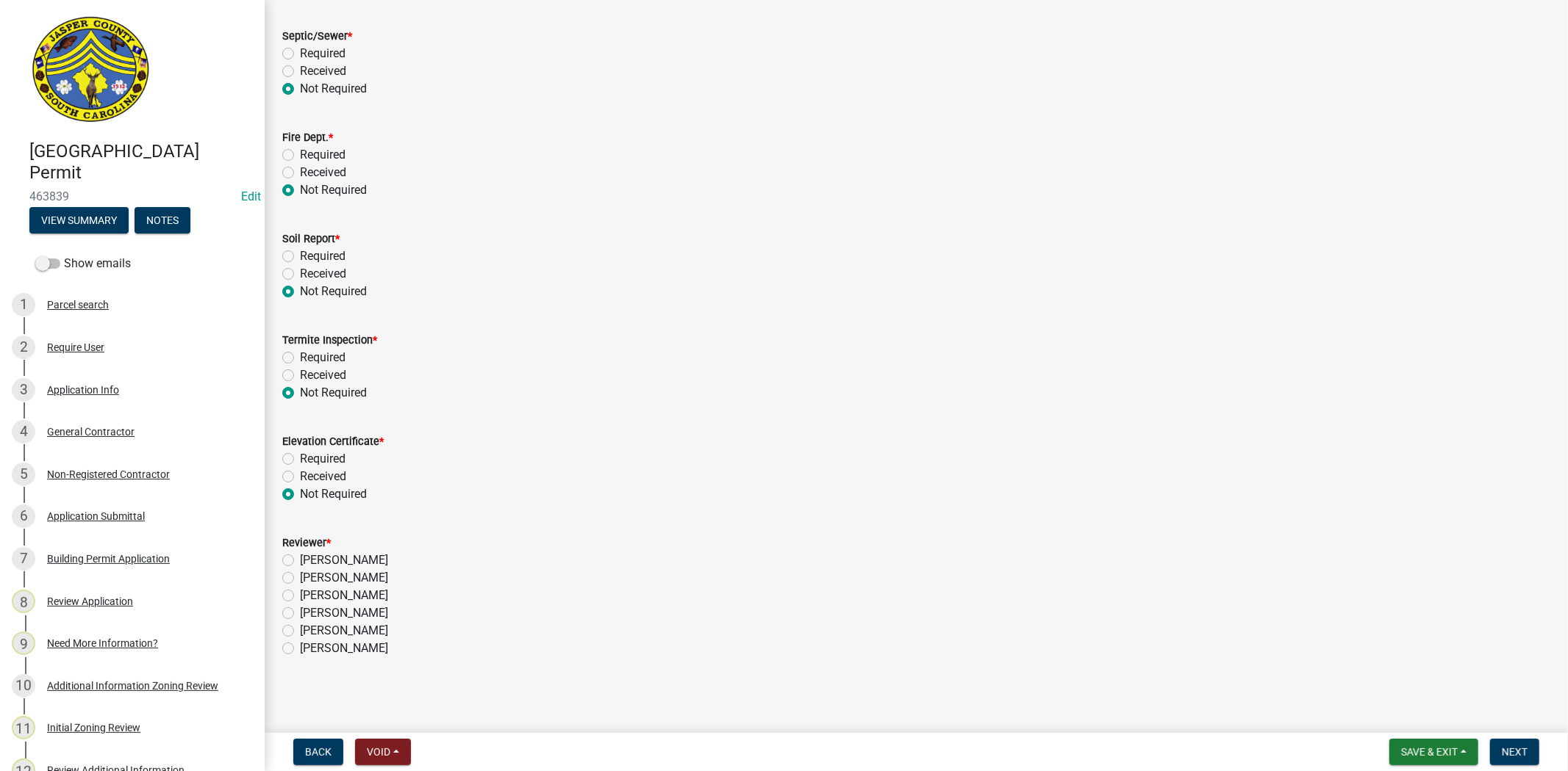
radio input "true"
click at [300, 592] on label "Stephanie Oviedo" at bounding box center [344, 596] width 89 height 18
click at [300, 592] on input "Stephanie Oviedo" at bounding box center [304, 592] width 9 height 9
radio input "true"
click at [1501, 743] on button "Next" at bounding box center [1514, 752] width 49 height 26
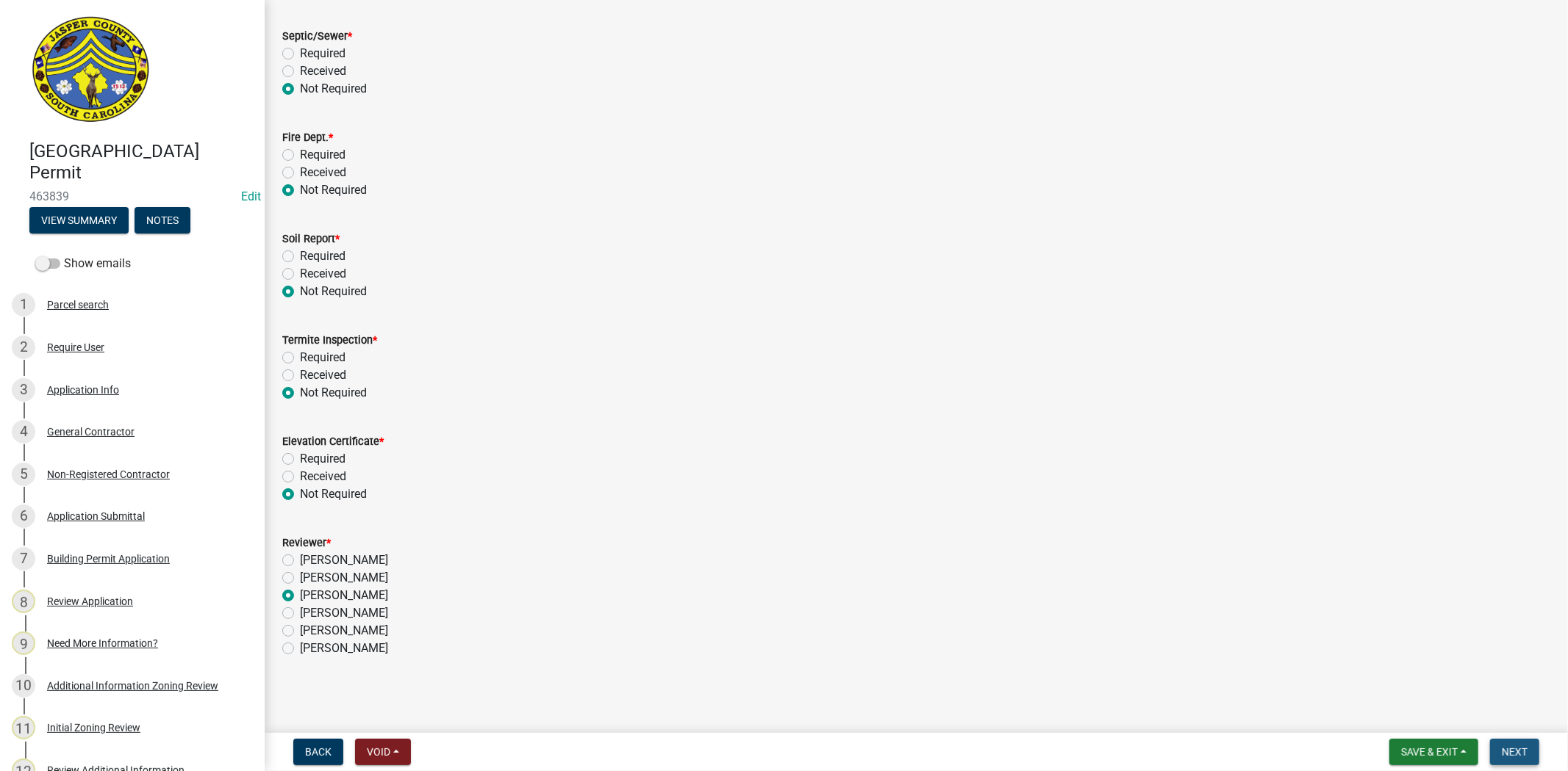
scroll to position [0, 0]
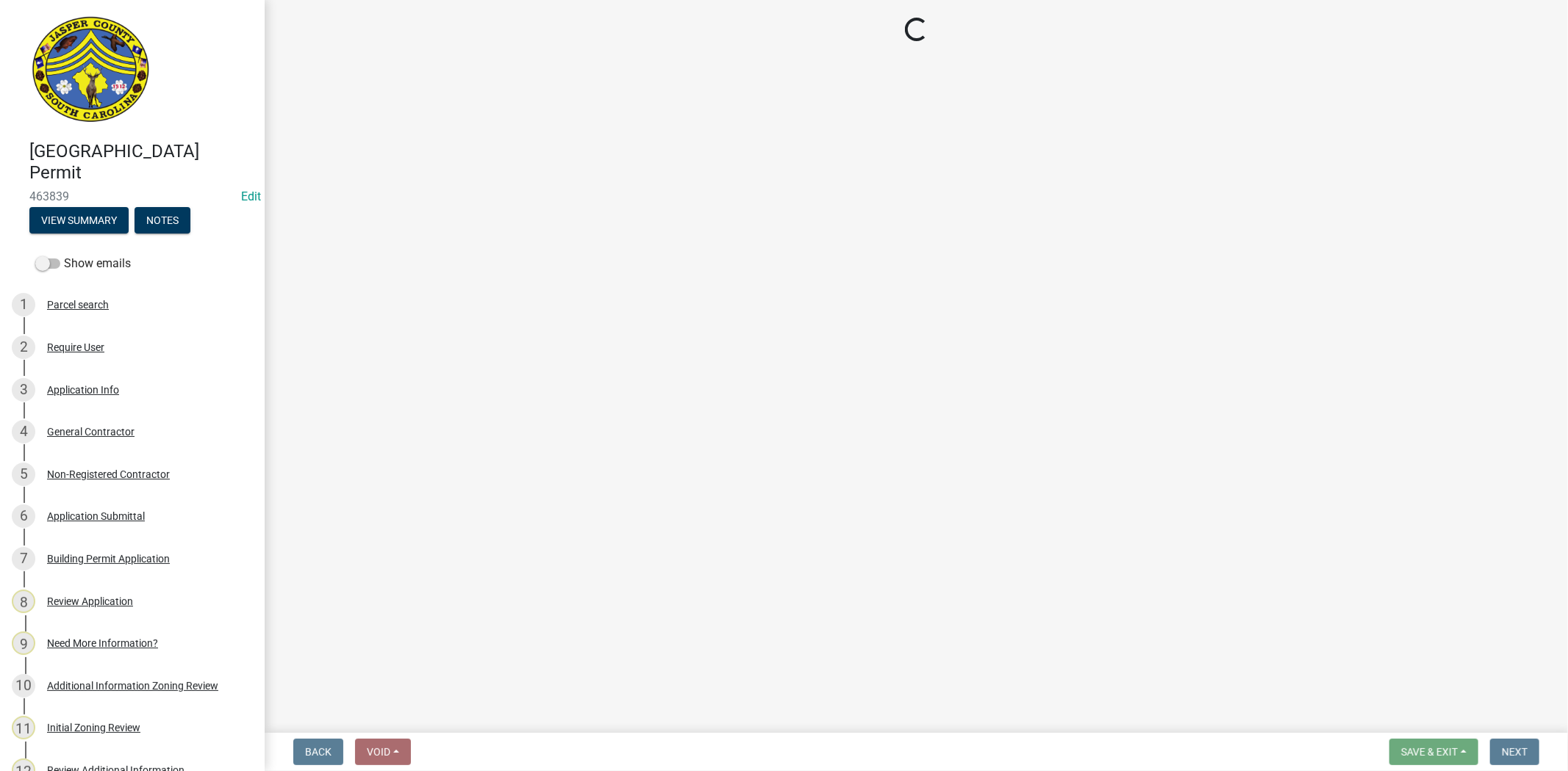
select select "3: 3"
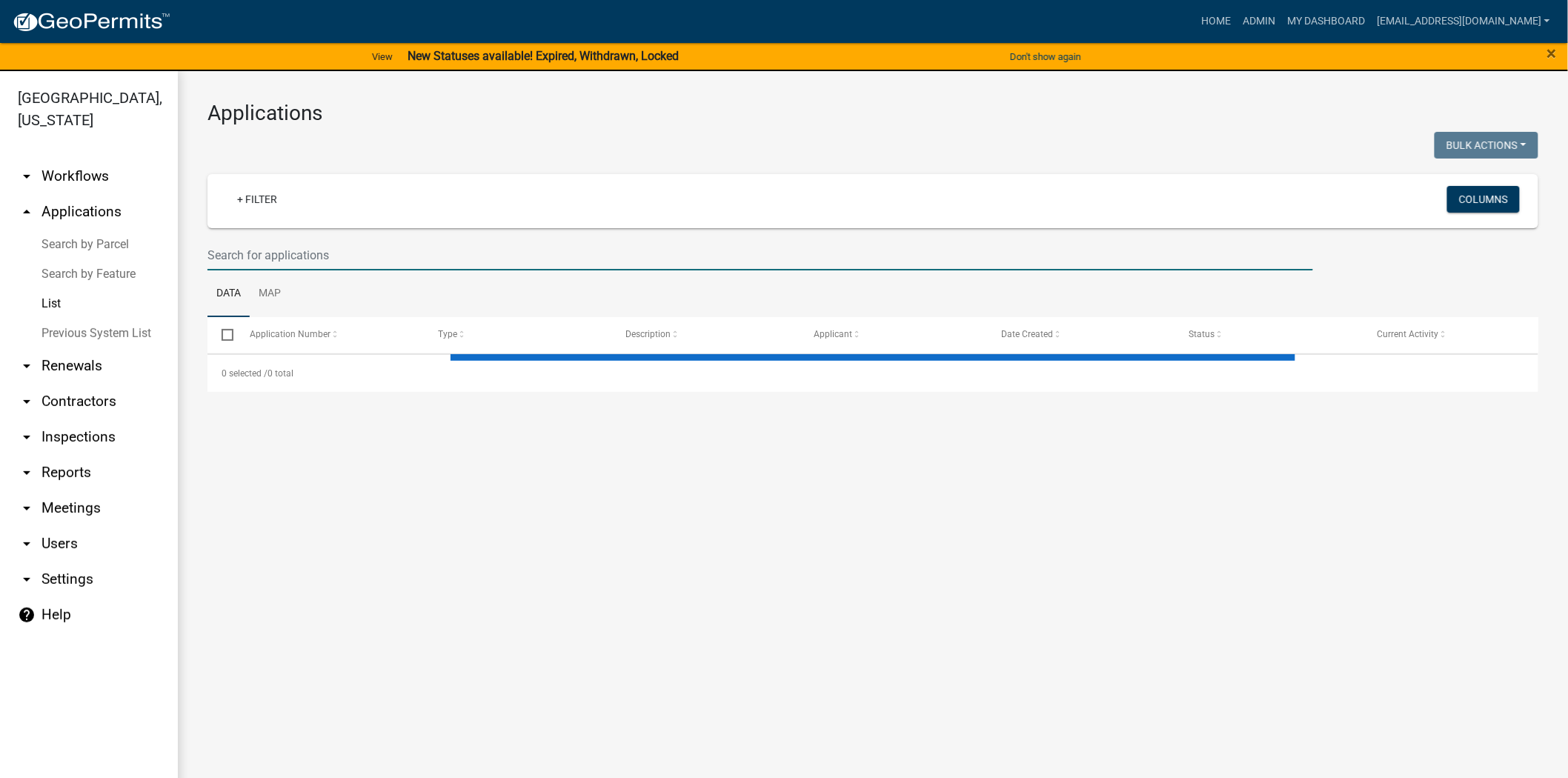
click at [475, 247] on input "text" at bounding box center [760, 255] width 1106 height 31
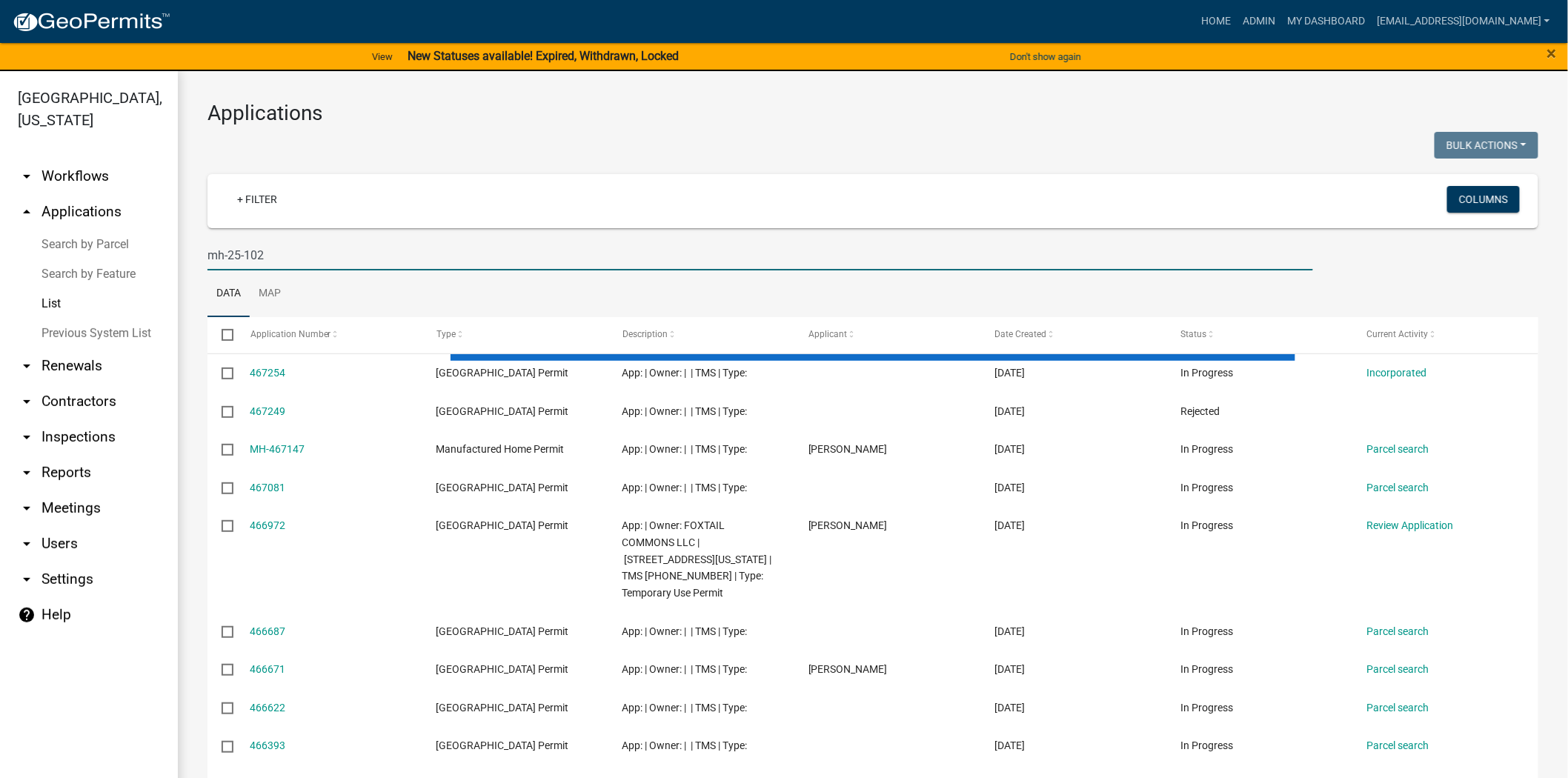
type input "mh-25-102"
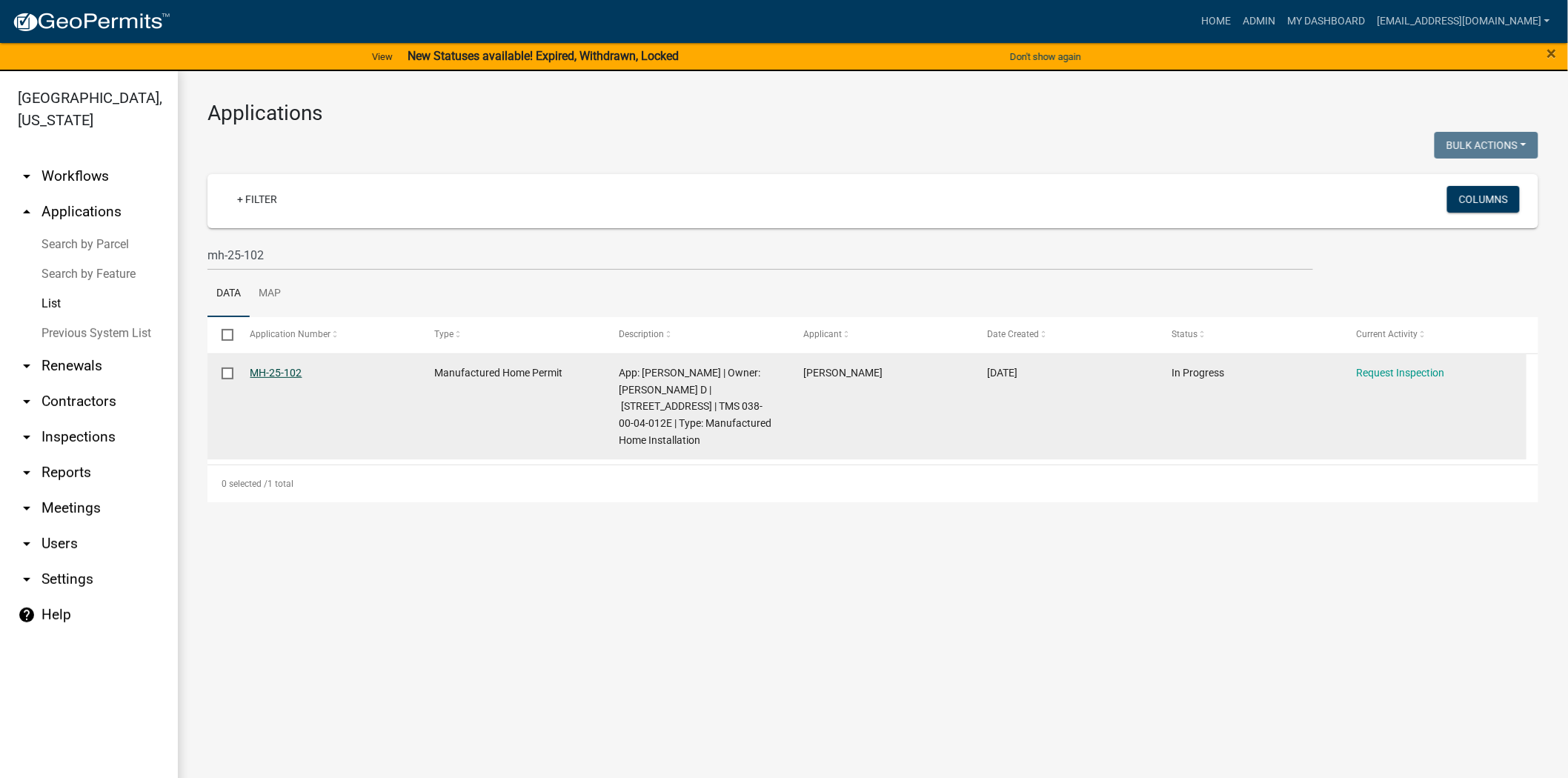
click at [299, 377] on link "MH-25-102" at bounding box center [276, 373] width 52 height 12
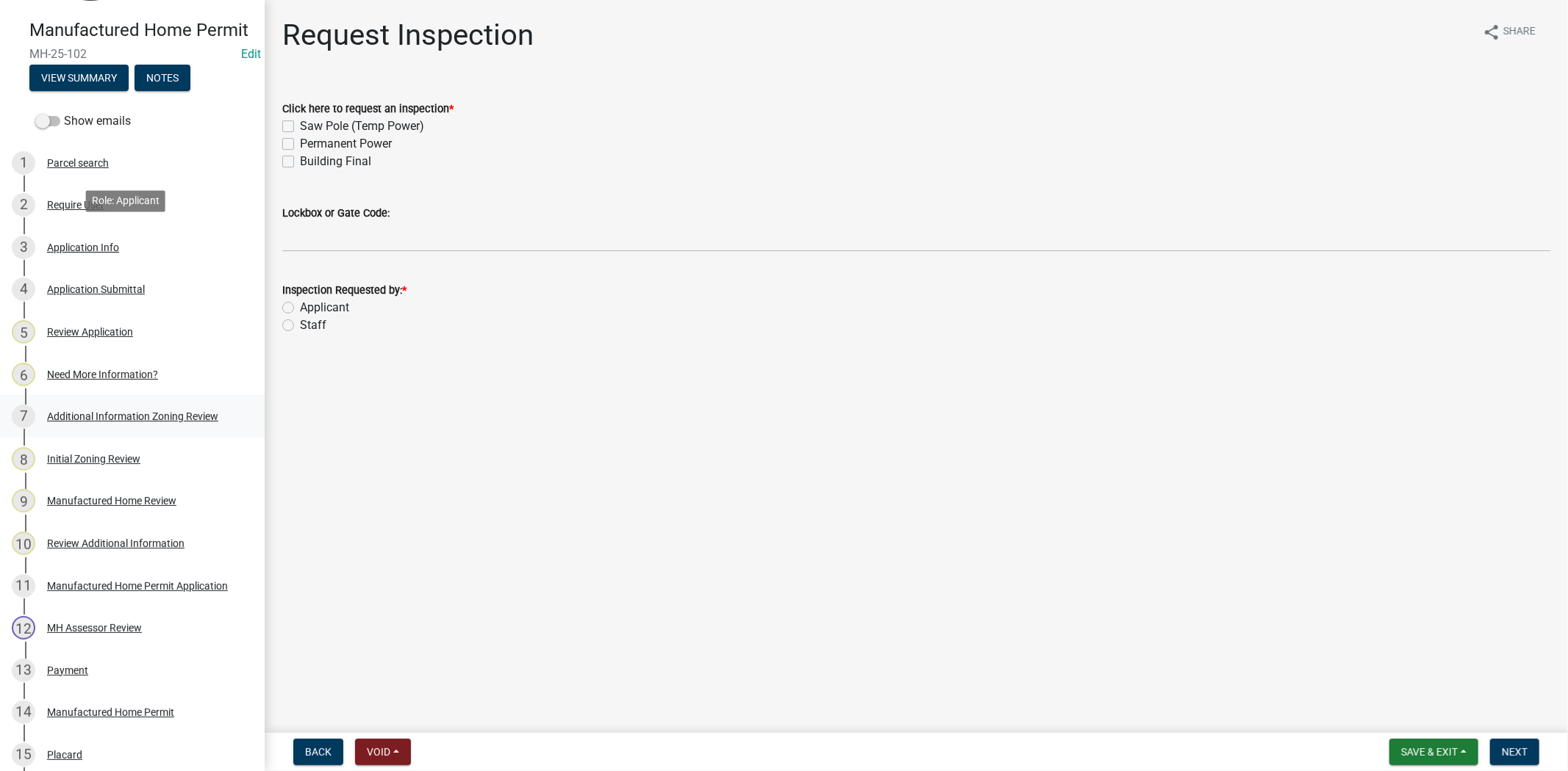
scroll to position [326, 0]
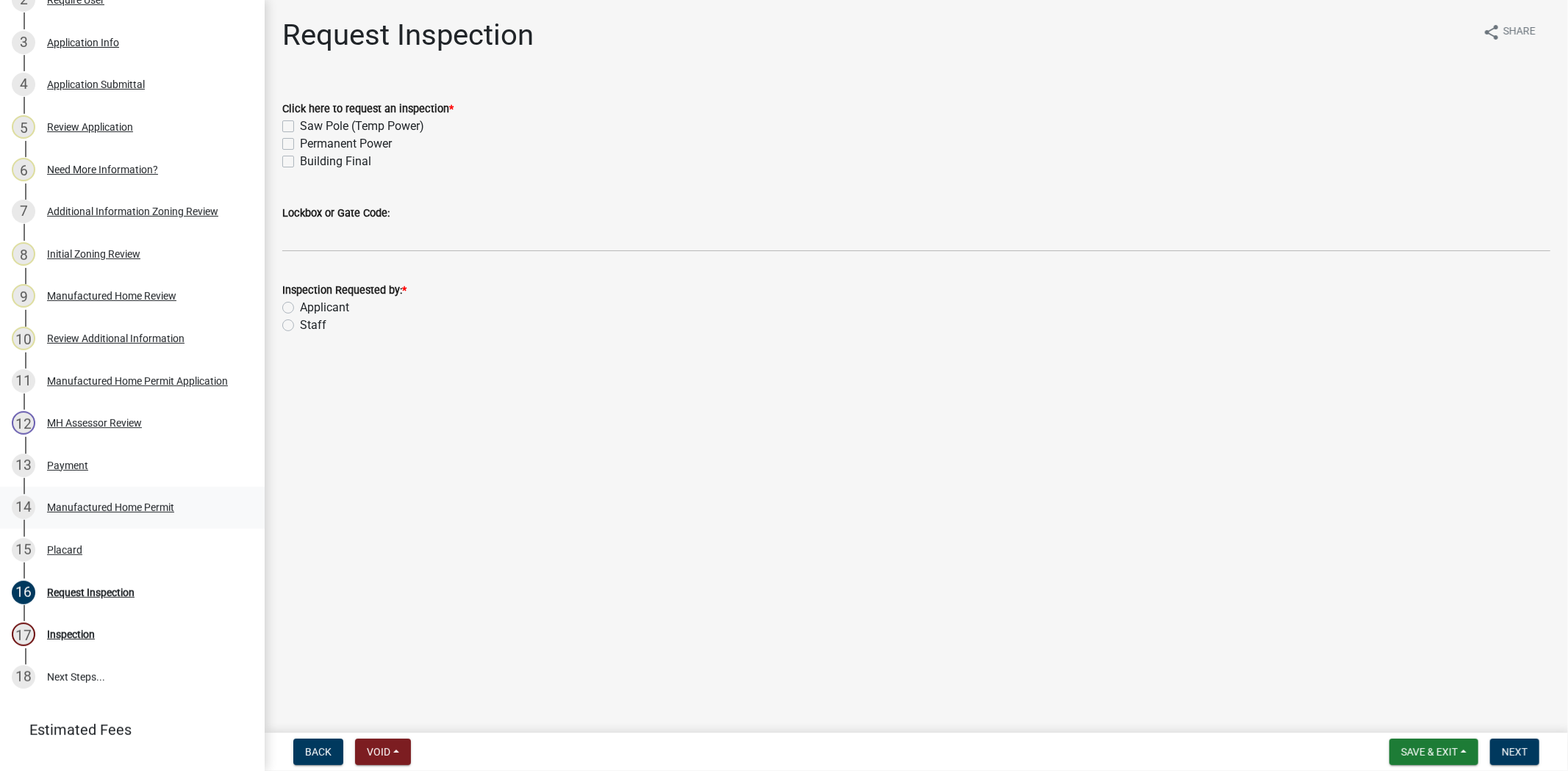
click at [96, 513] on div "Manufactured Home Permit" at bounding box center [110, 507] width 127 height 10
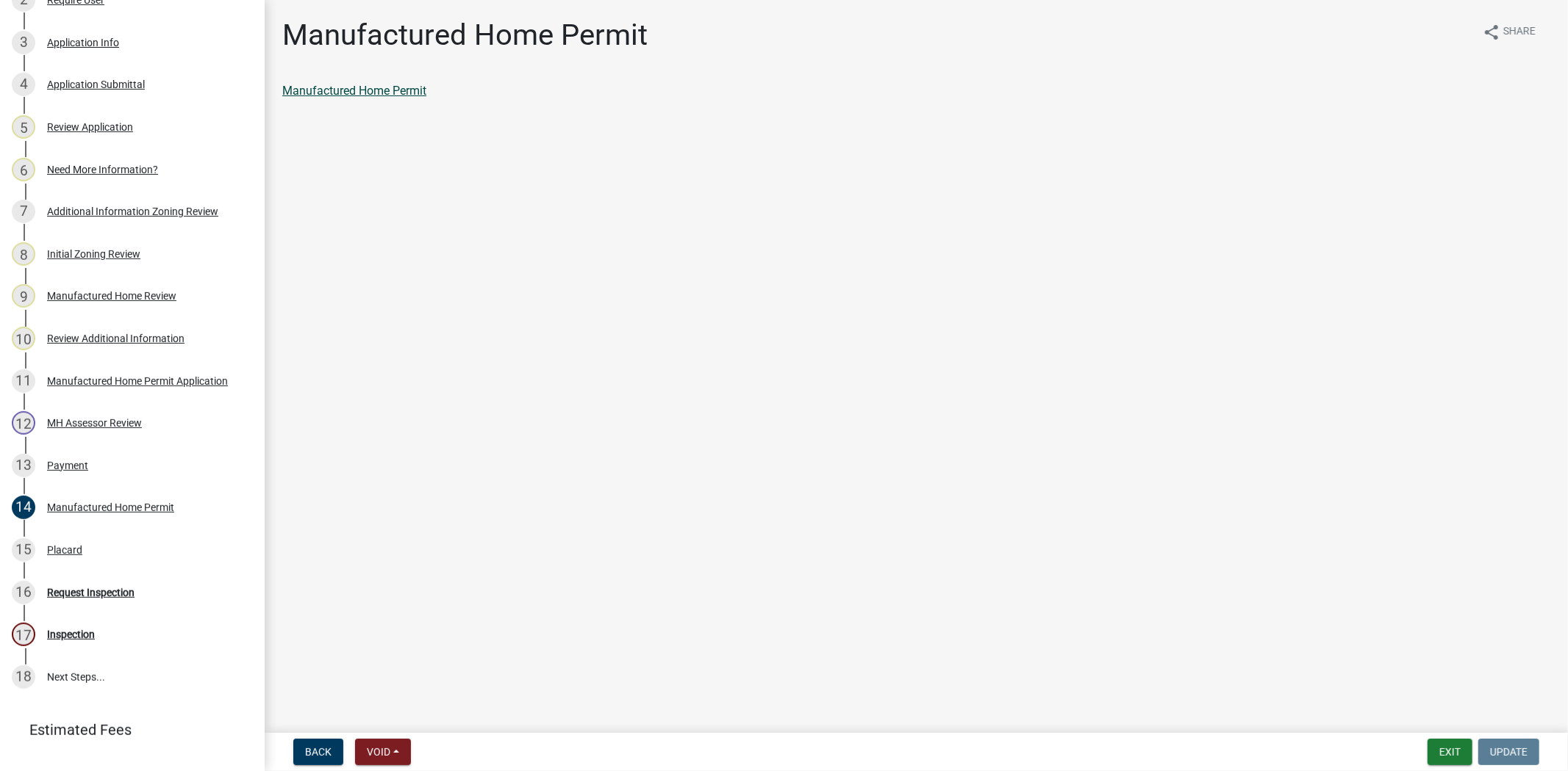
click at [402, 89] on link "Manufactured Home Permit" at bounding box center [354, 90] width 144 height 14
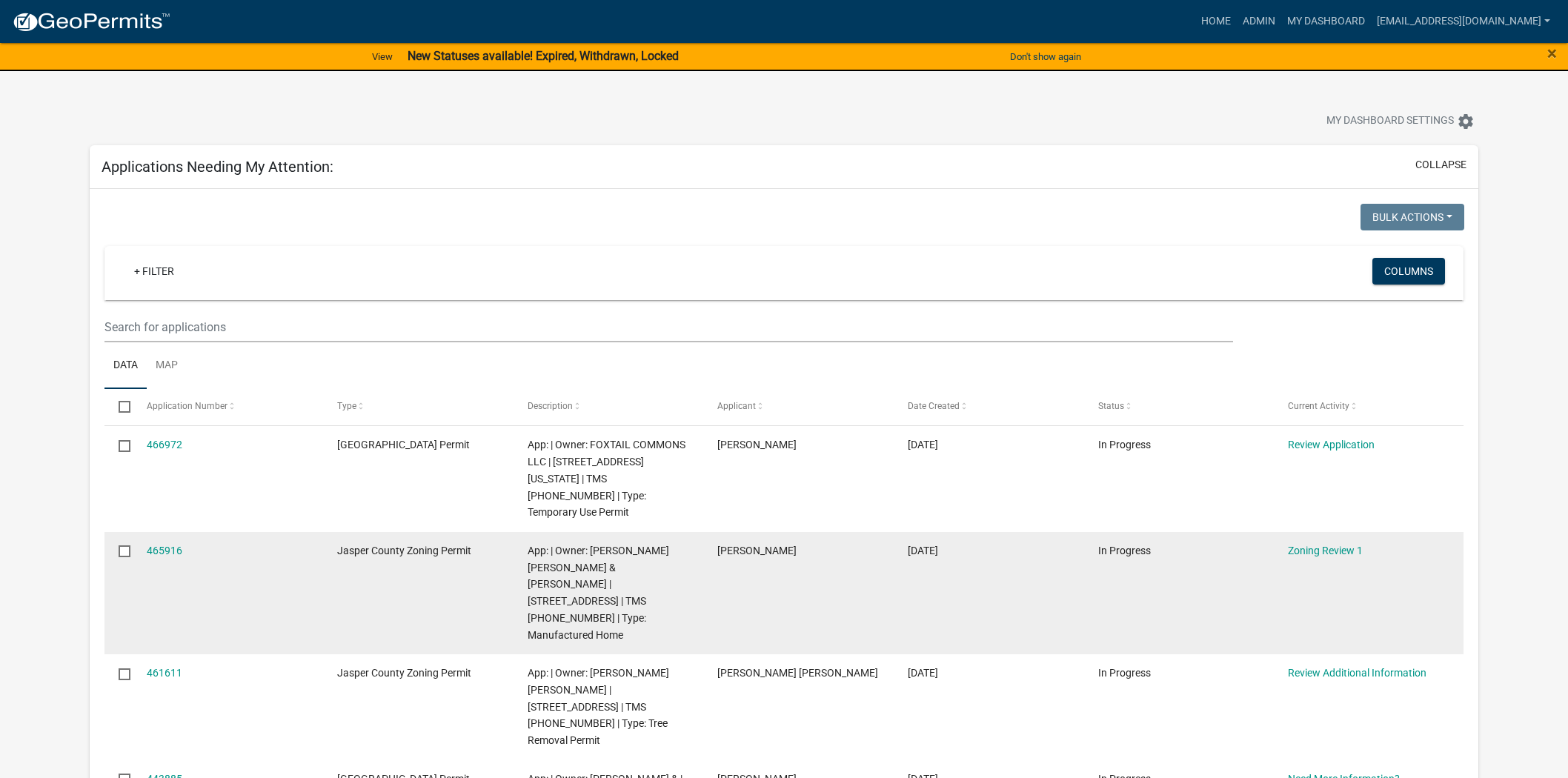
scroll to position [82, 0]
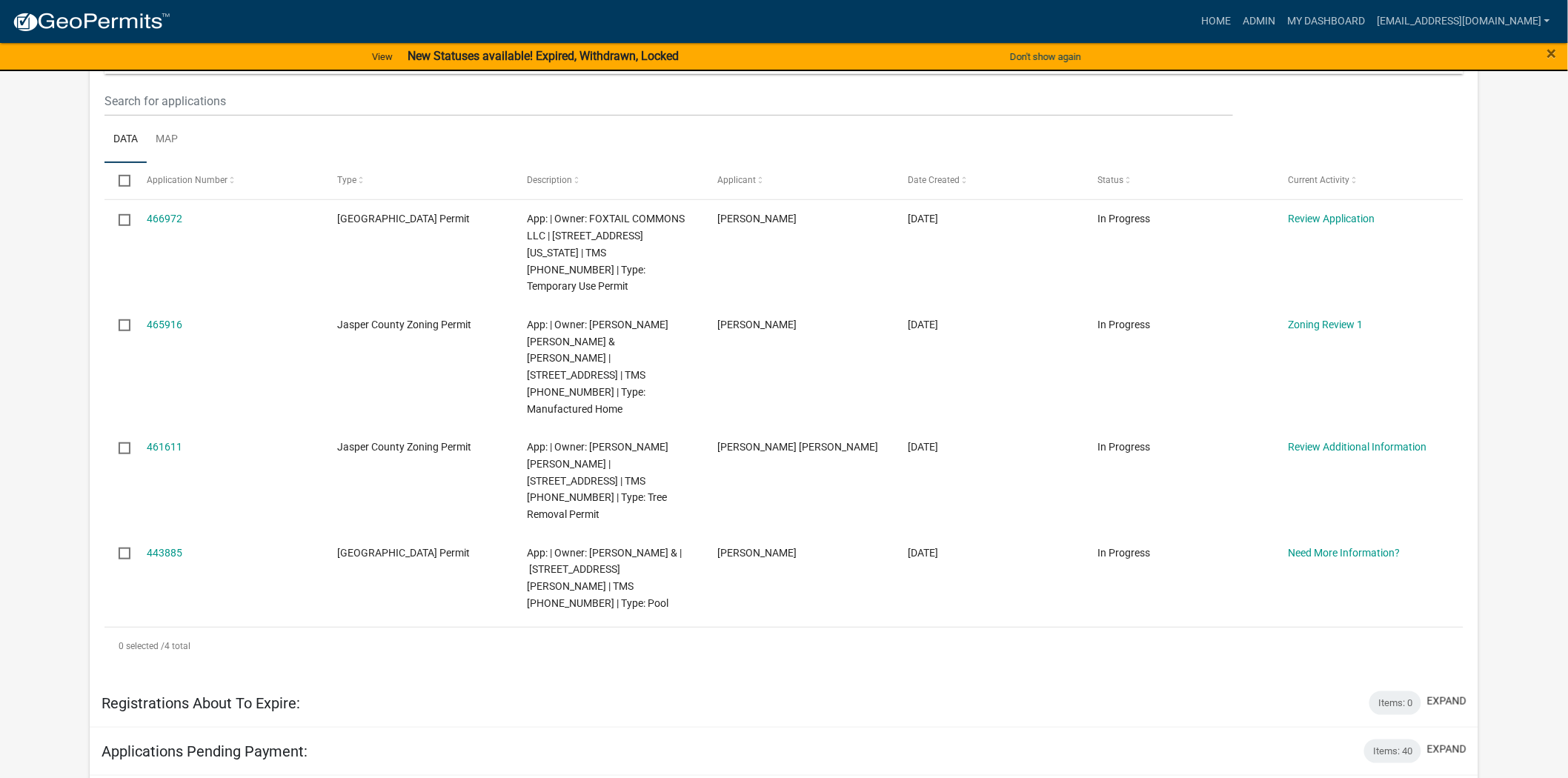
scroll to position [247, 0]
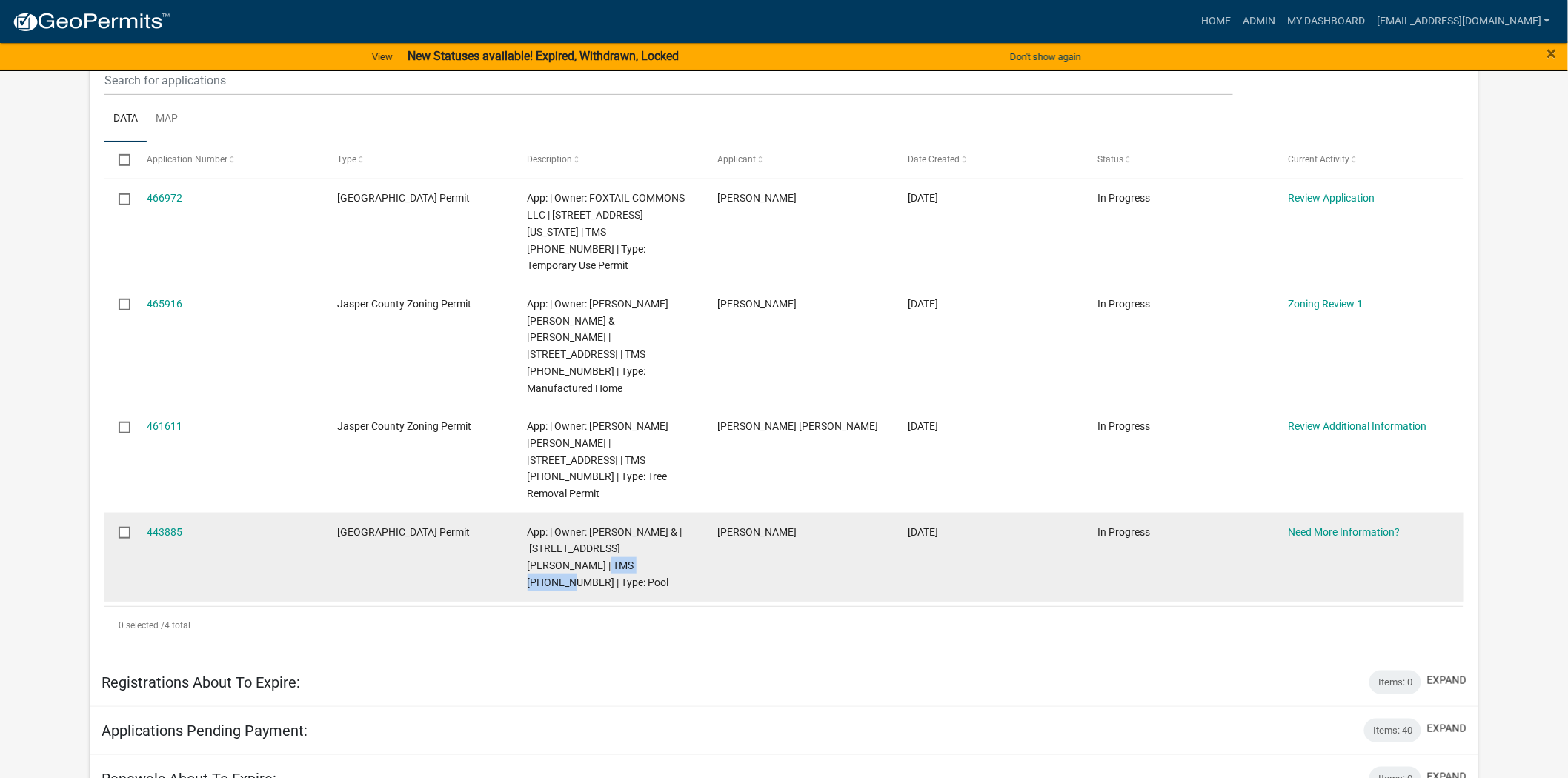
drag, startPoint x: 594, startPoint y: 514, endPoint x: 526, endPoint y: 521, distance: 68.4
click at [526, 521] on datatable-body-cell "App: | Owner: [PERSON_NAME] & | [STREET_ADDRESS][PERSON_NAME] | TMS [PHONE_NUMB…" at bounding box center [608, 557] width 190 height 89
copy span "[PHONE_NUMBER]"
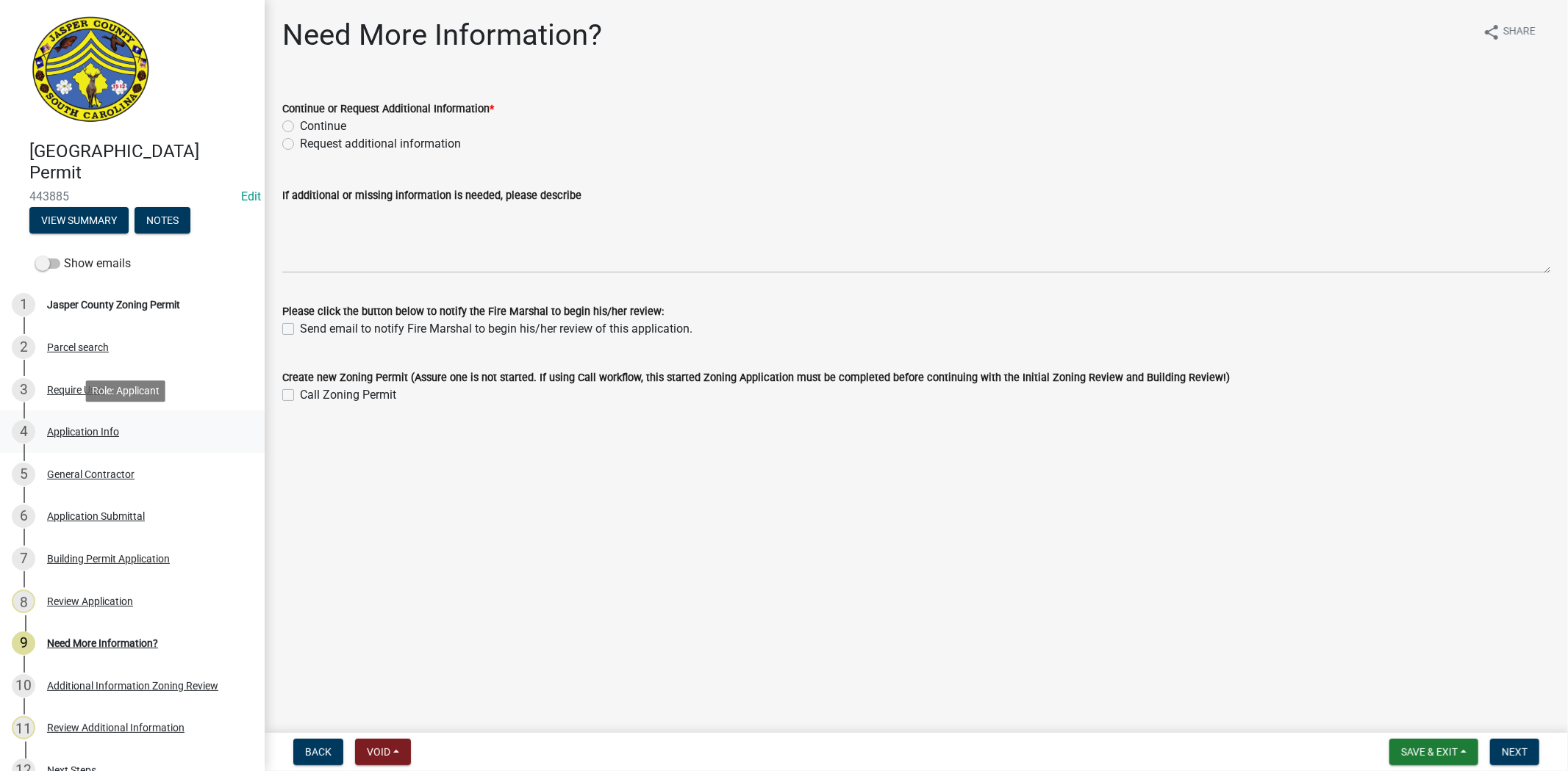
click at [112, 436] on div "Application Info" at bounding box center [83, 432] width 72 height 10
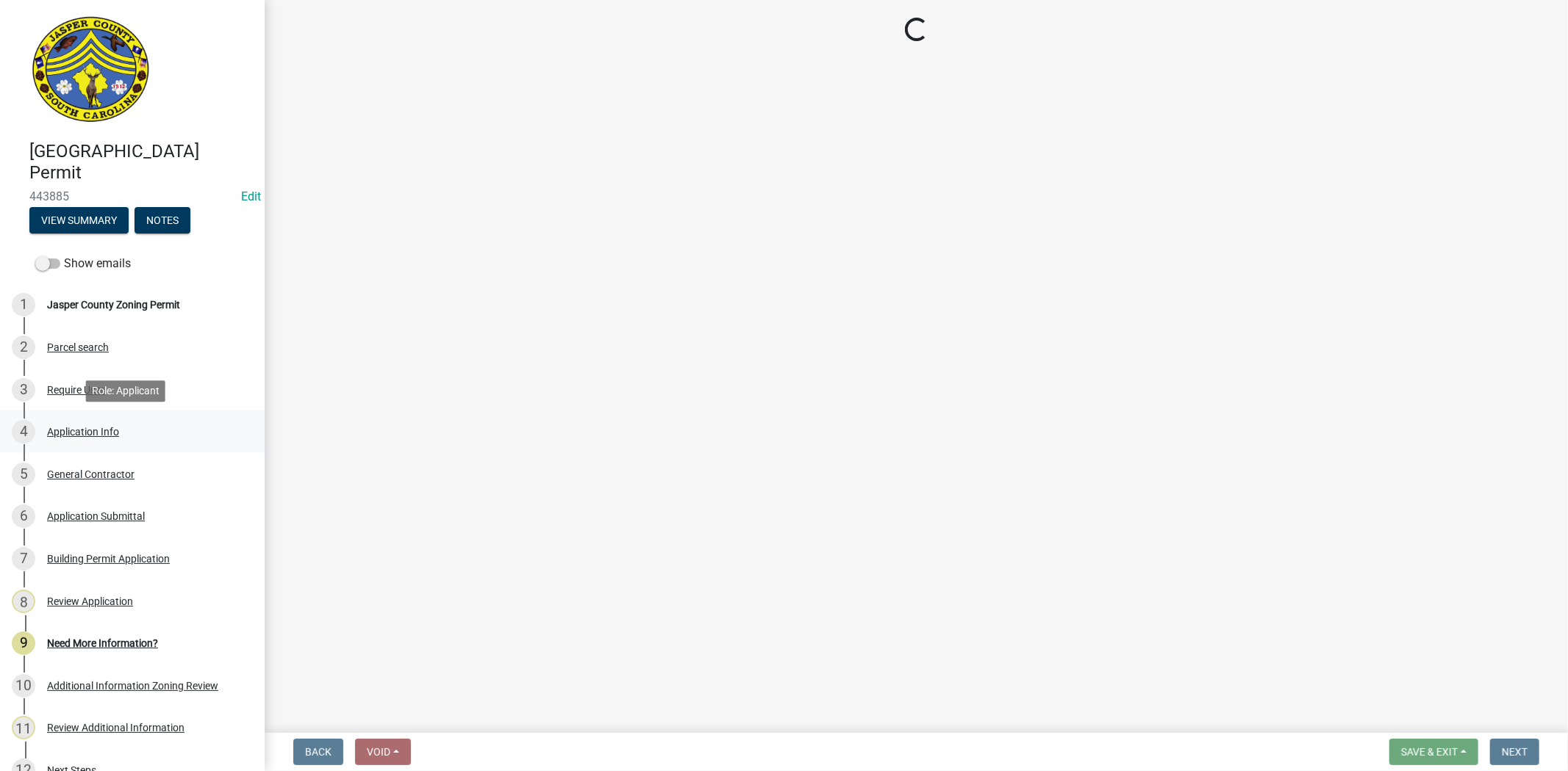
select select "11c75861-9ec4-4c30-88de-90992eda9933"
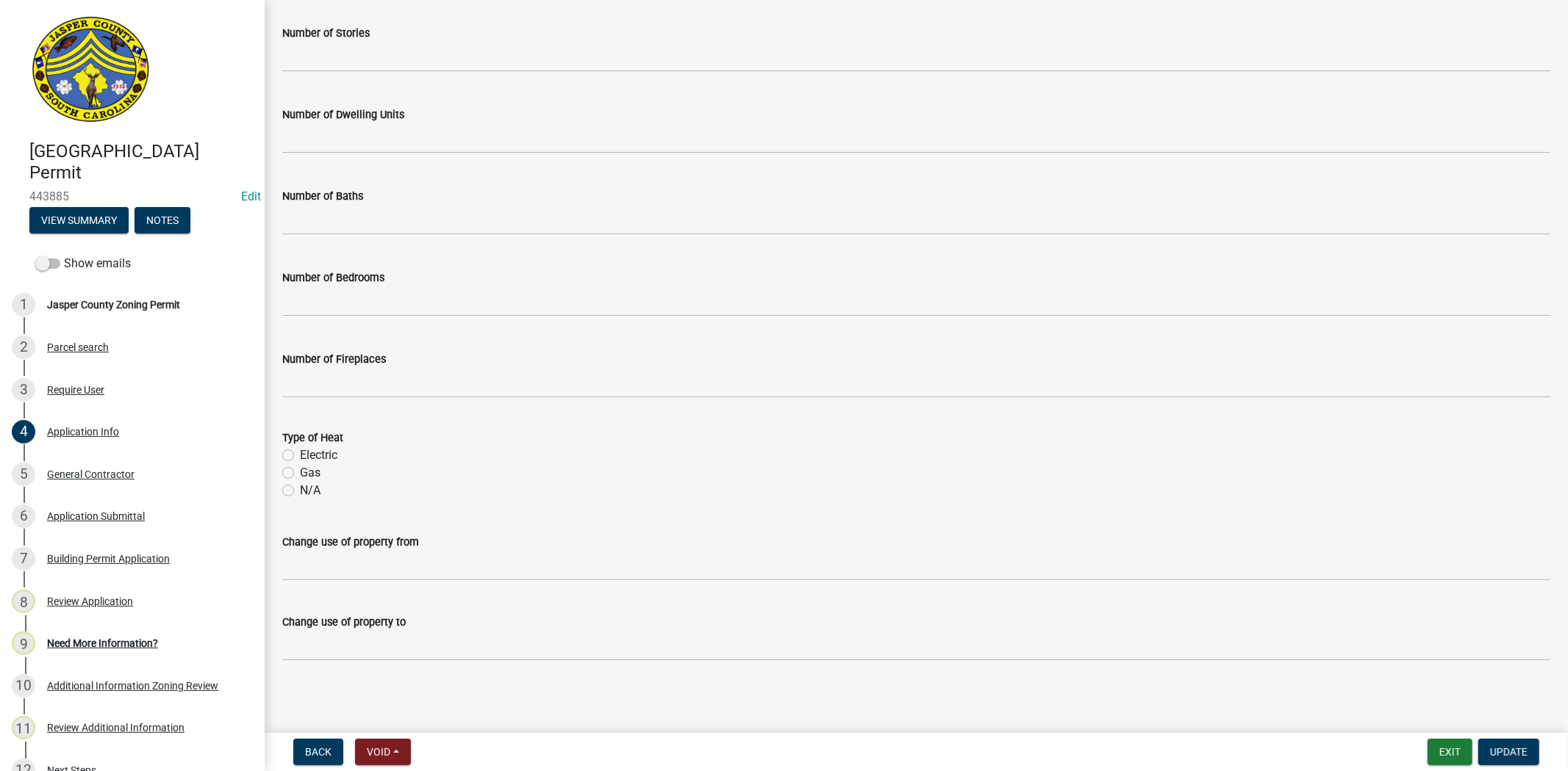
scroll to position [2275, 0]
click at [158, 639] on div "9 Need More Information?" at bounding box center [126, 644] width 229 height 24
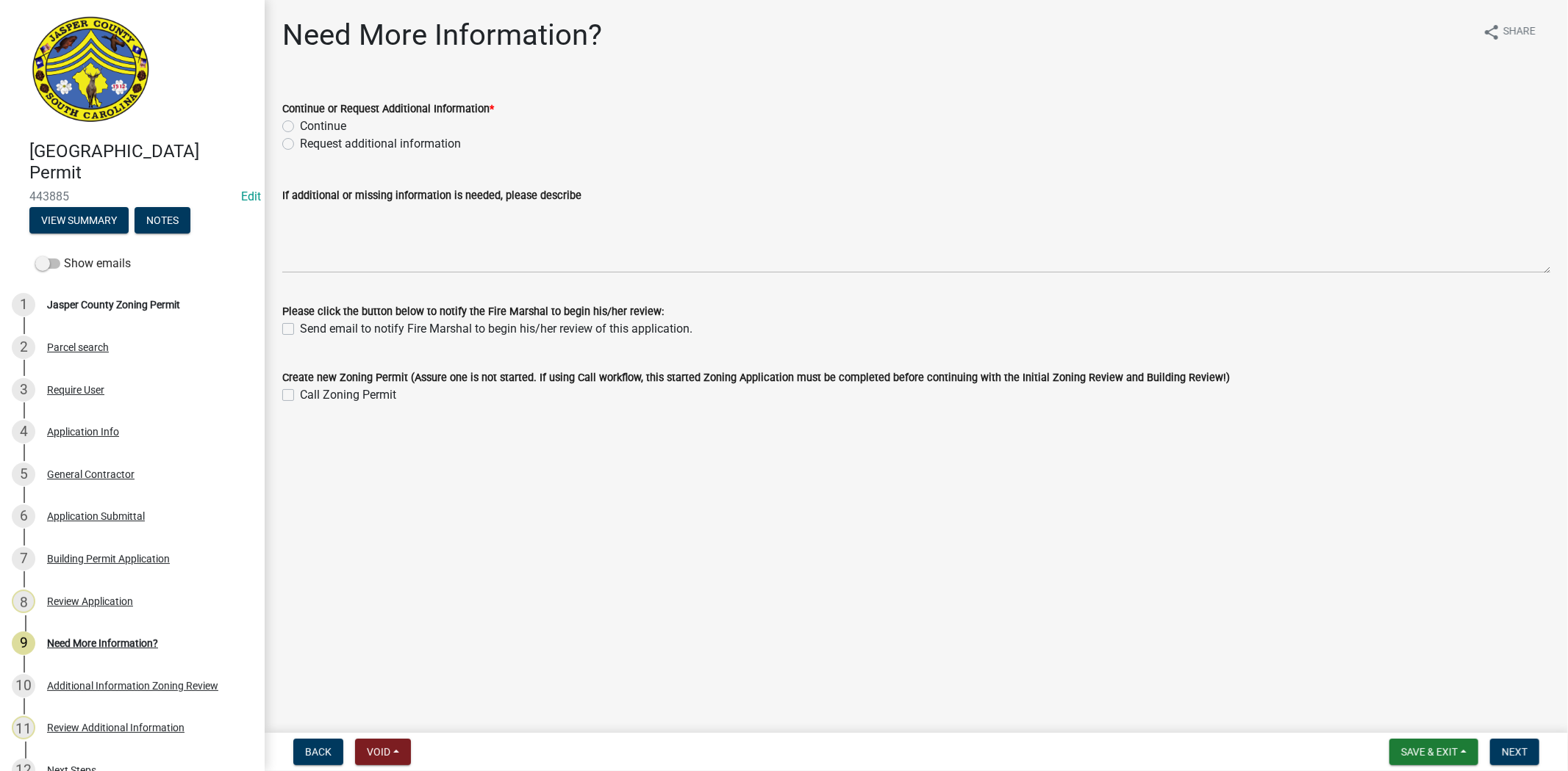
click at [300, 131] on label "Continue" at bounding box center [323, 126] width 46 height 18
click at [300, 127] on input "Continue" at bounding box center [304, 121] width 9 height 9
radio input "true"
click at [1520, 733] on nav "Back Void Withdraw Lock Expire Void Save & Exit Save Save & Exit Next" at bounding box center [916, 752] width 1303 height 38
click at [1522, 736] on nav "Back Void Withdraw Lock Expire Void Save & Exit Save Save & Exit Next" at bounding box center [916, 752] width 1303 height 38
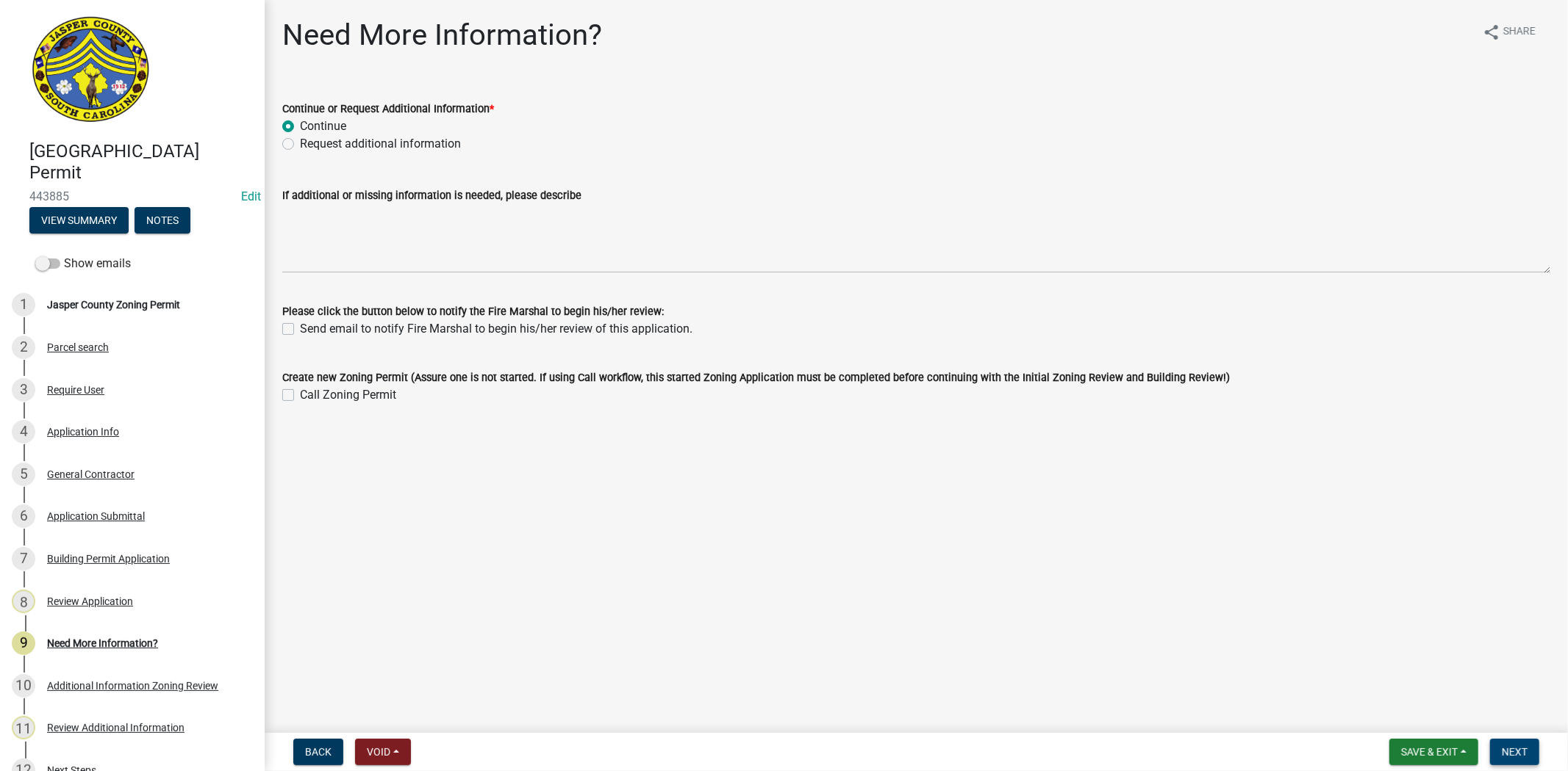
click at [1522, 748] on span "Next" at bounding box center [1514, 752] width 26 height 12
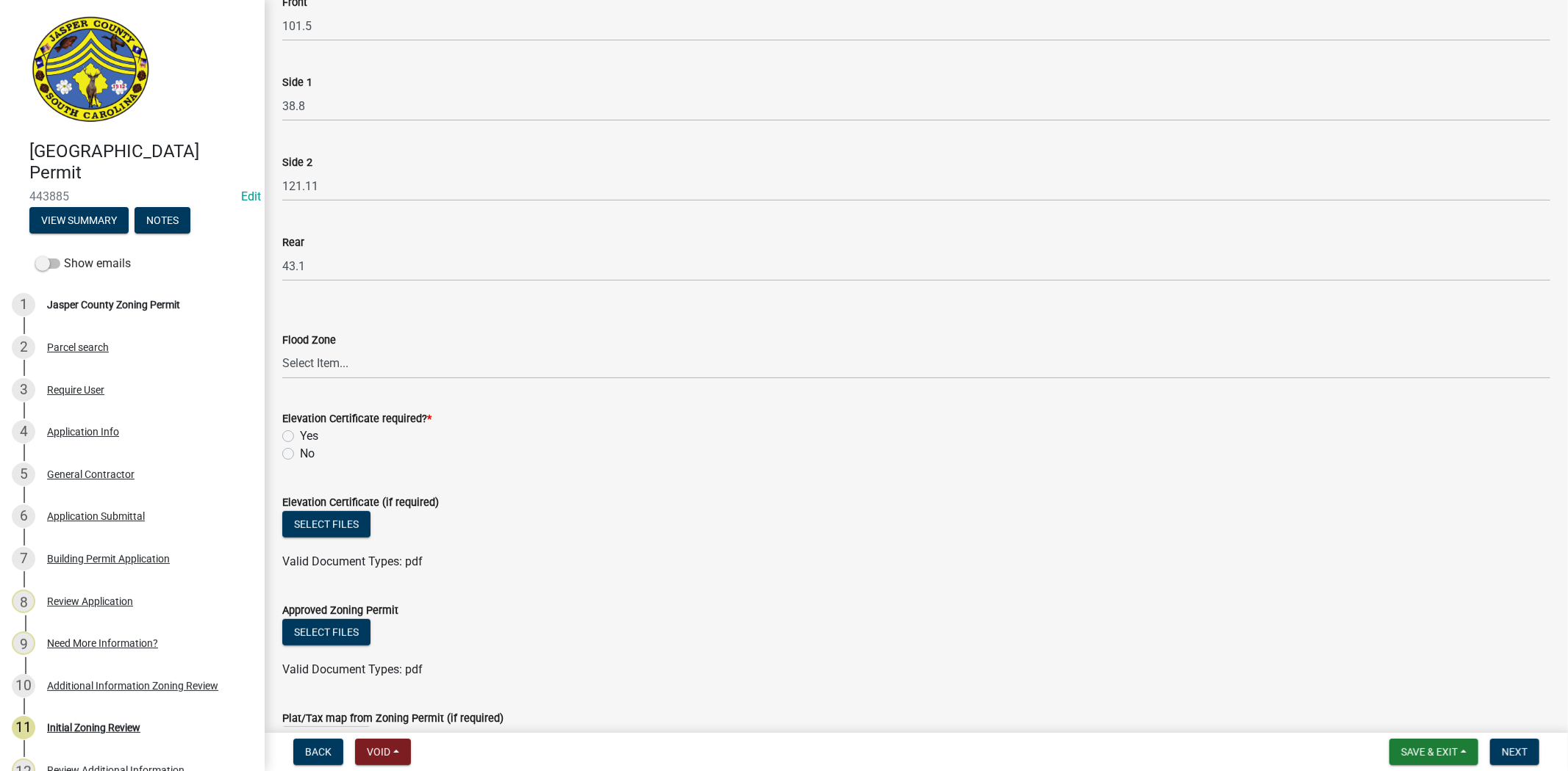
scroll to position [408, 0]
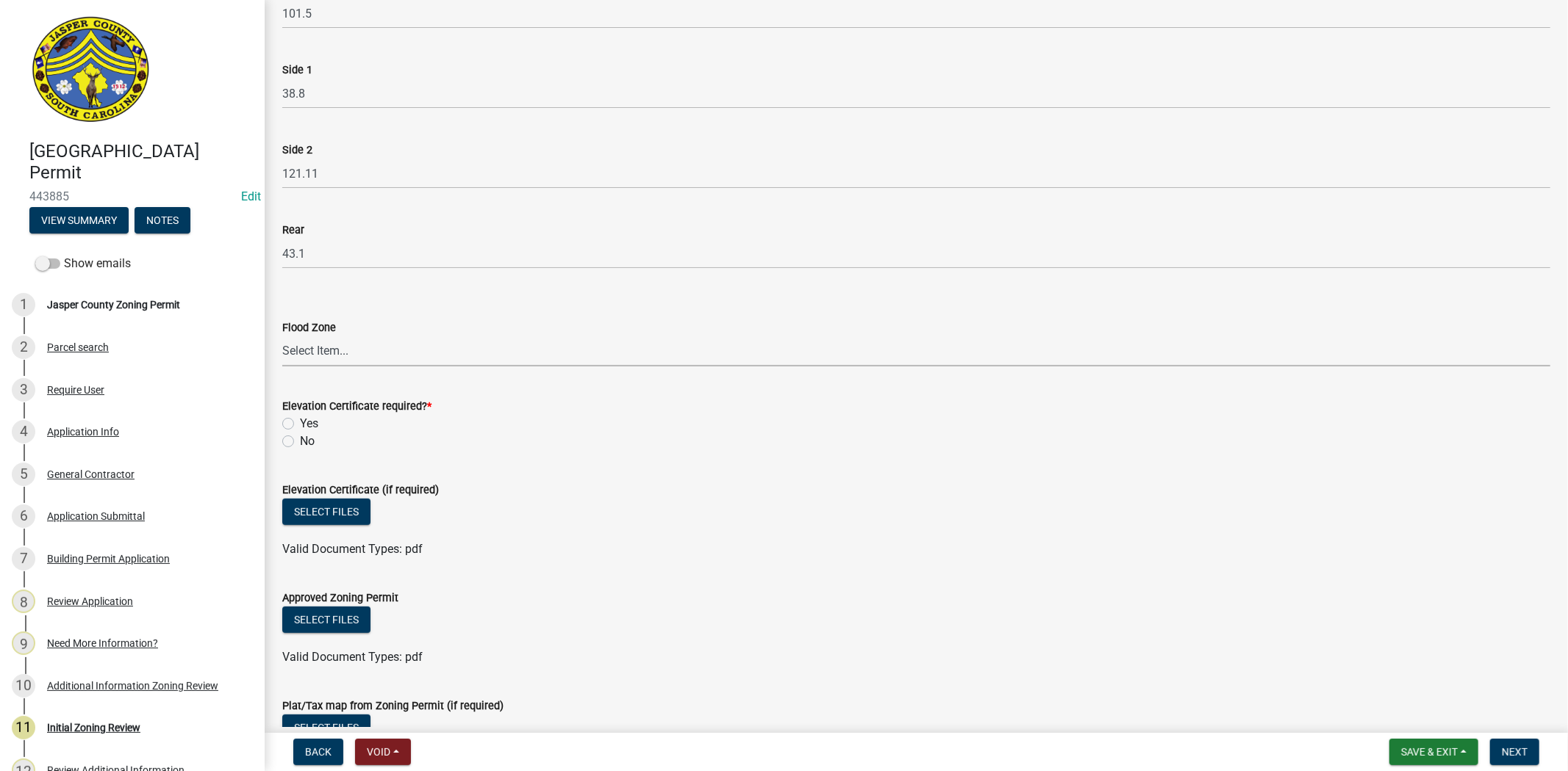
click at [319, 355] on select "Select Item... A AE X Shaded X N/A" at bounding box center [916, 351] width 1268 height 30
click at [282, 336] on select "Select Item... A AE X Shaded X N/A" at bounding box center [916, 351] width 1268 height 30
select select "28e8055b-422e-4c2e-9206-ce7b96ebb91b"
click at [300, 423] on label "Yes" at bounding box center [309, 424] width 19 height 18
click at [300, 423] on input "Yes" at bounding box center [304, 420] width 9 height 9
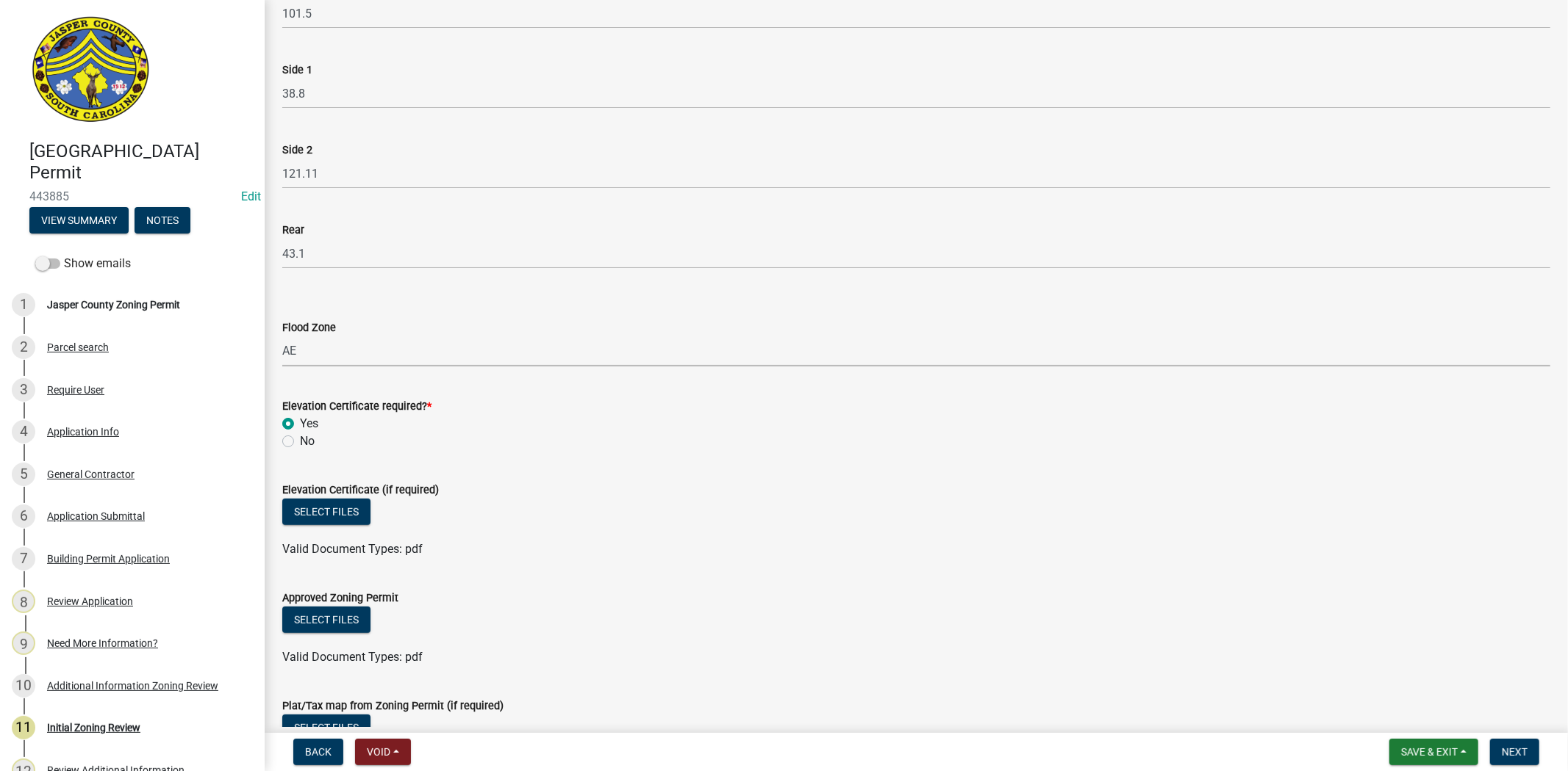
radio input "true"
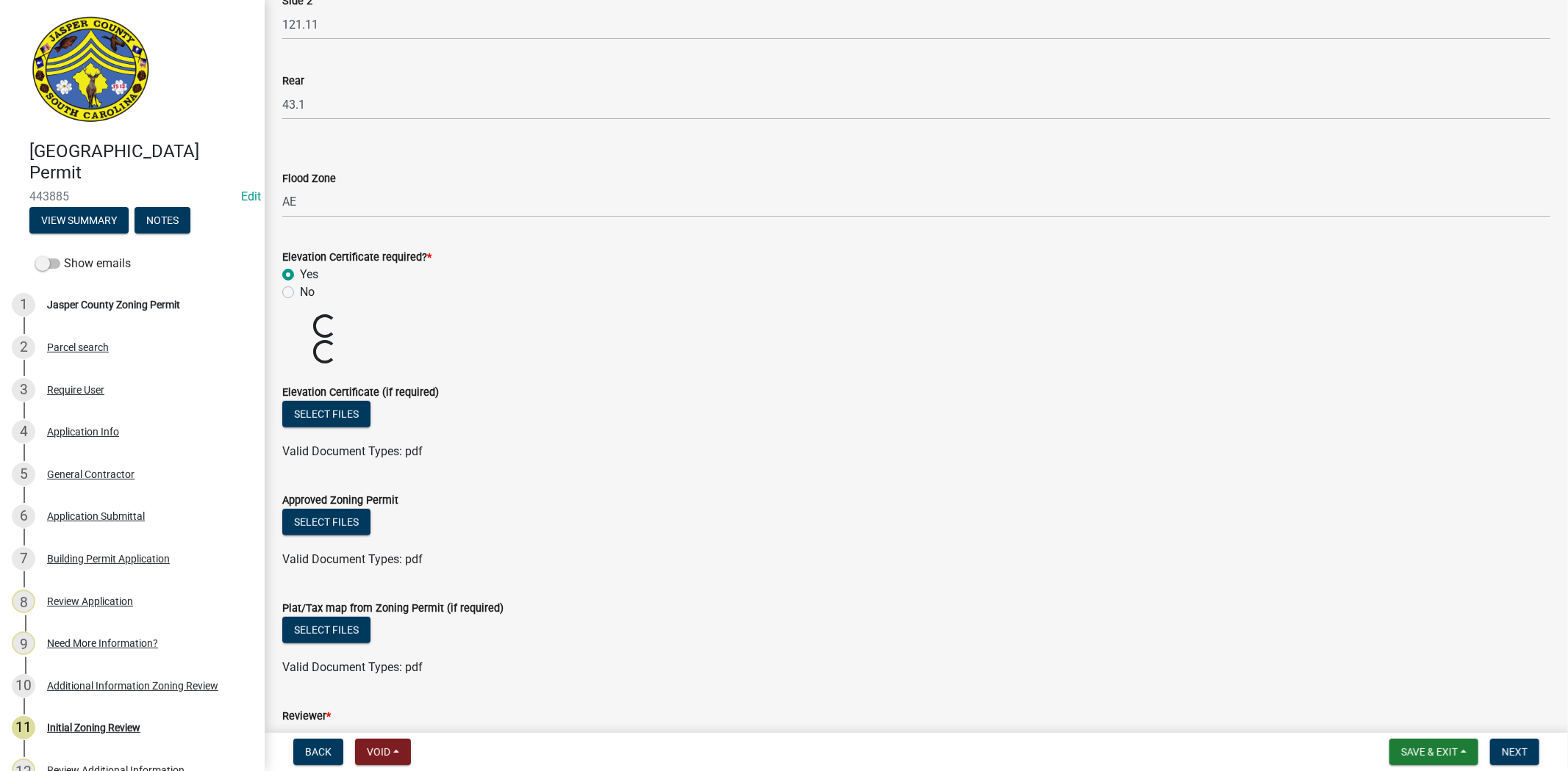
scroll to position [570, 0]
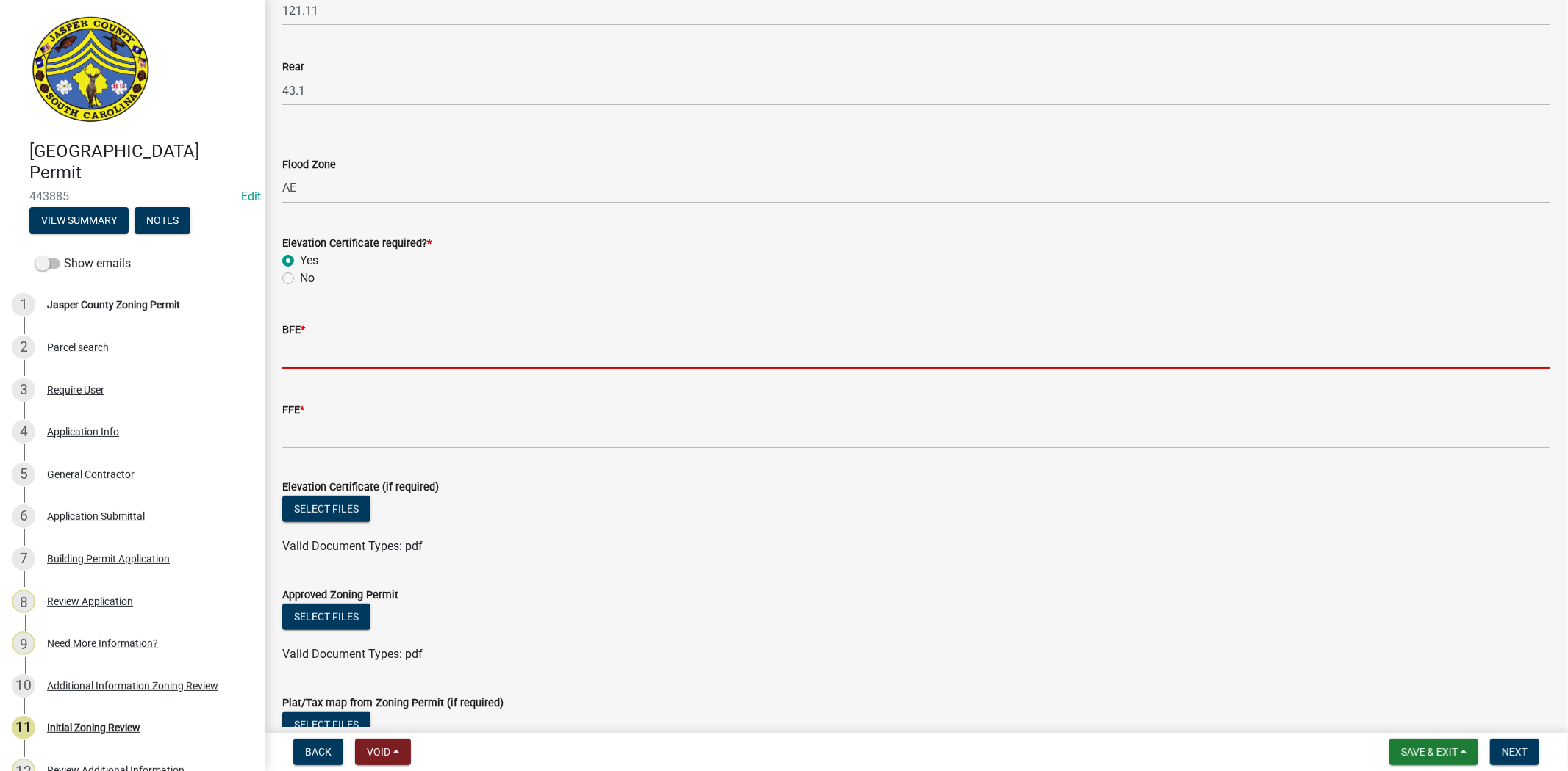
click at [362, 365] on input "BFE *" at bounding box center [916, 354] width 1268 height 30
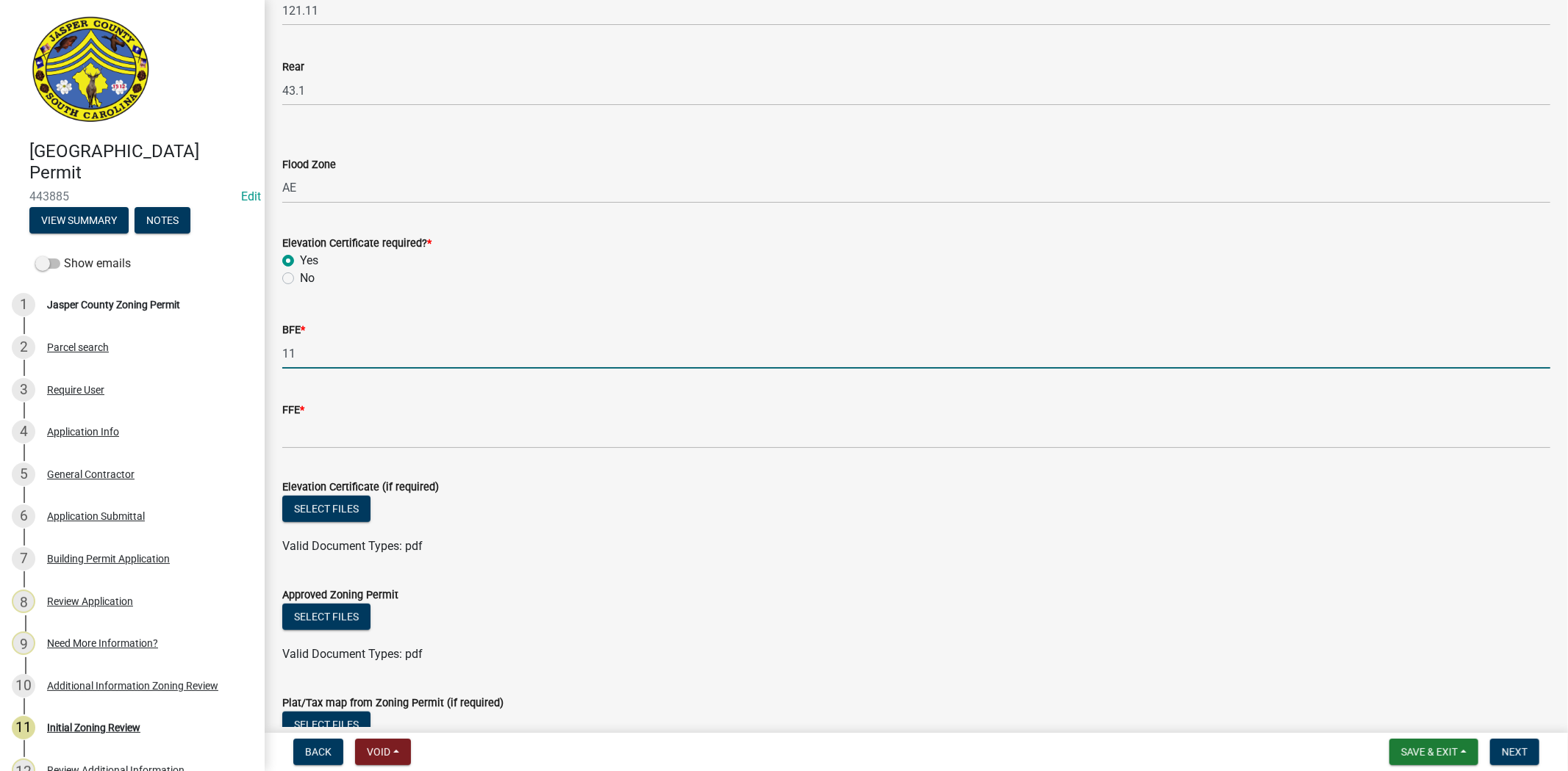
type input "11"
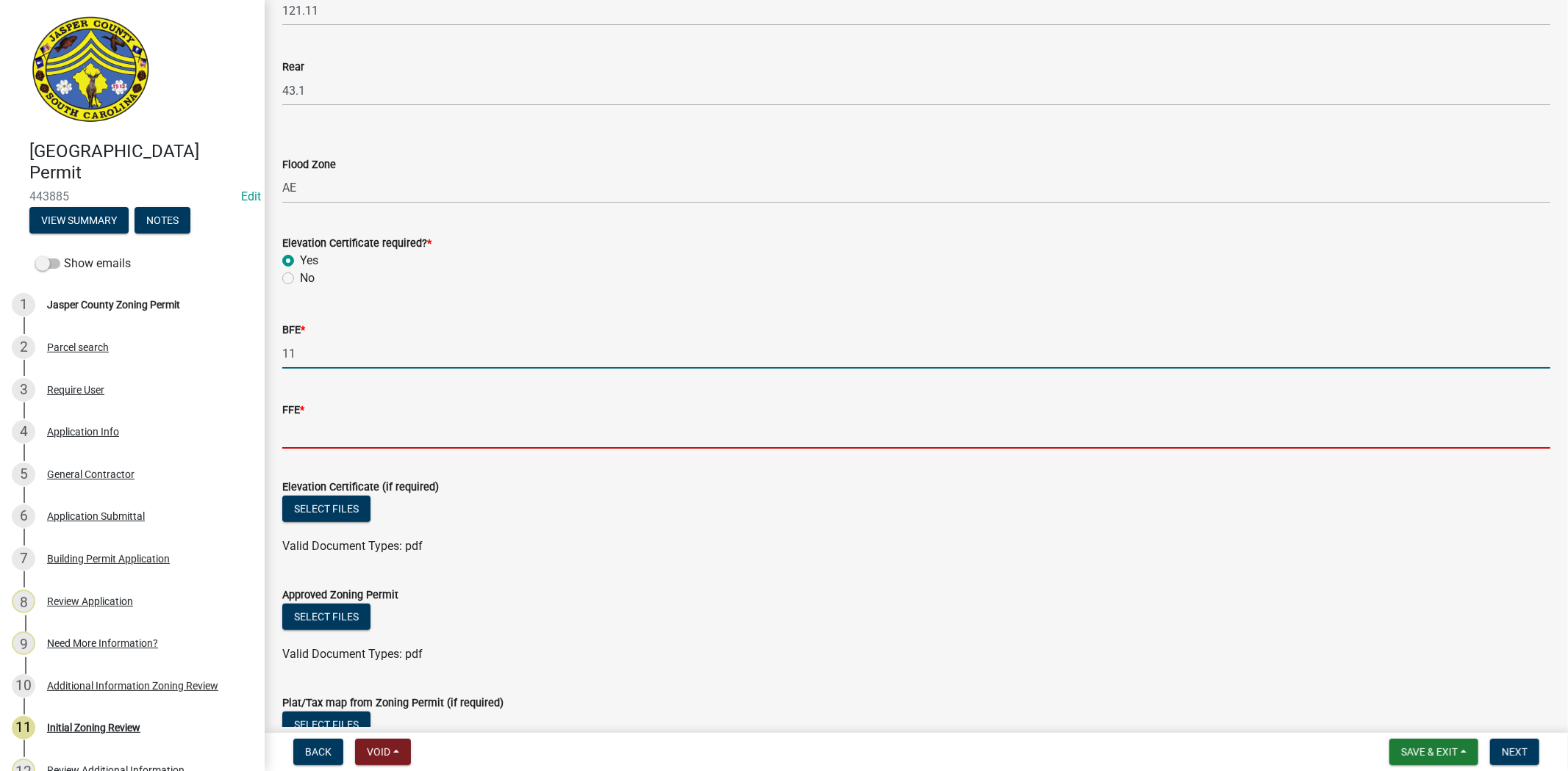
click at [336, 438] on input "FFE *" at bounding box center [916, 434] width 1268 height 30
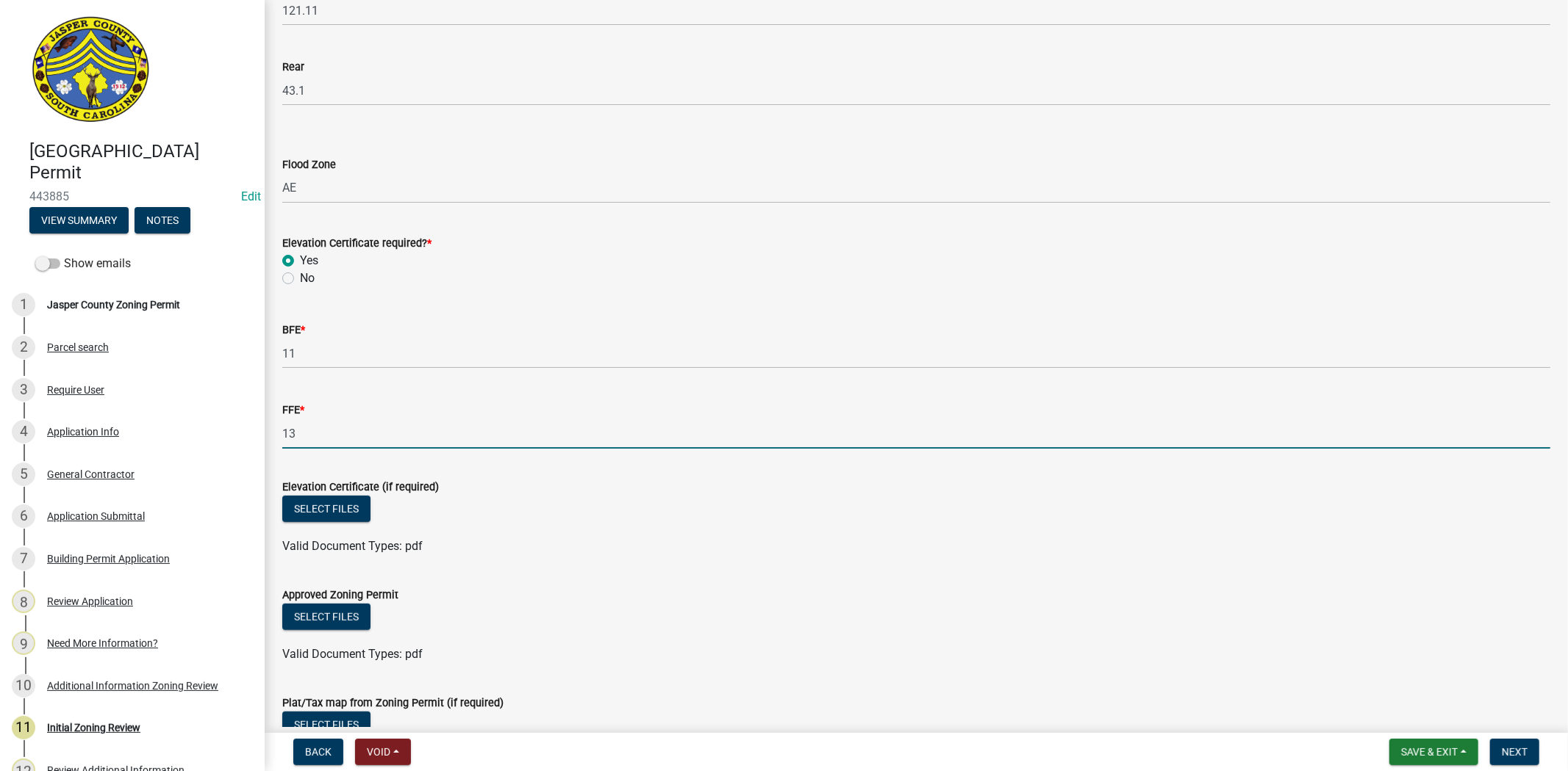
type input "13"
click at [674, 546] on div "Valid Document Types: pdf" at bounding box center [916, 546] width 1290 height 18
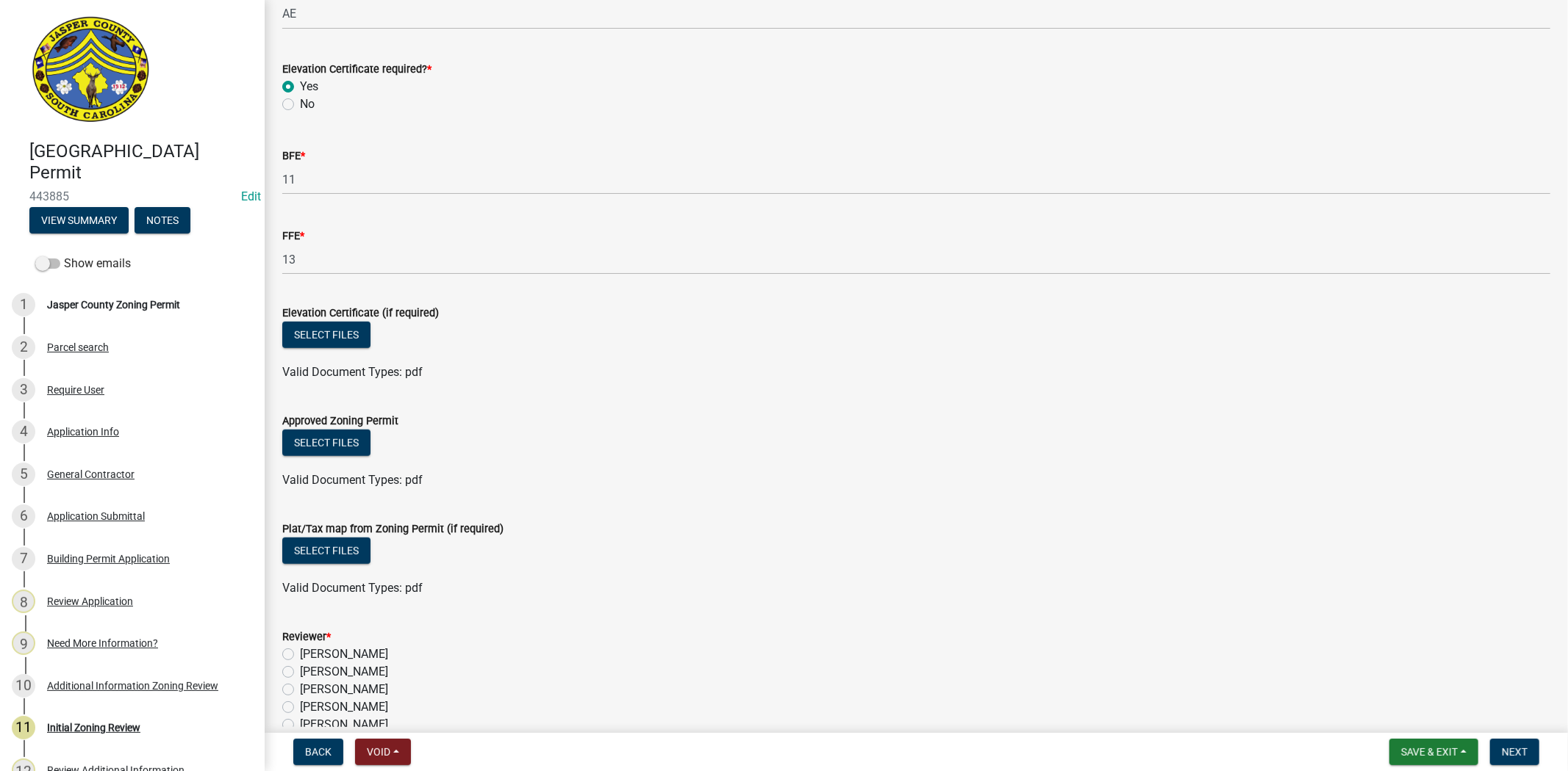
scroll to position [817, 0]
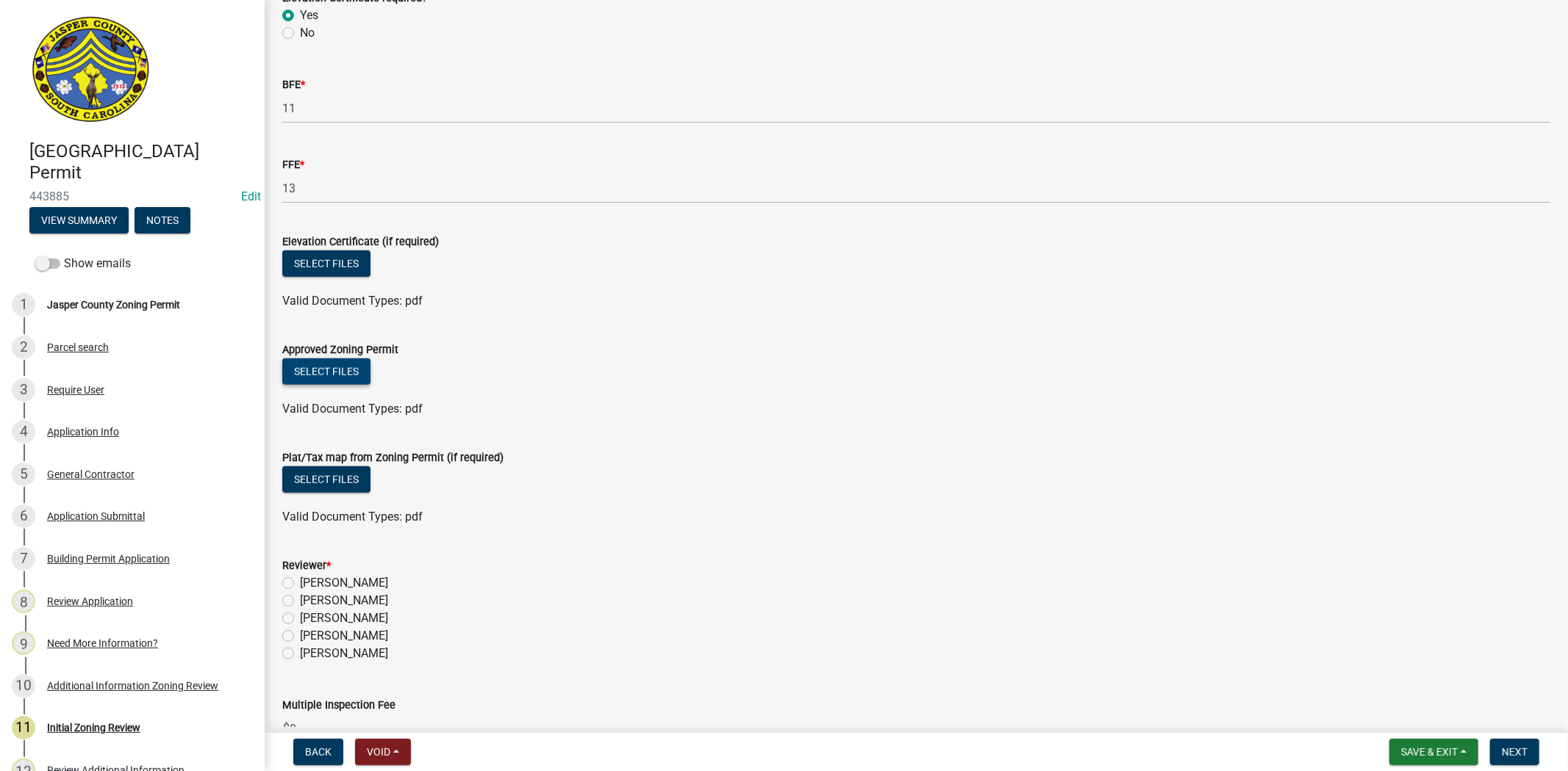
click at [344, 375] on button "Select files" at bounding box center [326, 371] width 89 height 26
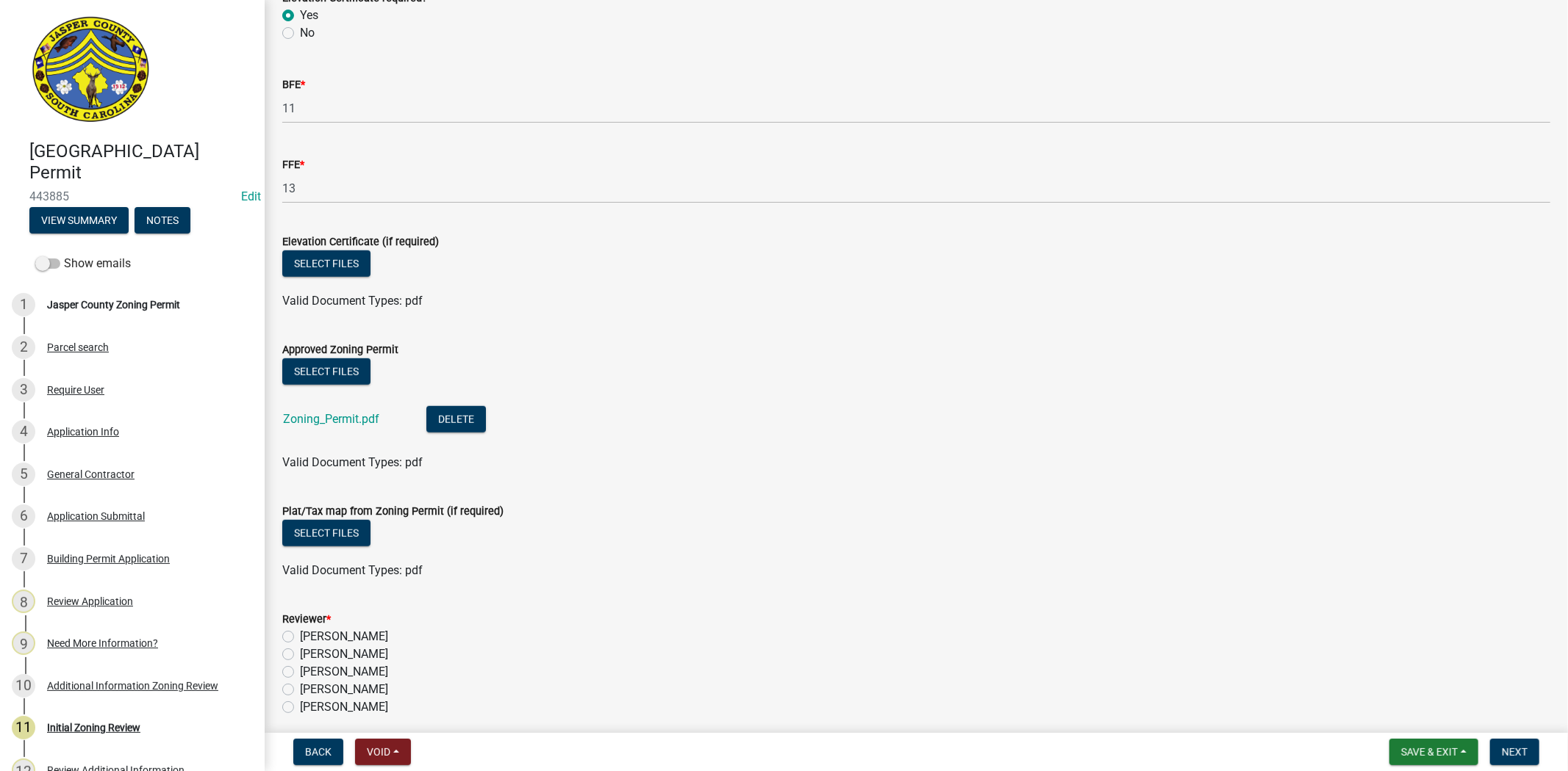
click at [300, 691] on label "Stephanie Oviedo" at bounding box center [344, 689] width 89 height 18
click at [300, 691] on input "Stephanie Oviedo" at bounding box center [304, 685] width 9 height 9
radio input "true"
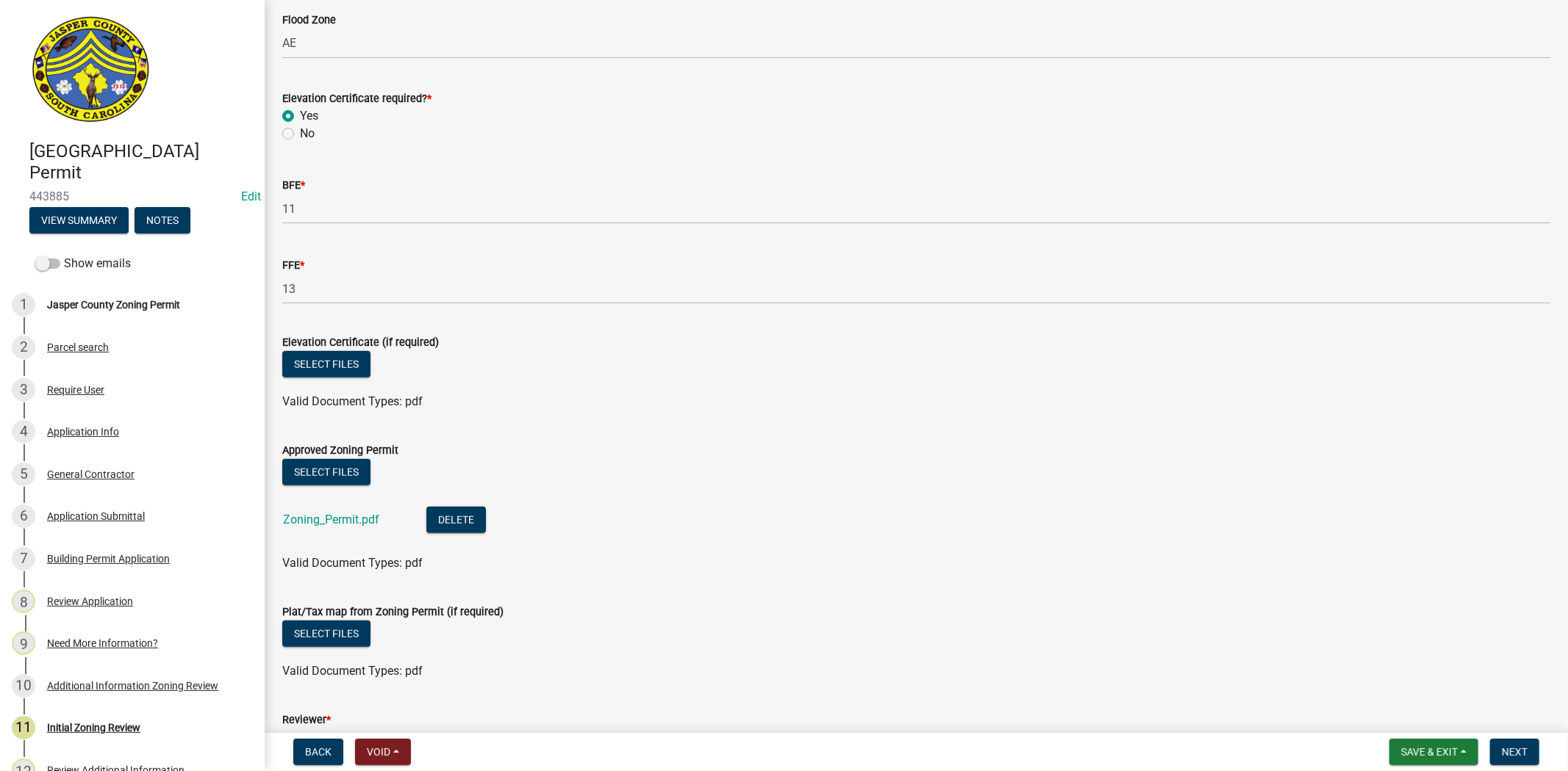
scroll to position [735, 0]
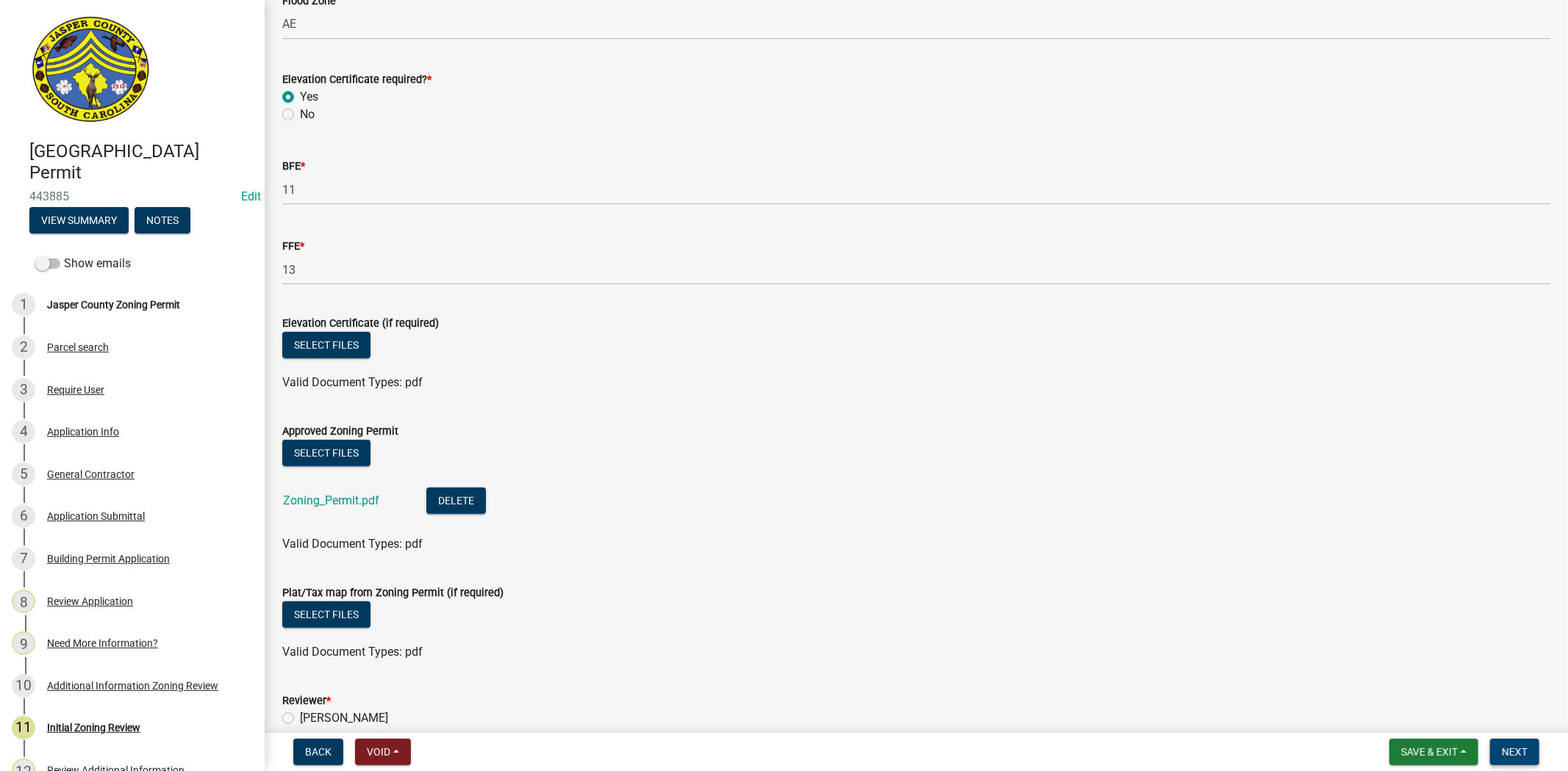
click at [1501, 745] on button "Next" at bounding box center [1514, 752] width 49 height 26
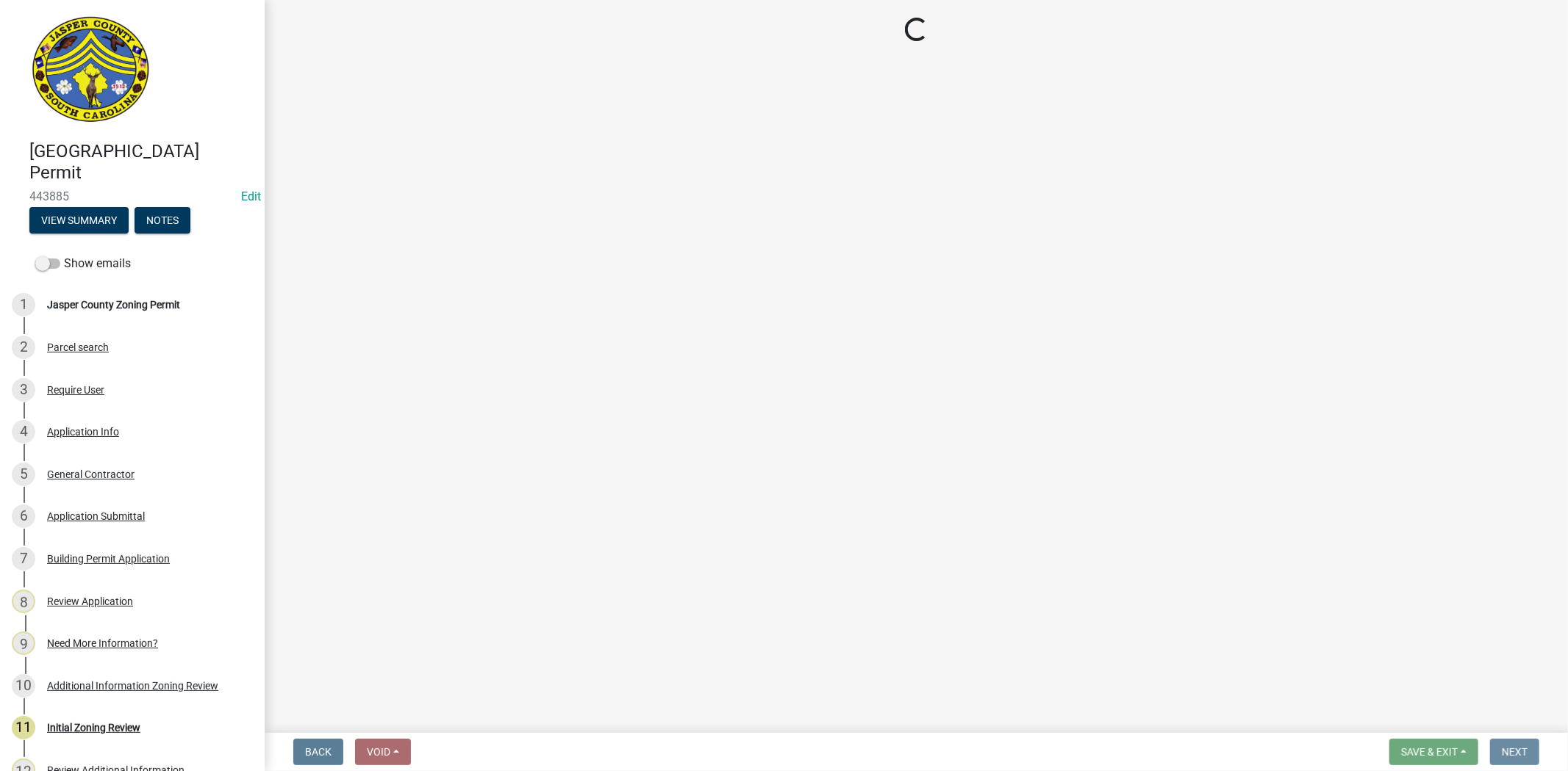
scroll to position [0, 0]
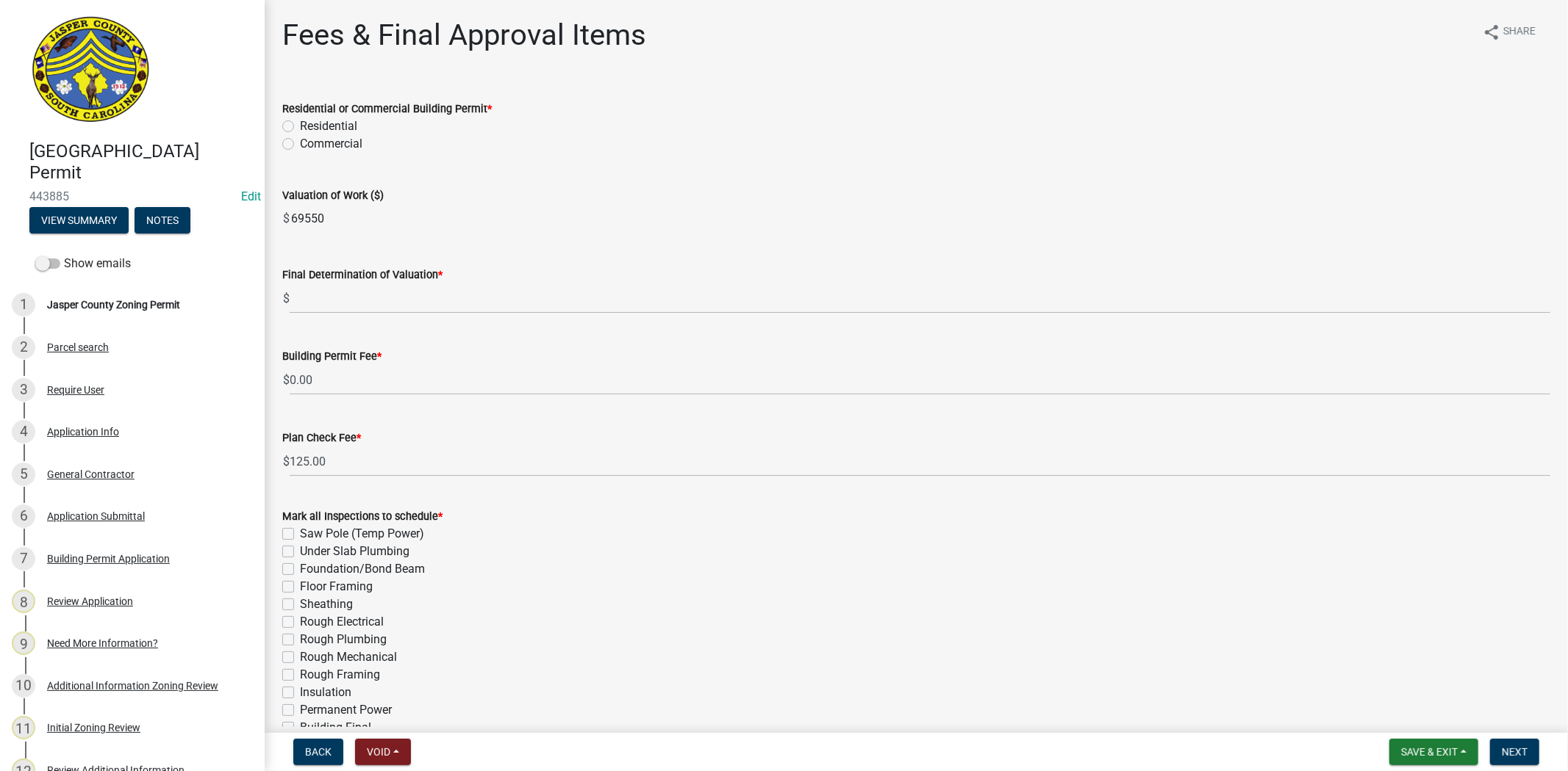
click at [300, 130] on label "Residential" at bounding box center [329, 126] width 57 height 18
click at [300, 127] on input "Residential" at bounding box center [304, 121] width 9 height 9
radio input "true"
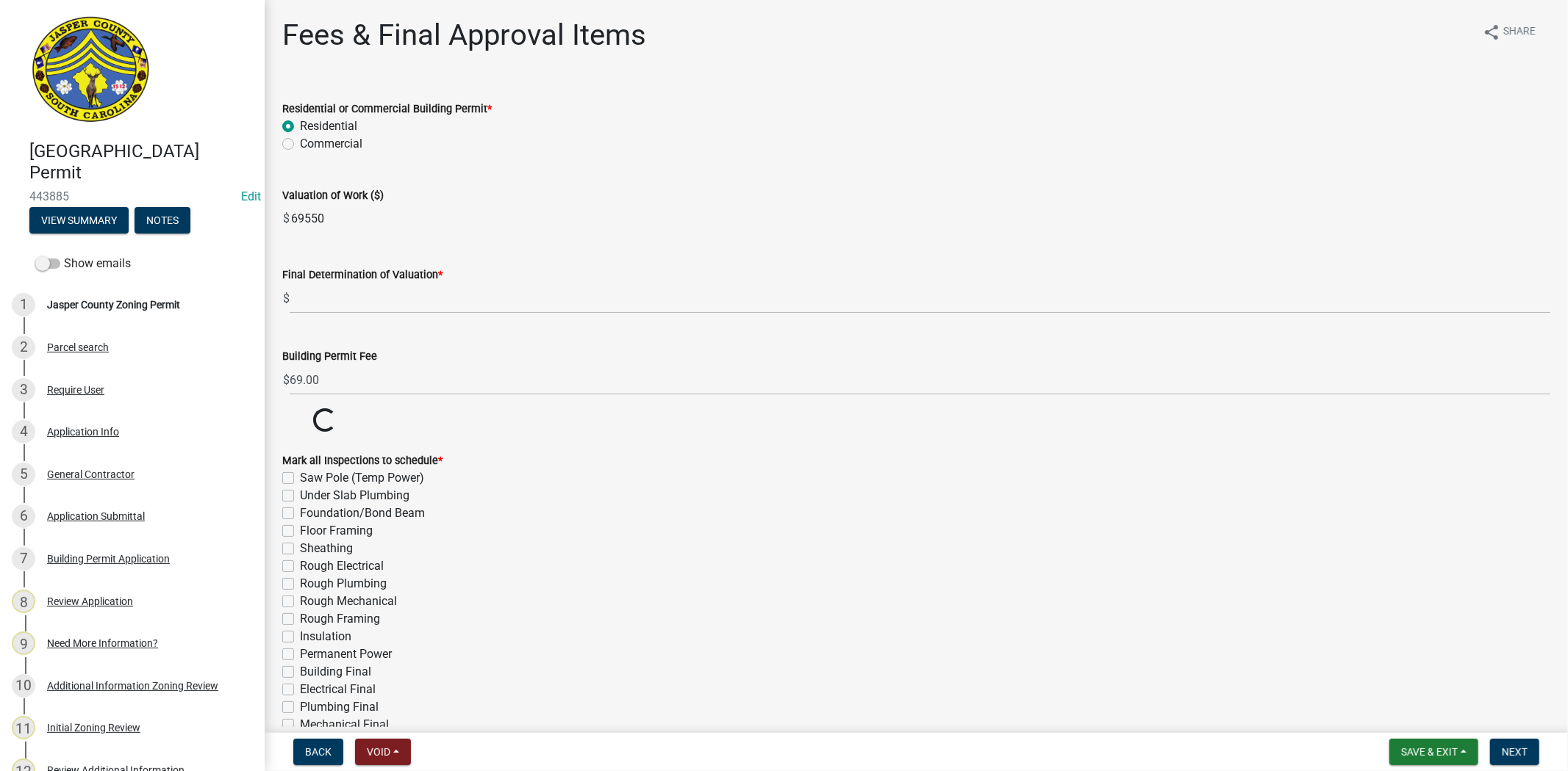
drag, startPoint x: 336, startPoint y: 217, endPoint x: 251, endPoint y: 227, distance: 85.6
click at [251, 227] on div "Jasper County Building Permit 443885 Edit View Summary Notes Show emails 1 Jasp…" at bounding box center [784, 385] width 1568 height 771
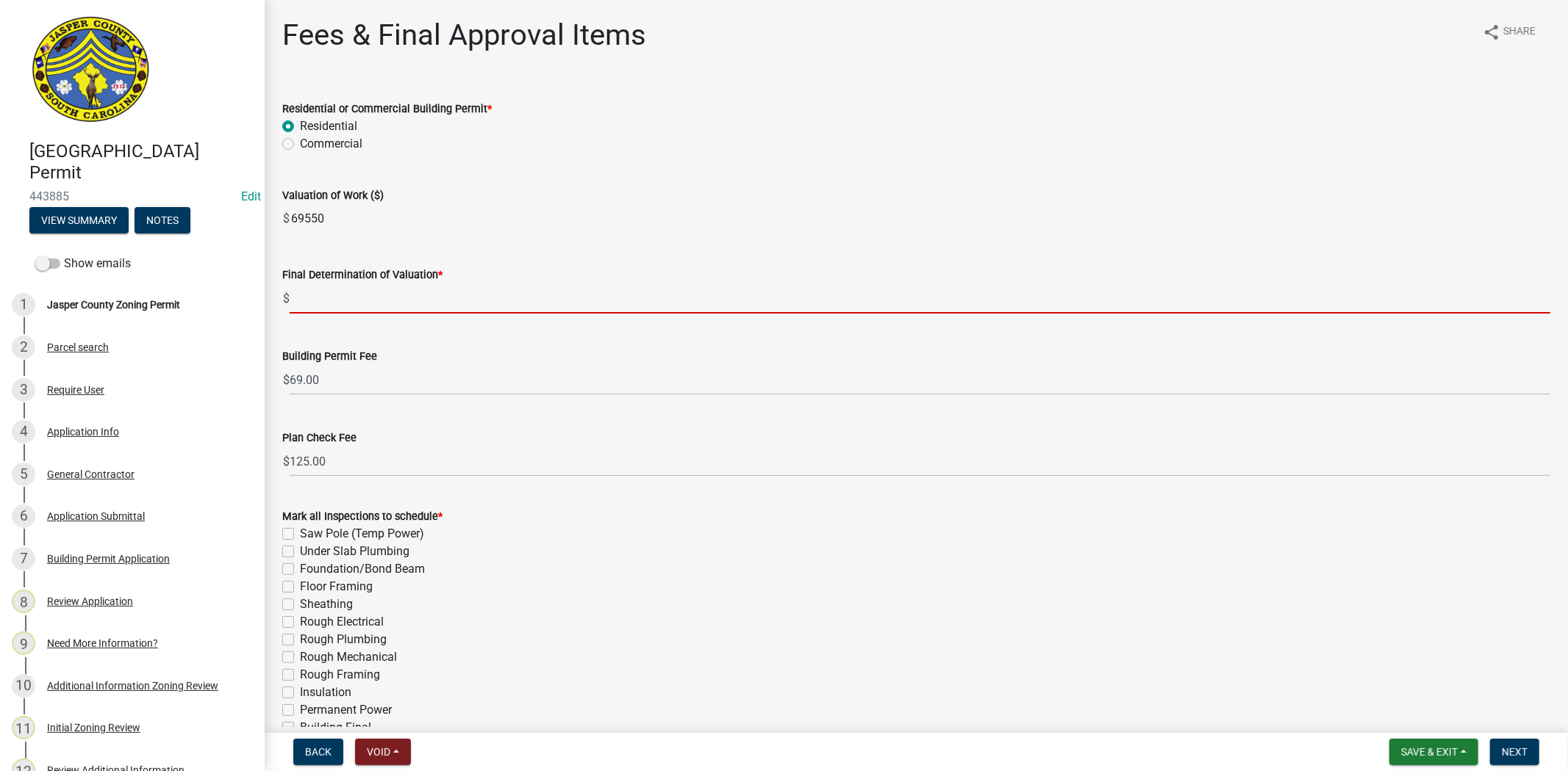
click at [331, 309] on input "text" at bounding box center [920, 299] width 1260 height 30
paste input "69550"
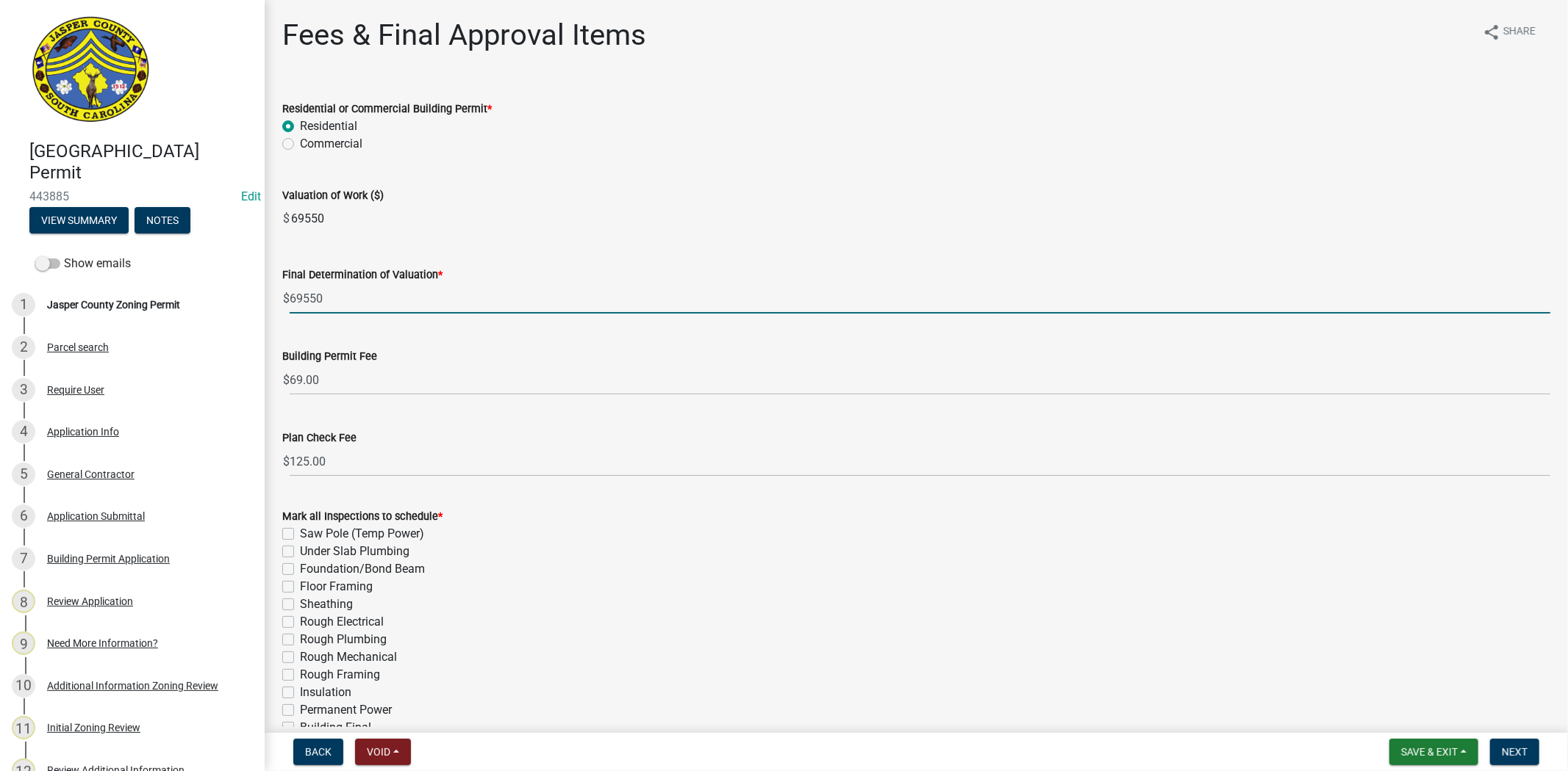
type input "69550"
click at [654, 241] on wm-data-entity-input "Valuation of Work ($) $ 69550" at bounding box center [916, 206] width 1268 height 79
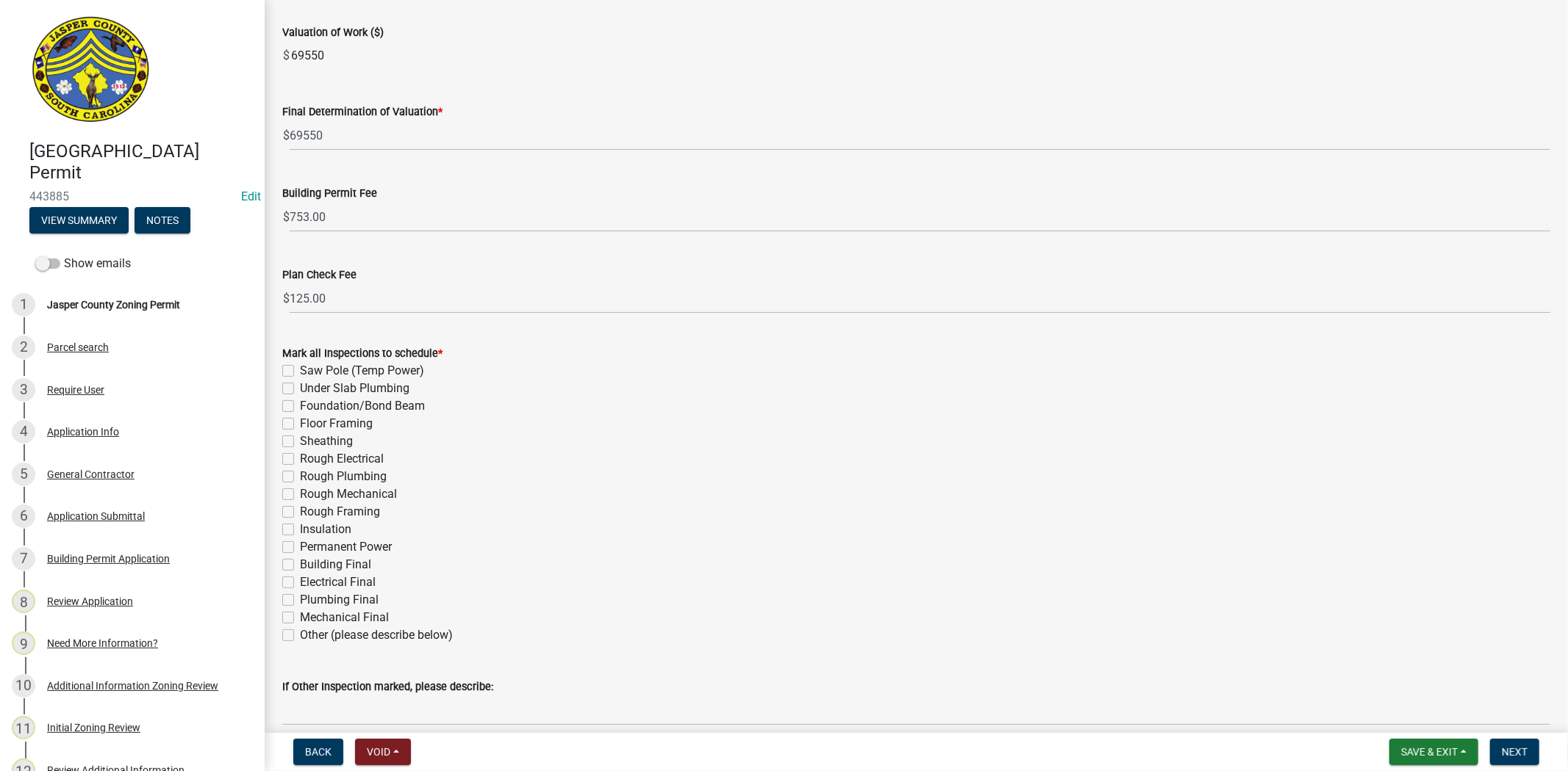
scroll to position [231, 0]
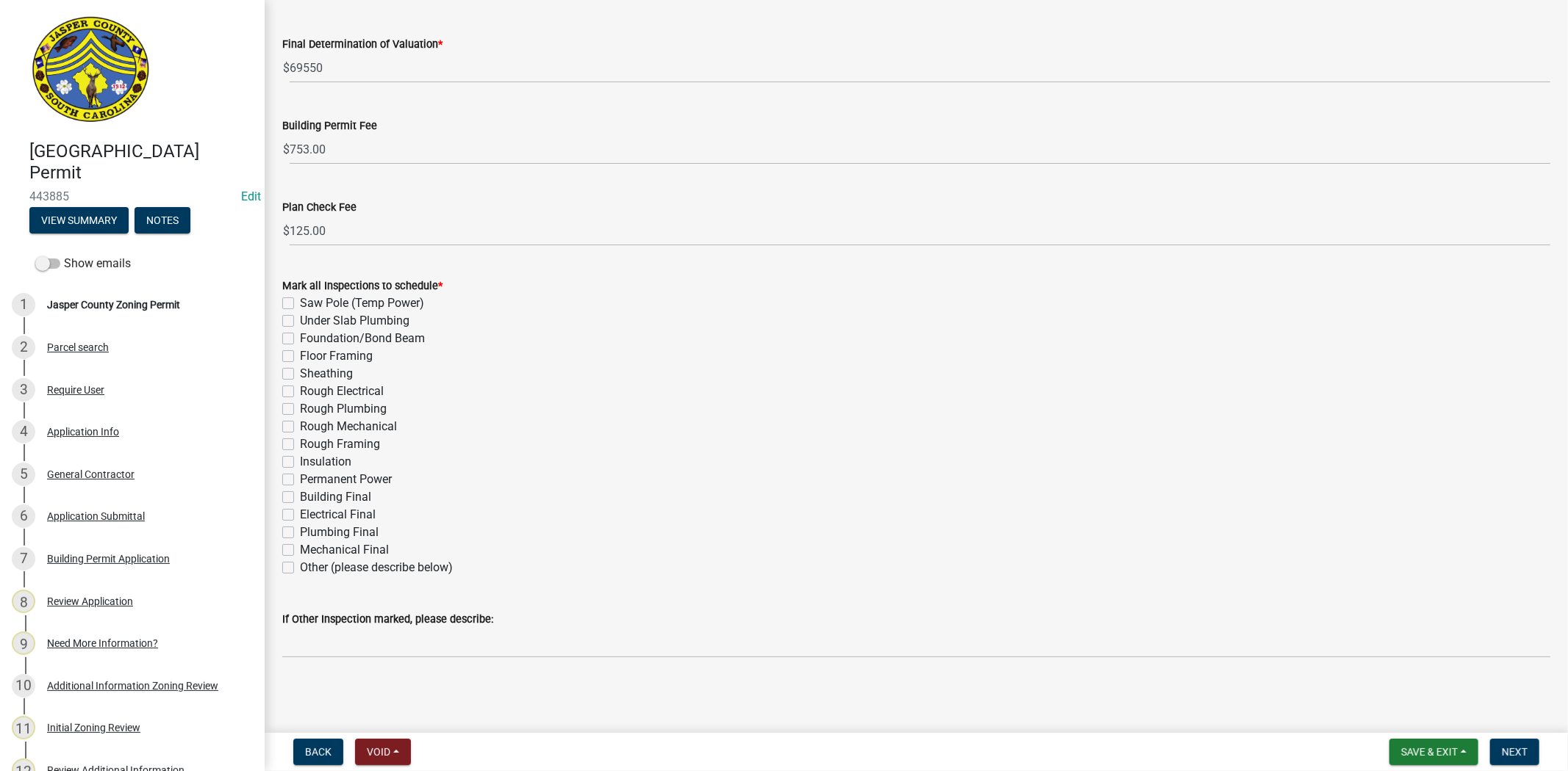
click at [300, 394] on label "Rough Electrical" at bounding box center [341, 391] width 83 height 18
click at [300, 393] on input "Rough Electrical" at bounding box center [304, 387] width 9 height 9
checkbox input "true"
checkbox input "false"
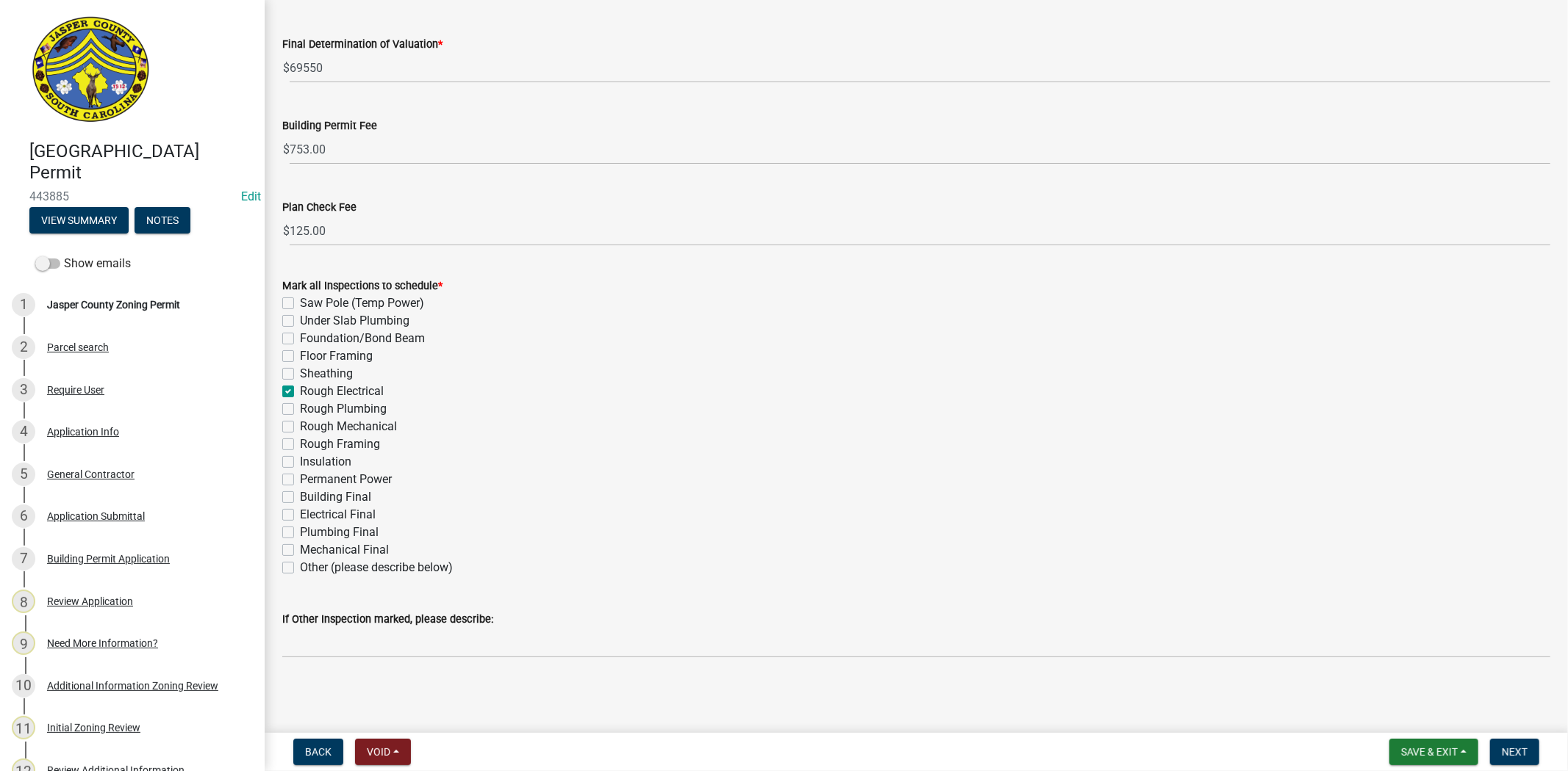
checkbox input "false"
checkbox input "true"
checkbox input "false"
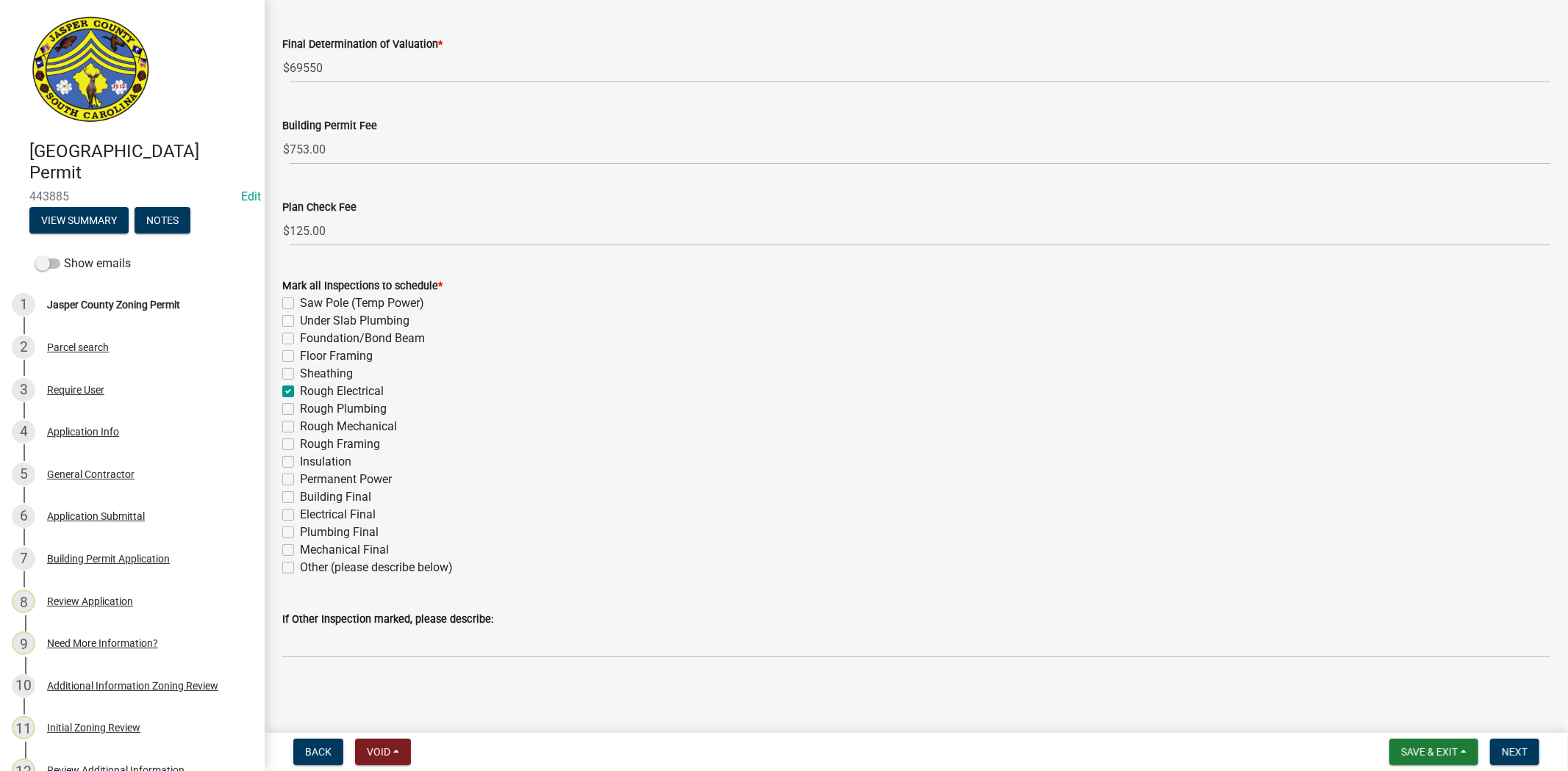
checkbox input "false"
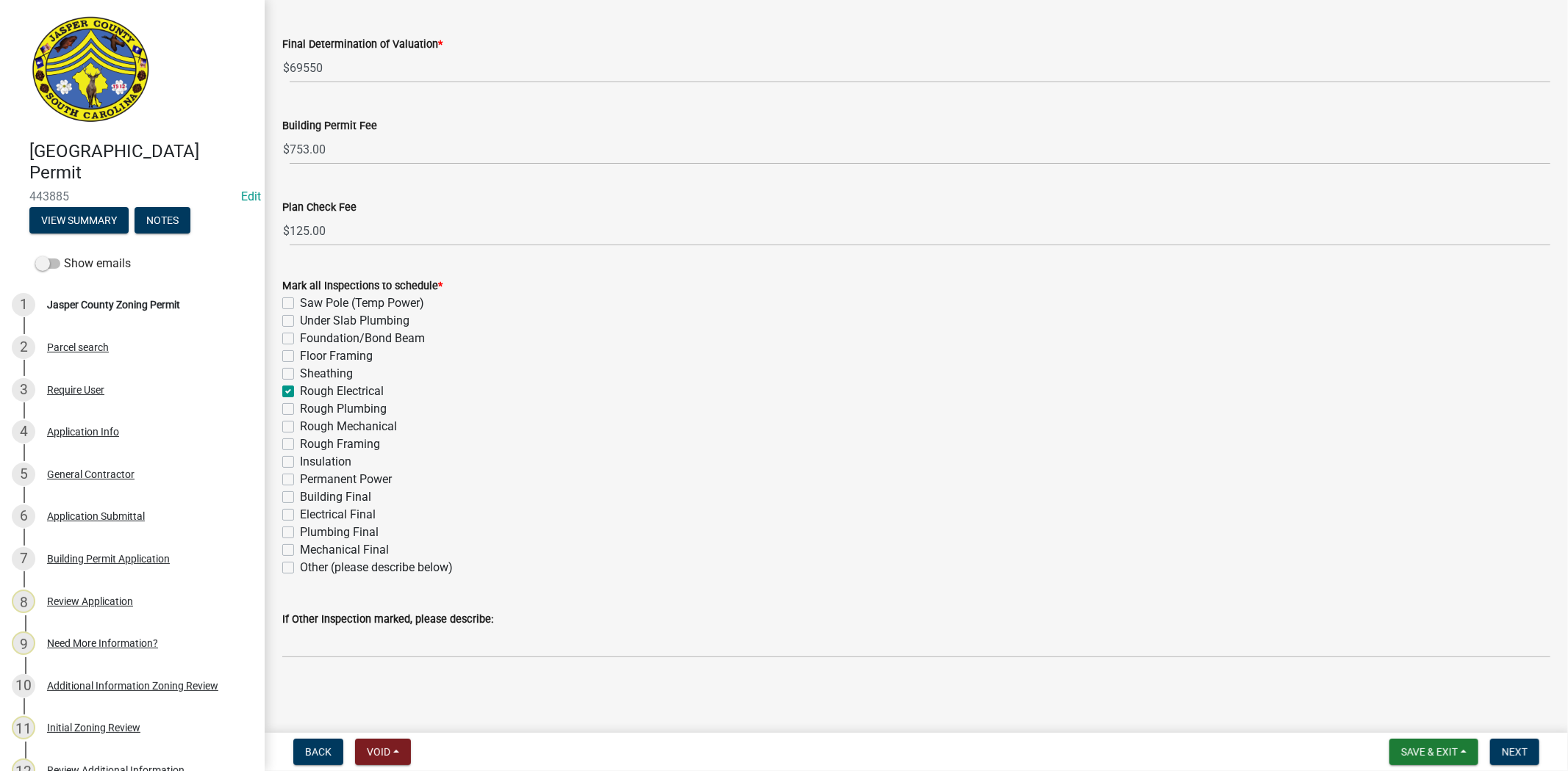
checkbox input "false"
click at [300, 406] on label "Rough Plumbing" at bounding box center [343, 409] width 87 height 18
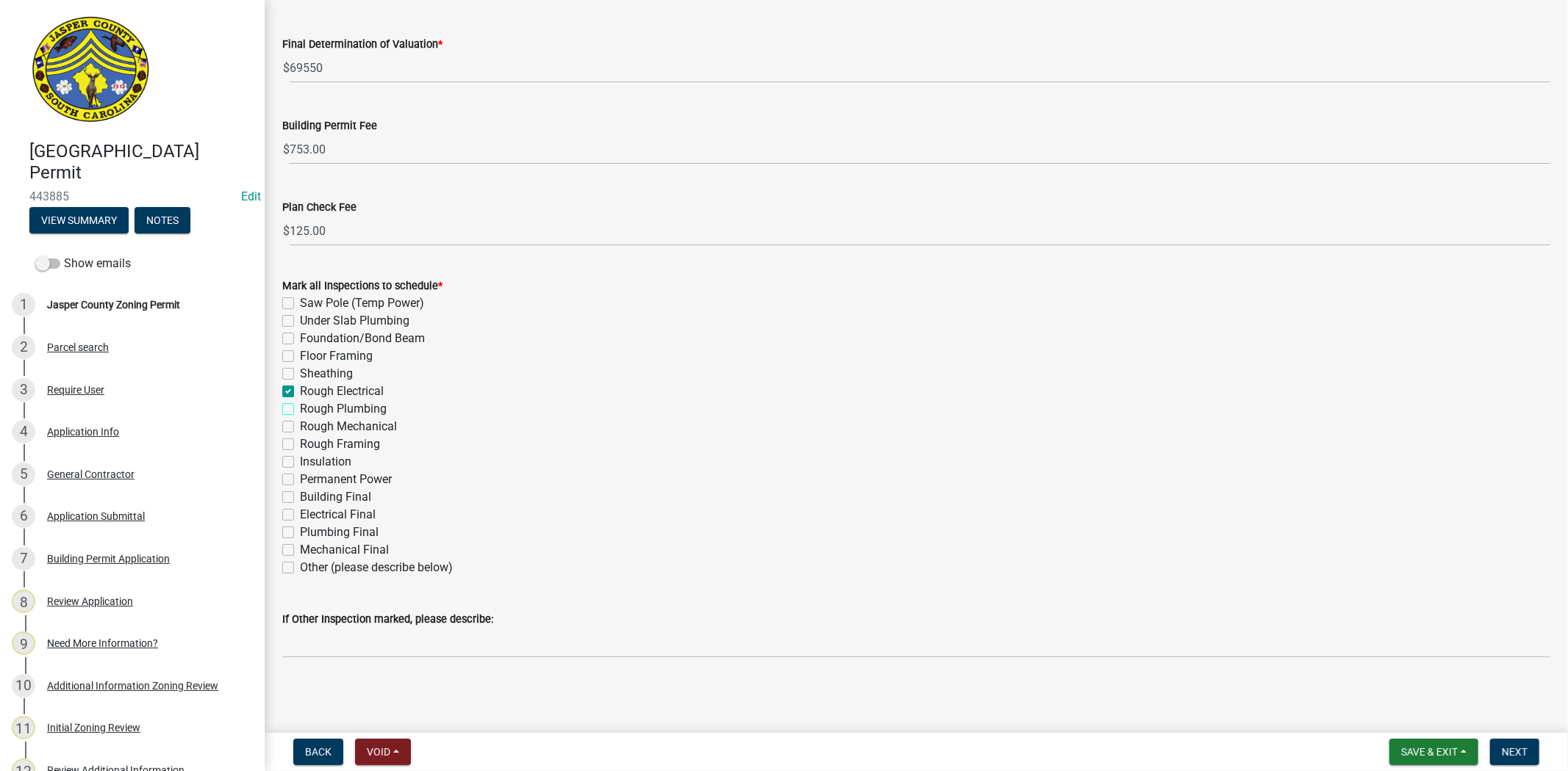
click at [300, 406] on input "Rough Plumbing" at bounding box center [304, 404] width 9 height 9
checkbox input "true"
checkbox input "false"
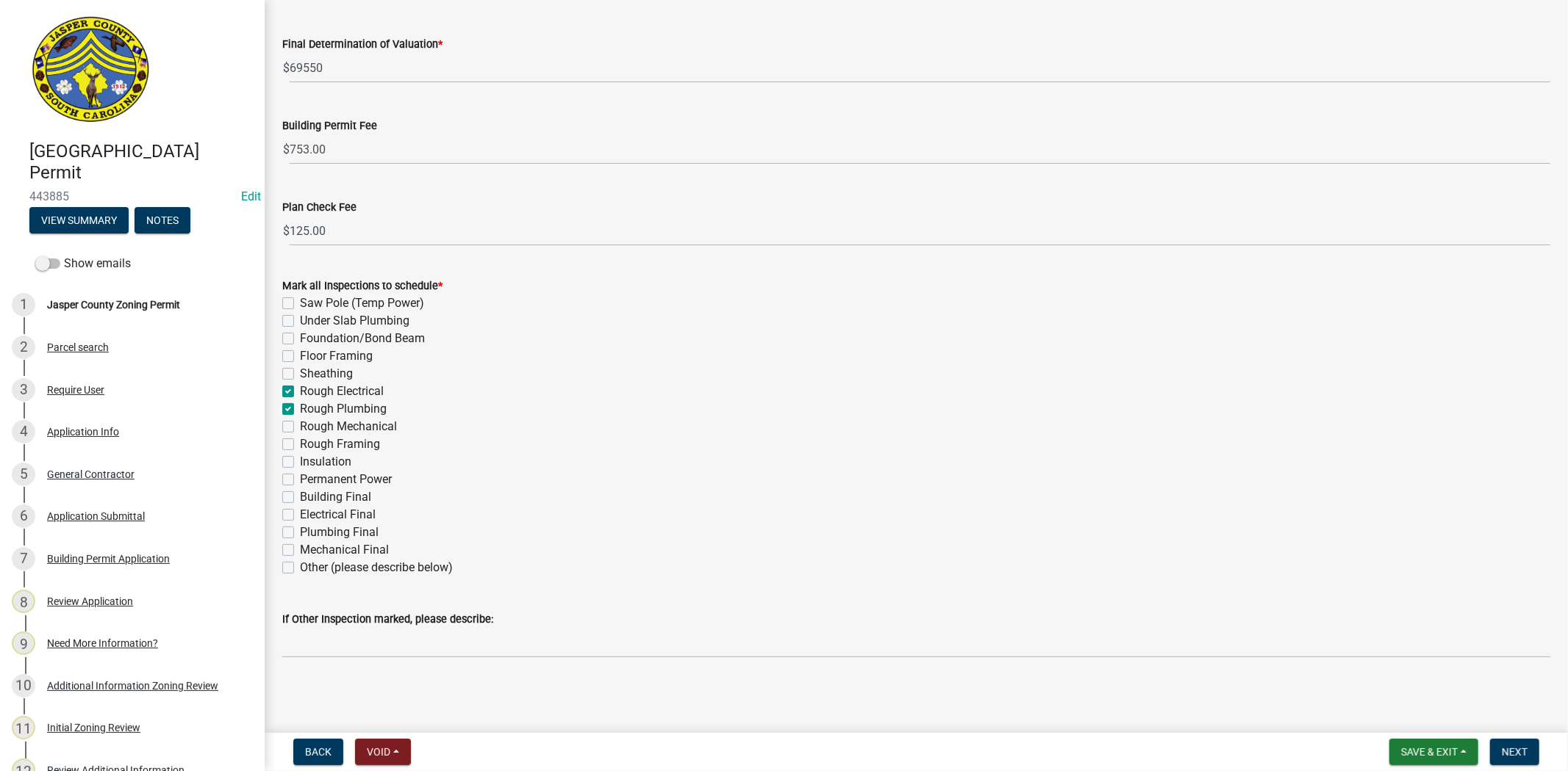
checkbox input "false"
checkbox input "true"
checkbox input "false"
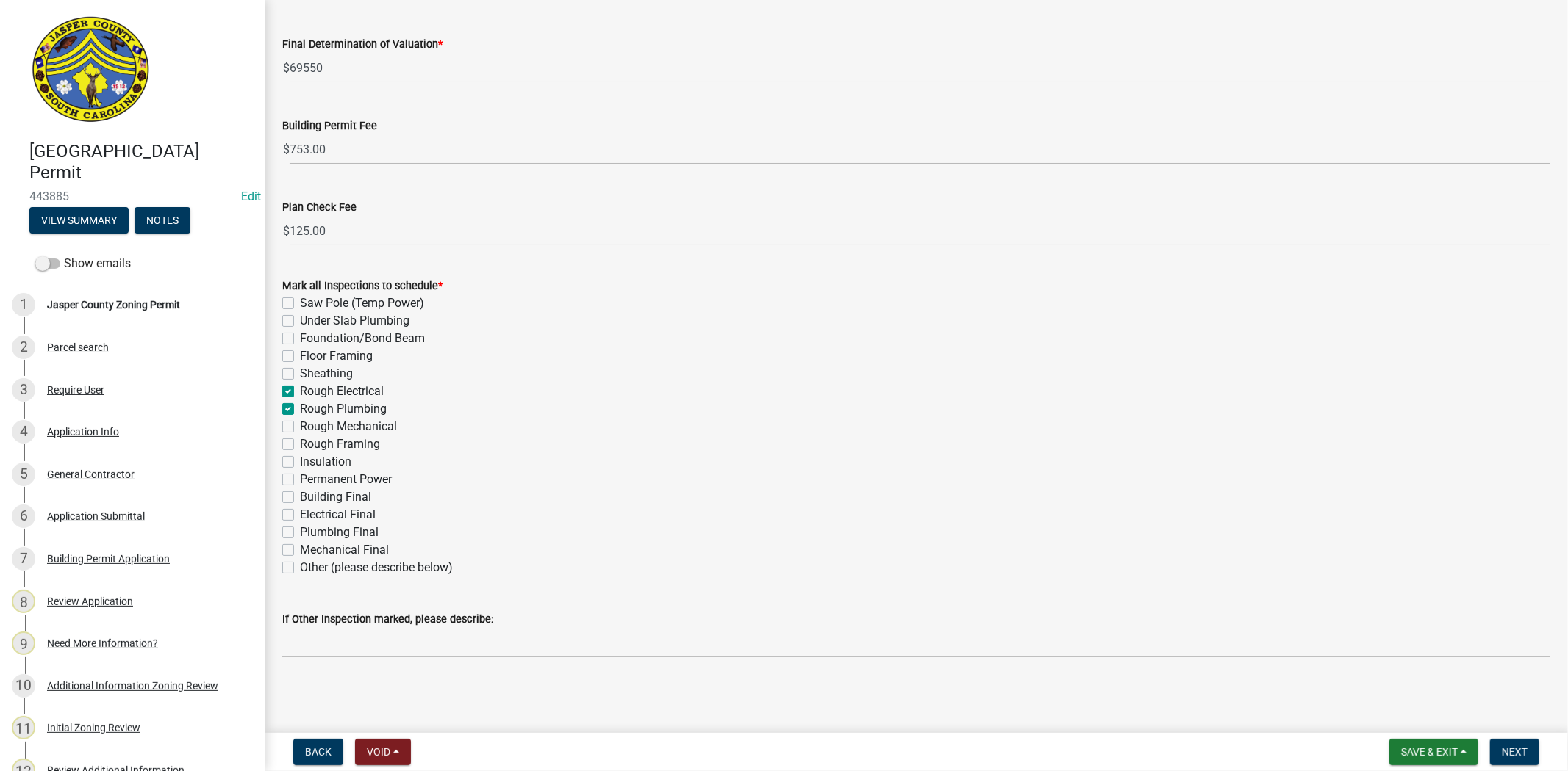
checkbox input "false"
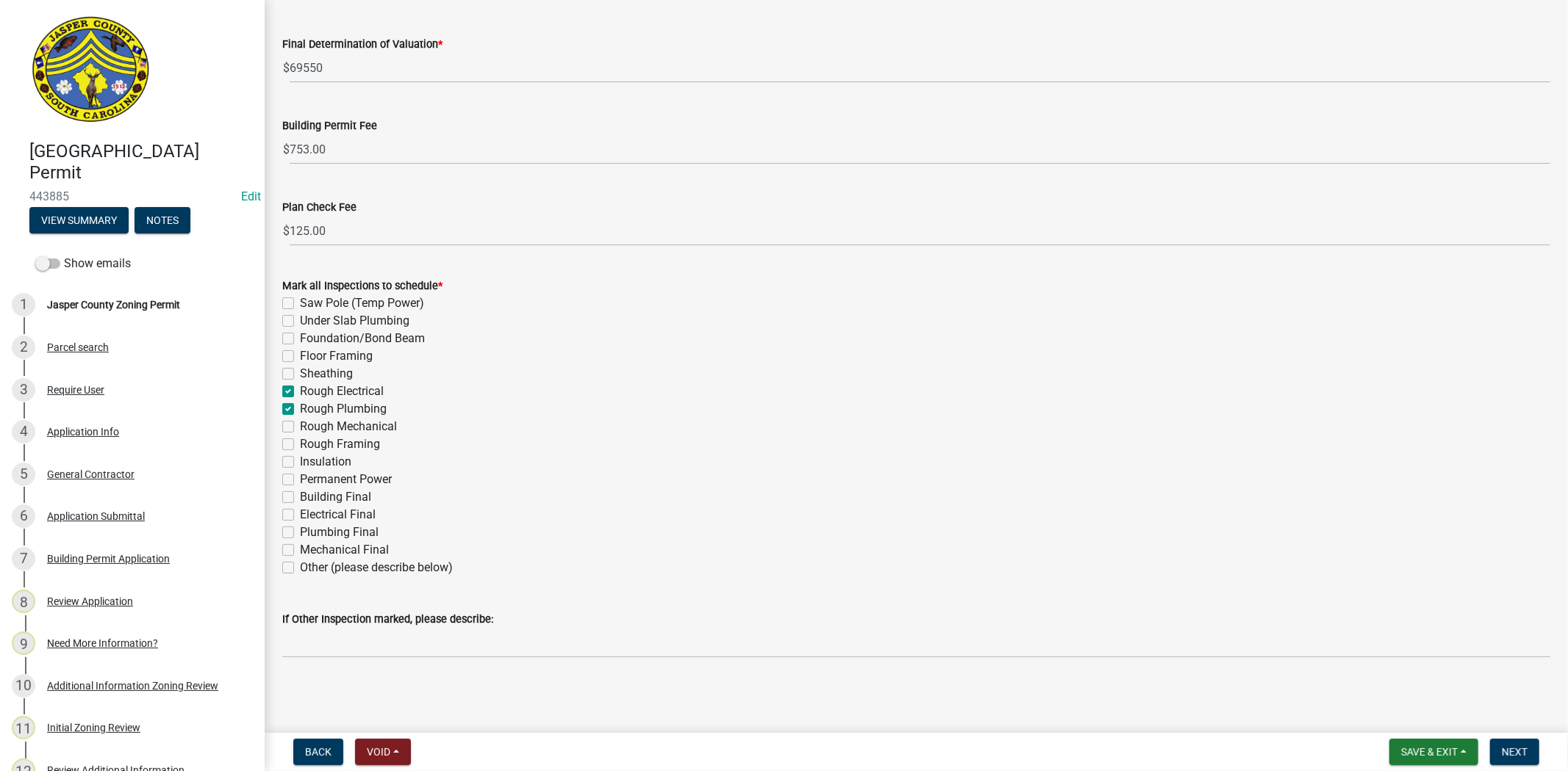
checkbox input "false"
click at [300, 320] on label "Under Slab Plumbing" at bounding box center [355, 321] width 110 height 18
click at [300, 320] on input "Under Slab Plumbing" at bounding box center [304, 317] width 9 height 9
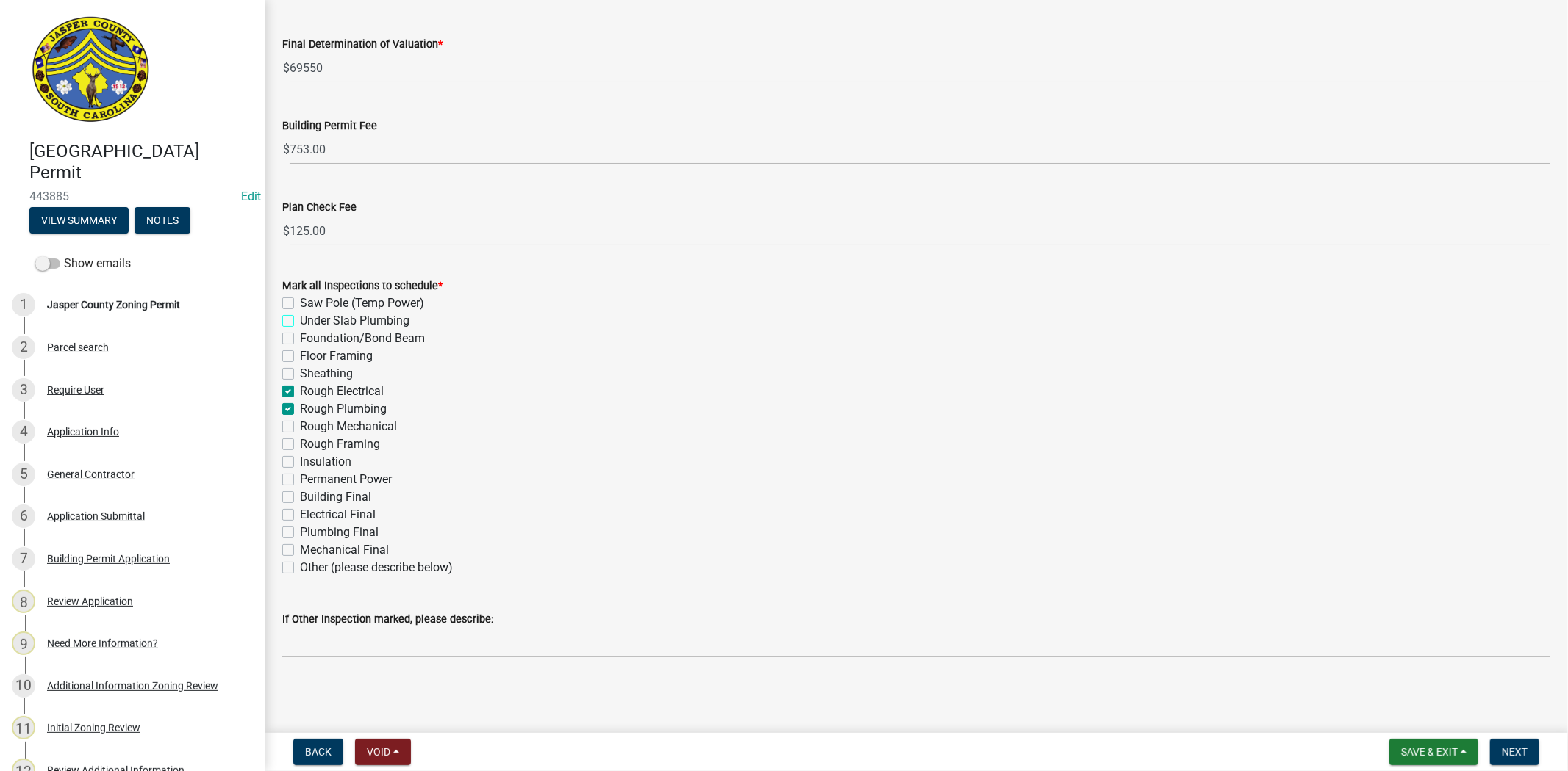
checkbox input "true"
checkbox input "false"
checkbox input "true"
checkbox input "false"
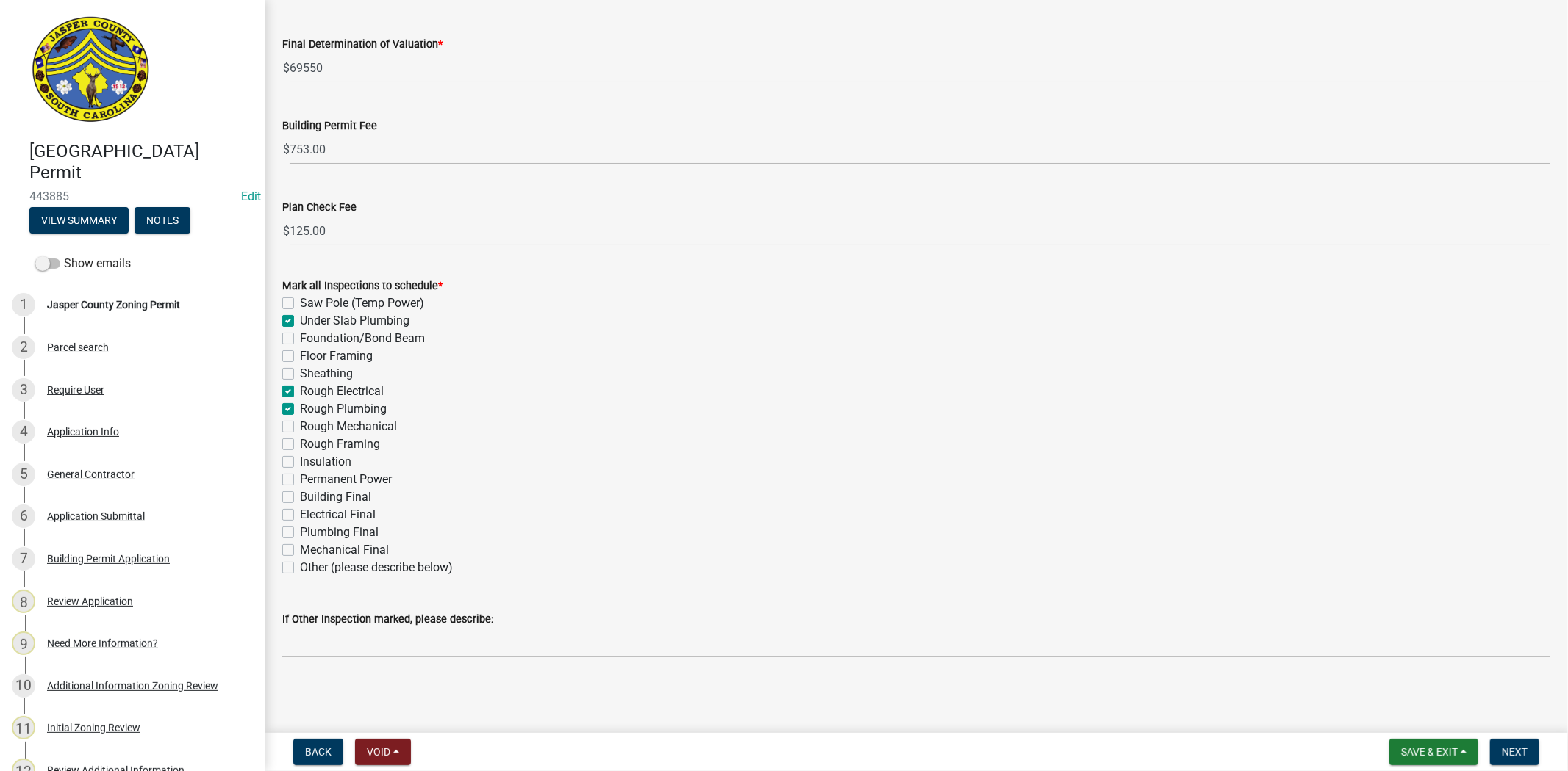
checkbox input "false"
checkbox input "true"
checkbox input "false"
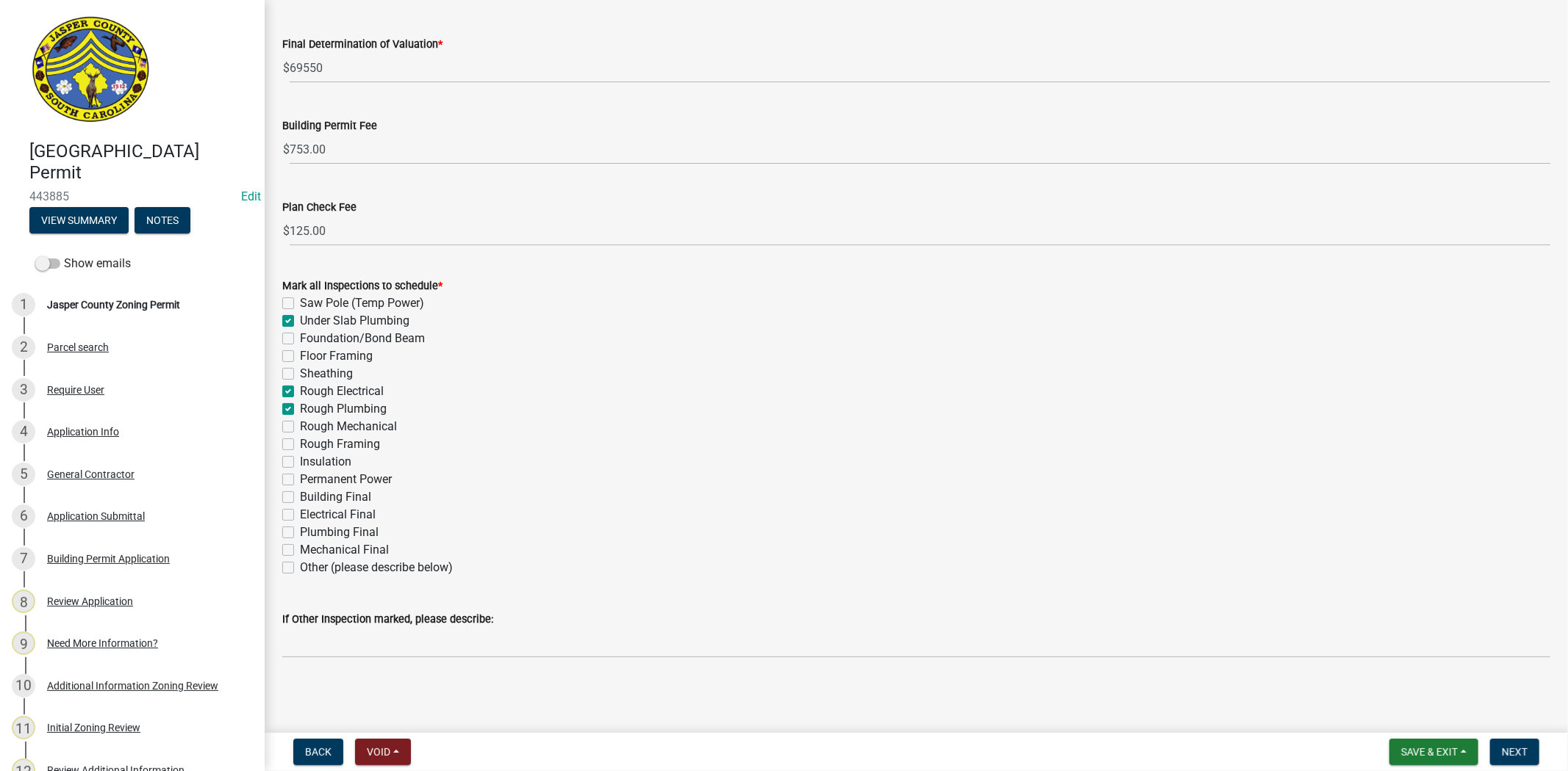
checkbox input "false"
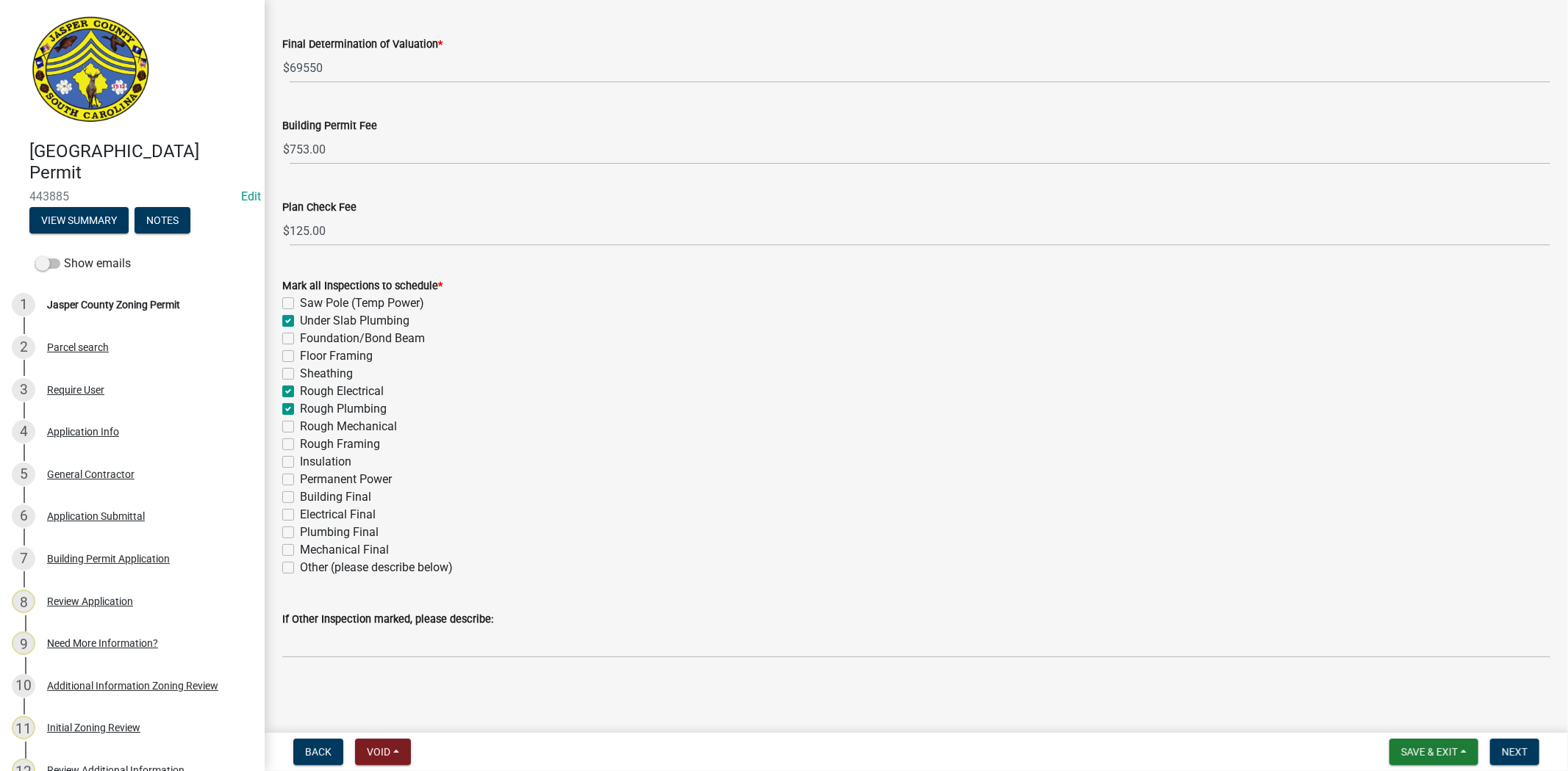
checkbox input "false"
click at [300, 431] on label "Rough Mechanical" at bounding box center [348, 426] width 97 height 18
click at [300, 427] on input "Rough Mechanical" at bounding box center [304, 422] width 9 height 9
checkbox input "true"
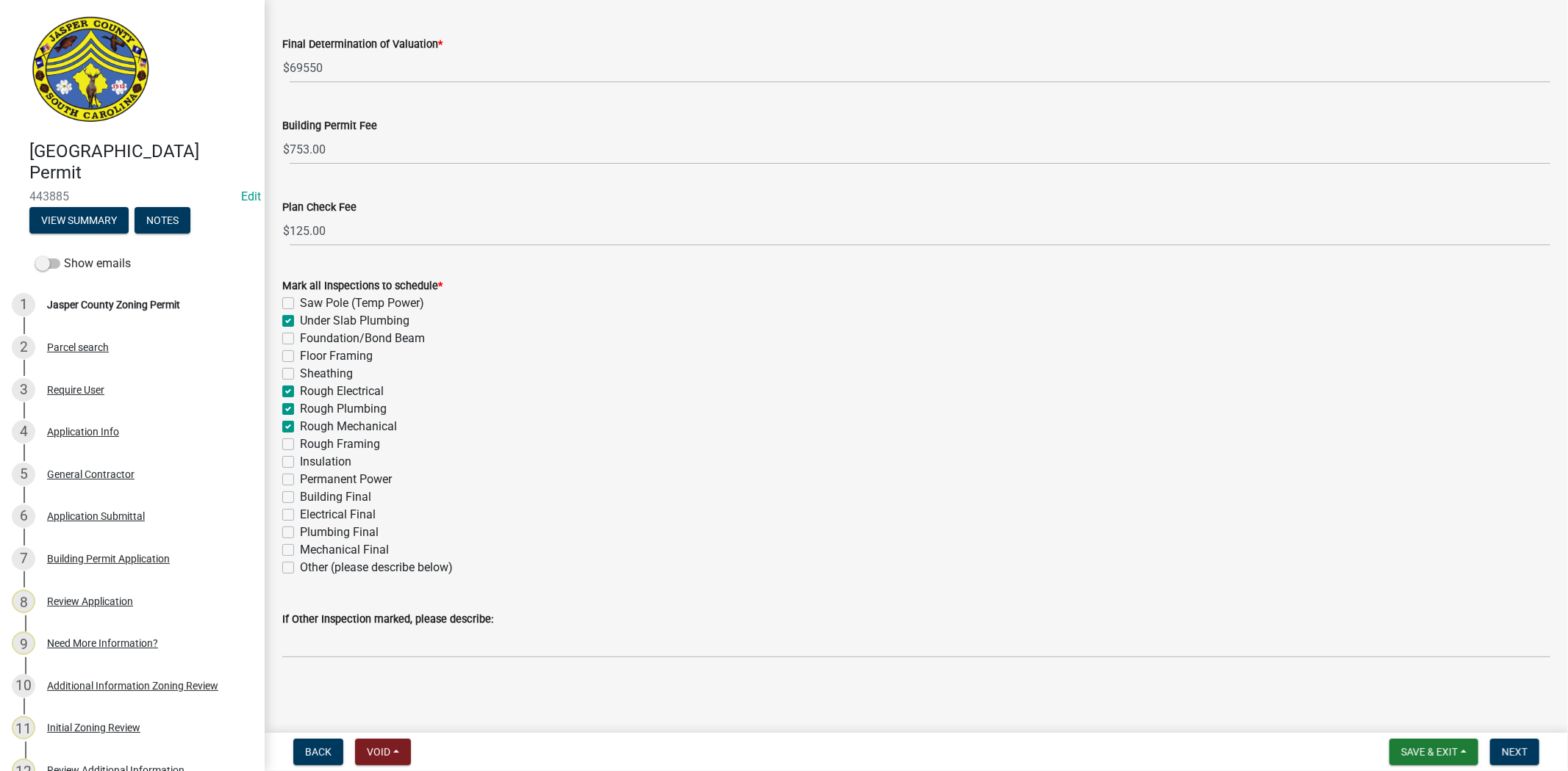
checkbox input "false"
checkbox input "true"
checkbox input "false"
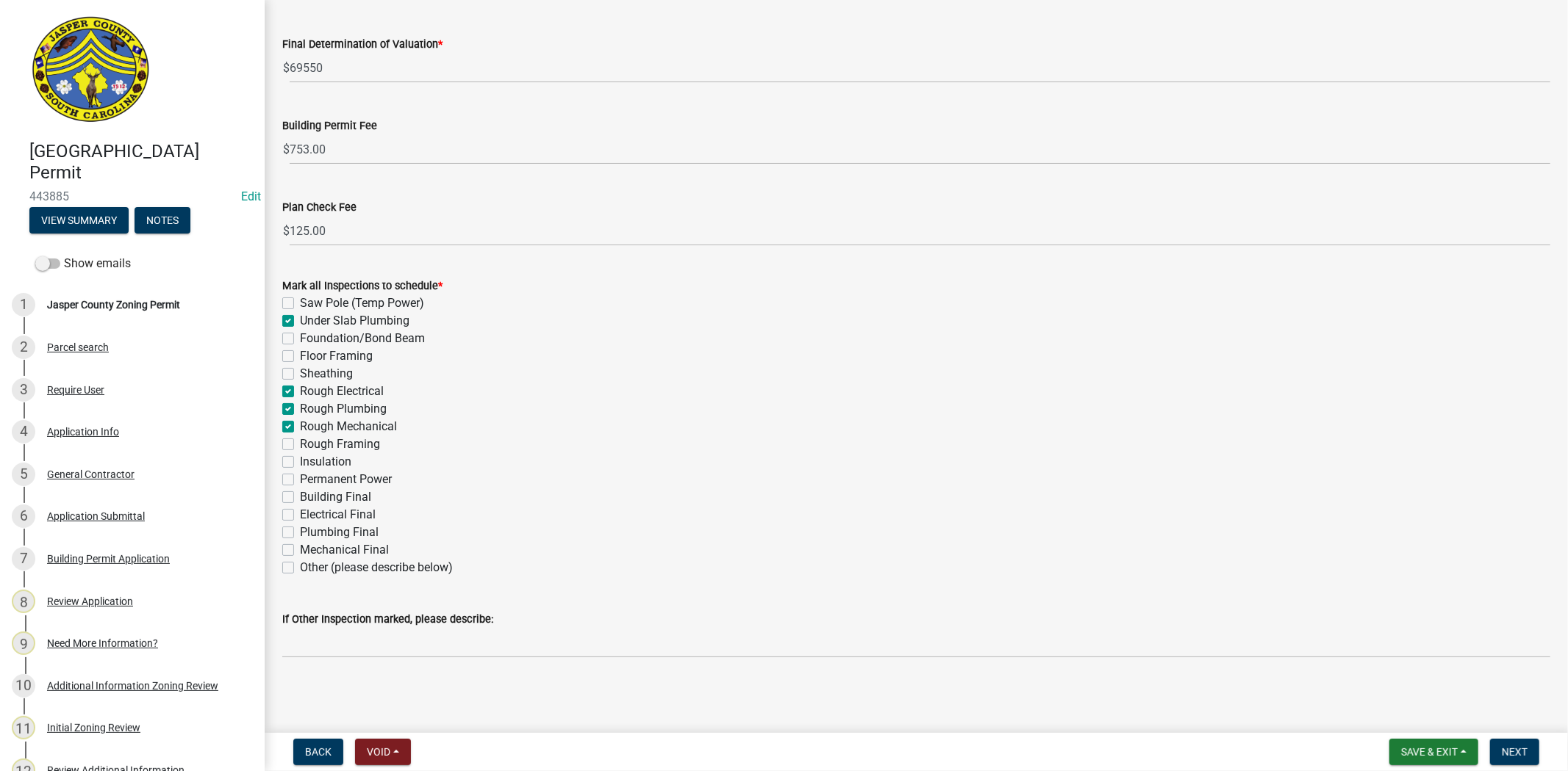
checkbox input "true"
checkbox input "false"
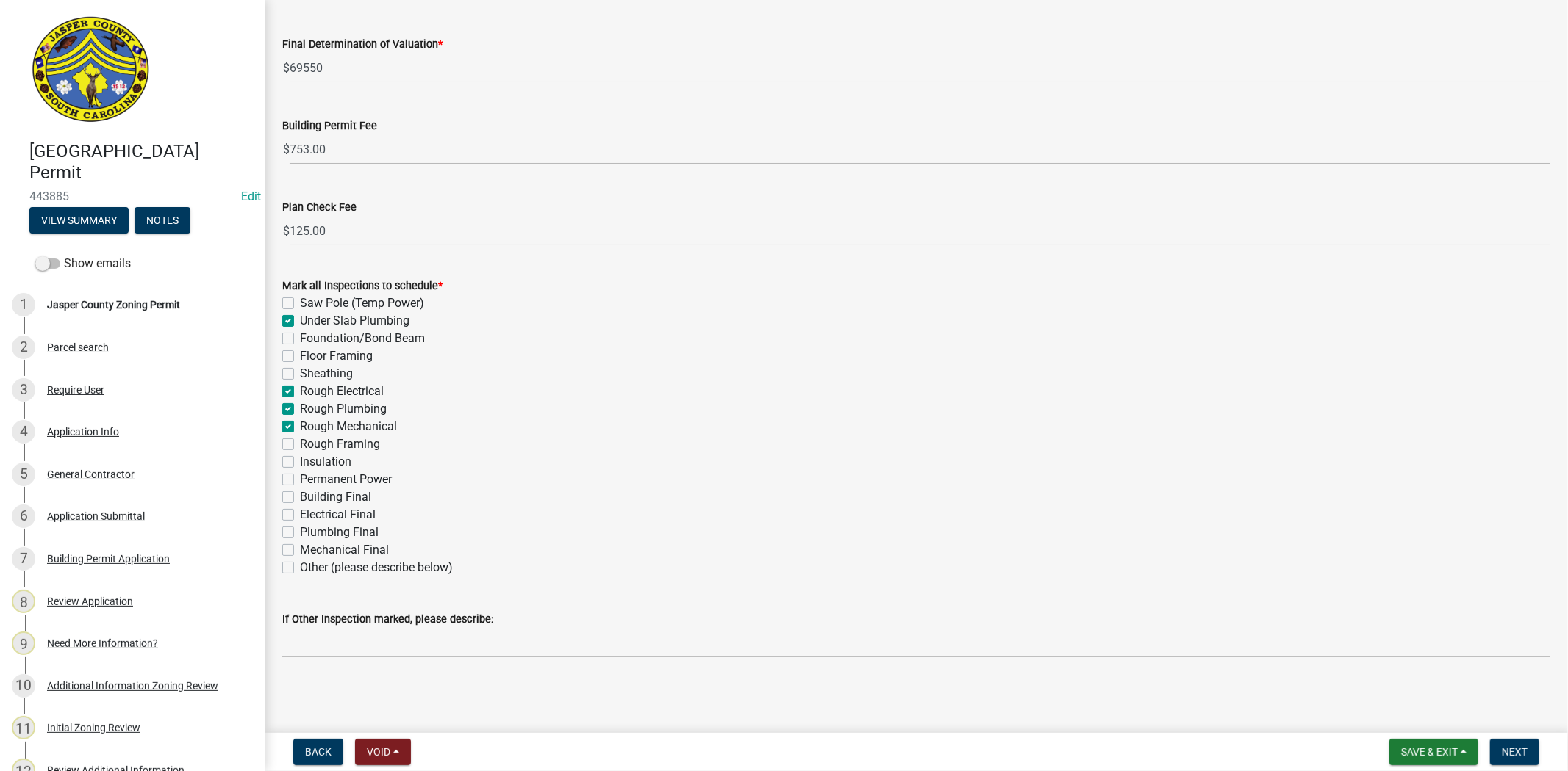
checkbox input "false"
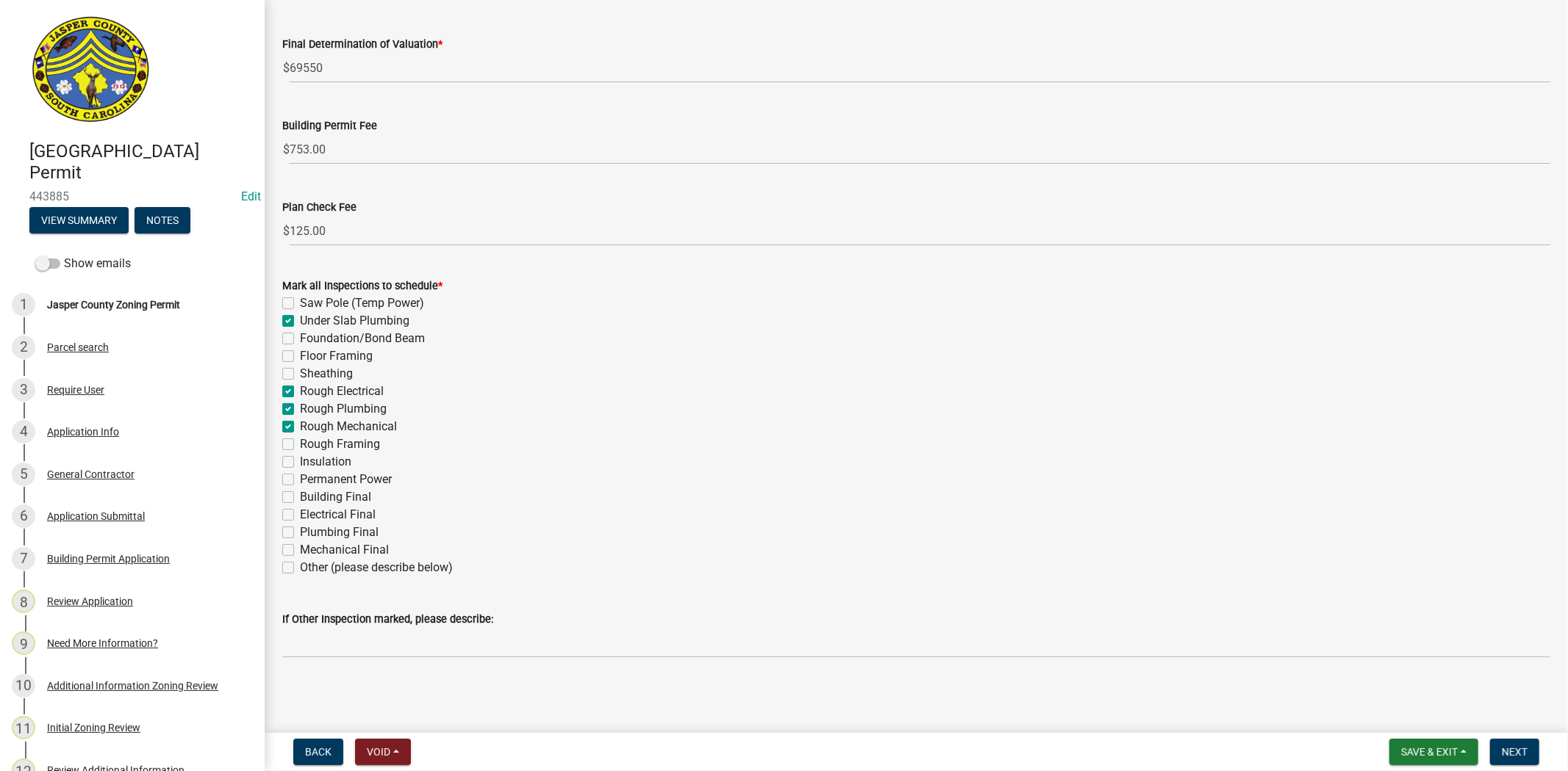
checkbox input "false"
click at [300, 431] on label "Rough Mechanical" at bounding box center [348, 426] width 97 height 18
click at [300, 427] on input "Rough Mechanical" at bounding box center [304, 422] width 9 height 9
checkbox input "false"
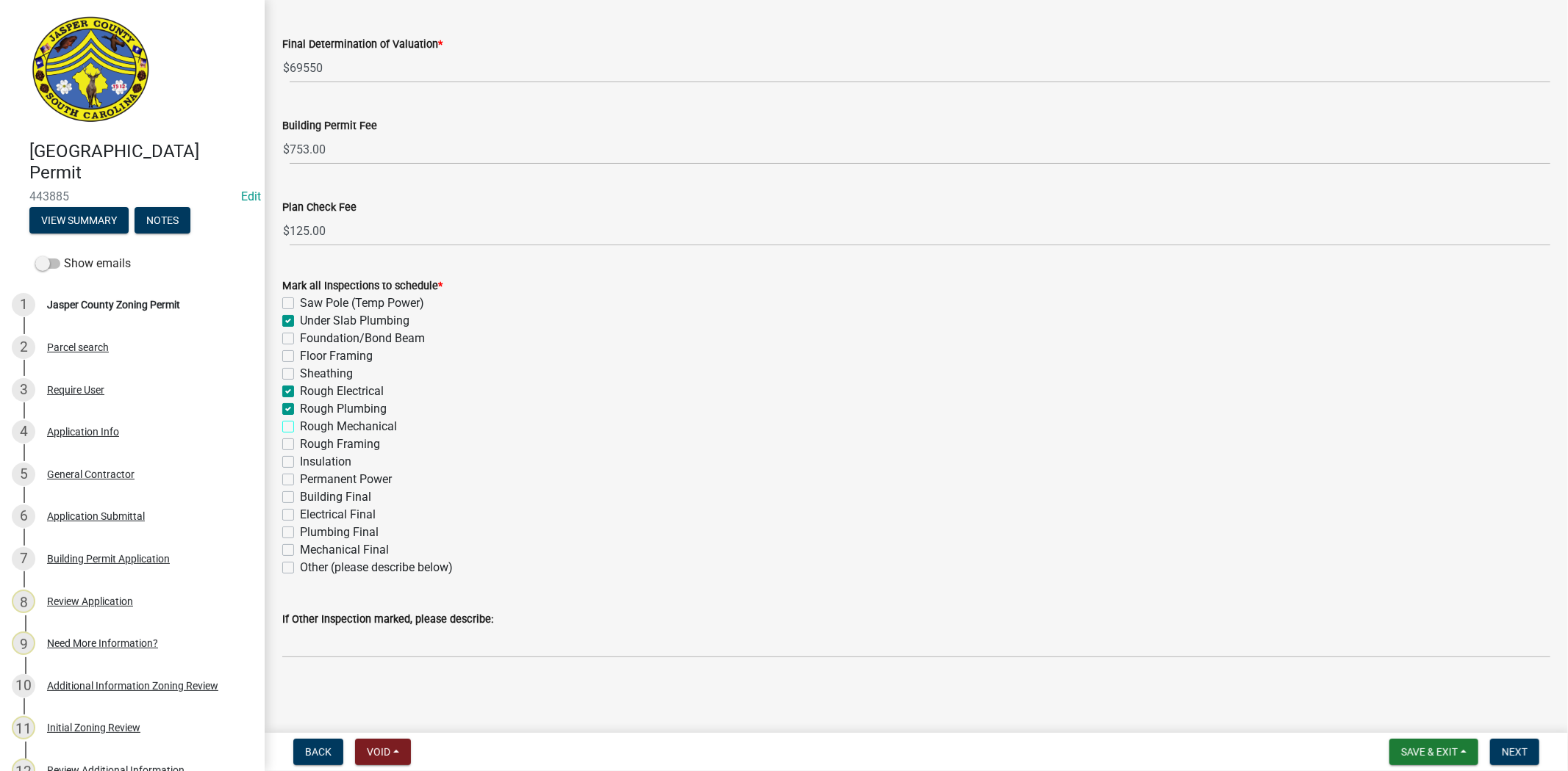
checkbox input "true"
checkbox input "false"
checkbox input "true"
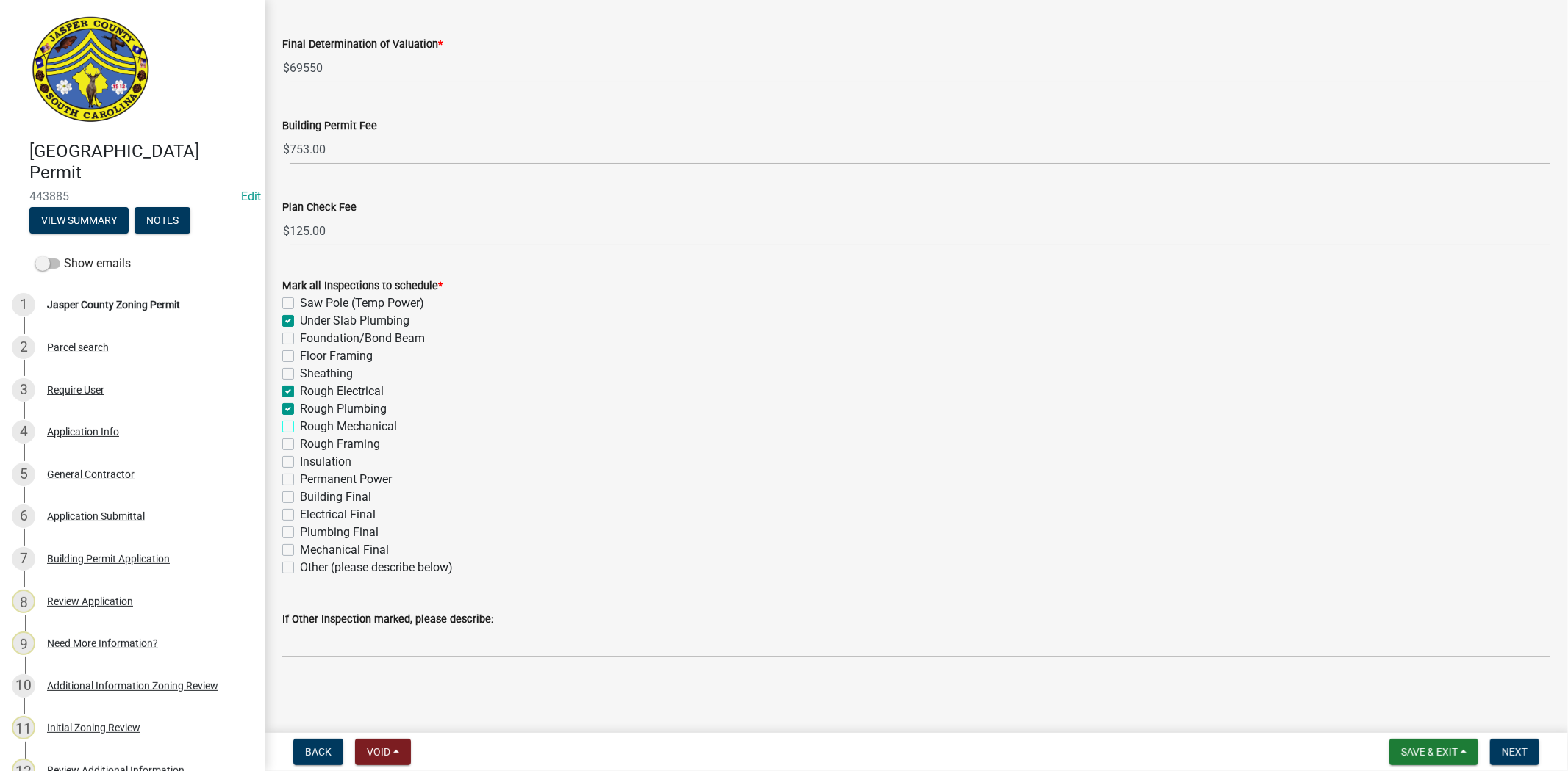
checkbox input "true"
checkbox input "false"
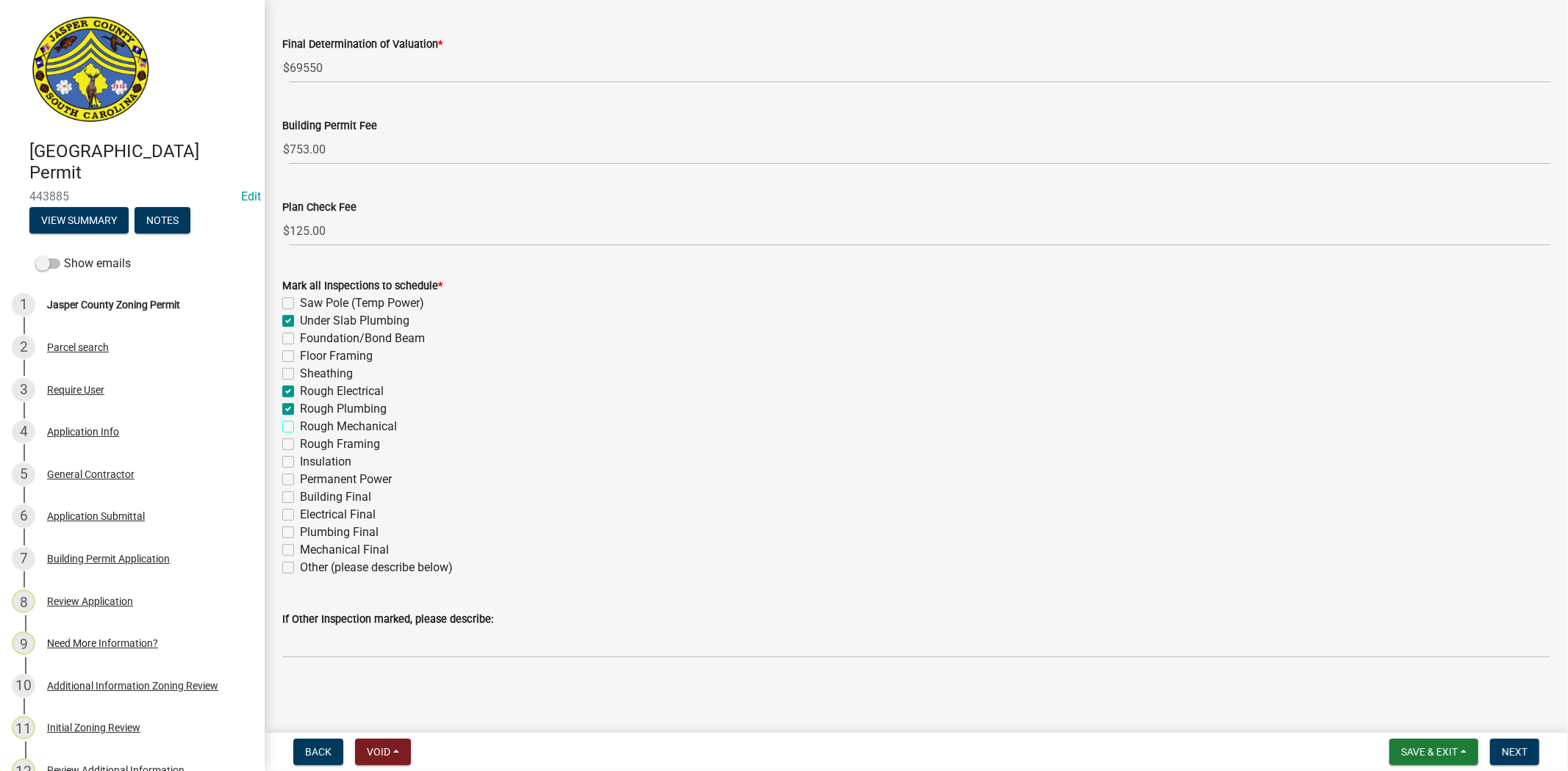
checkbox input "false"
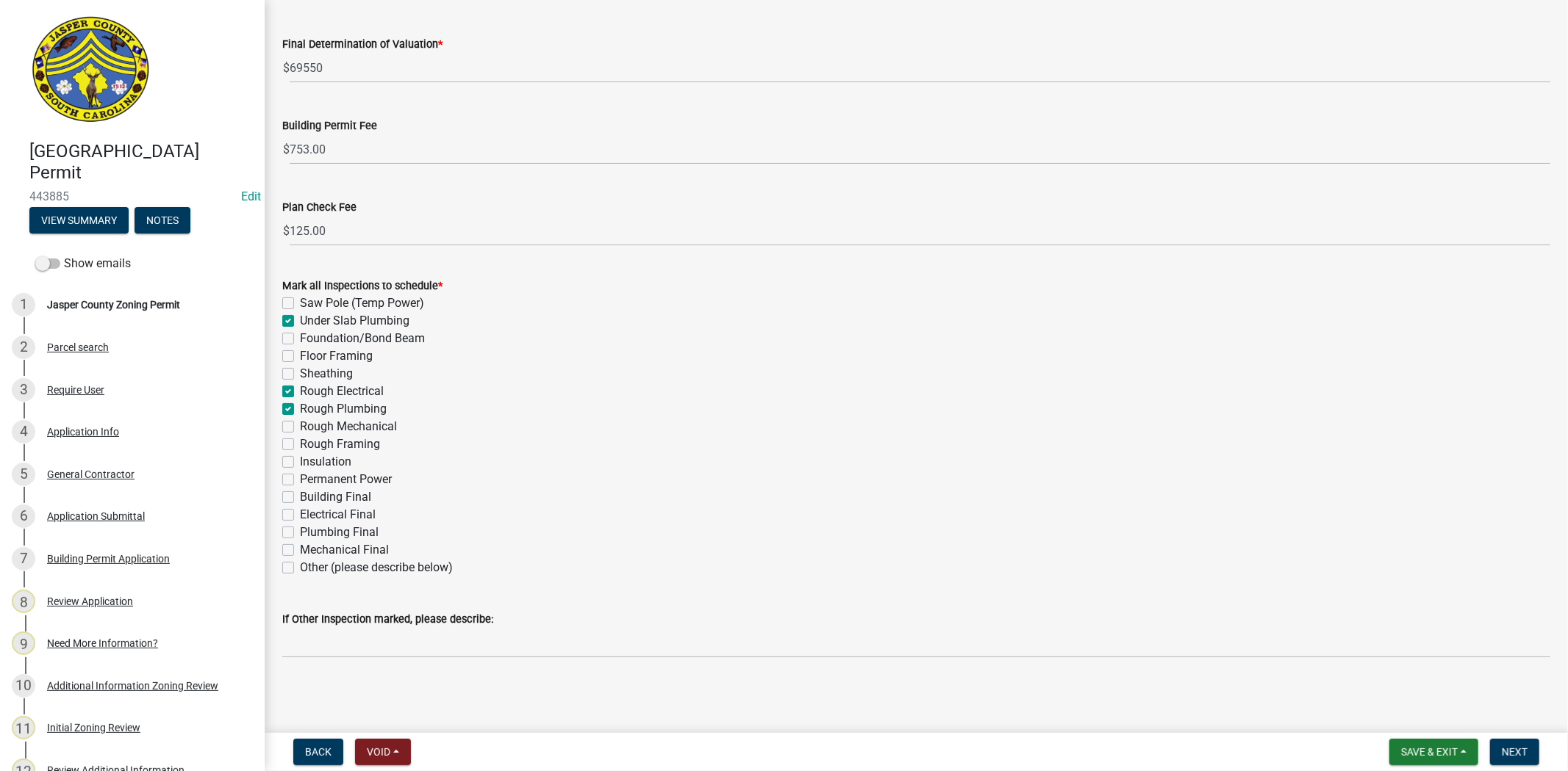
click at [300, 533] on label "Plumbing Final" at bounding box center [339, 533] width 78 height 18
click at [300, 533] on input "Plumbing Final" at bounding box center [304, 528] width 9 height 9
checkbox input "true"
checkbox input "false"
checkbox input "true"
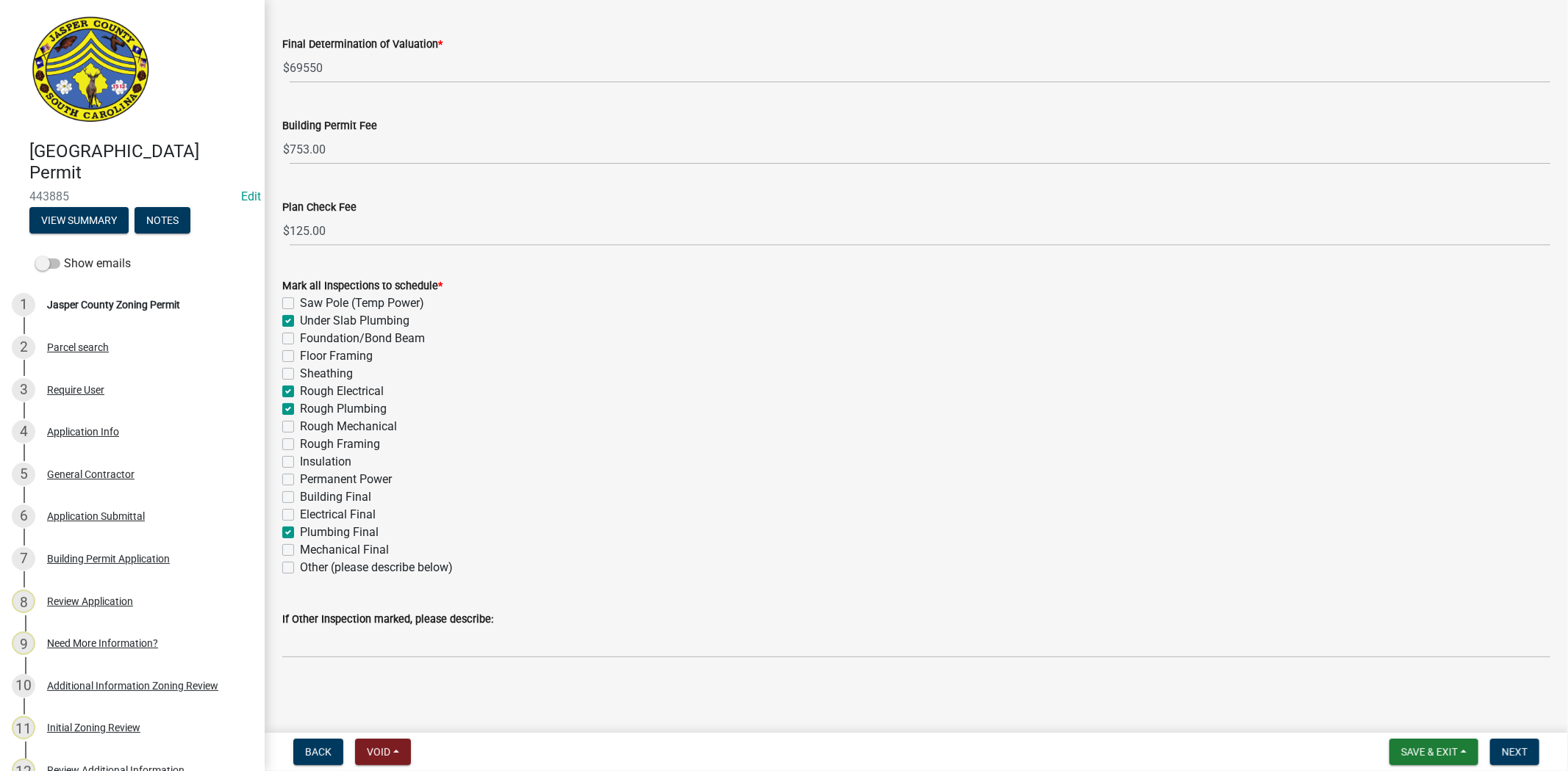
checkbox input "false"
checkbox input "true"
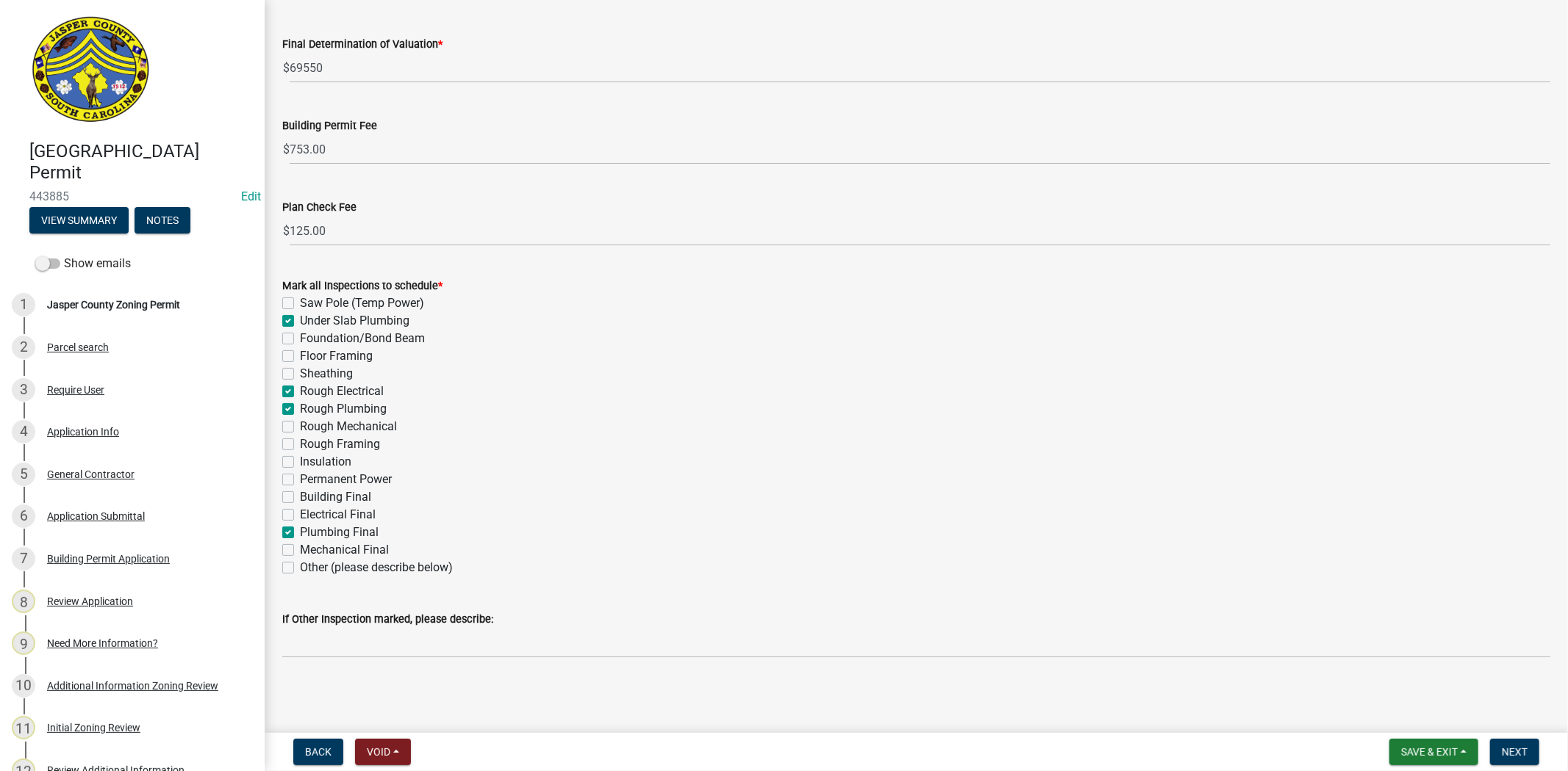
checkbox input "false"
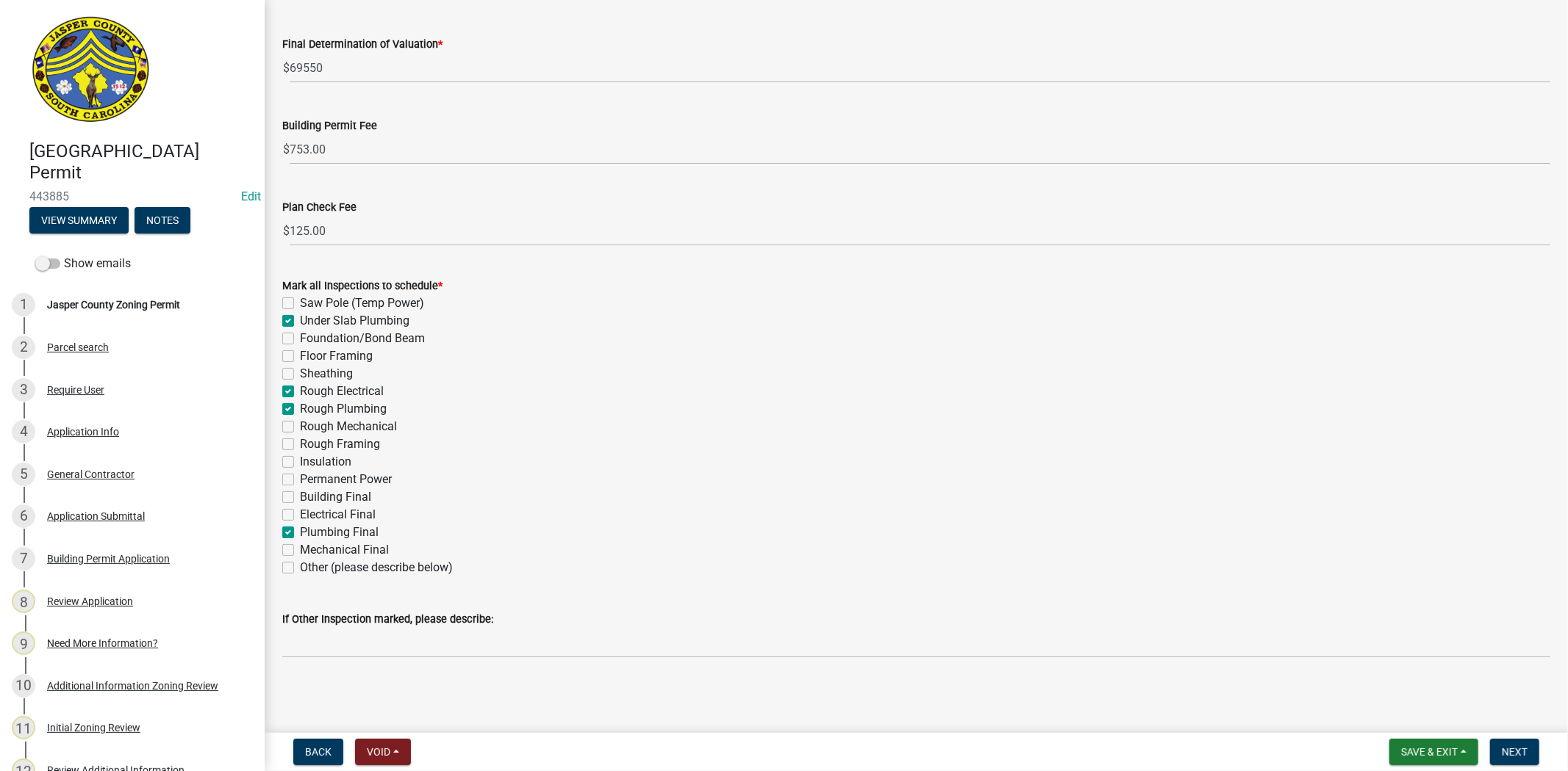
checkbox input "false"
checkbox input "true"
checkbox input "false"
click at [300, 511] on label "Electrical Final" at bounding box center [338, 515] width 76 height 18
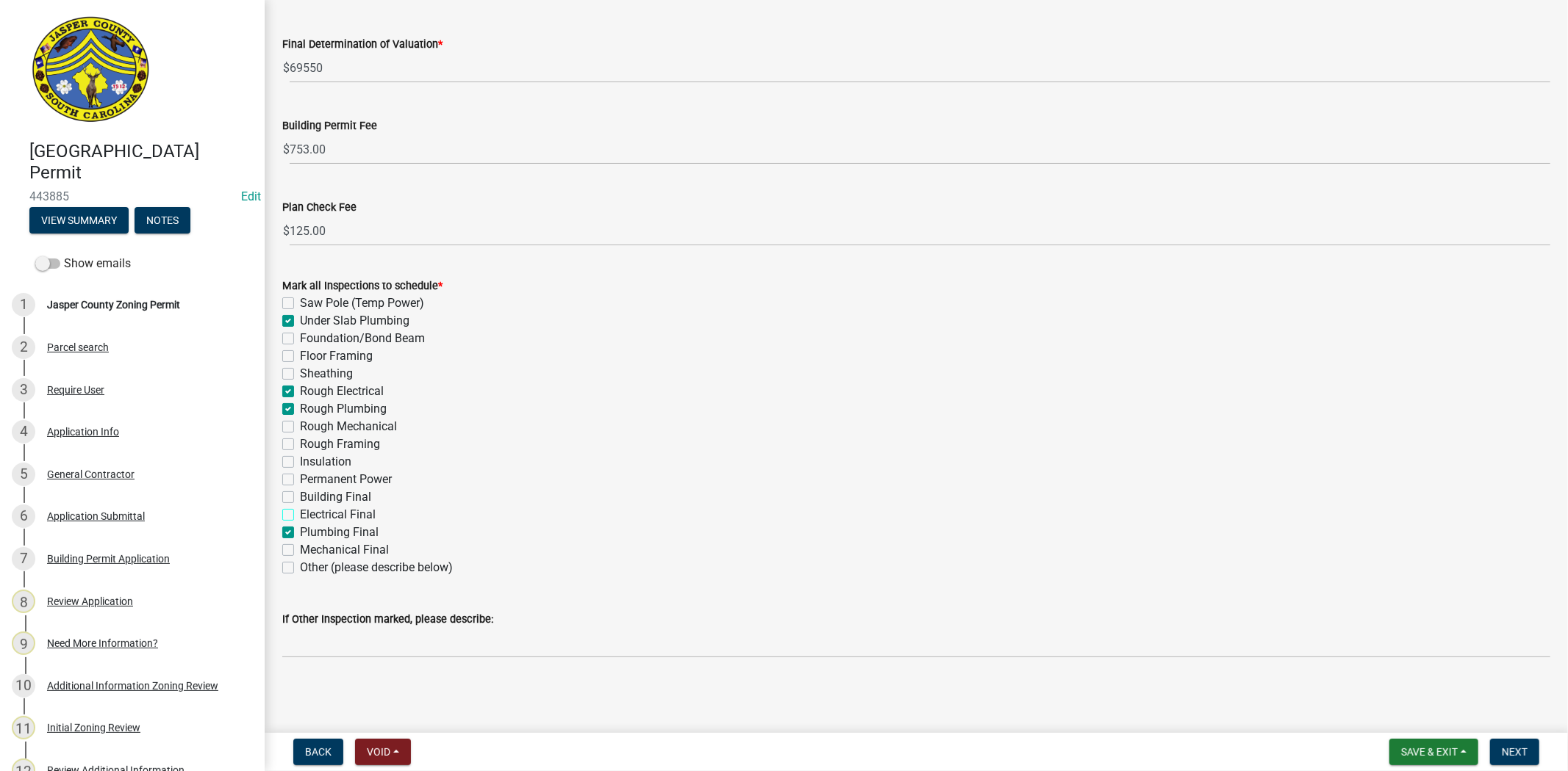
click at [300, 511] on input "Electrical Final" at bounding box center [304, 511] width 9 height 9
checkbox input "true"
checkbox input "false"
checkbox input "true"
checkbox input "false"
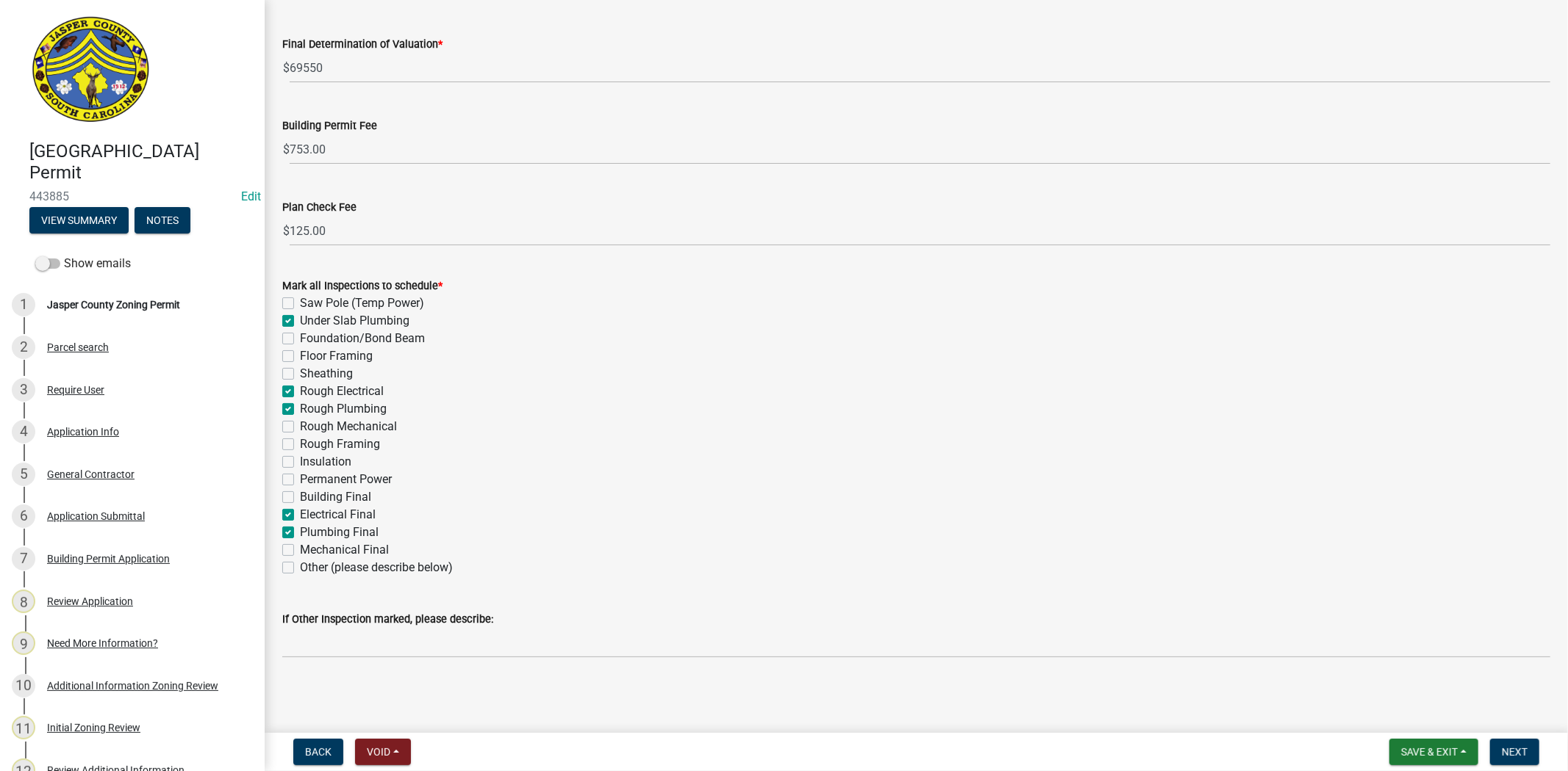
checkbox input "false"
checkbox input "true"
checkbox input "false"
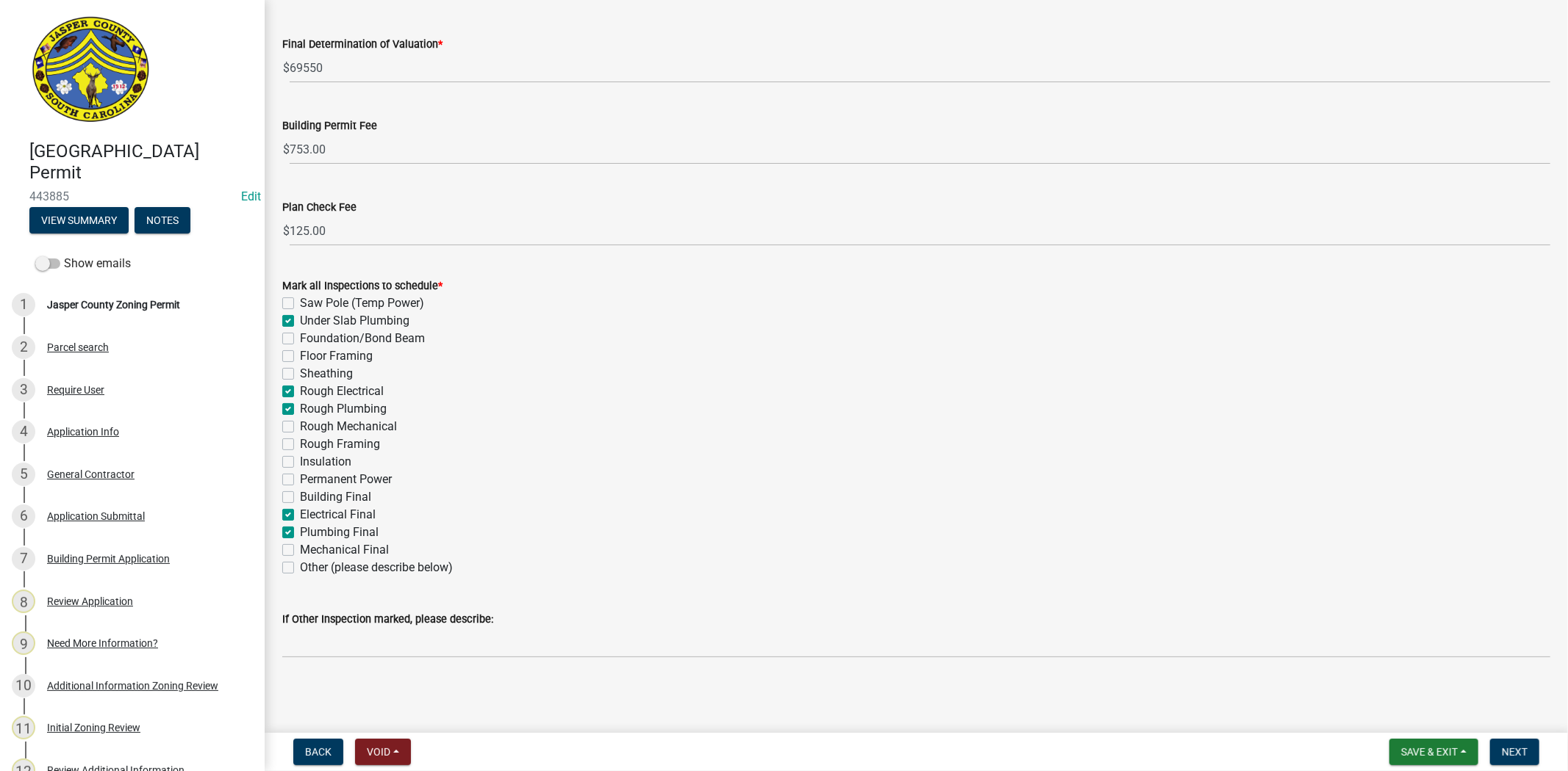
checkbox input "false"
checkbox input "true"
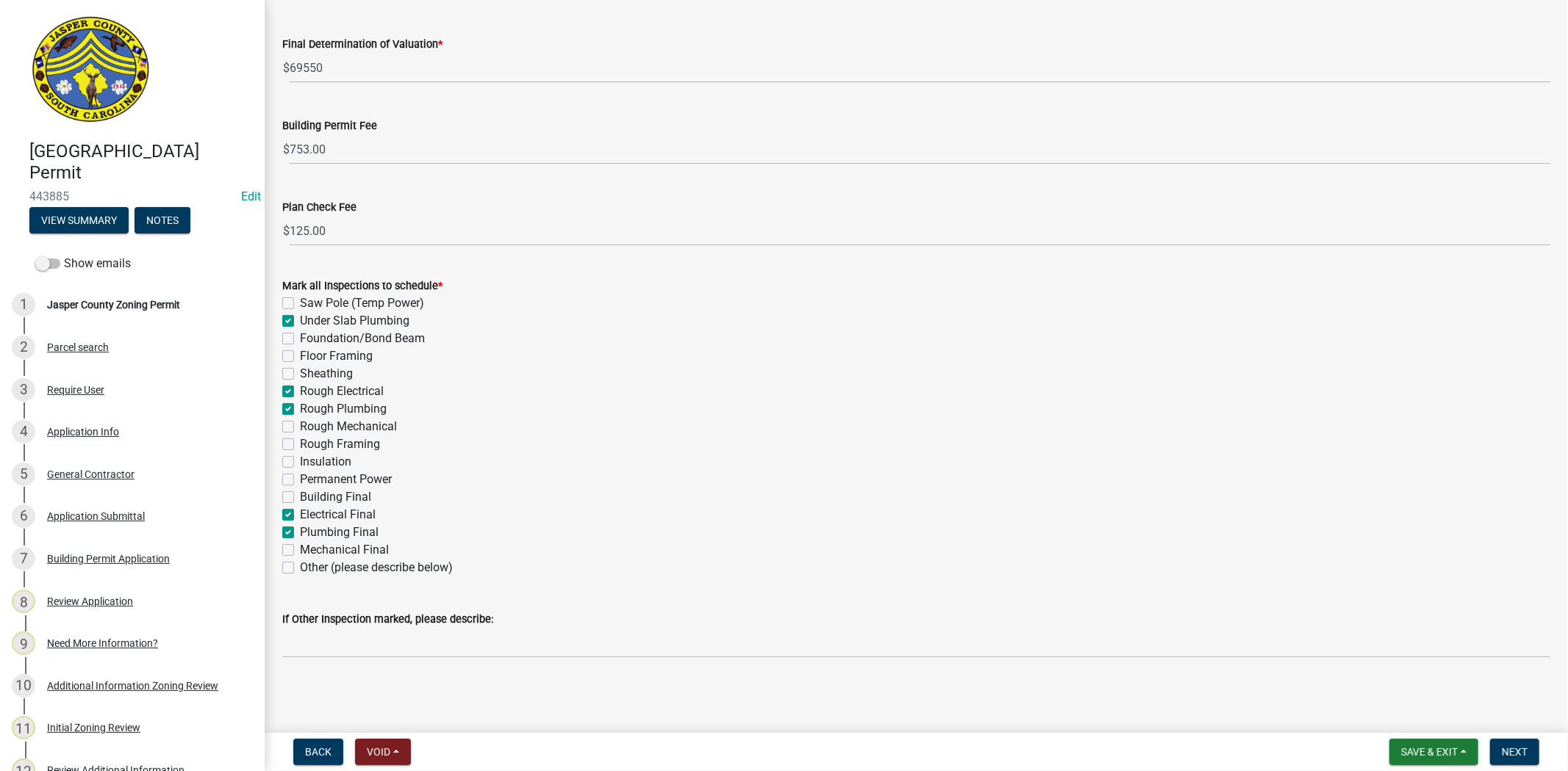
checkbox input "true"
checkbox input "false"
click at [300, 478] on label "Permanent Power" at bounding box center [346, 479] width 92 height 18
click at [300, 478] on input "Permanent Power" at bounding box center [304, 475] width 9 height 9
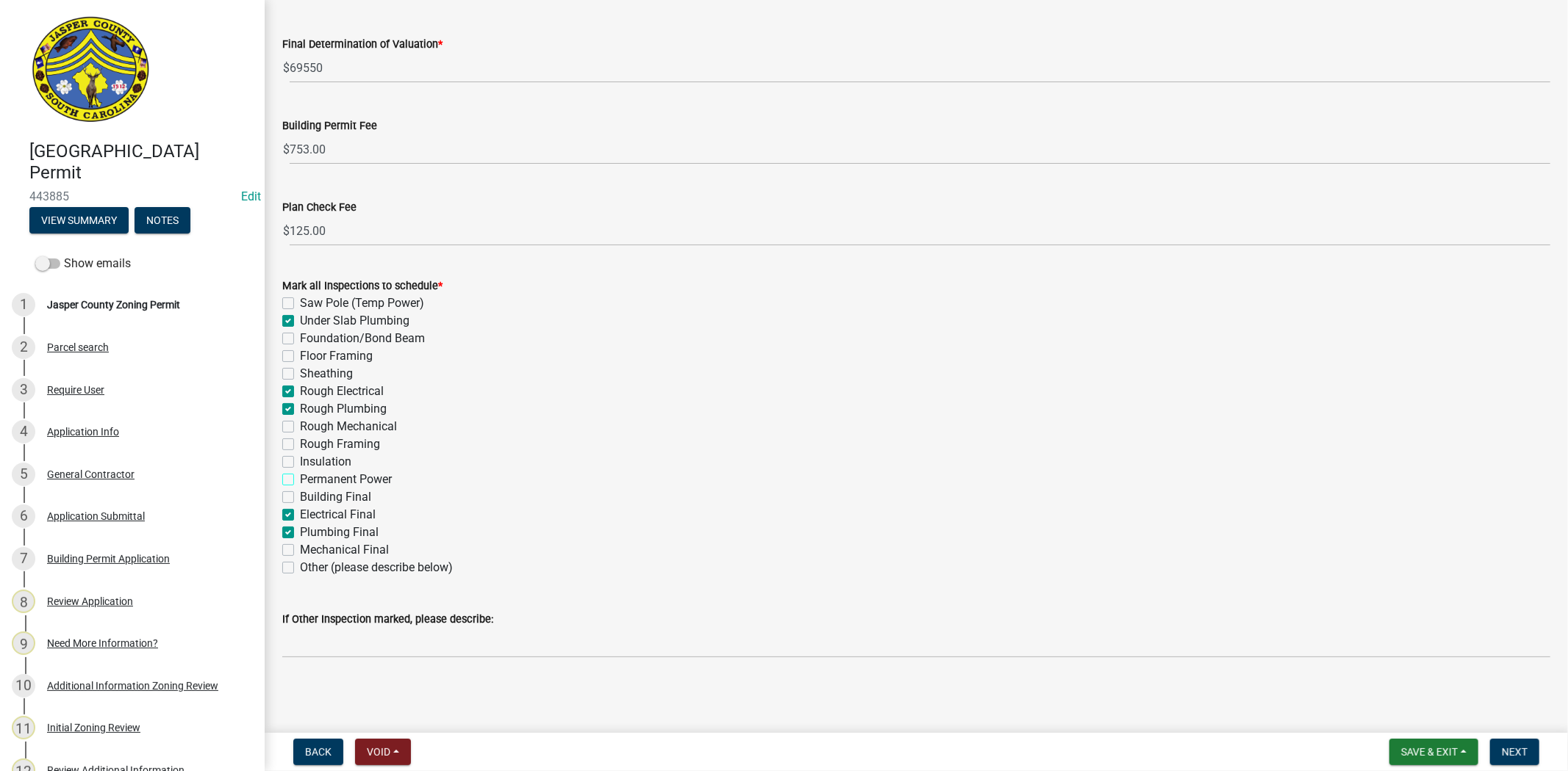
checkbox input "true"
checkbox input "false"
checkbox input "true"
checkbox input "false"
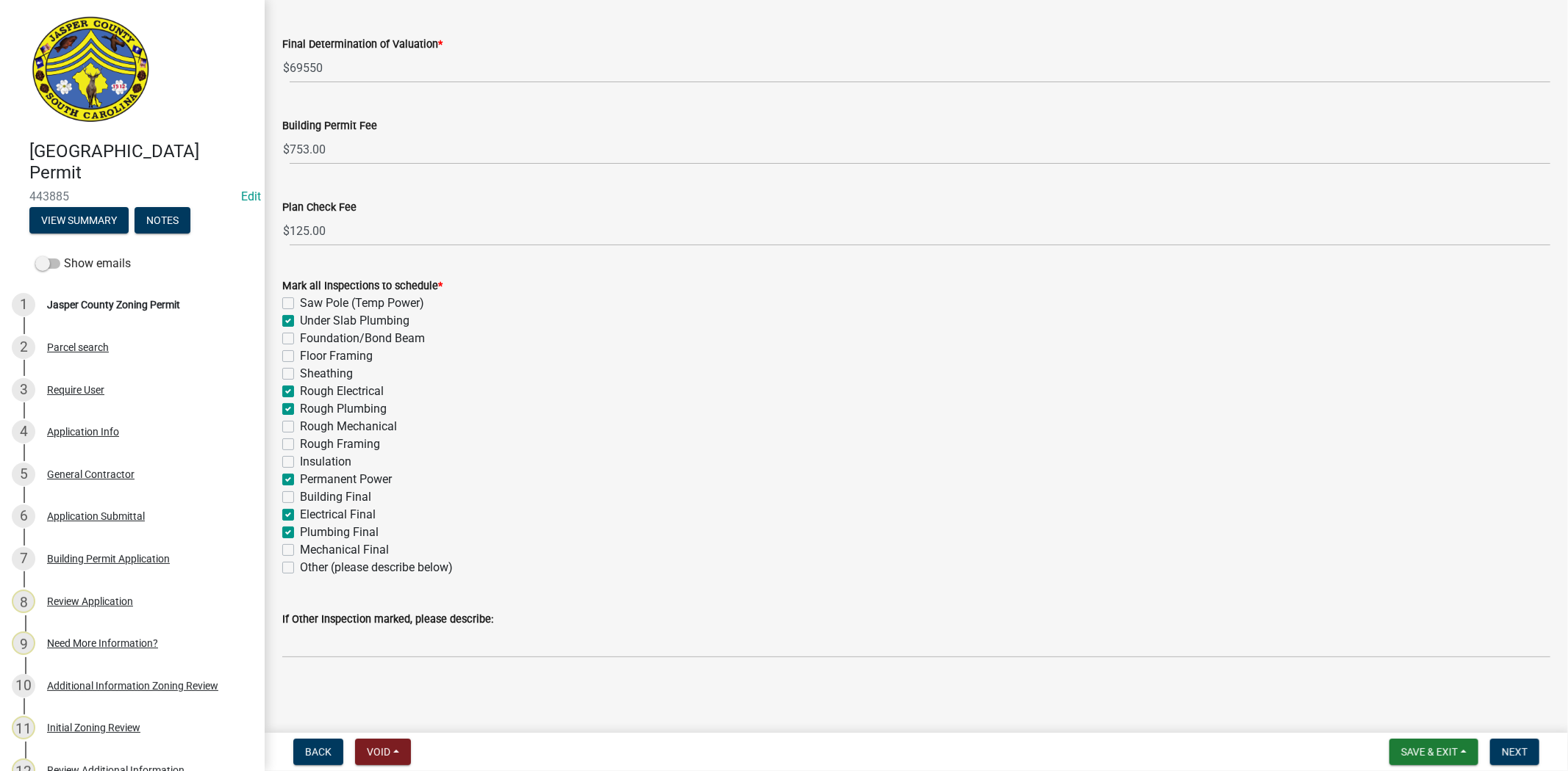
checkbox input "false"
checkbox input "true"
checkbox input "false"
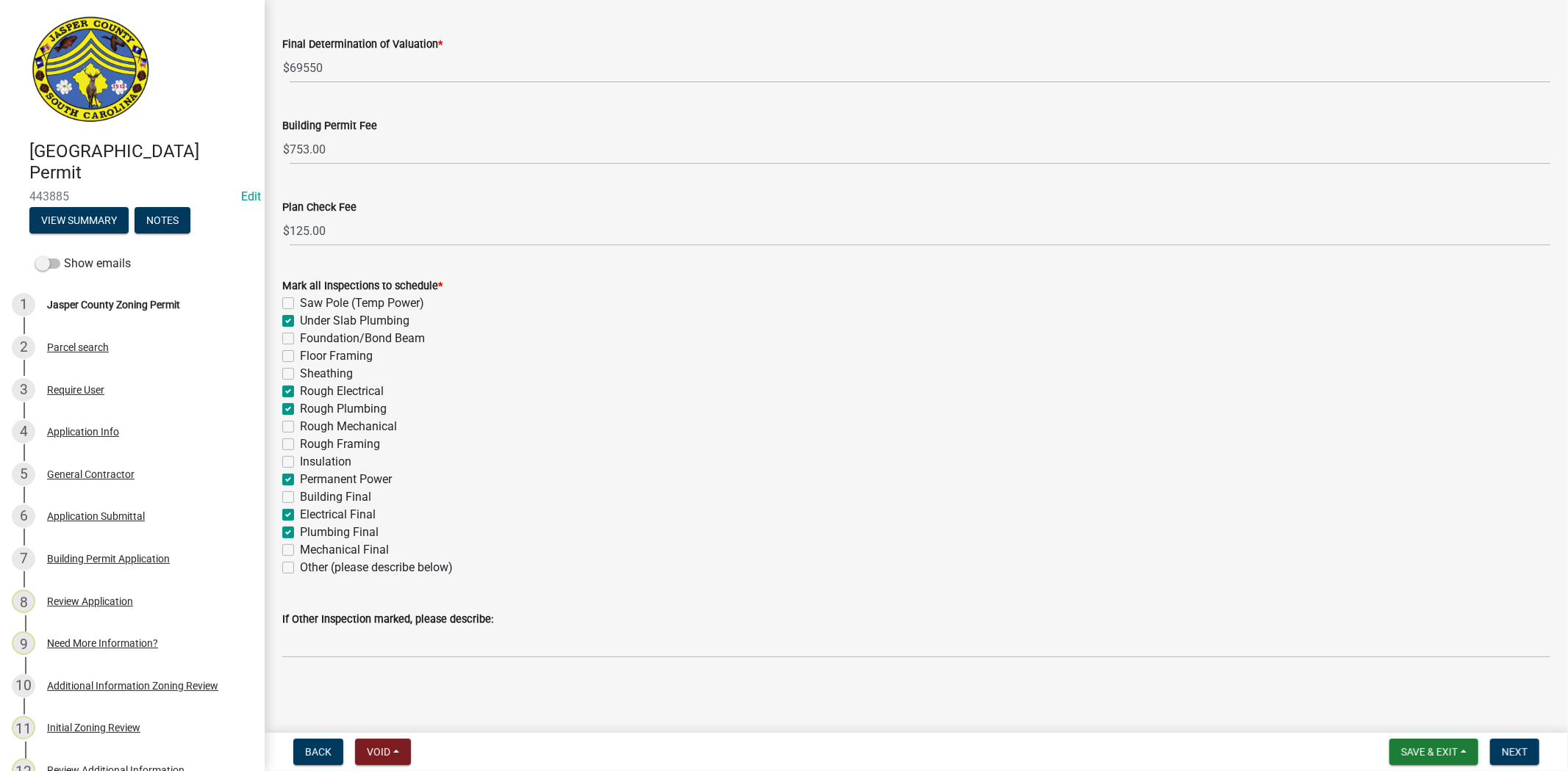
checkbox input "false"
checkbox input "true"
checkbox input "false"
checkbox input "true"
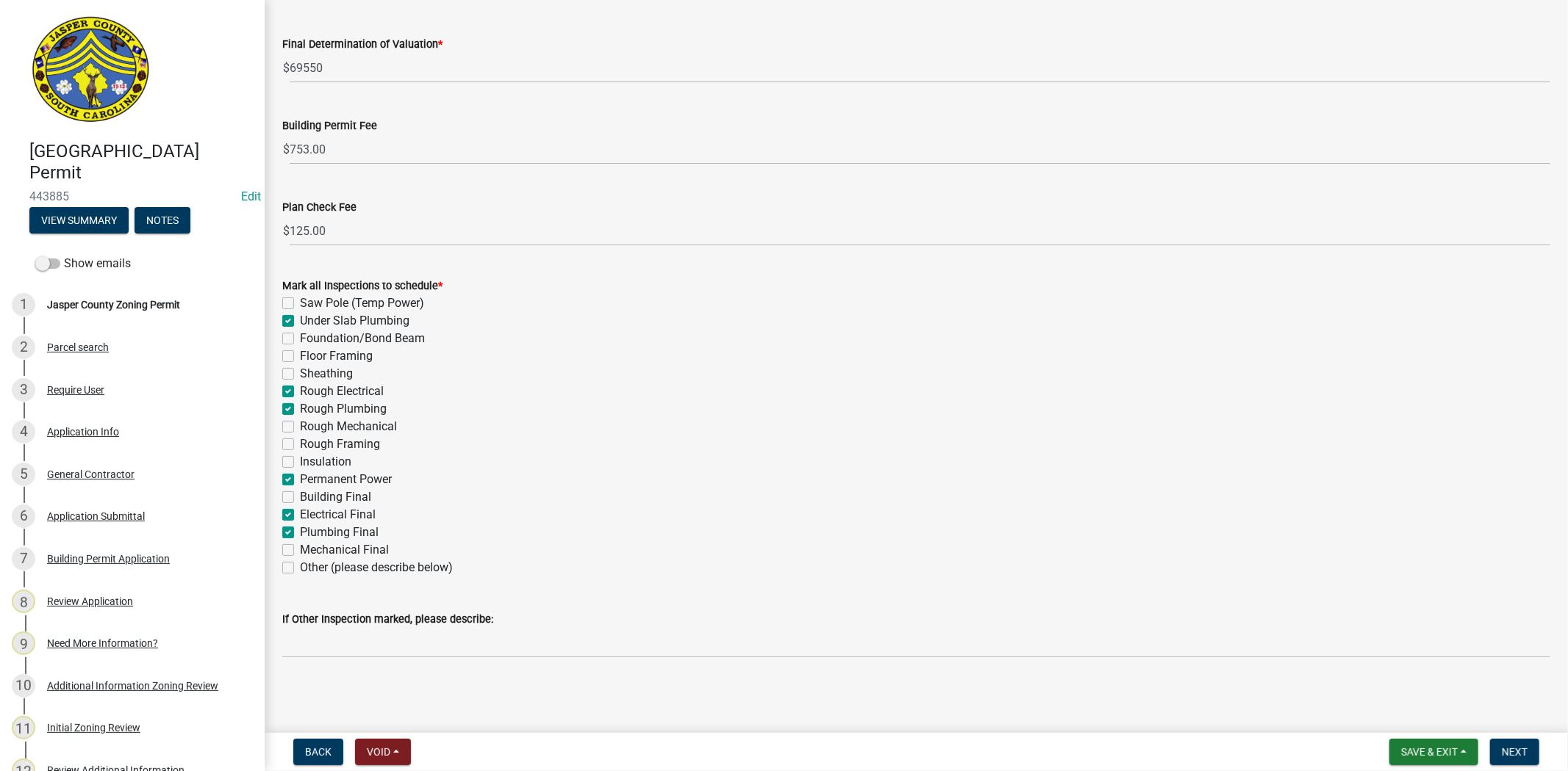
checkbox input "false"
click at [1515, 742] on button "Next" at bounding box center [1514, 752] width 49 height 26
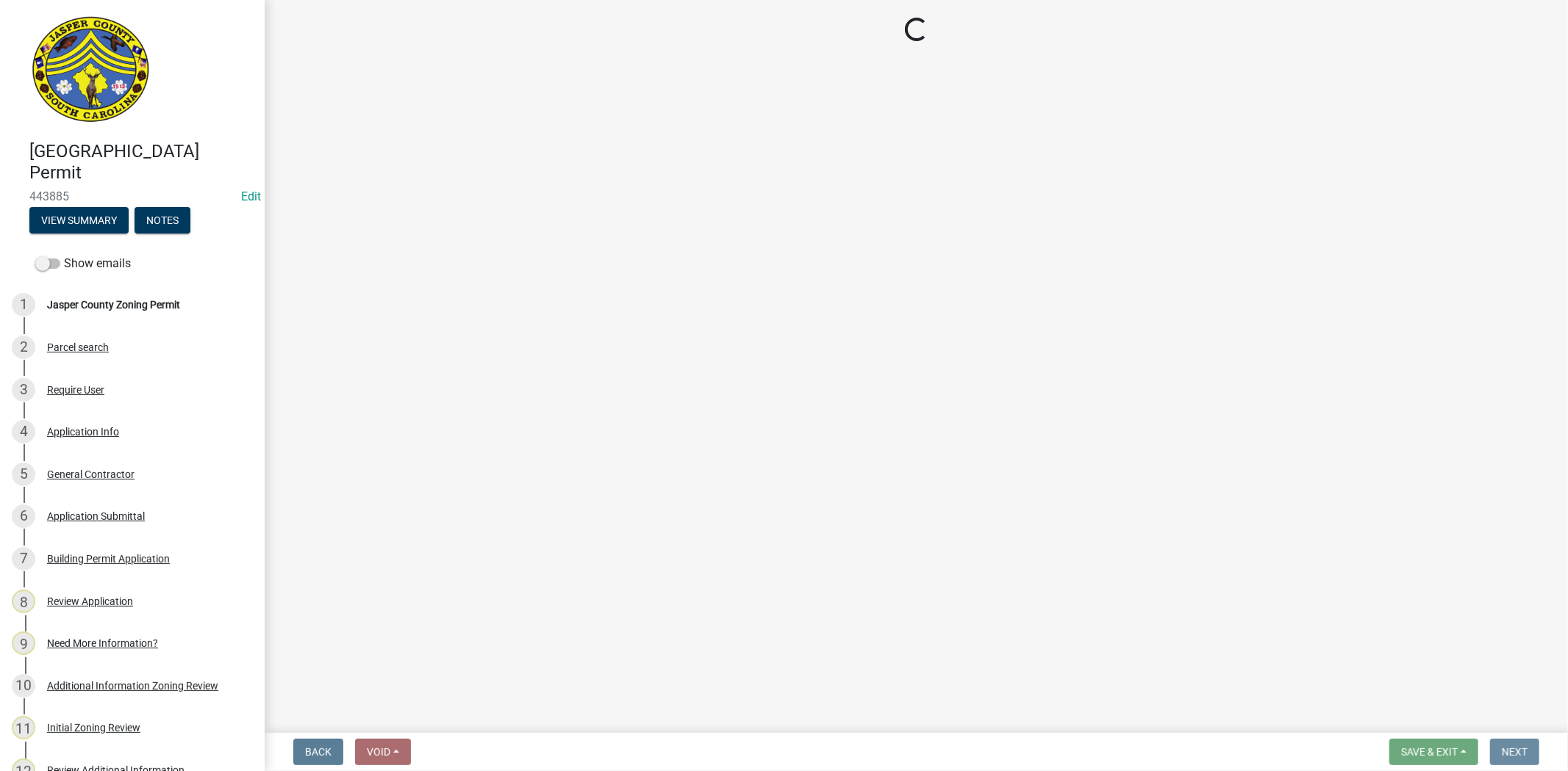
scroll to position [0, 0]
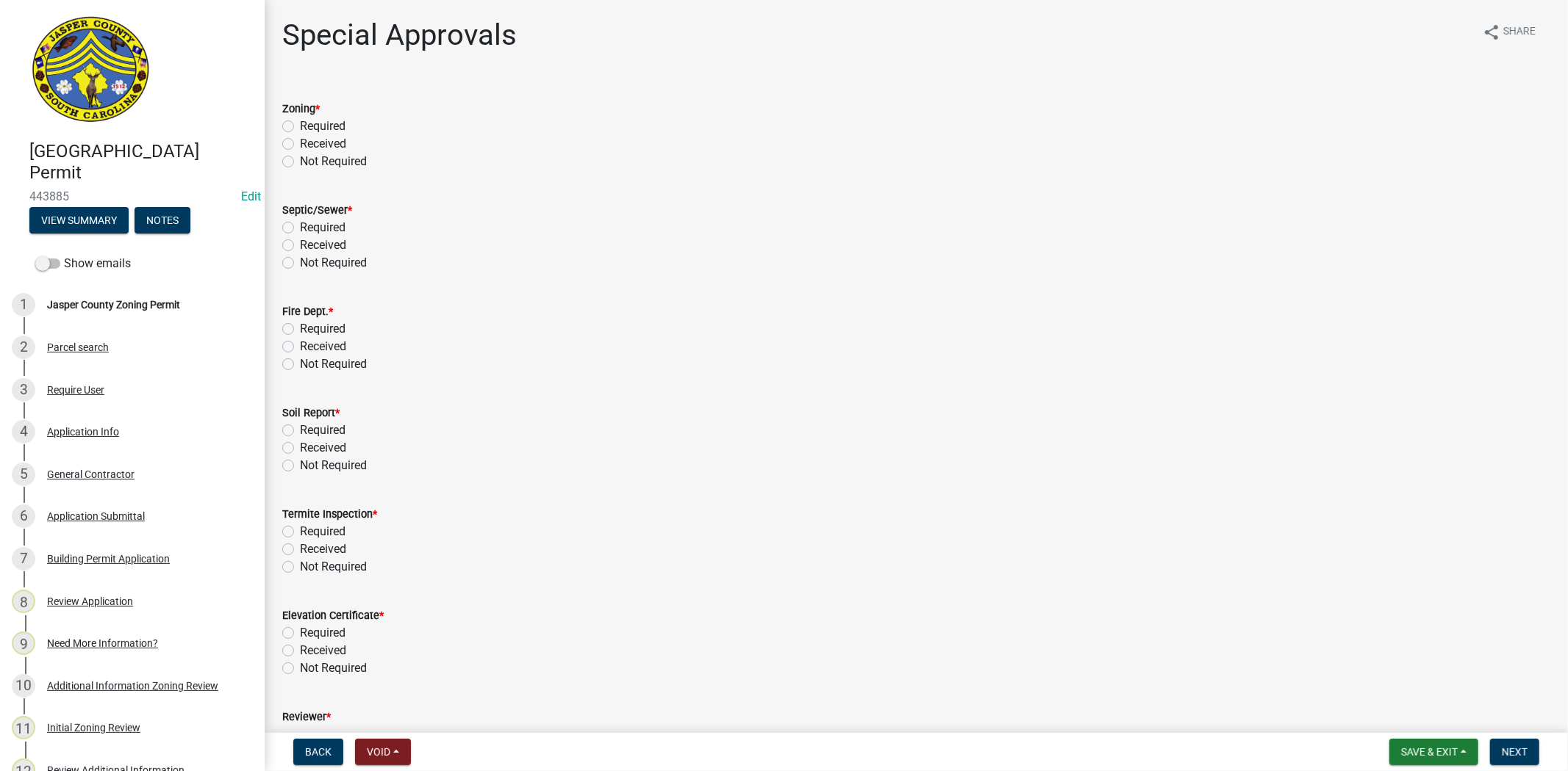
click at [300, 142] on label "Received" at bounding box center [323, 143] width 46 height 18
click at [300, 142] on input "Received" at bounding box center [304, 139] width 9 height 9
radio input "true"
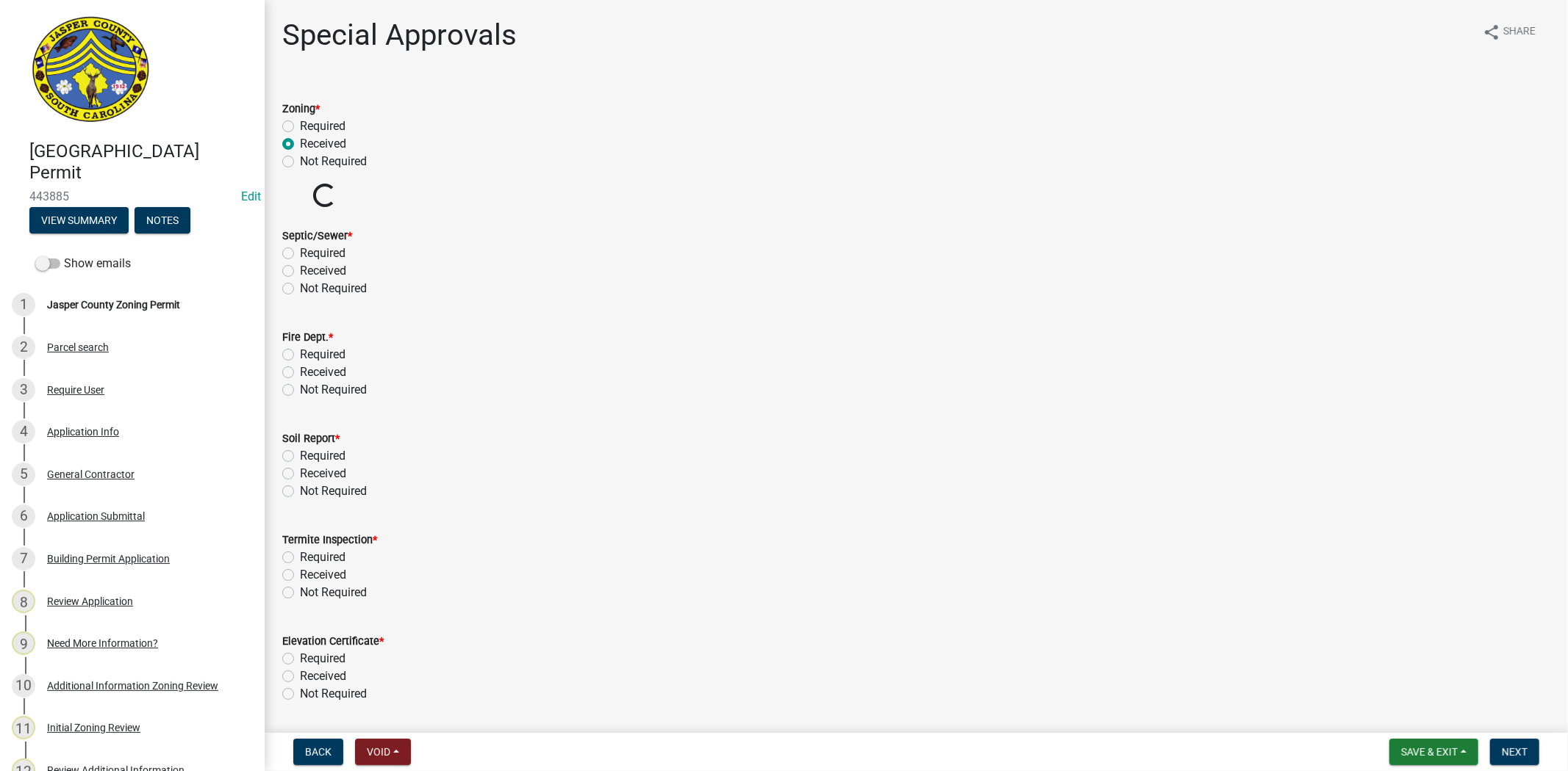
click at [300, 289] on label "Not Required" at bounding box center [333, 288] width 67 height 18
click at [300, 289] on input "Not Required" at bounding box center [304, 284] width 9 height 9
radio input "true"
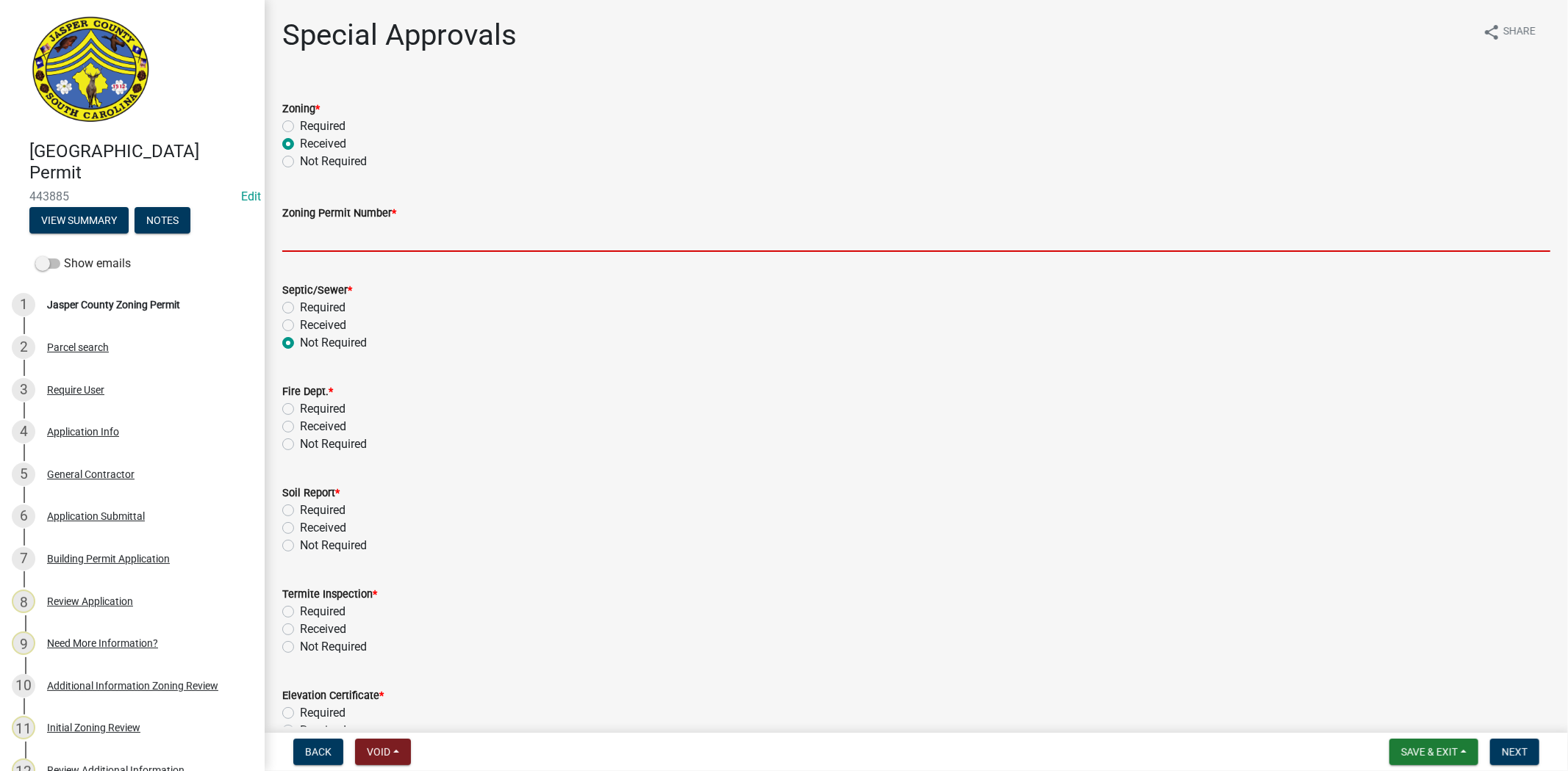
click at [360, 238] on input "Zoning Permit Number *" at bounding box center [916, 237] width 1268 height 30
paste input "ZP-25-175"
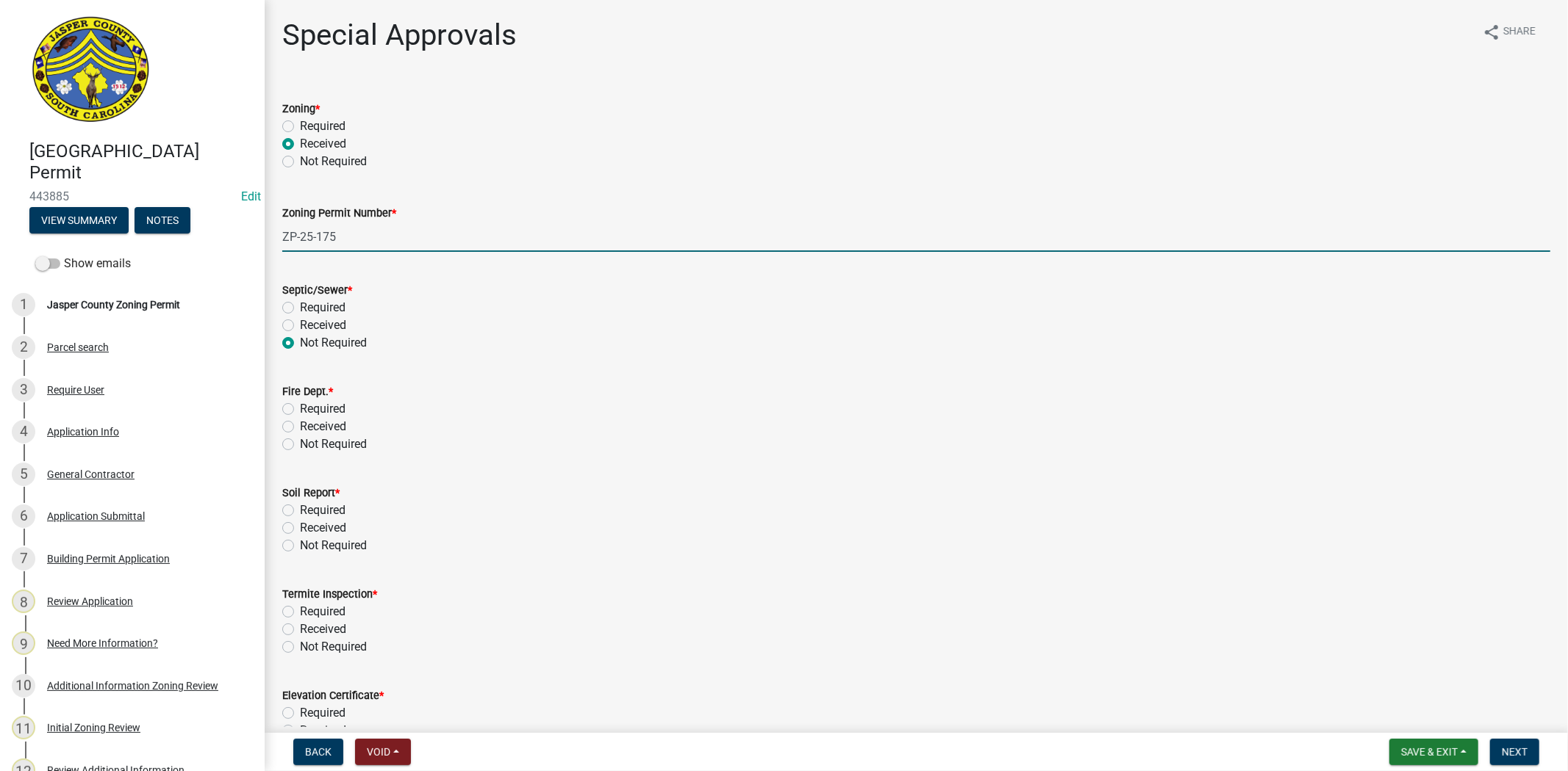
type input "ZP-25-175"
click at [726, 485] on div "Soil Report *" at bounding box center [916, 493] width 1268 height 18
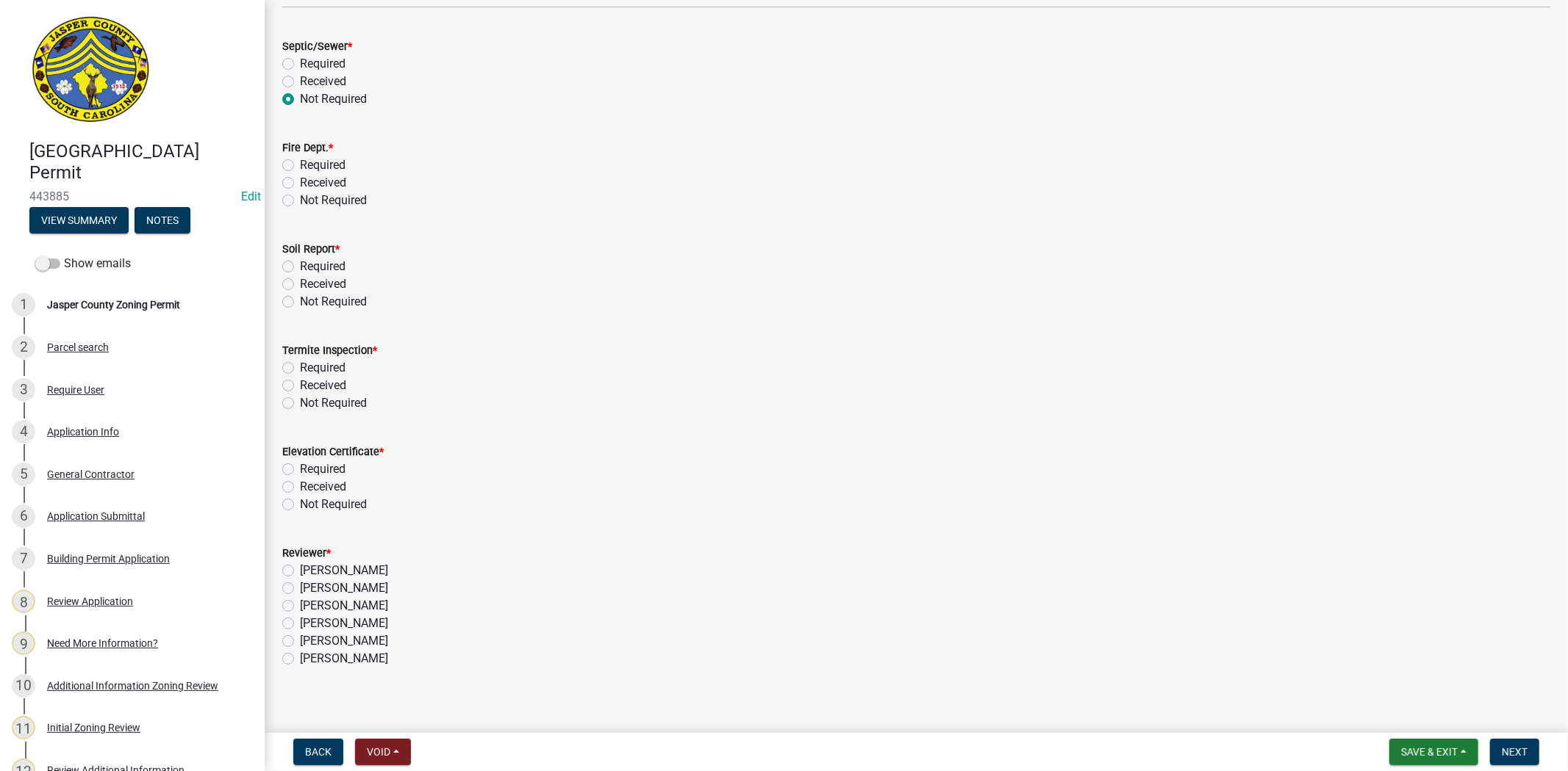
scroll to position [244, 0]
click at [300, 270] on label "Required" at bounding box center [323, 265] width 46 height 18
click at [300, 266] on input "Required" at bounding box center [304, 261] width 9 height 9
radio input "true"
click at [300, 201] on label "Not Required" at bounding box center [333, 200] width 67 height 18
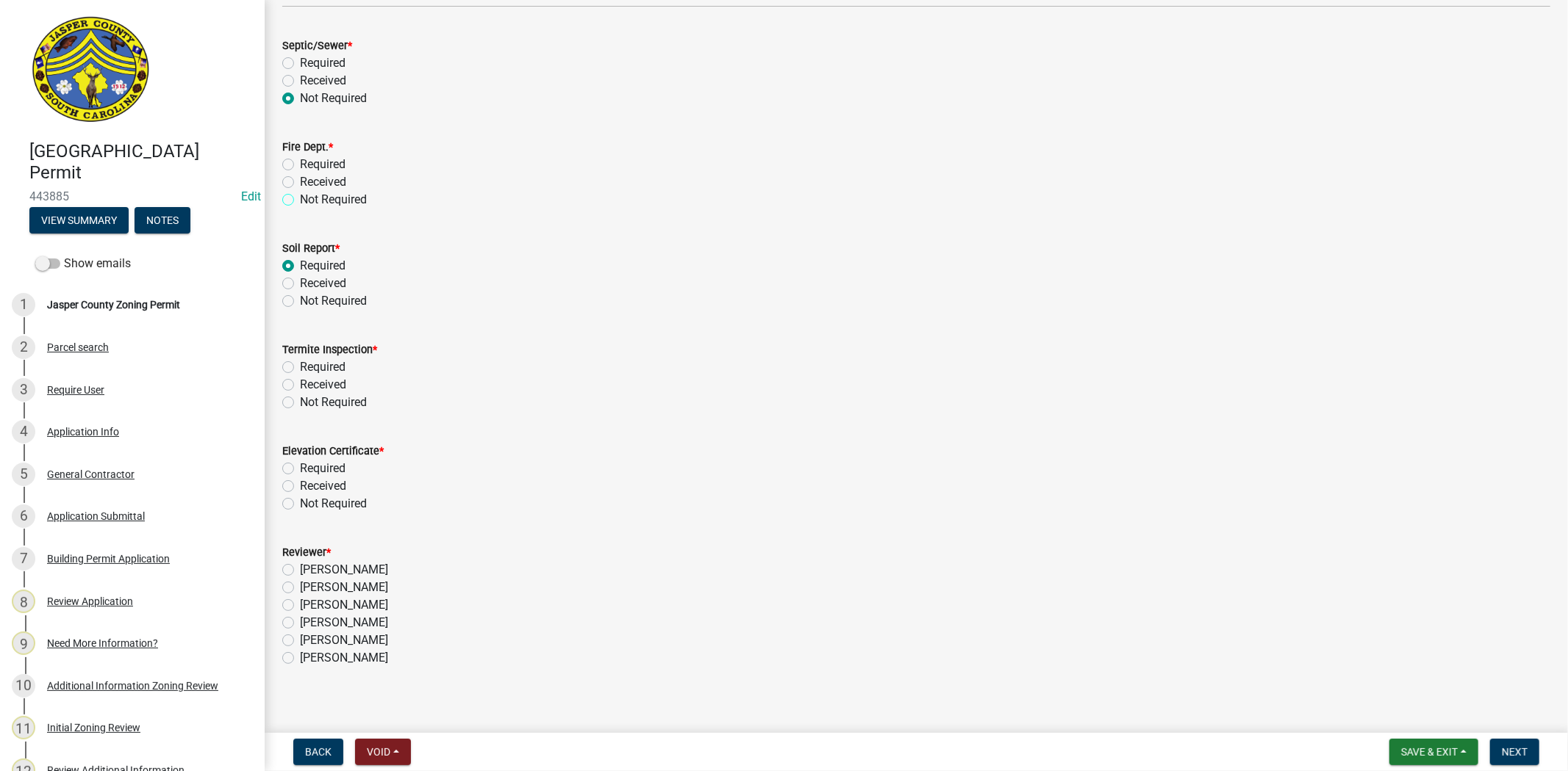
click at [300, 201] on input "Not Required" at bounding box center [304, 195] width 9 height 9
radio input "true"
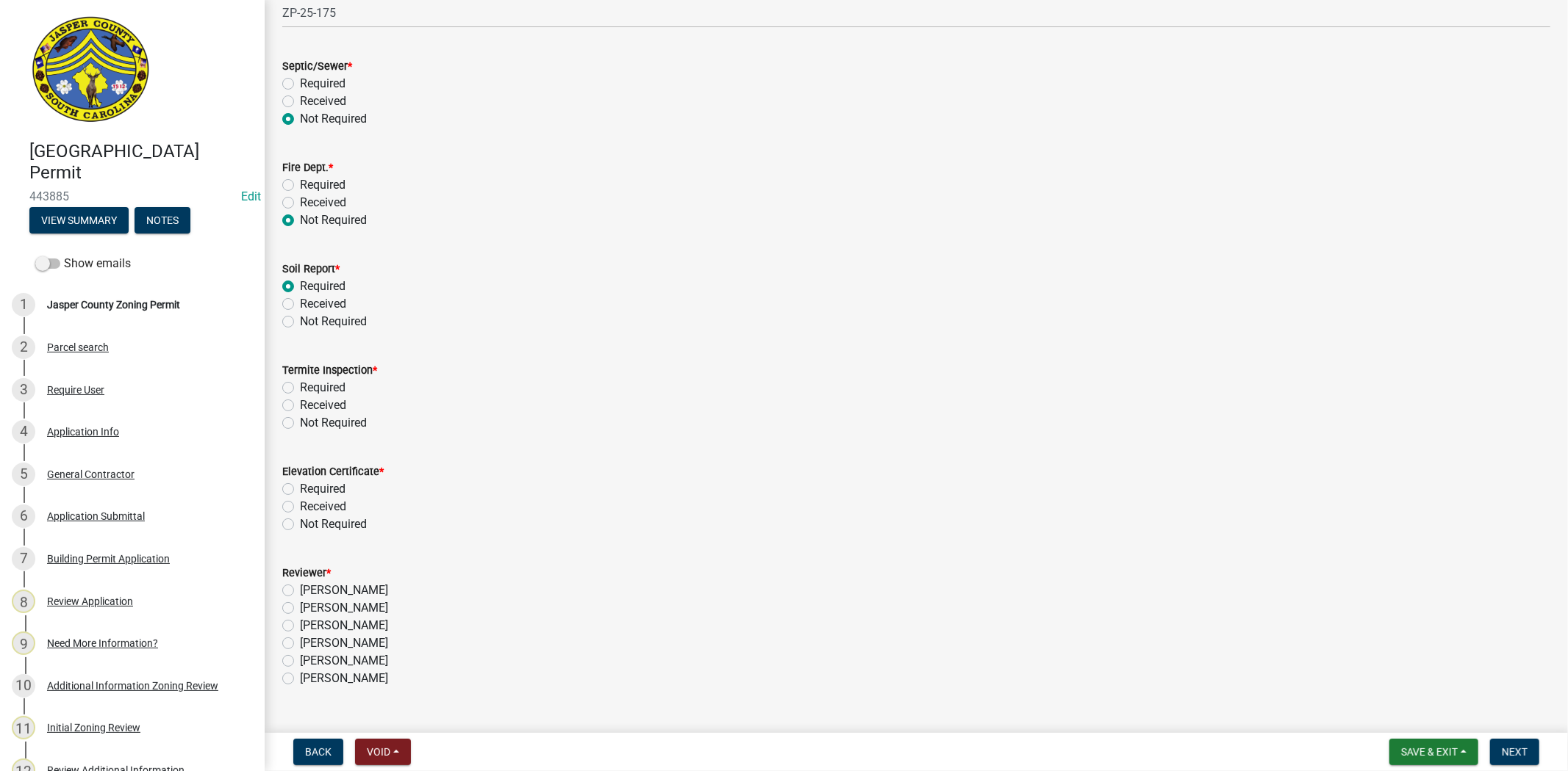
scroll to position [255, 0]
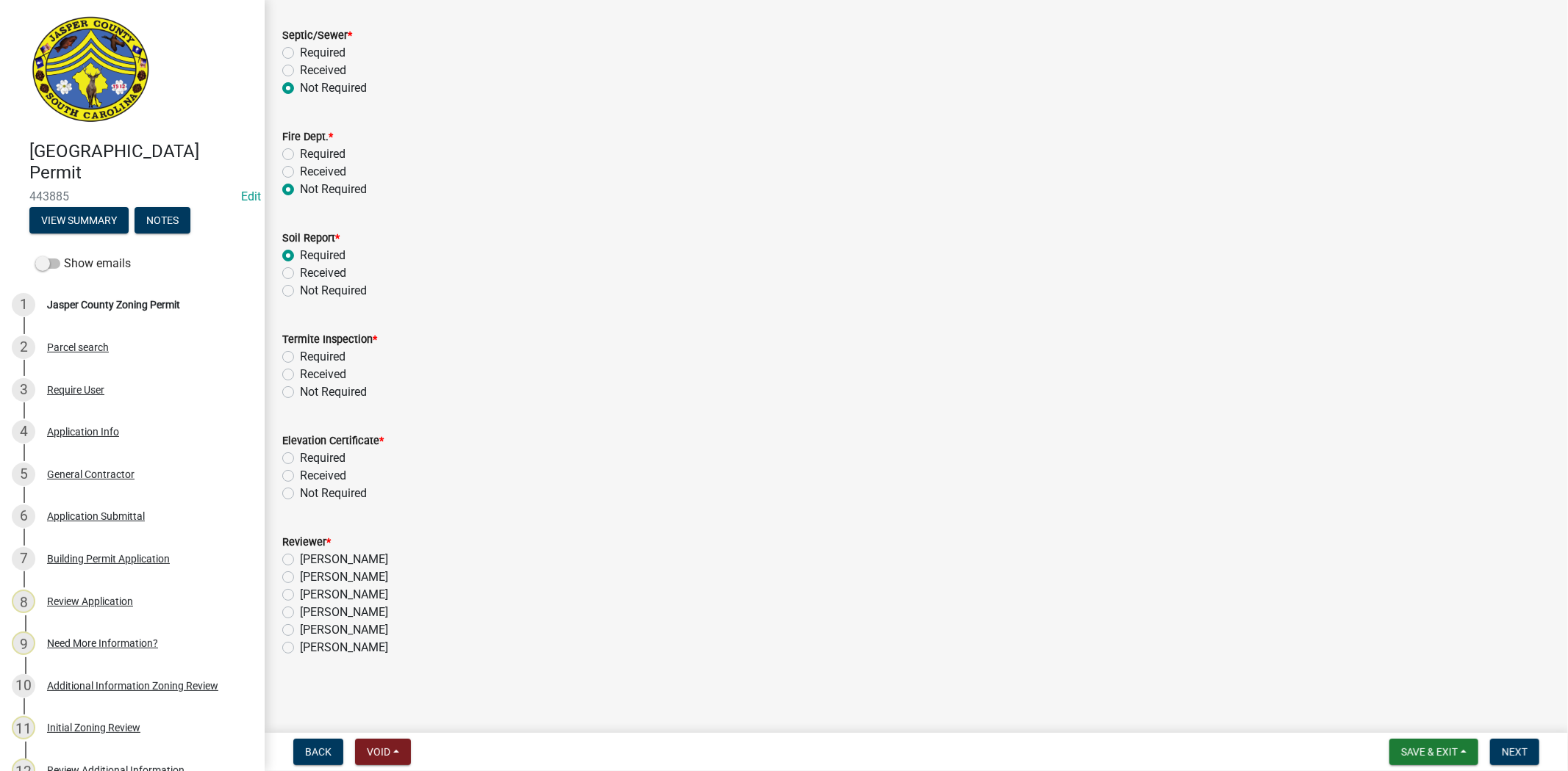
click at [300, 460] on label "Required" at bounding box center [323, 458] width 46 height 18
click at [300, 459] on input "Required" at bounding box center [304, 454] width 9 height 9
radio input "true"
click at [300, 391] on label "Not Required" at bounding box center [333, 392] width 67 height 18
click at [300, 391] on input "Not Required" at bounding box center [304, 388] width 9 height 9
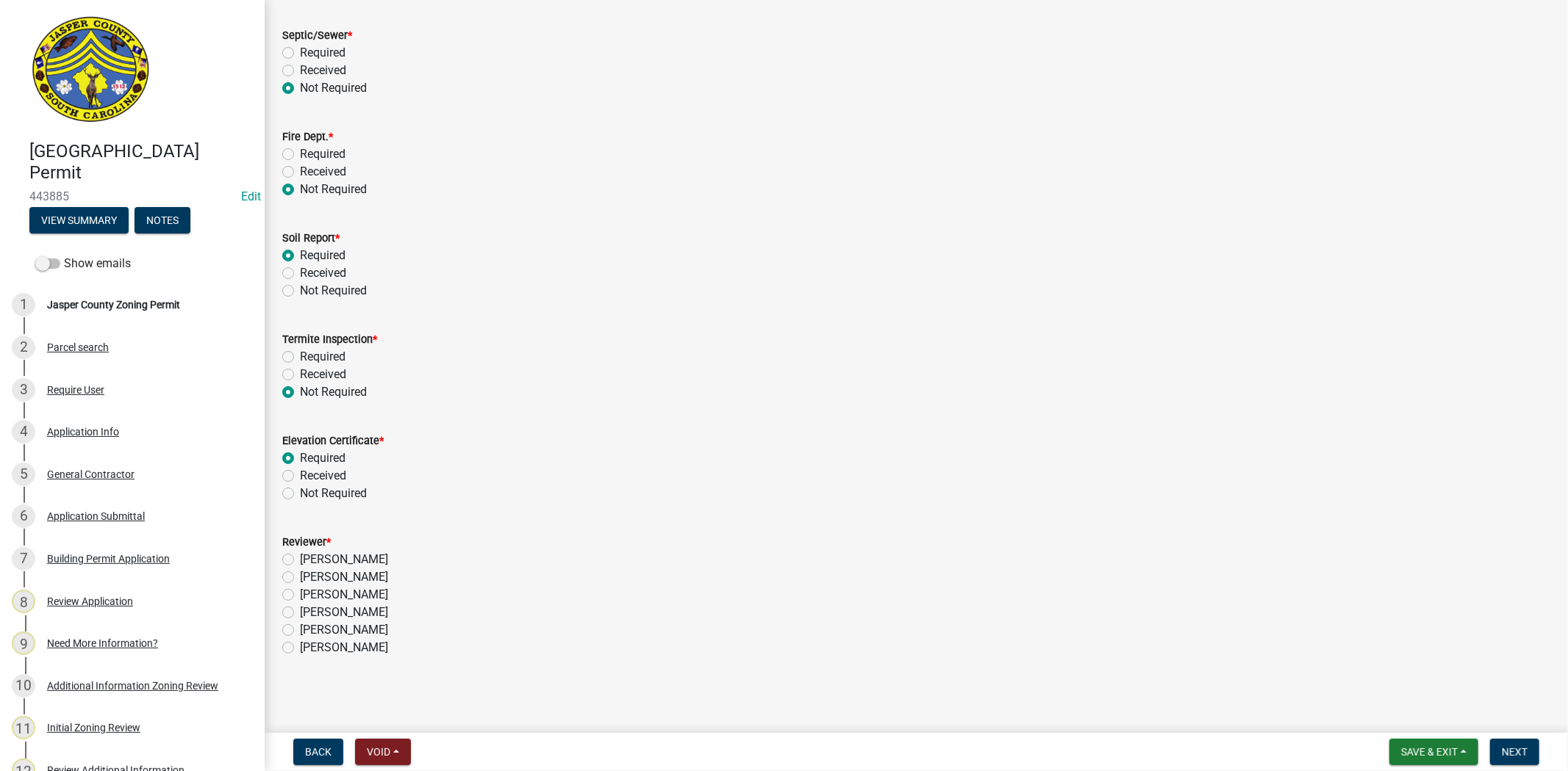
radio input "true"
click at [300, 593] on label "Stephanie Oviedo" at bounding box center [344, 595] width 89 height 18
click at [300, 593] on input "Stephanie Oviedo" at bounding box center [304, 591] width 9 height 9
radio input "true"
click at [1514, 747] on span "Next" at bounding box center [1514, 752] width 26 height 12
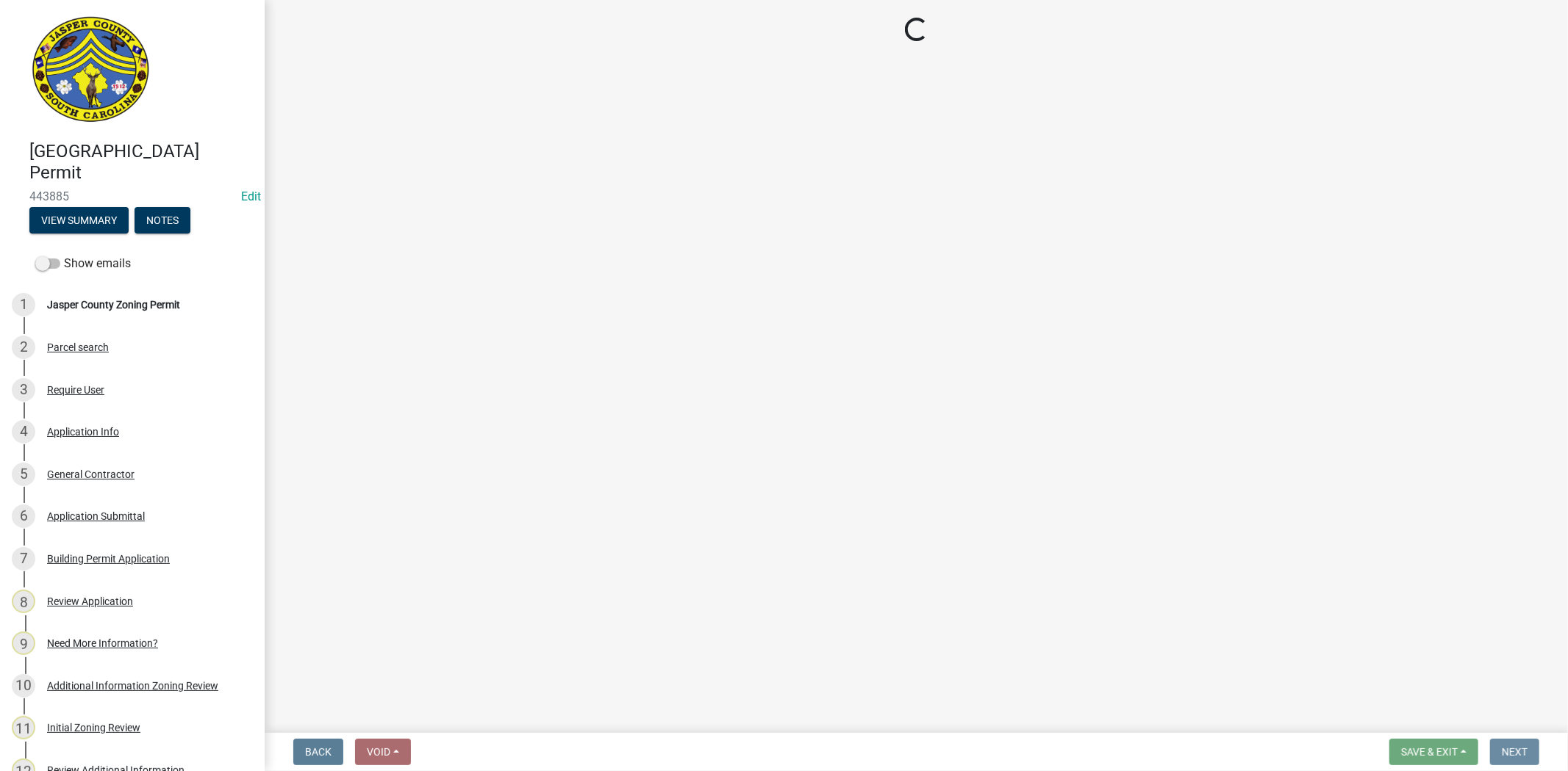
scroll to position [0, 0]
select select "3: 3"
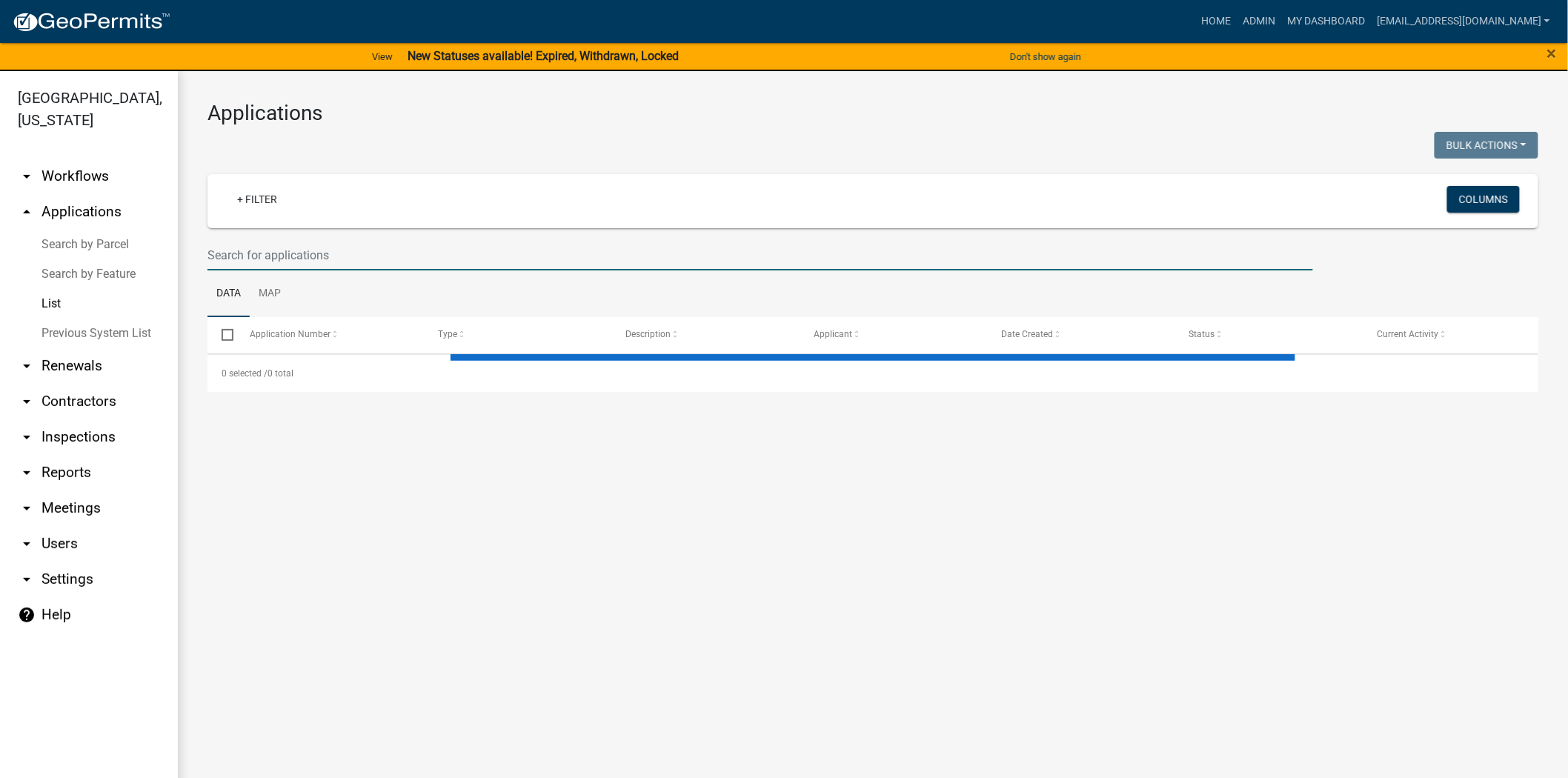
click at [456, 257] on input "text" at bounding box center [760, 255] width 1106 height 31
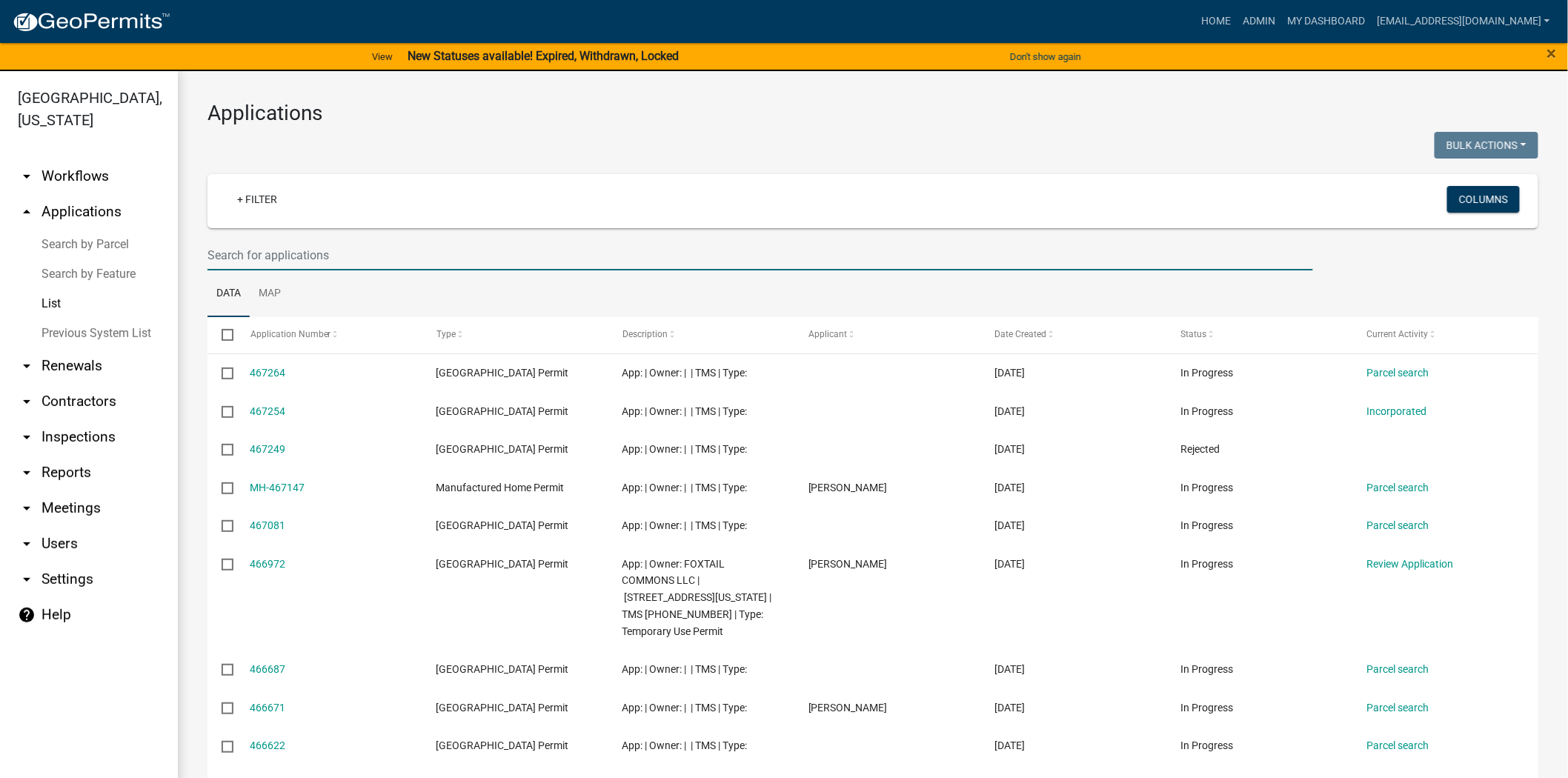
paste input "[PHONE_NUMBER]"
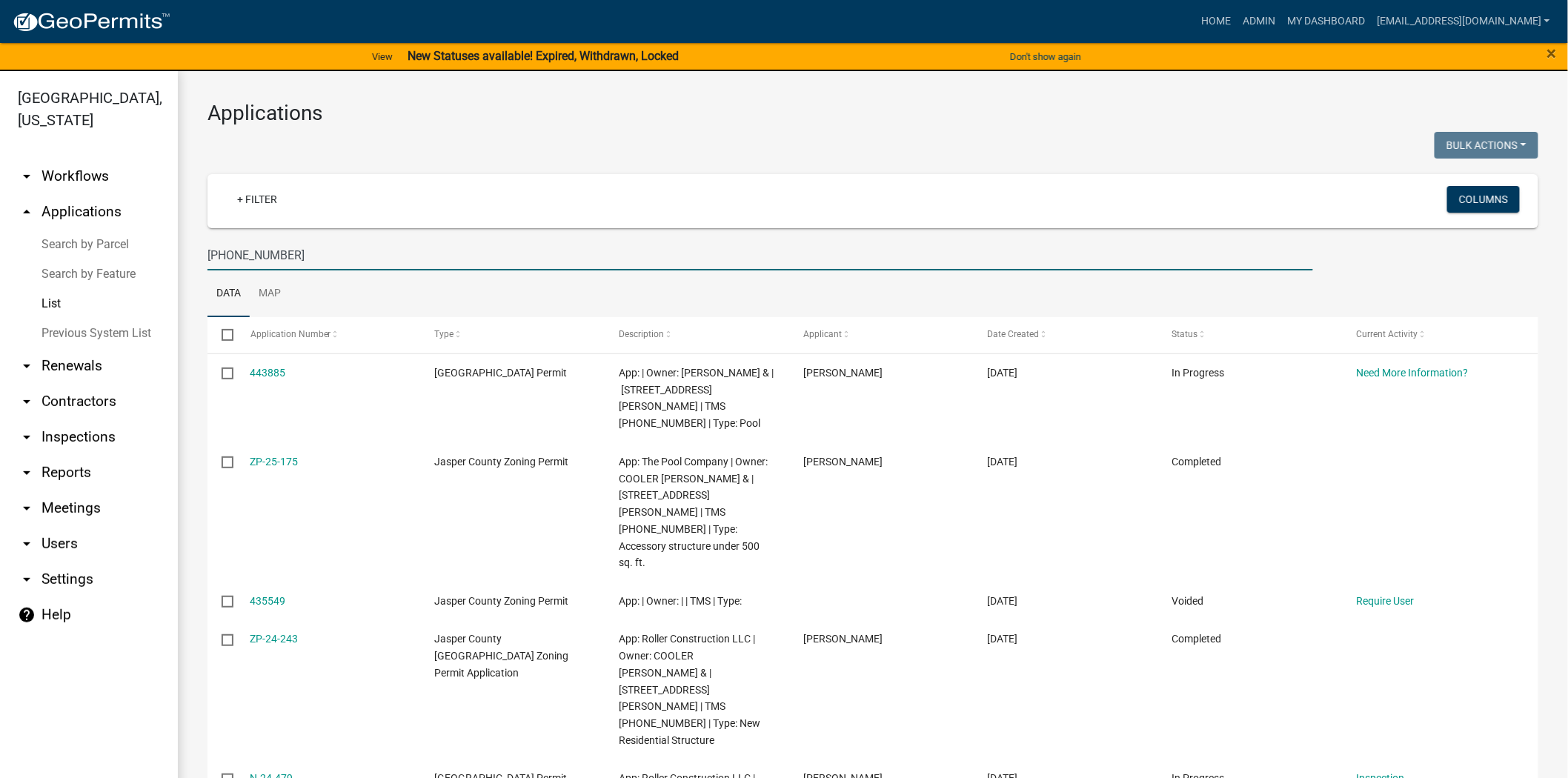
drag, startPoint x: 342, startPoint y: 263, endPoint x: 149, endPoint y: 265, distance: 193.0
click at [149, 265] on div "[GEOGRAPHIC_DATA], [US_STATE] arrow_drop_down Workflows List arrow_drop_up Appl…" at bounding box center [784, 434] width 1568 height 725
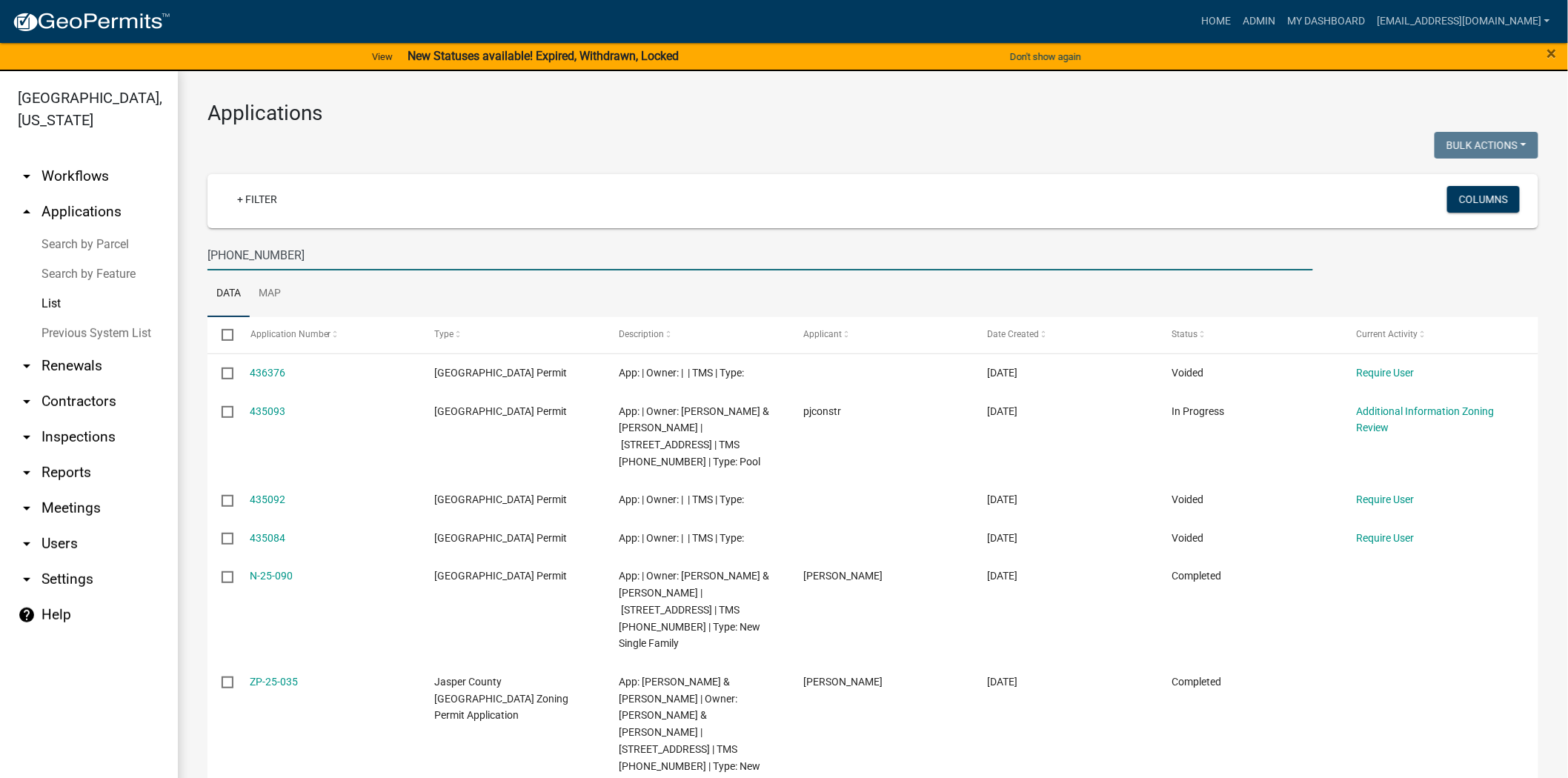
drag, startPoint x: 303, startPoint y: 249, endPoint x: 87, endPoint y: 277, distance: 217.8
click at [87, 277] on div "[GEOGRAPHIC_DATA], [US_STATE] arrow_drop_down Workflows List arrow_drop_up Appl…" at bounding box center [784, 434] width 1568 height 725
paste input "25-33"
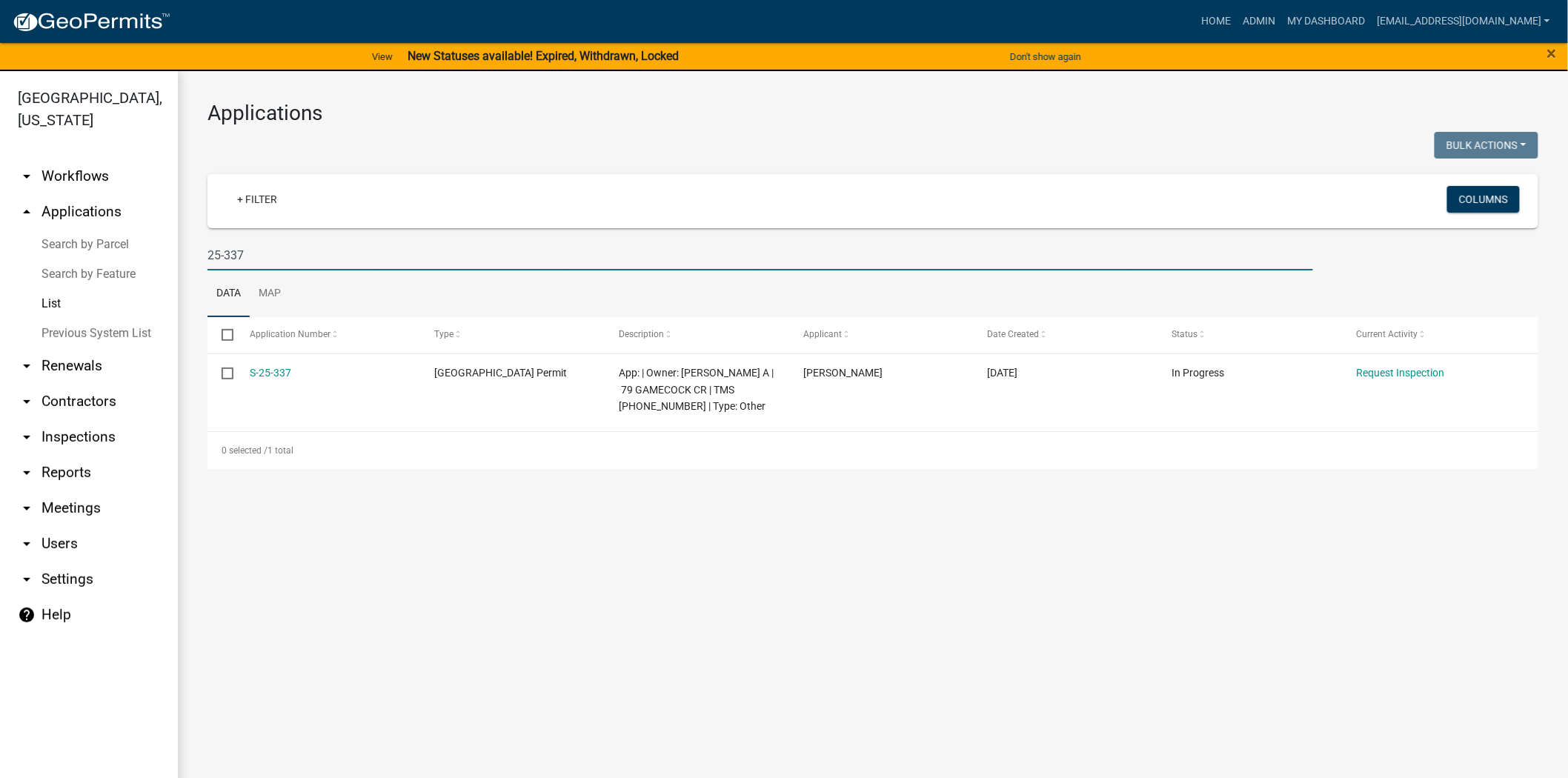
click at [303, 254] on input "25-337" at bounding box center [760, 255] width 1106 height 31
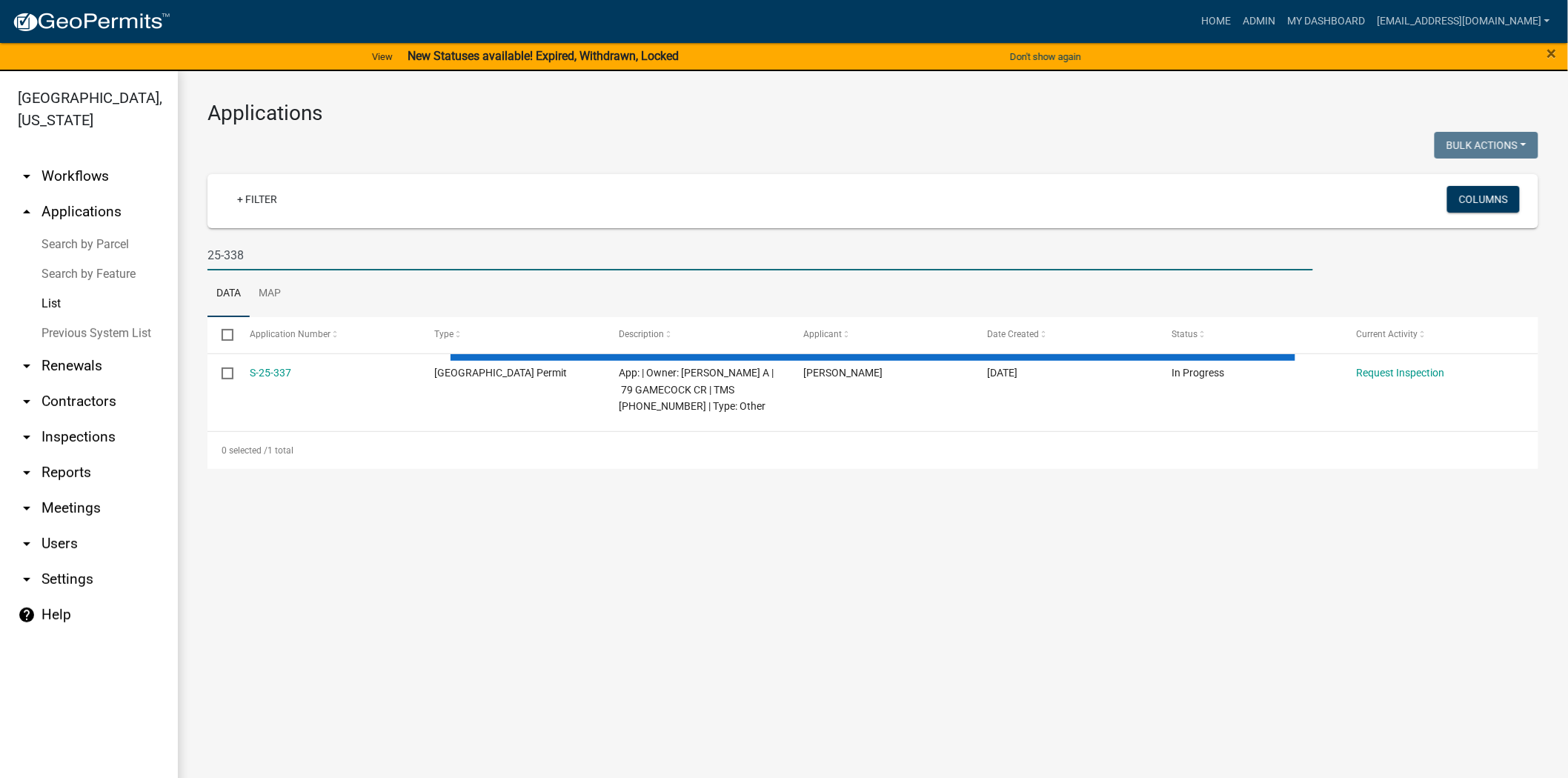
type input "25-338"
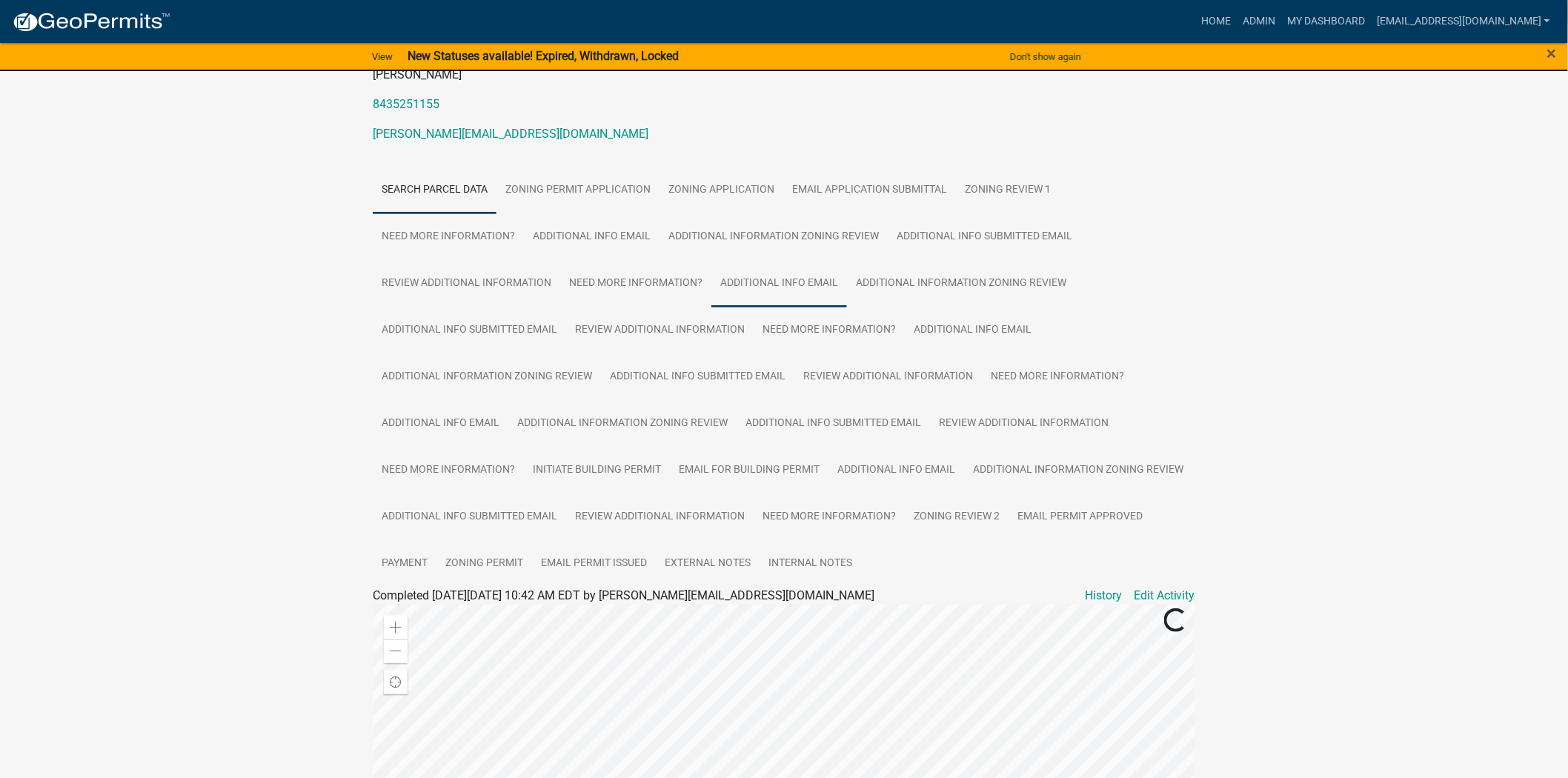
scroll to position [247, 0]
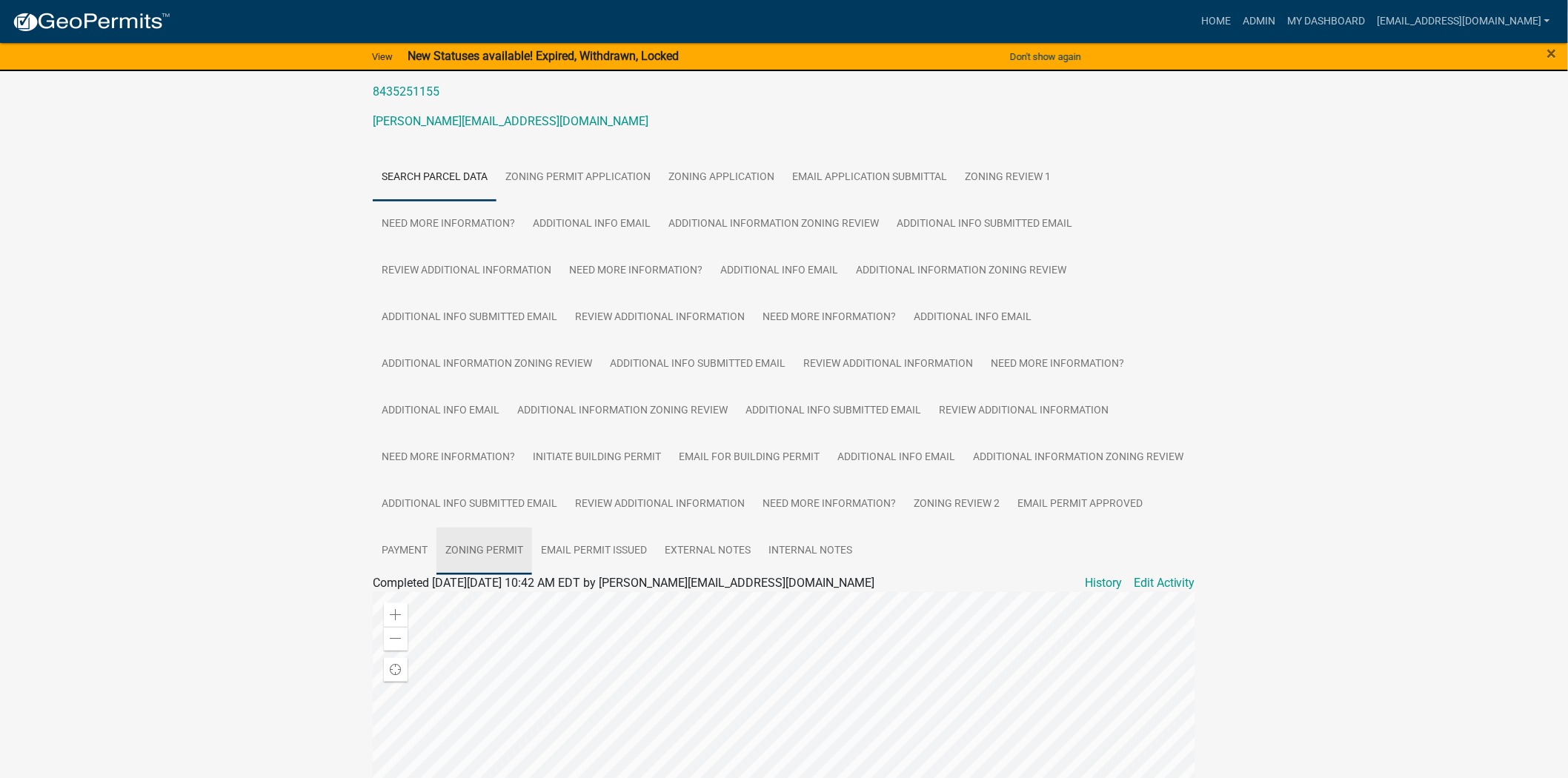
click at [479, 537] on link "Zoning Permit" at bounding box center [484, 552] width 95 height 48
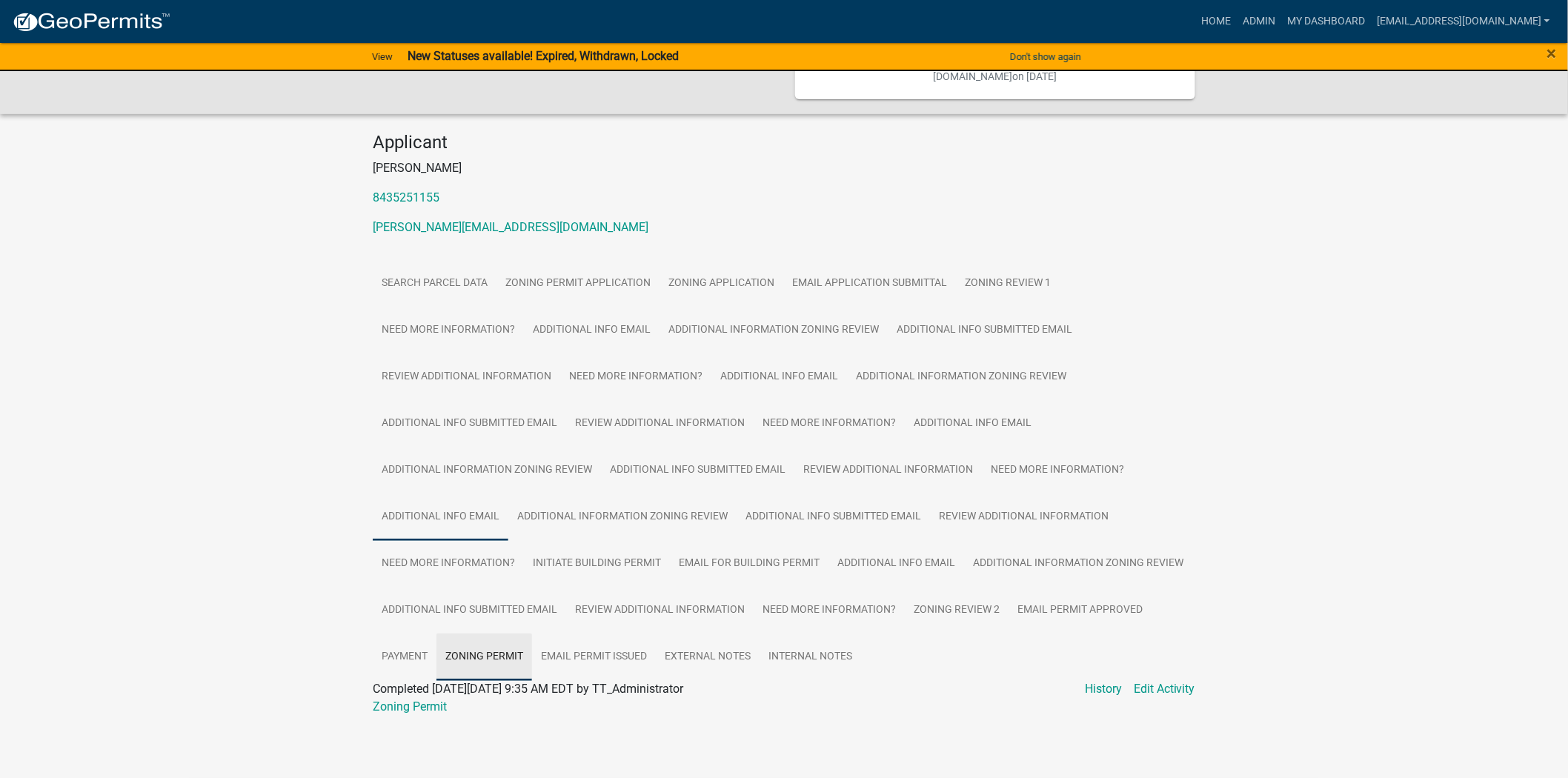
scroll to position [128, 0]
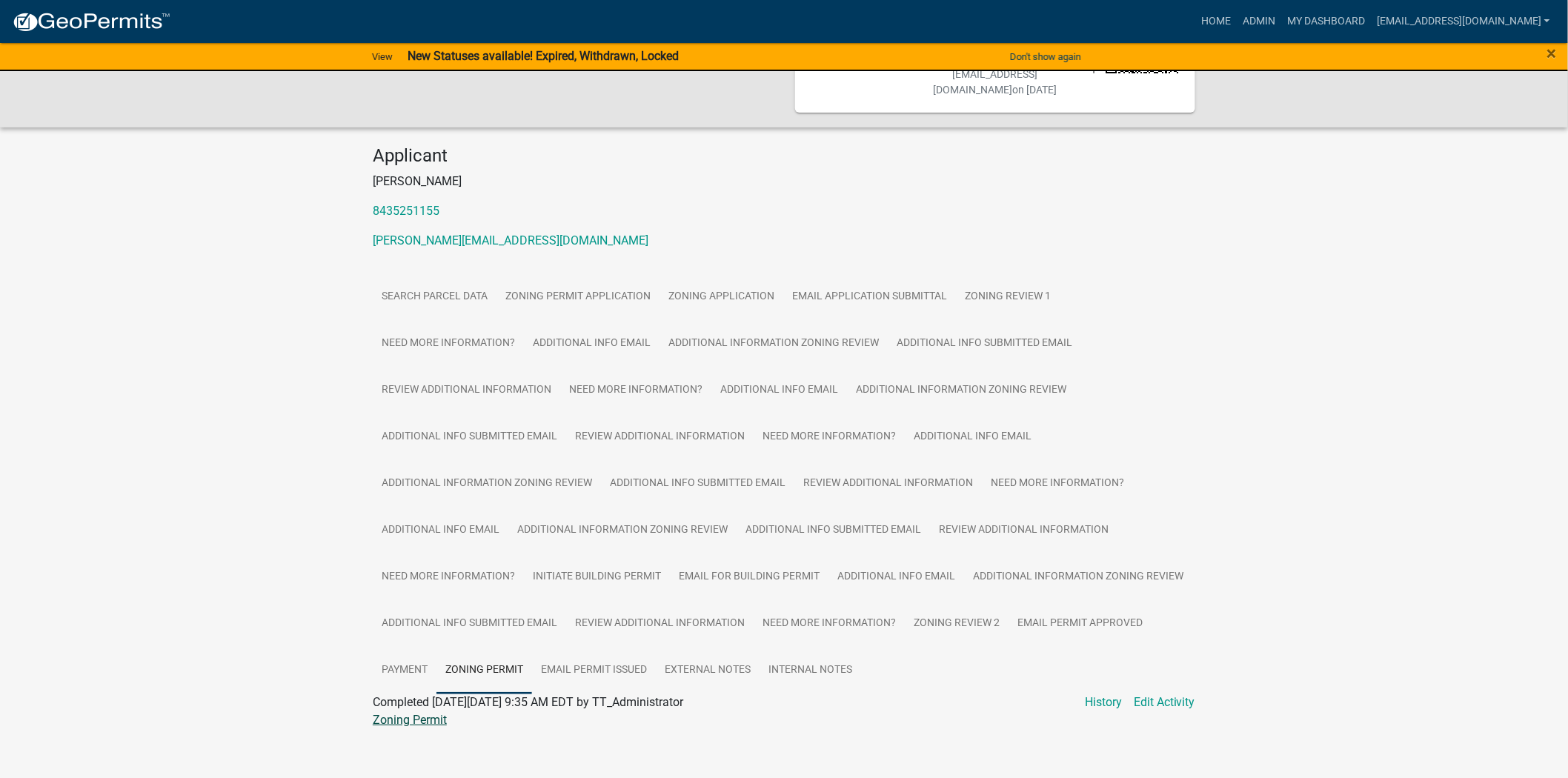
click at [417, 713] on link "Zoning Permit" at bounding box center [410, 720] width 74 height 14
click at [992, 274] on link "Zoning Review 1" at bounding box center [1008, 298] width 104 height 48
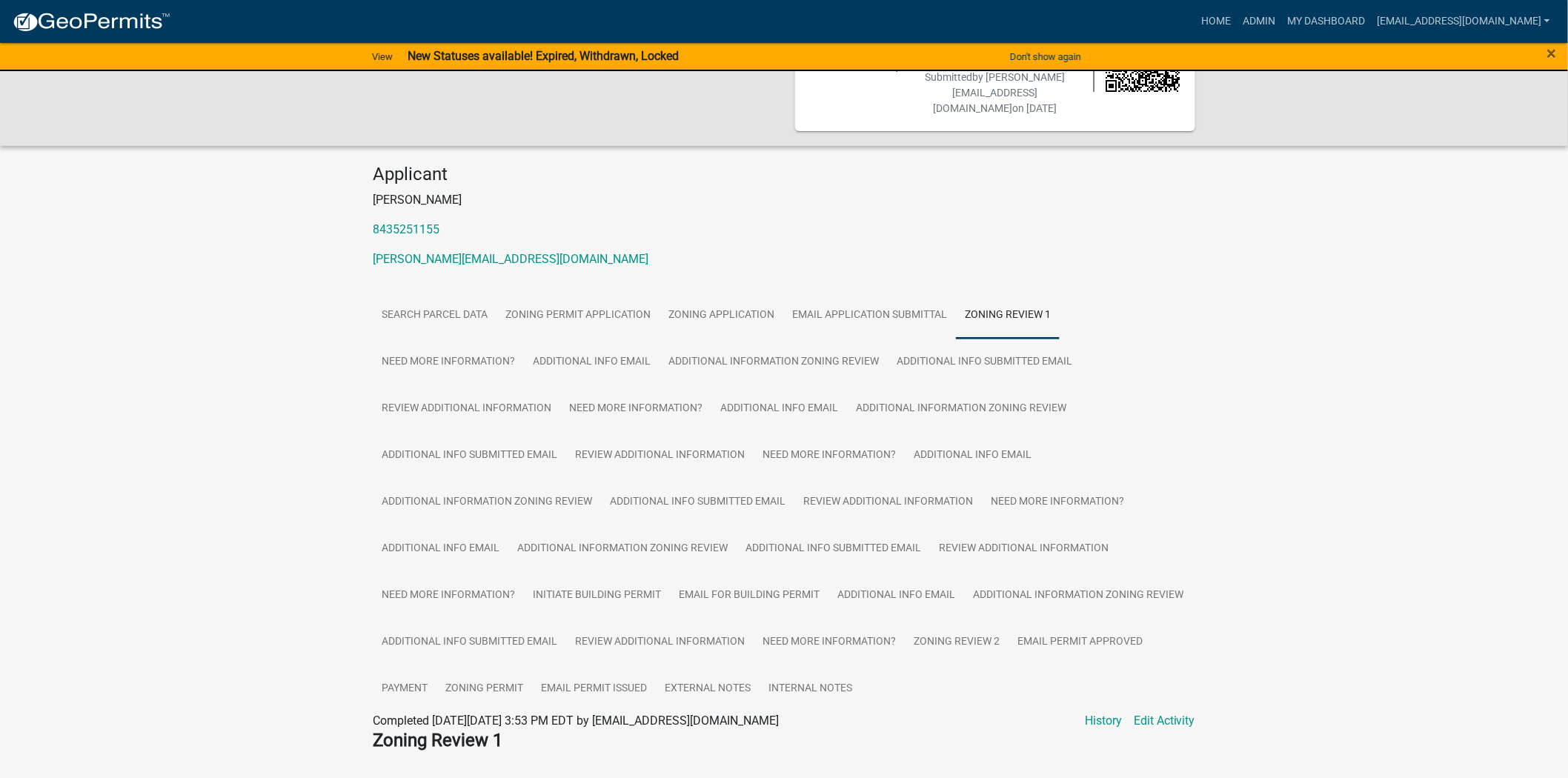
scroll to position [0, 0]
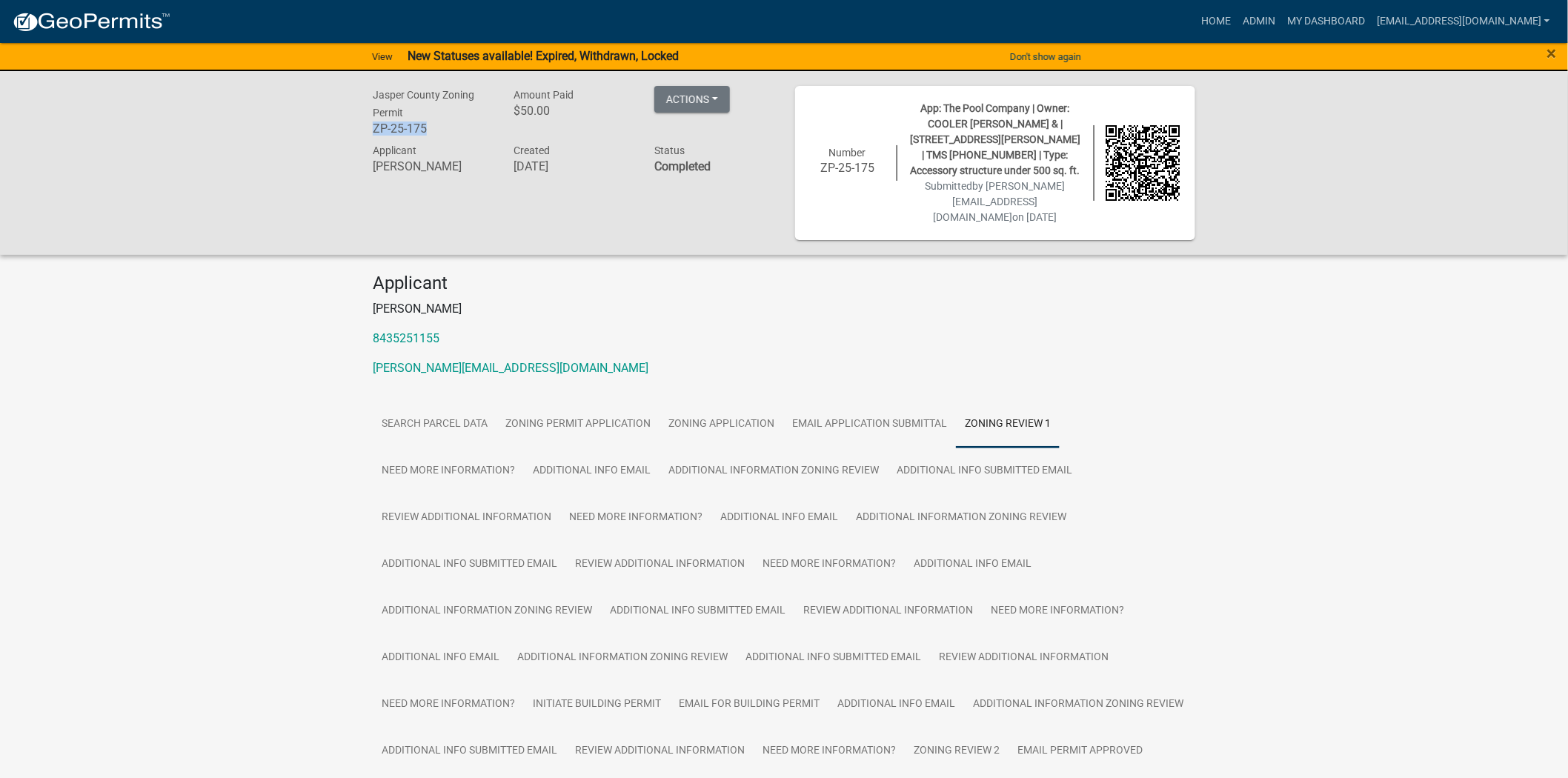
drag, startPoint x: 439, startPoint y: 135, endPoint x: 354, endPoint y: 132, distance: 85.1
click at [354, 132] on div "Jasper County Zoning Permit ZP-25-175 Amount Paid $50.00 Actions View receipt #…" at bounding box center [784, 163] width 1568 height 184
copy h6 "ZP-25-175"
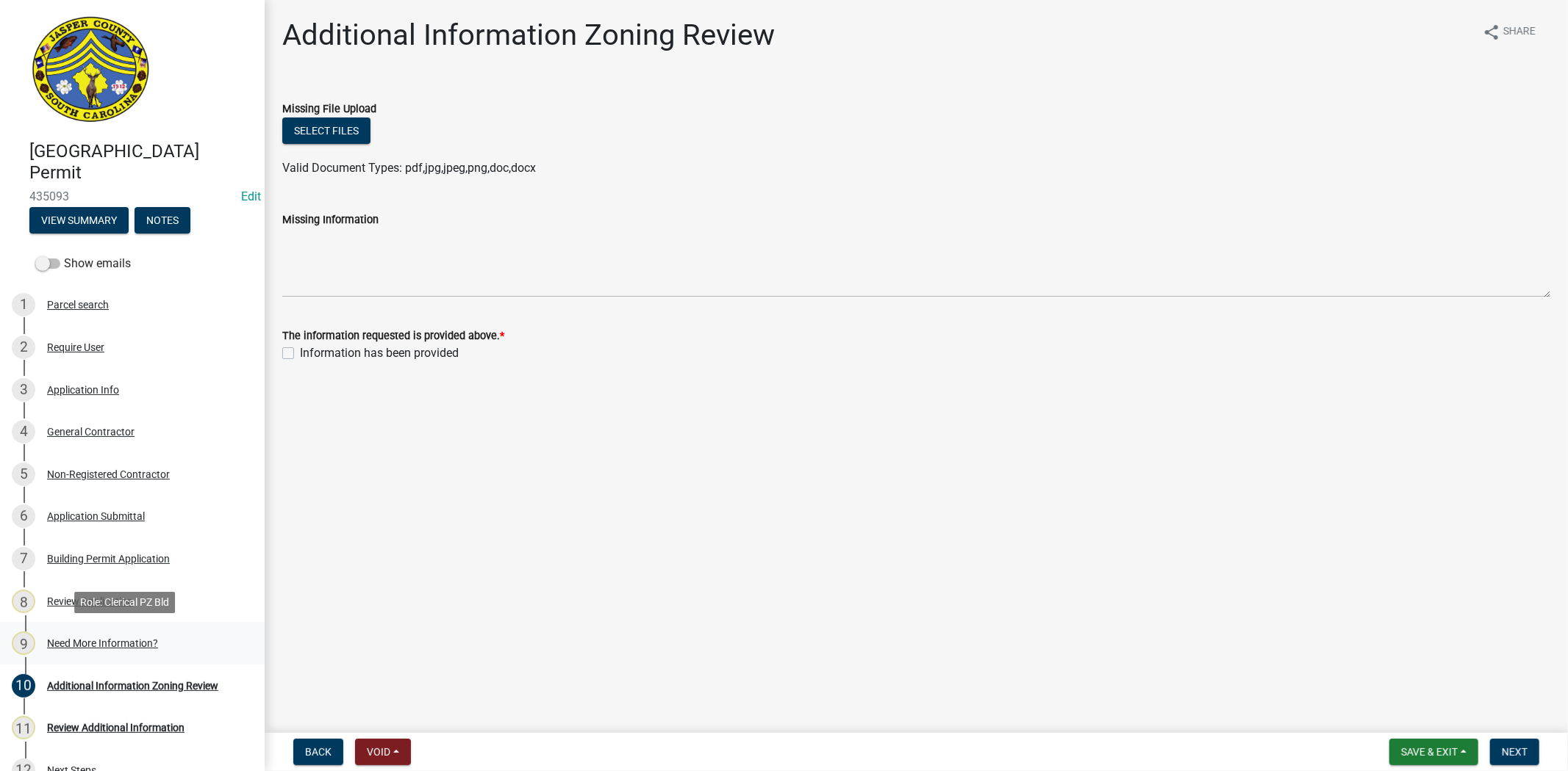
click at [129, 650] on div "9 Need More Information?" at bounding box center [126, 644] width 229 height 24
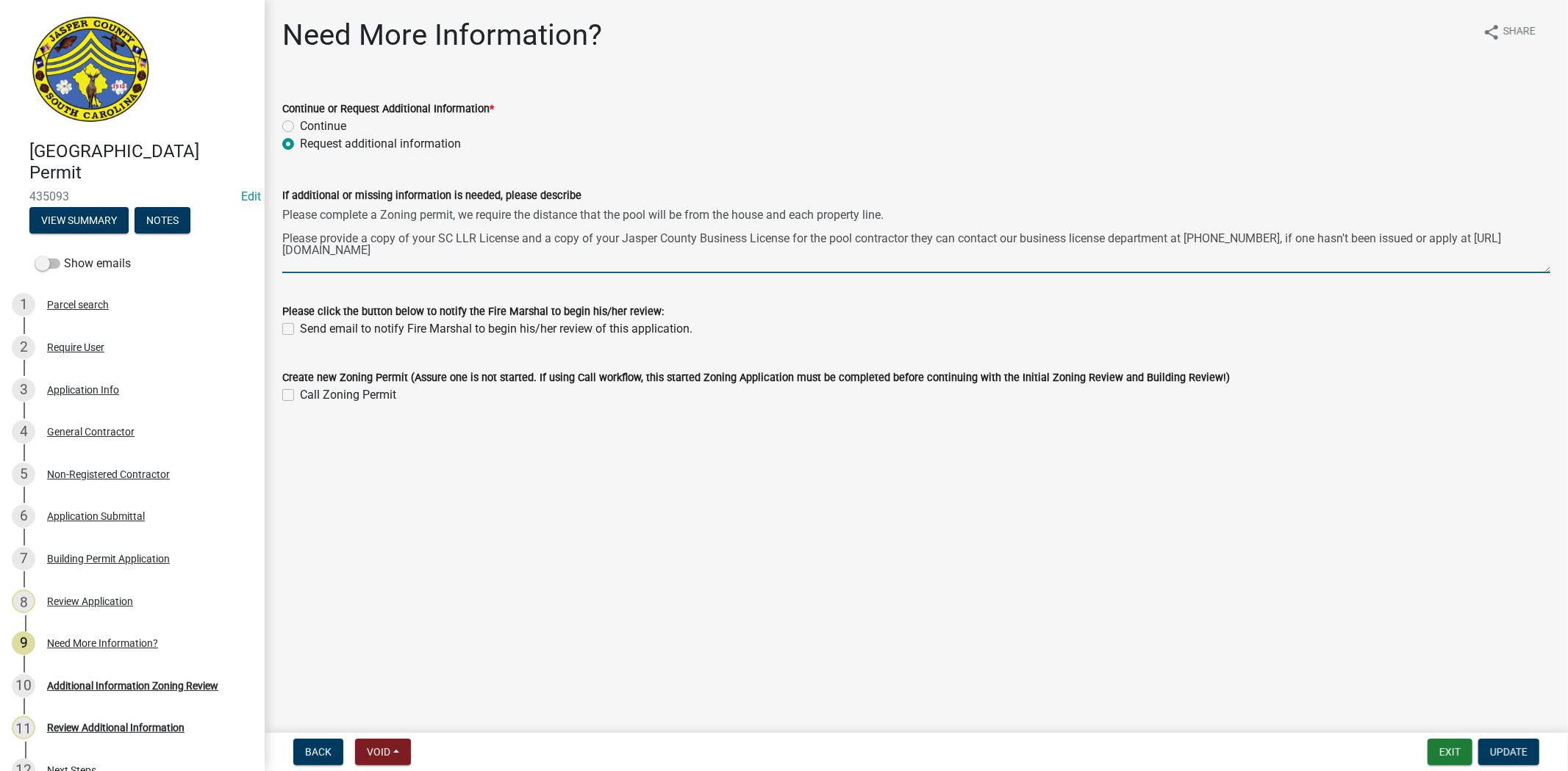
drag, startPoint x: 630, startPoint y: 253, endPoint x: 270, endPoint y: 210, distance: 362.6
click at [270, 210] on div "Need More Information? share Share Continue or Request Additional Information *…" at bounding box center [916, 224] width 1303 height 413
click at [193, 685] on div "Additional Information Zoning Review" at bounding box center [132, 686] width 171 height 10
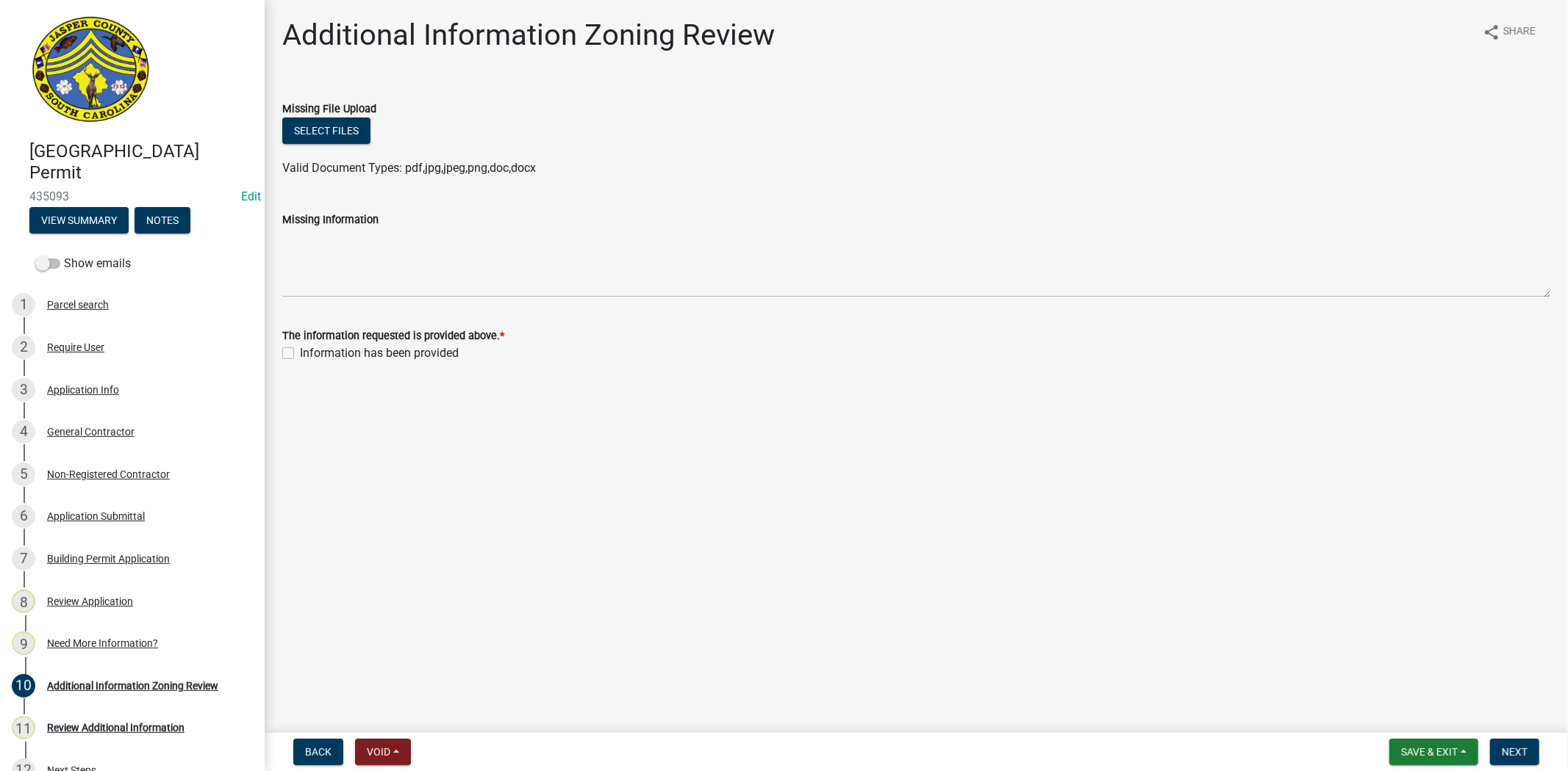
click at [300, 353] on label "Information has been provided" at bounding box center [379, 353] width 158 height 18
click at [300, 353] on input "Information has been provided" at bounding box center [304, 349] width 9 height 9
checkbox input "true"
click at [1515, 747] on span "Next" at bounding box center [1514, 752] width 26 height 12
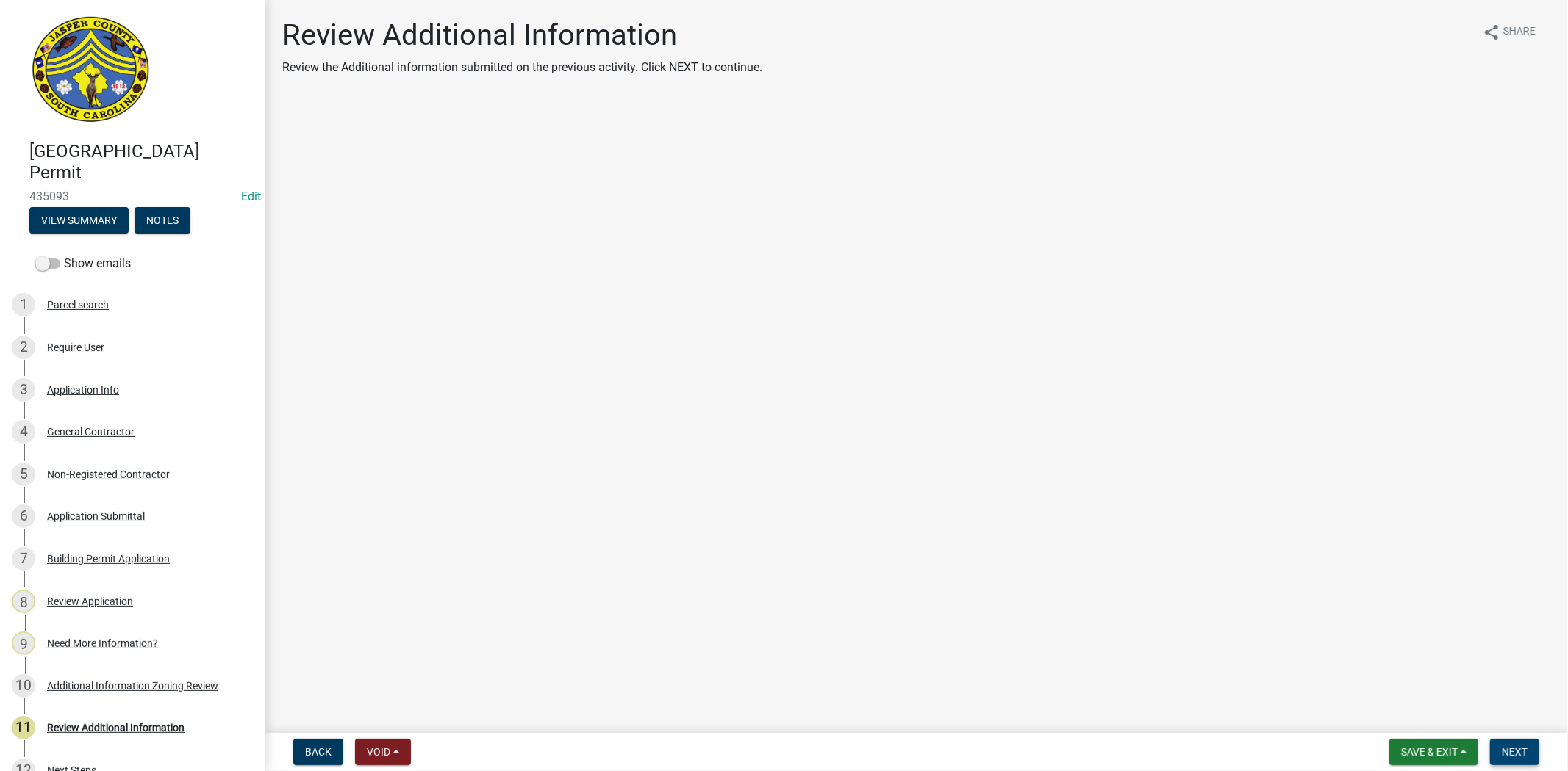
click at [1506, 742] on button "Next" at bounding box center [1514, 752] width 49 height 26
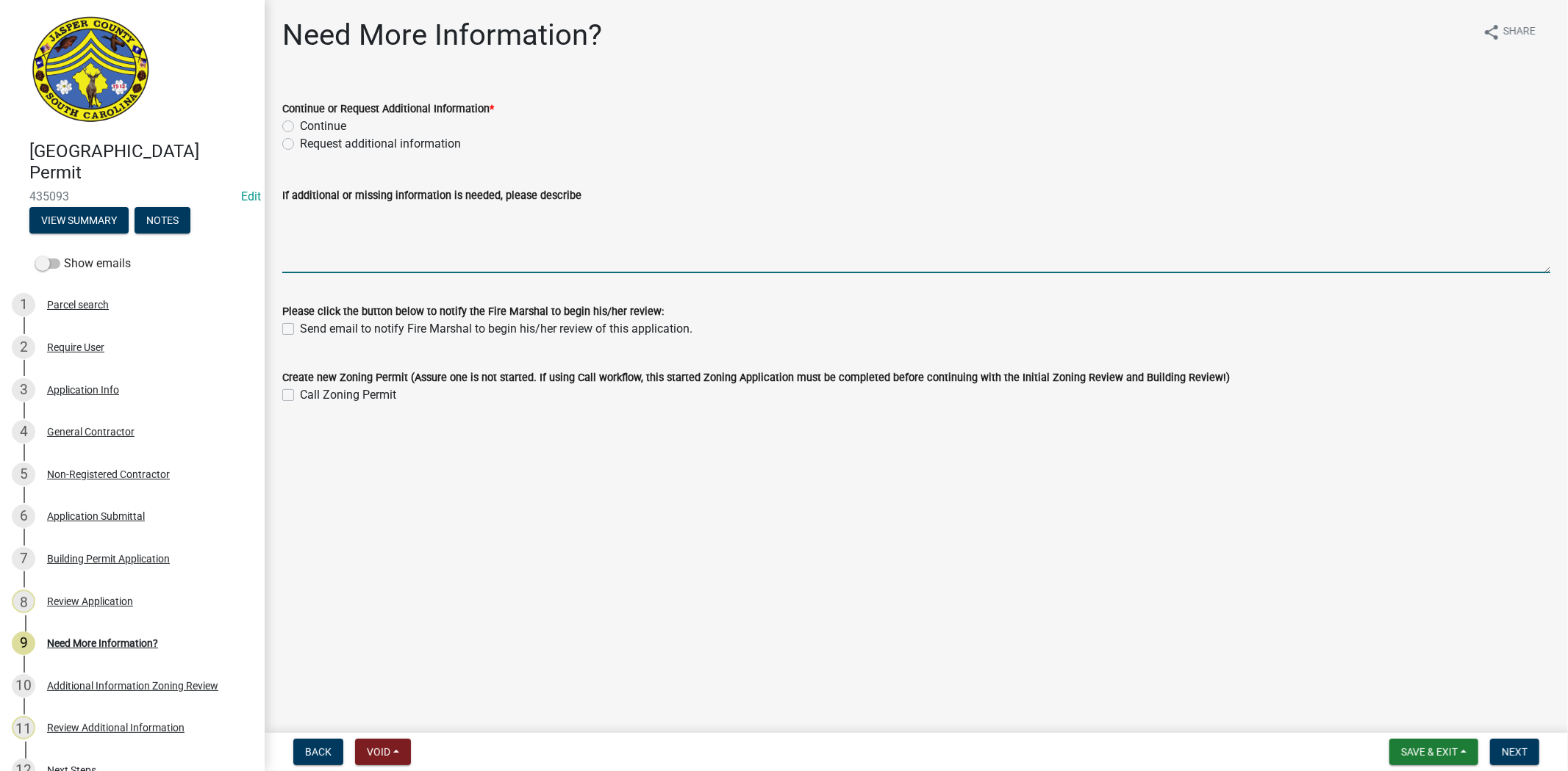
click at [303, 249] on textarea "If additional or missing information is needed, please describe" at bounding box center [916, 238] width 1268 height 69
paste textarea "Please complete a Zoning permit, we require the distance that the pool will be …"
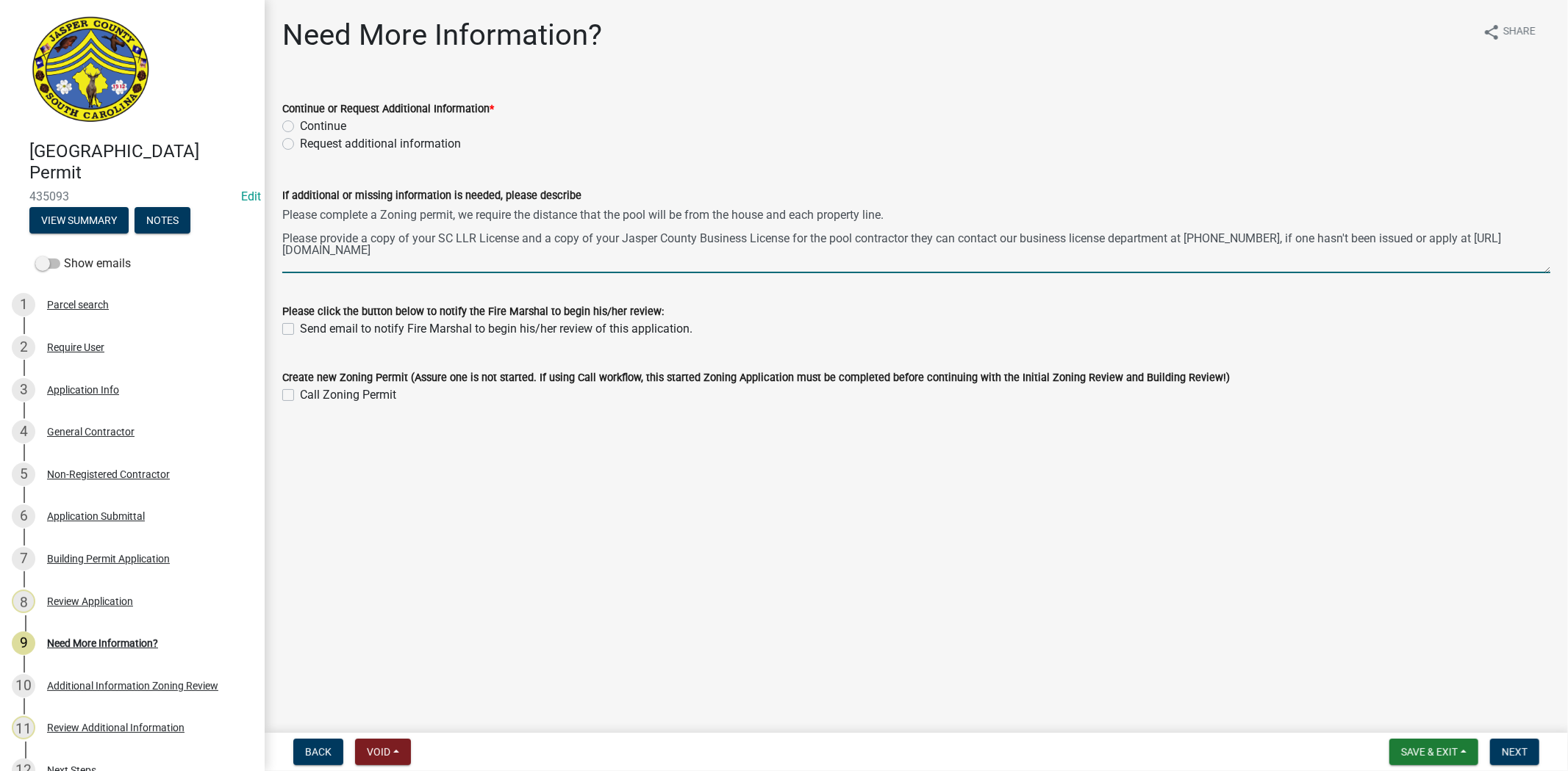
click at [285, 209] on textarea "Please complete a Zoning permit, we require the distance that the pool will be …" at bounding box center [916, 238] width 1268 height 69
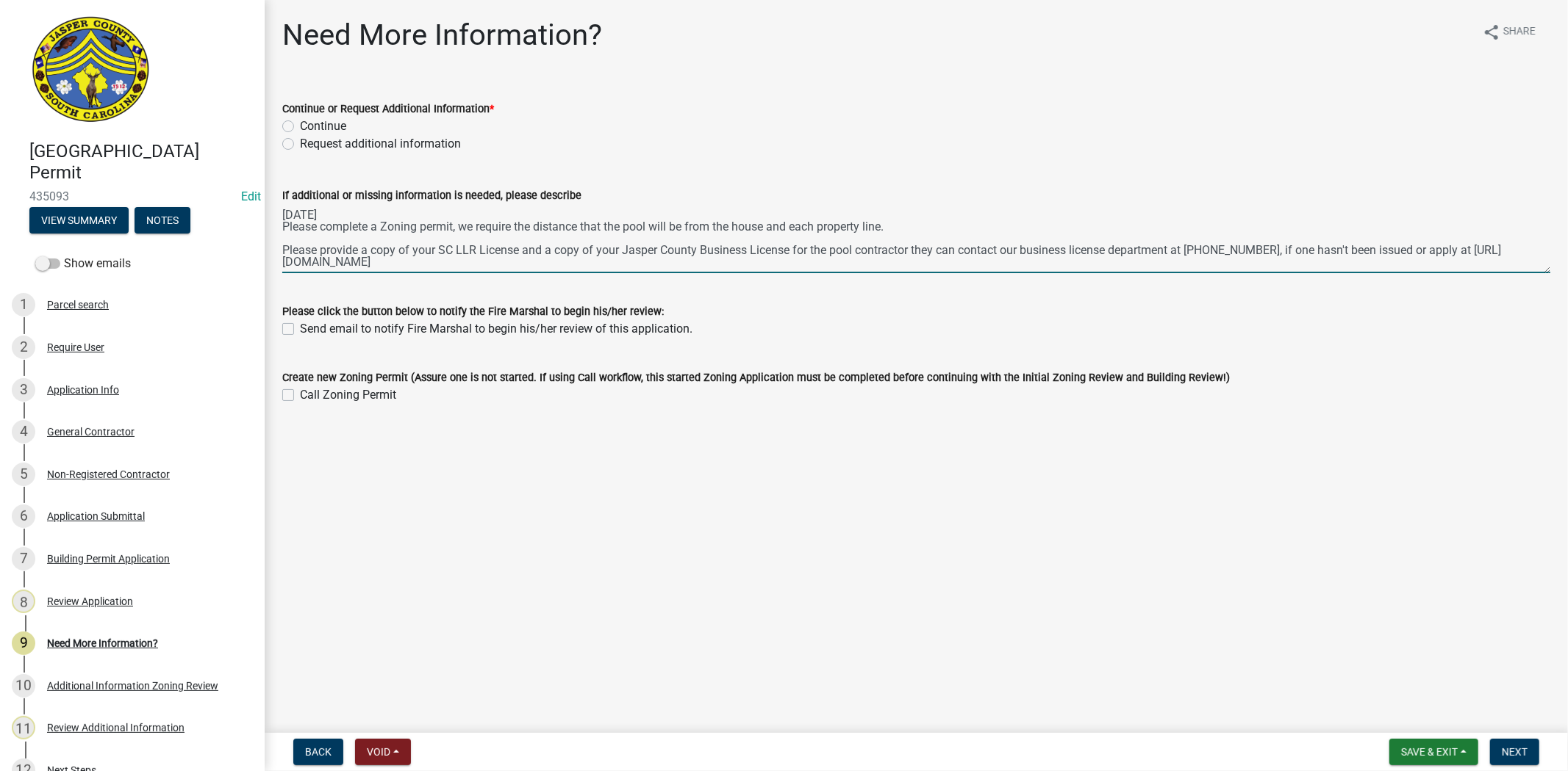
type textarea "[DATE] Please complete a Zoning permit, we require the distance that the pool w…"
click at [300, 143] on label "Request additional information" at bounding box center [380, 143] width 161 height 18
click at [300, 143] on input "Request additional information" at bounding box center [304, 139] width 9 height 9
radio input "true"
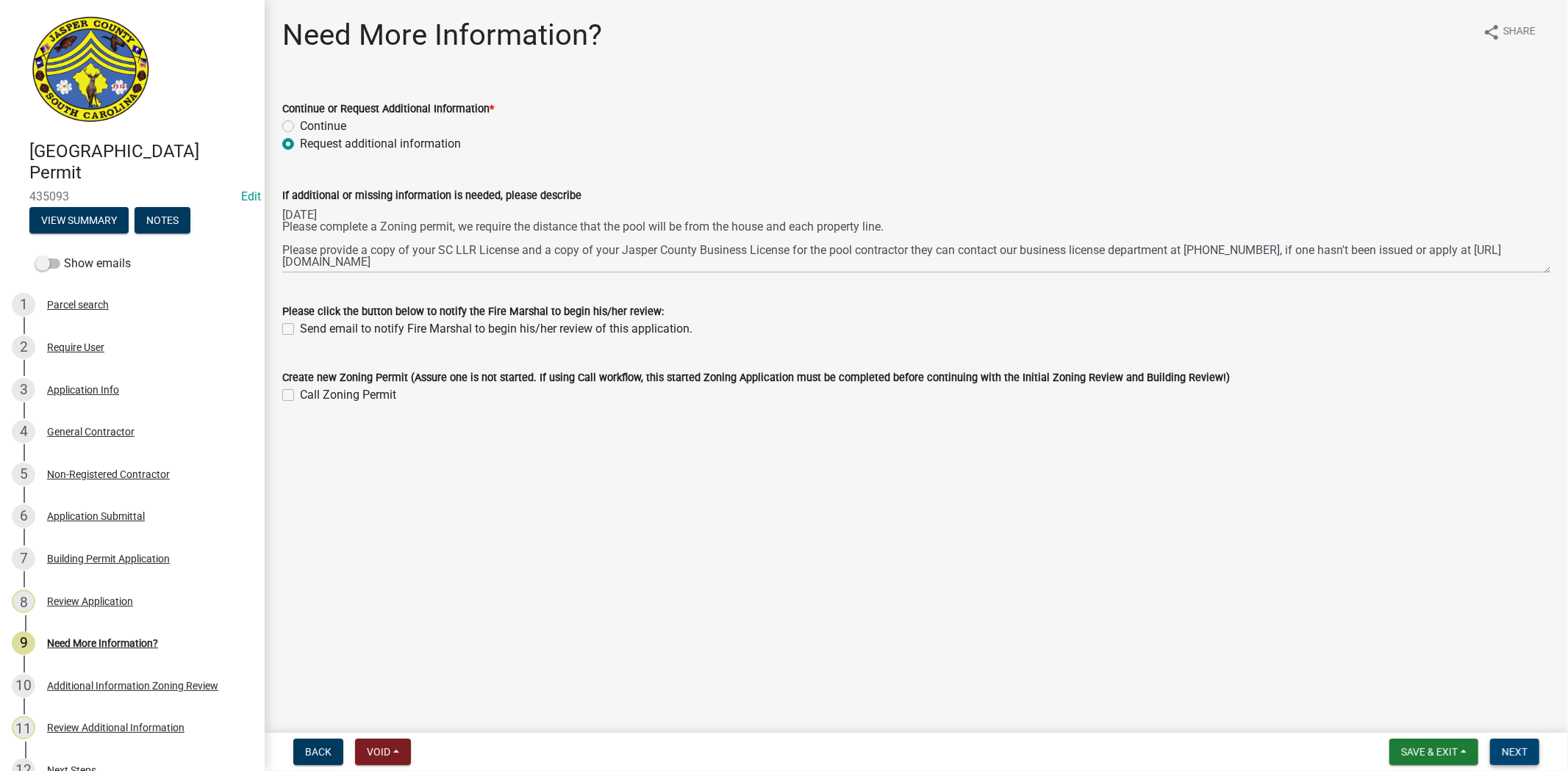
click at [1520, 747] on span "Next" at bounding box center [1514, 752] width 26 height 12
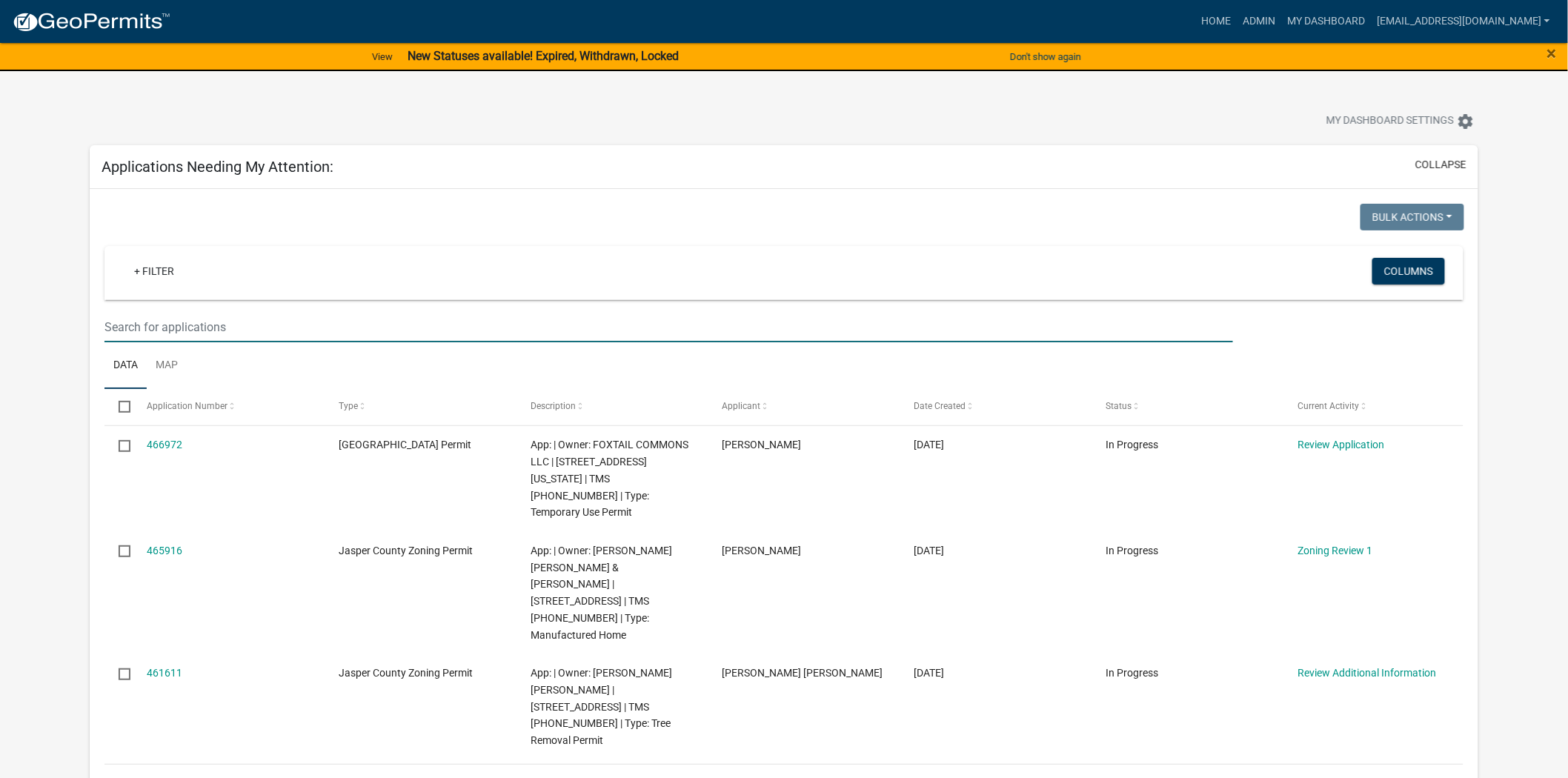
click at [200, 335] on input "text" at bounding box center [669, 327] width 1129 height 31
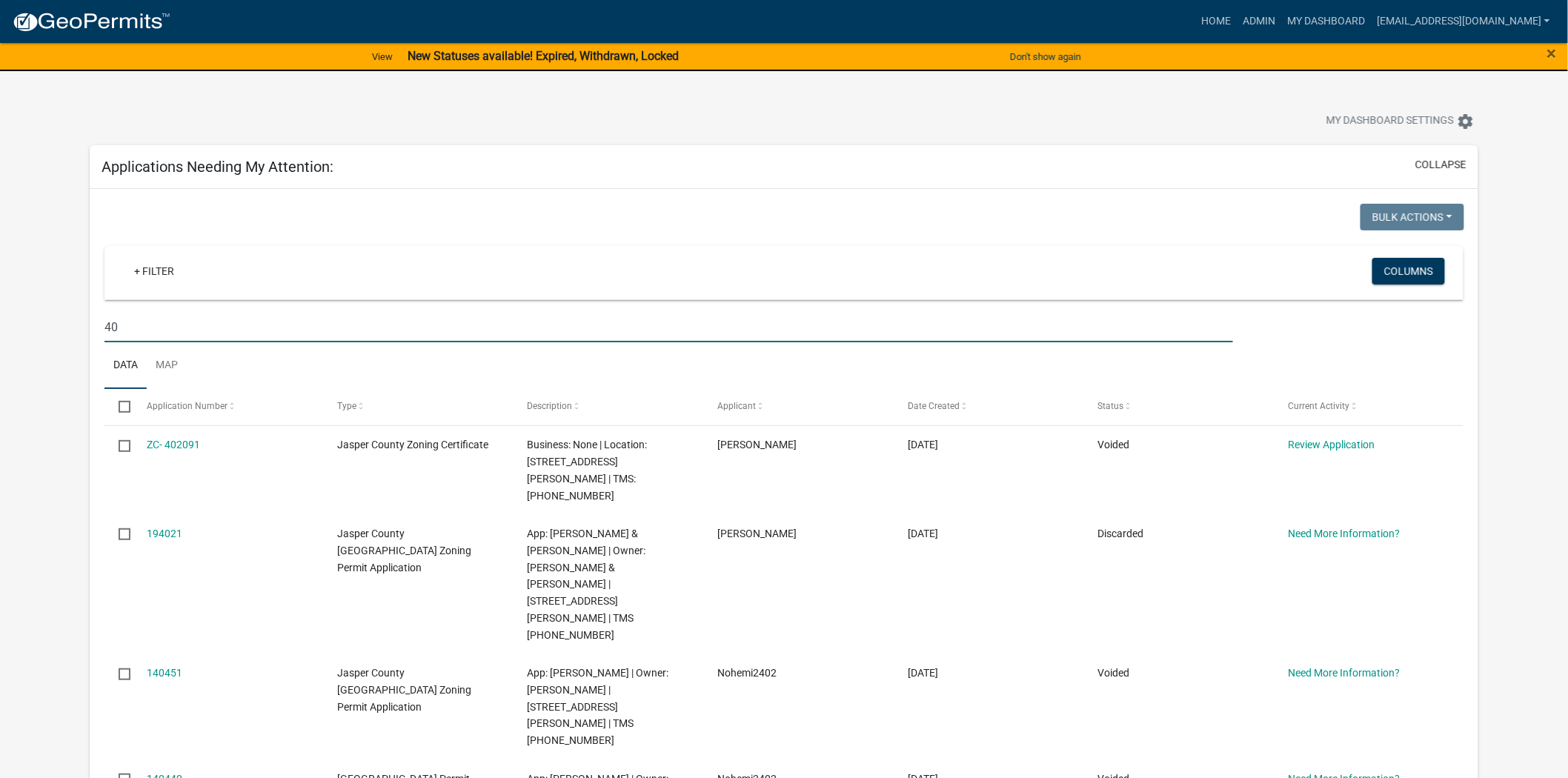
type input "4"
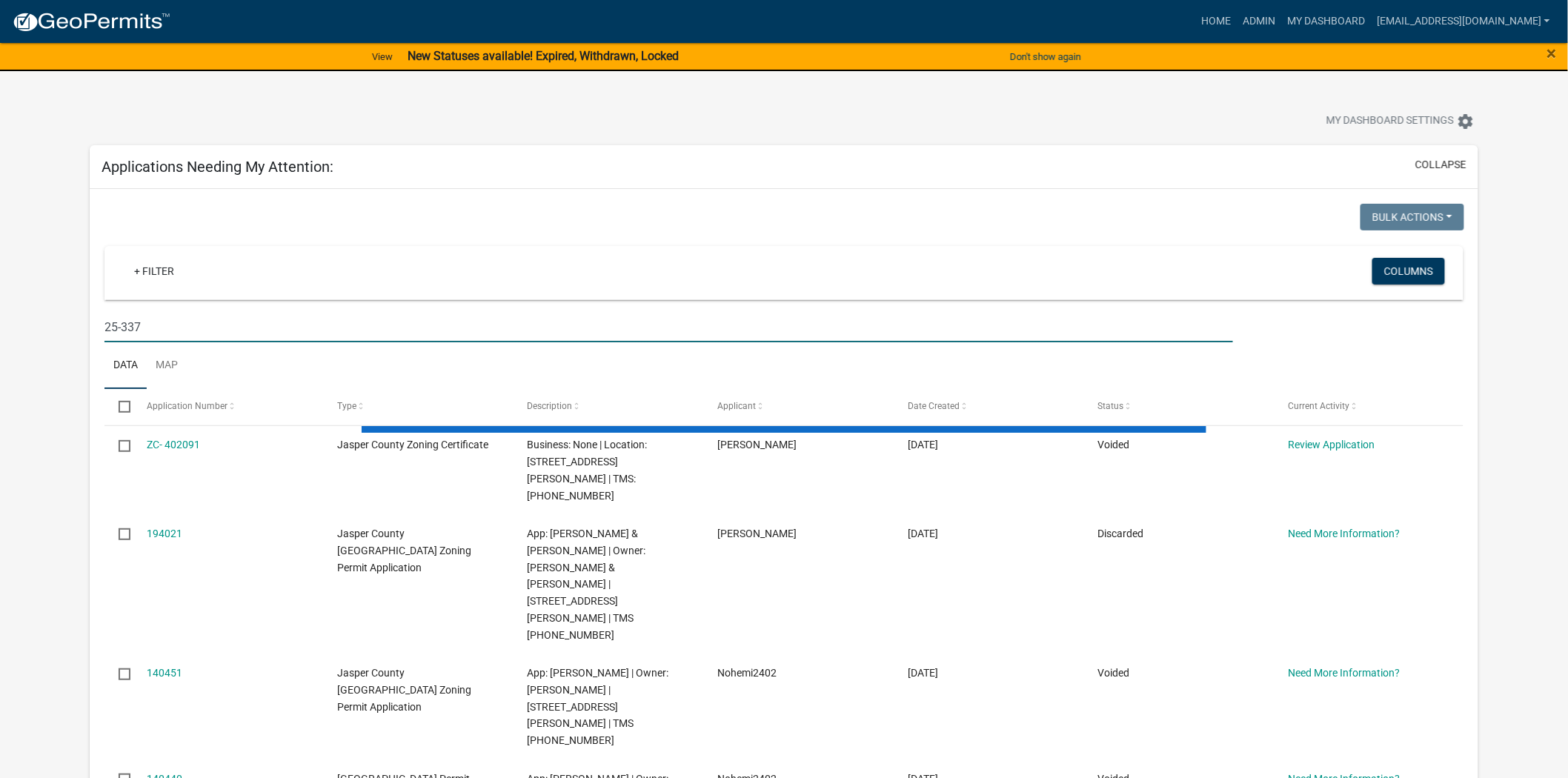
type input "25-337"
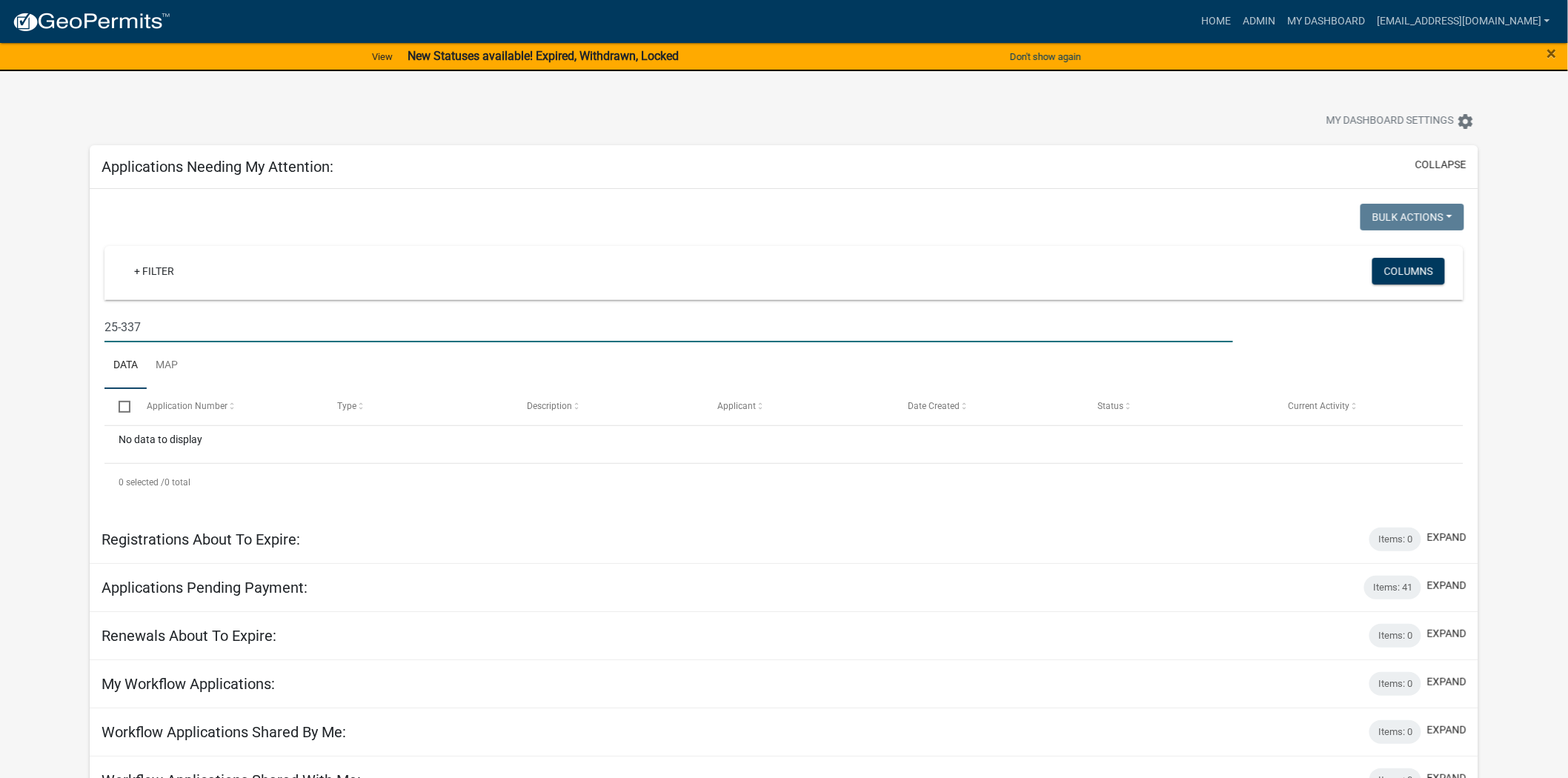
drag, startPoint x: 181, startPoint y: 334, endPoint x: 0, endPoint y: 345, distance: 181.3
click at [0, 345] on app-user-applications "more_horiz Home Admin My Dashboard [EMAIL_ADDRESS][DOMAIN_NAME] Admin Account L…" at bounding box center [784, 500] width 1568 height 997
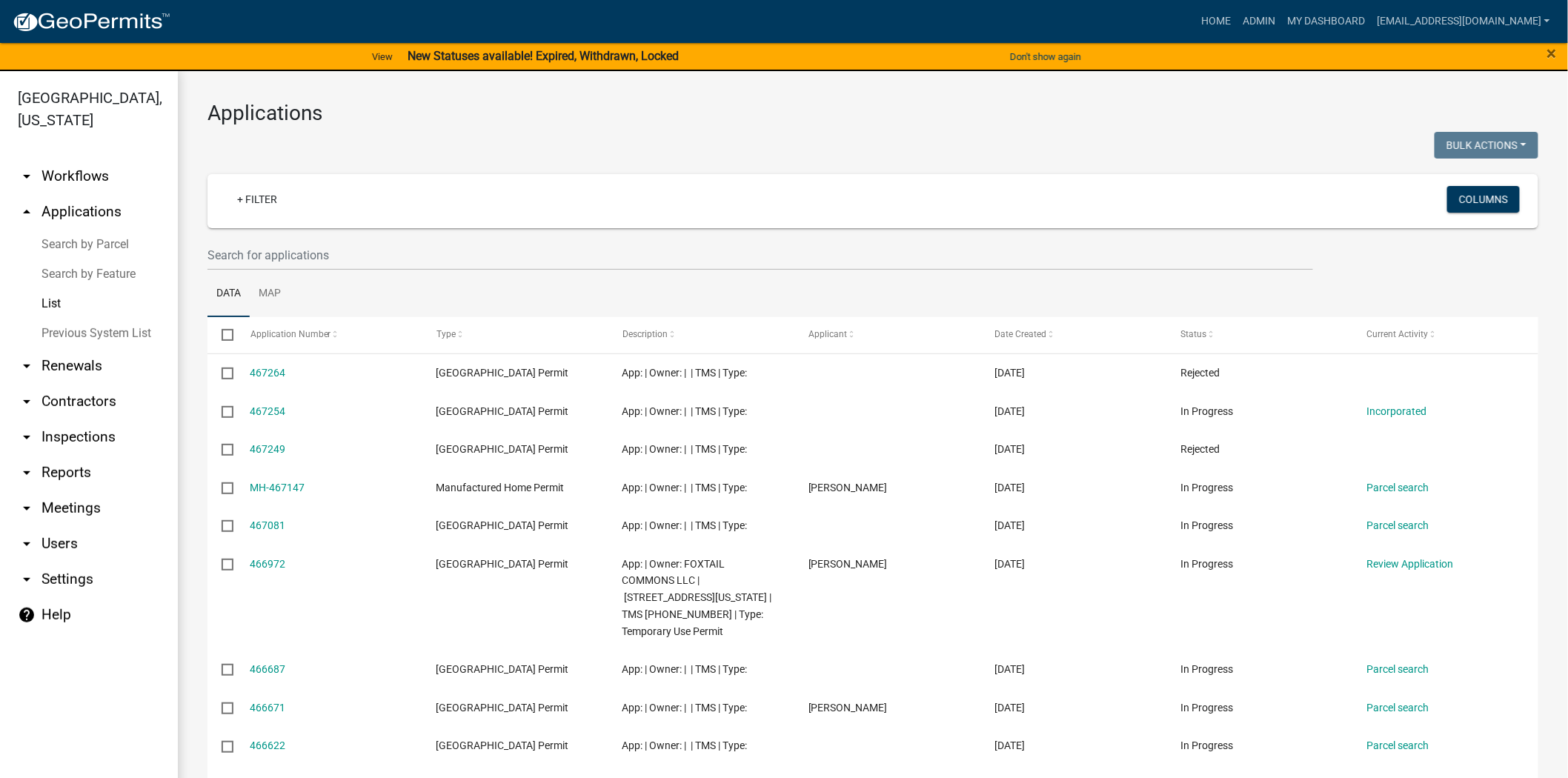
drag, startPoint x: 247, startPoint y: 217, endPoint x: 246, endPoint y: 225, distance: 8.1
click at [247, 219] on div "+ Filter Columns" at bounding box center [873, 202] width 1317 height 54
click at [245, 251] on input "text" at bounding box center [760, 255] width 1106 height 31
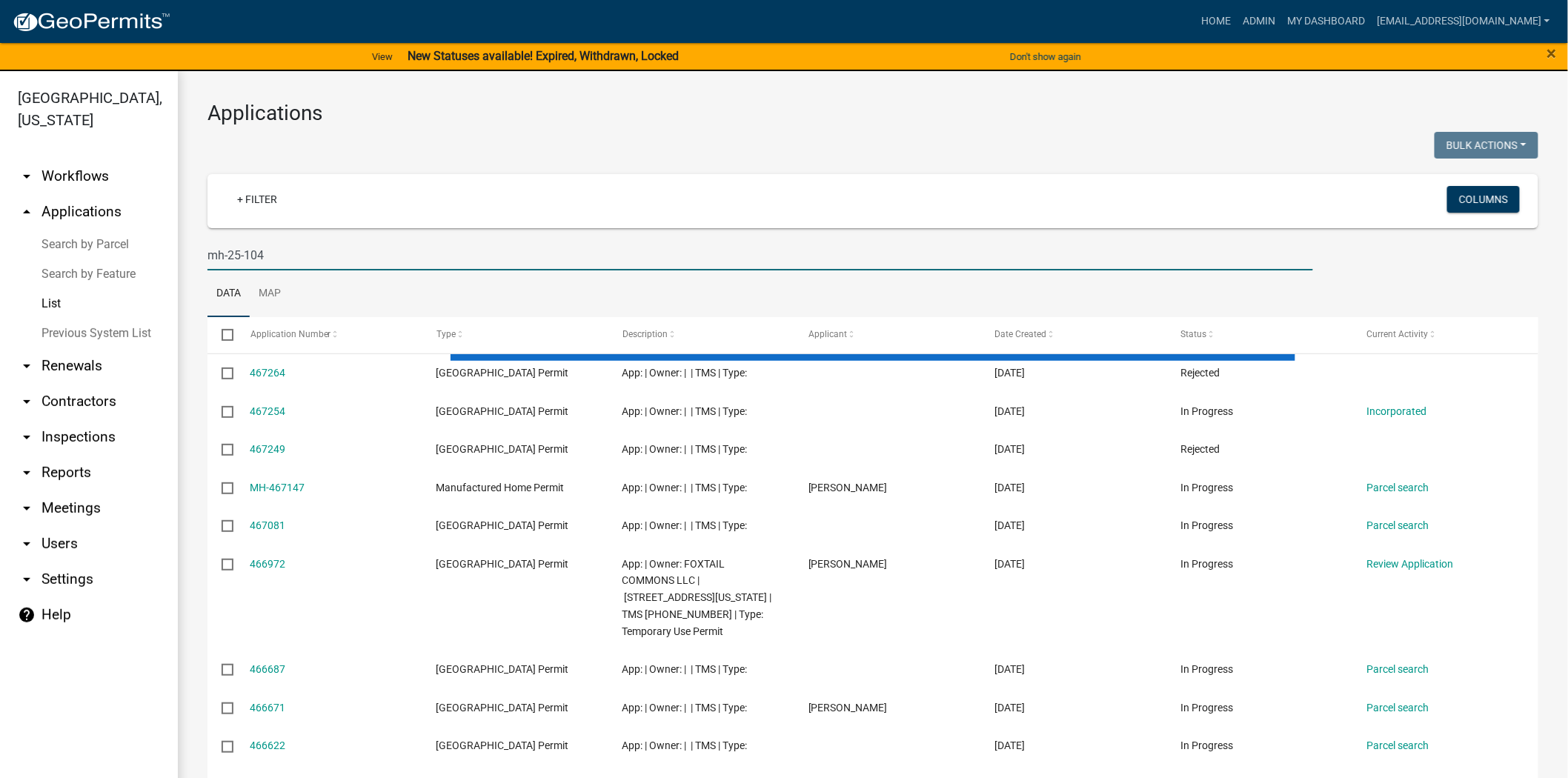
type input "mh-25-104"
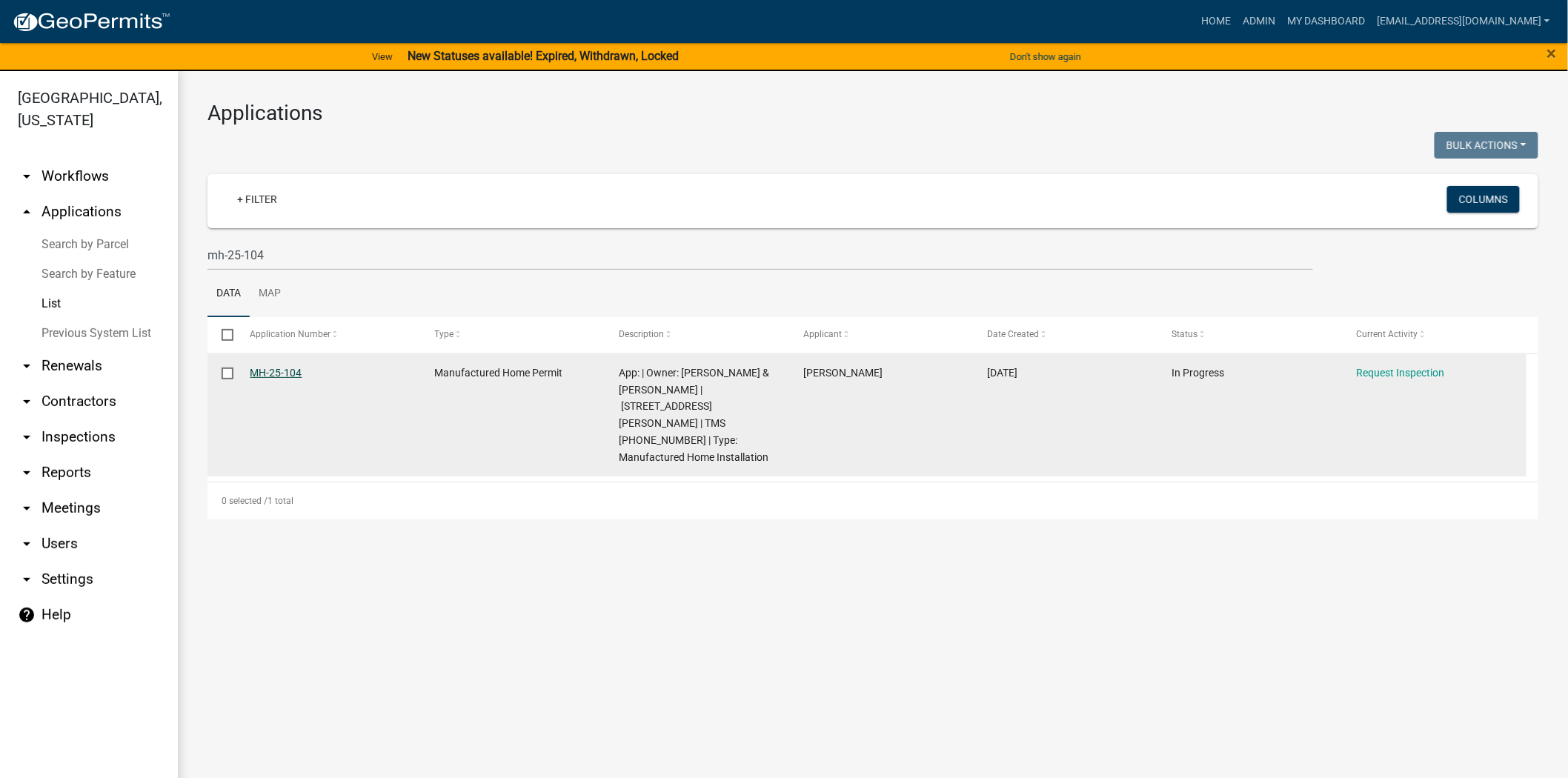
click at [275, 374] on link "MH-25-104" at bounding box center [276, 373] width 52 height 12
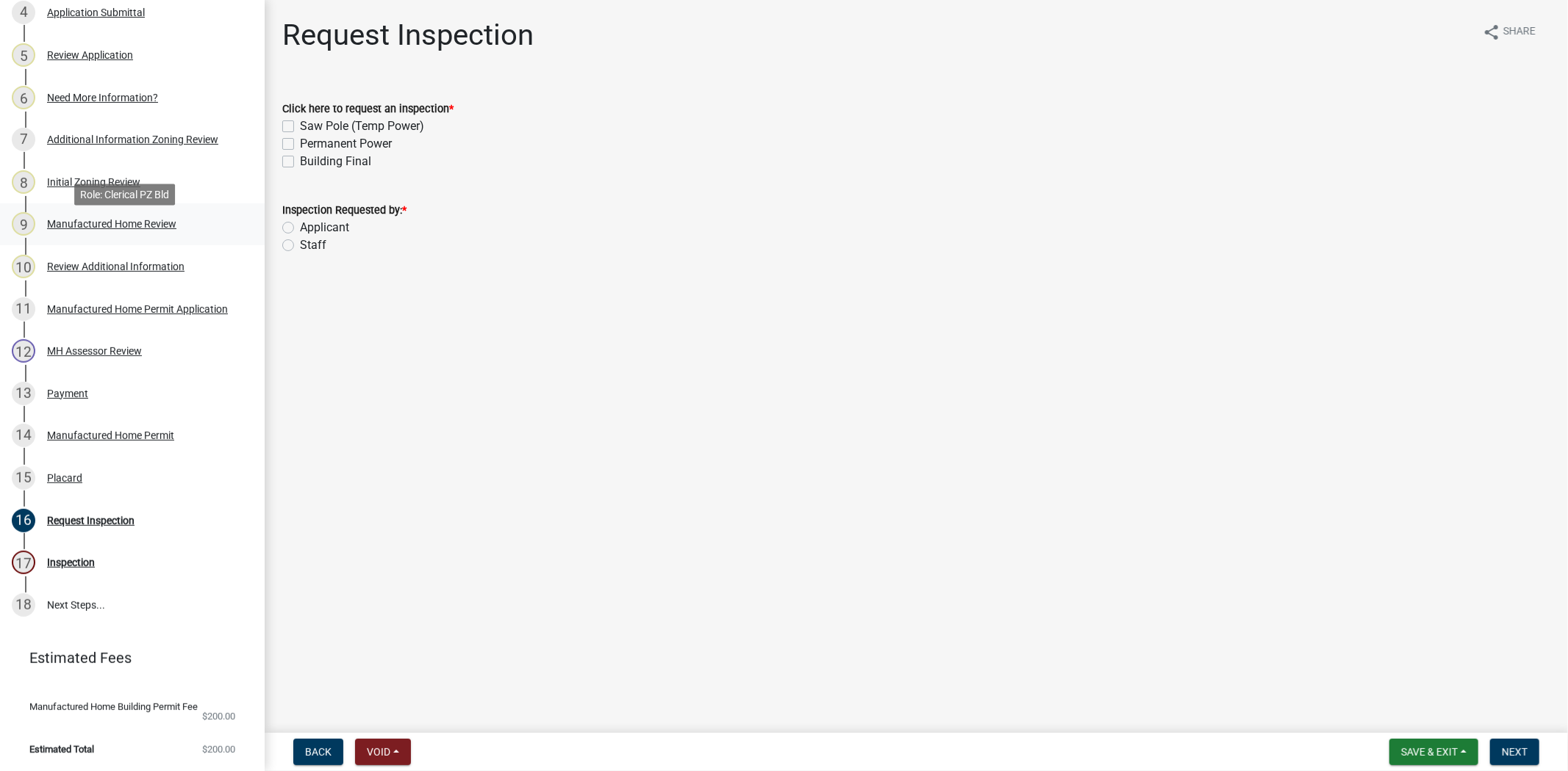
scroll to position [408, 0]
click at [113, 440] on div "Manufactured Home Permit" at bounding box center [110, 435] width 127 height 10
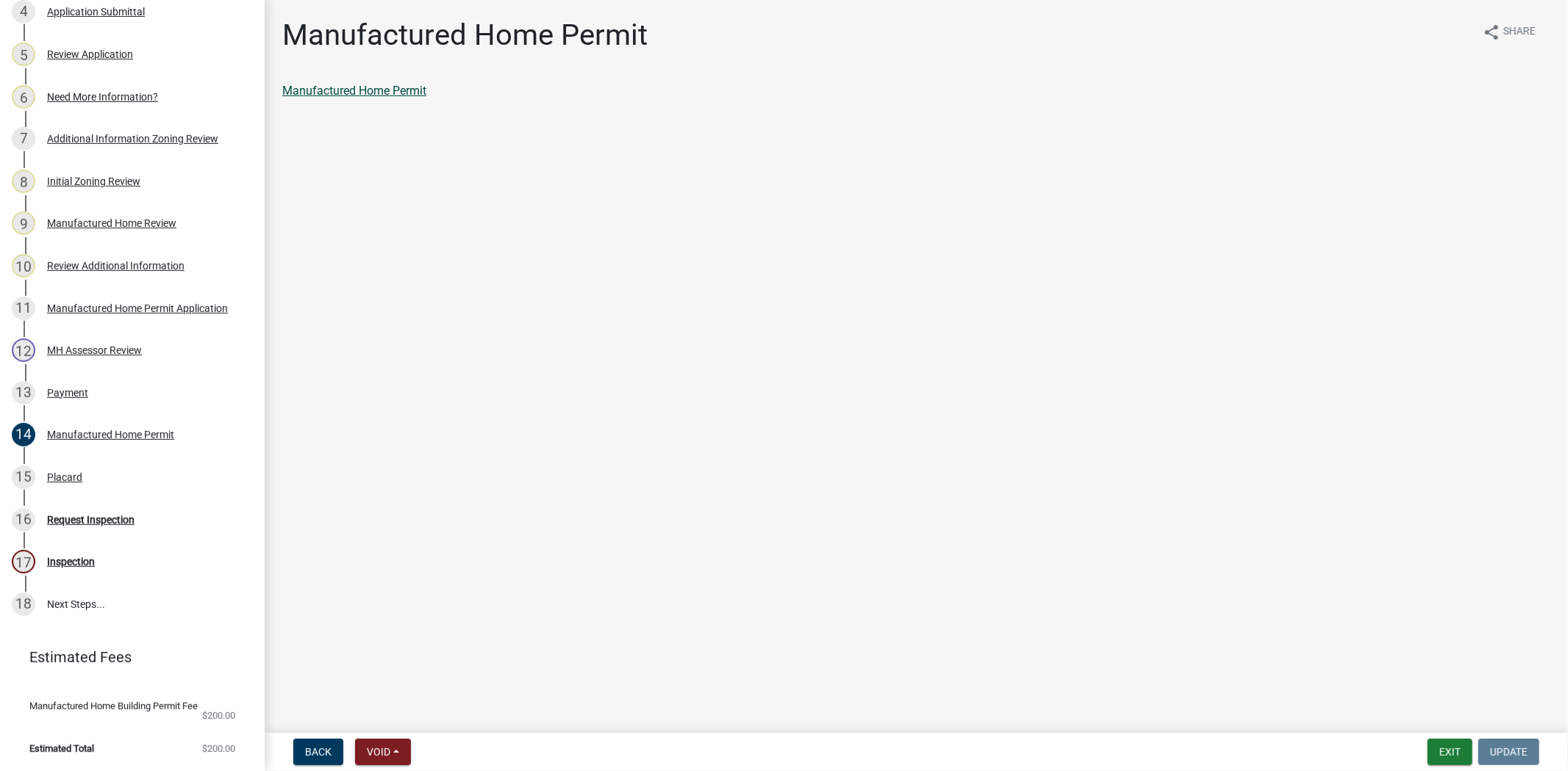
click at [346, 92] on link "Manufactured Home Permit" at bounding box center [354, 90] width 144 height 14
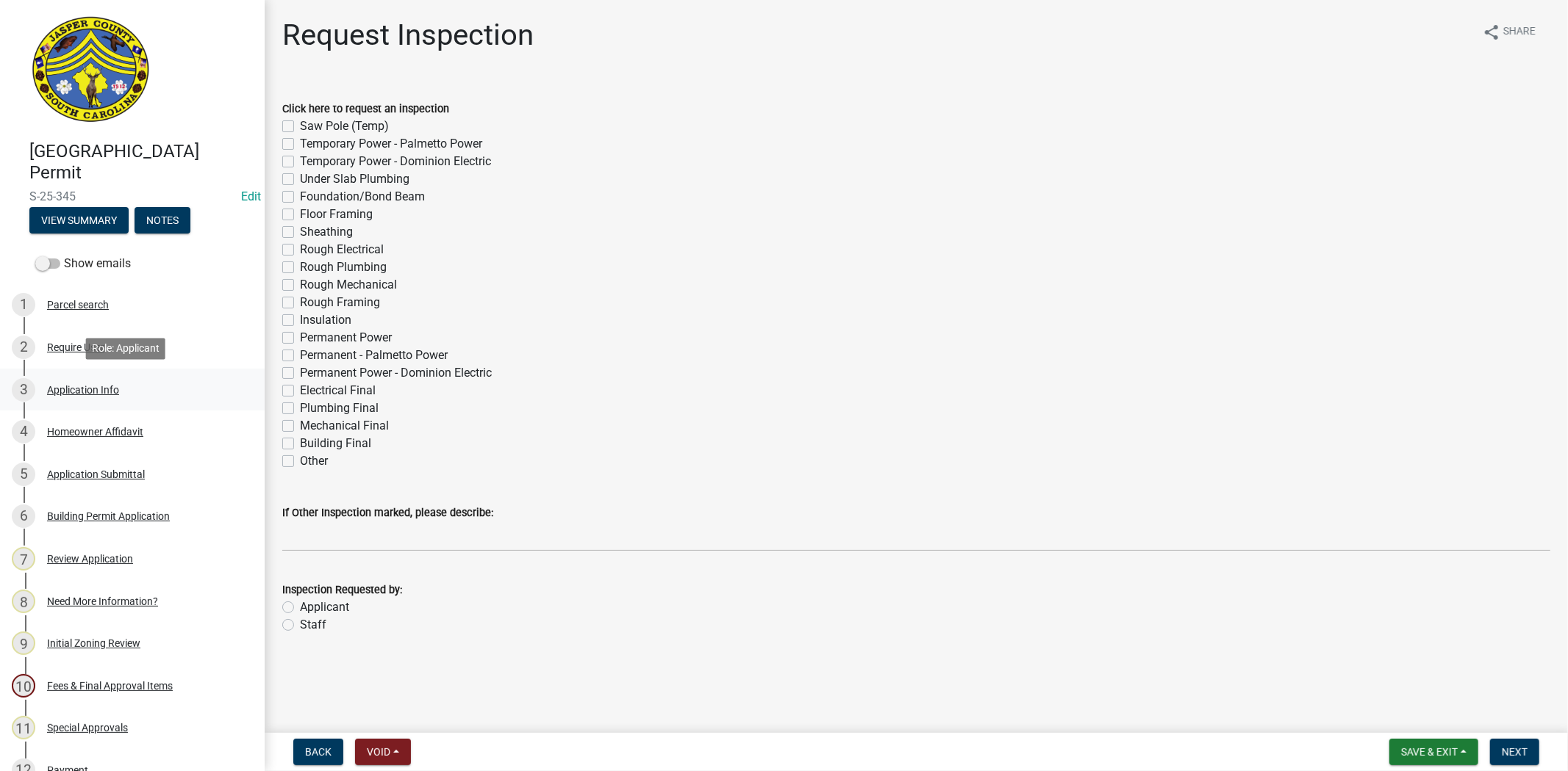
click at [81, 387] on div "Application Info" at bounding box center [83, 390] width 72 height 10
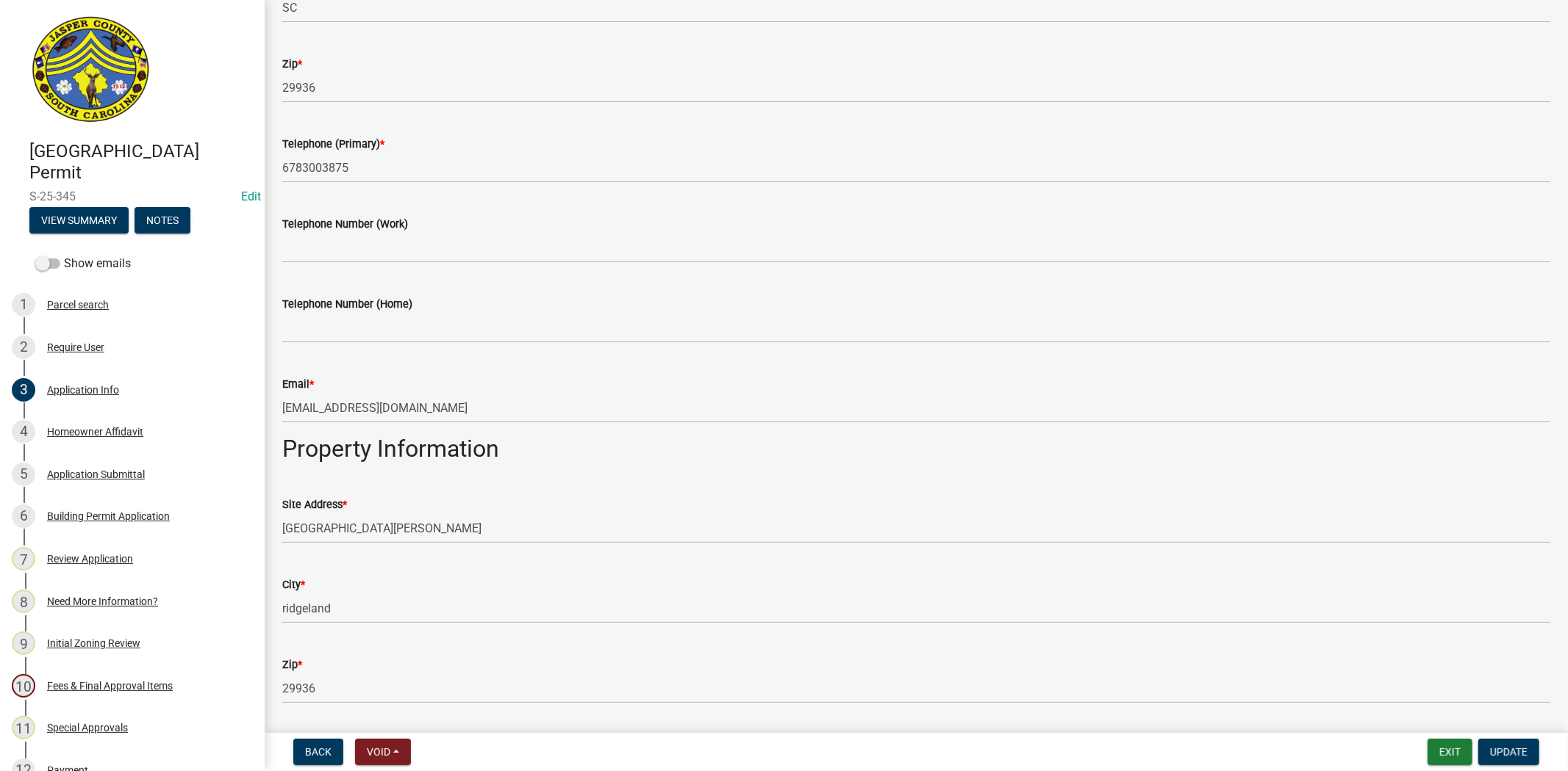
scroll to position [570, 0]
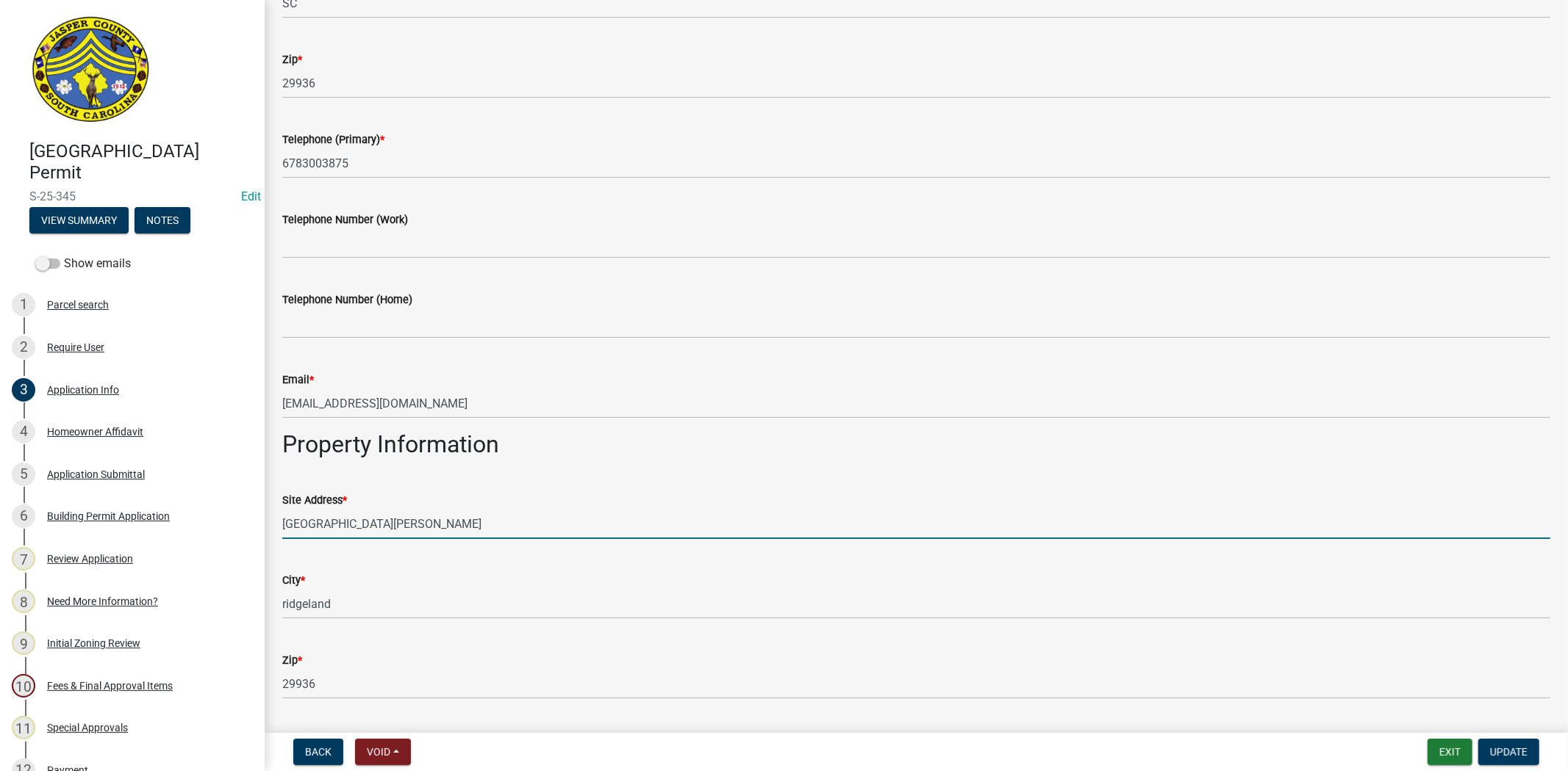
click at [284, 518] on input "[GEOGRAPHIC_DATA][PERSON_NAME]" at bounding box center [916, 524] width 1268 height 30
type input "[STREET_ADDRESS][PERSON_NAME]"
click at [1503, 743] on button "Update" at bounding box center [1508, 752] width 61 height 26
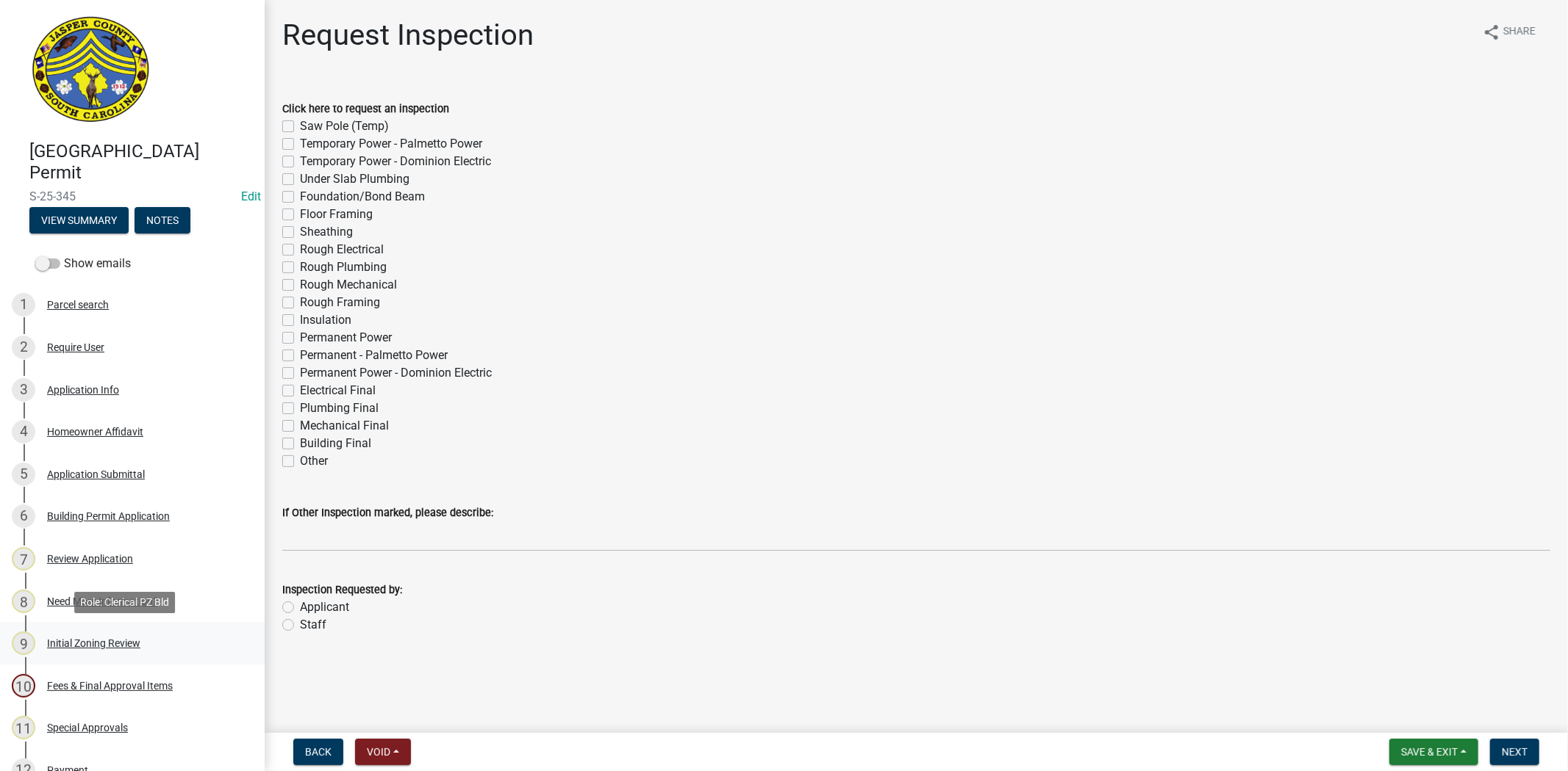
scroll to position [326, 0]
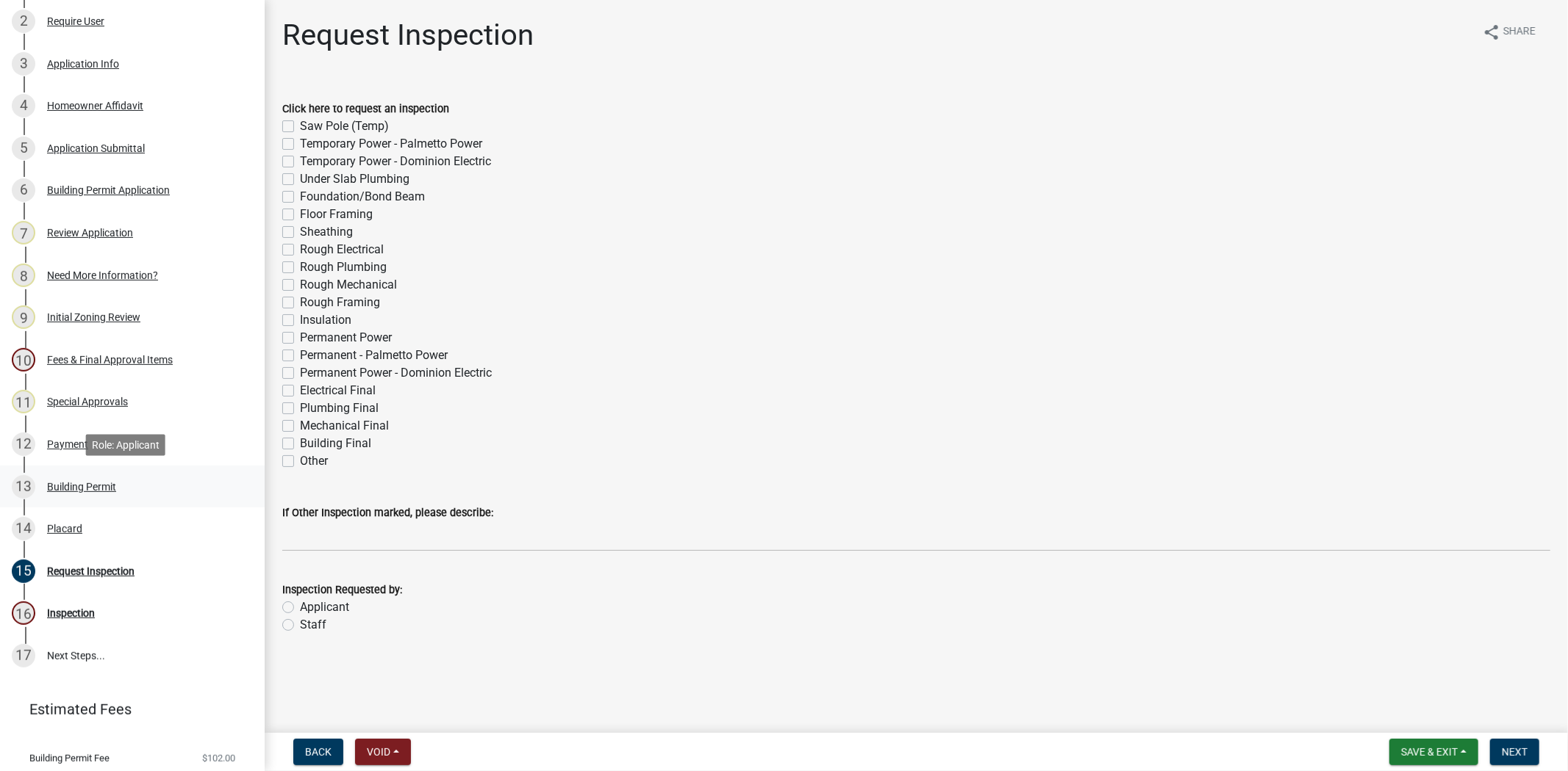
click at [101, 482] on div "Building Permit" at bounding box center [82, 487] width 69 height 10
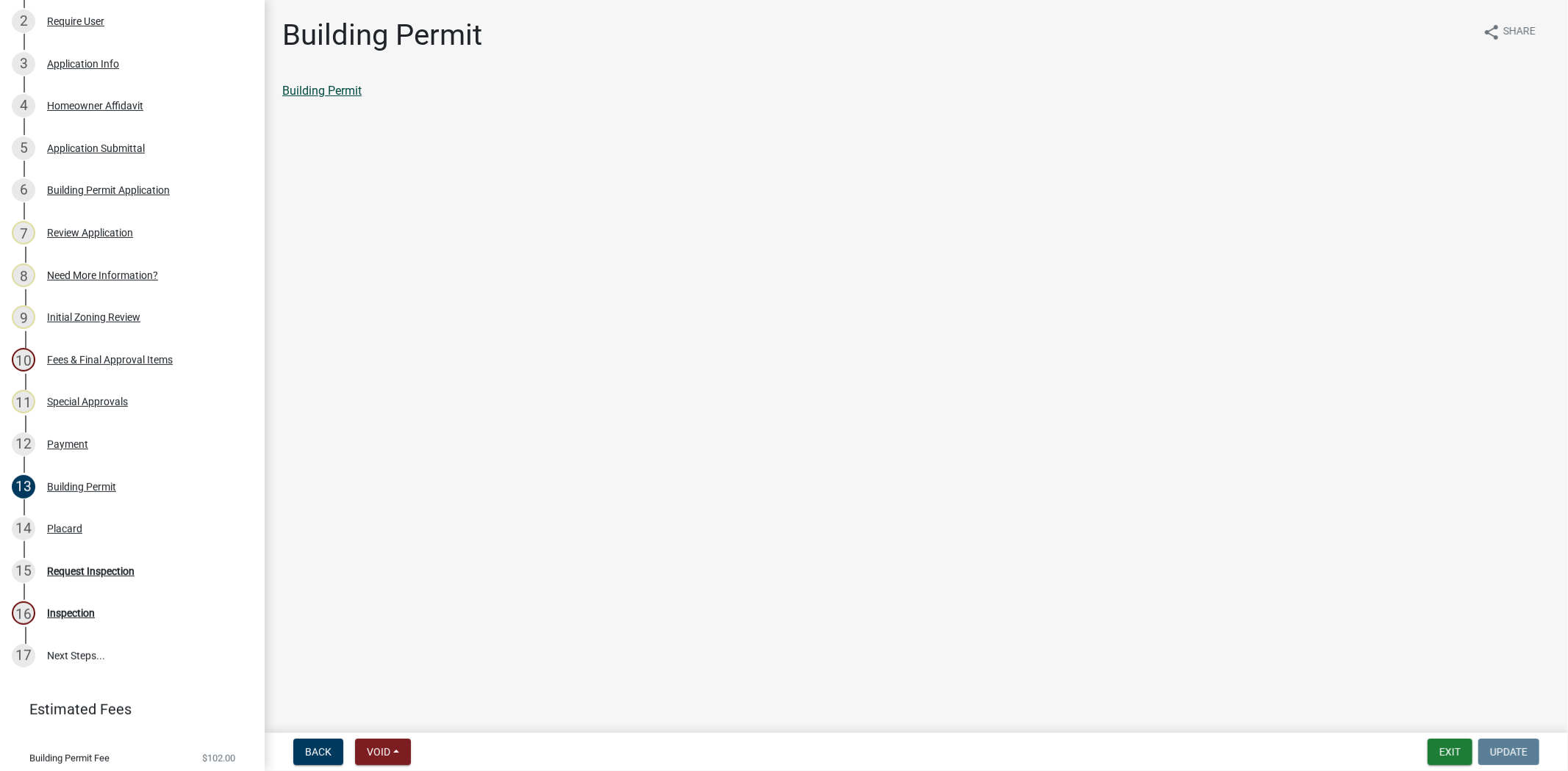
click at [330, 88] on link "Building Permit" at bounding box center [322, 90] width 79 height 14
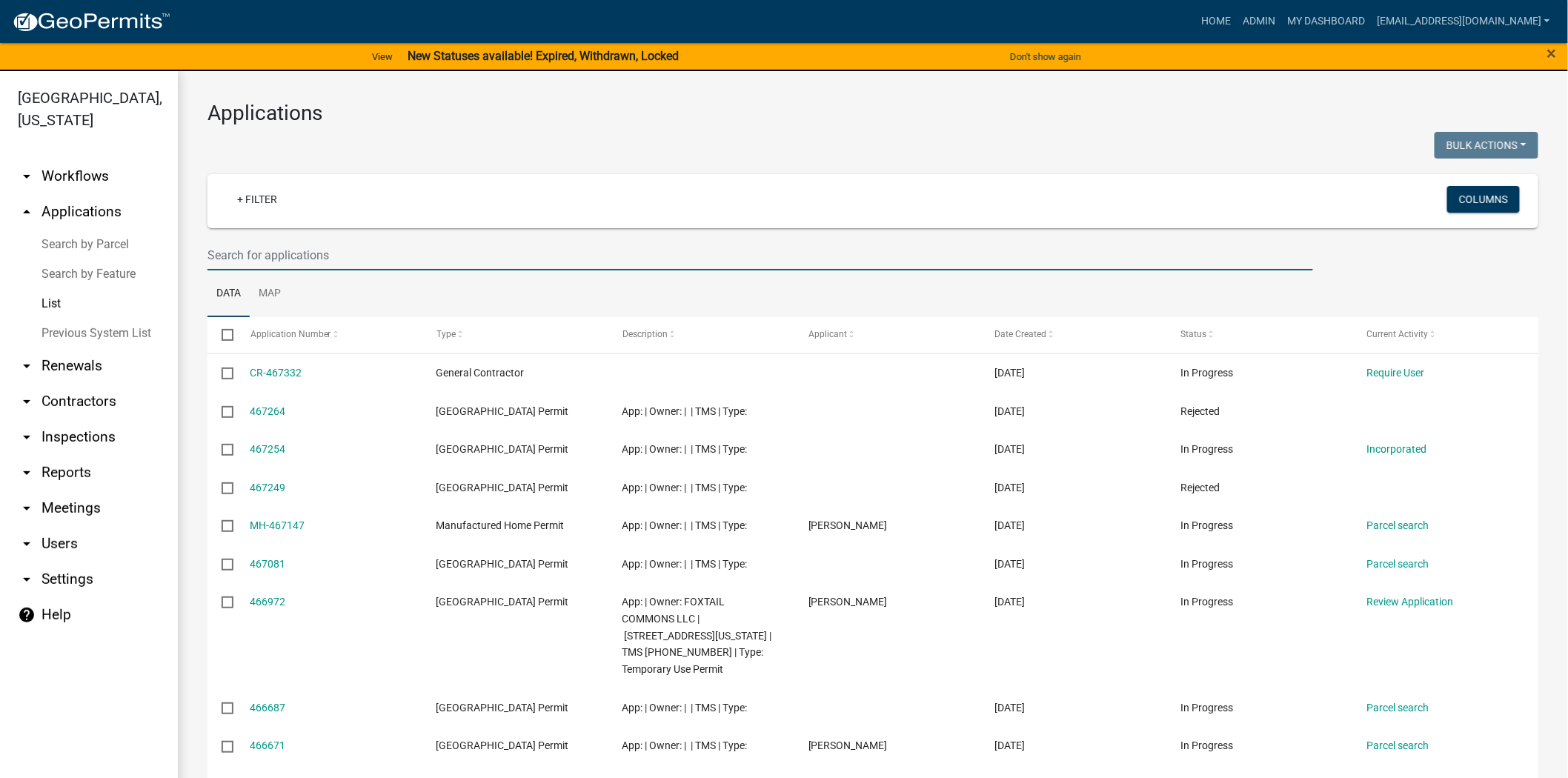
click at [330, 253] on input "text" at bounding box center [760, 255] width 1106 height 31
paste input "N-25-149"
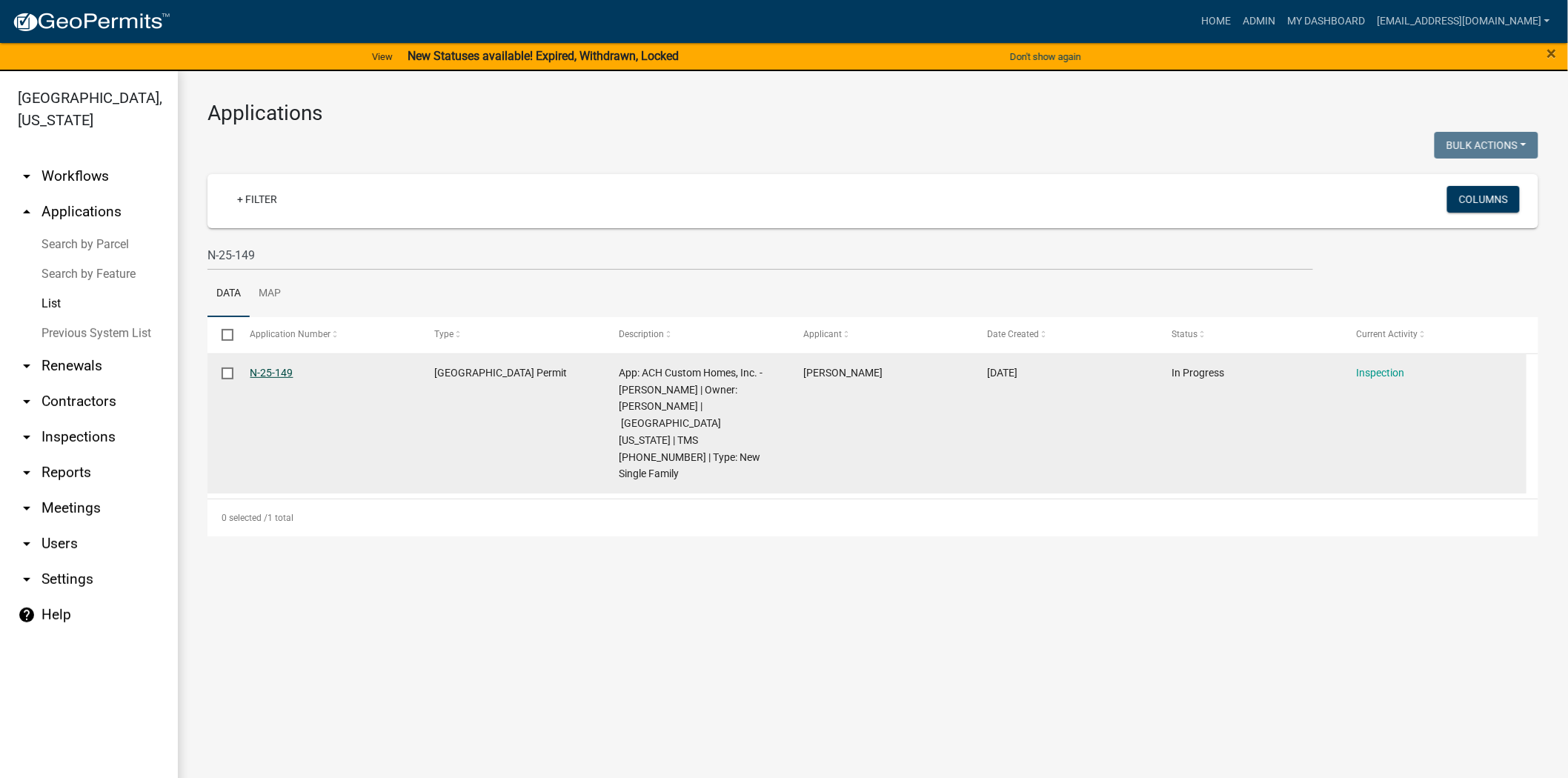
drag, startPoint x: 327, startPoint y: 373, endPoint x: 250, endPoint y: 372, distance: 77.0
click at [251, 372] on div "N-25-149" at bounding box center [328, 373] width 156 height 17
copy link "N-25-149"
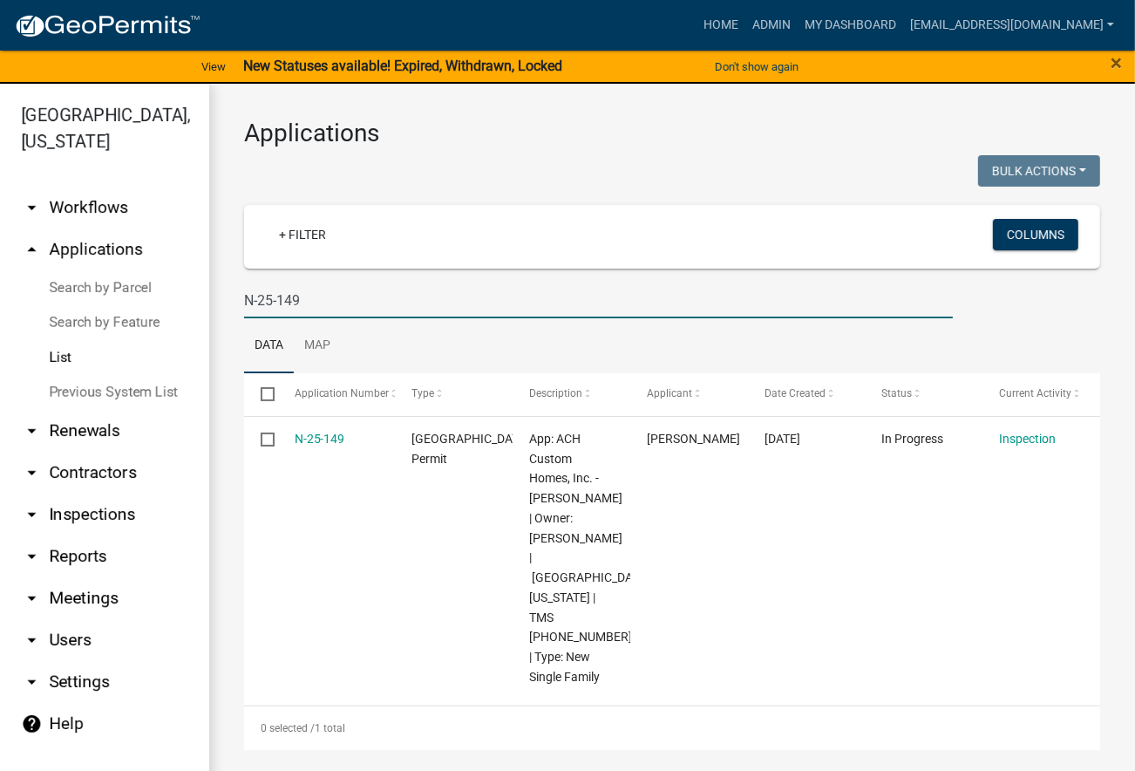
drag, startPoint x: 462, startPoint y: 301, endPoint x: 48, endPoint y: 289, distance: 414.3
click at [48, 289] on div "Jasper County, South Carolina arrow_drop_down Workflows List arrow_drop_up Appl…" at bounding box center [567, 438] width 1135 height 708
paste input "S-25-346"
type input "S-25-346"
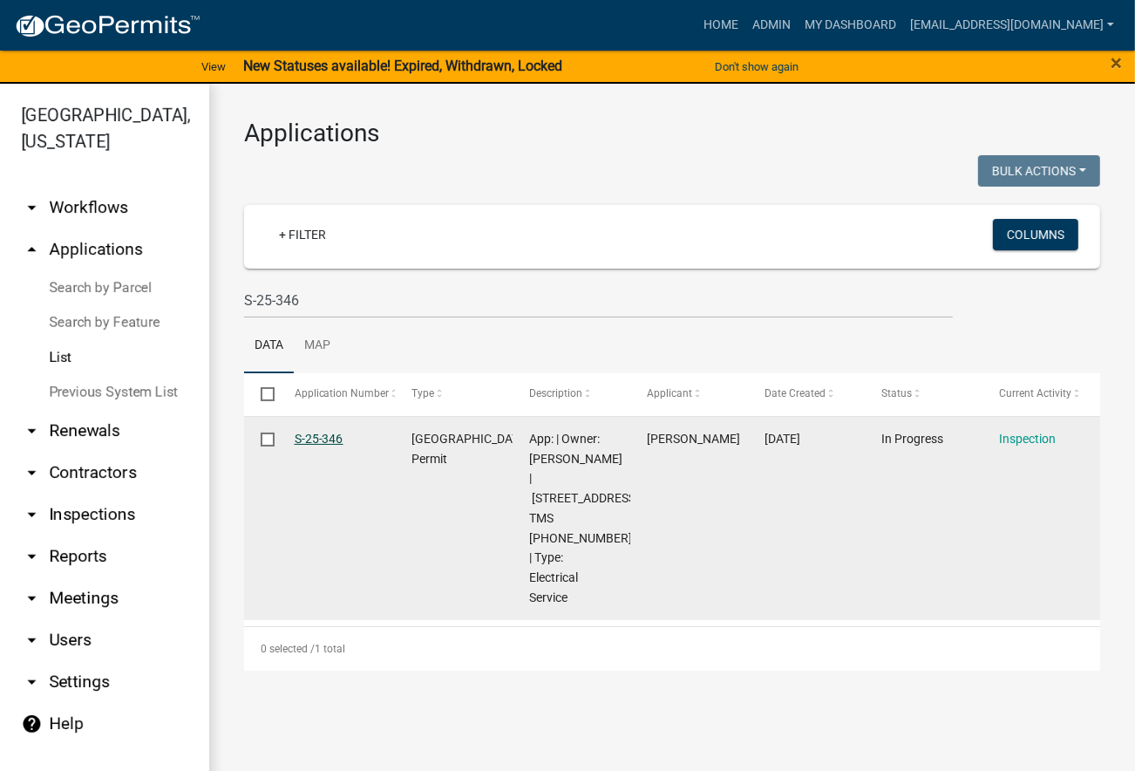
drag, startPoint x: 353, startPoint y: 437, endPoint x: 297, endPoint y: 442, distance: 56.0
click at [297, 442] on div "S-25-346" at bounding box center [337, 439] width 84 height 20
copy link "S-25-346"
drag, startPoint x: 546, startPoint y: 514, endPoint x: 534, endPoint y: 485, distance: 32.1
click at [534, 485] on span "App: | Owner: Ken Tosky | 342 MARISTINE LN | TMS 081-00-04-068 | Type: Electric…" at bounding box center [586, 518] width 115 height 173
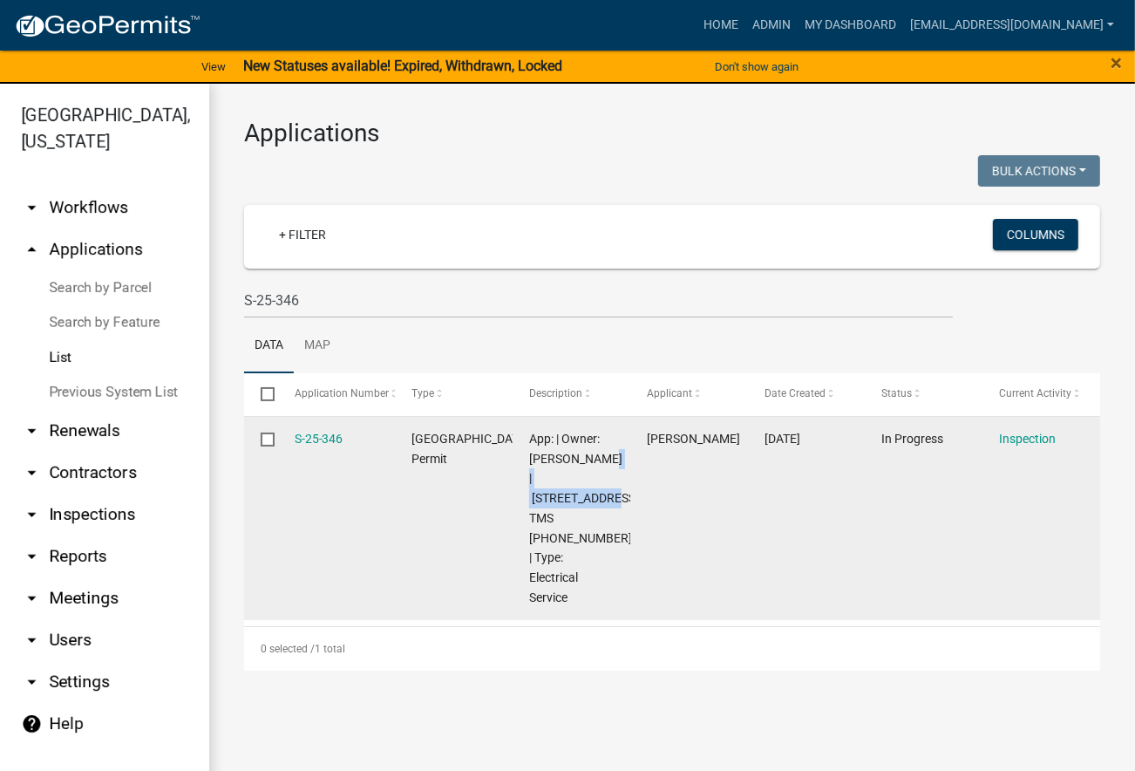
copy span "342 MARISTINE LN"
click at [1047, 442] on link "Inspection" at bounding box center [1027, 439] width 57 height 14
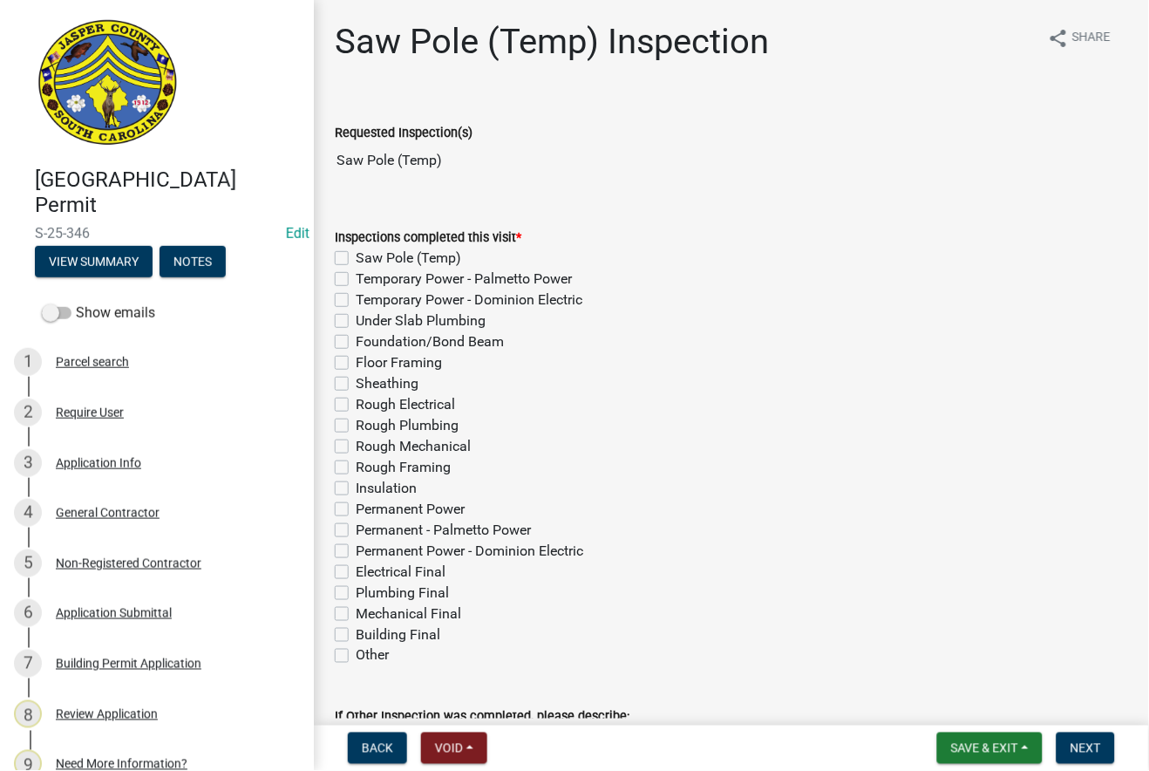
drag, startPoint x: 486, startPoint y: 169, endPoint x: 334, endPoint y: 161, distance: 152.8
click at [335, 161] on input "Saw Pole (Temp)" at bounding box center [731, 160] width 793 height 35
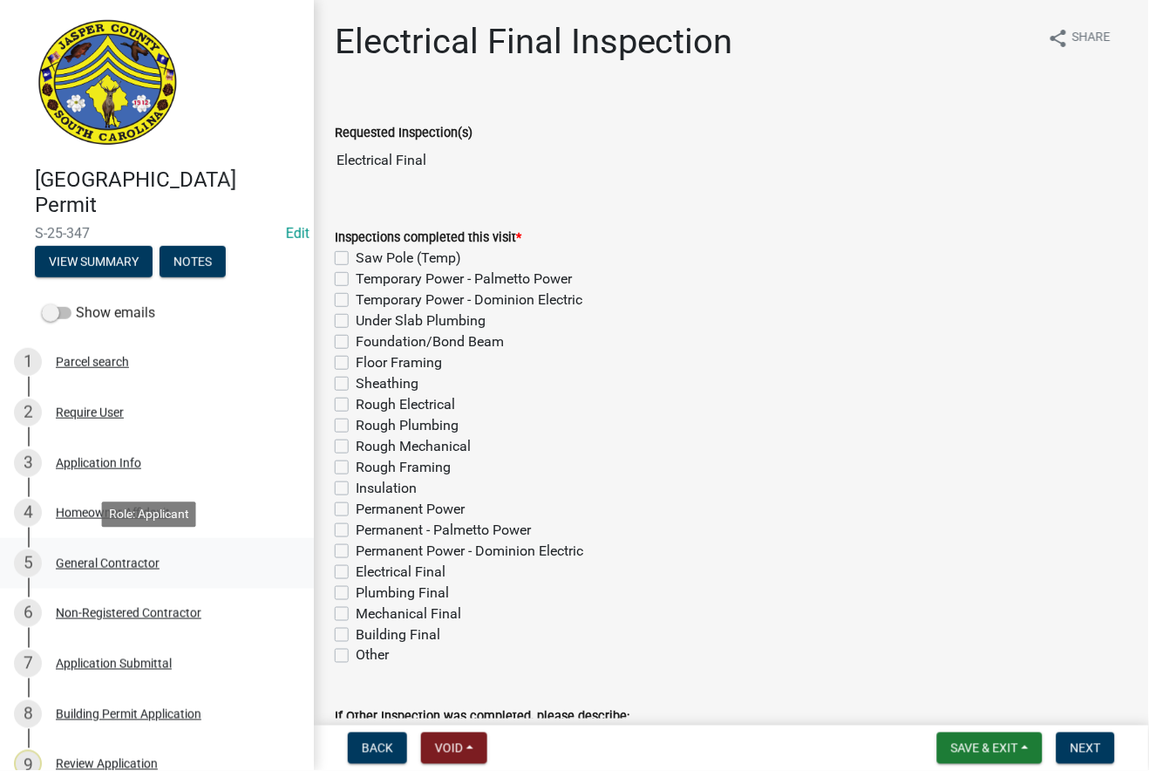
click at [110, 561] on div "General Contractor" at bounding box center [108, 563] width 104 height 12
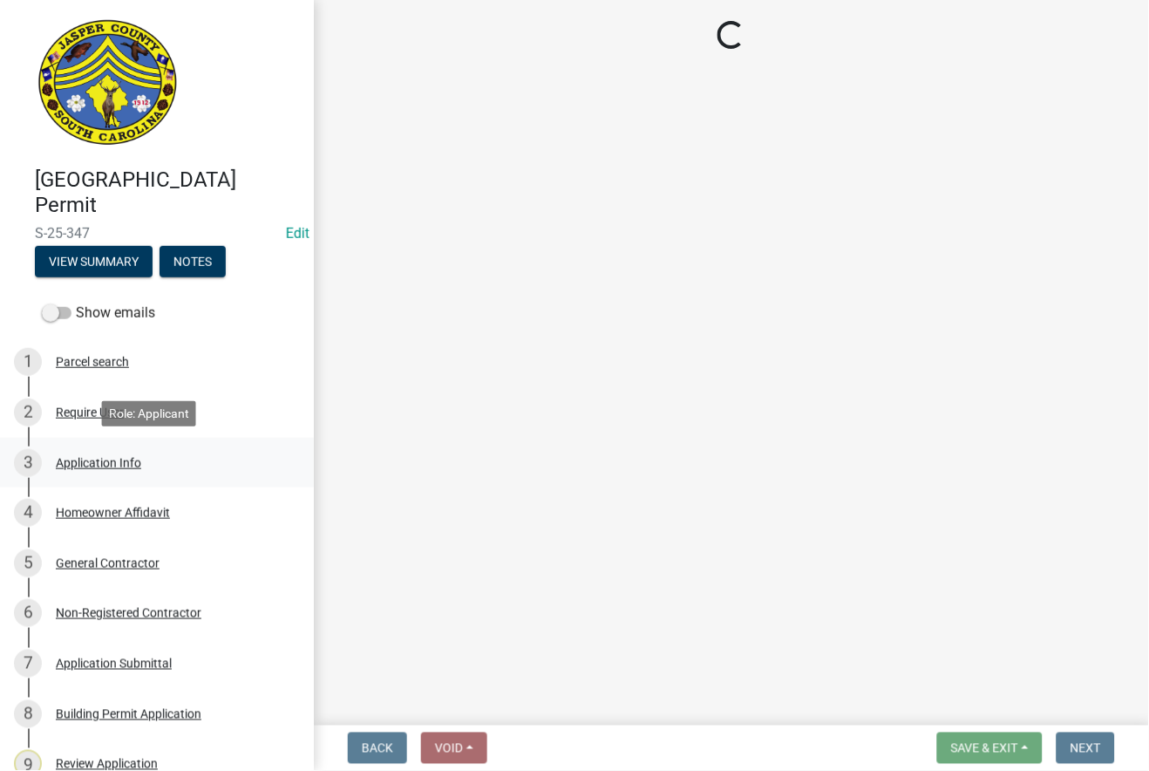
click at [133, 460] on div "Application Info" at bounding box center [98, 463] width 85 height 12
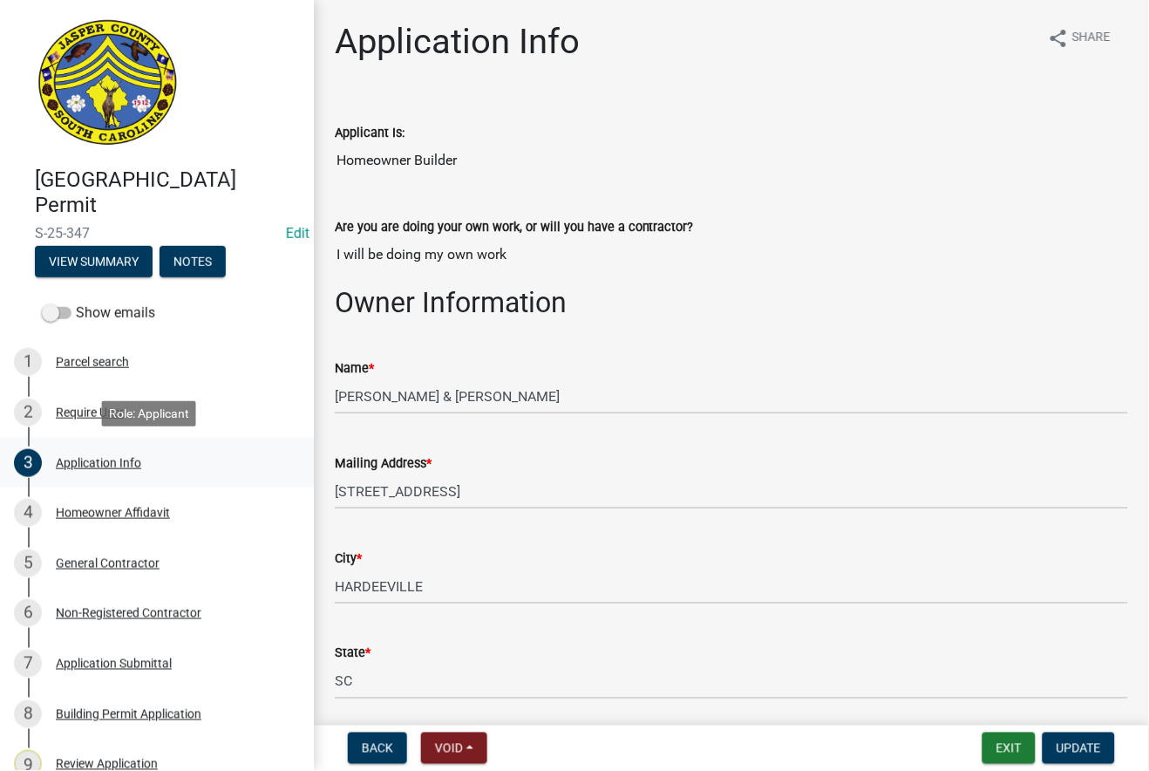
click at [126, 457] on div "Application Info" at bounding box center [98, 463] width 85 height 12
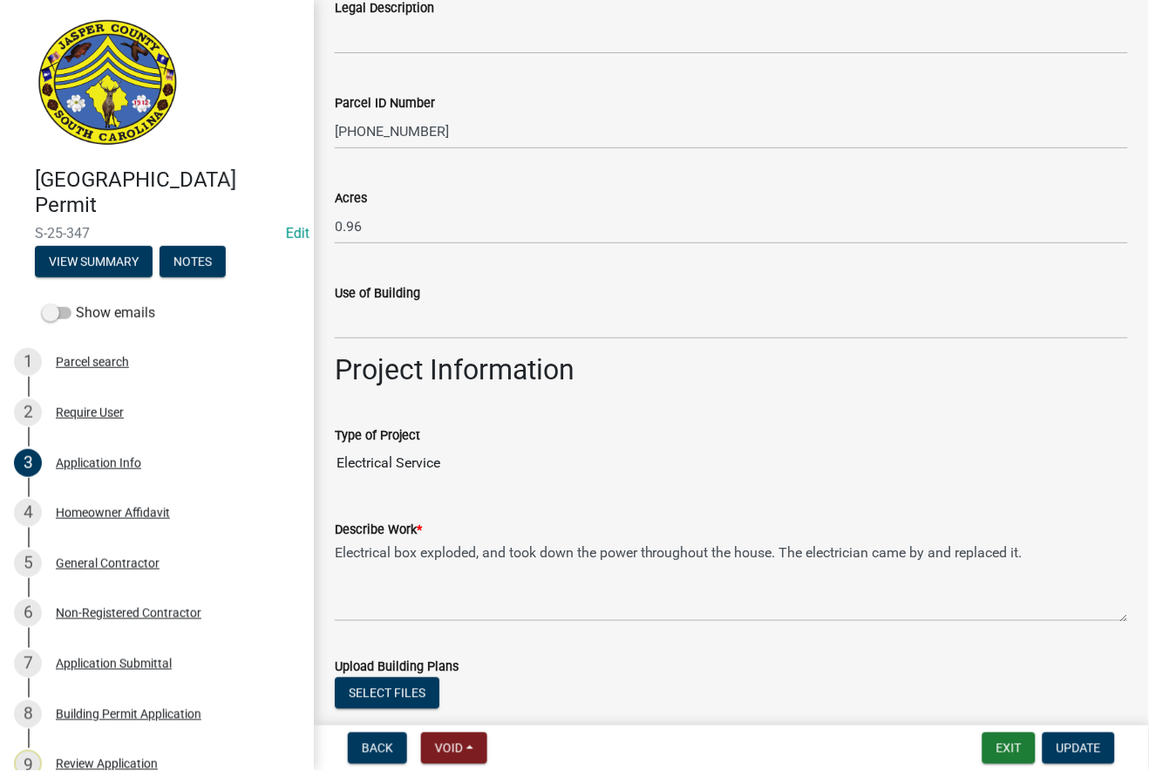
scroll to position [1549, 0]
drag, startPoint x: 786, startPoint y: 551, endPoint x: 942, endPoint y: 548, distance: 157.0
click at [942, 548] on textarea "Electrical box exploded, and took down the power throughout the house. The elec…" at bounding box center [731, 580] width 793 height 82
click at [562, 667] on div "Upload Building Plans" at bounding box center [731, 666] width 793 height 21
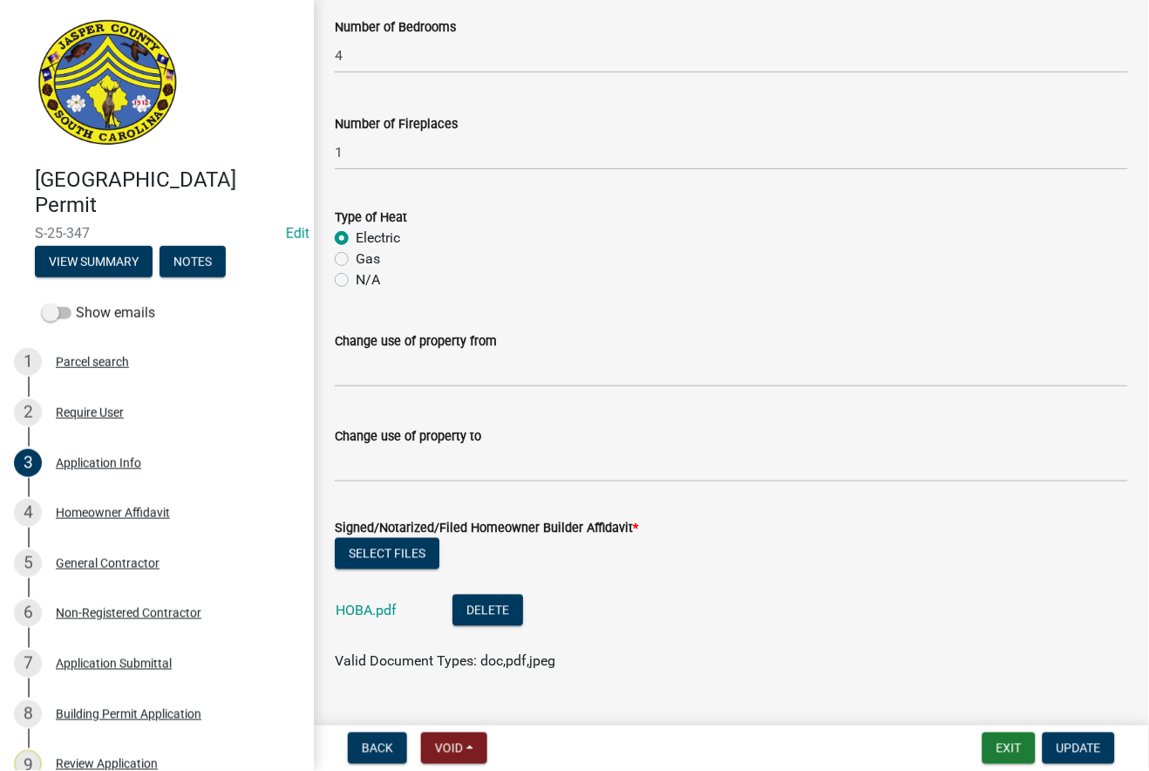
scroll to position [2890, 0]
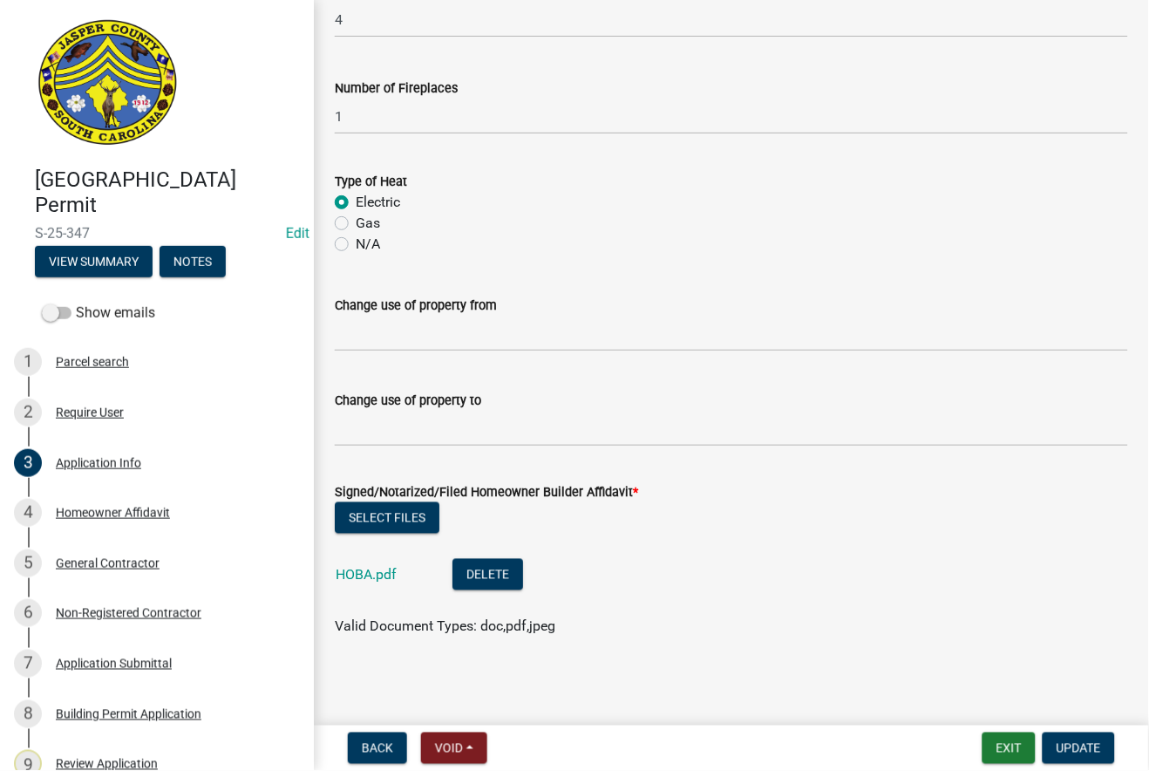
click at [145, 516] on div "Homeowner Affidavit" at bounding box center [113, 513] width 114 height 12
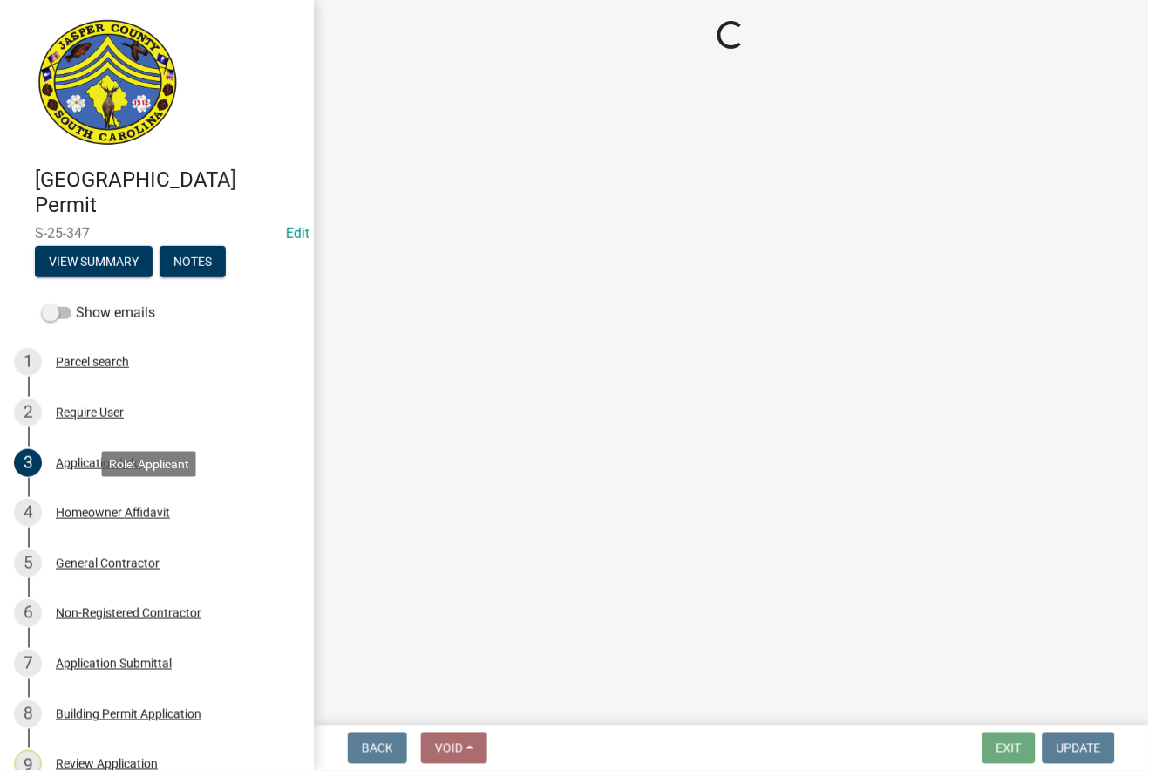
scroll to position [0, 0]
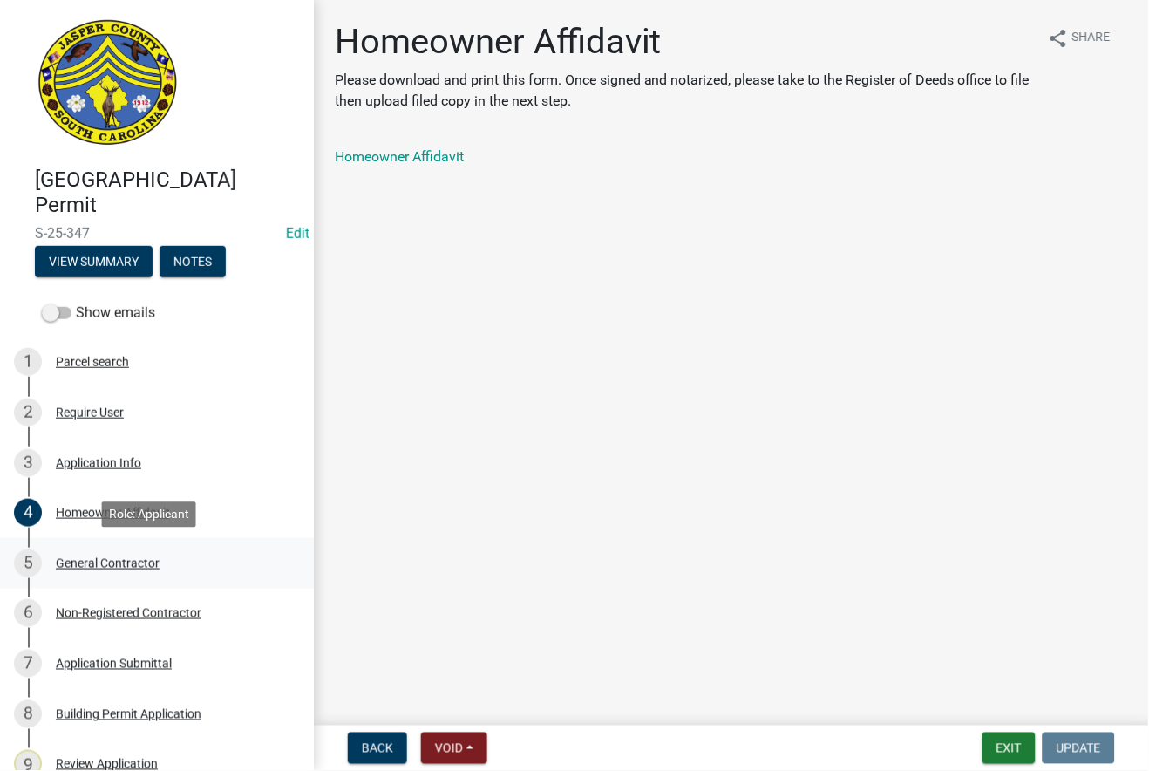
click at [116, 557] on div "General Contractor" at bounding box center [108, 563] width 104 height 12
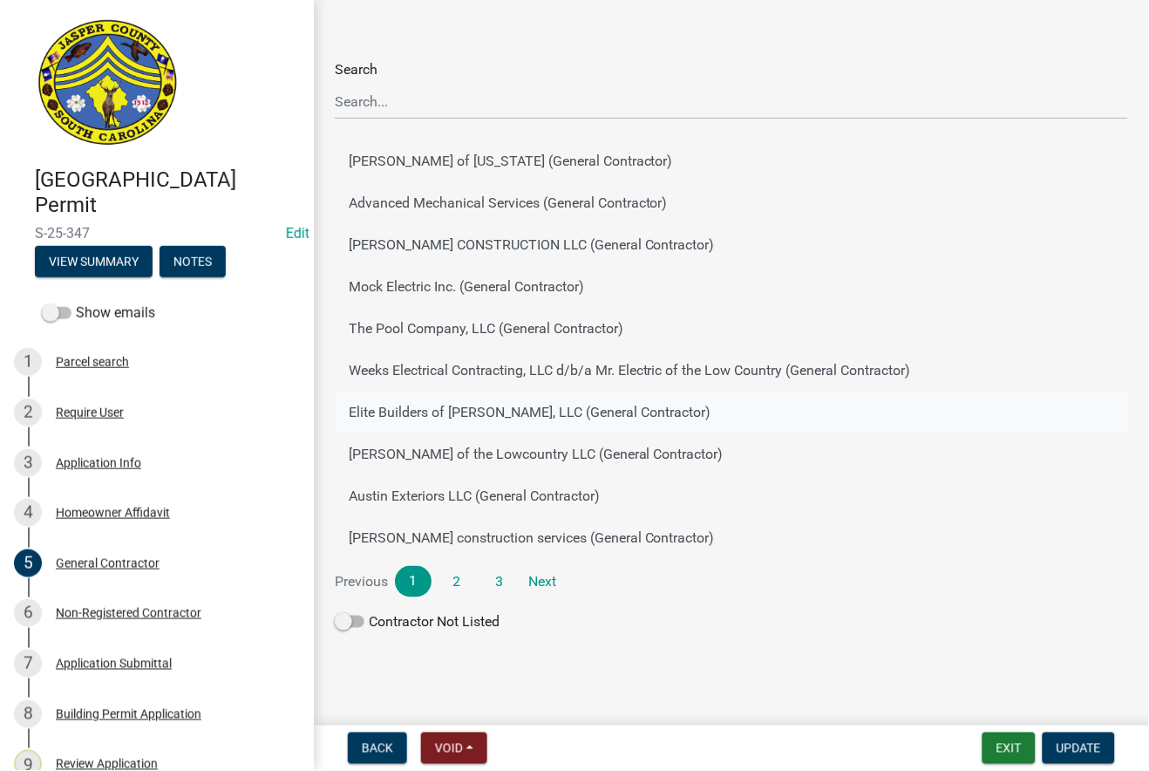
scroll to position [92, 0]
click at [135, 622] on div "6 Non-Registered Contractor" at bounding box center [150, 613] width 272 height 28
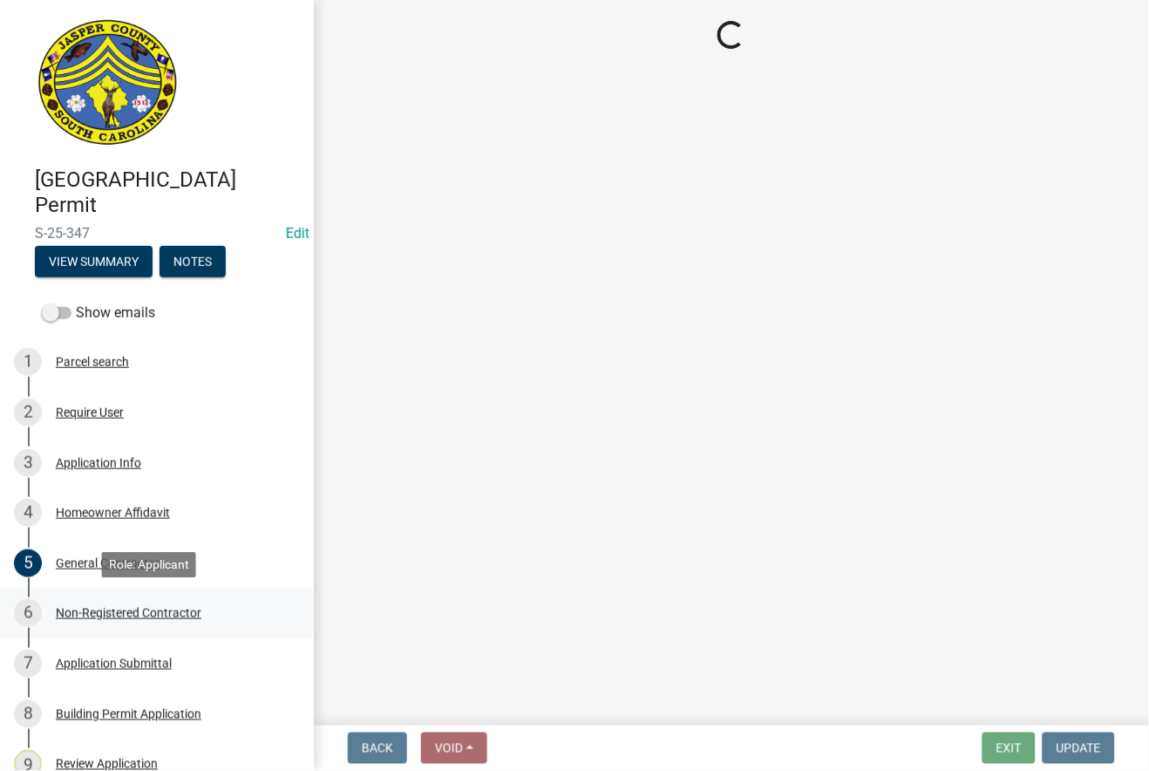
scroll to position [0, 0]
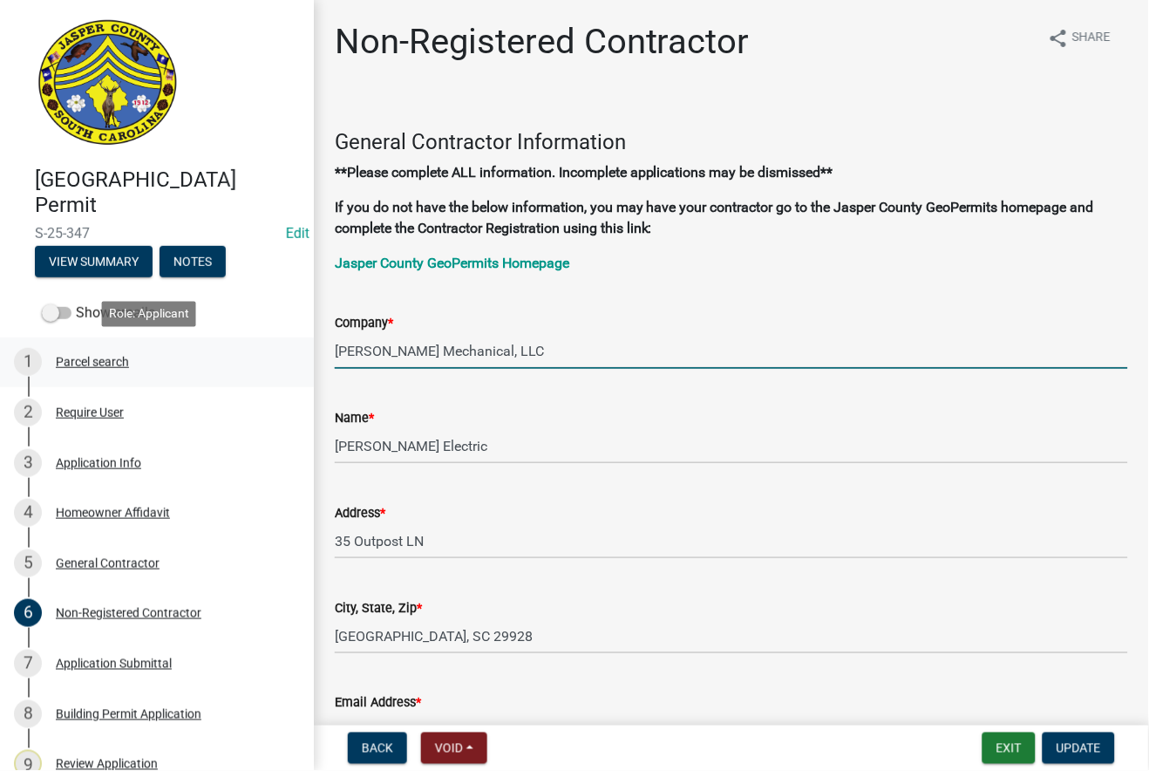
drag, startPoint x: 532, startPoint y: 337, endPoint x: 229, endPoint y: 368, distance: 304.1
click at [229, 368] on div "Jasper County Building Permit S-25-347 Edit View Summary Notes Show emails 1 Pa…" at bounding box center [574, 385] width 1149 height 771
click at [939, 127] on div "General Contractor Information **Please complete ALL information. Incomplete ap…" at bounding box center [731, 186] width 793 height 176
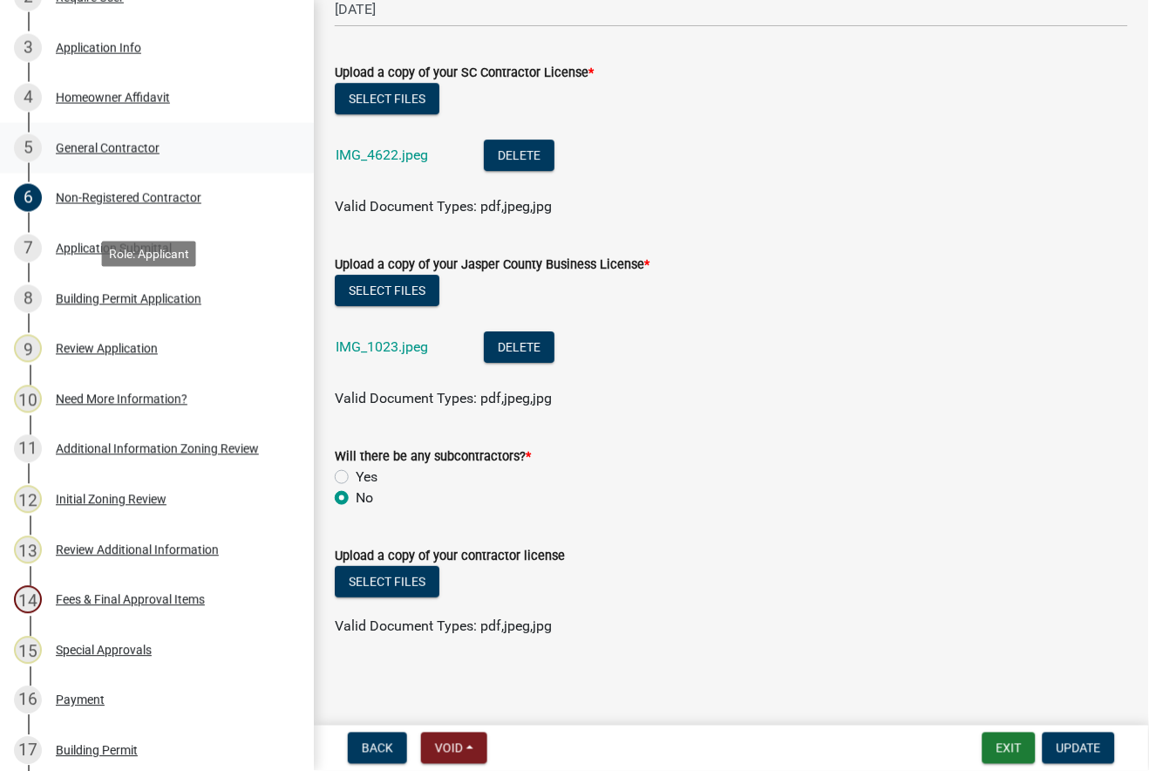
scroll to position [484, 0]
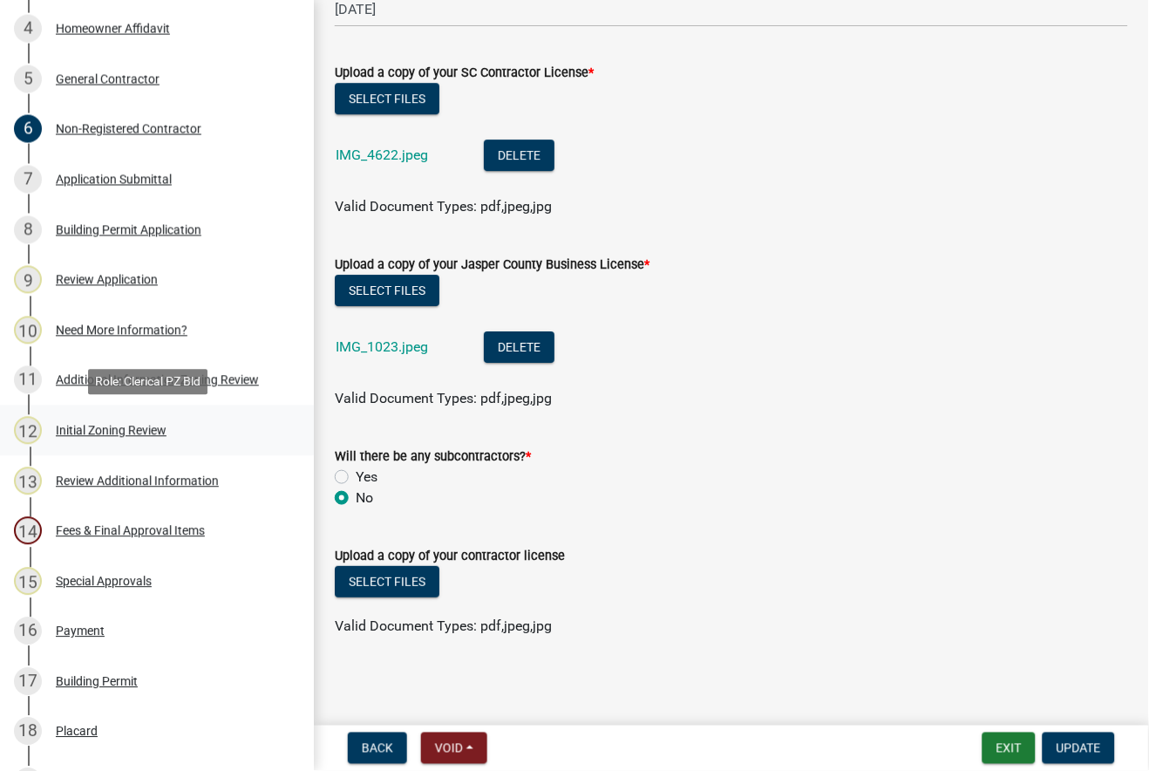
click at [133, 430] on div "Initial Zoning Review" at bounding box center [111, 431] width 111 height 12
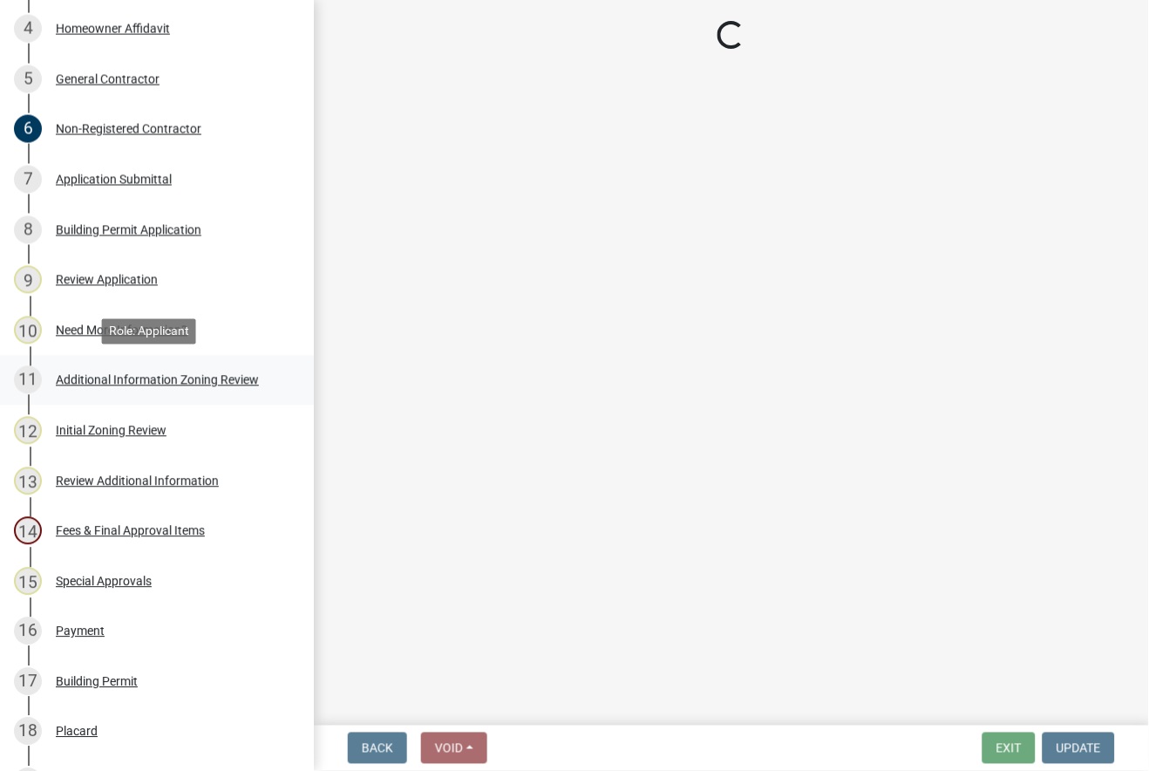
select select "ce624d28-693e-44a6-9022-b5351fe15fcb"
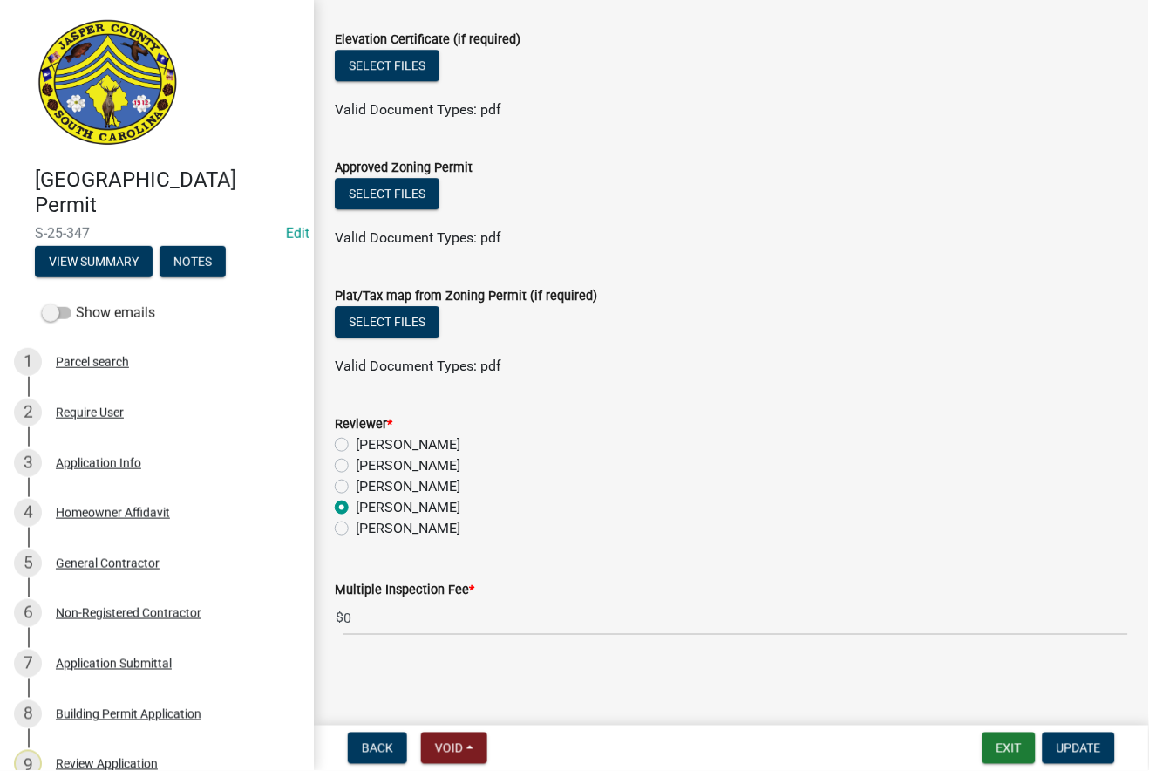
drag, startPoint x: 137, startPoint y: 231, endPoint x: 10, endPoint y: 225, distance: 126.6
click at [10, 225] on header "Jasper County Building Permit S-25-347 Edit View Summary Notes" at bounding box center [157, 148] width 314 height 296
copy span "S-25-347"
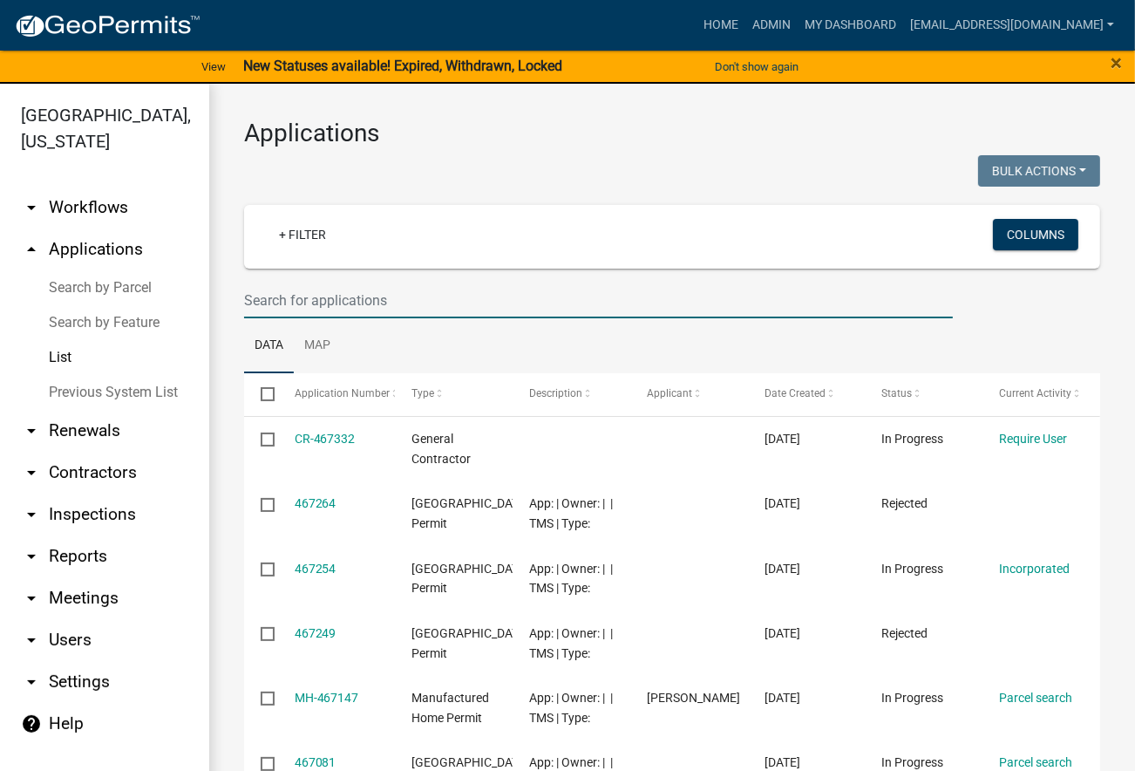
click at [314, 292] on input "text" at bounding box center [598, 300] width 709 height 36
paste input "S-25-347"
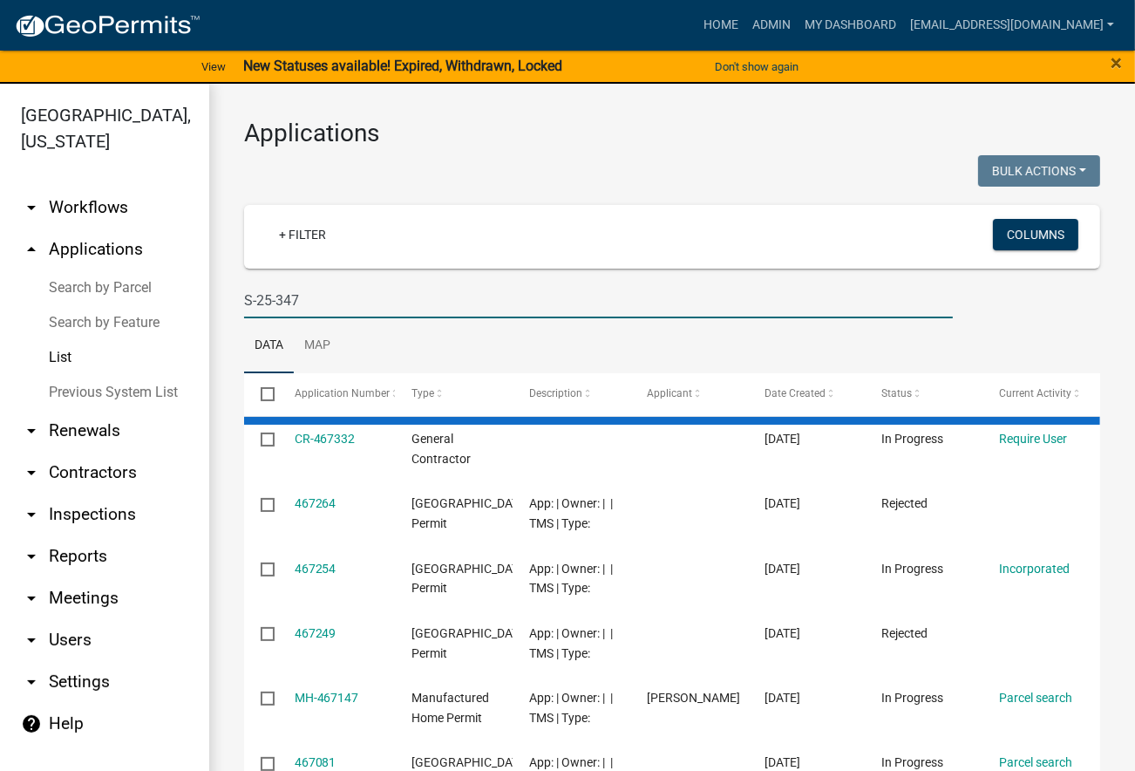
type input "S-25-347"
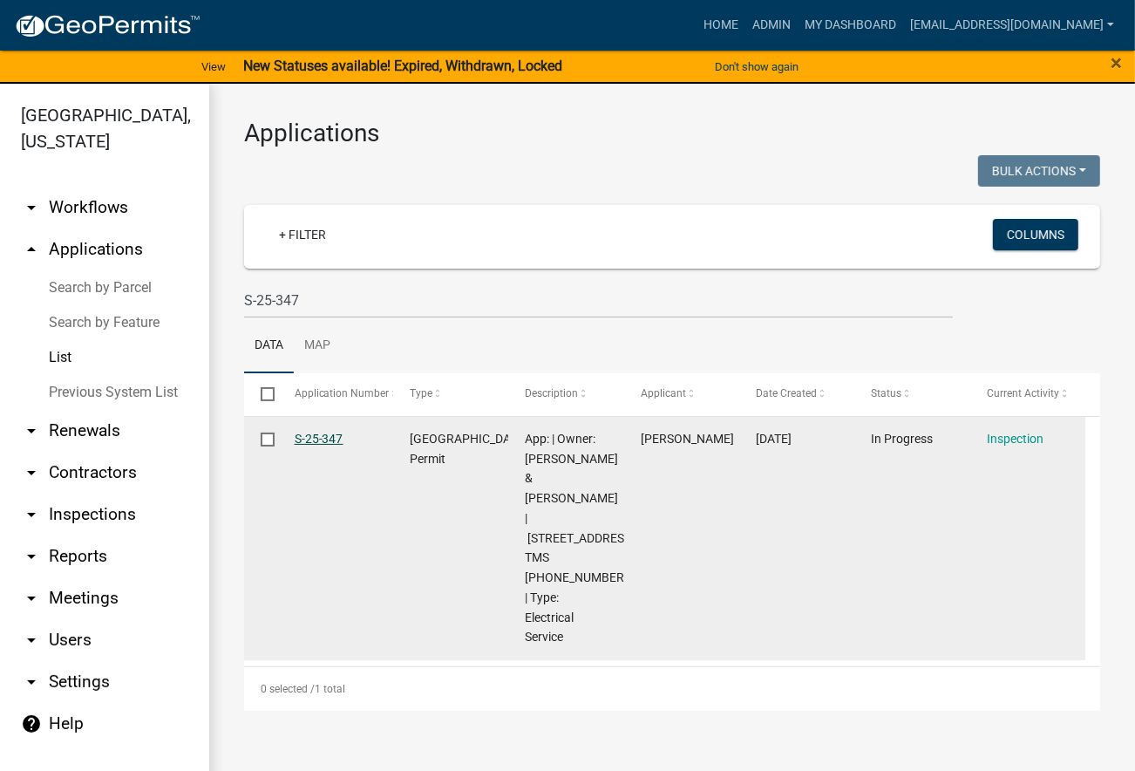
drag, startPoint x: 353, startPoint y: 441, endPoint x: 295, endPoint y: 442, distance: 58.4
click at [295, 442] on div "S-25-347" at bounding box center [336, 439] width 82 height 20
copy link "S-25-347"
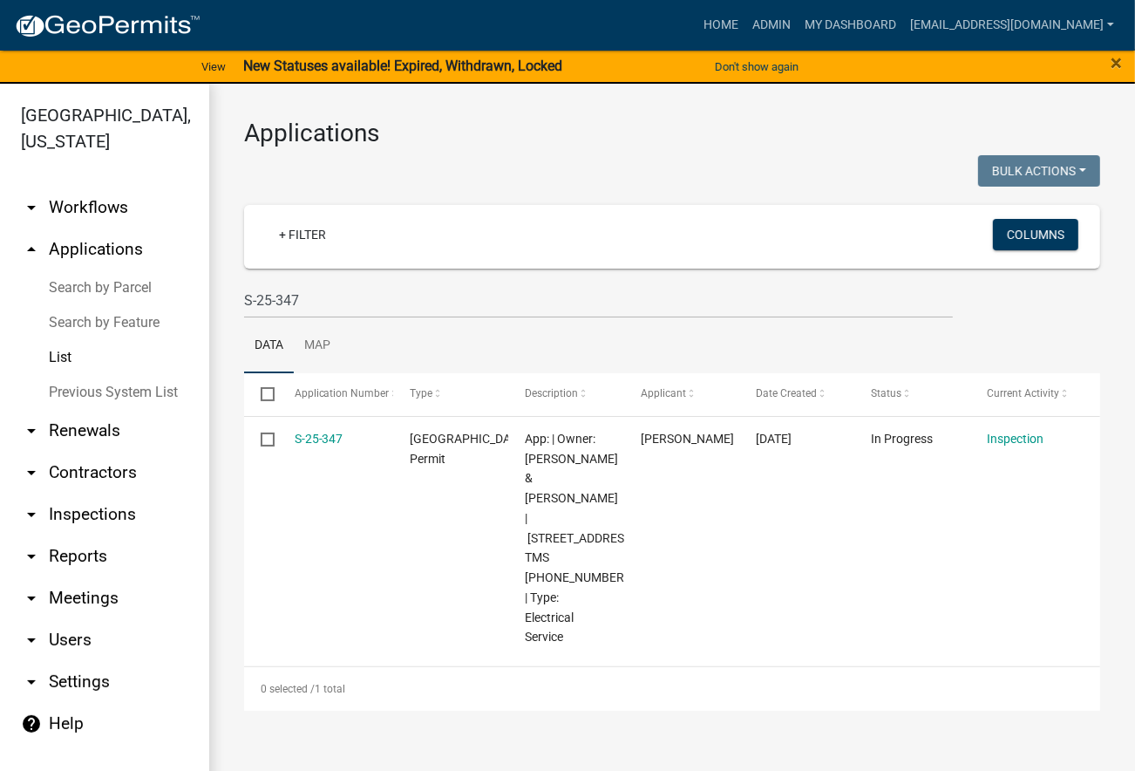
copy link "S-25-347"
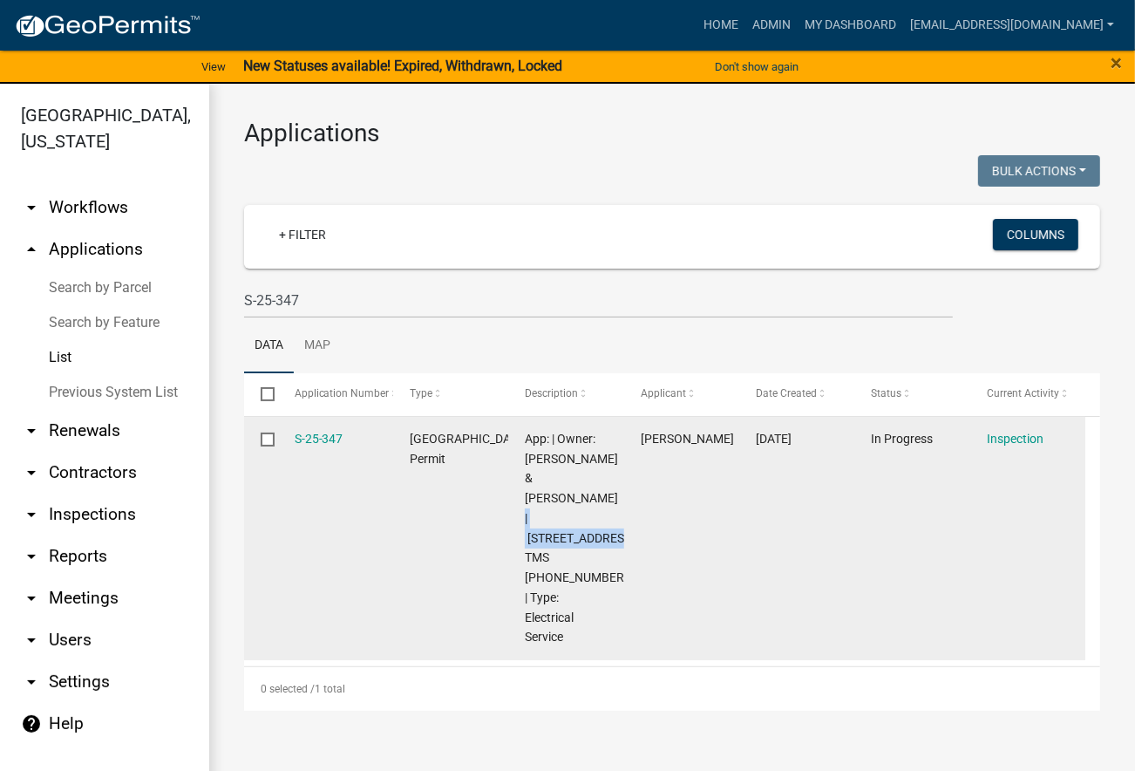
drag, startPoint x: 573, startPoint y: 535, endPoint x: 530, endPoint y: 515, distance: 47.2
click at [530, 515] on span "App: | Owner: [PERSON_NAME] & [PERSON_NAME] | [STREET_ADDRESS] | TMS [PHONE_NUM…" at bounding box center [582, 538] width 115 height 213
copy span "[STREET_ADDRESS]"
